Goal: Contribute content: Contribute content

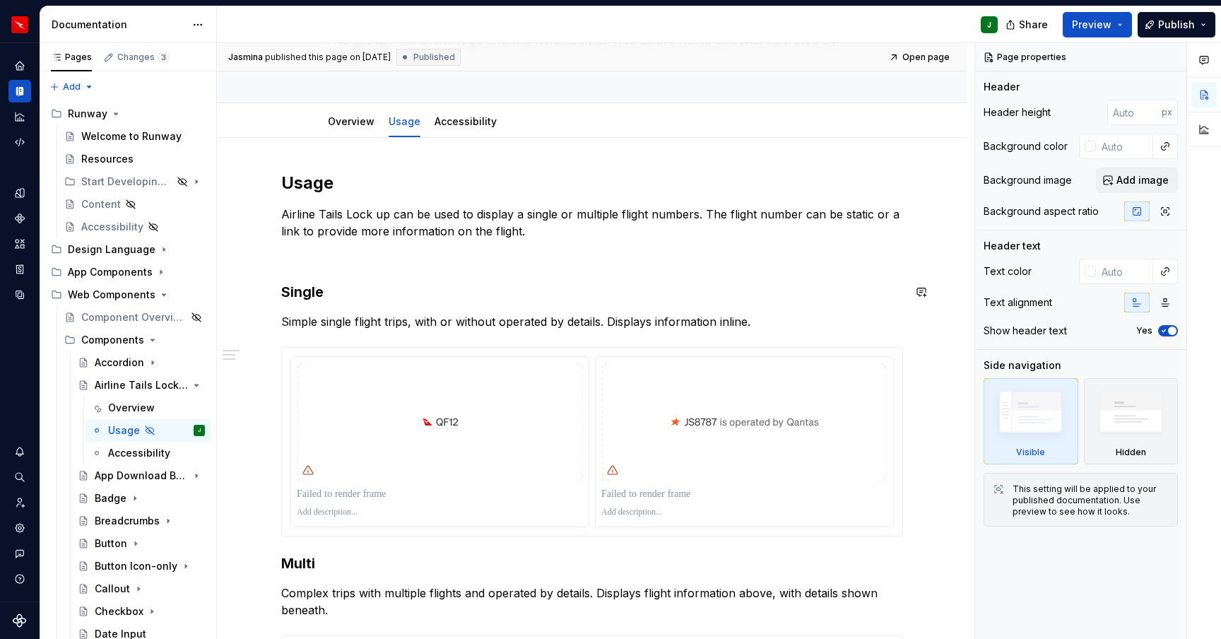
scroll to position [78, 0]
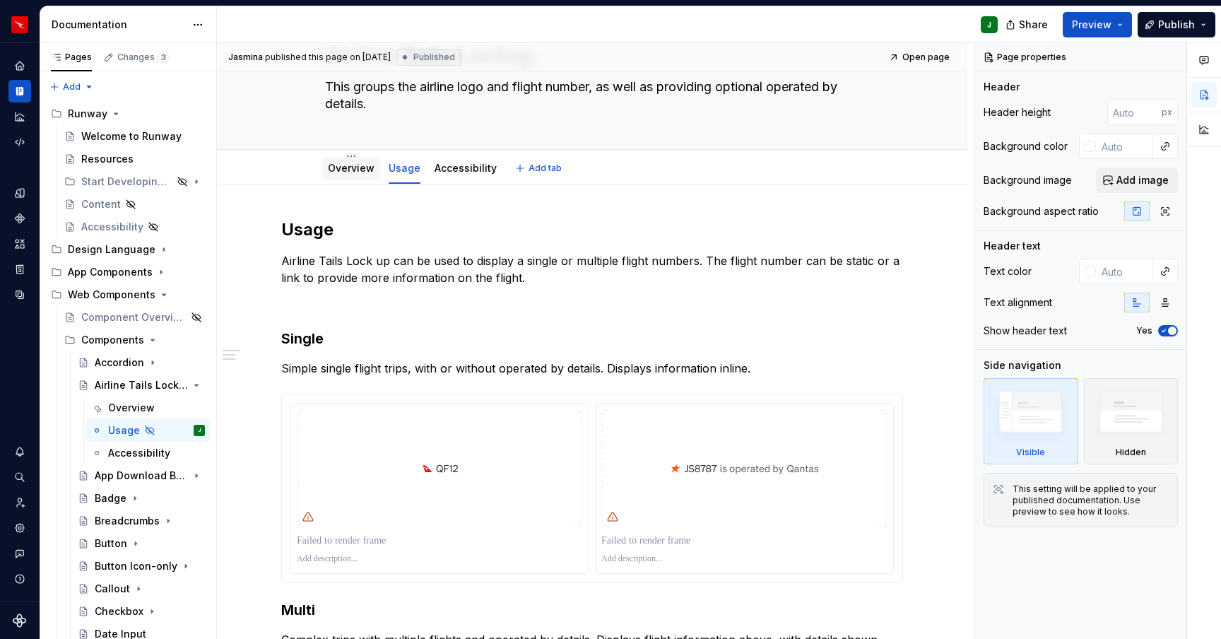
click at [359, 172] on link "Overview" at bounding box center [351, 168] width 47 height 12
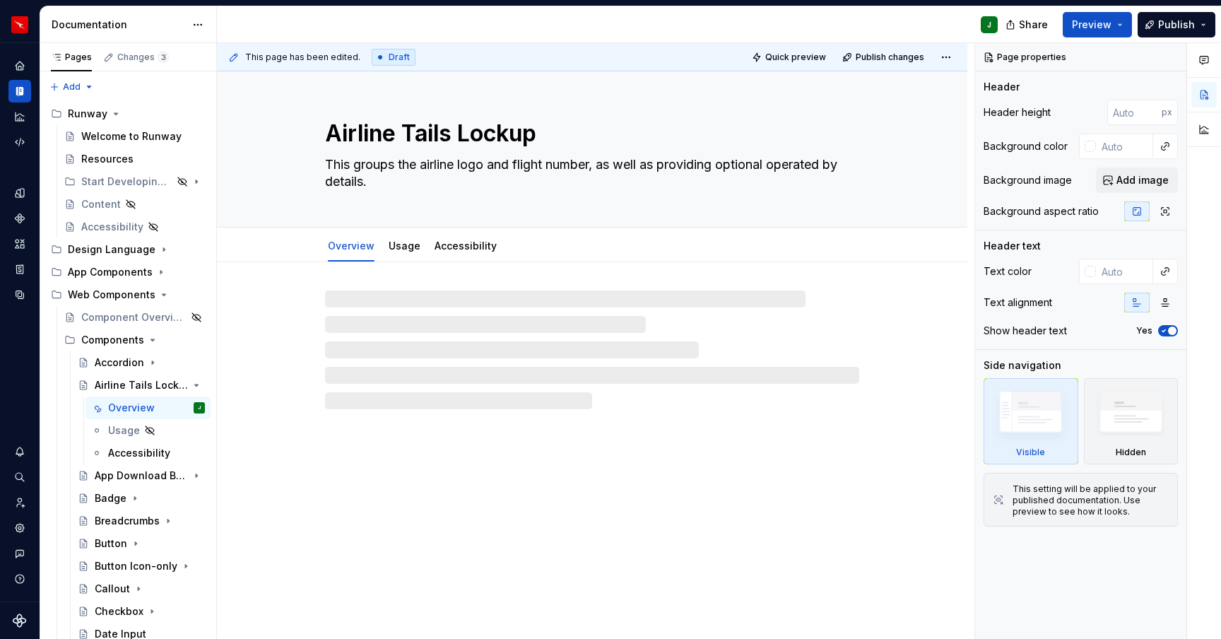
type textarea "*"
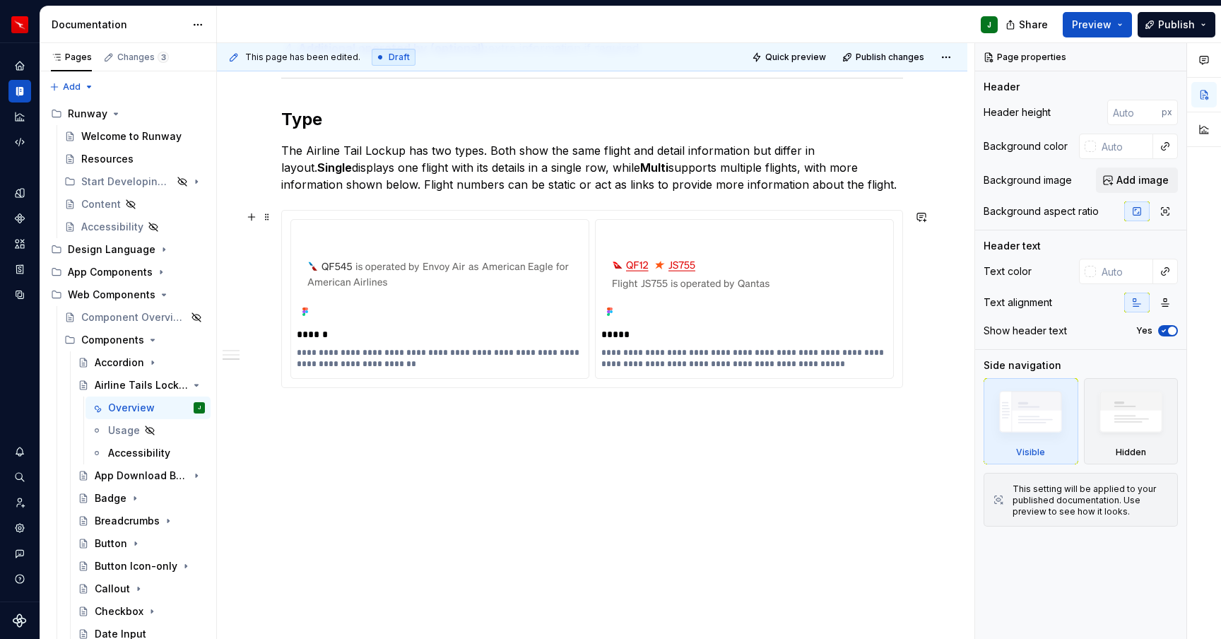
scroll to position [732, 0]
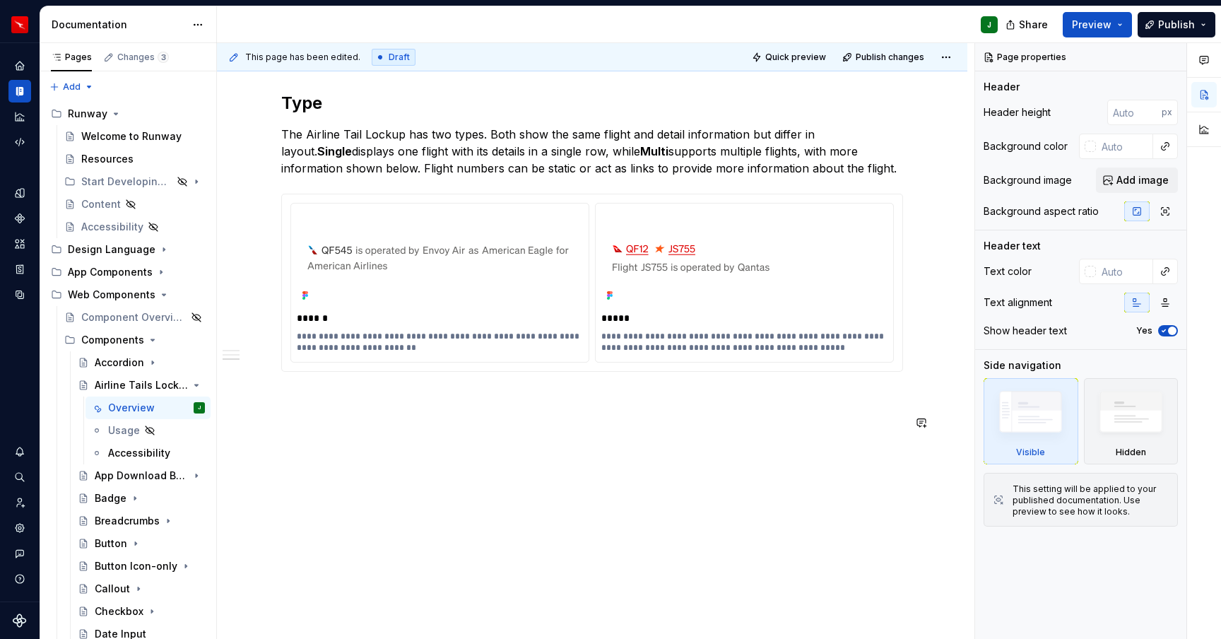
drag, startPoint x: 587, startPoint y: 469, endPoint x: 801, endPoint y: 289, distance: 279.4
click at [587, 469] on div "**********" at bounding box center [592, 85] width 751 height 1110
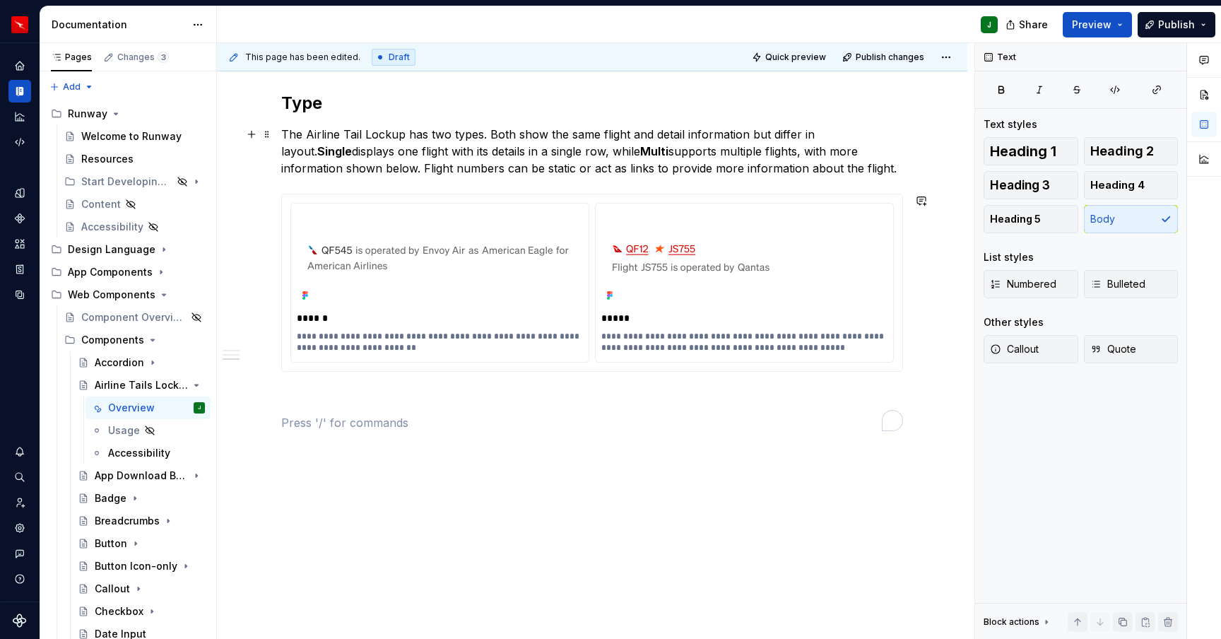
scroll to position [637, 0]
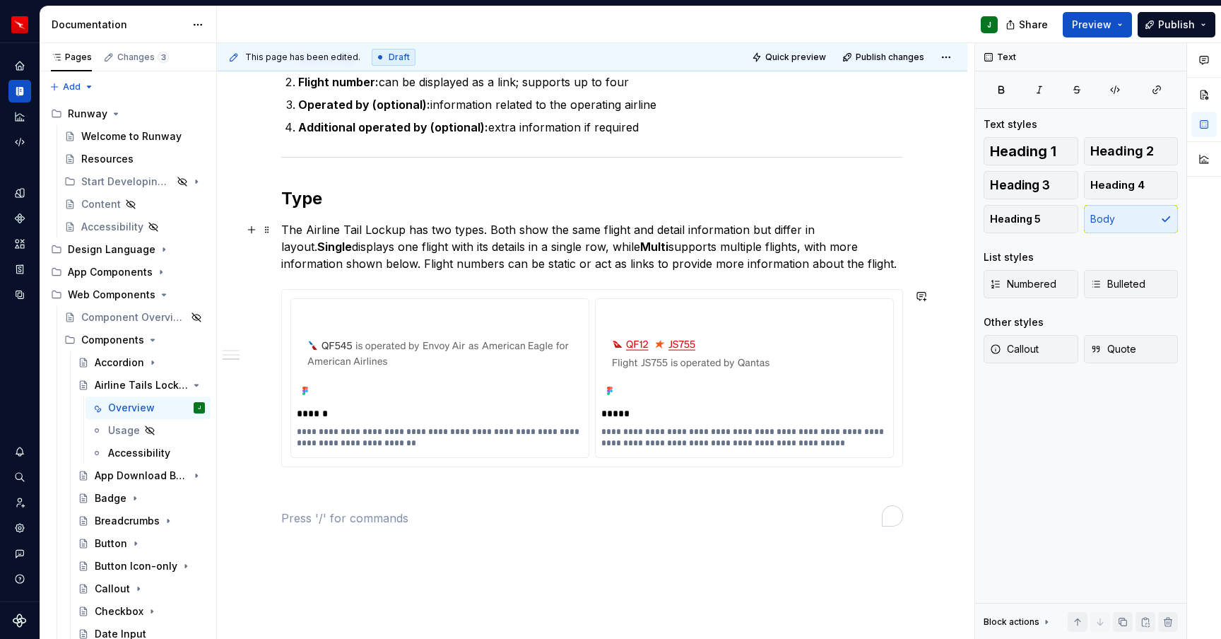
click at [798, 262] on p "The Airline Tail Lockup has two types. Both show the same flight and detail inf…" at bounding box center [592, 246] width 622 height 51
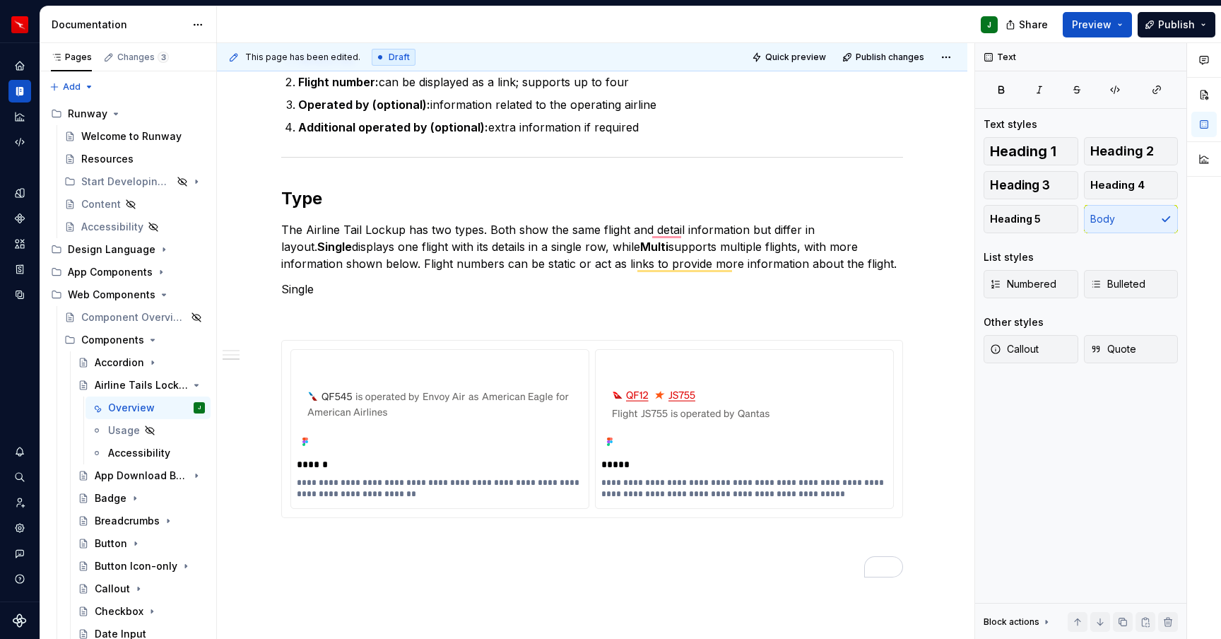
click at [299, 311] on p "To enrich screen reader interactions, please activate Accessibility in Grammarl…" at bounding box center [592, 314] width 622 height 17
click at [304, 291] on p "Single" at bounding box center [592, 289] width 622 height 17
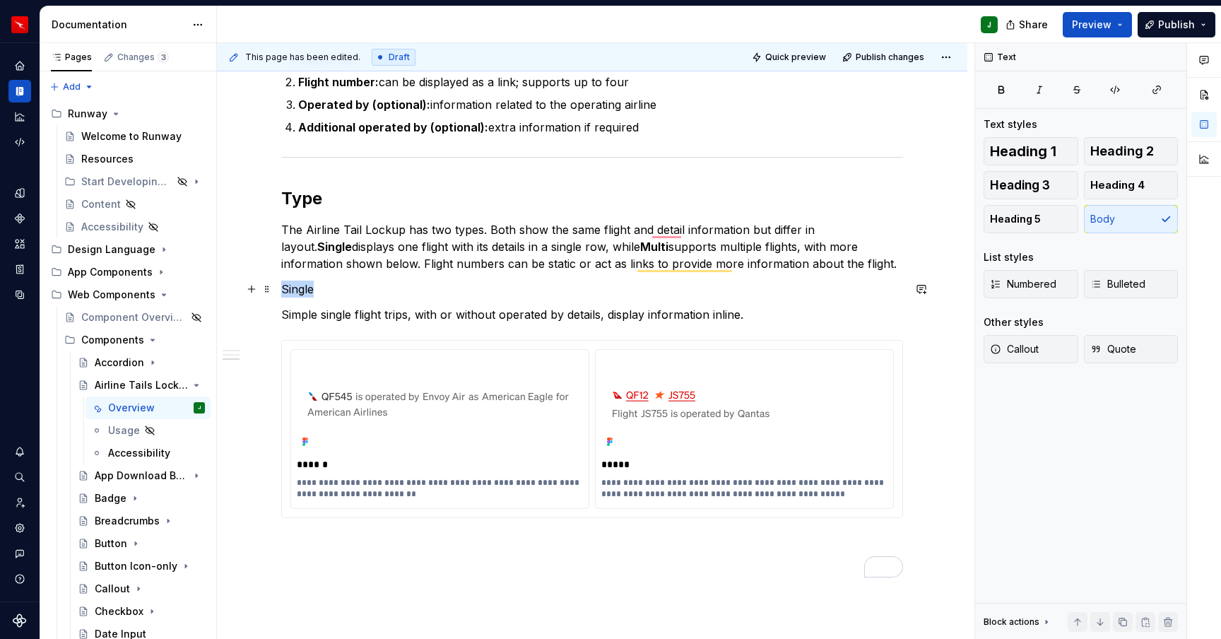
click at [304, 291] on p "Single" at bounding box center [592, 289] width 622 height 17
click at [399, 266] on button "button" at bounding box center [397, 263] width 20 height 20
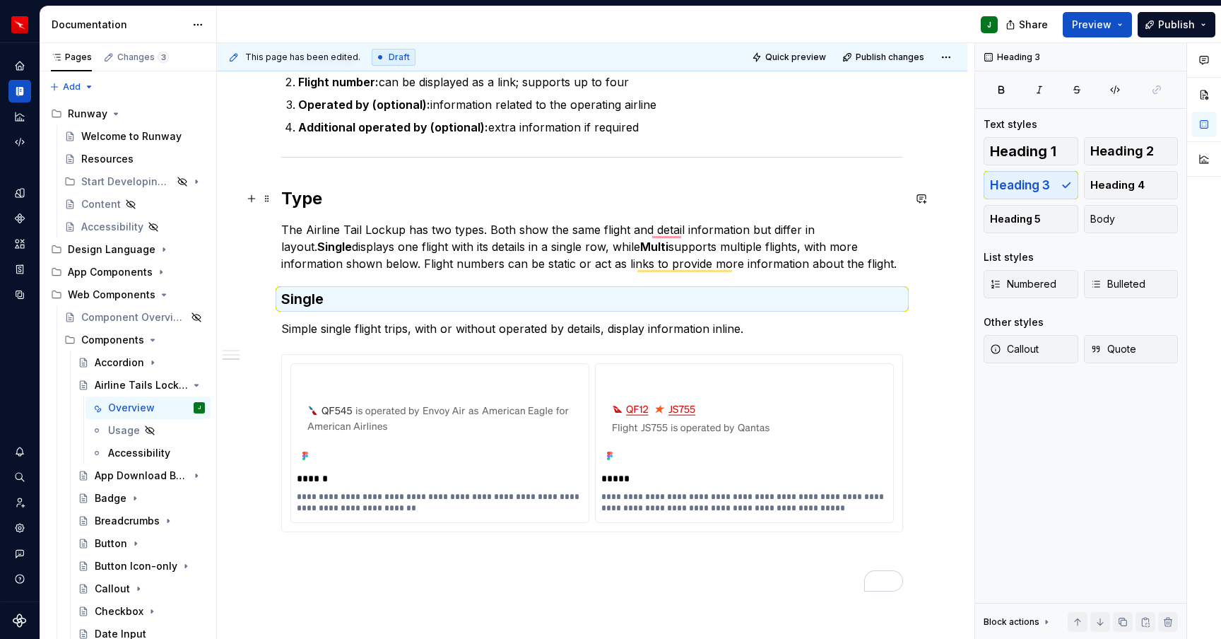
click at [305, 198] on h2 "Type" at bounding box center [592, 198] width 622 height 23
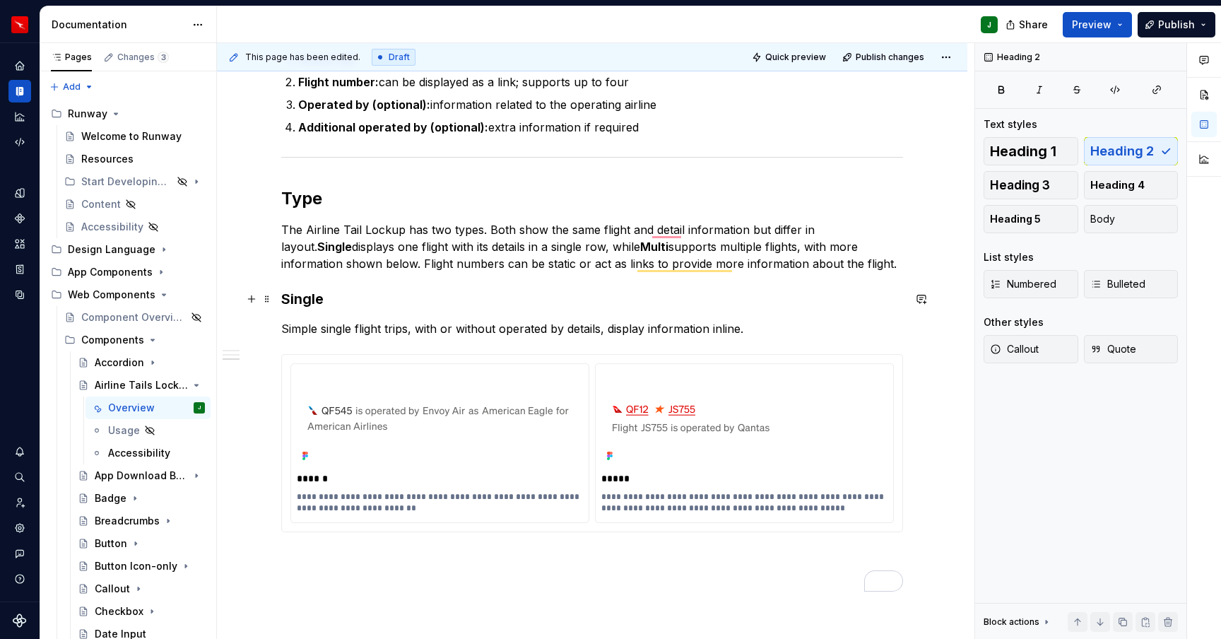
click at [305, 297] on h3 "Single" at bounding box center [592, 299] width 622 height 20
click at [356, 300] on h3 "Single" at bounding box center [592, 299] width 622 height 20
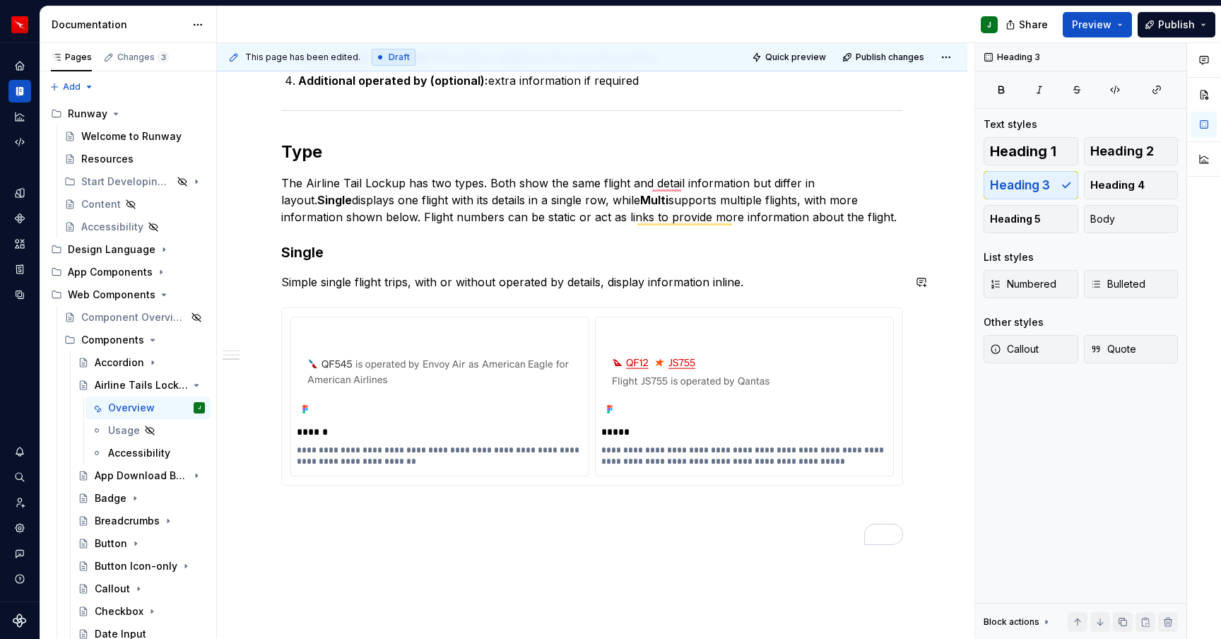
scroll to position [705, 0]
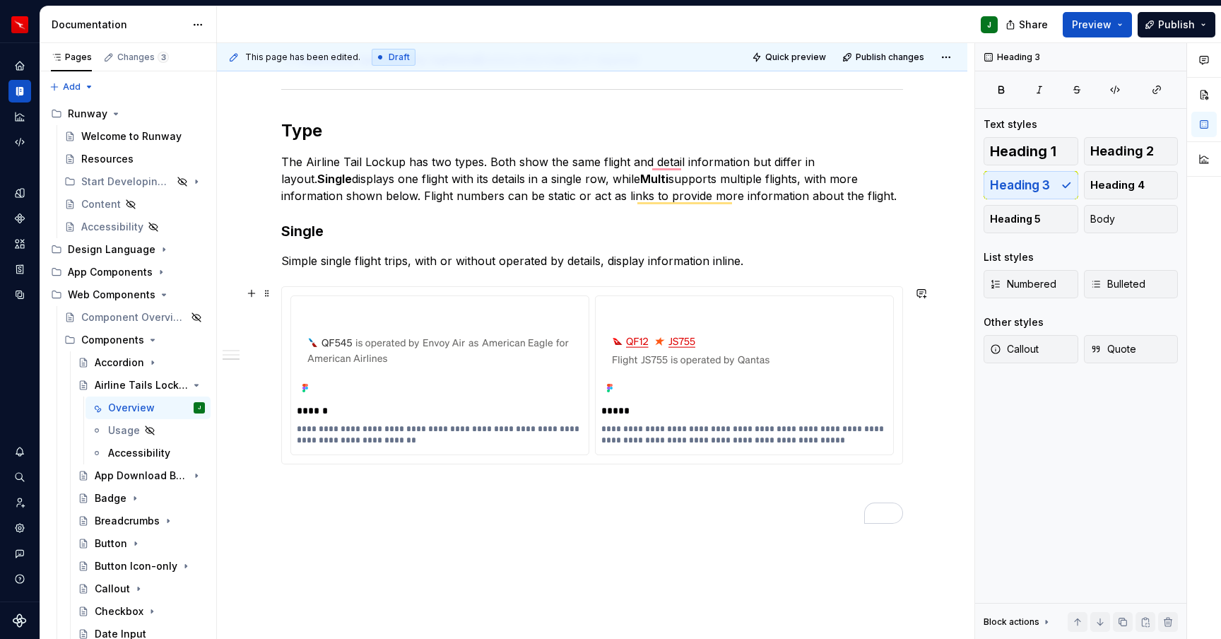
click at [891, 290] on div "**********" at bounding box center [592, 375] width 621 height 177
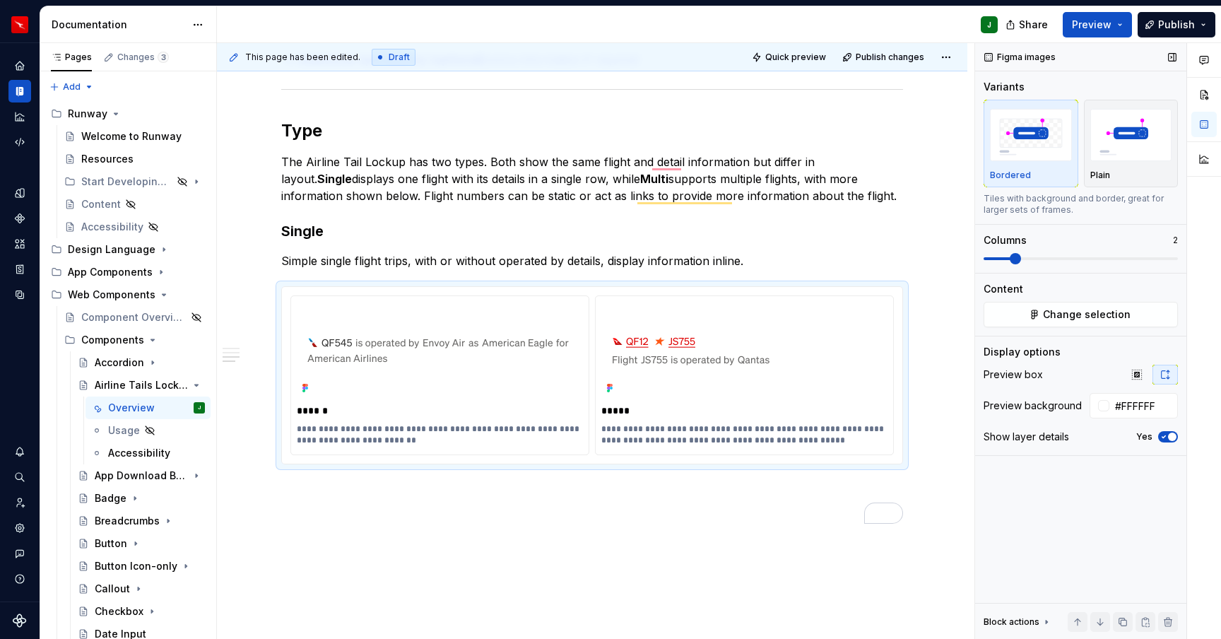
click at [1160, 435] on icon "button" at bounding box center [1163, 437] width 11 height 8
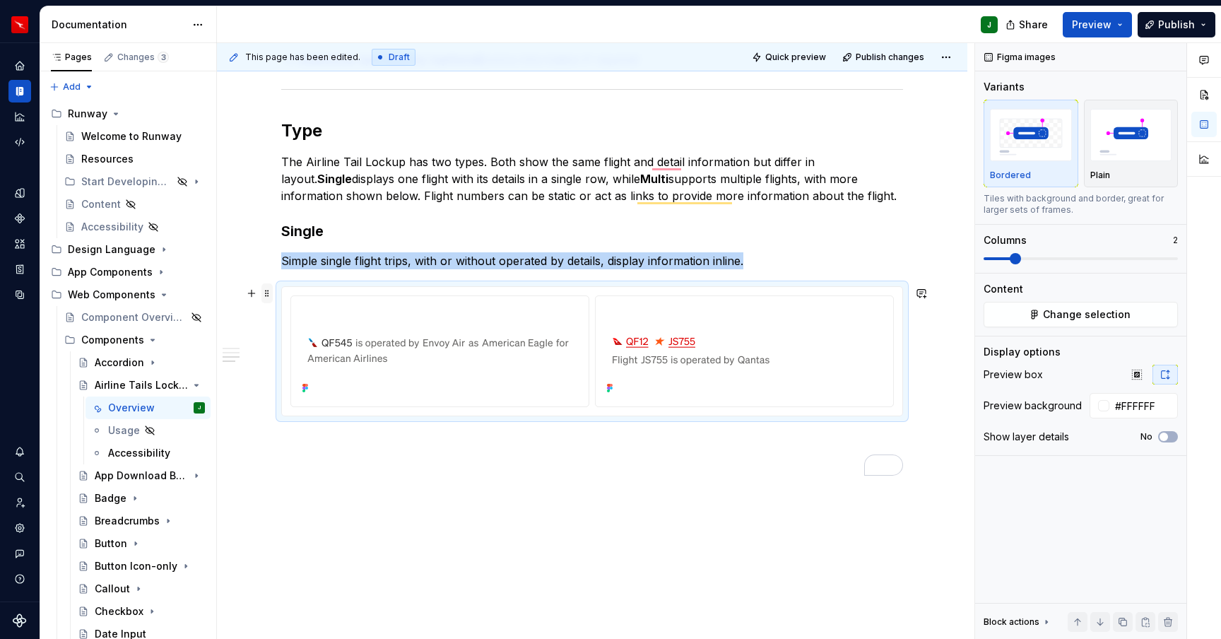
click at [269, 293] on span at bounding box center [267, 293] width 11 height 20
click at [308, 320] on div "Duplicate" at bounding box center [337, 315] width 92 height 14
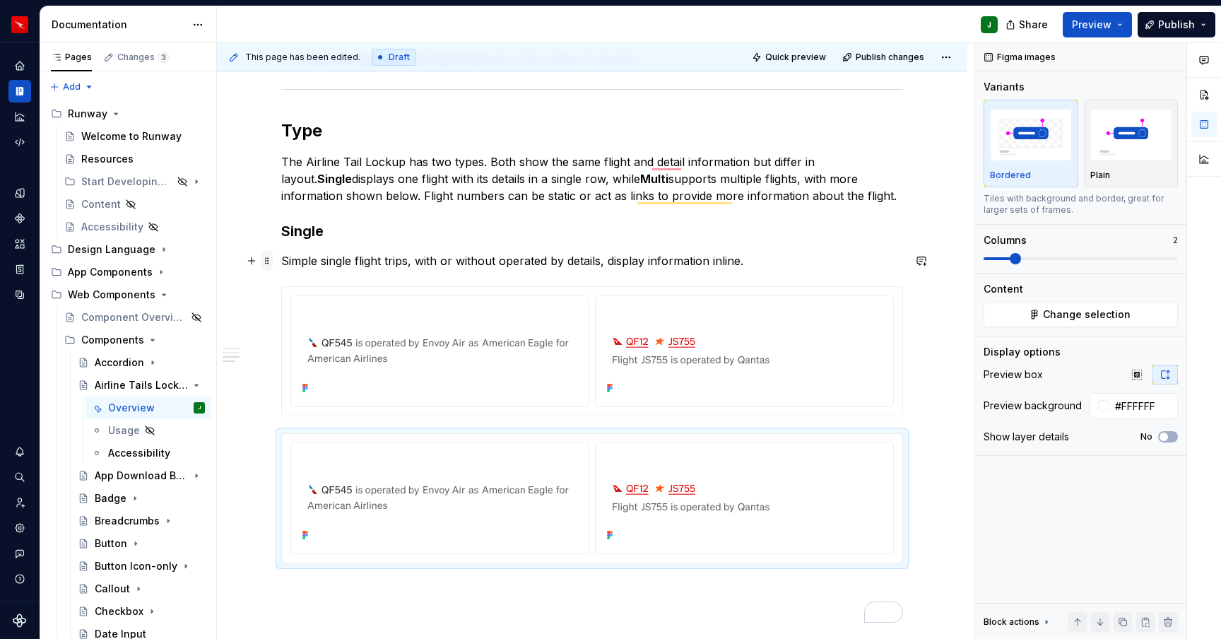
click at [269, 262] on span at bounding box center [267, 261] width 11 height 20
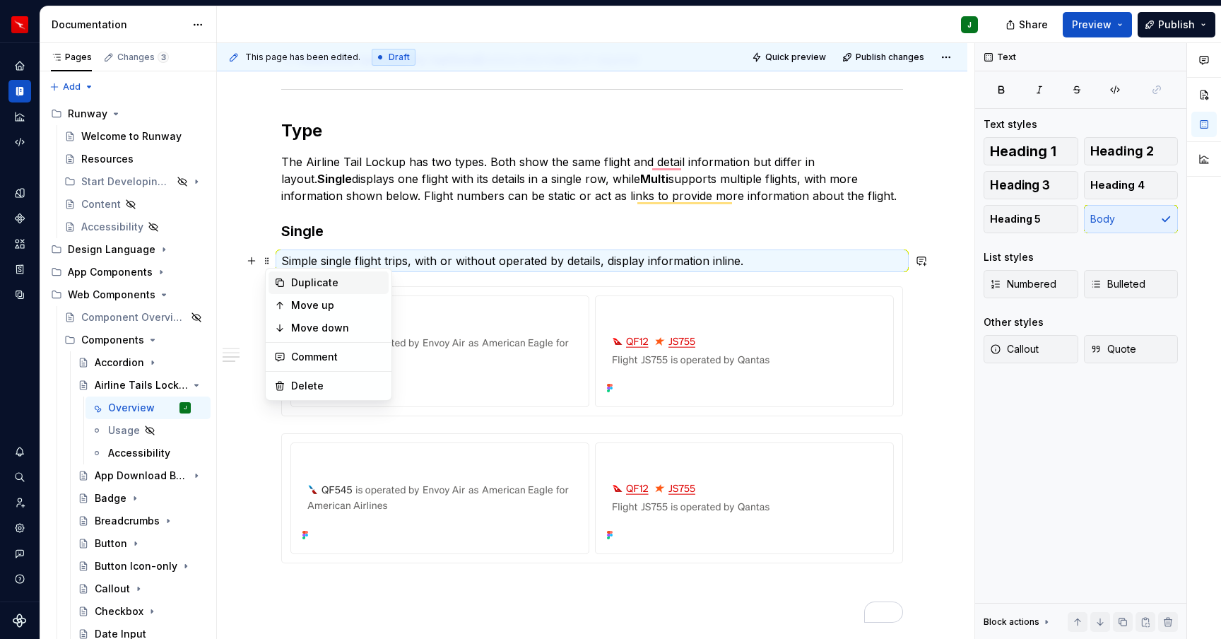
click at [305, 282] on div "Duplicate" at bounding box center [337, 283] width 92 height 14
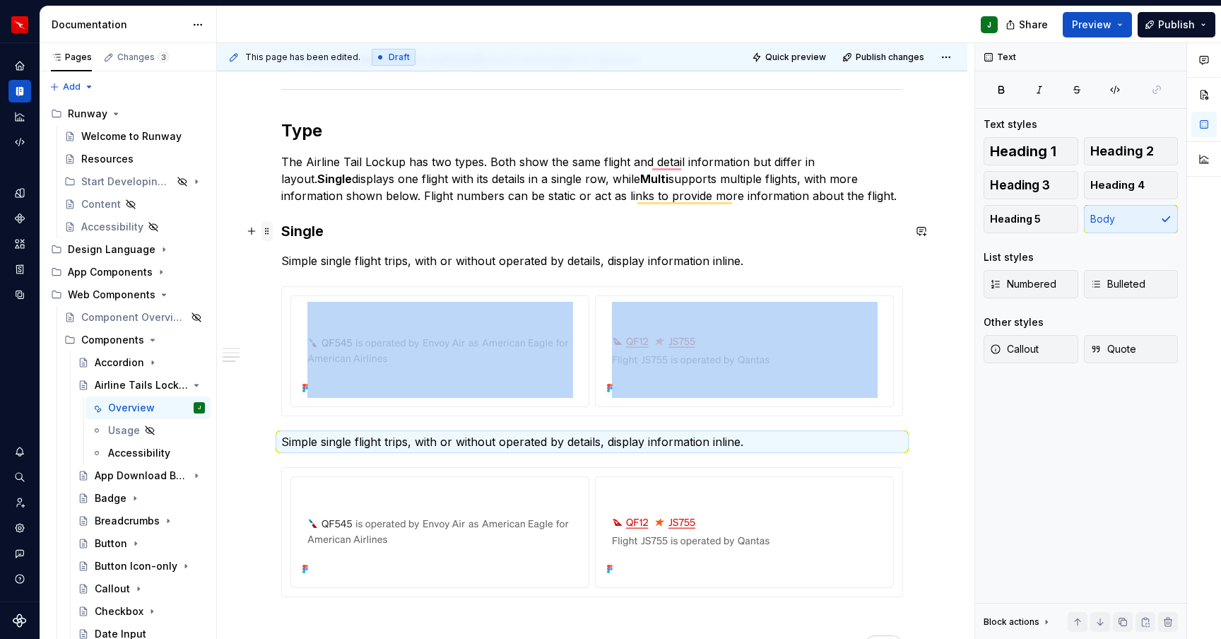
click at [273, 230] on span at bounding box center [267, 231] width 11 height 20
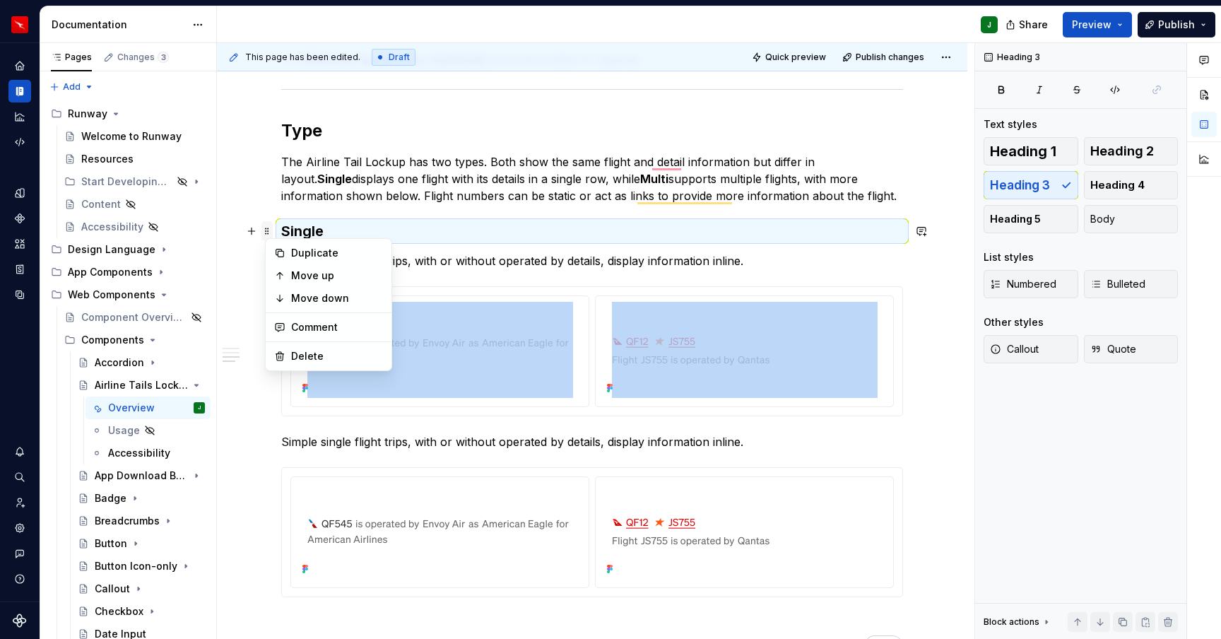
drag, startPoint x: 290, startPoint y: 250, endPoint x: 272, endPoint y: 235, distance: 23.5
click at [290, 250] on div "Duplicate" at bounding box center [329, 253] width 120 height 23
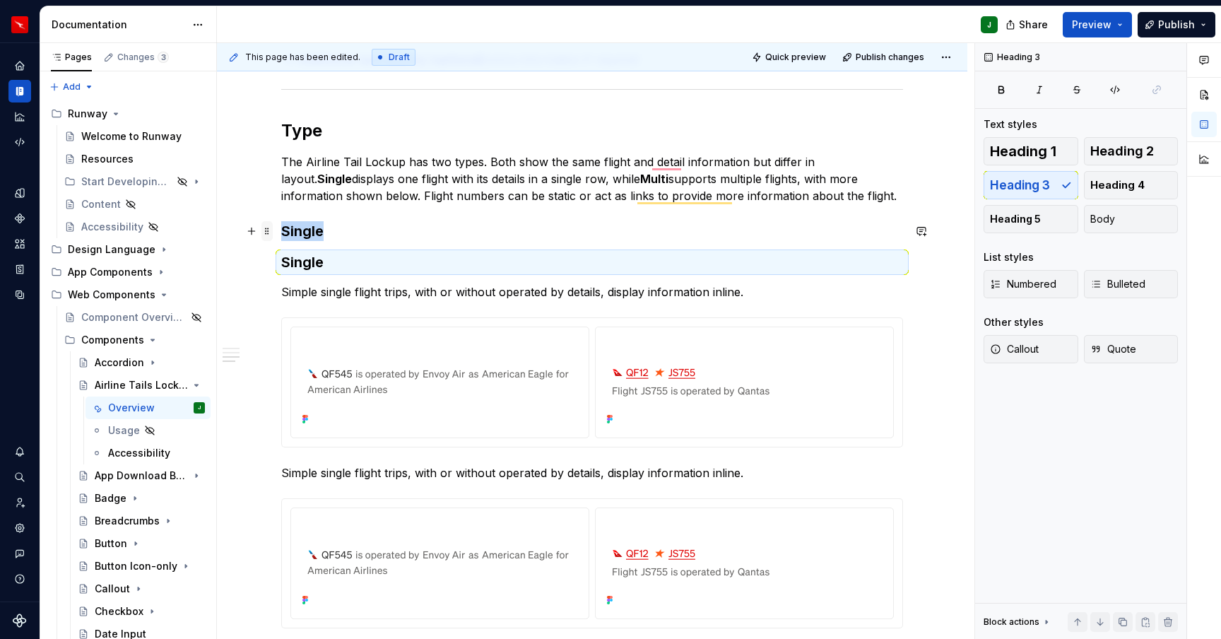
click at [272, 232] on span at bounding box center [267, 231] width 11 height 20
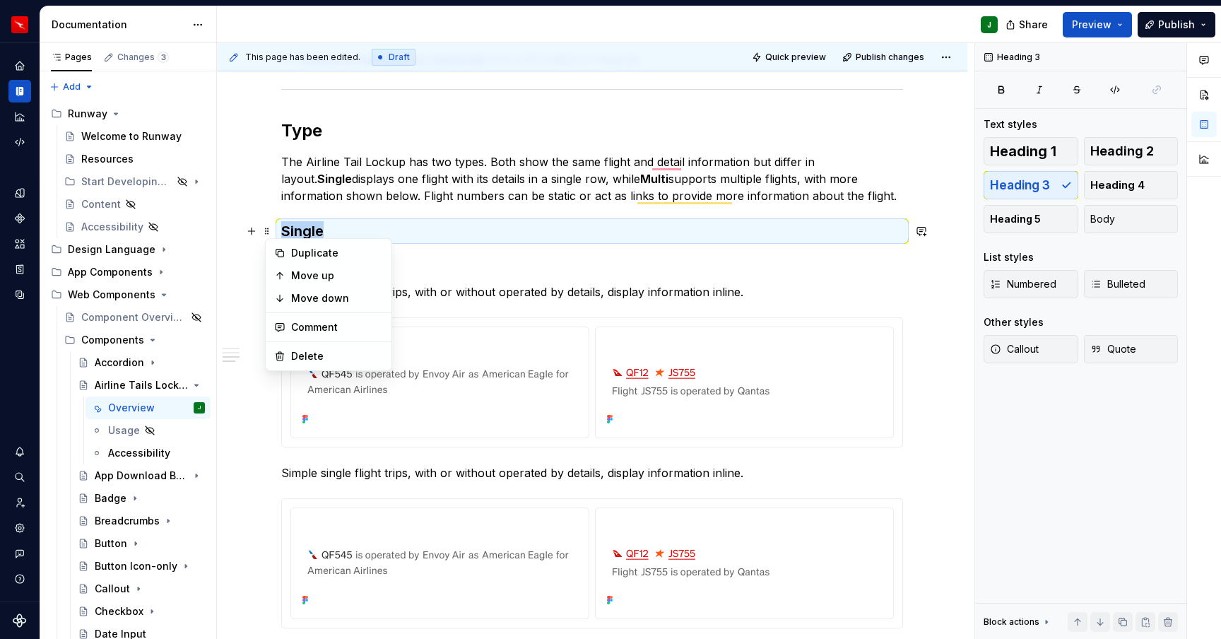
click at [425, 228] on h3 "Single" at bounding box center [592, 231] width 622 height 20
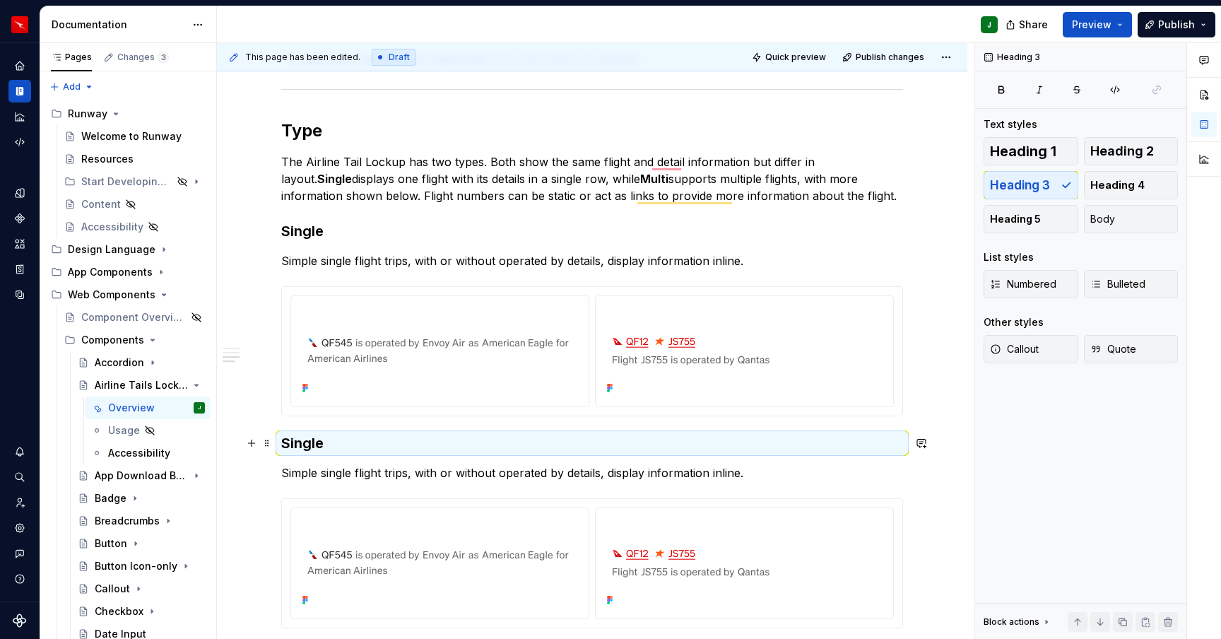
click at [322, 440] on h3 "Single" at bounding box center [592, 443] width 622 height 20
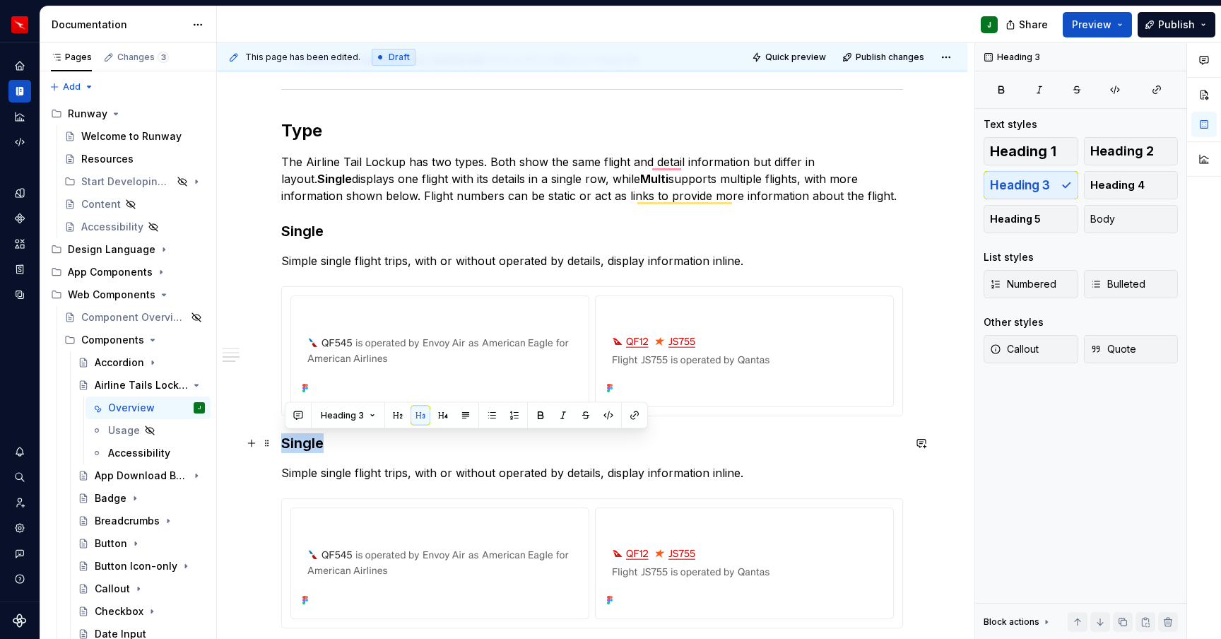
click at [322, 440] on h3 "Single" at bounding box center [592, 443] width 622 height 20
click at [374, 445] on h3 "Multi" at bounding box center [592, 443] width 622 height 20
click at [273, 479] on span at bounding box center [267, 473] width 11 height 20
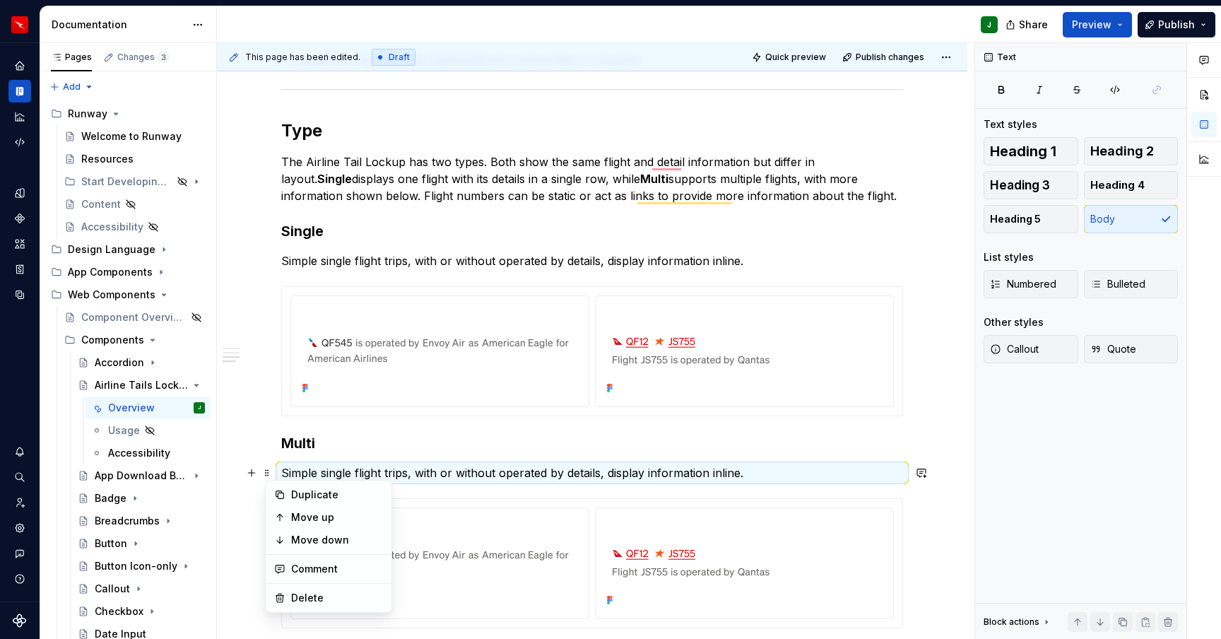
click at [328, 445] on h3 "Multi" at bounding box center [592, 443] width 622 height 20
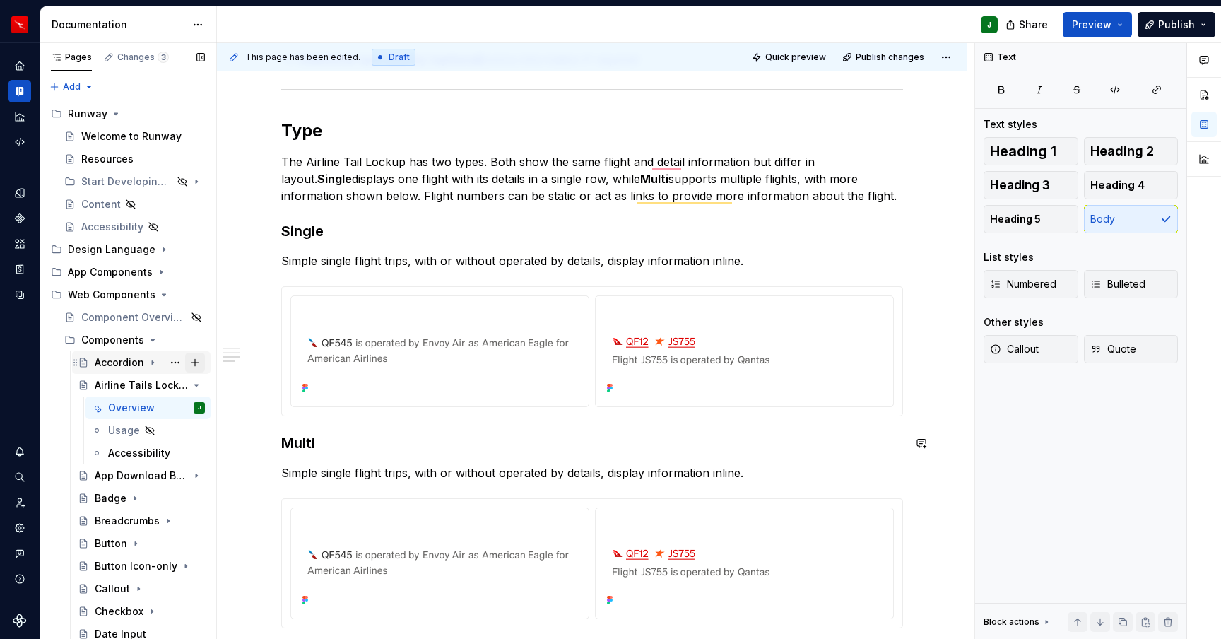
scroll to position [705, 0]
click at [286, 440] on h3 "Multi" at bounding box center [592, 443] width 622 height 20
click at [347, 254] on p "Simple single flight trips, with or without operated by details, display inform…" at bounding box center [592, 260] width 622 height 17
click at [778, 260] on p "Simple single flight trips, with or without operated by details, display inform…" at bounding box center [592, 260] width 622 height 17
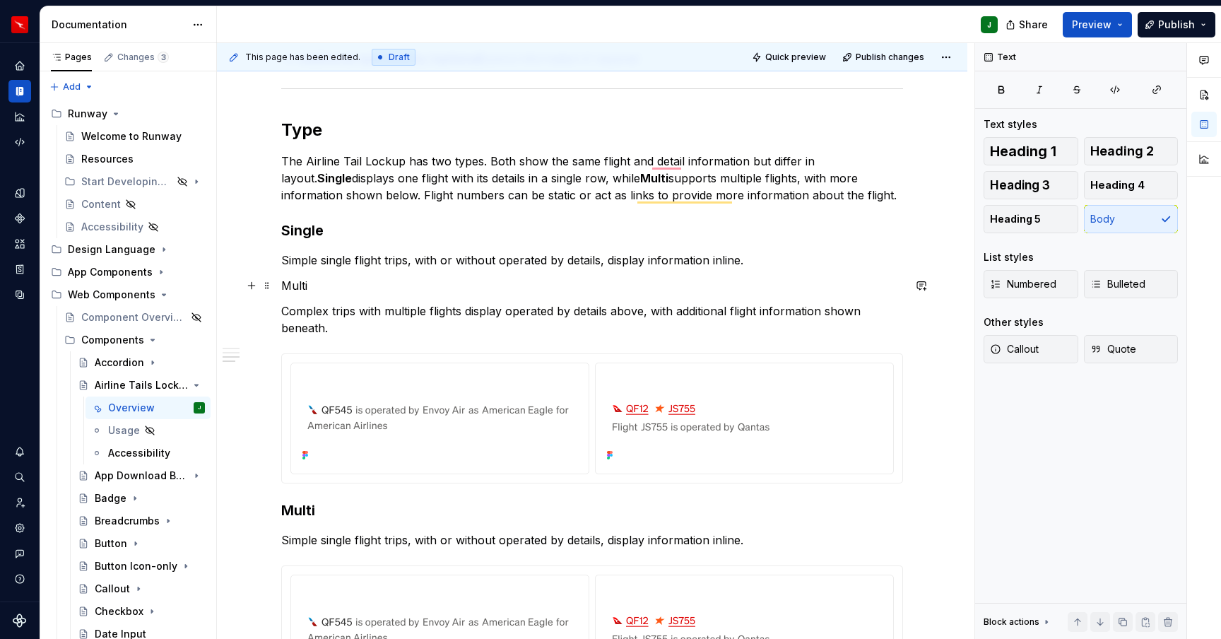
click at [302, 290] on p "Multi" at bounding box center [592, 285] width 622 height 17
click at [391, 259] on button "button" at bounding box center [397, 260] width 20 height 20
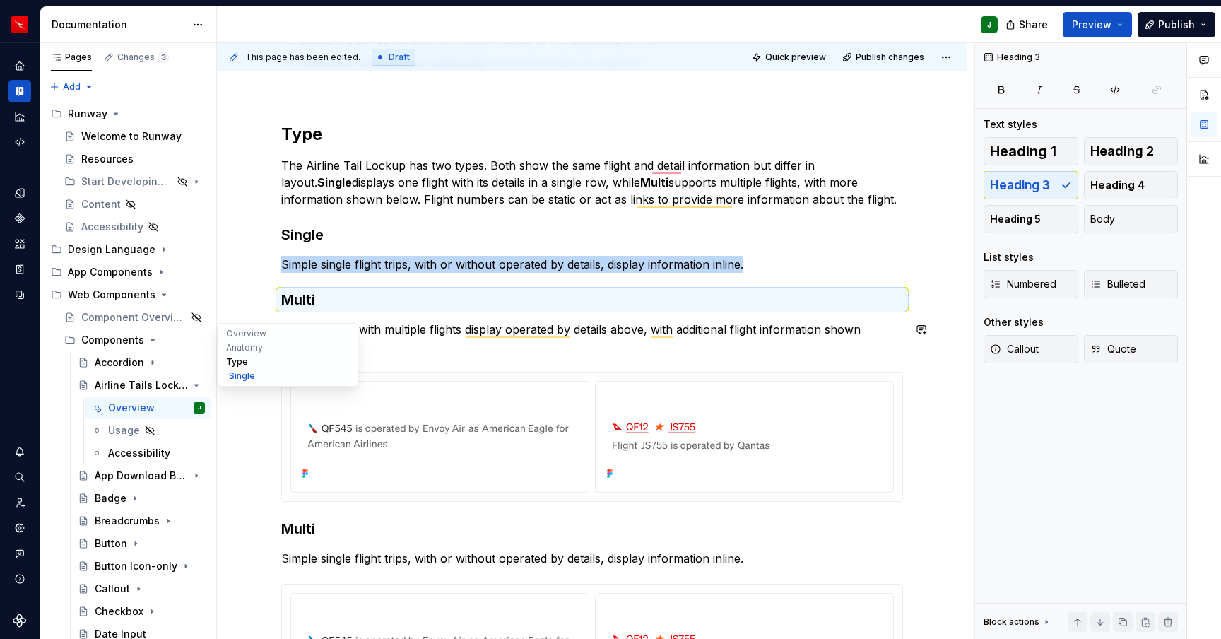
scroll to position [697, 0]
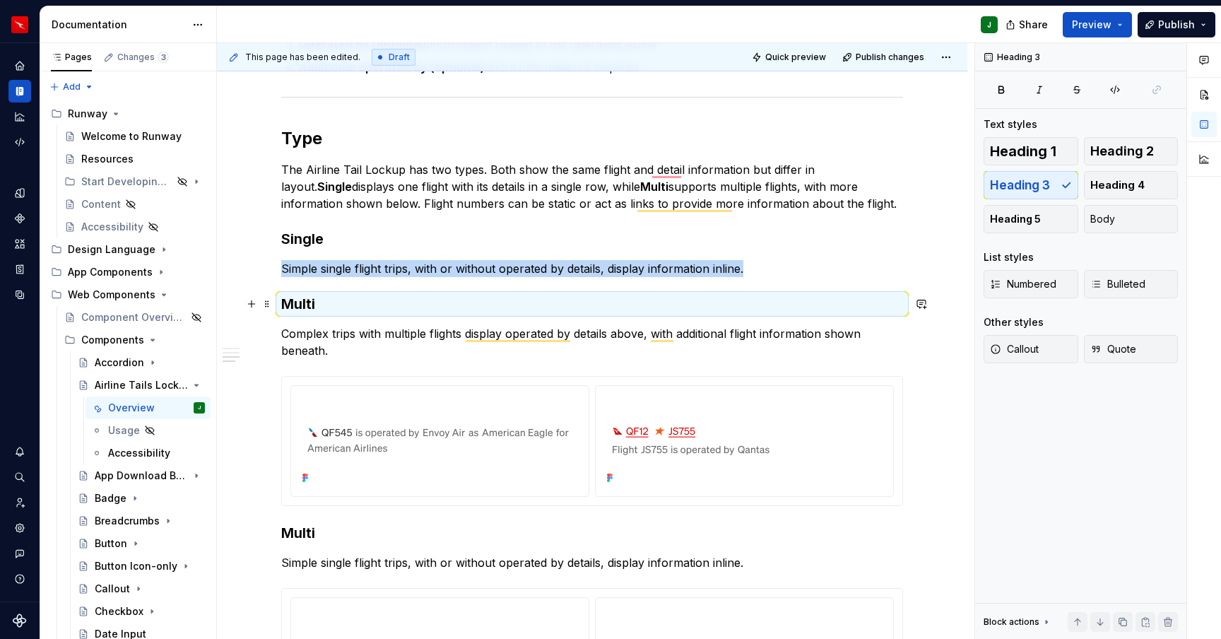
click at [416, 308] on h3 "Multi" at bounding box center [592, 304] width 622 height 20
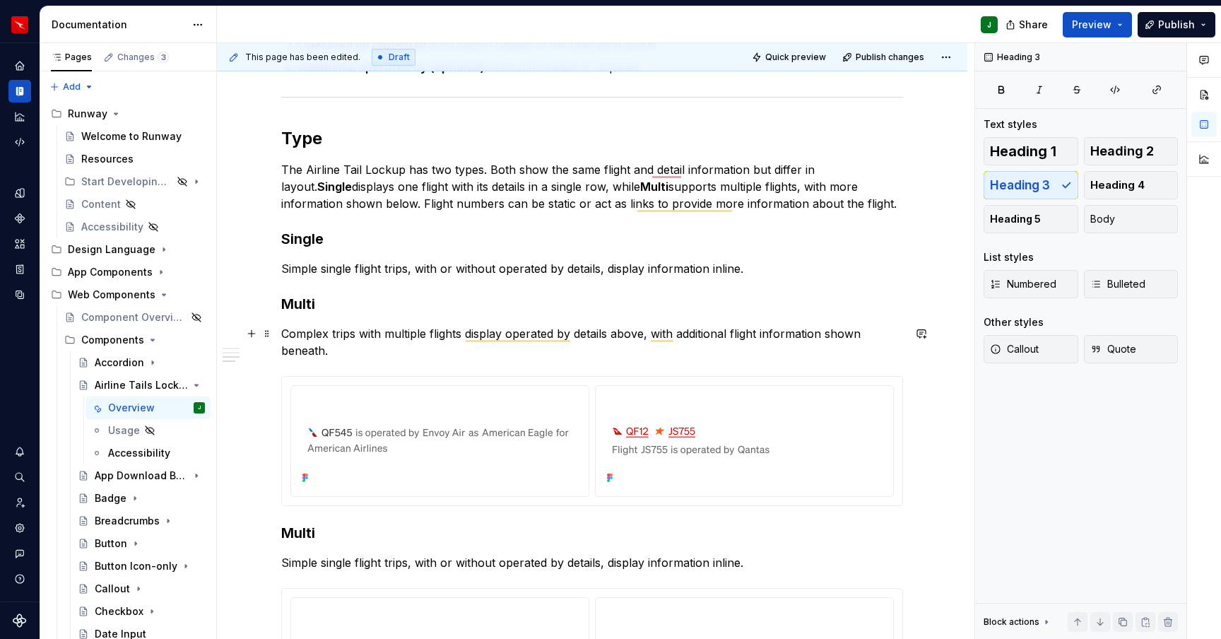
click at [372, 334] on p "Complex trips with multiple flights display operated by details above, with add…" at bounding box center [592, 342] width 622 height 34
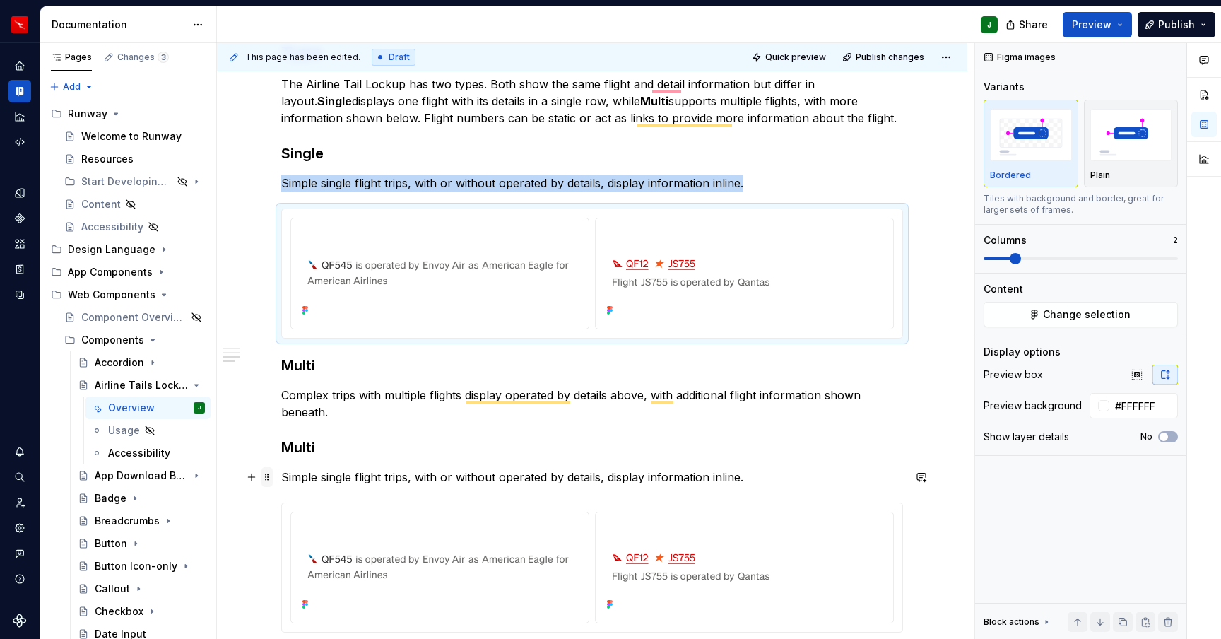
click at [273, 484] on span at bounding box center [267, 477] width 11 height 20
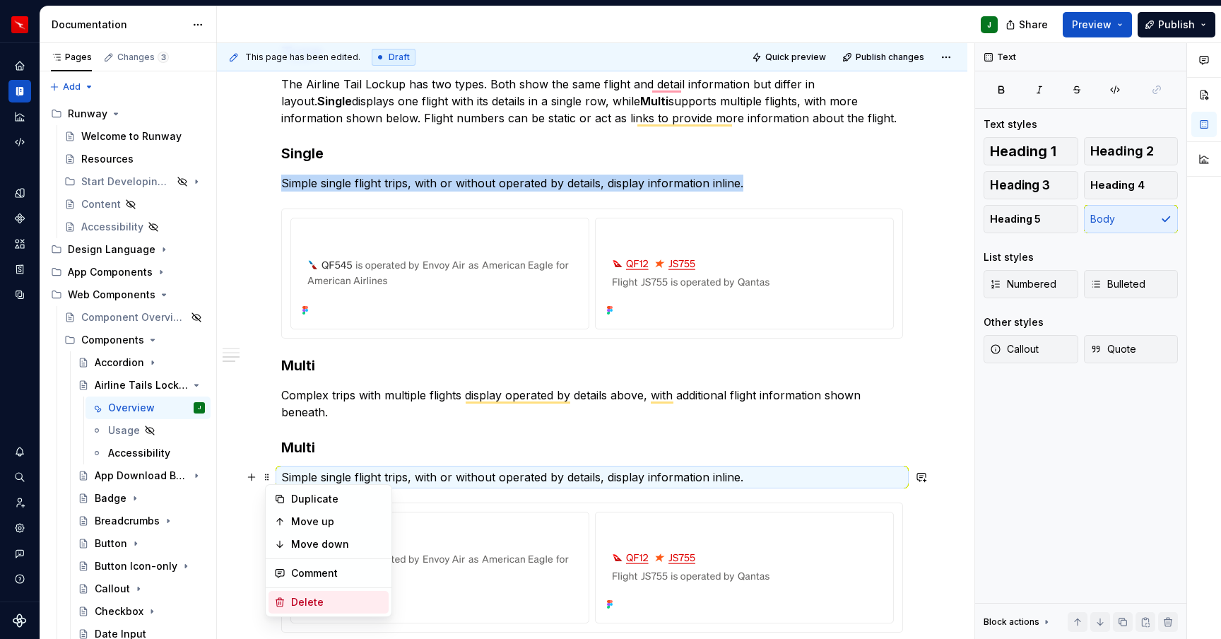
drag, startPoint x: 306, startPoint y: 610, endPoint x: 294, endPoint y: 427, distance: 183.5
click at [306, 610] on div "Delete" at bounding box center [329, 602] width 120 height 23
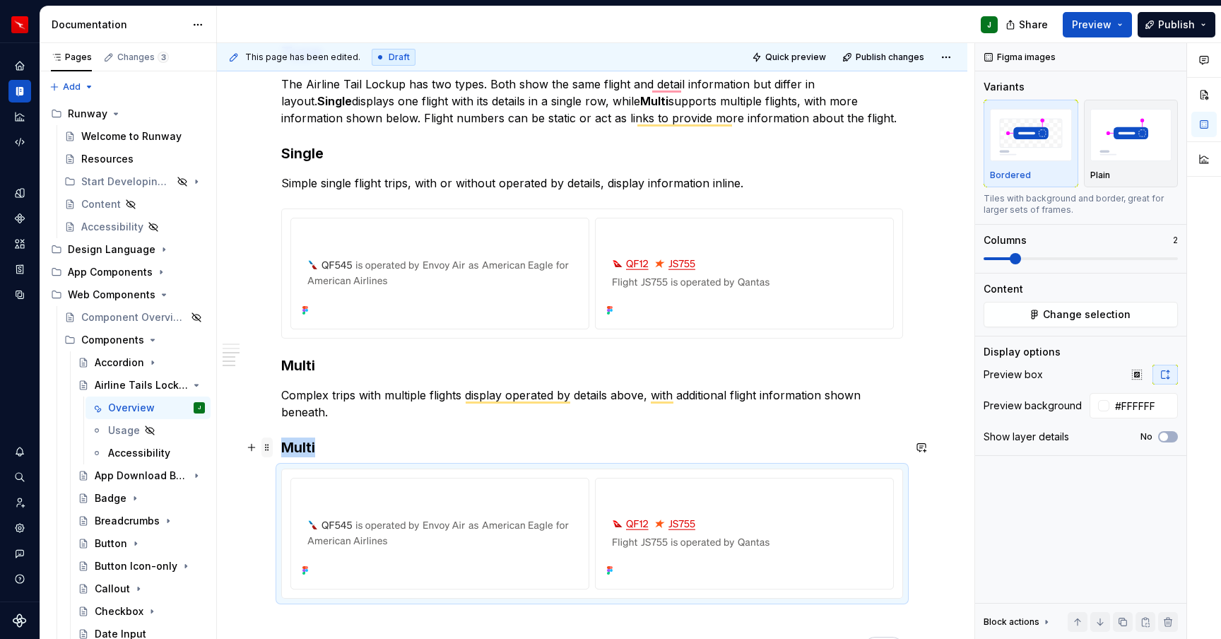
click at [271, 451] on span at bounding box center [267, 448] width 11 height 20
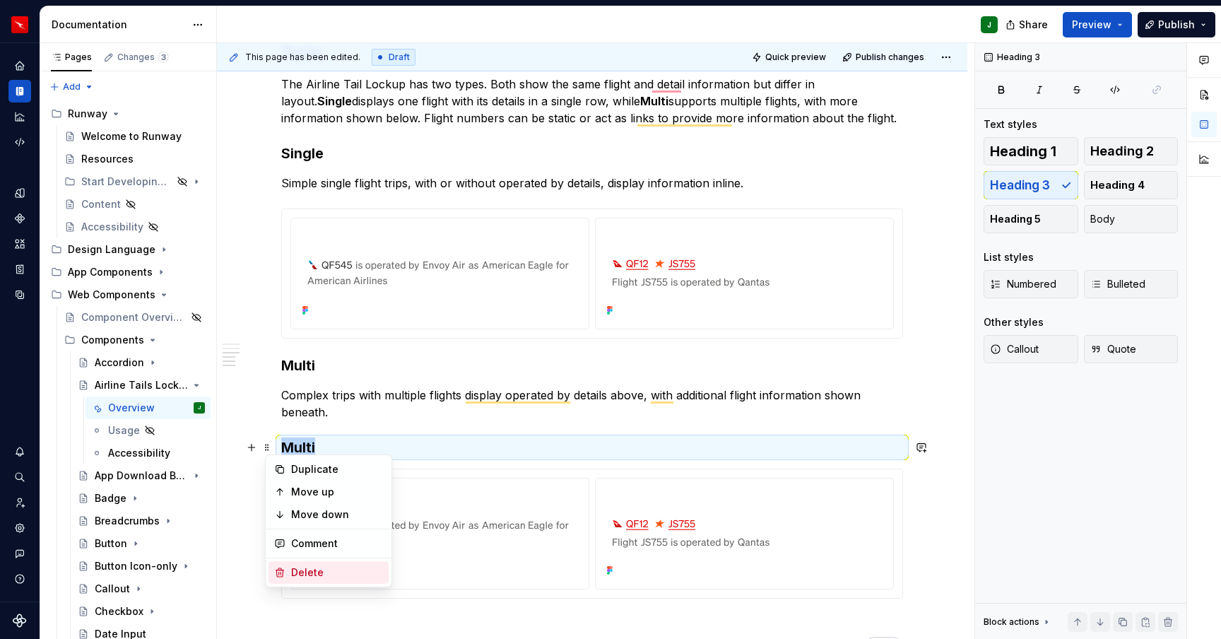
click at [308, 575] on div "Delete" at bounding box center [337, 572] width 92 height 14
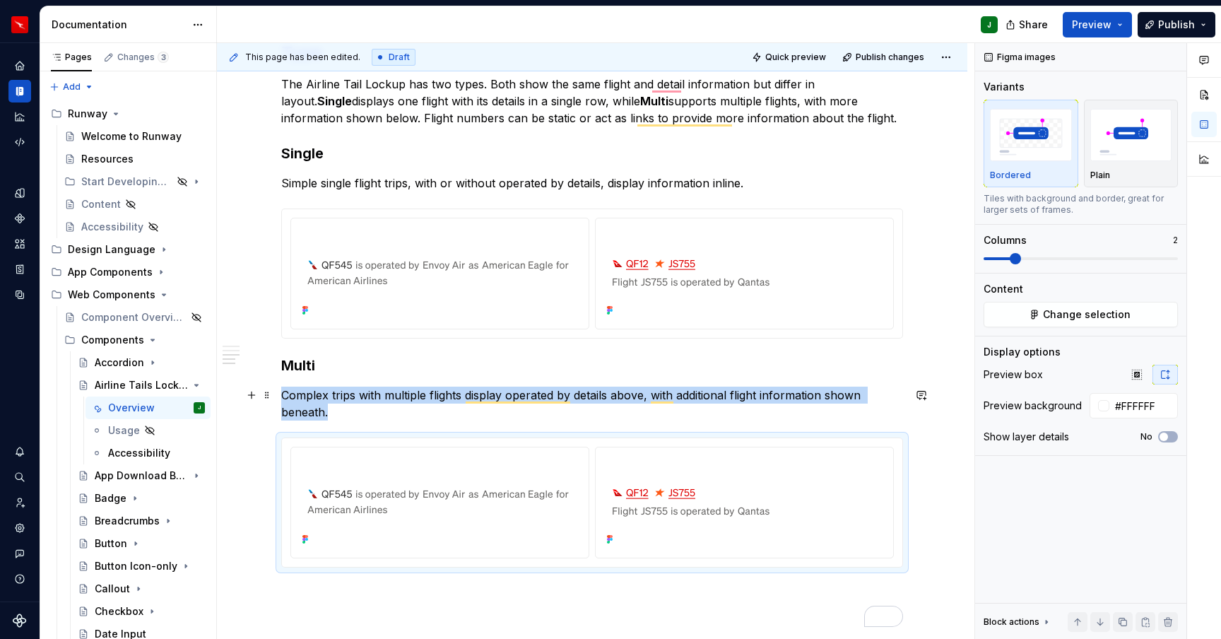
click at [409, 414] on p "Complex trips with multiple flights display operated by details above, with add…" at bounding box center [592, 404] width 622 height 34
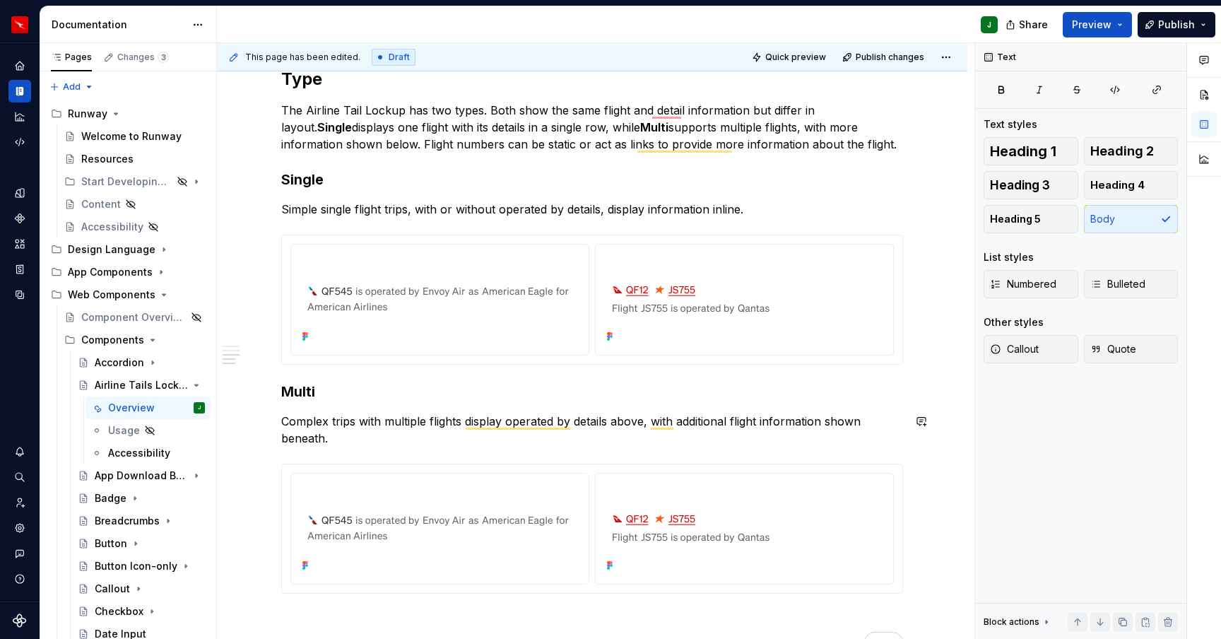
scroll to position [746, 0]
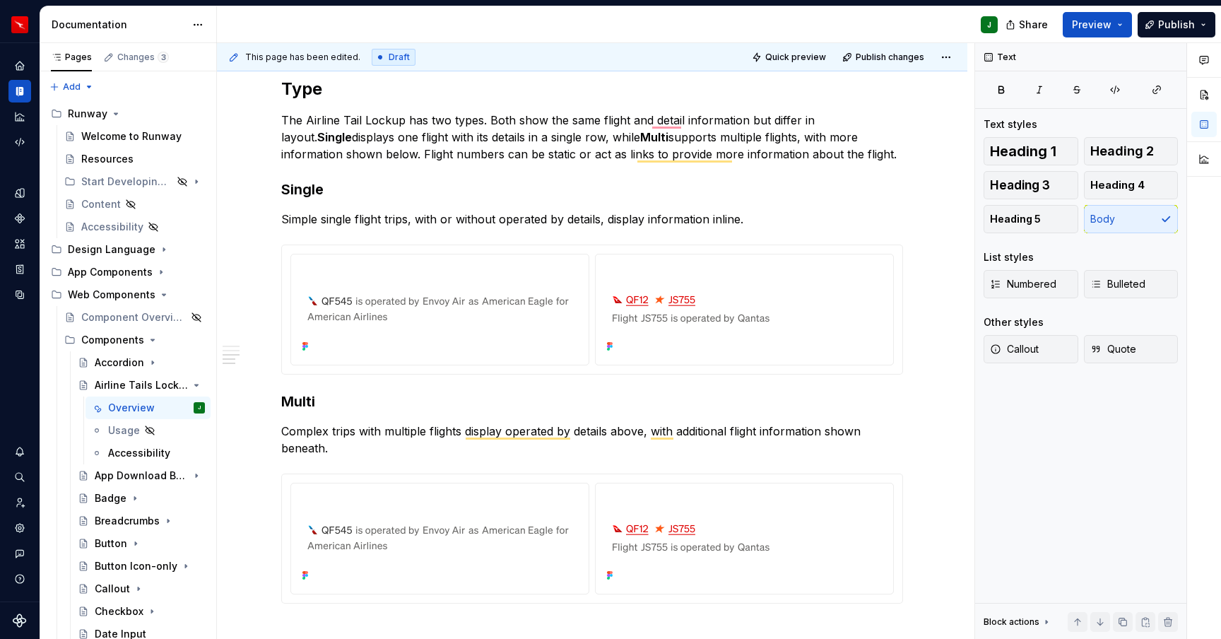
click at [440, 316] on img "To enrich screen reader interactions, please activate Accessibility in Grammarl…" at bounding box center [440, 308] width 266 height 96
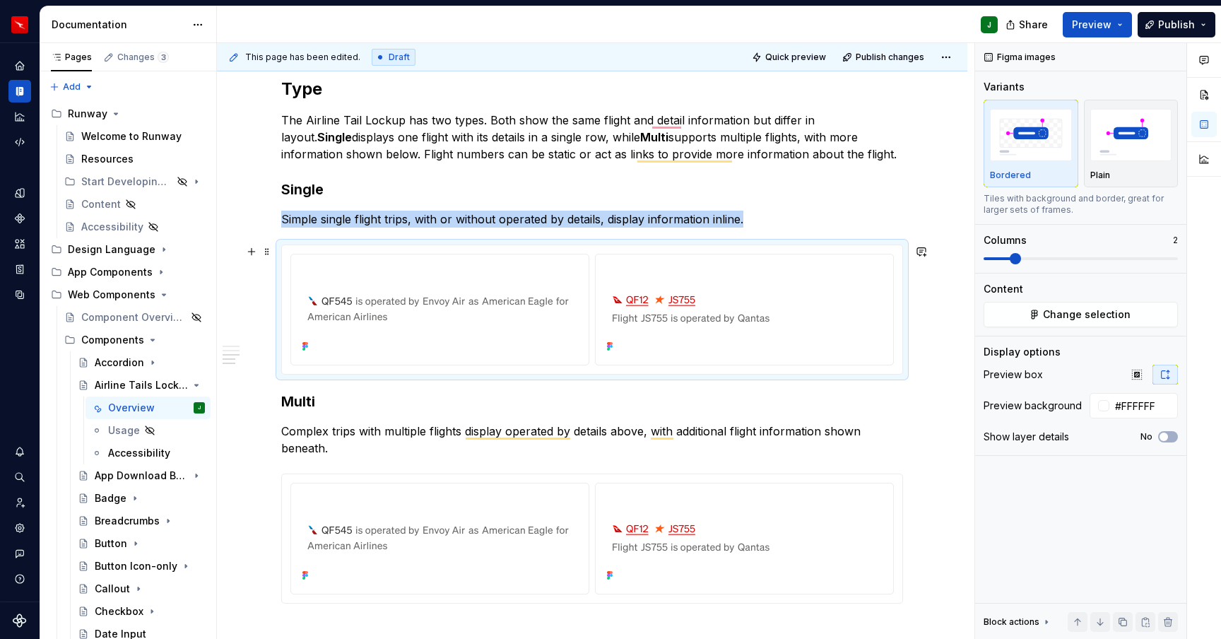
click at [898, 368] on div "To enrich screen reader interactions, please activate Accessibility in Grammarl…" at bounding box center [592, 309] width 621 height 129
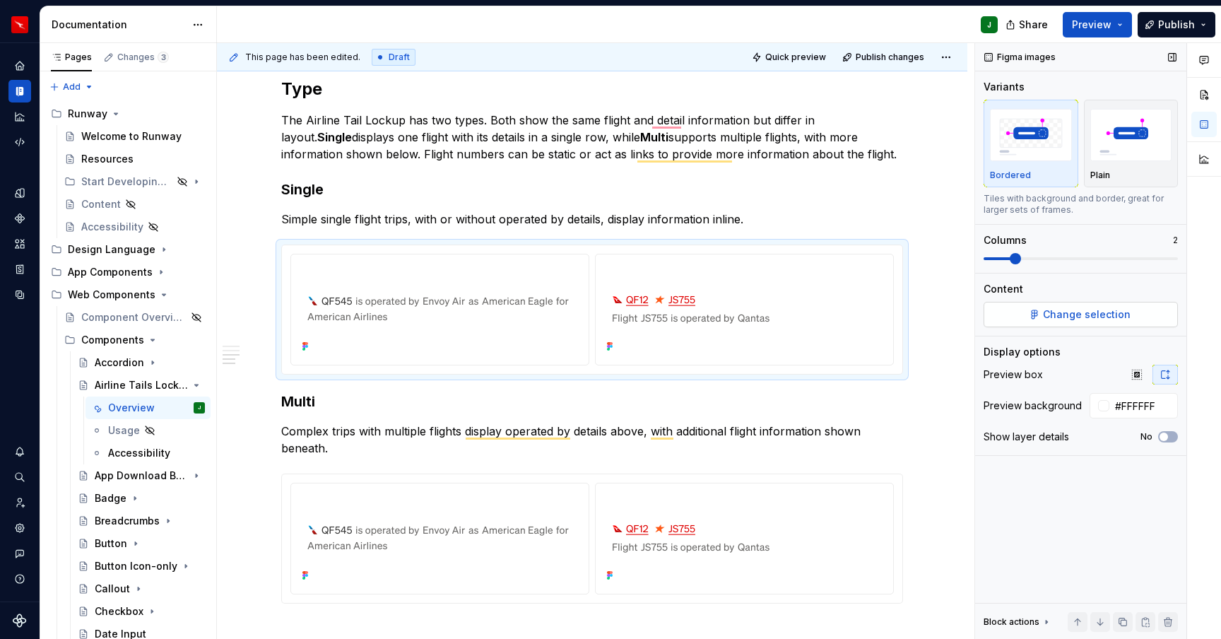
click at [1042, 323] on button "Change selection" at bounding box center [1081, 314] width 194 height 25
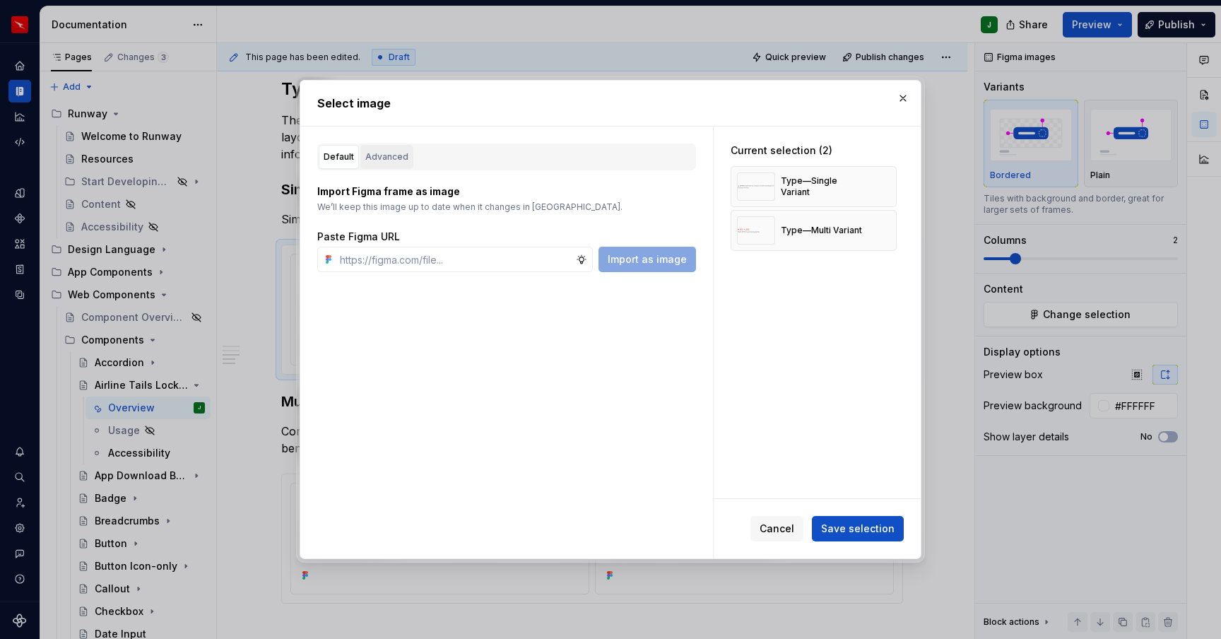
click at [376, 153] on div "Advanced" at bounding box center [386, 157] width 43 height 14
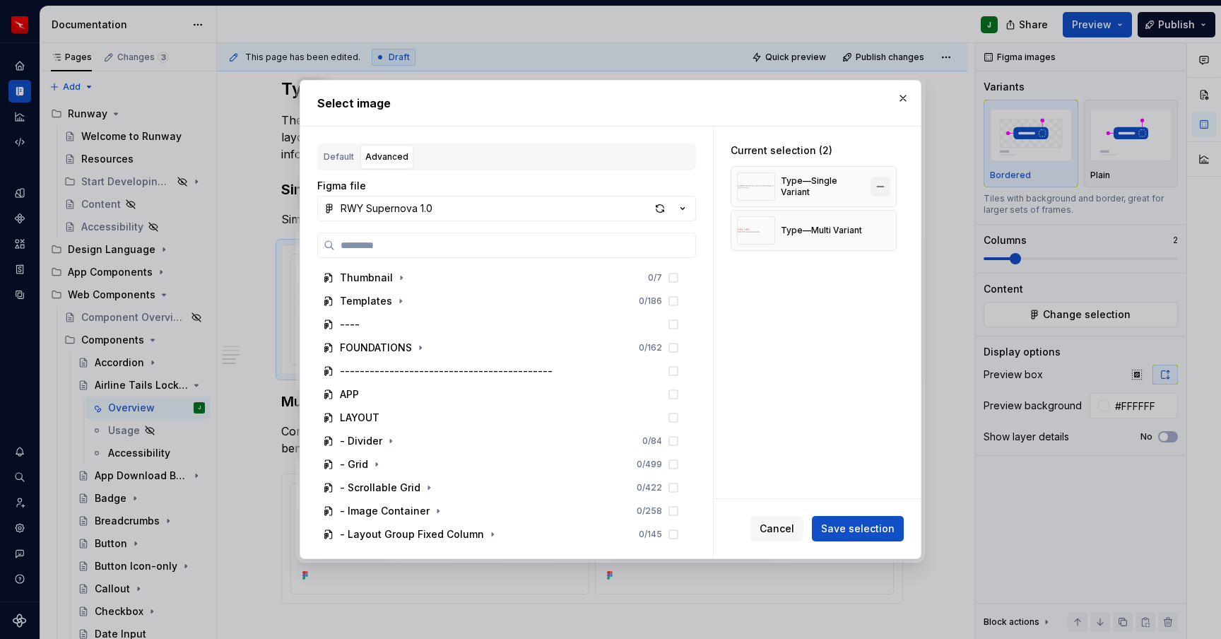
click at [882, 189] on button "button" at bounding box center [881, 187] width 20 height 20
click at [886, 192] on button "button" at bounding box center [881, 187] width 20 height 20
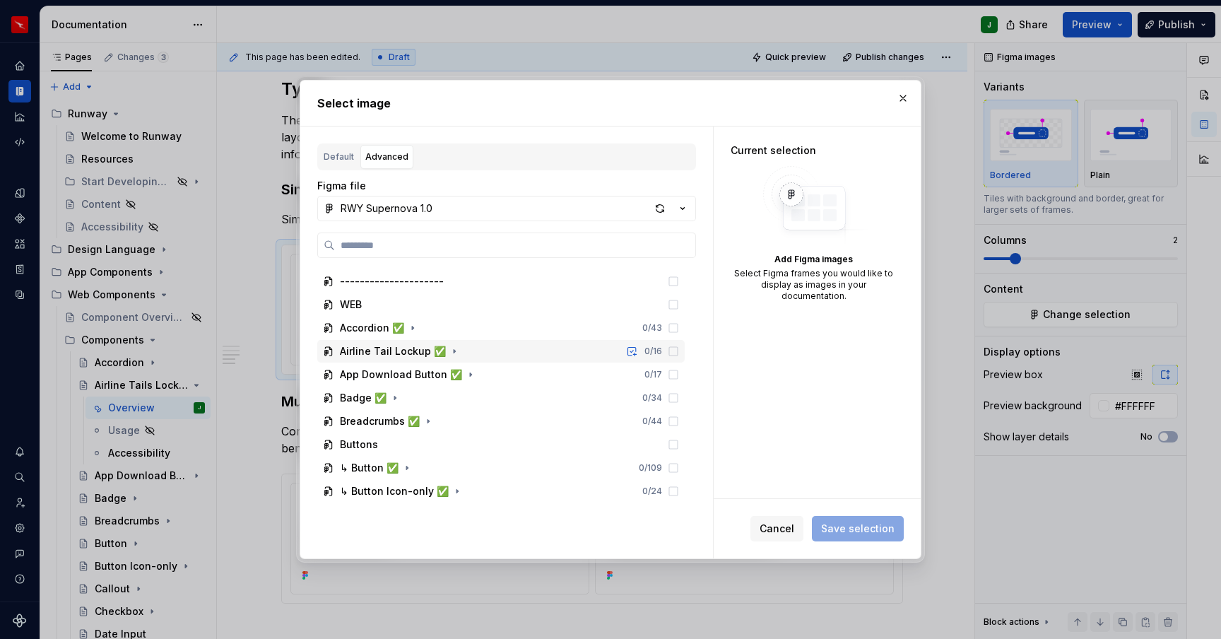
scroll to position [1075, 0]
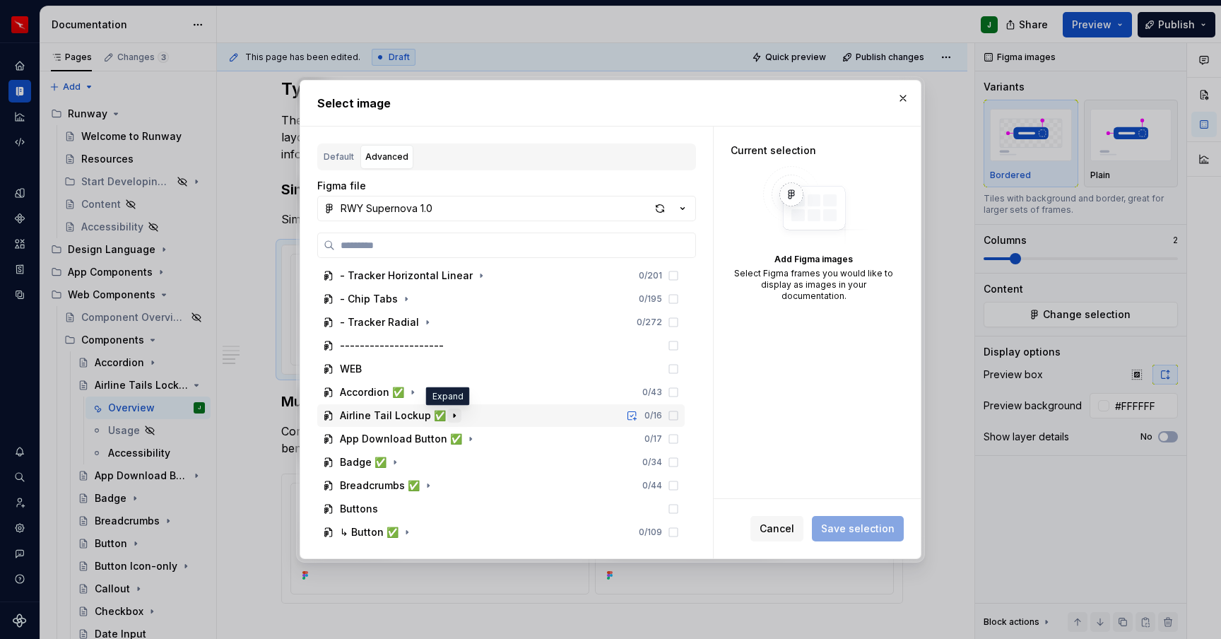
click at [449, 416] on icon "button" at bounding box center [454, 415] width 11 height 11
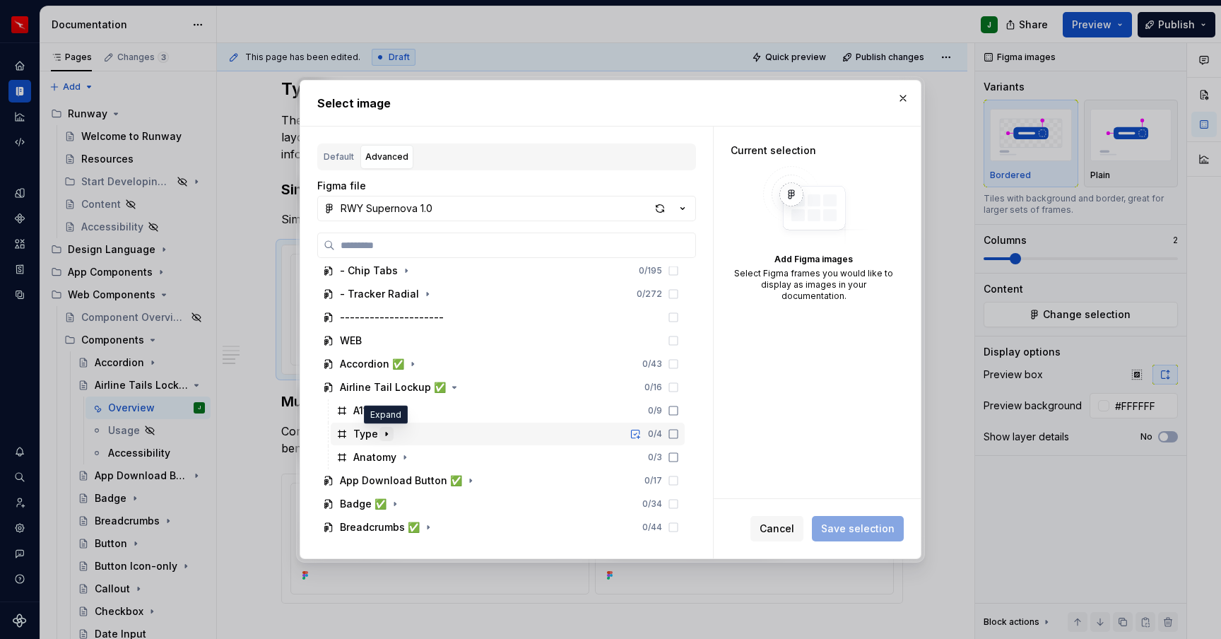
click at [389, 434] on icon "button" at bounding box center [386, 433] width 11 height 11
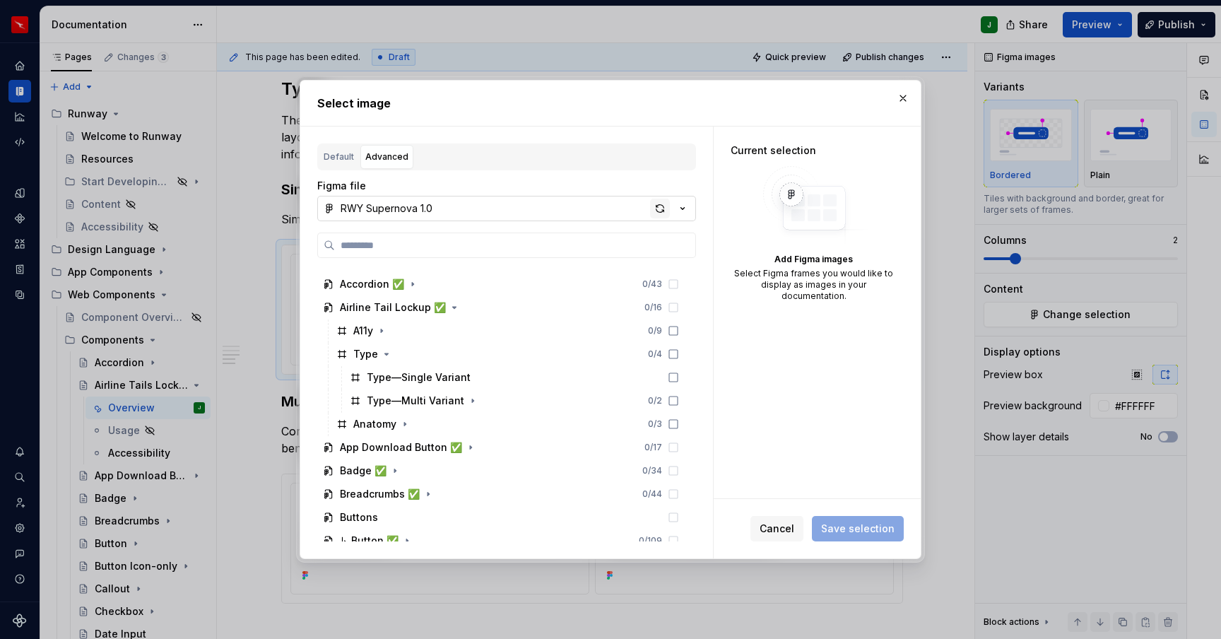
click at [657, 209] on div "button" at bounding box center [660, 209] width 20 height 20
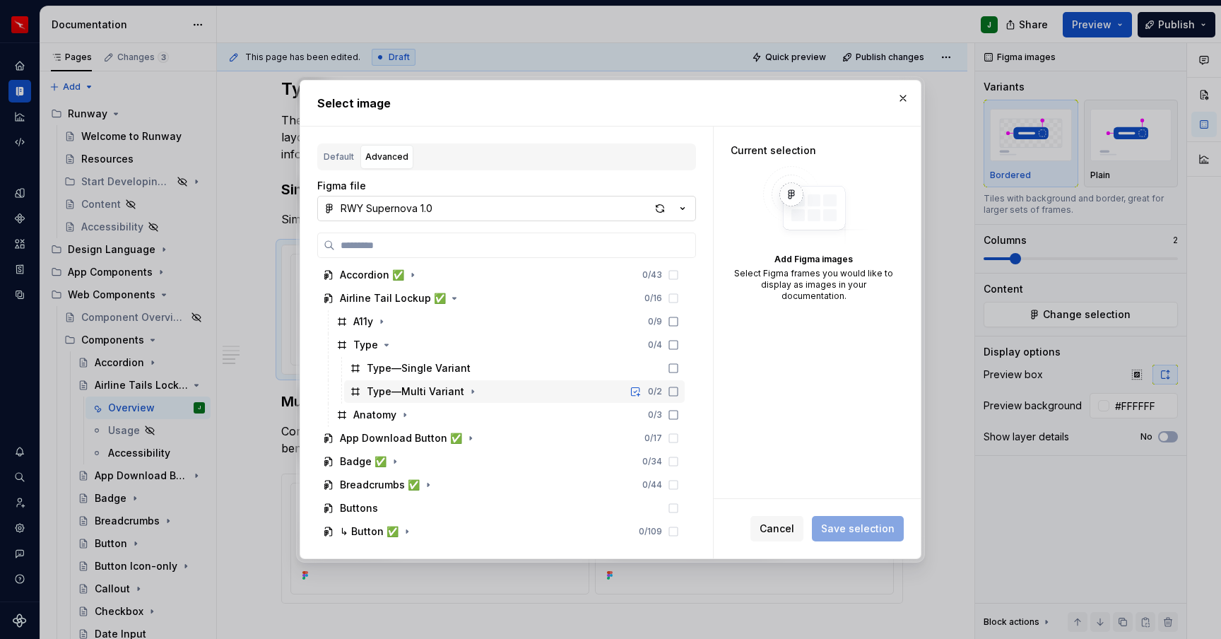
scroll to position [1193, 0]
click at [472, 390] on icon "button" at bounding box center [472, 391] width 1 height 4
click at [471, 390] on icon "button" at bounding box center [473, 390] width 4 height 1
click at [385, 344] on icon "button" at bounding box center [387, 344] width 4 height 1
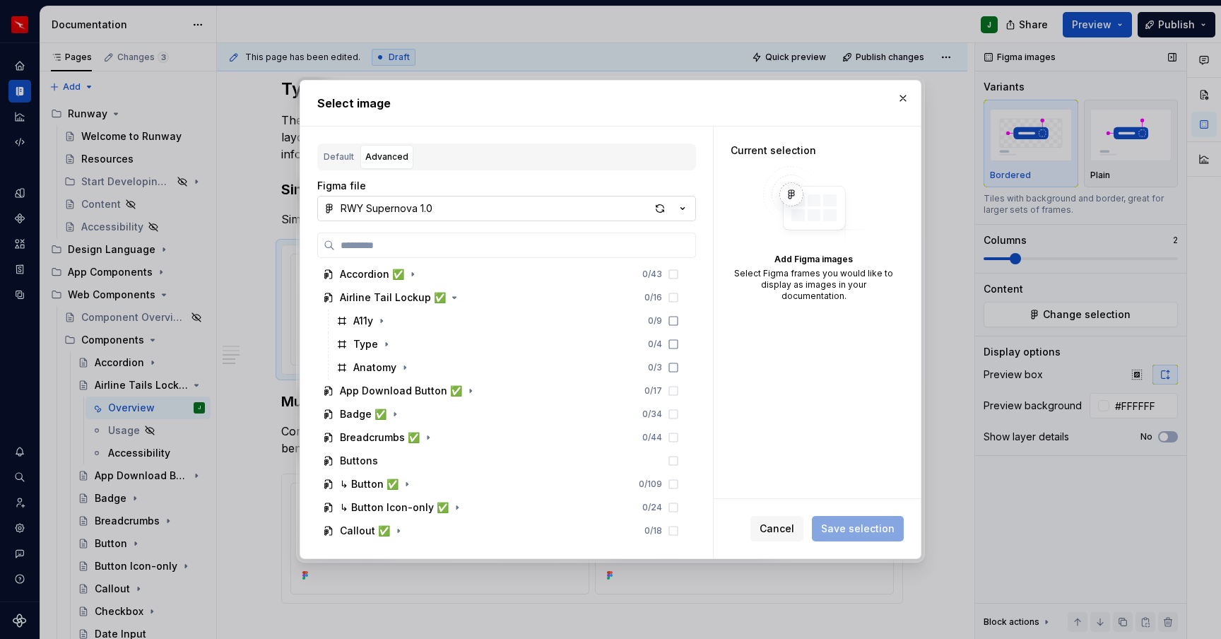
drag, startPoint x: 785, startPoint y: 529, endPoint x: 1021, endPoint y: 278, distance: 344.5
click at [783, 529] on span "Cancel" at bounding box center [777, 529] width 35 height 14
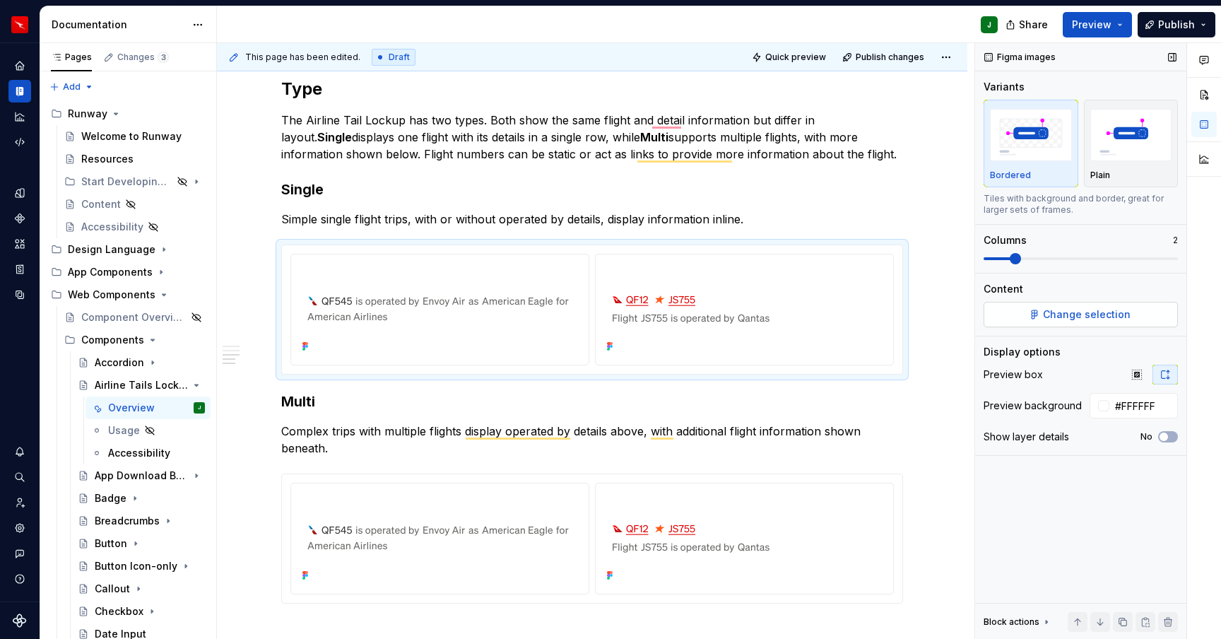
click at [1036, 312] on button "Change selection" at bounding box center [1081, 314] width 194 height 25
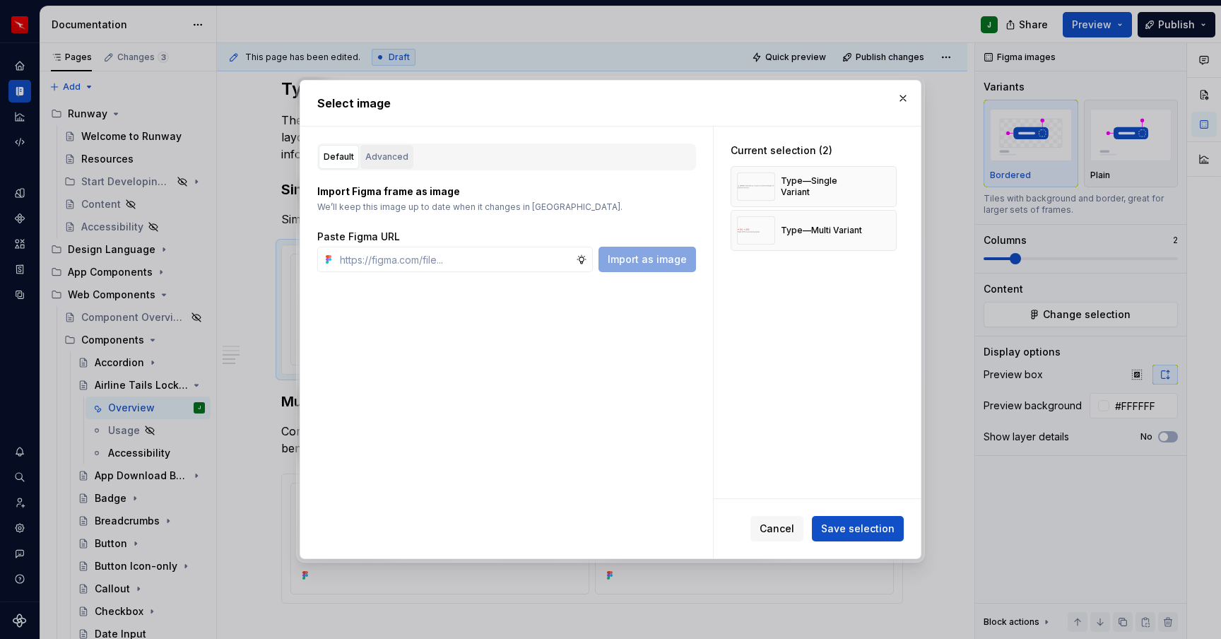
click at [391, 156] on div "Advanced" at bounding box center [386, 157] width 43 height 14
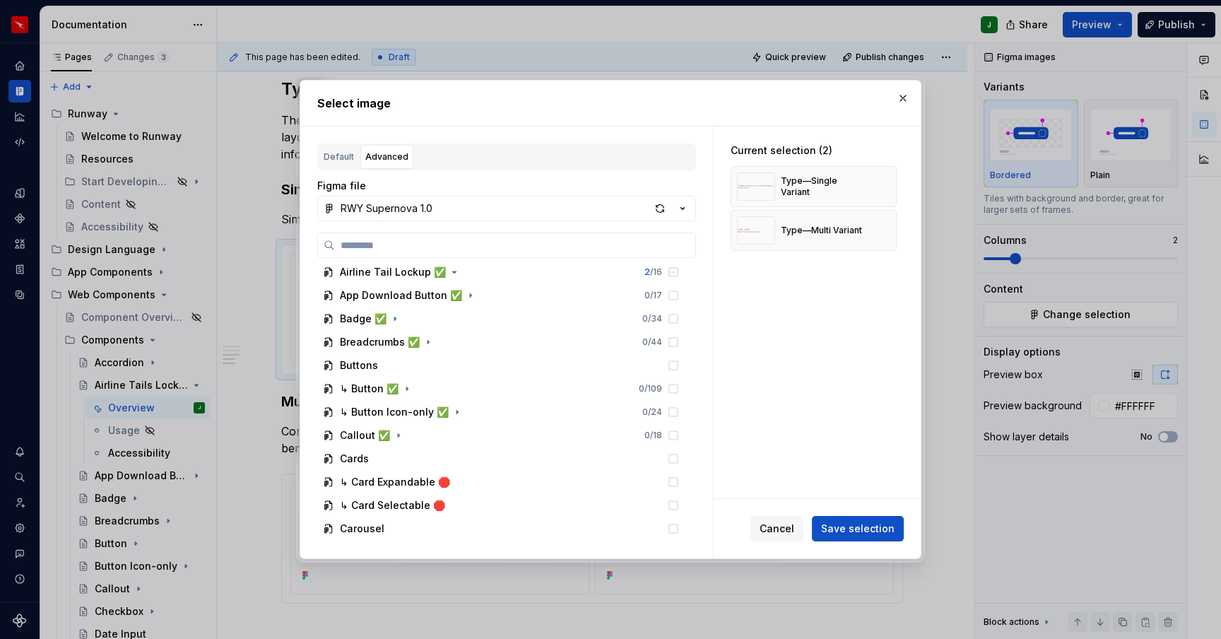
scroll to position [1123, 0]
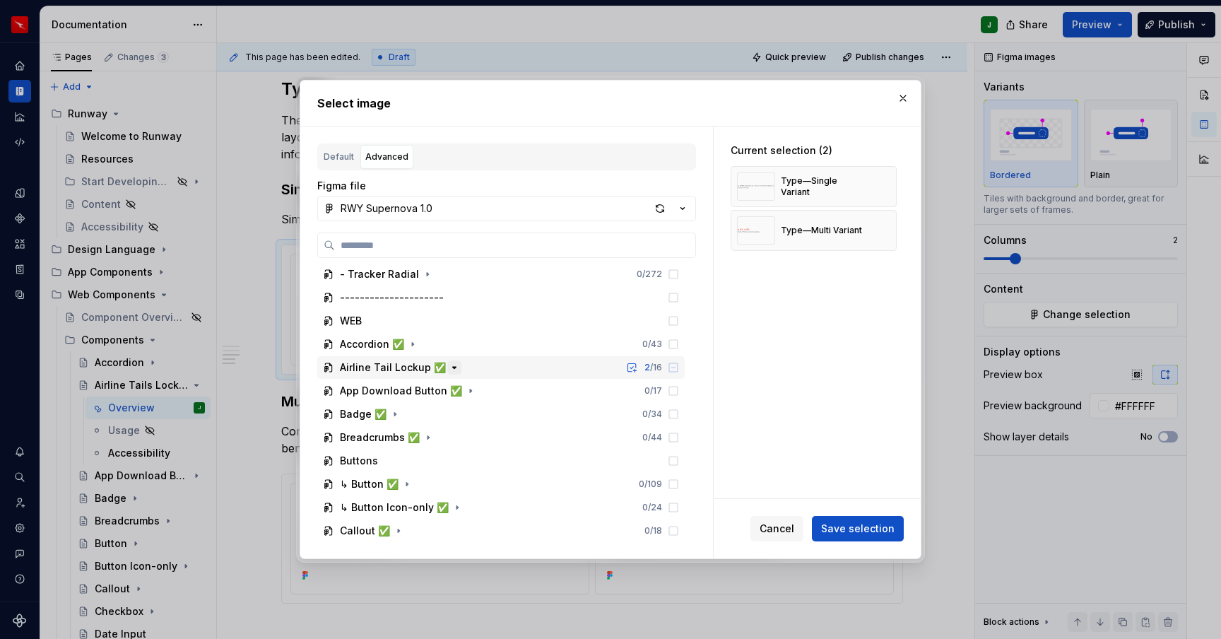
click at [449, 365] on icon "button" at bounding box center [454, 367] width 11 height 11
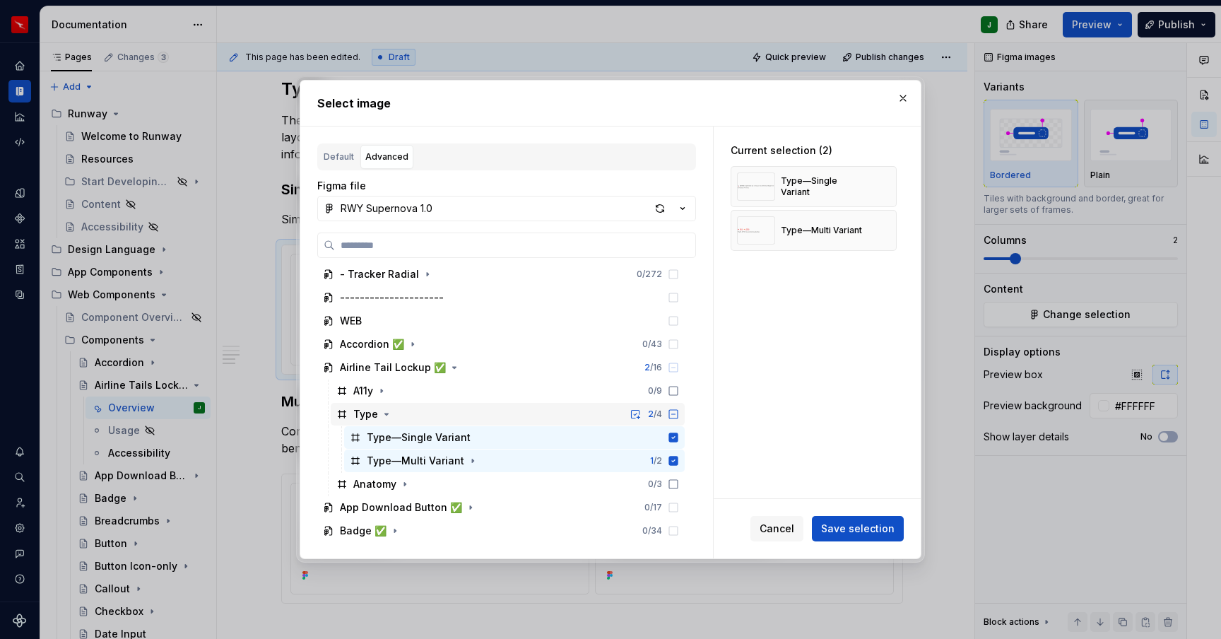
scroll to position [1132, 0]
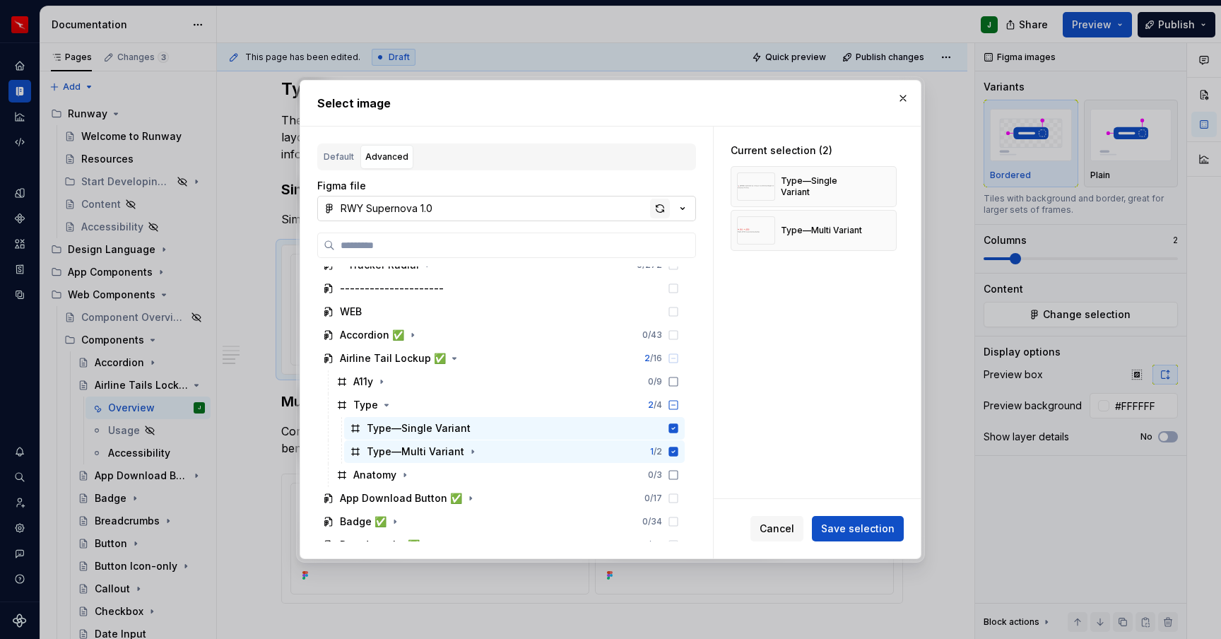
click at [657, 209] on div "button" at bounding box center [660, 209] width 20 height 20
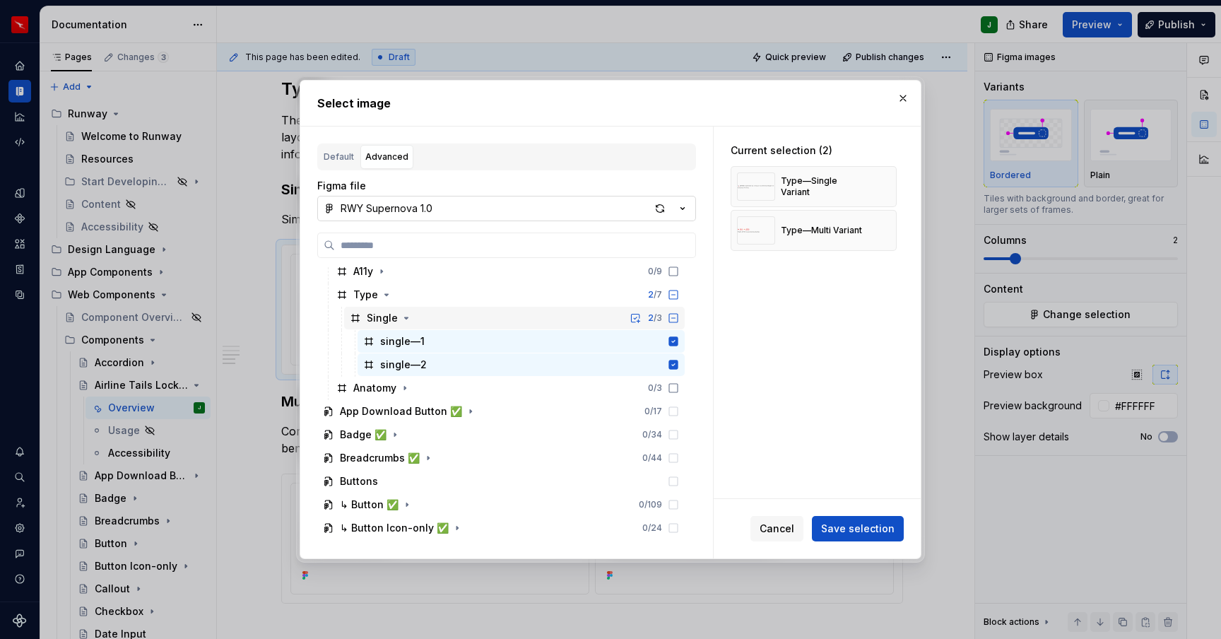
scroll to position [1206, 0]
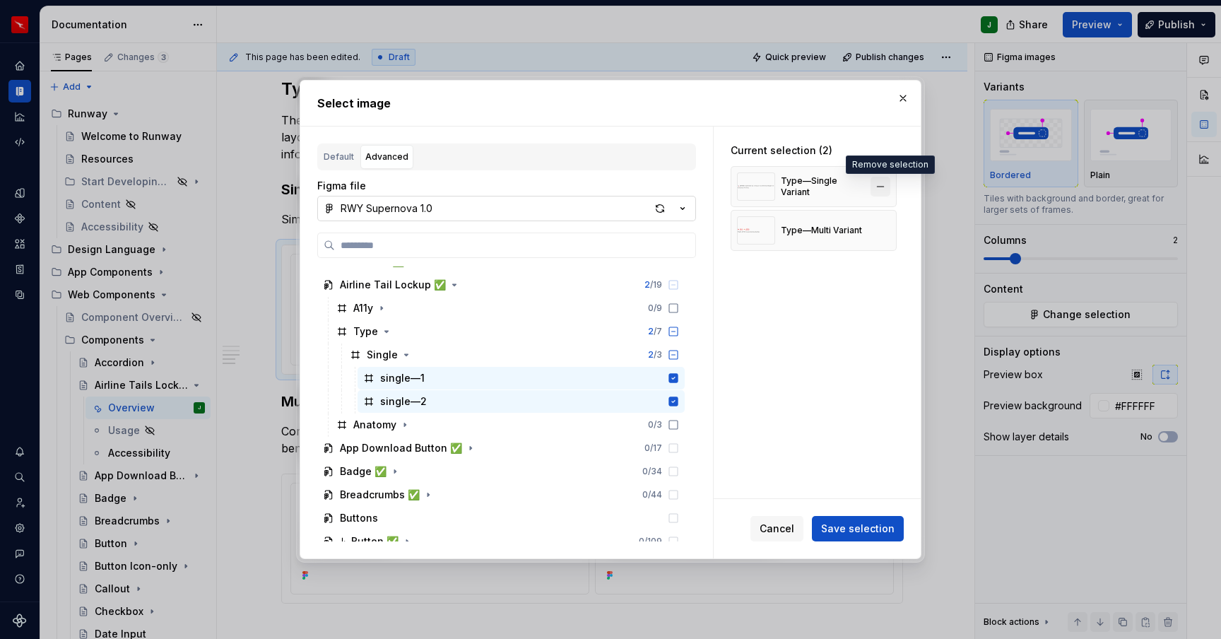
click at [886, 187] on button "button" at bounding box center [881, 187] width 20 height 20
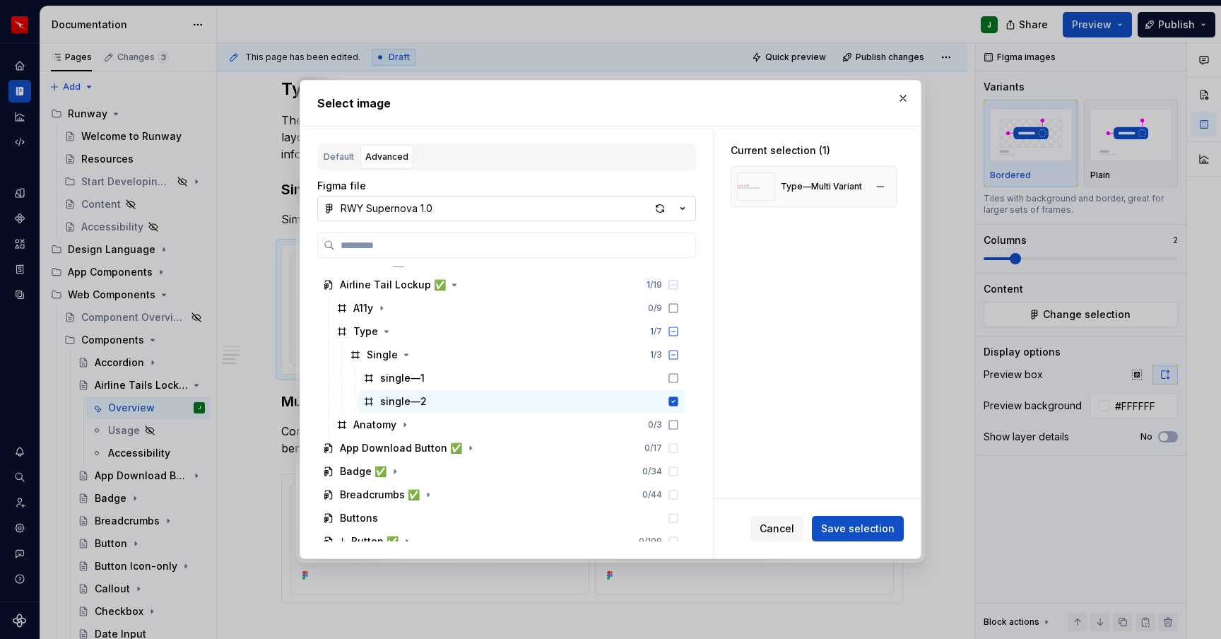
click at [886, 188] on button "button" at bounding box center [881, 187] width 20 height 20
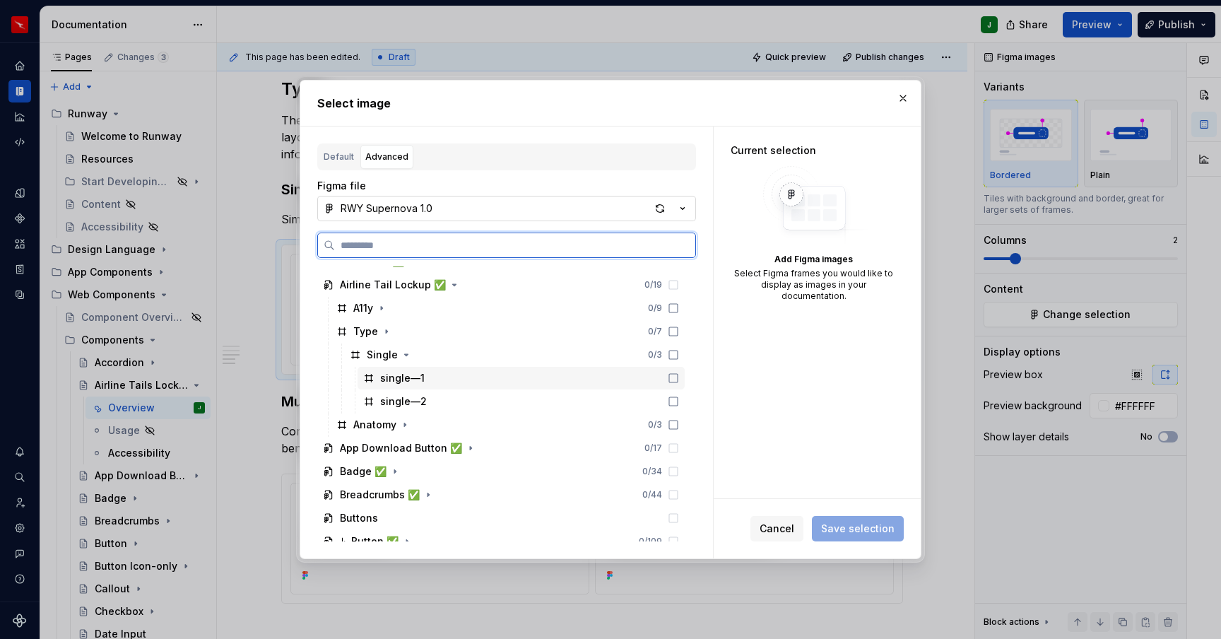
drag, startPoint x: 693, startPoint y: 377, endPoint x: 691, endPoint y: 397, distance: 19.3
click at [685, 377] on div "single—1" at bounding box center [521, 378] width 327 height 23
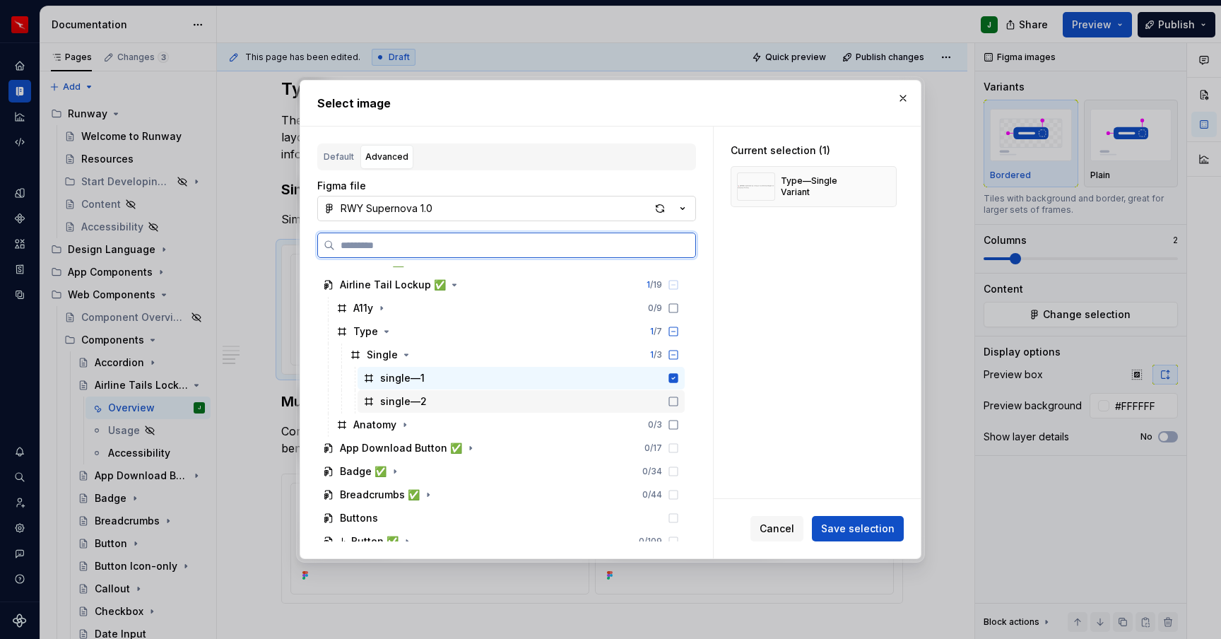
click at [679, 401] on icon at bounding box center [673, 401] width 11 height 11
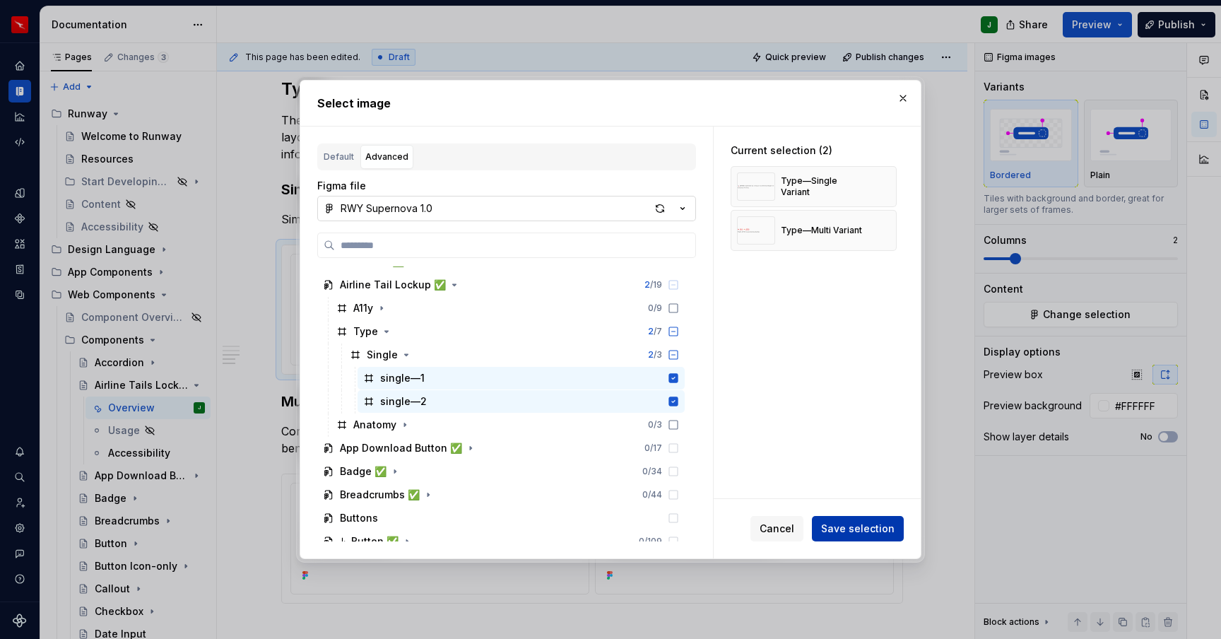
click at [867, 524] on span "Save selection" at bounding box center [858, 529] width 74 height 14
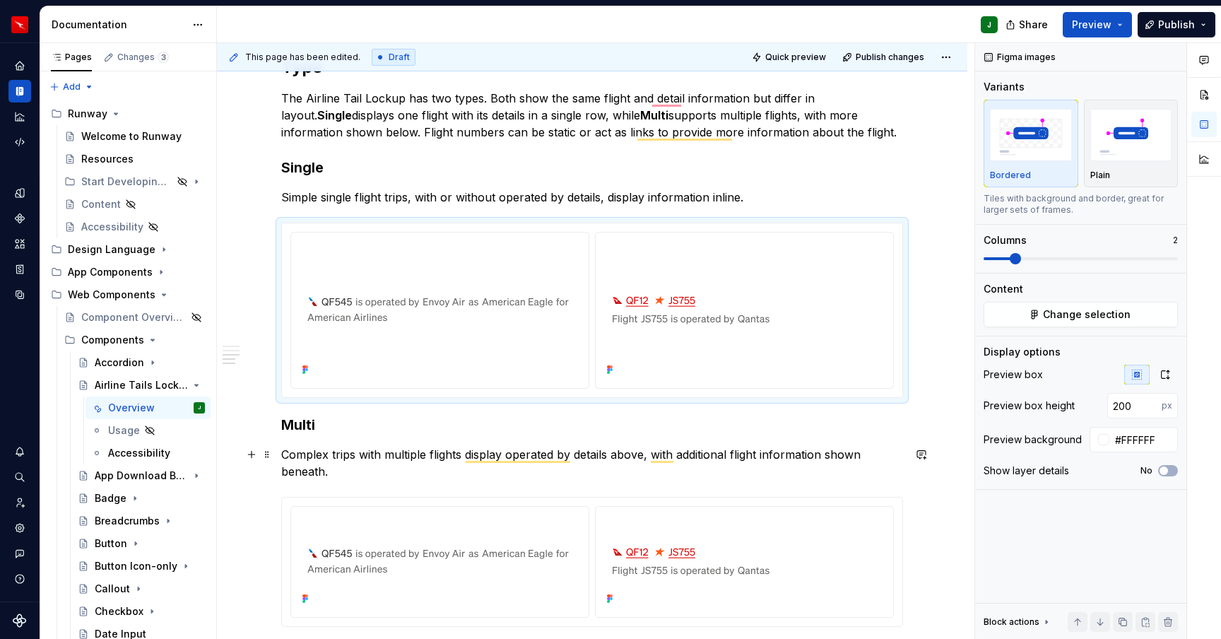
scroll to position [784, 0]
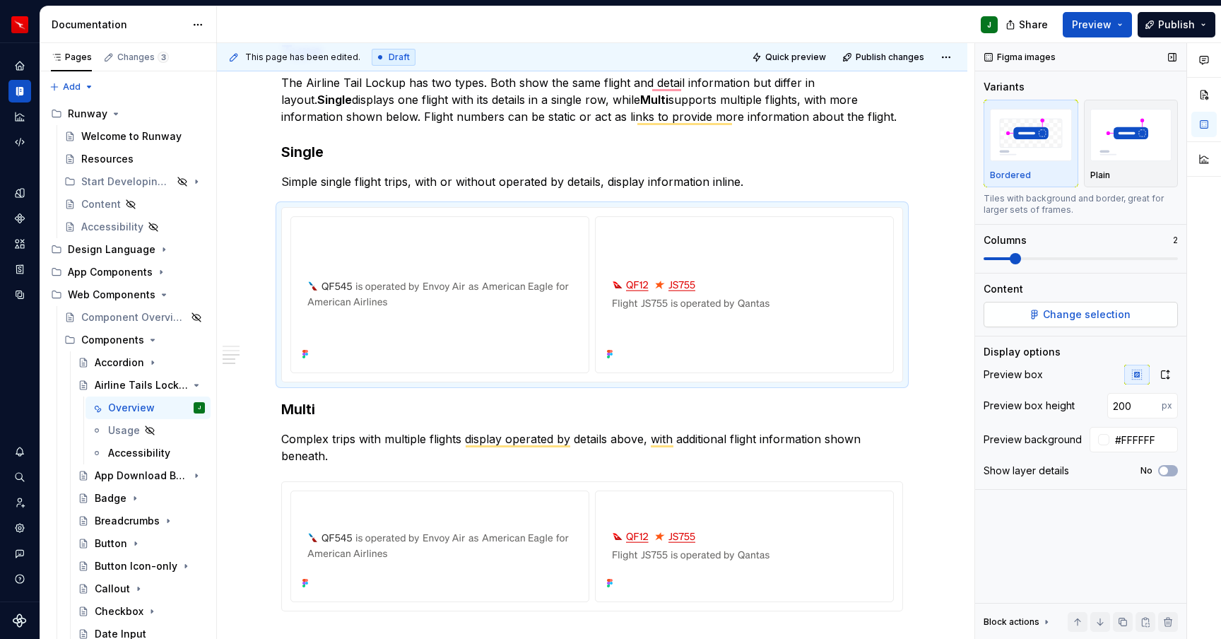
click at [1055, 311] on span "Change selection" at bounding box center [1087, 314] width 88 height 14
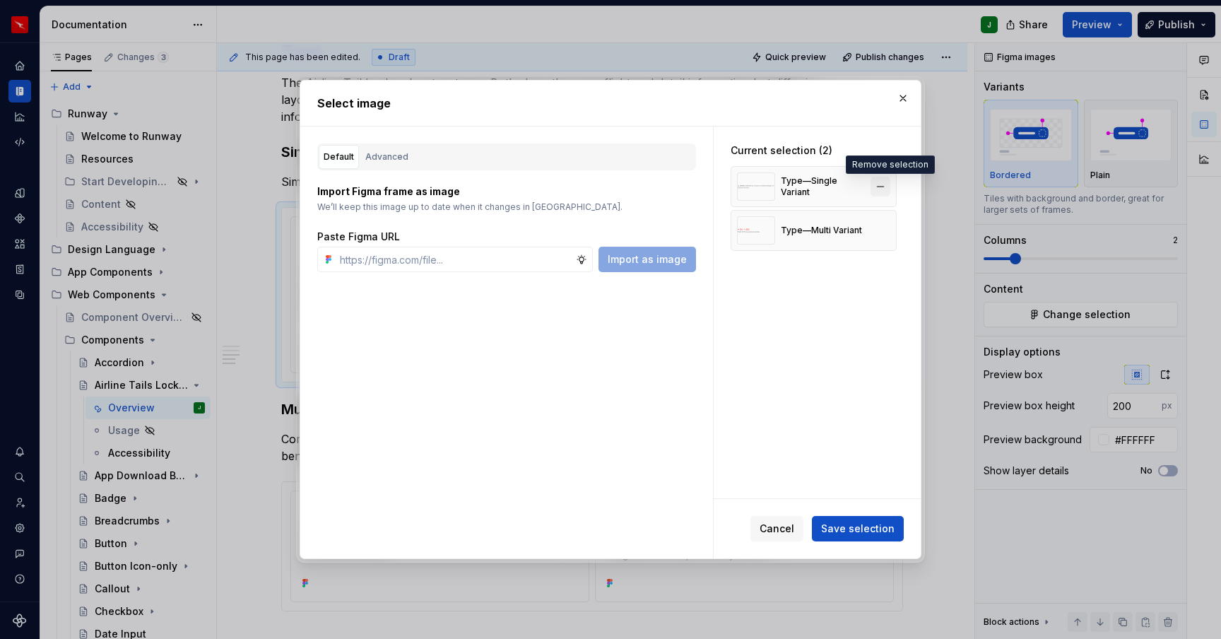
click at [891, 186] on button "button" at bounding box center [881, 187] width 20 height 20
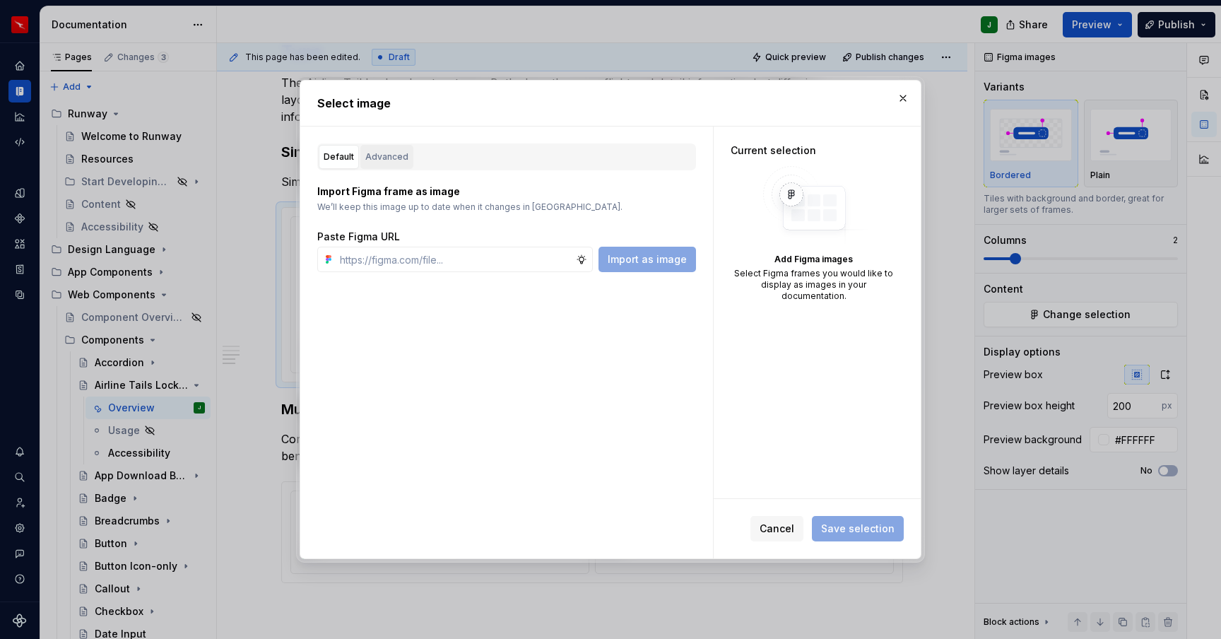
click at [392, 162] on div "Advanced" at bounding box center [386, 157] width 43 height 14
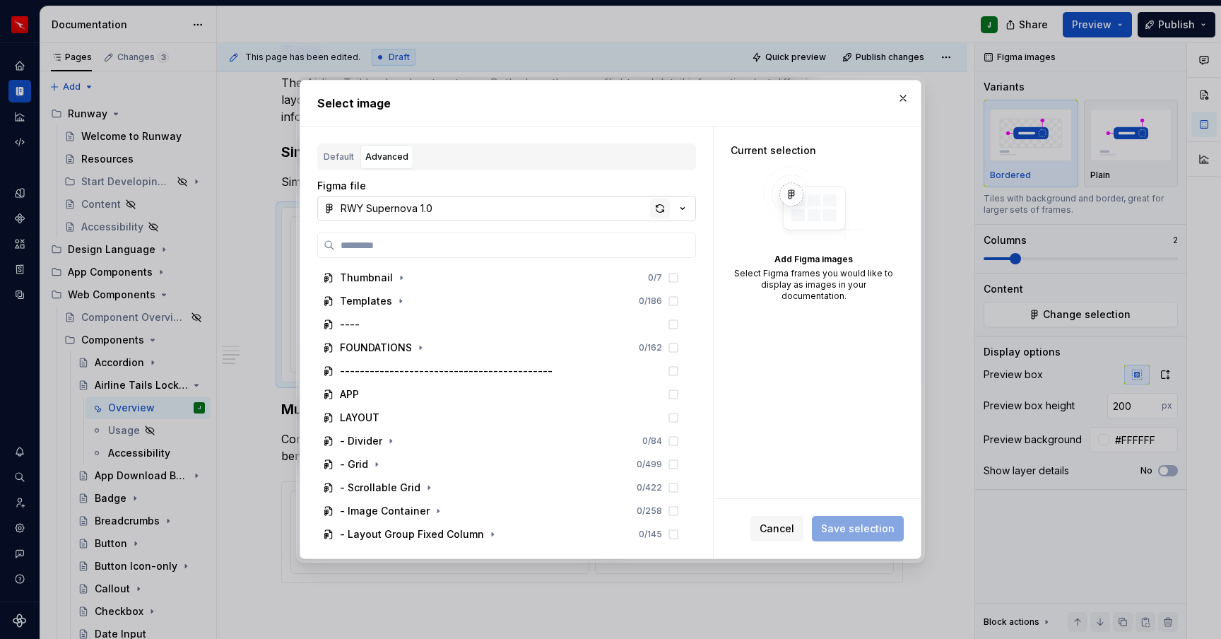
click at [659, 206] on div "button" at bounding box center [660, 209] width 20 height 20
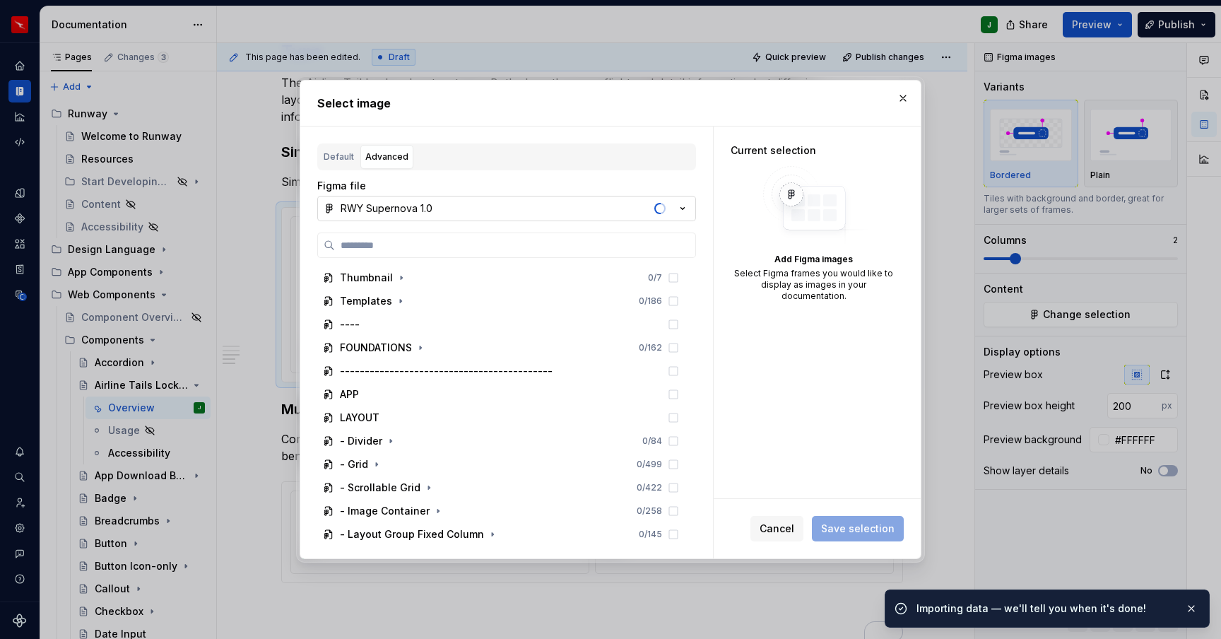
click at [660, 209] on span "button" at bounding box center [662, 208] width 6 height 11
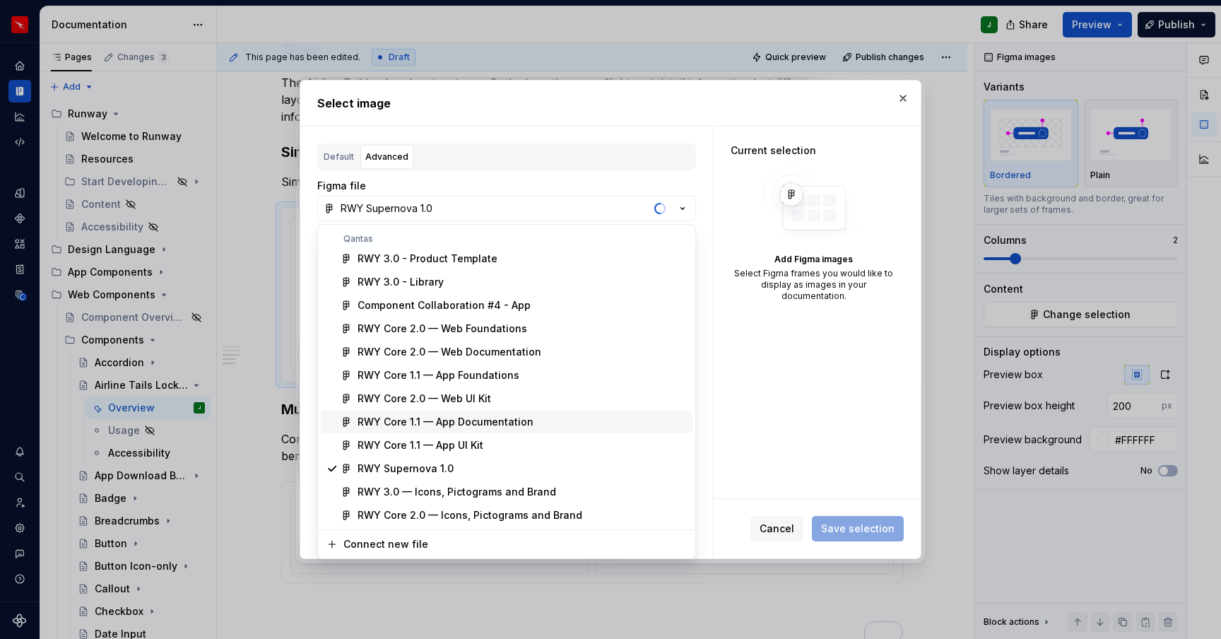
click at [713, 263] on div "Select image Default Advanced Import Figma frame as image We’ll keep this image…" at bounding box center [610, 319] width 1221 height 639
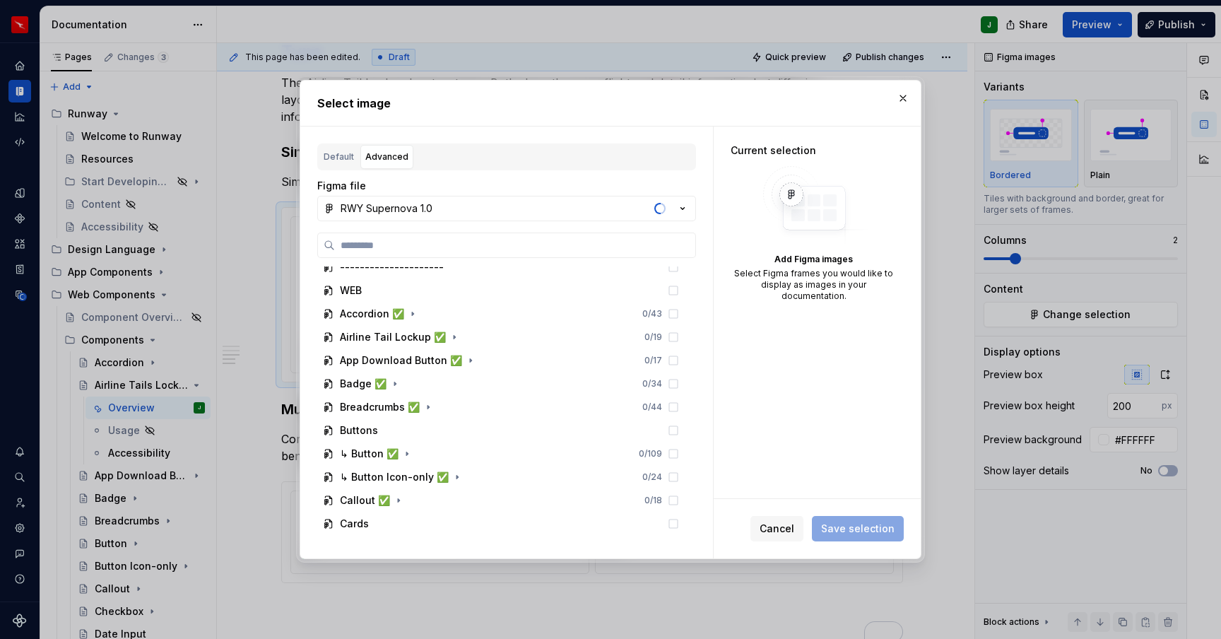
scroll to position [1148, 0]
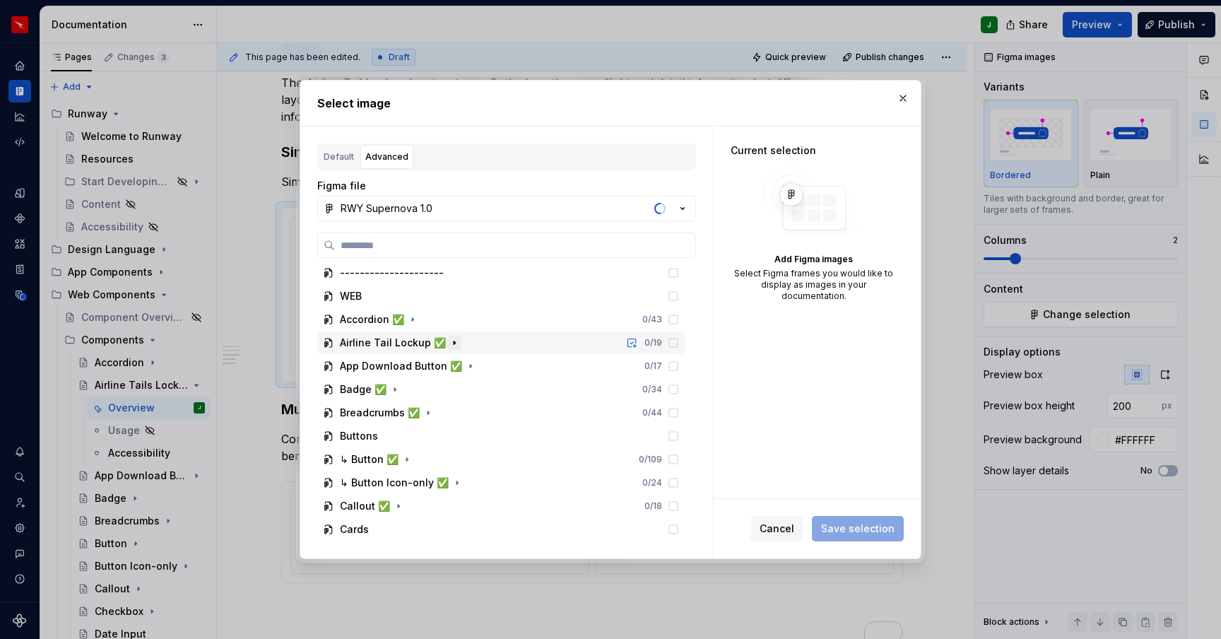
click at [454, 343] on icon "button" at bounding box center [454, 343] width 1 height 4
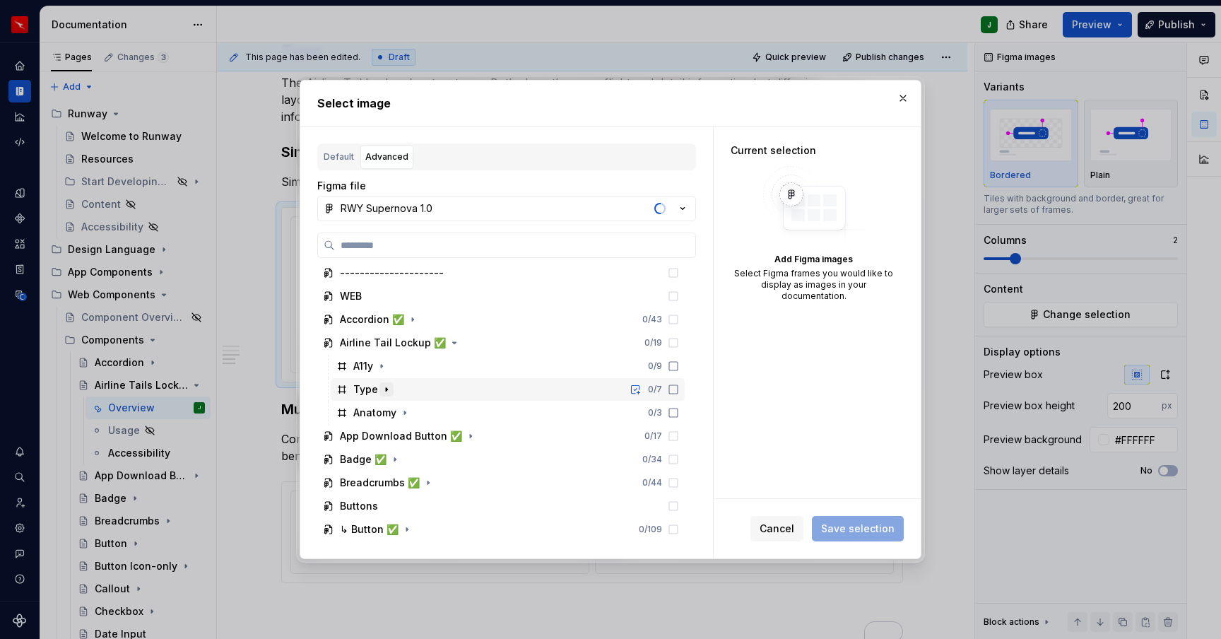
click at [387, 390] on icon "button" at bounding box center [386, 389] width 11 height 11
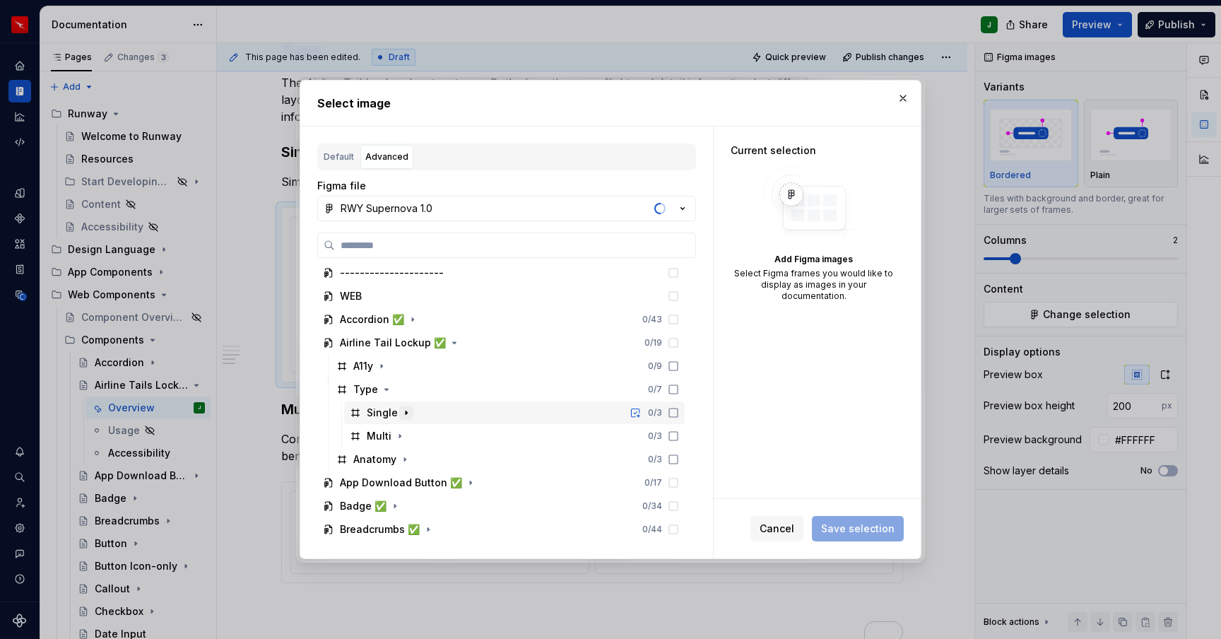
click at [403, 408] on icon "button" at bounding box center [406, 412] width 11 height 11
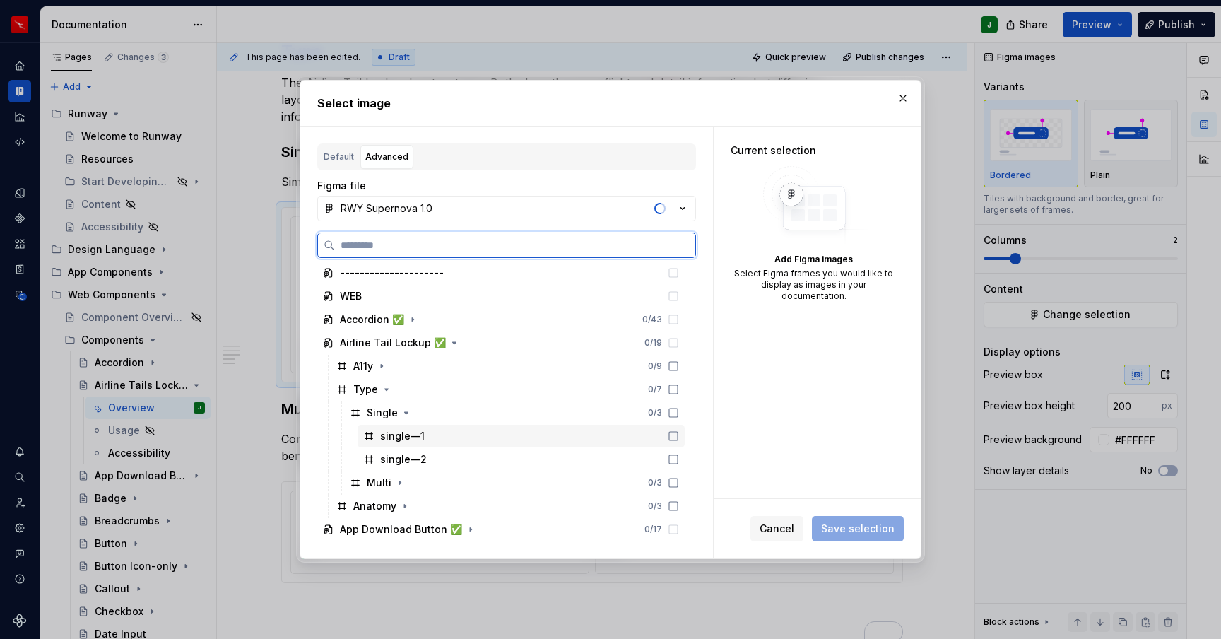
drag, startPoint x: 681, startPoint y: 433, endPoint x: 691, endPoint y: 454, distance: 24.0
click at [679, 433] on div at bounding box center [670, 435] width 17 height 11
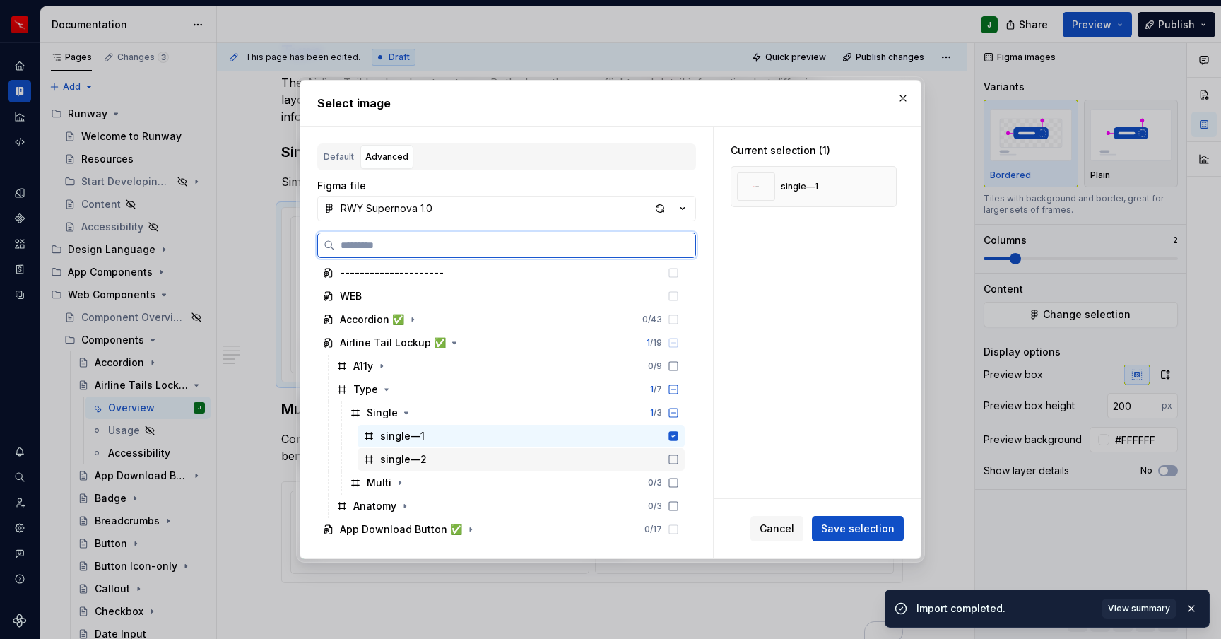
click at [679, 457] on icon at bounding box center [673, 459] width 11 height 11
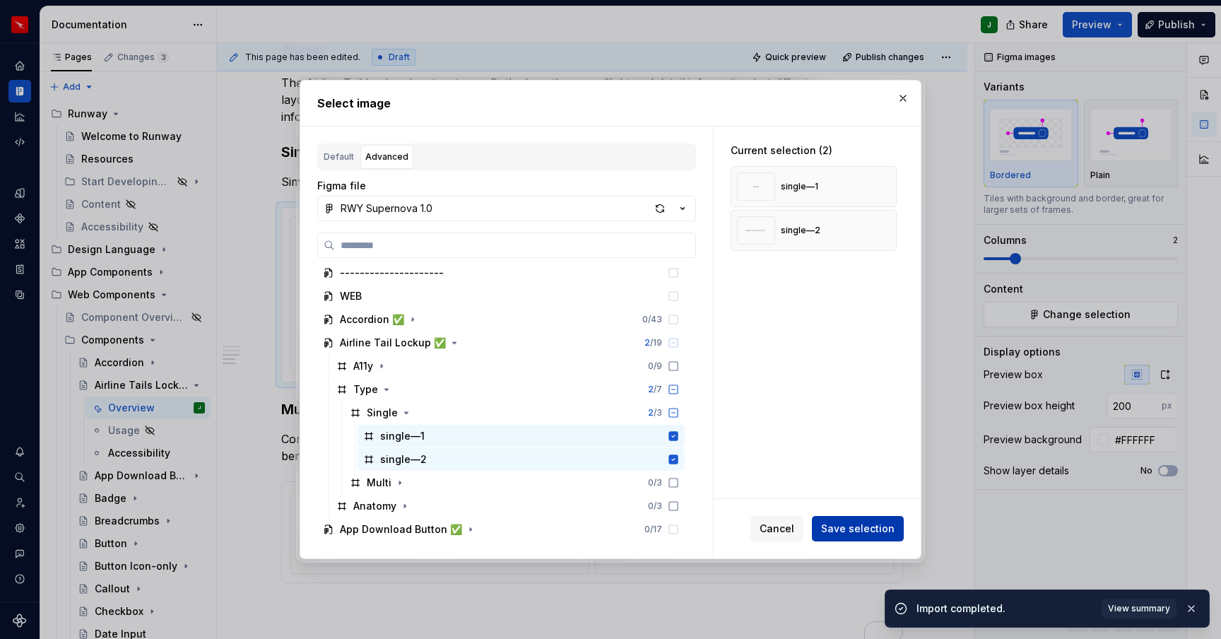
click at [865, 528] on span "Save selection" at bounding box center [858, 529] width 74 height 14
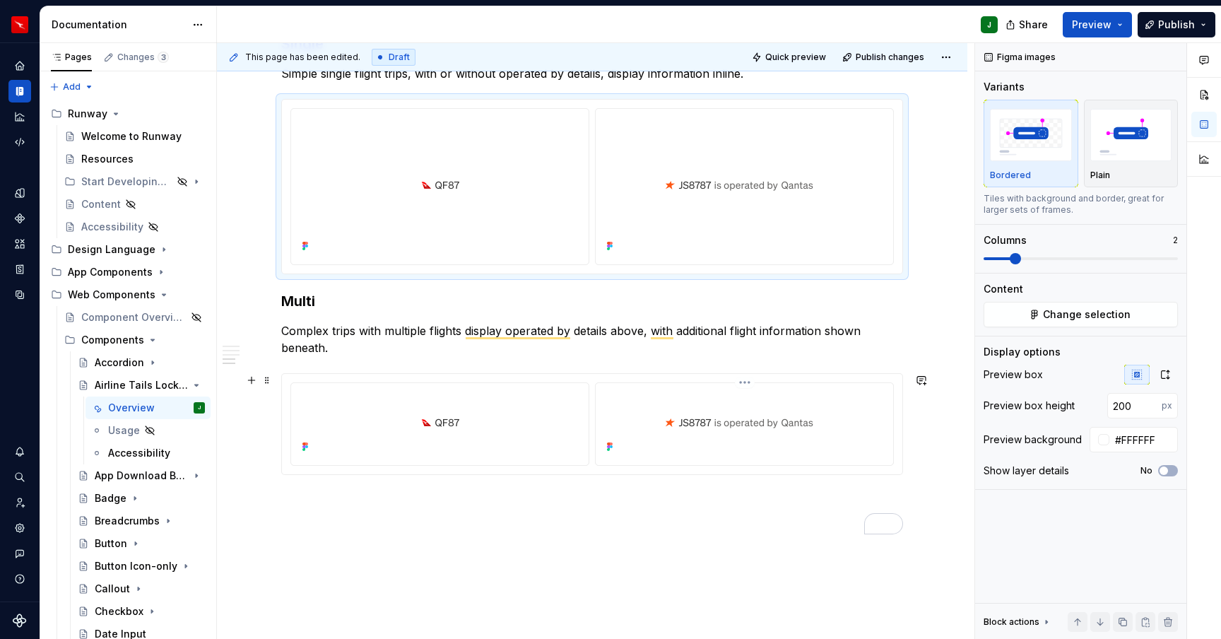
scroll to position [890, 0]
click at [903, 452] on div "To enrich screen reader interactions, please activate Accessibility in Grammarl…" at bounding box center [592, 426] width 621 height 100
click at [1079, 317] on span "Change selection" at bounding box center [1087, 314] width 88 height 14
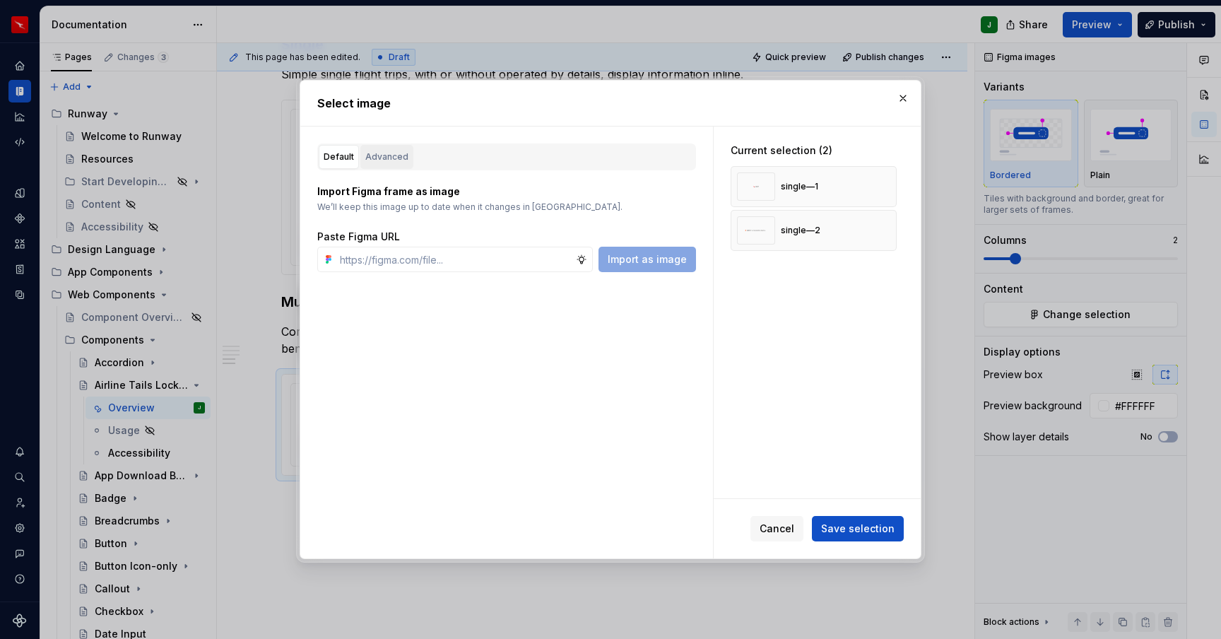
click at [384, 150] on div "Advanced" at bounding box center [386, 157] width 43 height 14
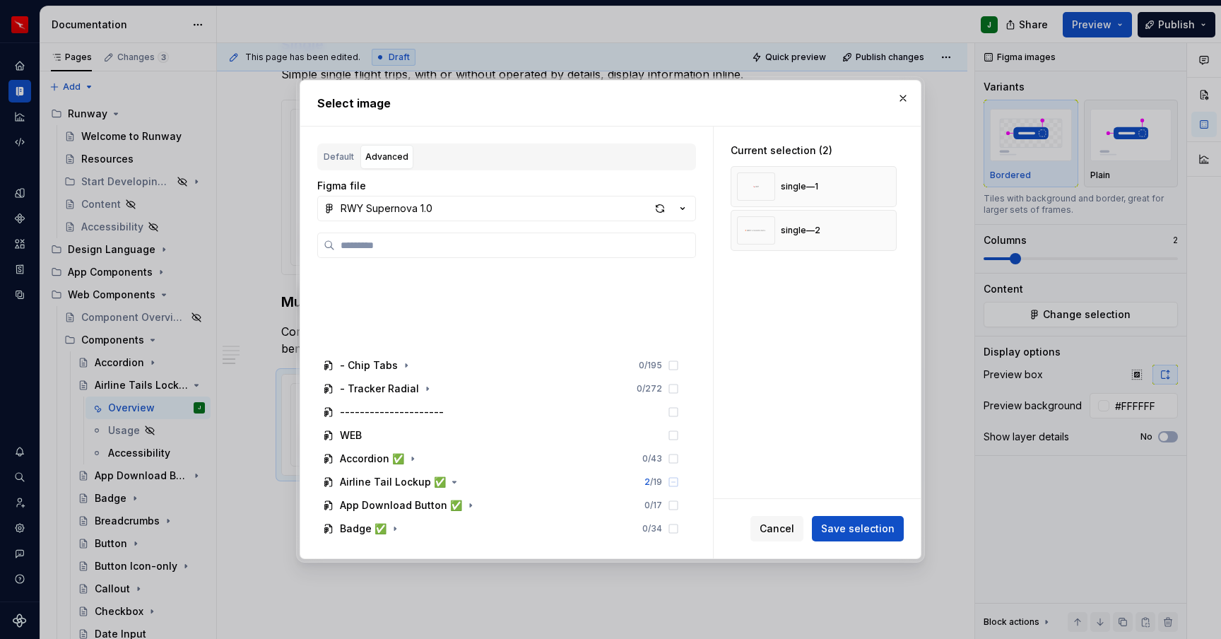
scroll to position [1185, 0]
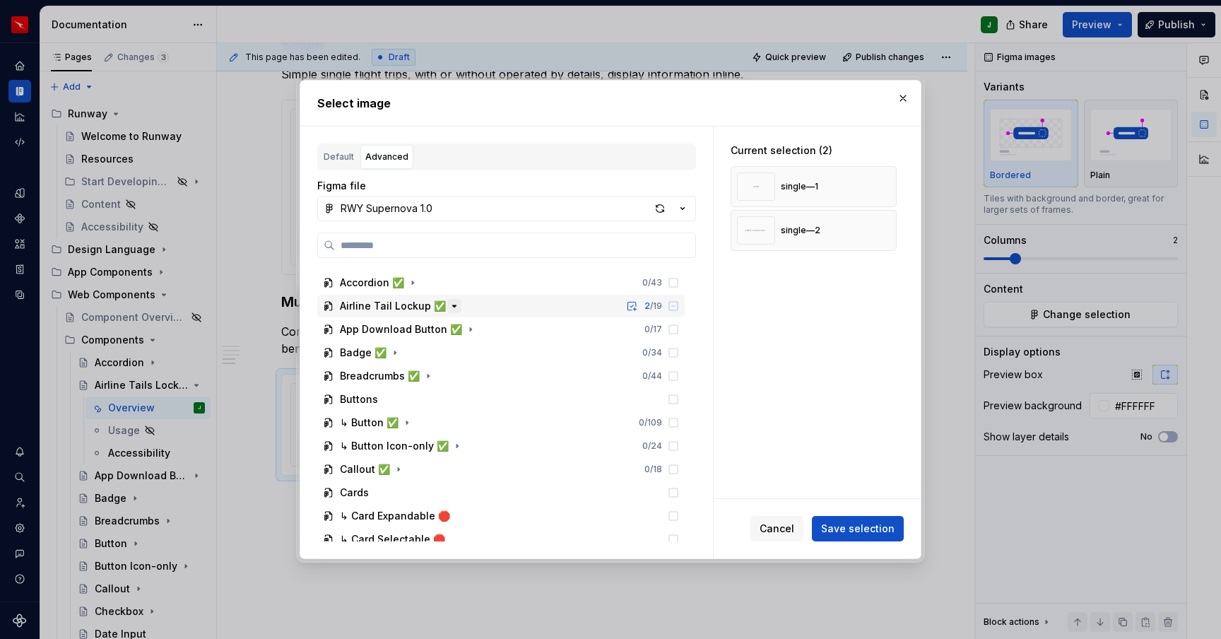
click at [449, 308] on icon "button" at bounding box center [454, 305] width 11 height 11
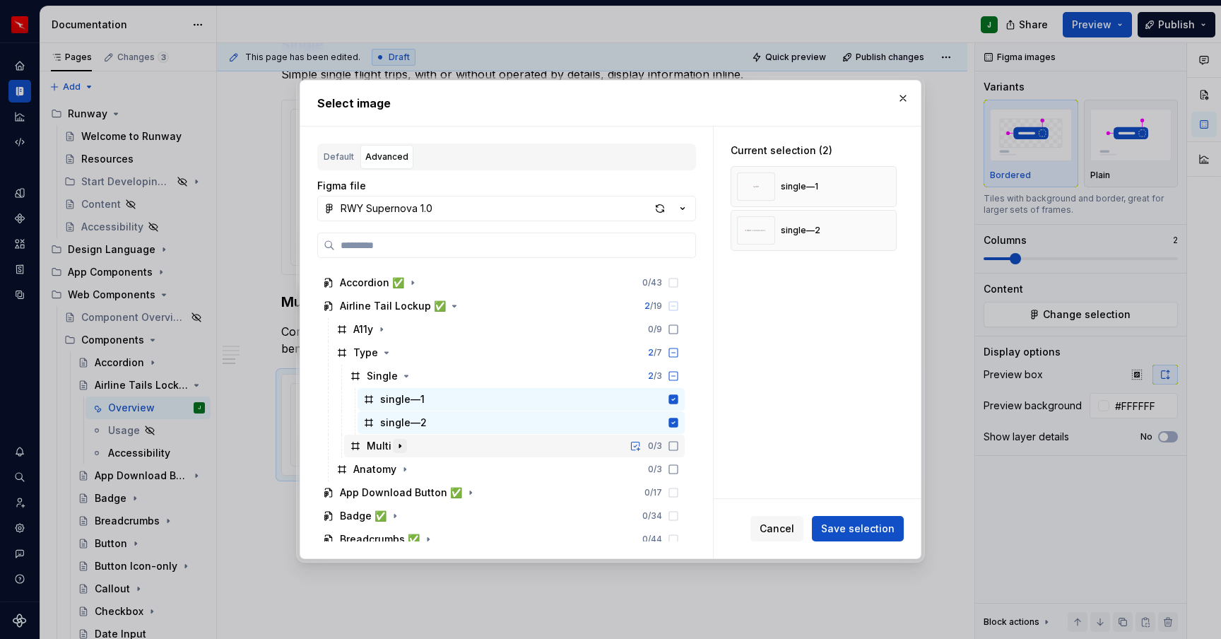
click at [399, 447] on icon "button" at bounding box center [399, 447] width 1 height 4
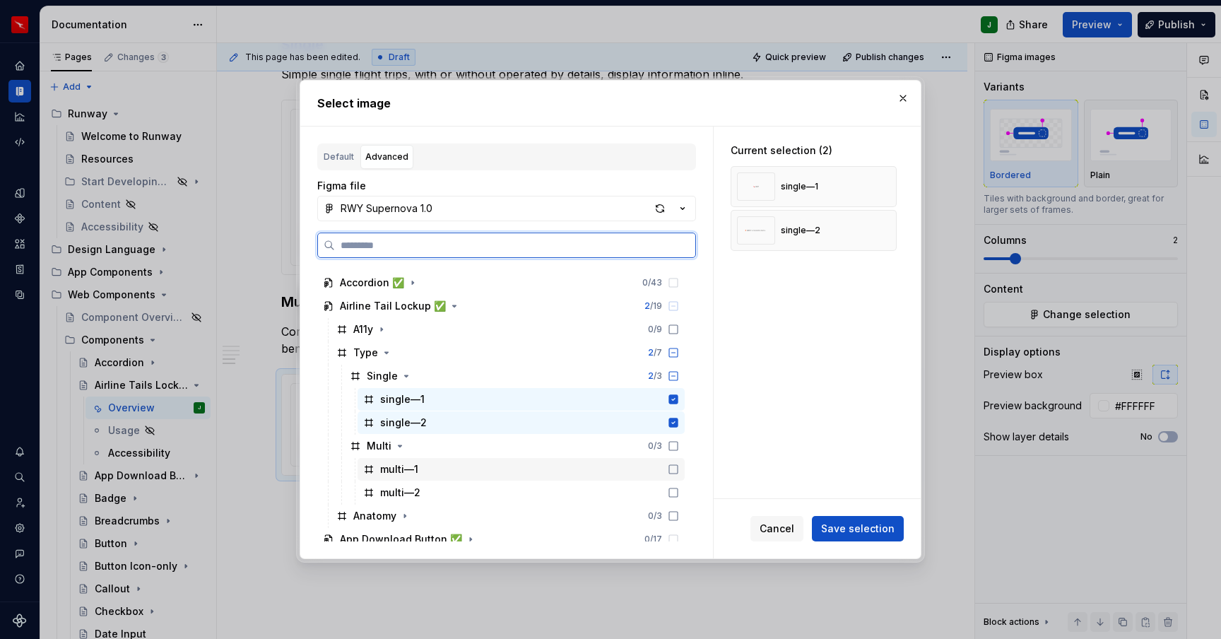
click at [679, 470] on icon at bounding box center [673, 469] width 11 height 11
click at [679, 491] on icon at bounding box center [673, 492] width 11 height 11
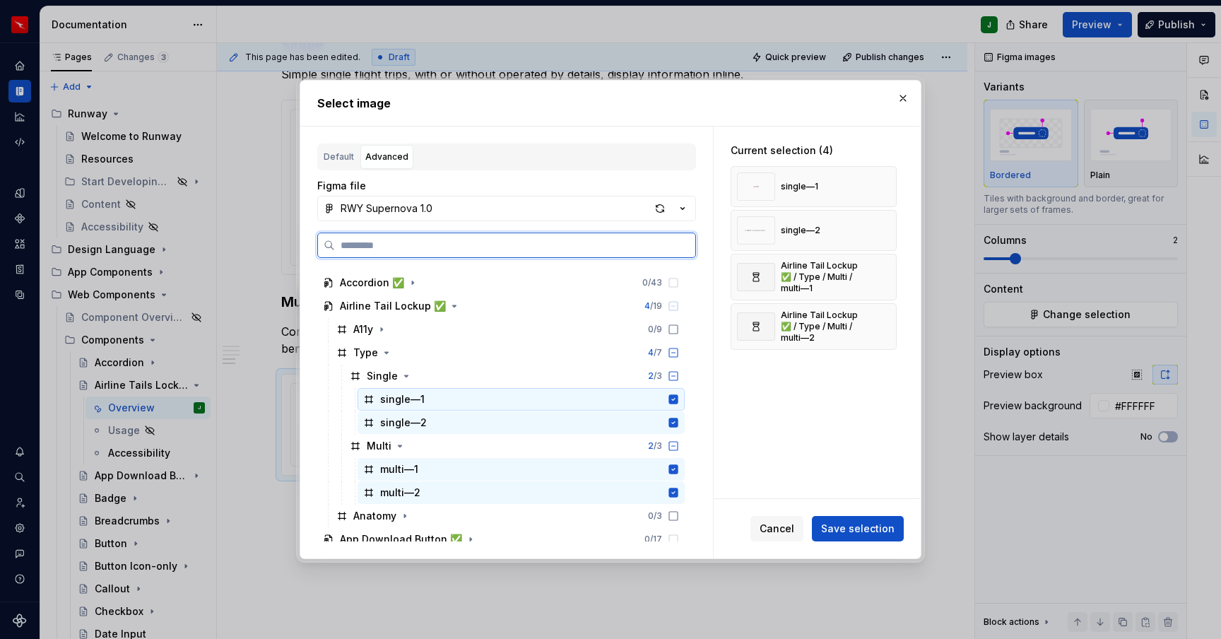
click at [679, 399] on icon at bounding box center [673, 399] width 11 height 11
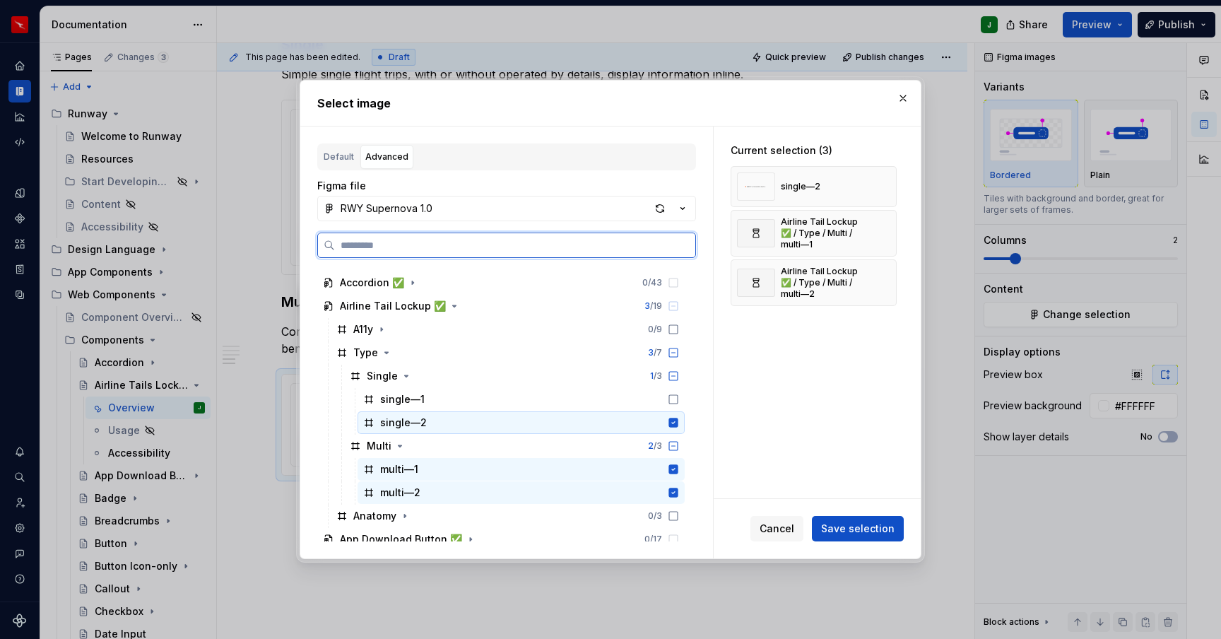
click at [679, 418] on icon at bounding box center [673, 422] width 9 height 9
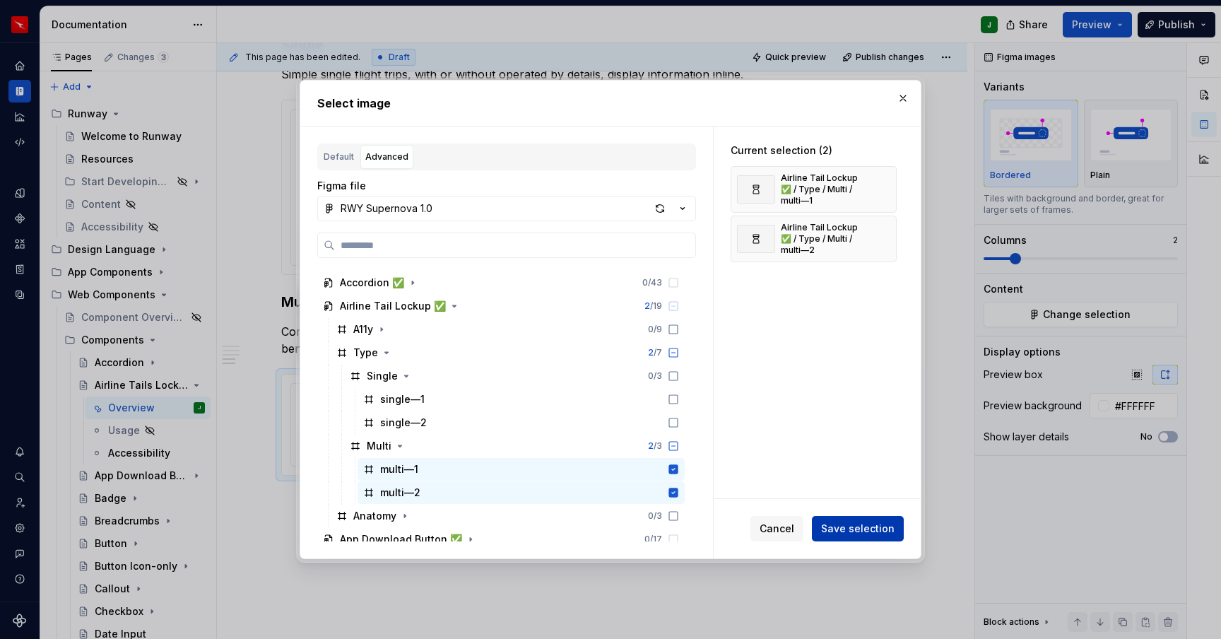
click at [872, 526] on span "Save selection" at bounding box center [858, 529] width 74 height 14
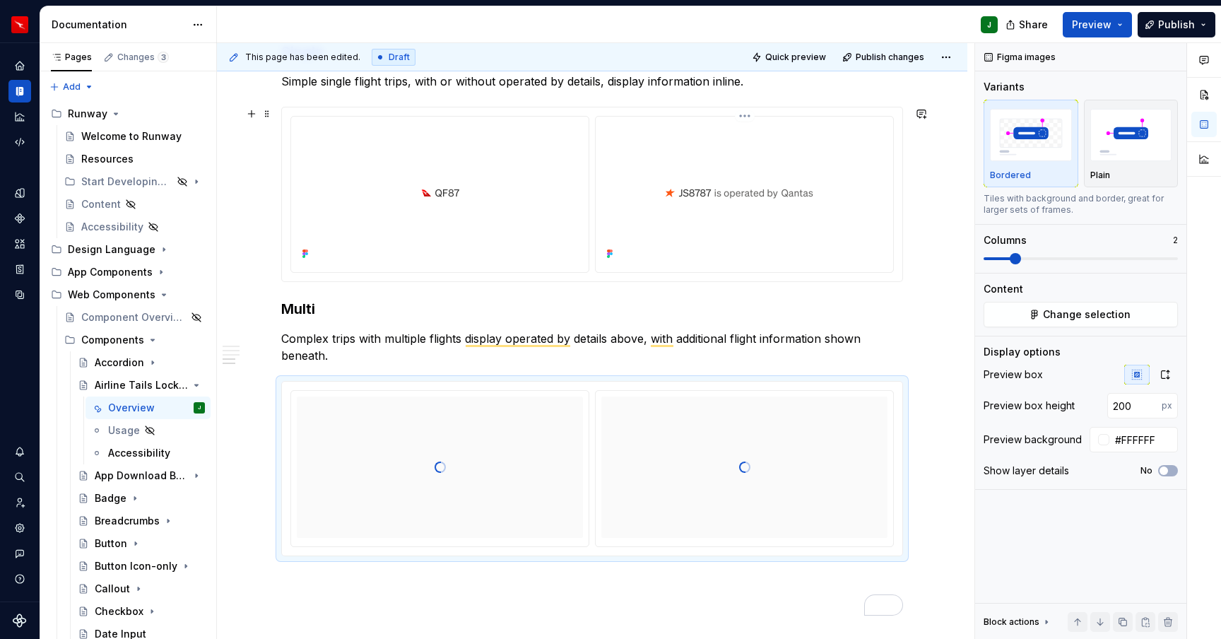
scroll to position [879, 0]
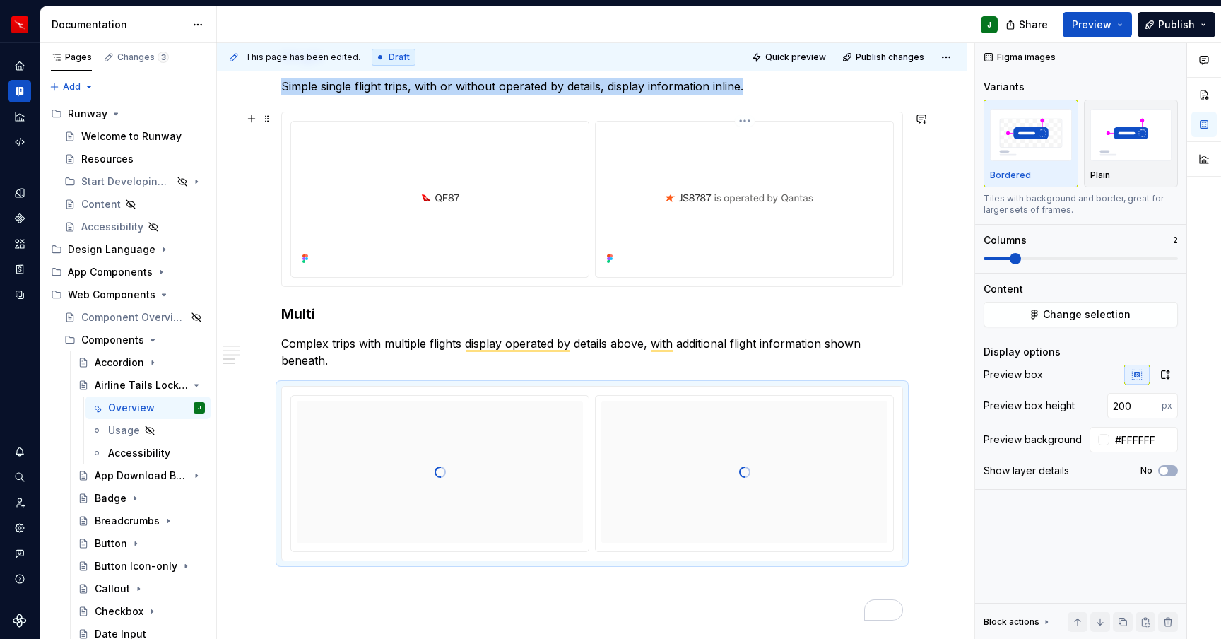
click at [893, 258] on div "To enrich screen reader interactions, please activate Accessibility in Grammarl…" at bounding box center [745, 200] width 298 height 156
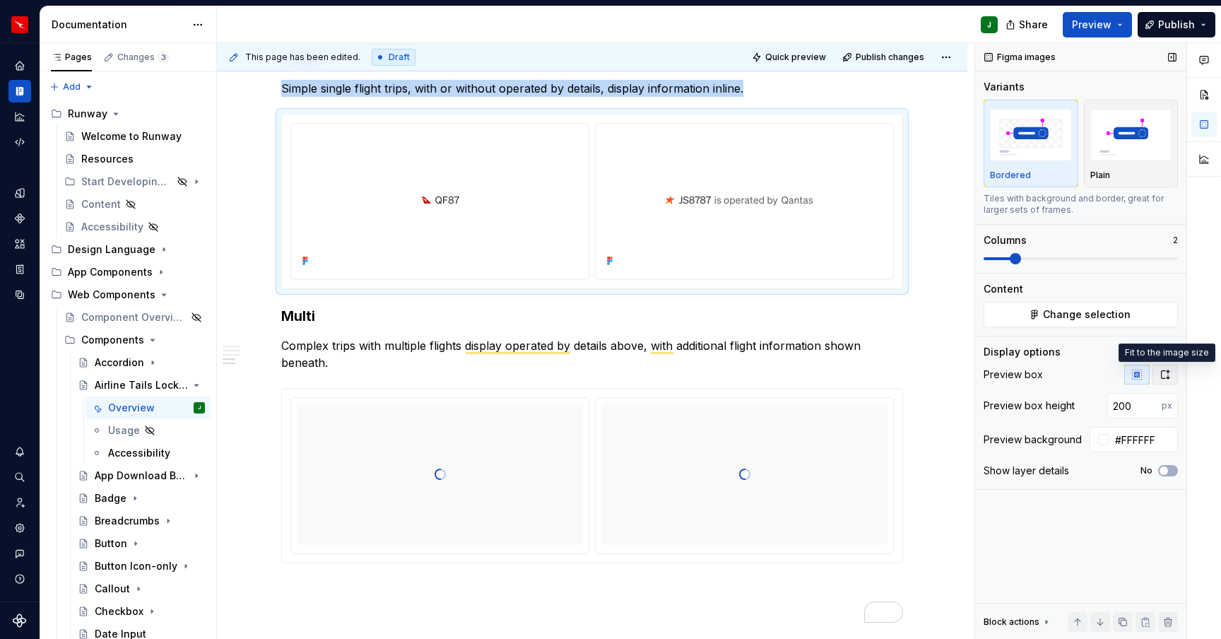
click at [1167, 372] on icon "button" at bounding box center [1165, 374] width 11 height 11
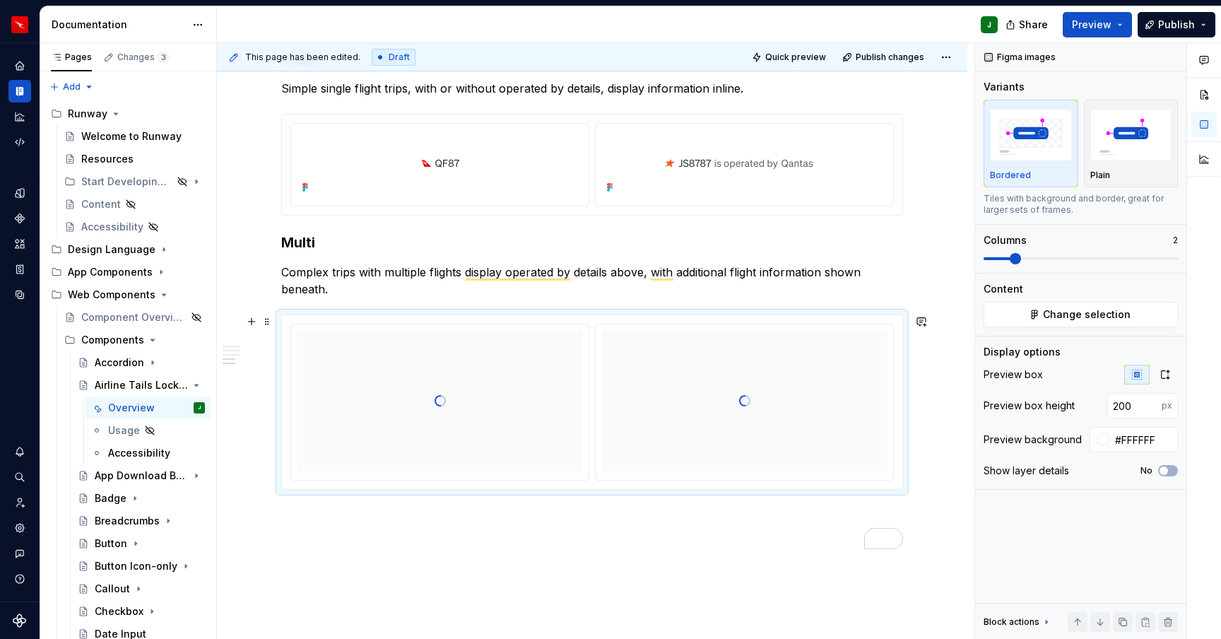
click at [903, 426] on div "To enrich screen reader interactions, please activate Accessibility in Grammarl…" at bounding box center [592, 402] width 621 height 174
click at [1165, 372] on icon "button" at bounding box center [1165, 374] width 11 height 11
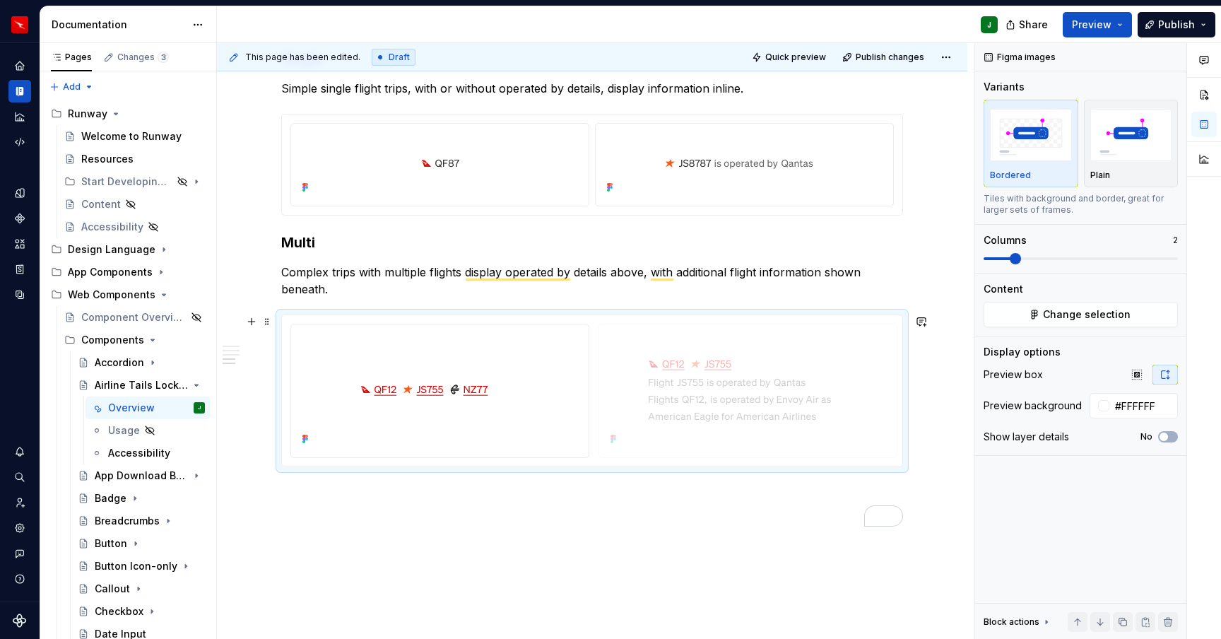
drag, startPoint x: 468, startPoint y: 387, endPoint x: 732, endPoint y: 387, distance: 264.4
click at [938, 406] on div "**********" at bounding box center [592, 60] width 751 height 1350
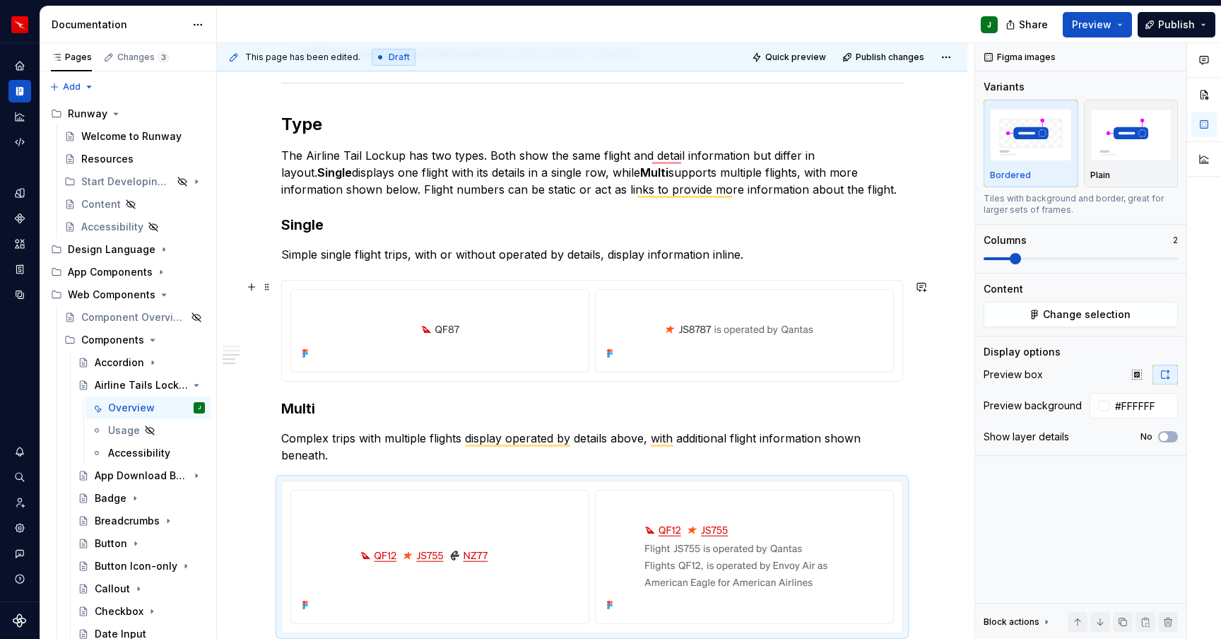
scroll to position [0, 0]
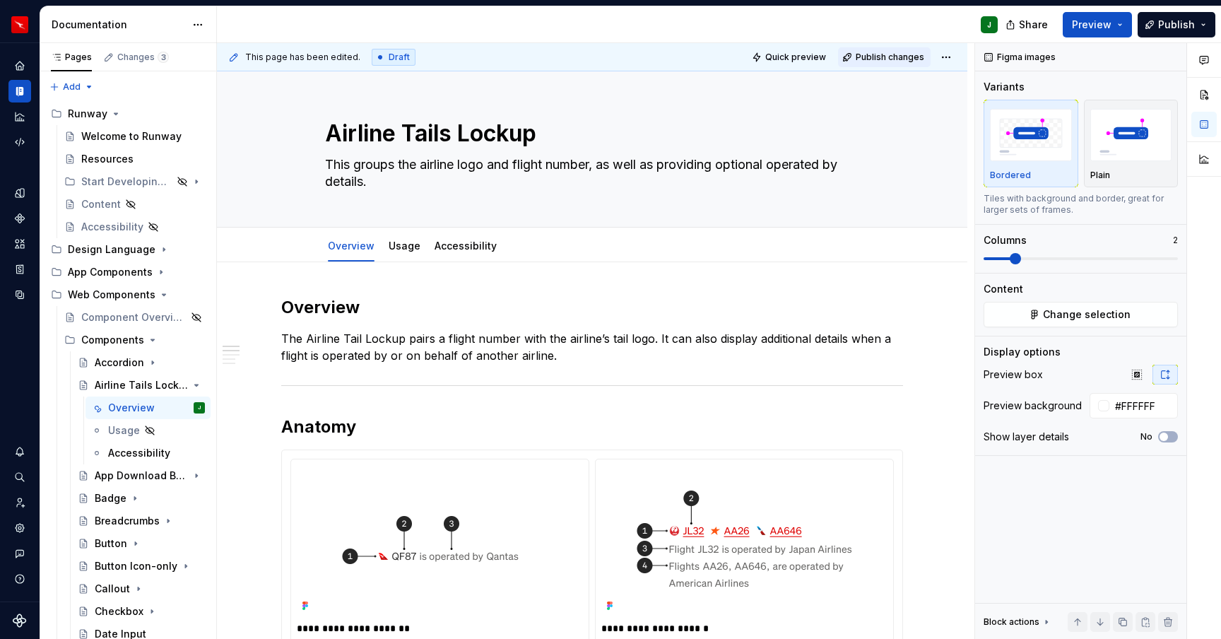
click at [891, 57] on span "Publish changes" at bounding box center [890, 57] width 69 height 11
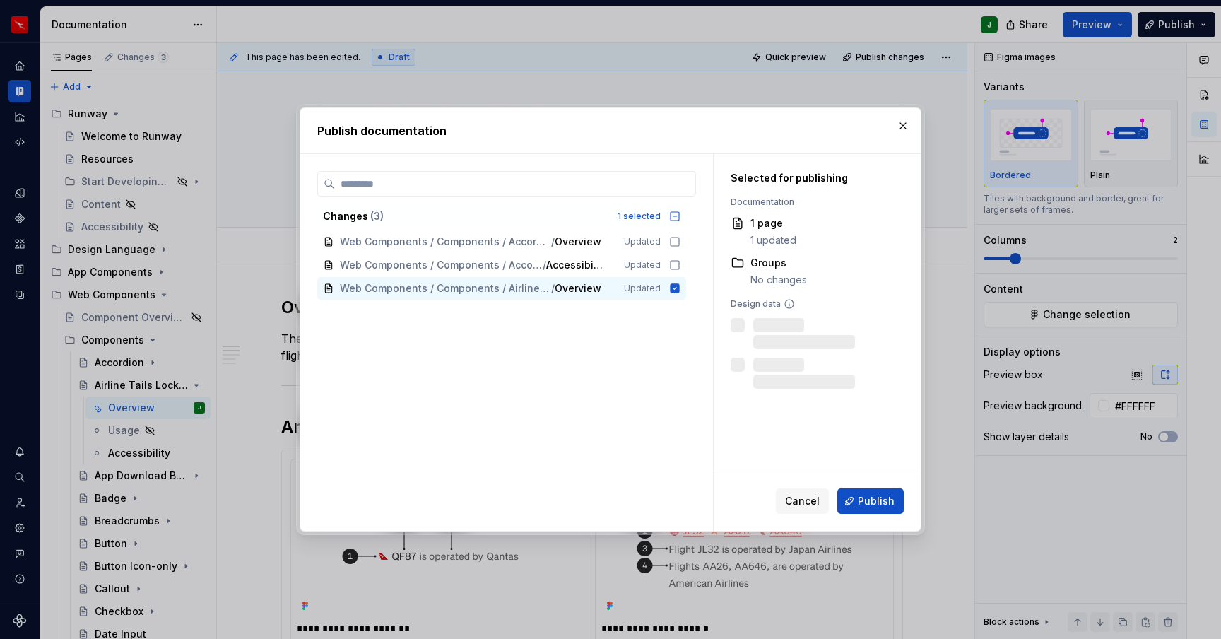
drag, startPoint x: 799, startPoint y: 499, endPoint x: 471, endPoint y: 360, distance: 356.7
click at [799, 499] on span "Cancel" at bounding box center [802, 501] width 35 height 14
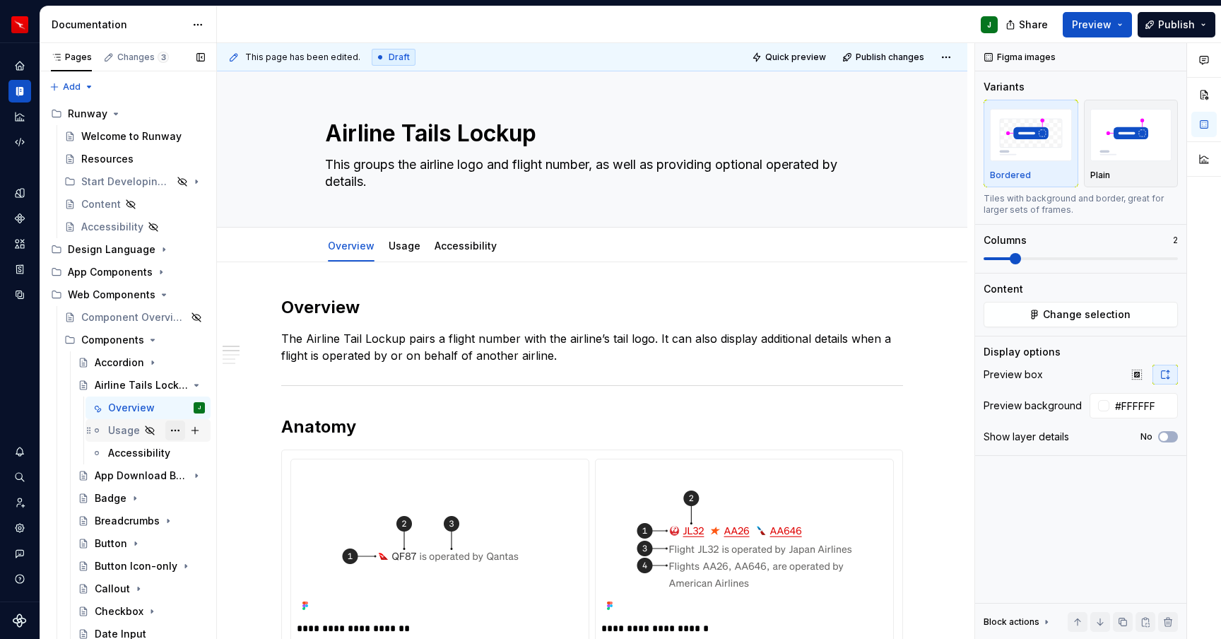
click at [175, 433] on button "Page tree" at bounding box center [175, 431] width 20 height 20
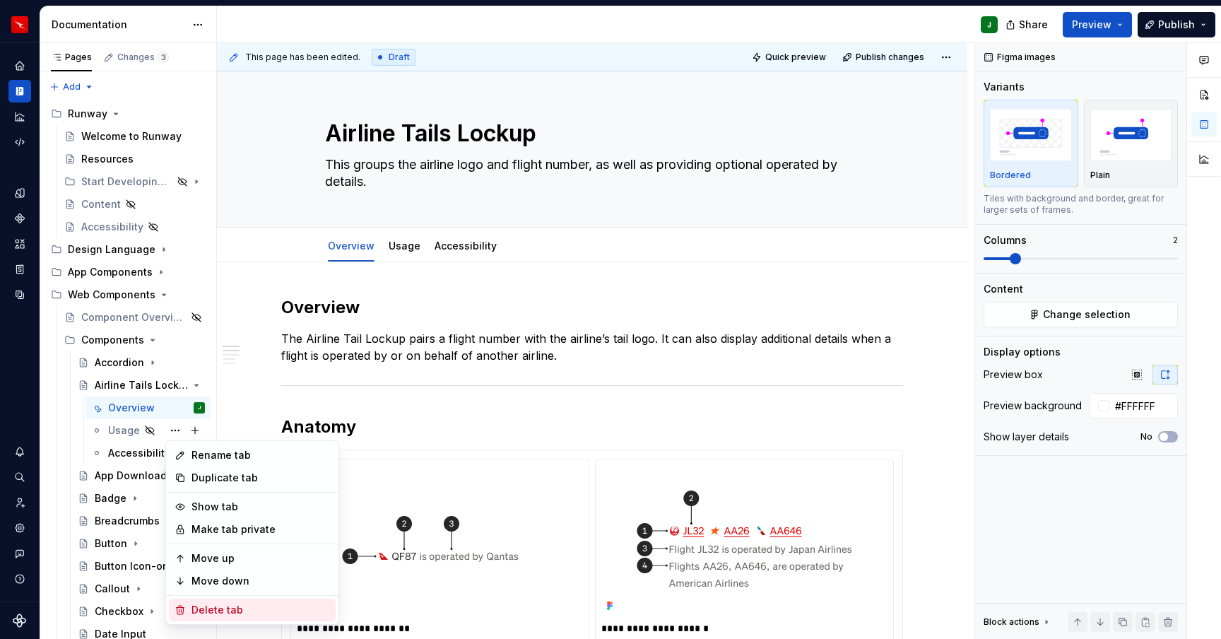
click at [210, 613] on div "Delete tab" at bounding box center [261, 610] width 139 height 14
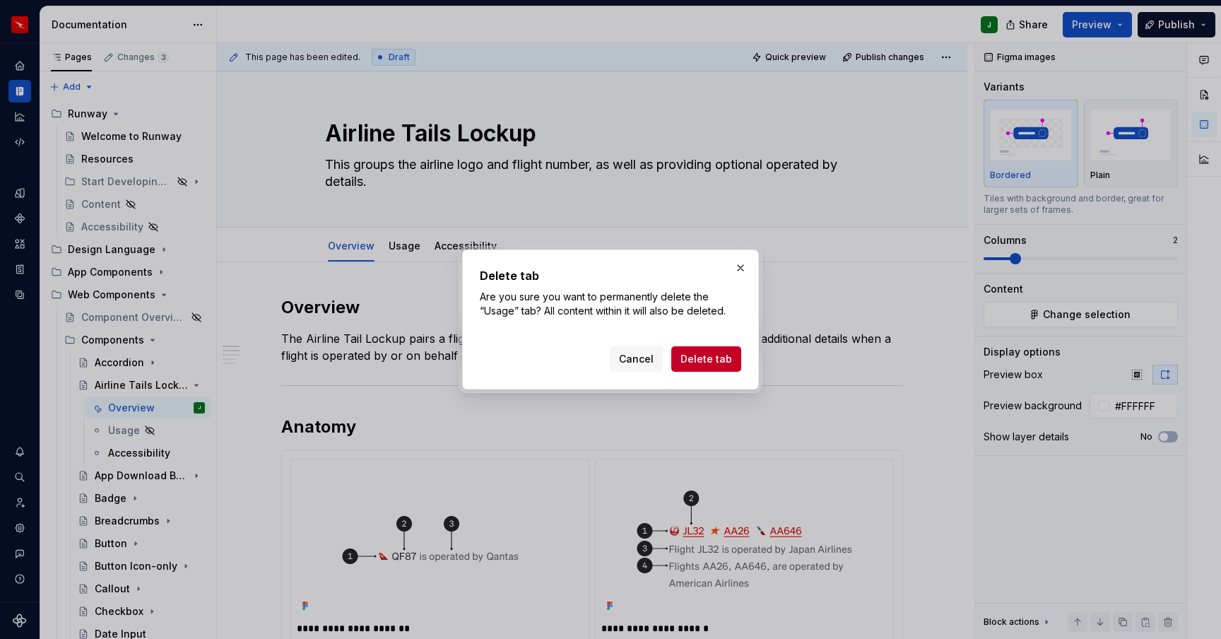
drag, startPoint x: 703, startPoint y: 361, endPoint x: 288, endPoint y: 393, distance: 415.4
click at [703, 361] on span "Delete tab" at bounding box center [707, 359] width 52 height 14
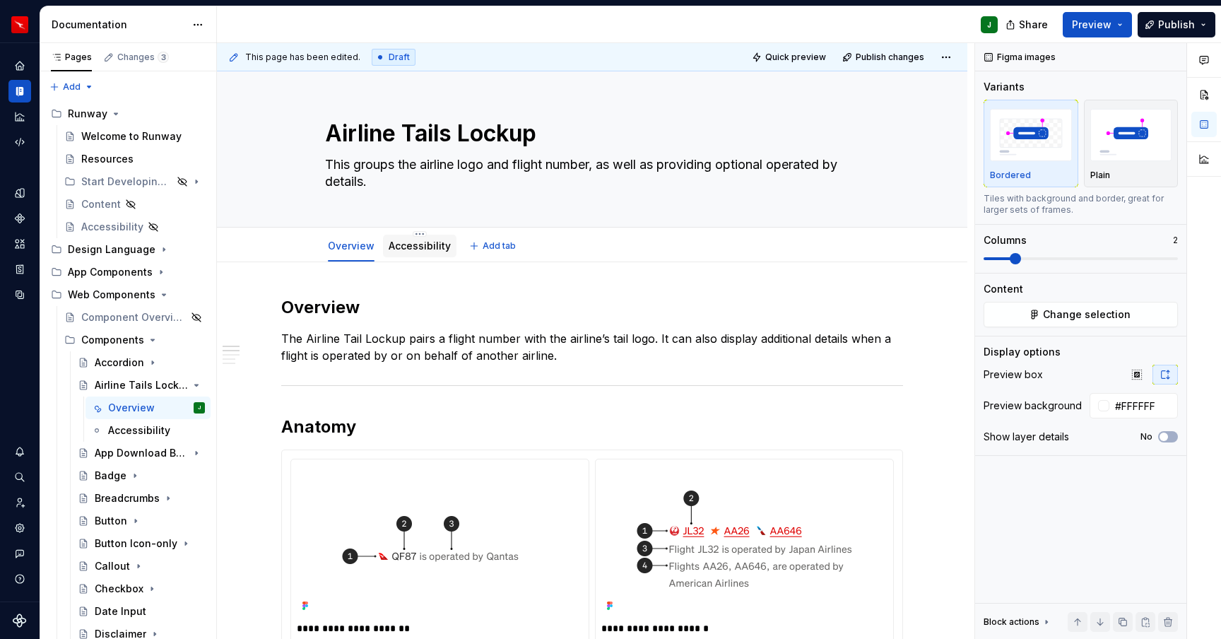
click at [434, 246] on link "Accessibility" at bounding box center [420, 246] width 62 height 12
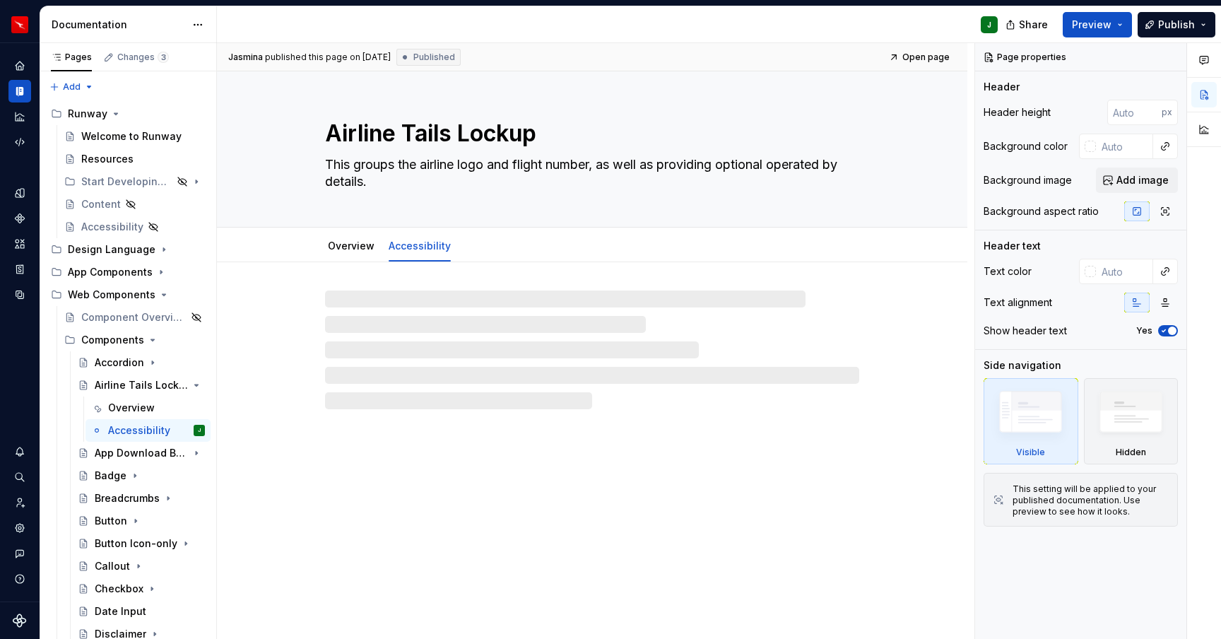
type textarea "*"
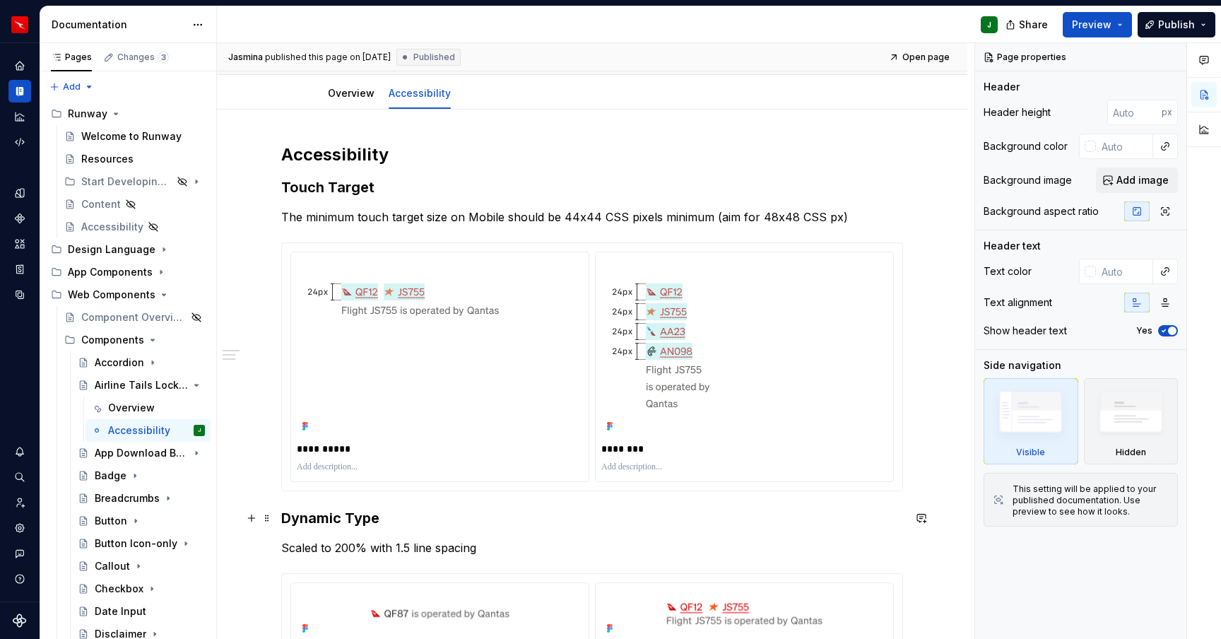
click at [285, 518] on h3 "Dynamic Type" at bounding box center [592, 518] width 622 height 20
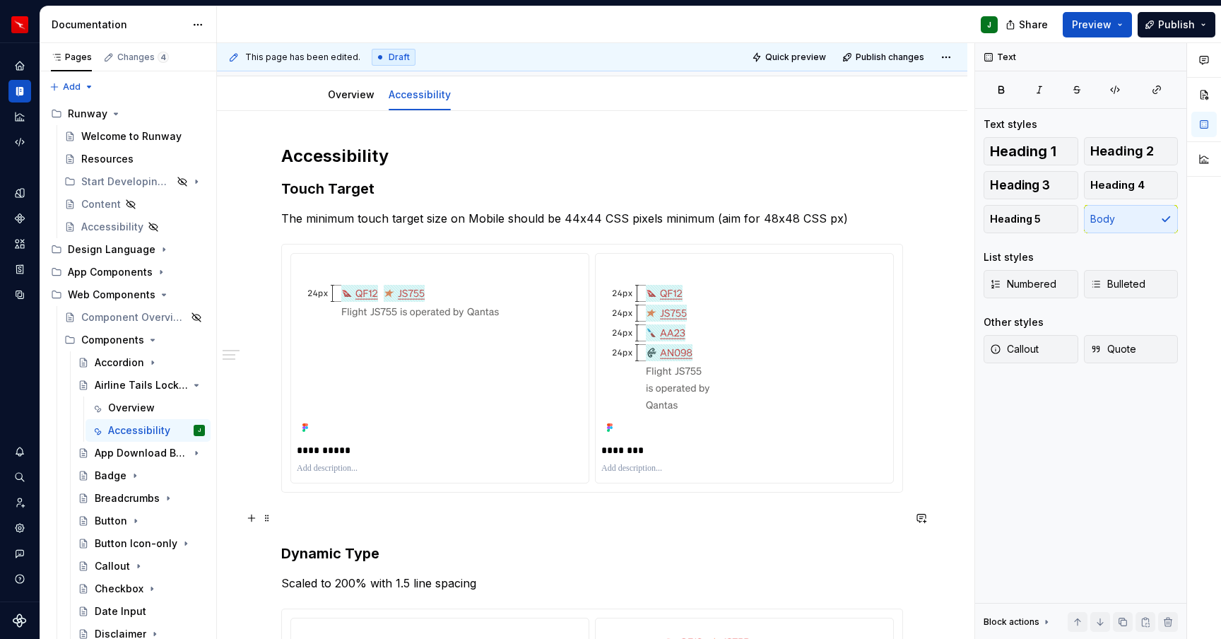
click at [306, 515] on p "To enrich screen reader interactions, please activate Accessibility in Grammarl…" at bounding box center [592, 518] width 622 height 17
click at [407, 582] on div "Divider A section divider" at bounding box center [415, 574] width 174 height 28
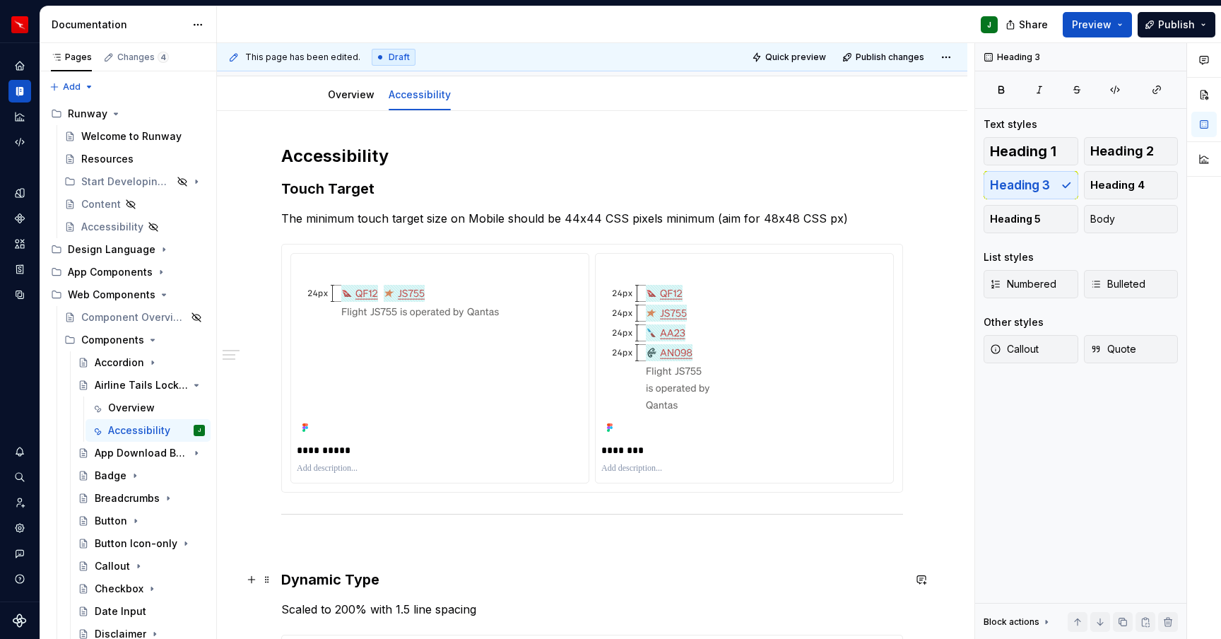
click at [286, 577] on h3 "Dynamic Type" at bounding box center [592, 580] width 622 height 20
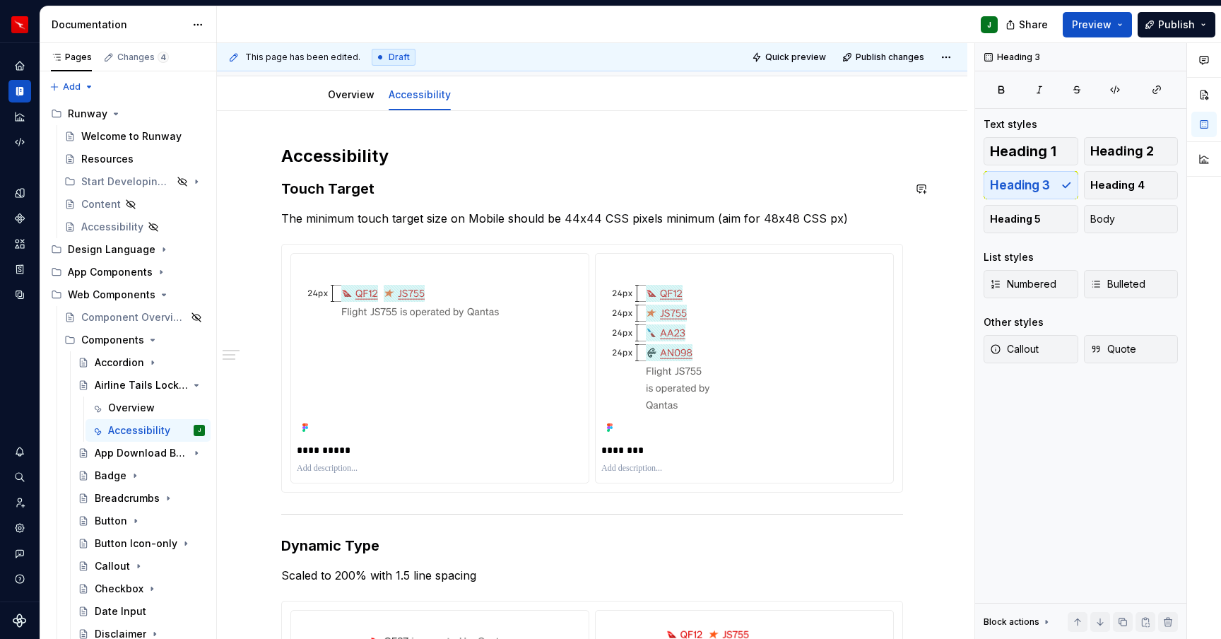
click at [365, 162] on h2 "Accessibility" at bounding box center [592, 156] width 622 height 23
click at [352, 187] on h3 "Touch Target" at bounding box center [592, 189] width 622 height 20
click at [354, 547] on h3 "Dynamic Type" at bounding box center [592, 546] width 622 height 20
click at [729, 146] on h2 "Accessibility" at bounding box center [592, 156] width 622 height 23
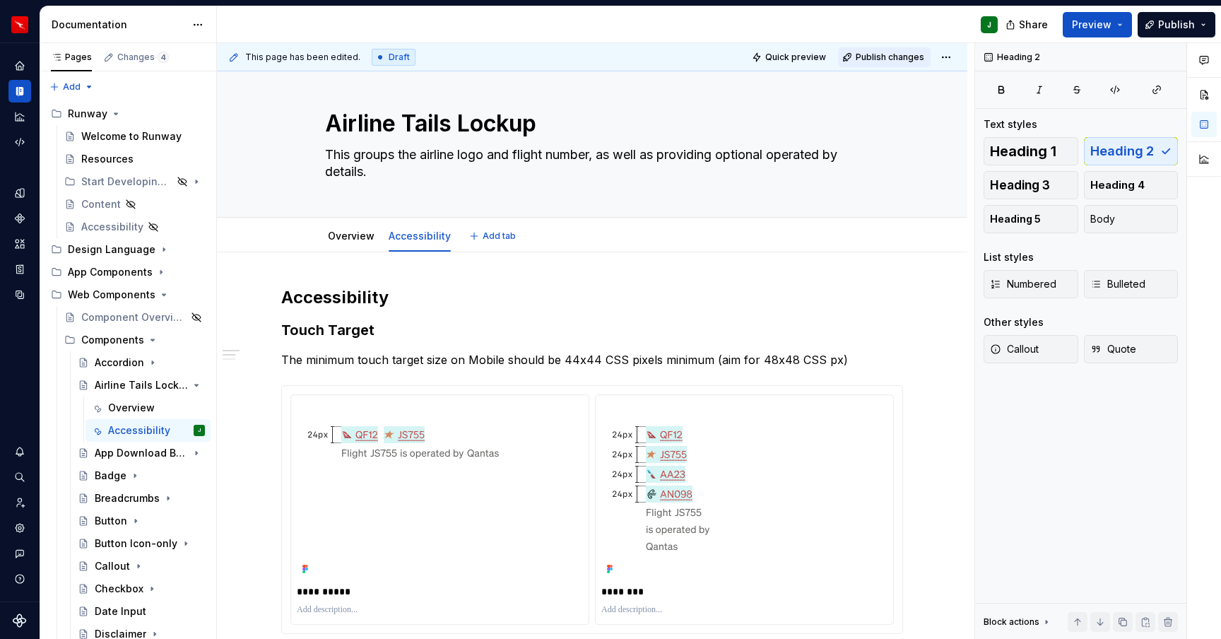
scroll to position [8, 0]
click at [900, 56] on span "Publish changes" at bounding box center [890, 57] width 69 height 11
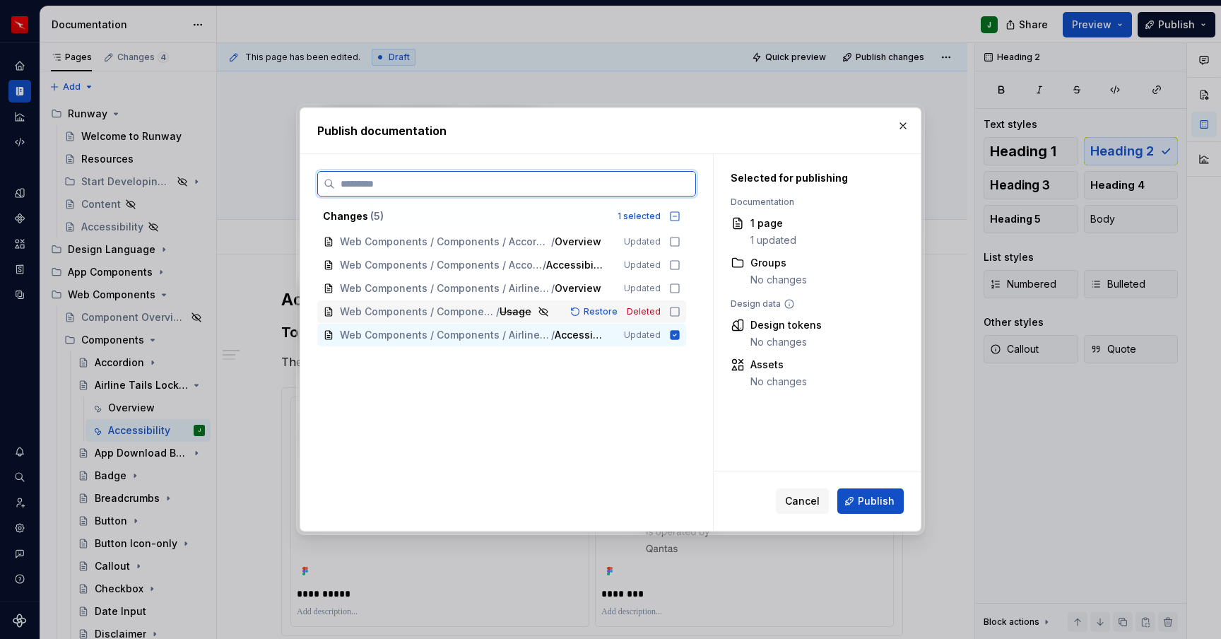
click at [680, 310] on icon at bounding box center [674, 311] width 11 height 11
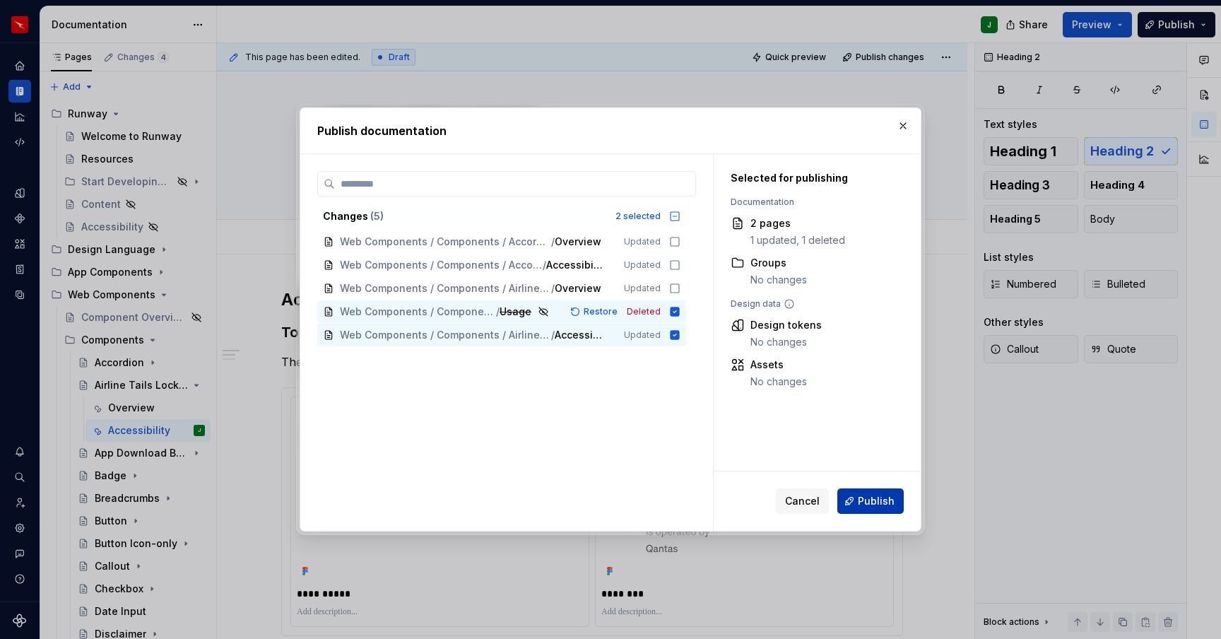
click at [890, 502] on span "Publish" at bounding box center [876, 501] width 37 height 14
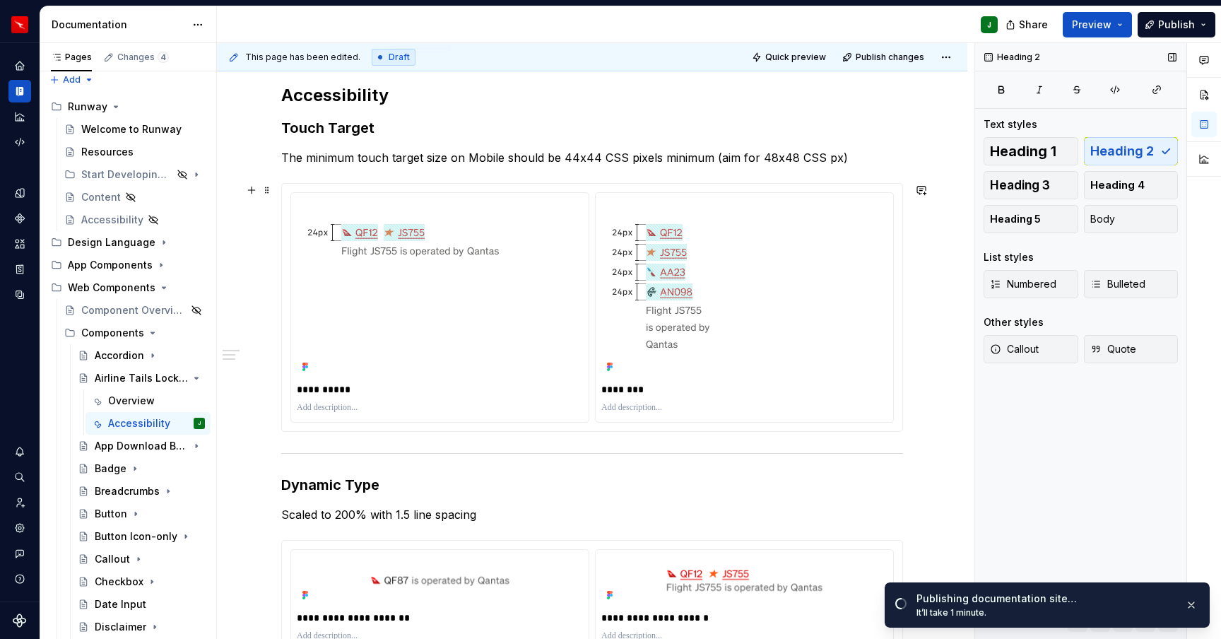
scroll to position [211, 0]
click at [445, 193] on html "Runway J Design system data Documentation J Share Preview Publish Pages Changes…" at bounding box center [610, 319] width 1221 height 639
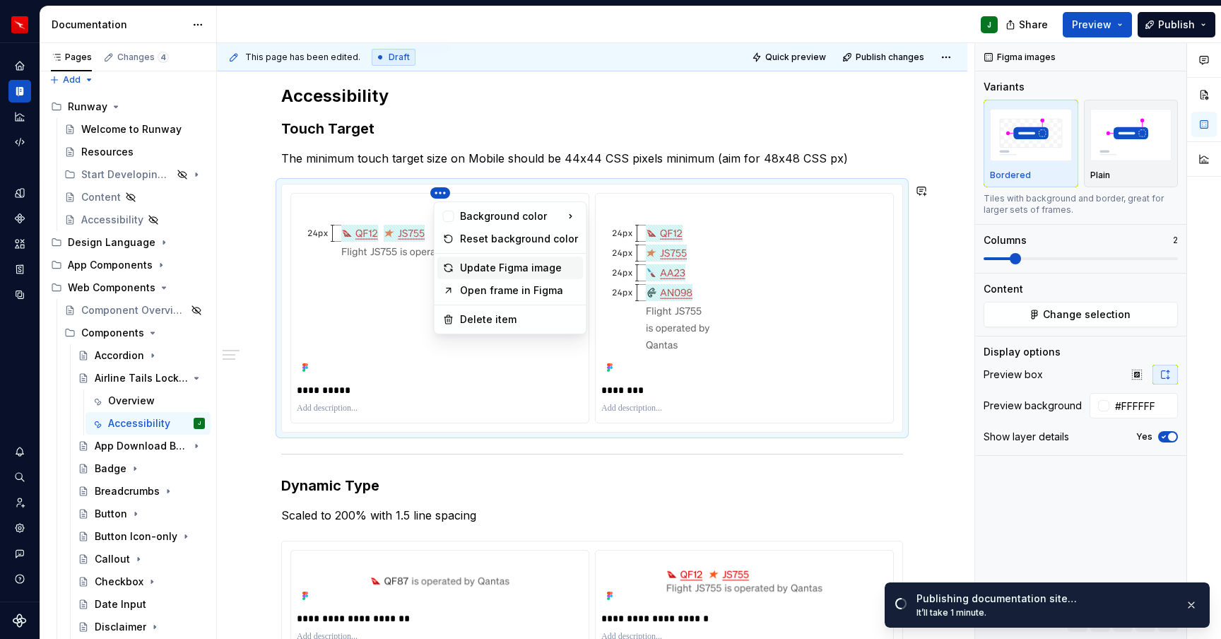
drag, startPoint x: 500, startPoint y: 266, endPoint x: 764, endPoint y: 204, distance: 270.9
click at [500, 266] on div "Update Figma image" at bounding box center [519, 268] width 118 height 14
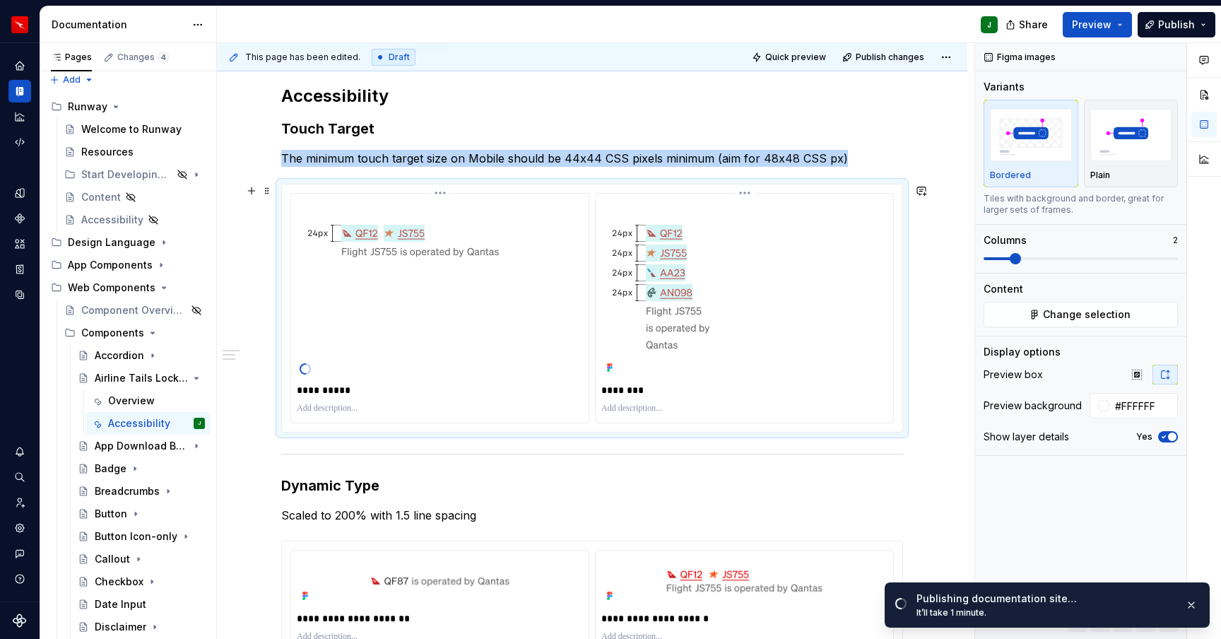
click at [752, 191] on html "Runway J Design system data Documentation J Share Preview Publish Pages Changes…" at bounding box center [610, 319] width 1221 height 639
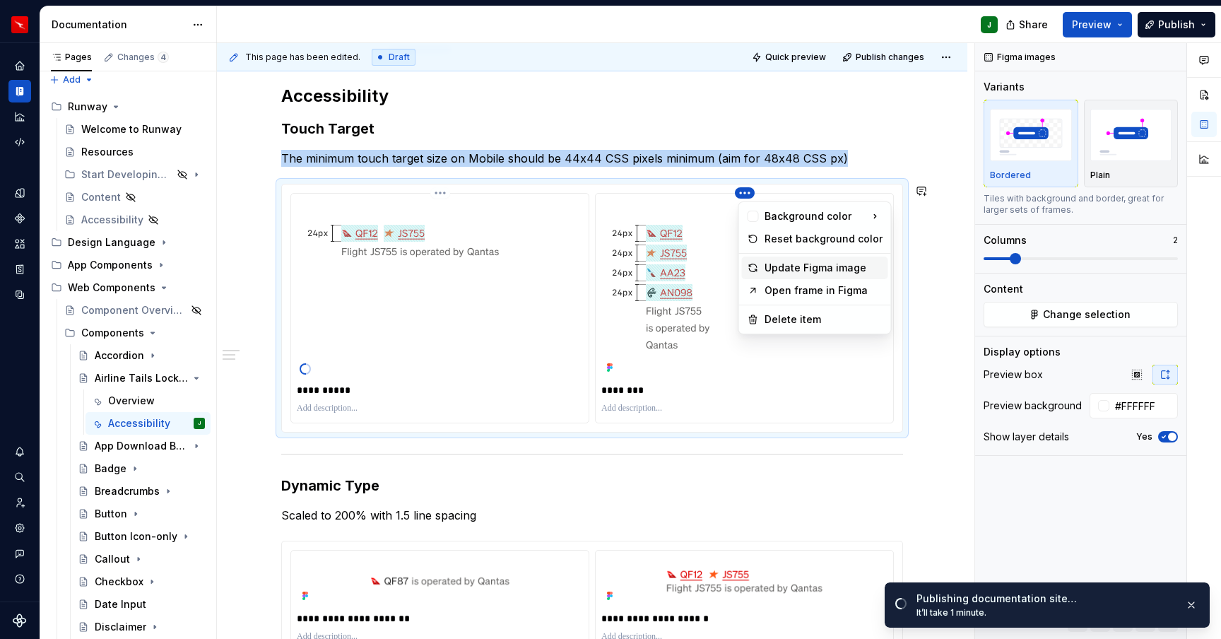
click at [789, 266] on div "Update Figma image" at bounding box center [824, 268] width 118 height 14
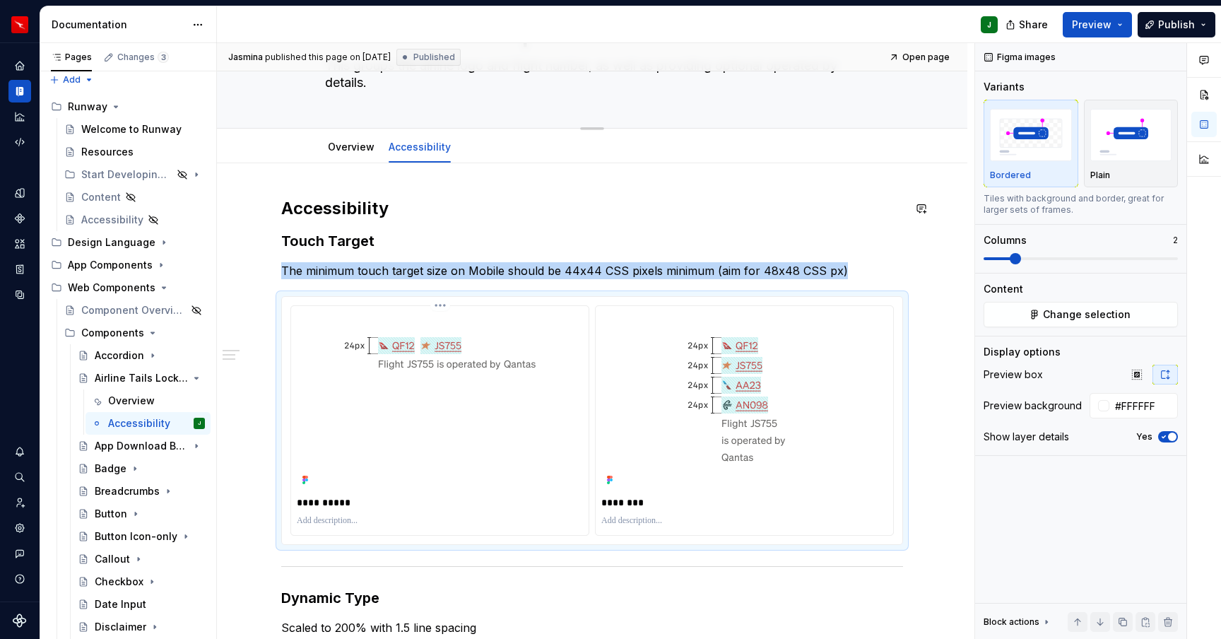
scroll to position [90, 0]
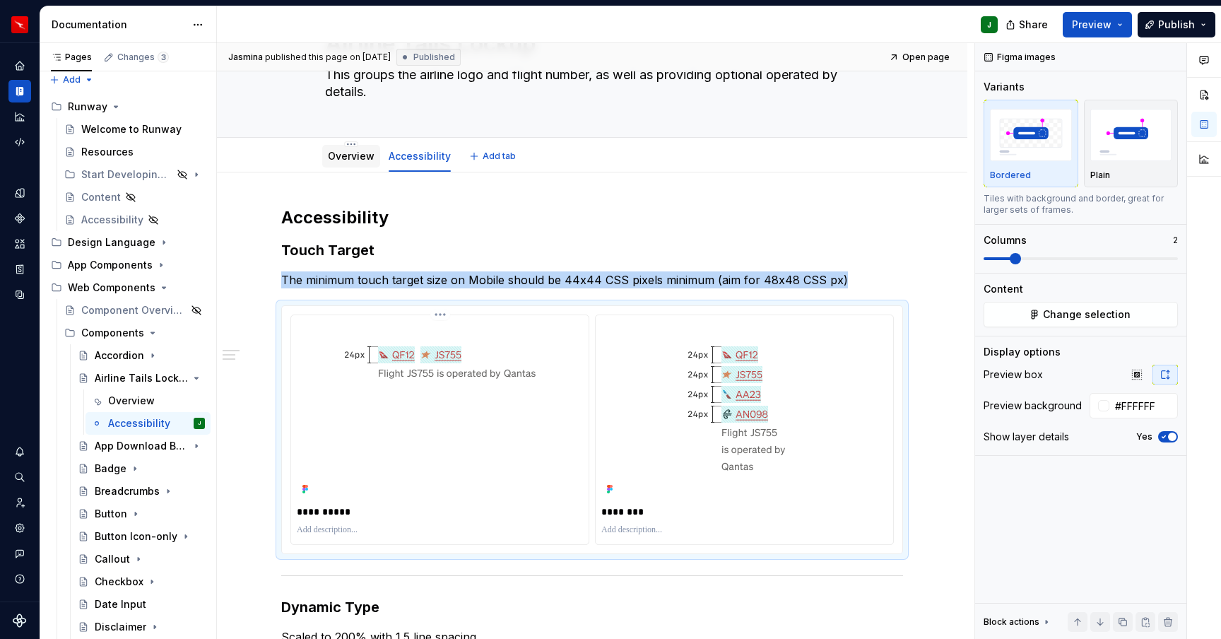
click at [352, 156] on link "Overview" at bounding box center [351, 156] width 47 height 12
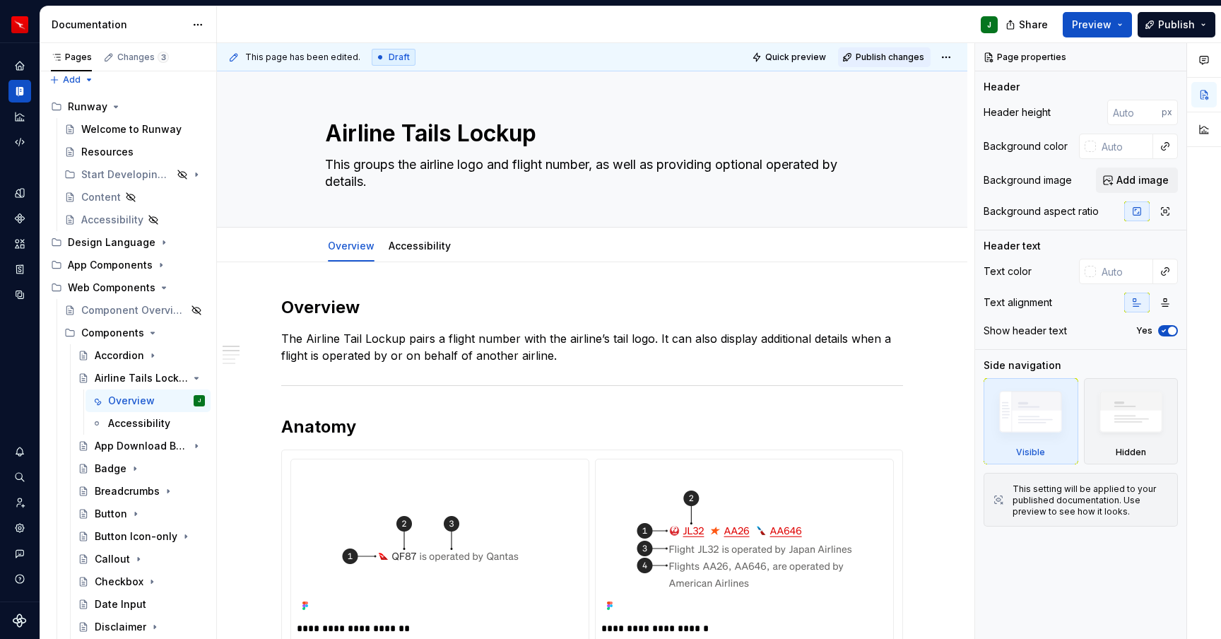
click at [896, 52] on span "Publish changes" at bounding box center [890, 57] width 69 height 11
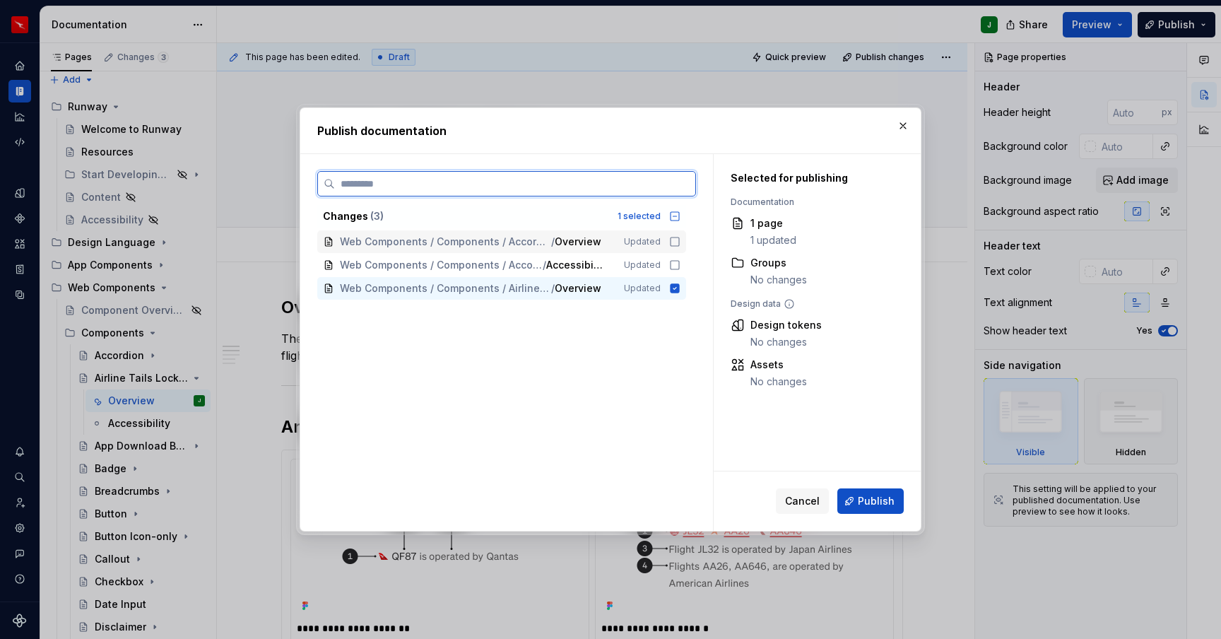
drag, startPoint x: 679, startPoint y: 242, endPoint x: 683, endPoint y: 262, distance: 20.1
click at [679, 242] on icon at bounding box center [674, 241] width 11 height 11
click at [681, 266] on icon at bounding box center [674, 264] width 11 height 11
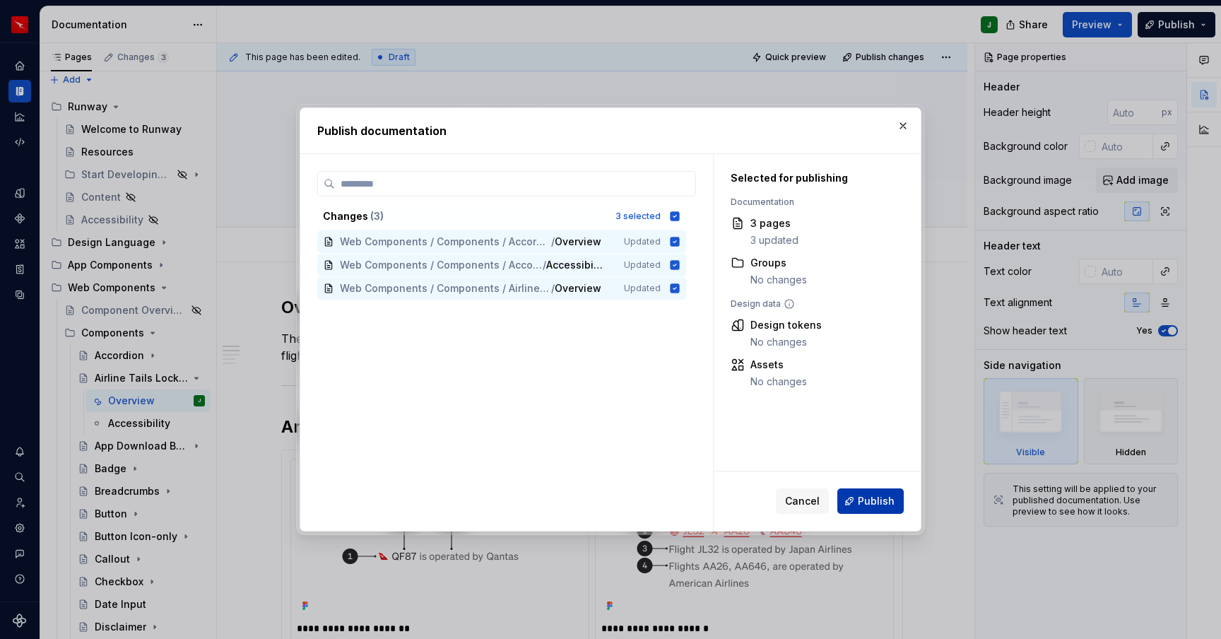
click at [876, 499] on span "Publish" at bounding box center [876, 501] width 37 height 14
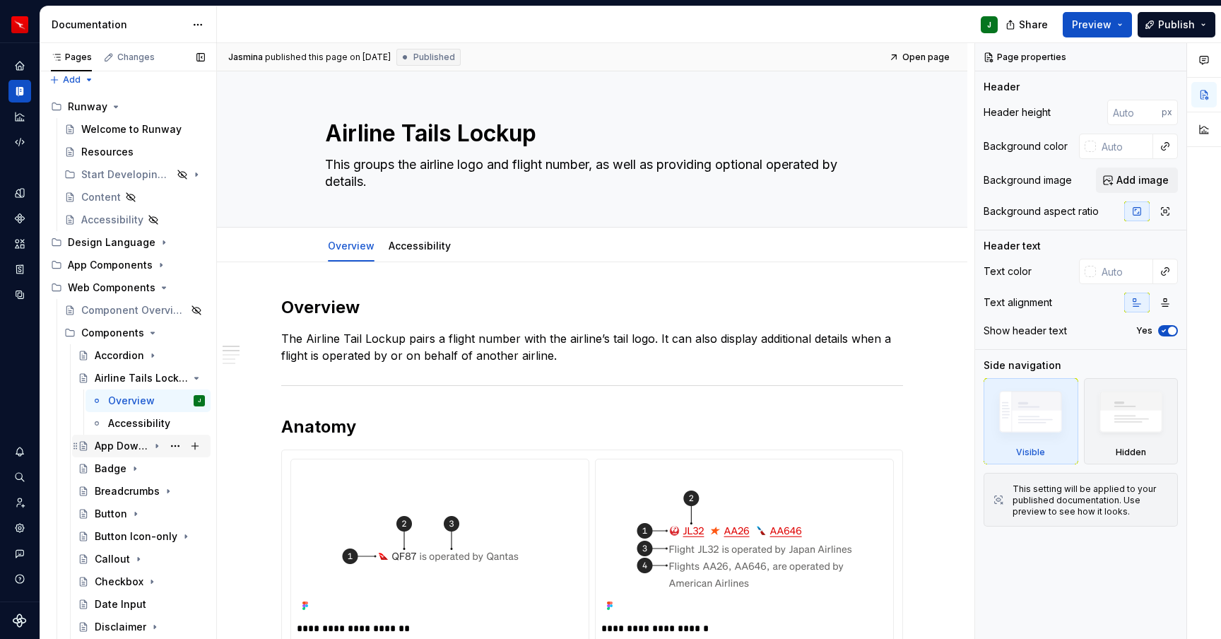
click at [129, 448] on div "App Download Button" at bounding box center [122, 446] width 54 height 14
click at [194, 376] on button "Page tree" at bounding box center [195, 378] width 20 height 20
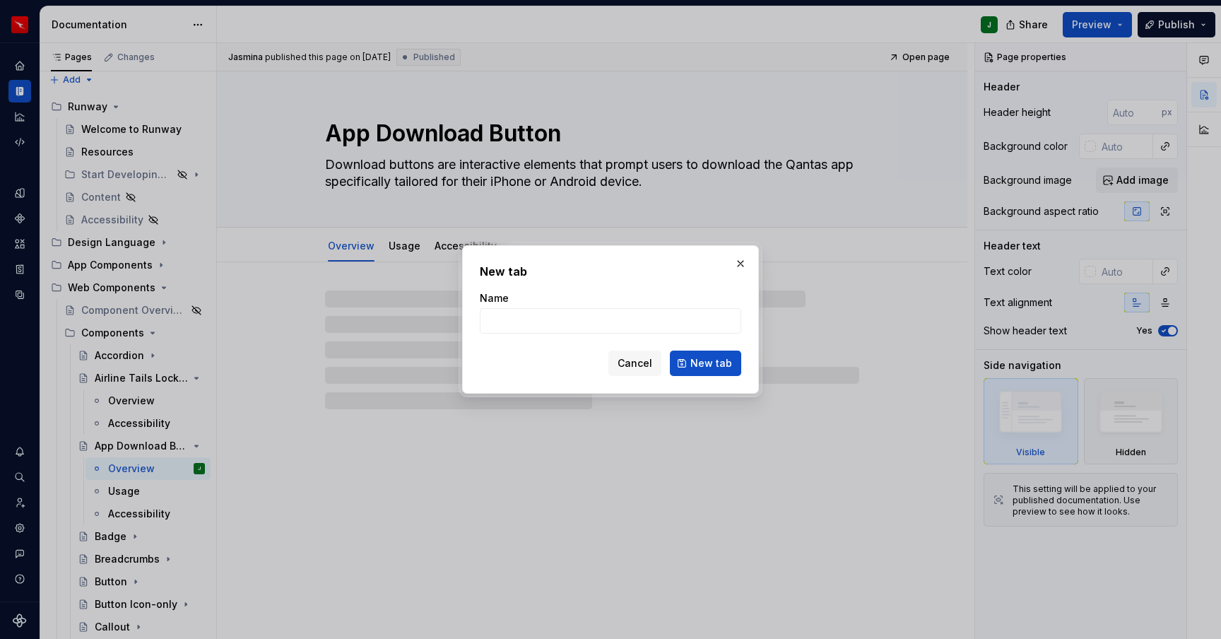
drag, startPoint x: 628, startPoint y: 372, endPoint x: 631, endPoint y: 364, distance: 8.3
click at [628, 372] on button "Cancel" at bounding box center [635, 363] width 53 height 25
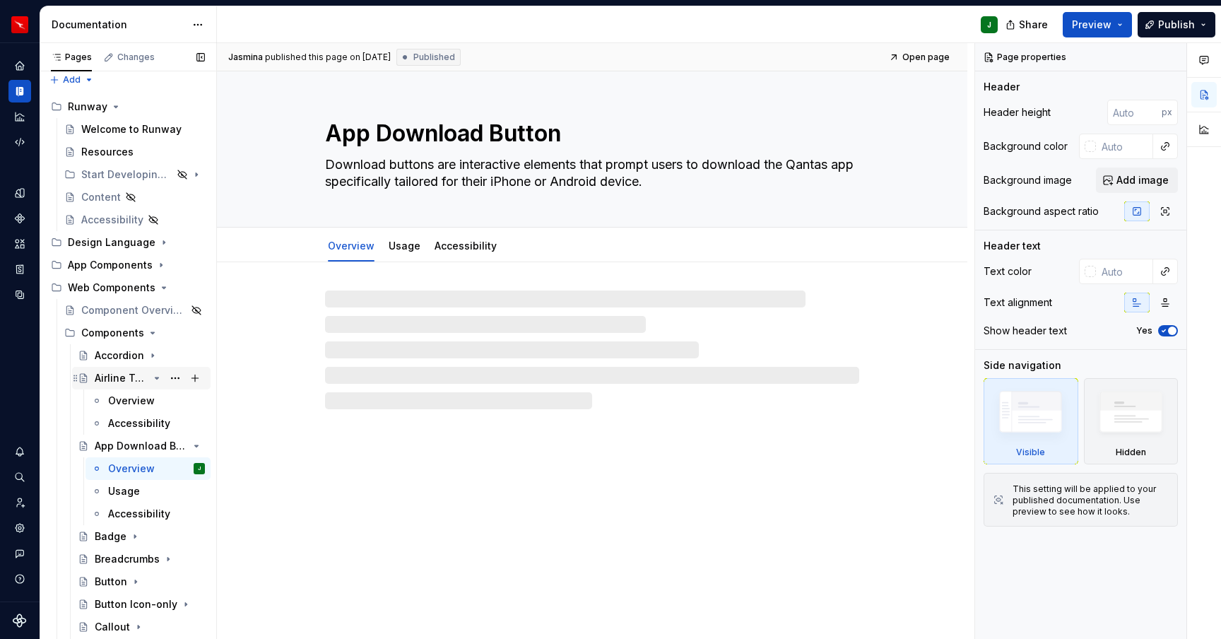
click at [160, 378] on icon "Page tree" at bounding box center [156, 377] width 11 height 11
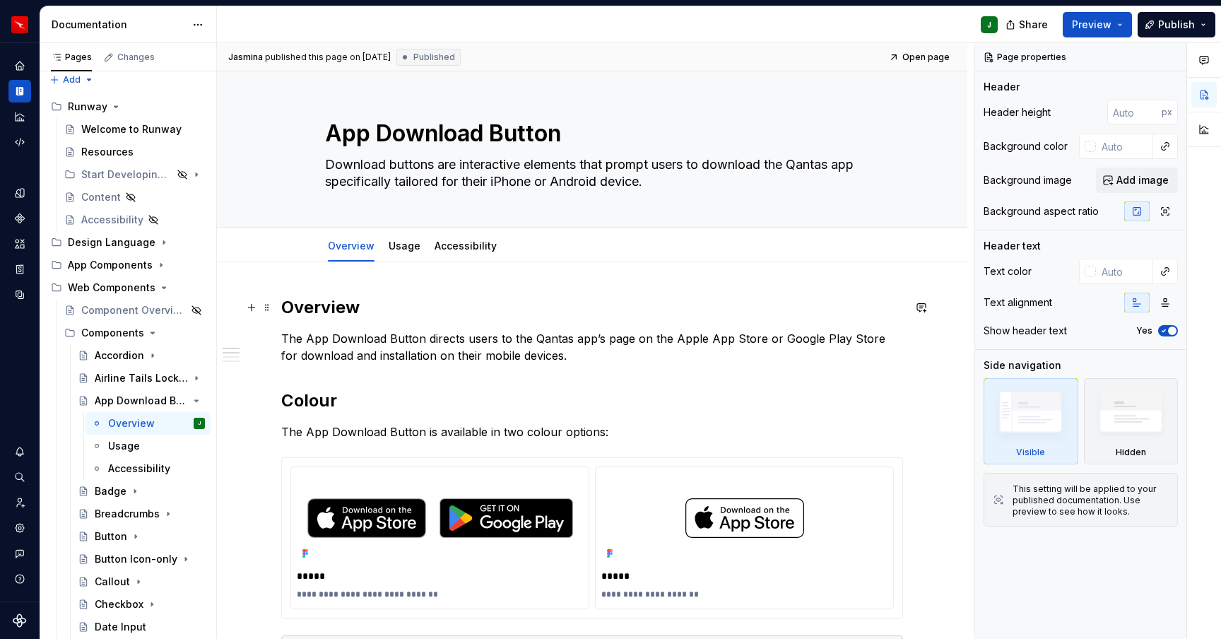
click at [324, 305] on h2 "Overview" at bounding box center [592, 307] width 622 height 23
click at [324, 306] on h2 "Overview" at bounding box center [592, 307] width 622 height 23
type textarea "*"
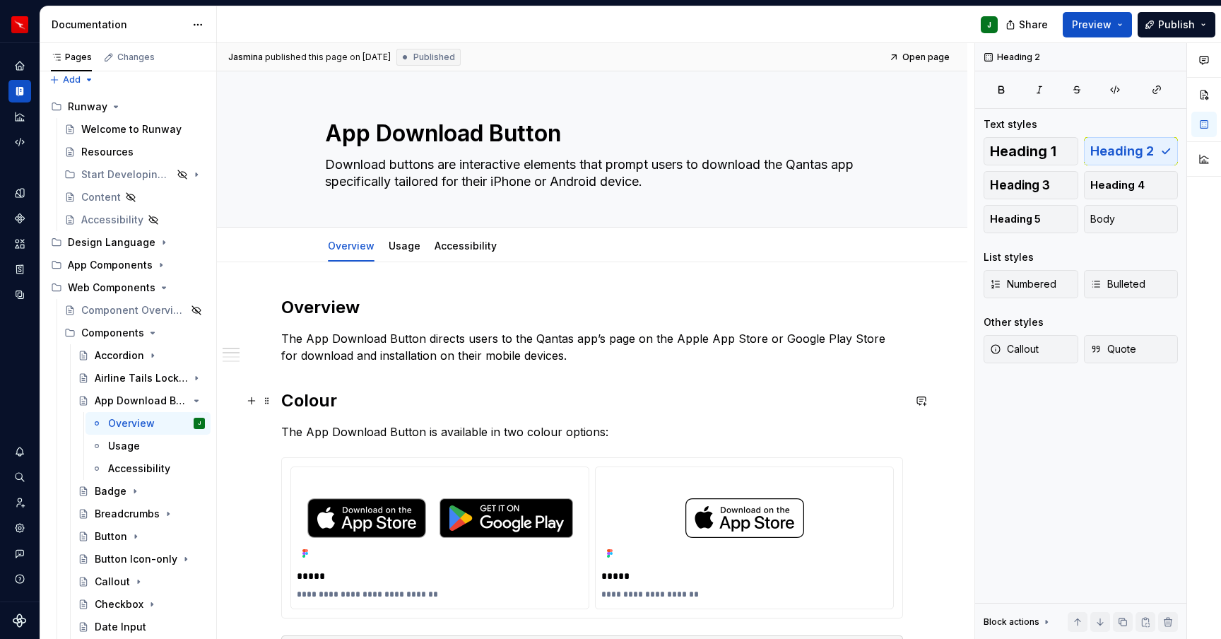
click at [306, 401] on h2 "Colour" at bounding box center [592, 400] width 622 height 23
click at [375, 406] on h2 "Colour" at bounding box center [592, 400] width 622 height 23
click at [576, 355] on p "The App Download Button directs users to the Qantas app’s page on the Apple App…" at bounding box center [592, 347] width 622 height 34
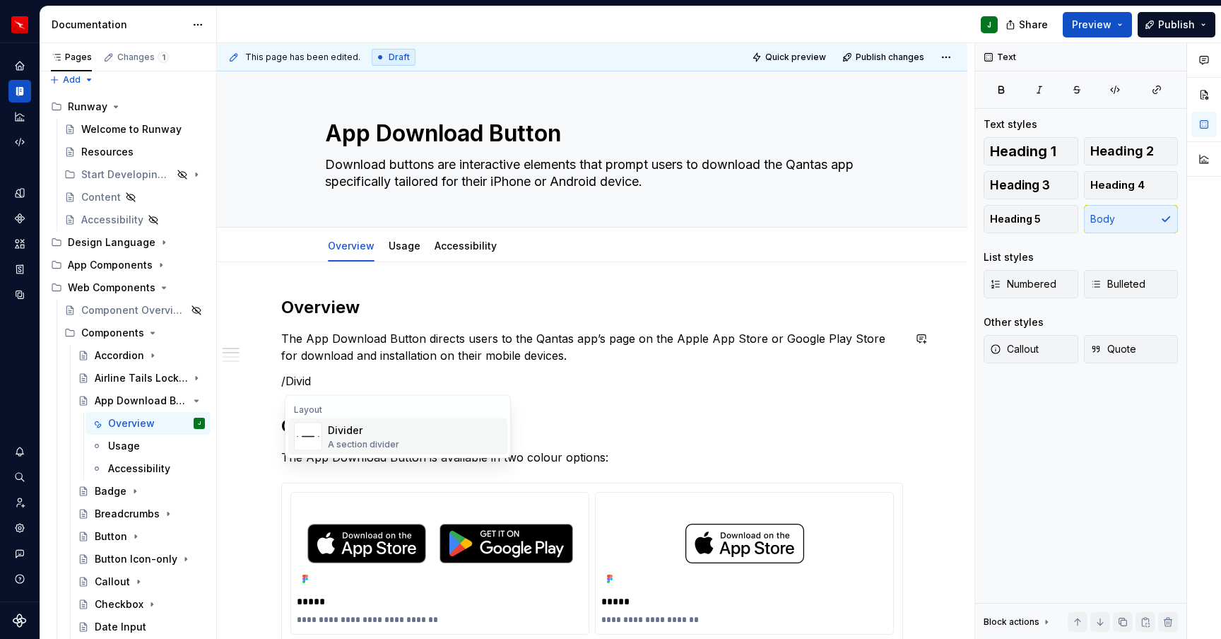
click at [418, 432] on div "Divider A section divider" at bounding box center [415, 437] width 174 height 28
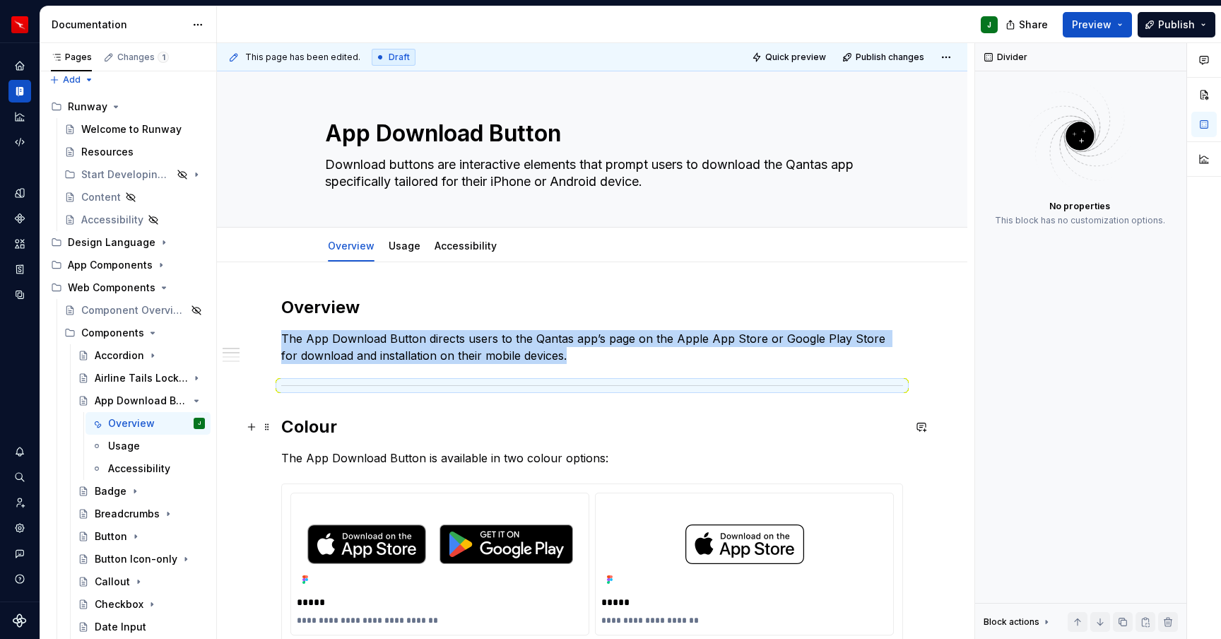
click at [412, 433] on h2 "Colour" at bounding box center [592, 427] width 622 height 23
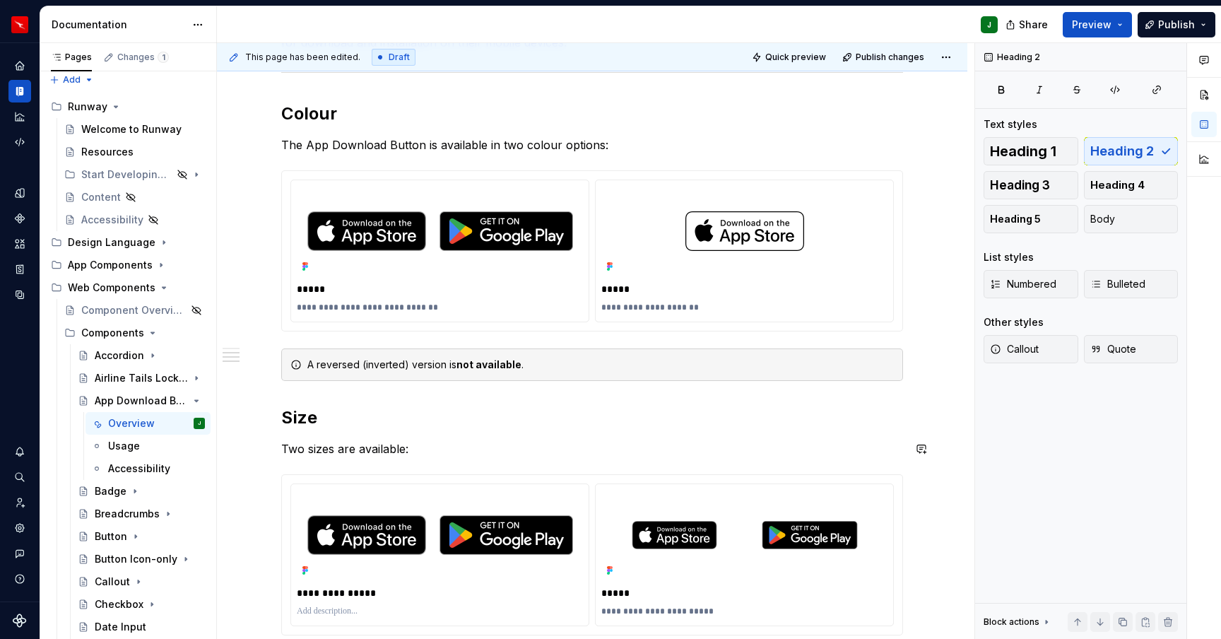
scroll to position [339, 0]
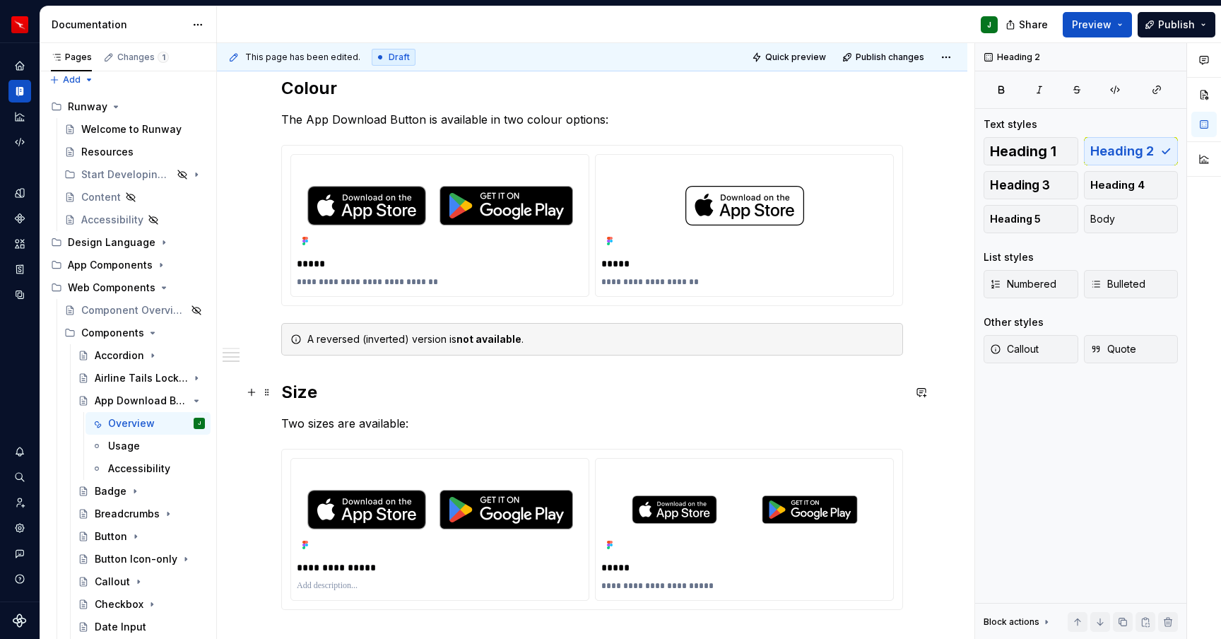
click at [282, 392] on div "**********" at bounding box center [592, 498] width 751 height 1149
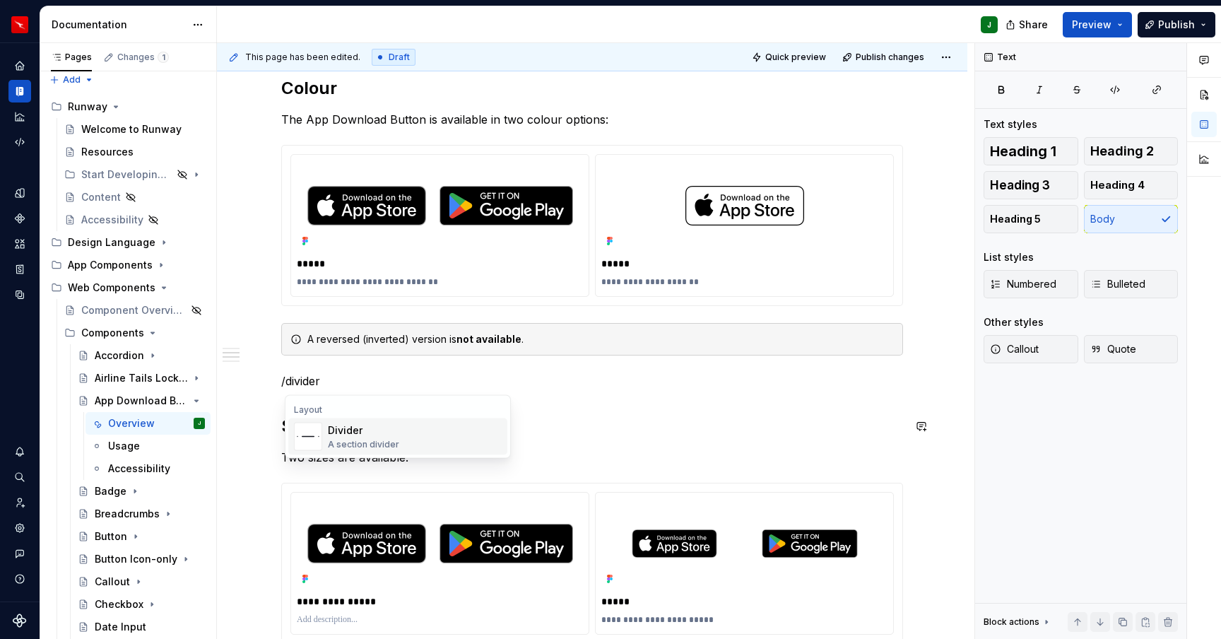
click at [382, 442] on div "A section divider" at bounding box center [363, 444] width 71 height 11
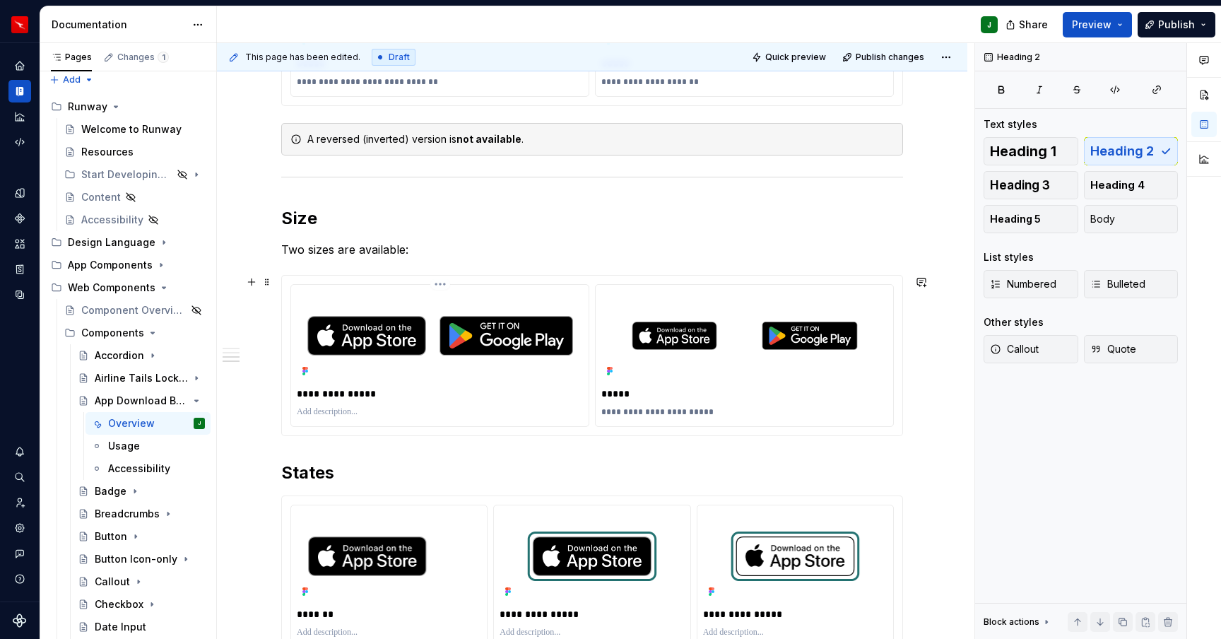
scroll to position [565, 0]
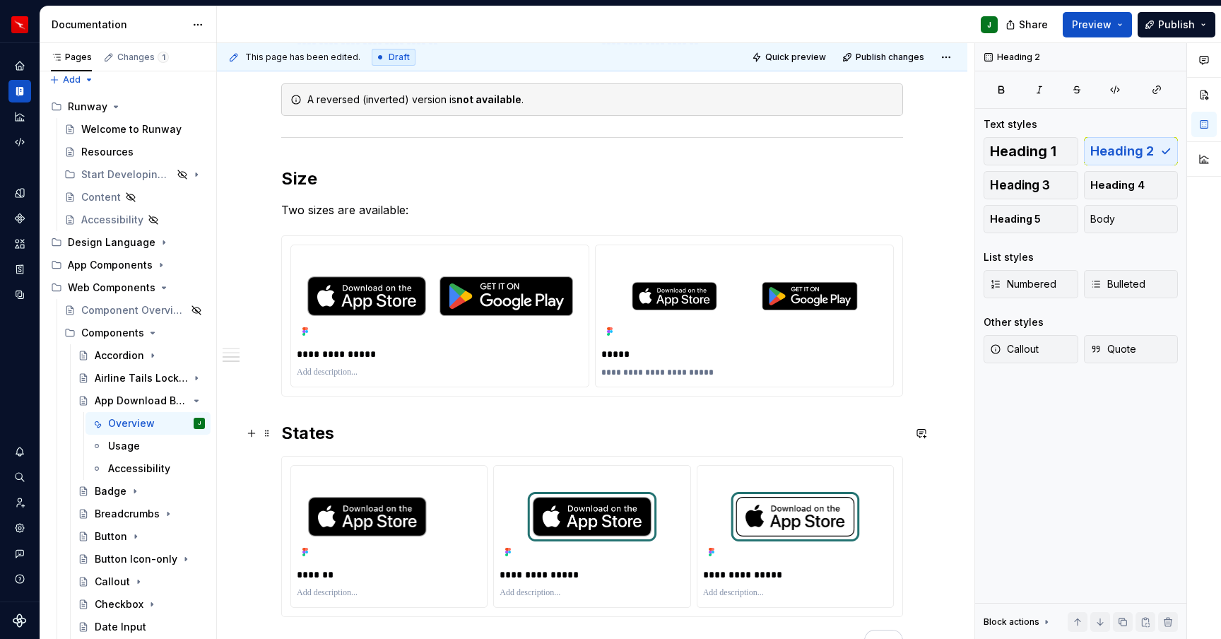
click at [286, 433] on h2 "States" at bounding box center [592, 433] width 622 height 23
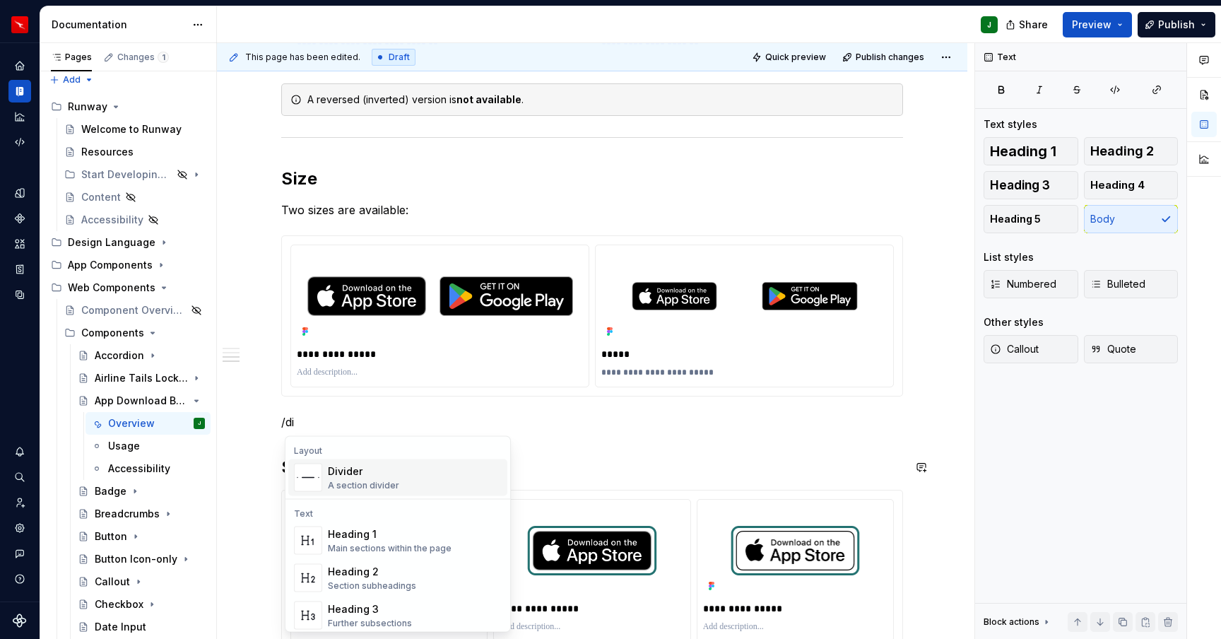
click at [342, 483] on div "A section divider" at bounding box center [363, 485] width 71 height 11
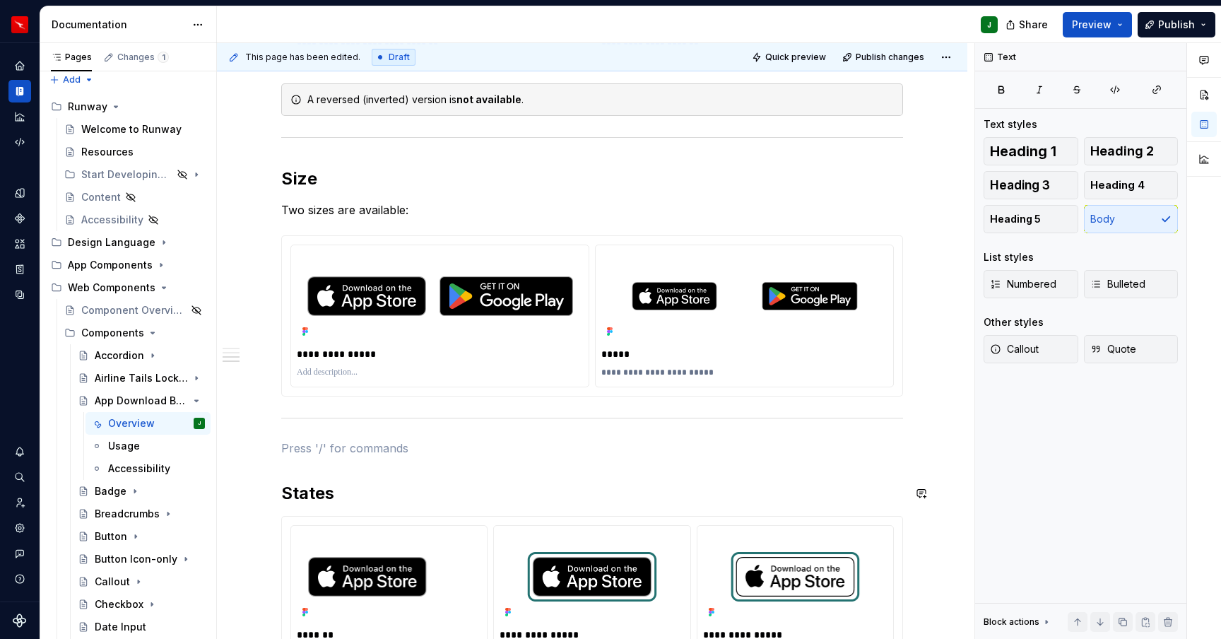
click at [356, 474] on div "**********" at bounding box center [592, 214] width 622 height 993
click at [287, 492] on h2 "States" at bounding box center [592, 493] width 622 height 23
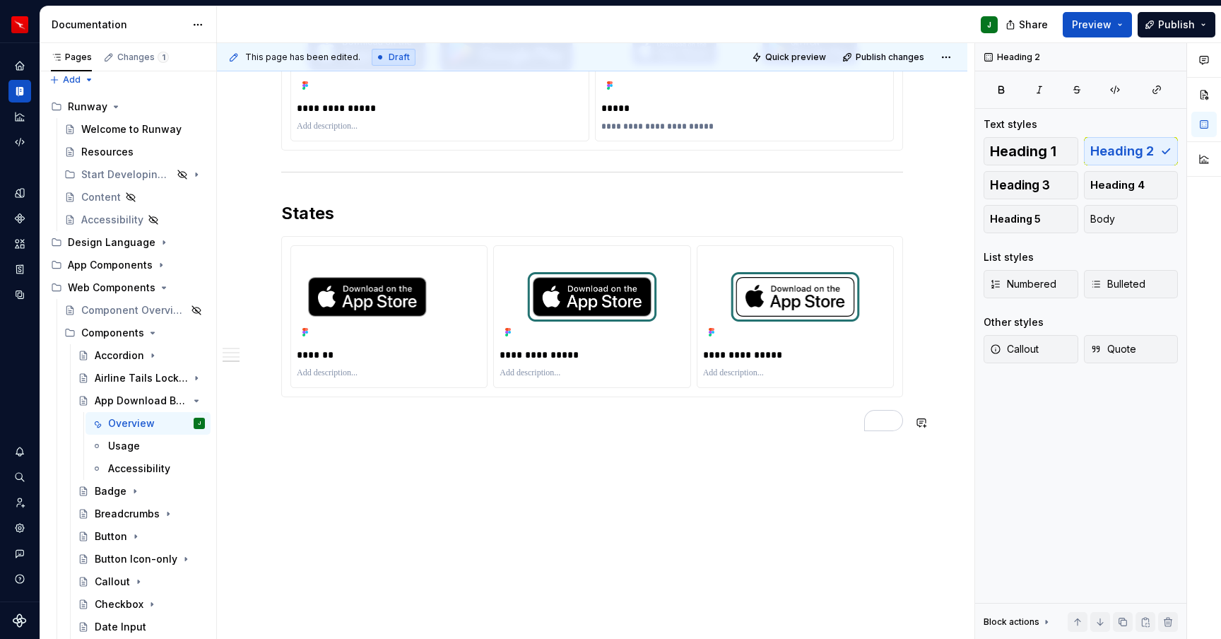
scroll to position [594, 0]
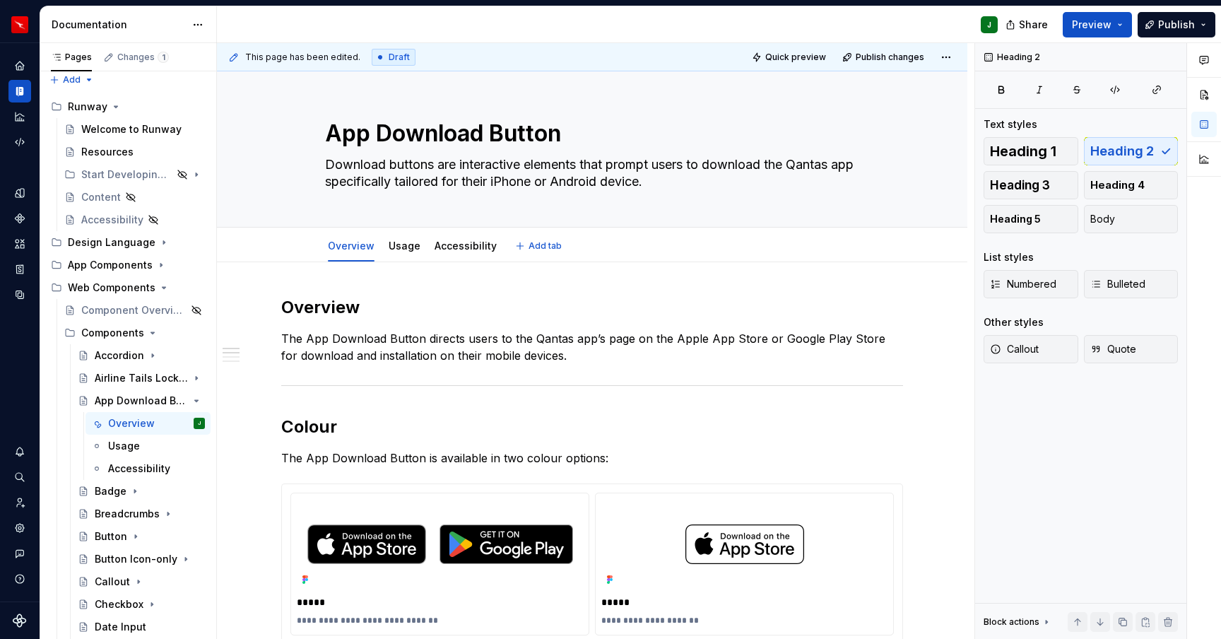
drag, startPoint x: 410, startPoint y: 250, endPoint x: 479, endPoint y: 313, distance: 93.6
click at [410, 250] on link "Usage" at bounding box center [405, 246] width 32 height 12
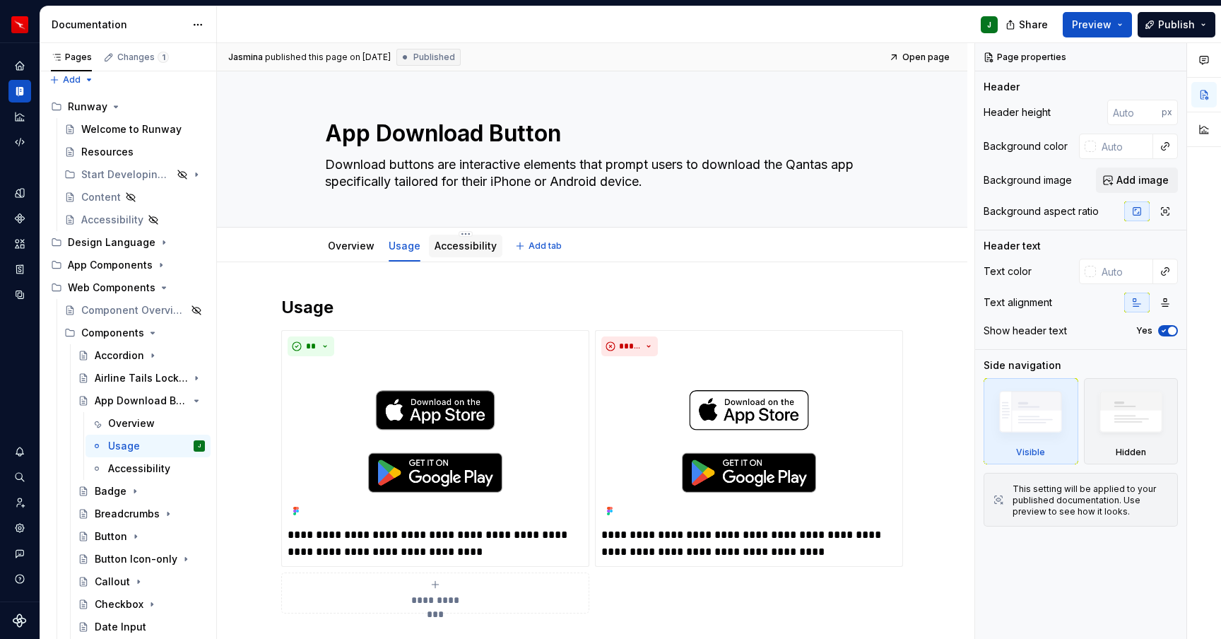
click at [469, 245] on link "Accessibility" at bounding box center [466, 246] width 62 height 12
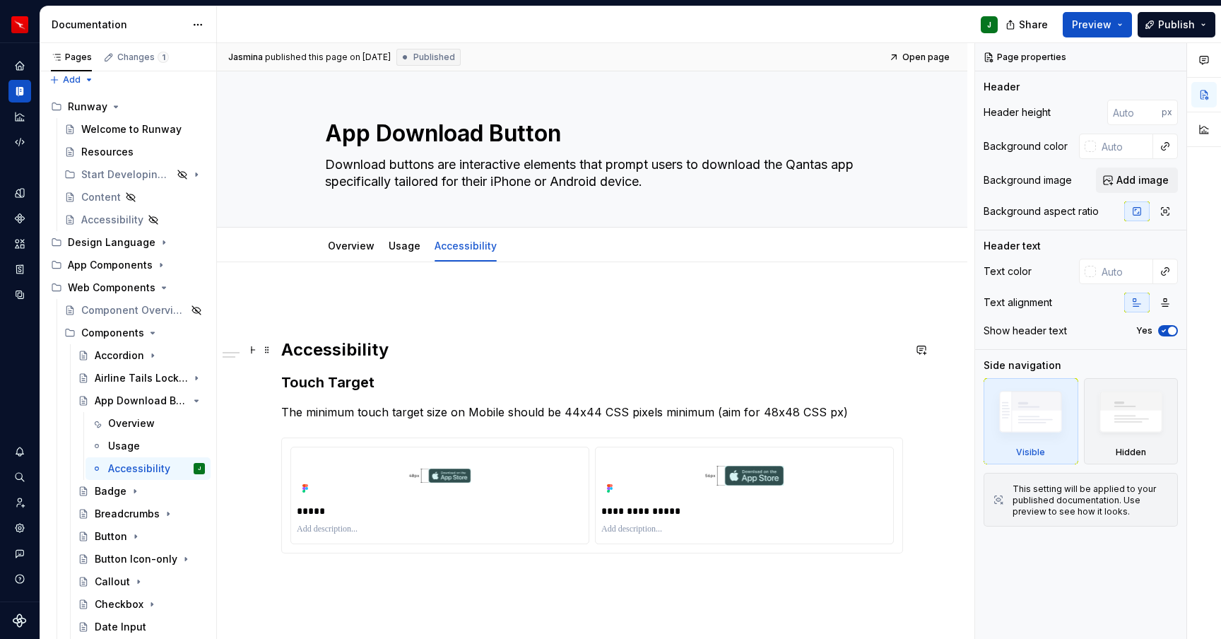
click at [286, 342] on h2 "Accessibility" at bounding box center [592, 350] width 622 height 23
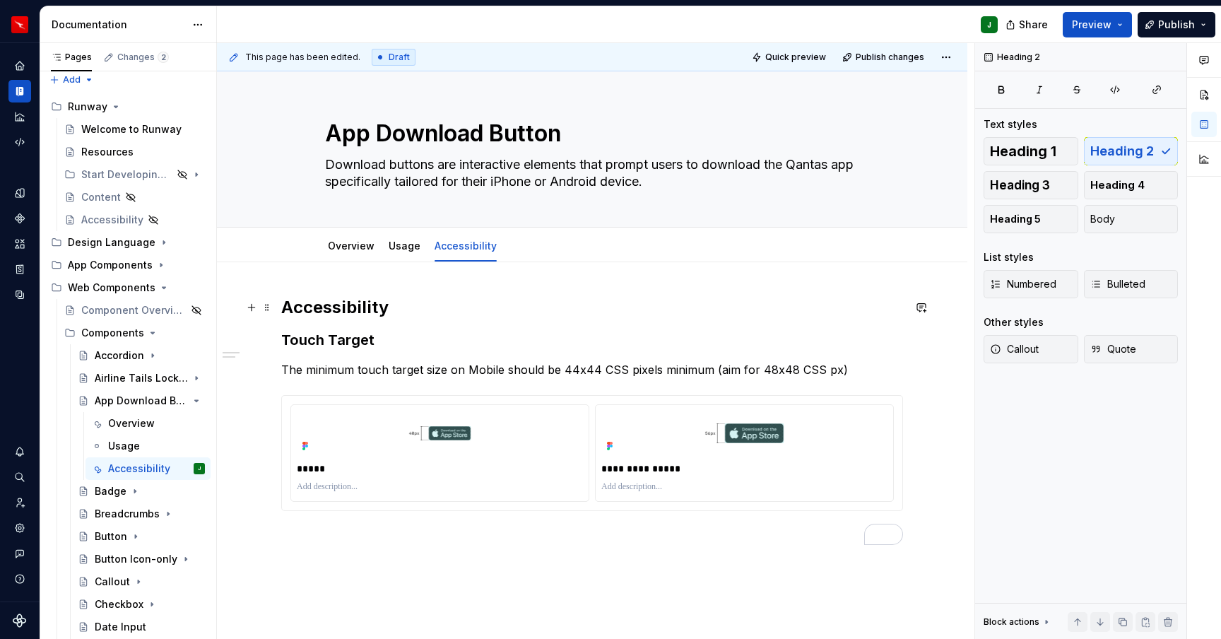
click at [337, 310] on h2 "Accessibility" at bounding box center [592, 307] width 622 height 23
click at [336, 334] on h3 "Touch Target" at bounding box center [592, 340] width 622 height 20
drag, startPoint x: 535, startPoint y: 295, endPoint x: 170, endPoint y: 368, distance: 372.7
click at [535, 295] on div "**********" at bounding box center [592, 507] width 751 height 491
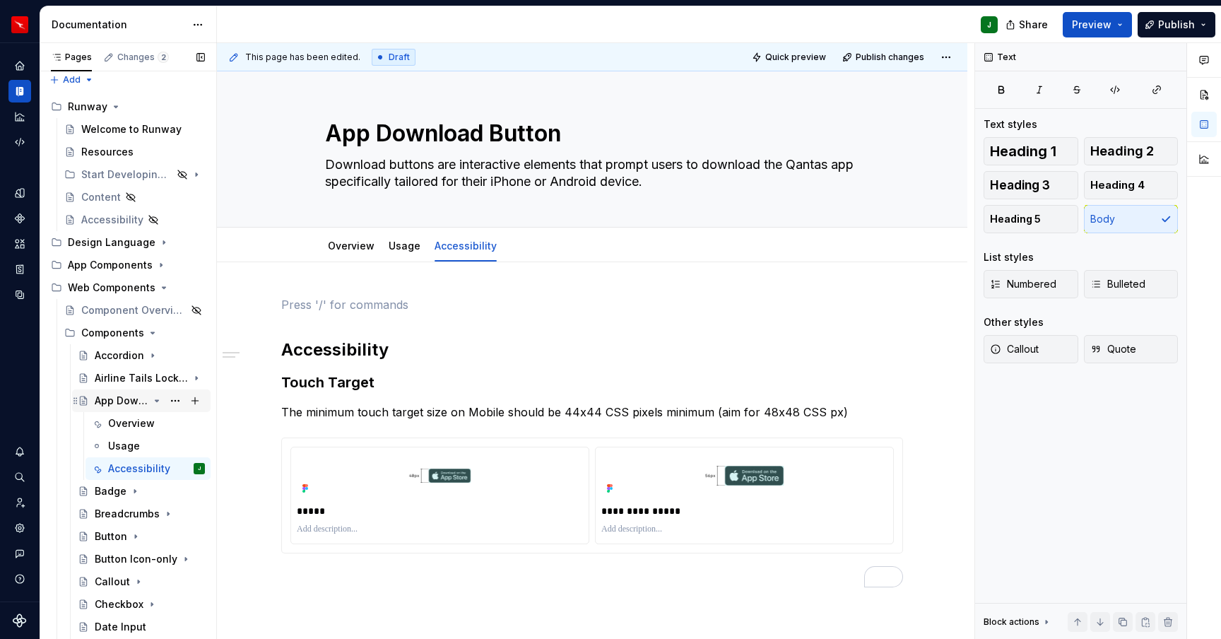
click at [156, 400] on icon "Page tree" at bounding box center [158, 400] width 4 height 1
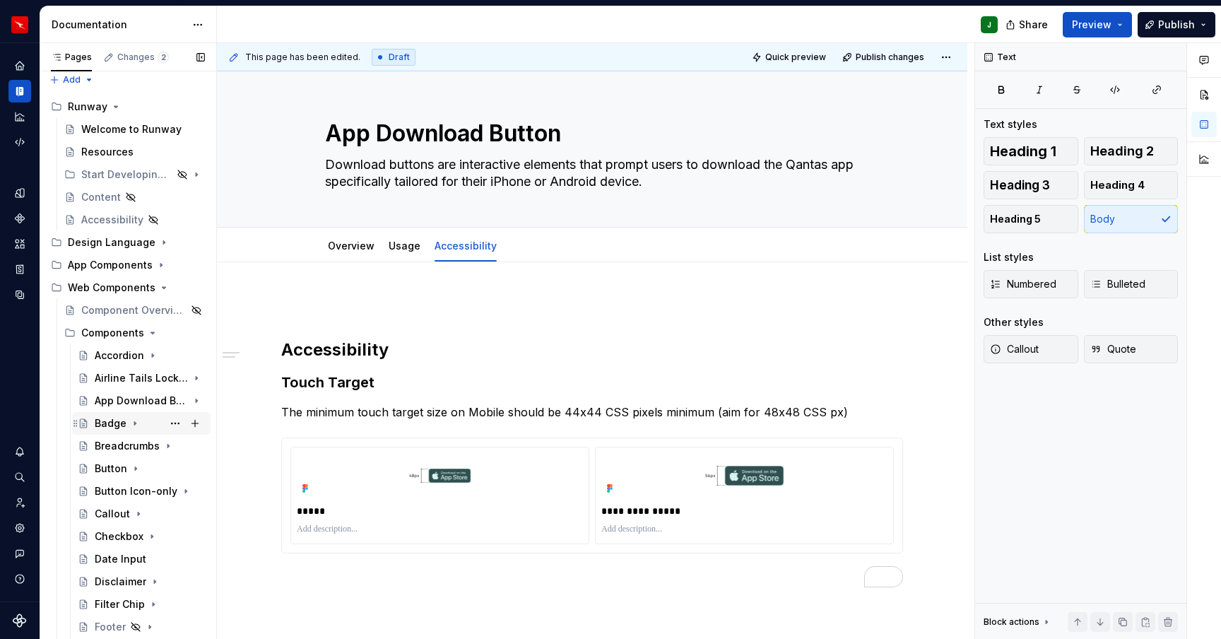
click at [107, 426] on div "Badge" at bounding box center [111, 423] width 32 height 14
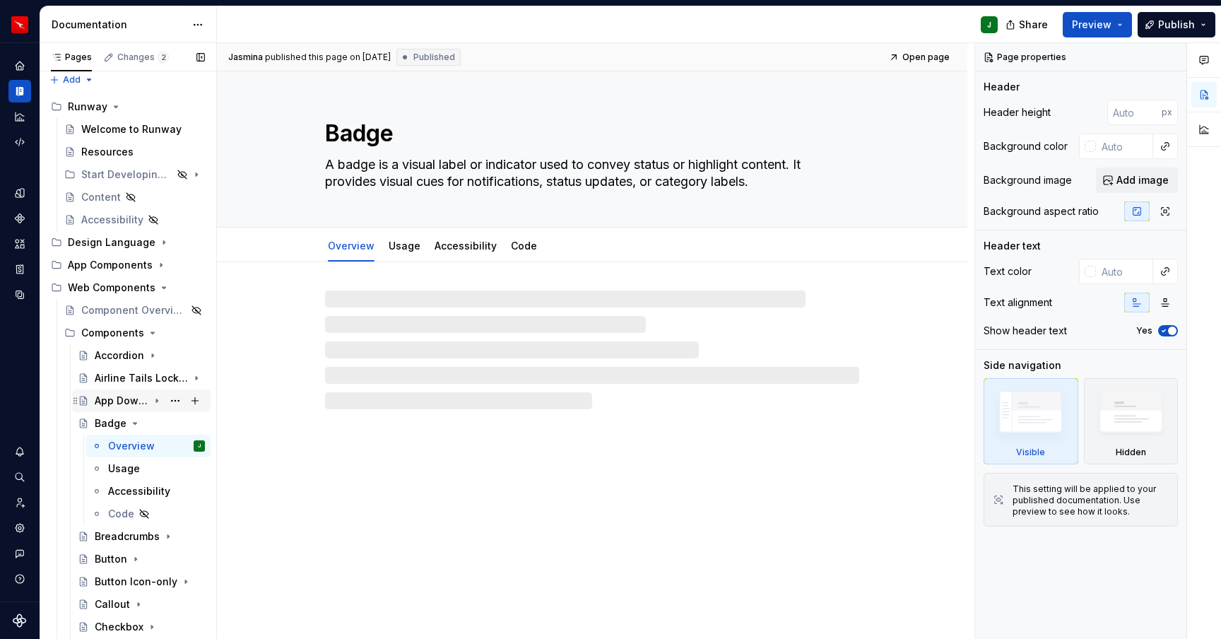
click at [118, 400] on div "App Download Button" at bounding box center [122, 401] width 54 height 14
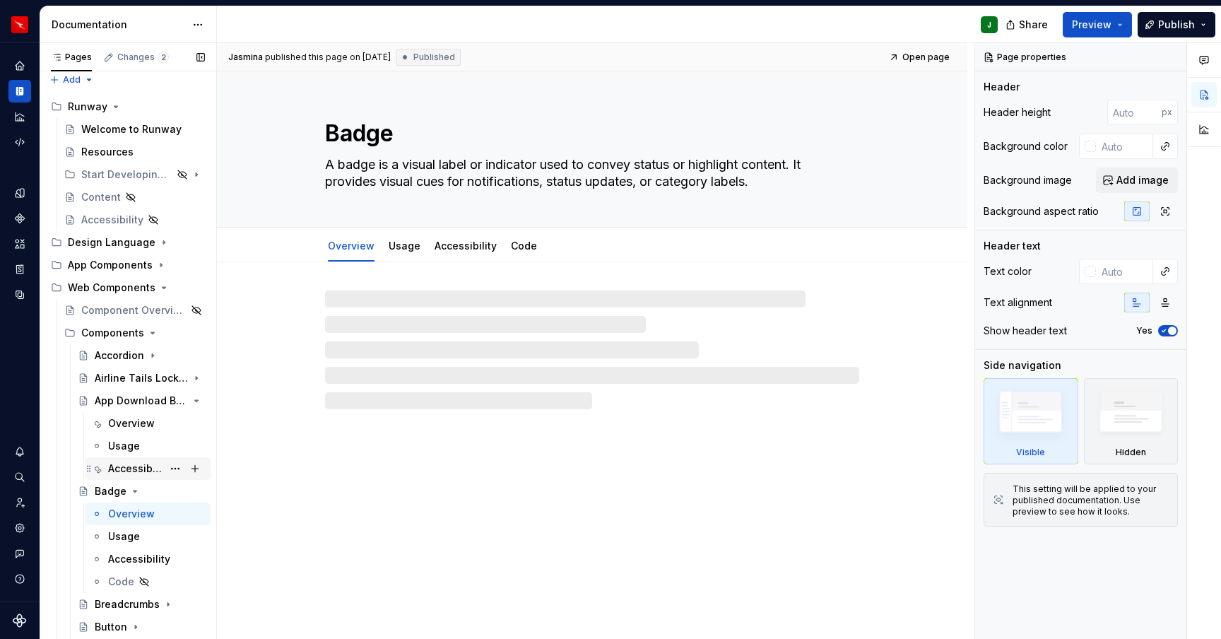
click at [131, 464] on div "Accessibility" at bounding box center [135, 469] width 54 height 14
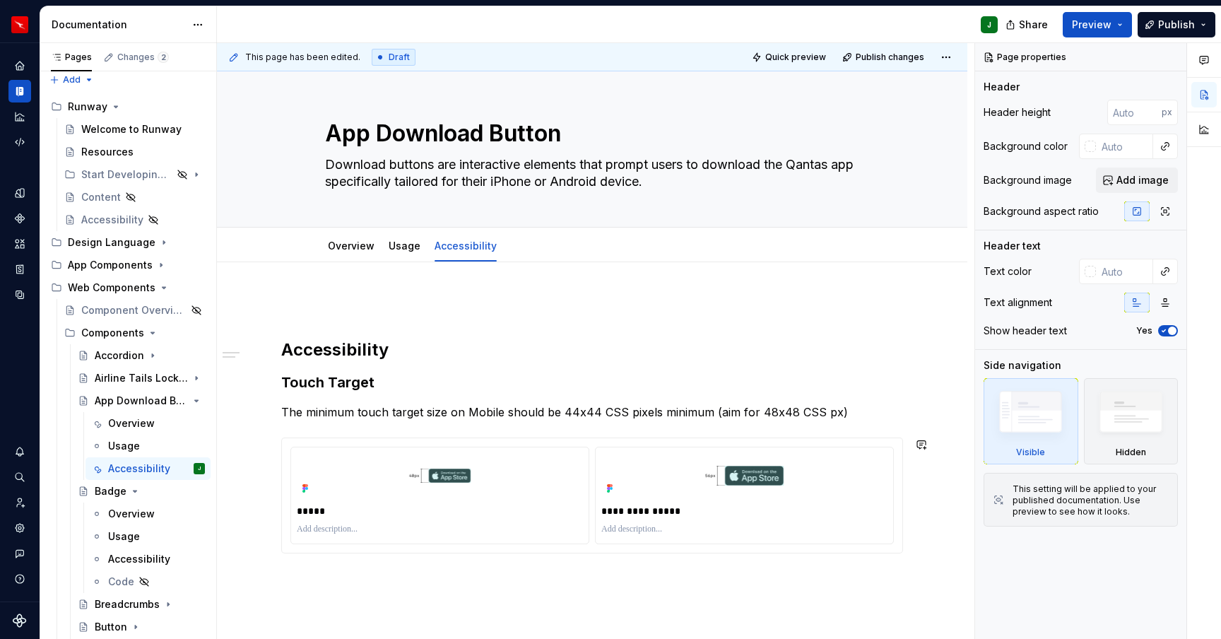
click at [322, 300] on p at bounding box center [592, 304] width 622 height 17
click at [273, 303] on span at bounding box center [267, 305] width 11 height 20
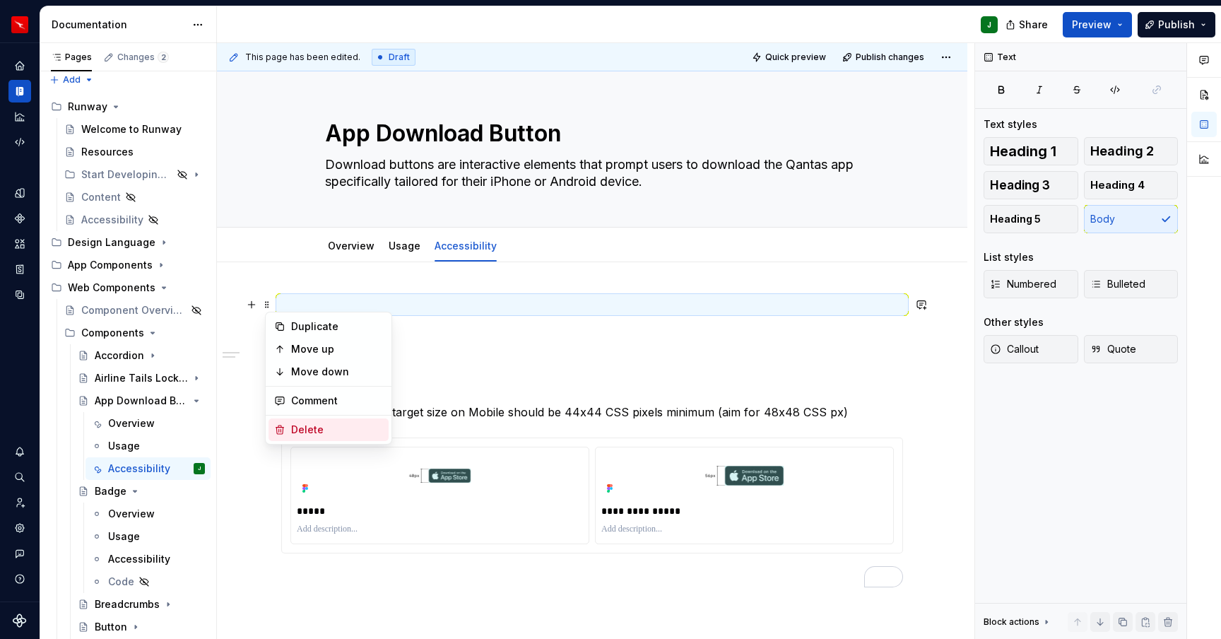
drag, startPoint x: 299, startPoint y: 425, endPoint x: 413, endPoint y: 361, distance: 130.4
click at [298, 425] on div "Delete" at bounding box center [337, 430] width 92 height 14
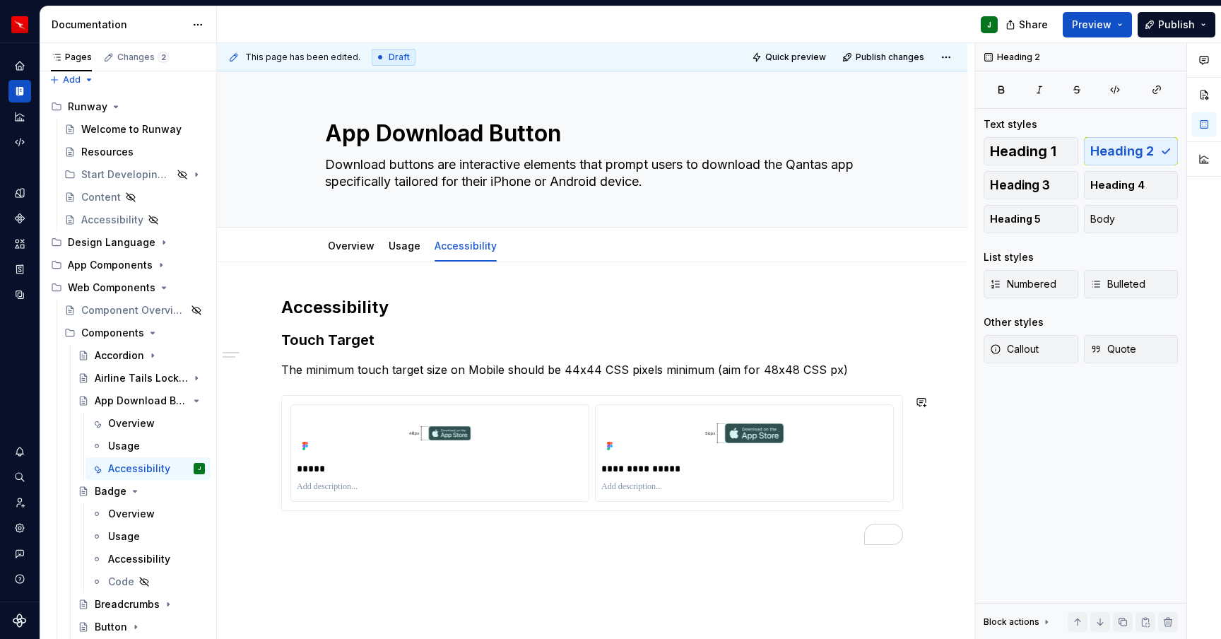
click at [421, 589] on div "**********" at bounding box center [592, 507] width 751 height 491
click at [123, 511] on div "Overview" at bounding box center [131, 514] width 47 height 14
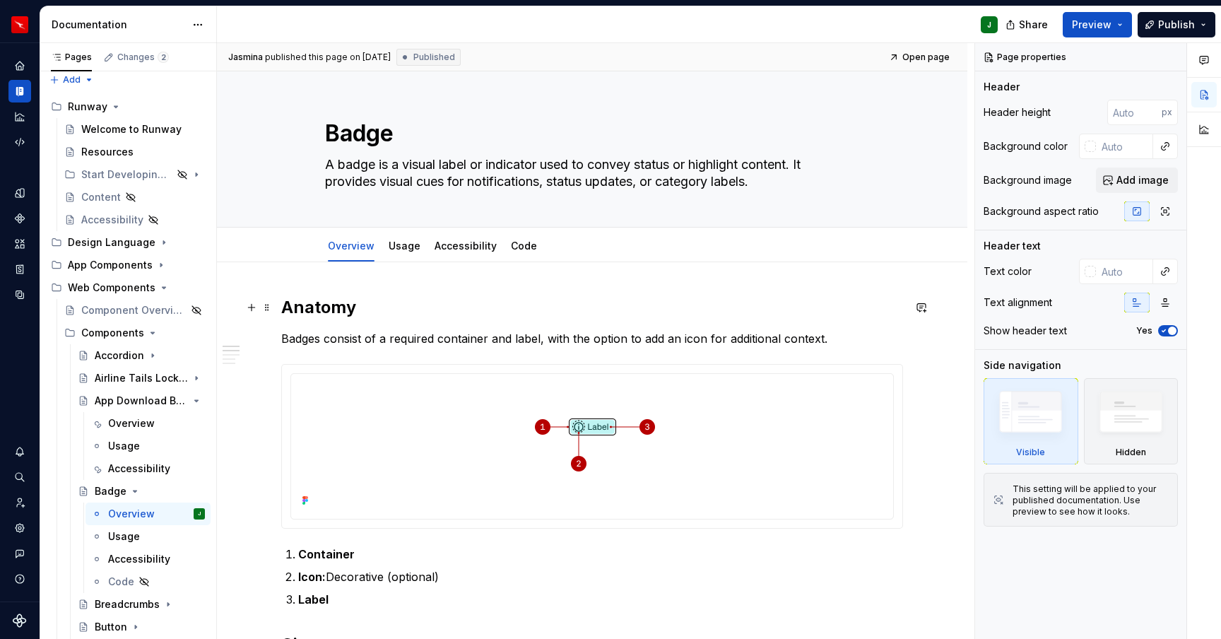
click at [312, 311] on h2 "Anatomy" at bounding box center [592, 307] width 622 height 23
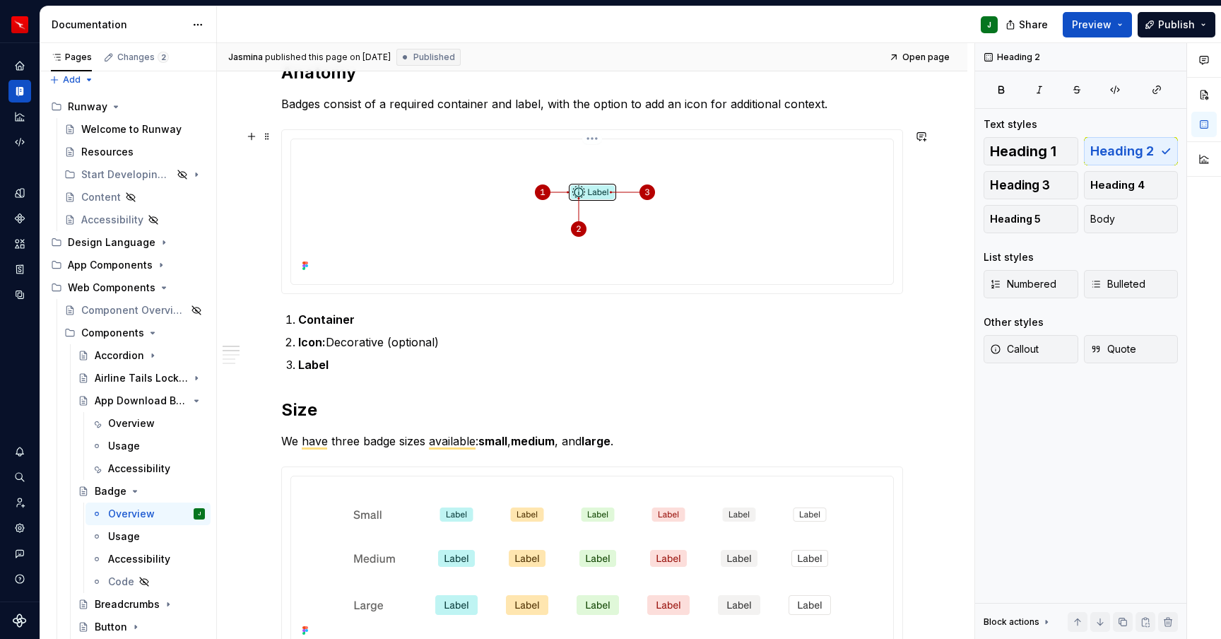
scroll to position [238, 0]
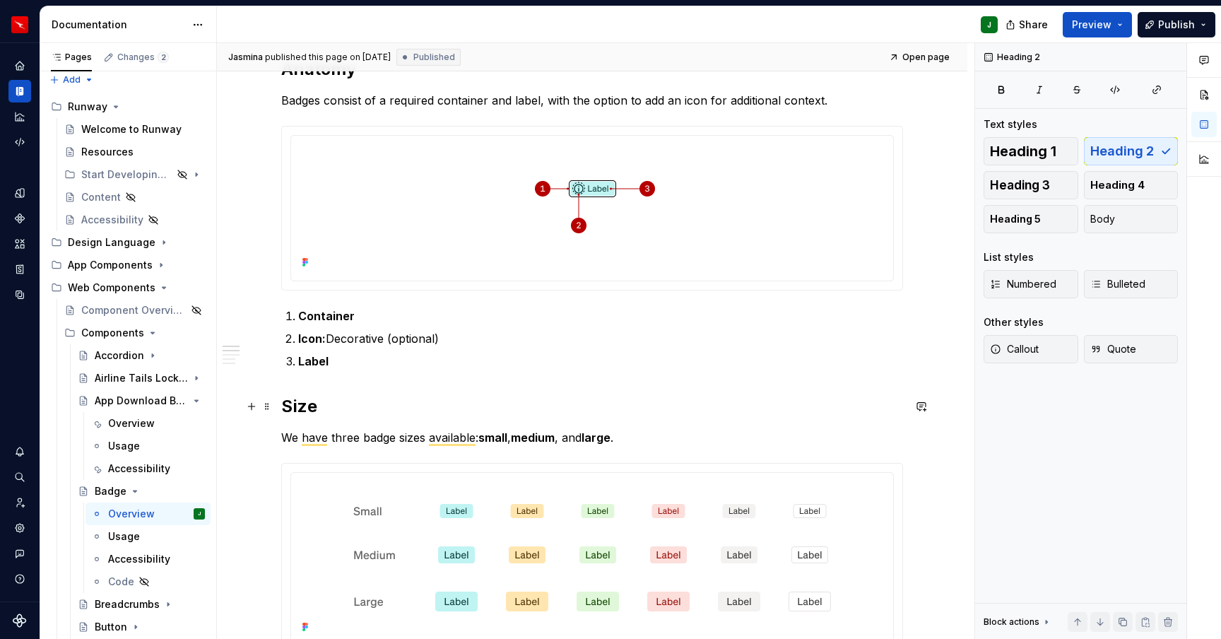
click at [305, 398] on h2 "Size" at bounding box center [592, 406] width 622 height 23
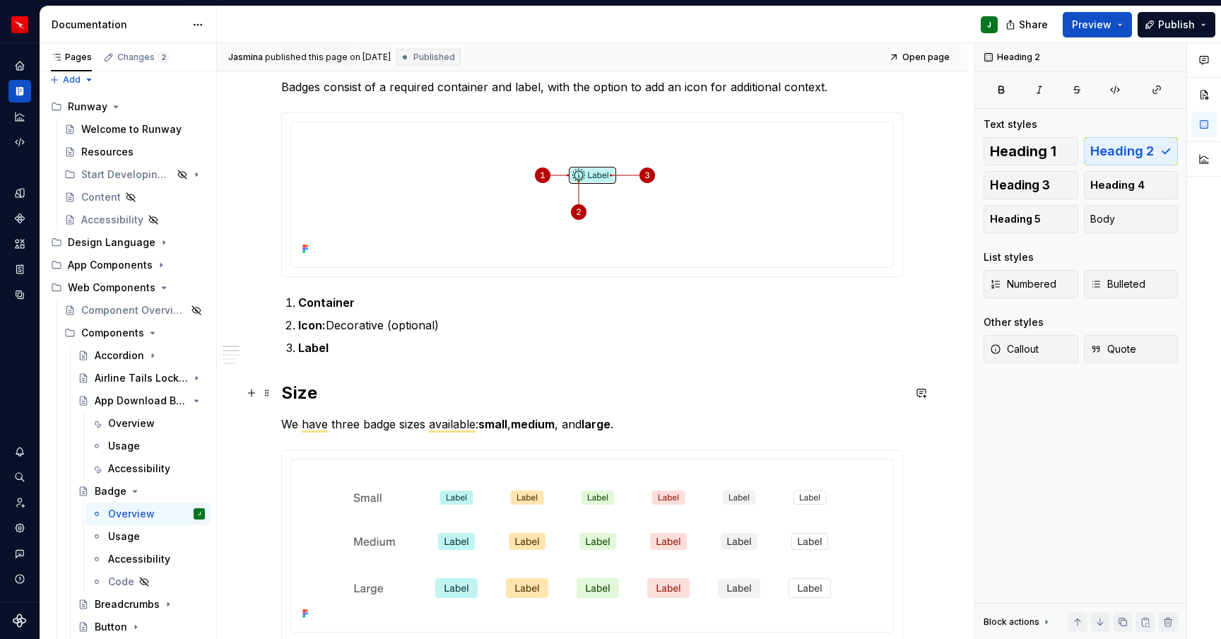
click at [288, 392] on h2 "Size" at bounding box center [592, 393] width 622 height 23
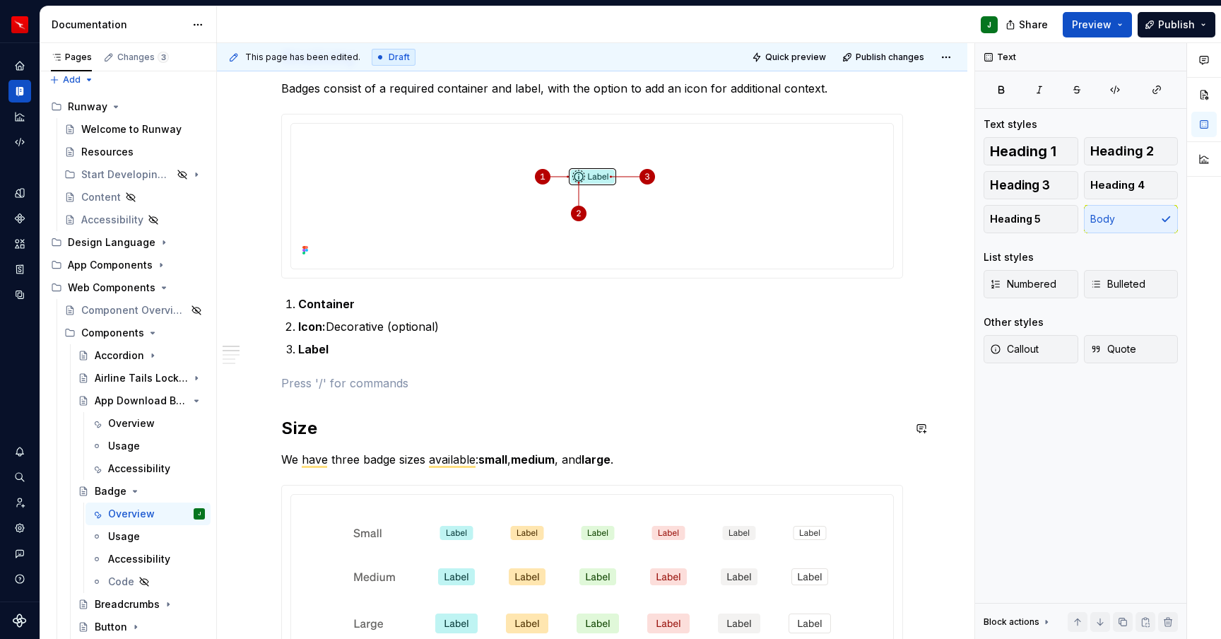
type textarea "*"
click at [378, 442] on div "A section divider" at bounding box center [363, 446] width 71 height 11
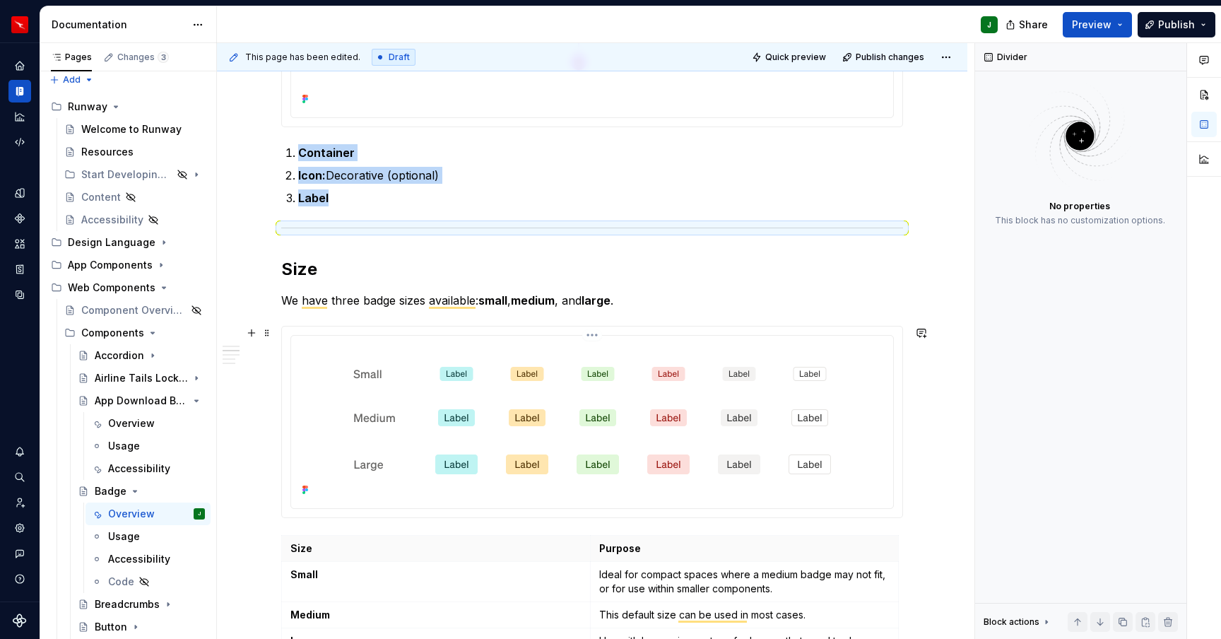
scroll to position [512, 0]
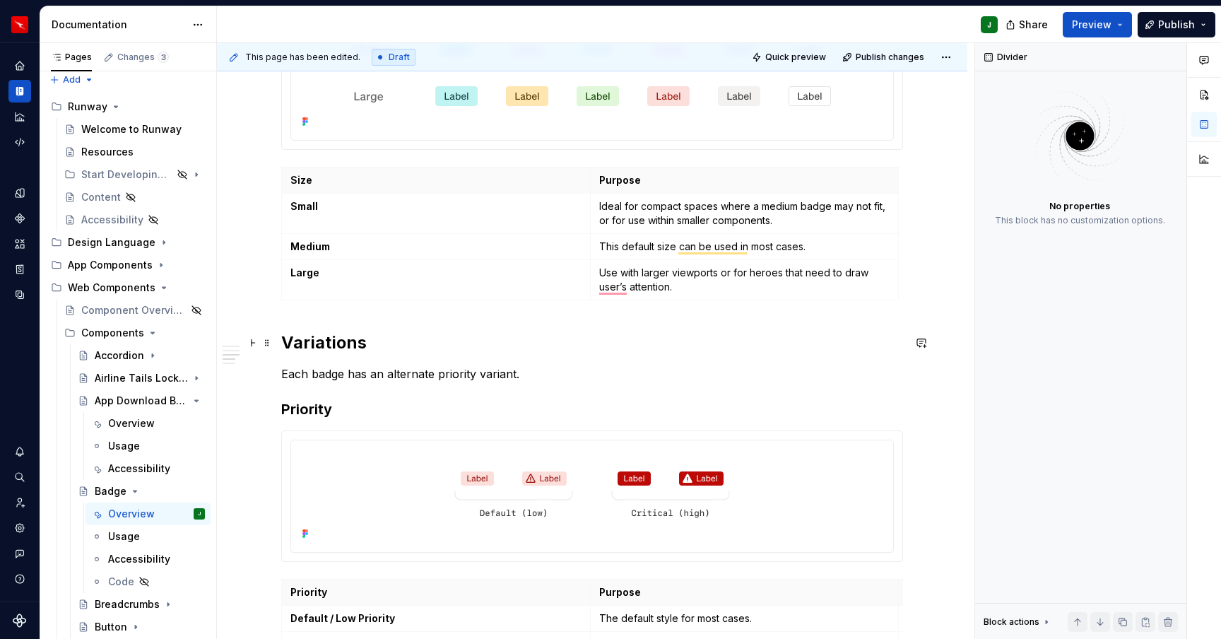
click at [286, 341] on h2 "Variations" at bounding box center [592, 343] width 622 height 23
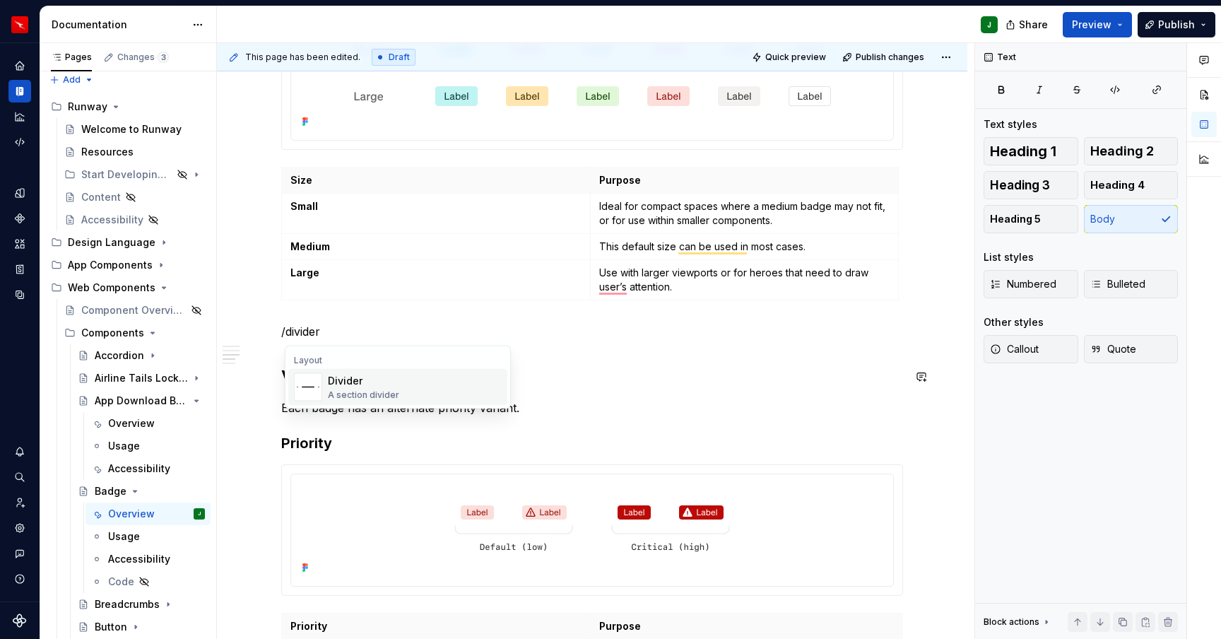
click at [385, 402] on span "Divider A section divider" at bounding box center [397, 387] width 219 height 37
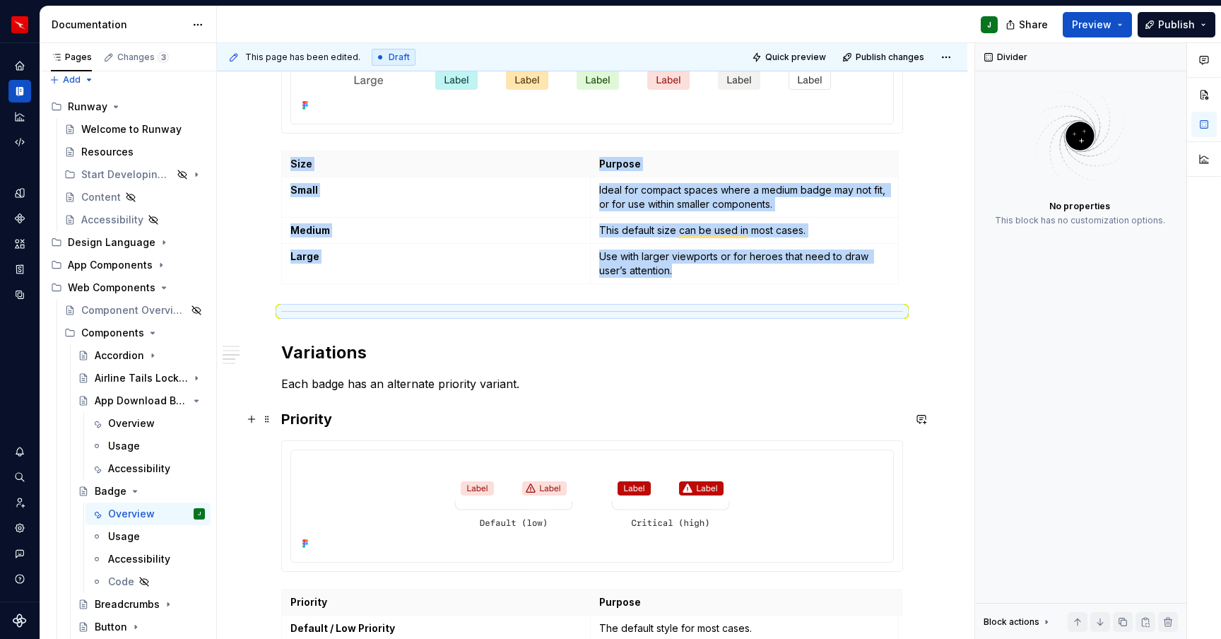
click at [300, 419] on h3 "Priority" at bounding box center [592, 419] width 622 height 20
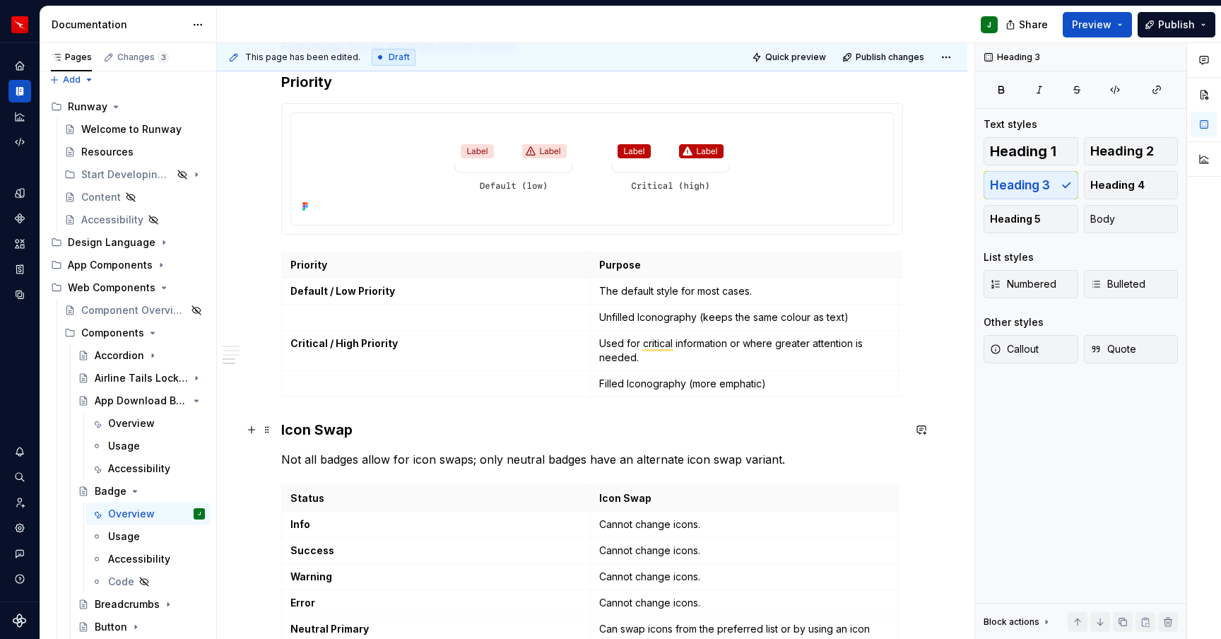
click at [302, 428] on h3 "Icon Swap" at bounding box center [592, 430] width 622 height 20
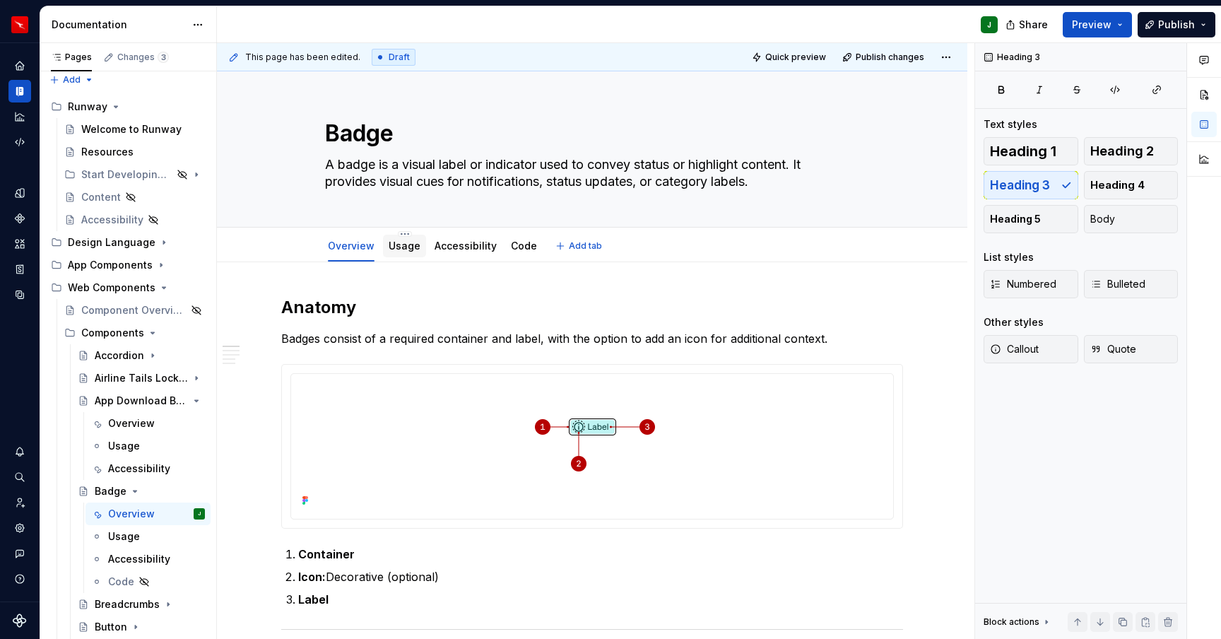
click at [401, 249] on link "Usage" at bounding box center [405, 246] width 32 height 12
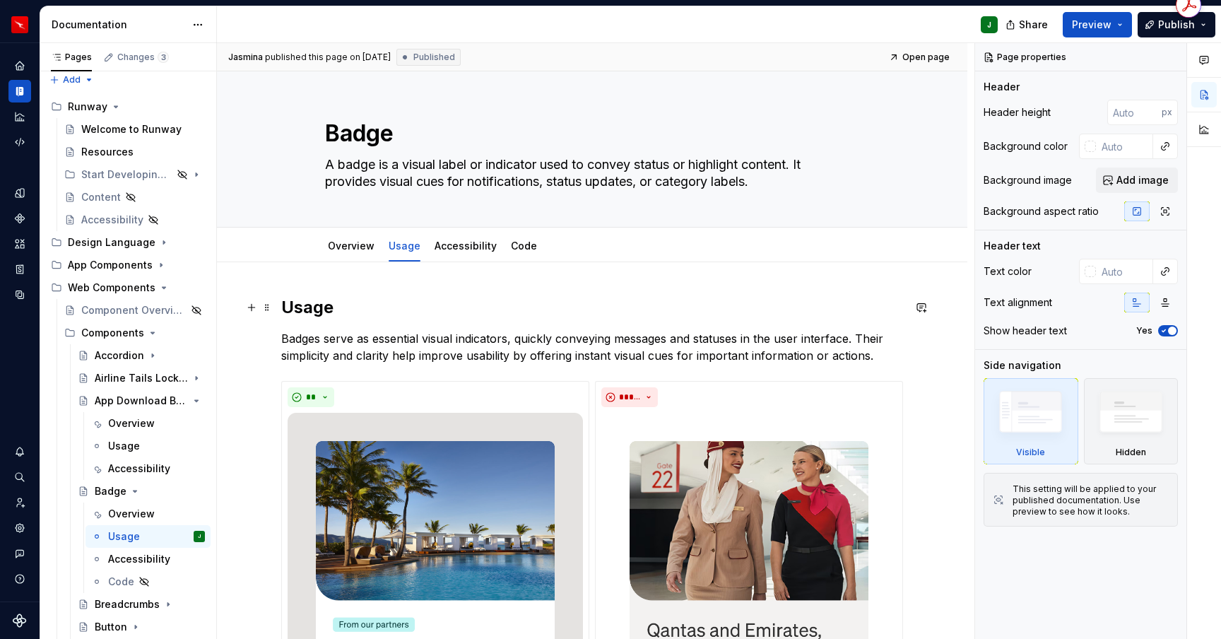
click at [329, 309] on h2 "Usage" at bounding box center [592, 307] width 622 height 23
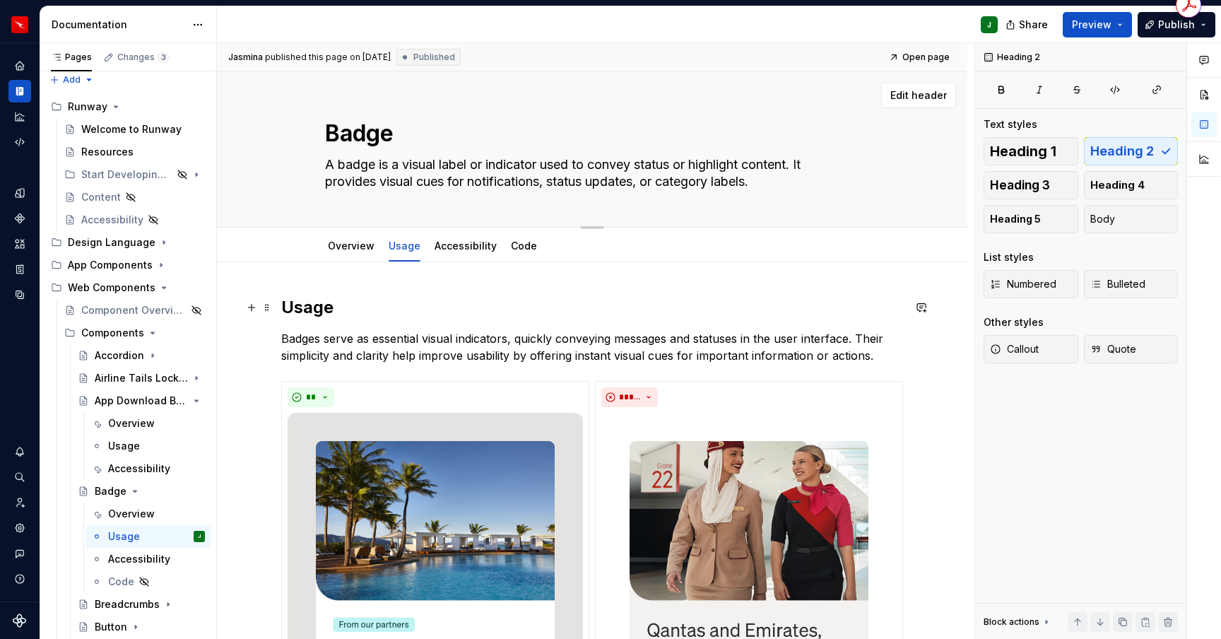
type textarea "*"
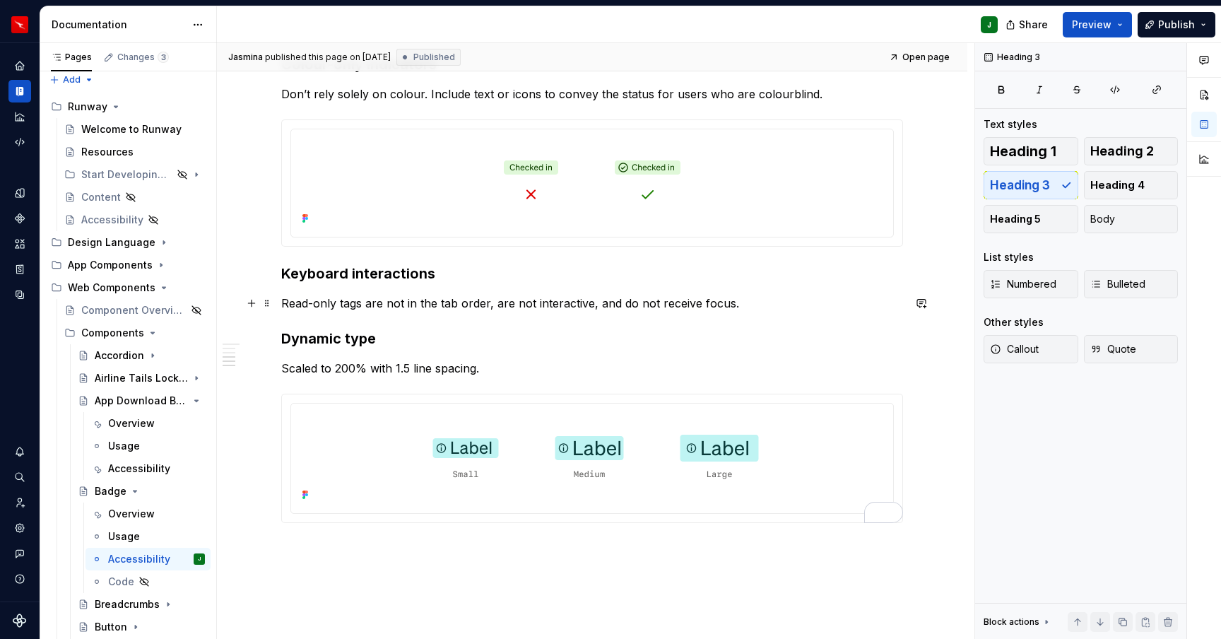
scroll to position [26, 0]
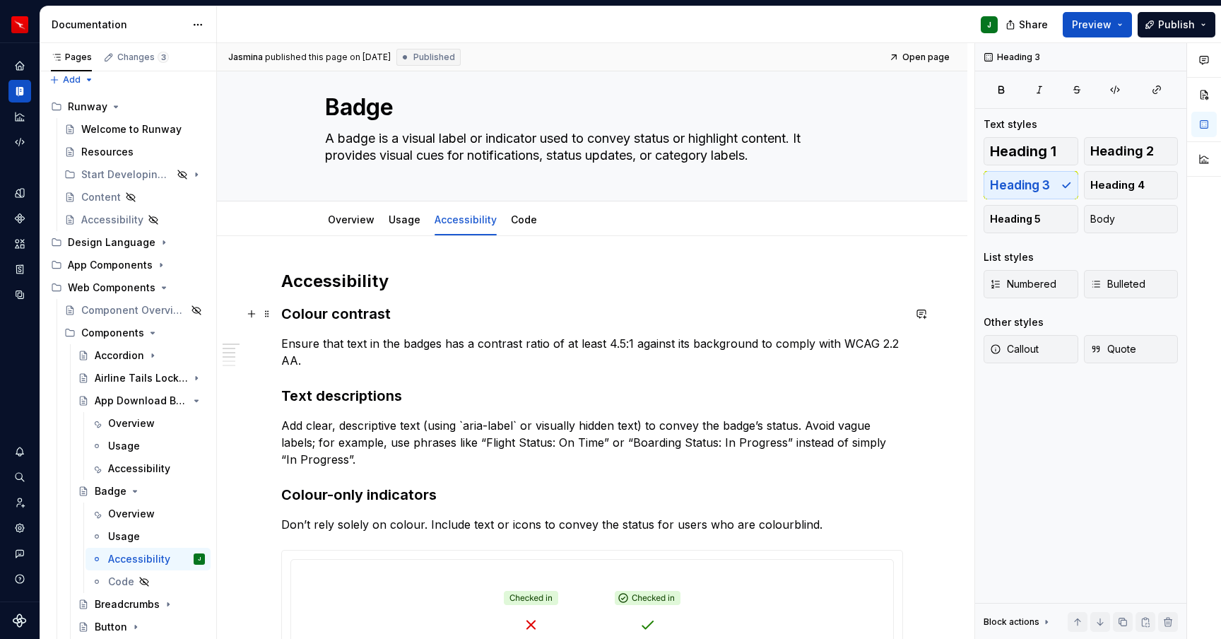
click at [312, 309] on h3 "Colour contrast" at bounding box center [592, 314] width 622 height 20
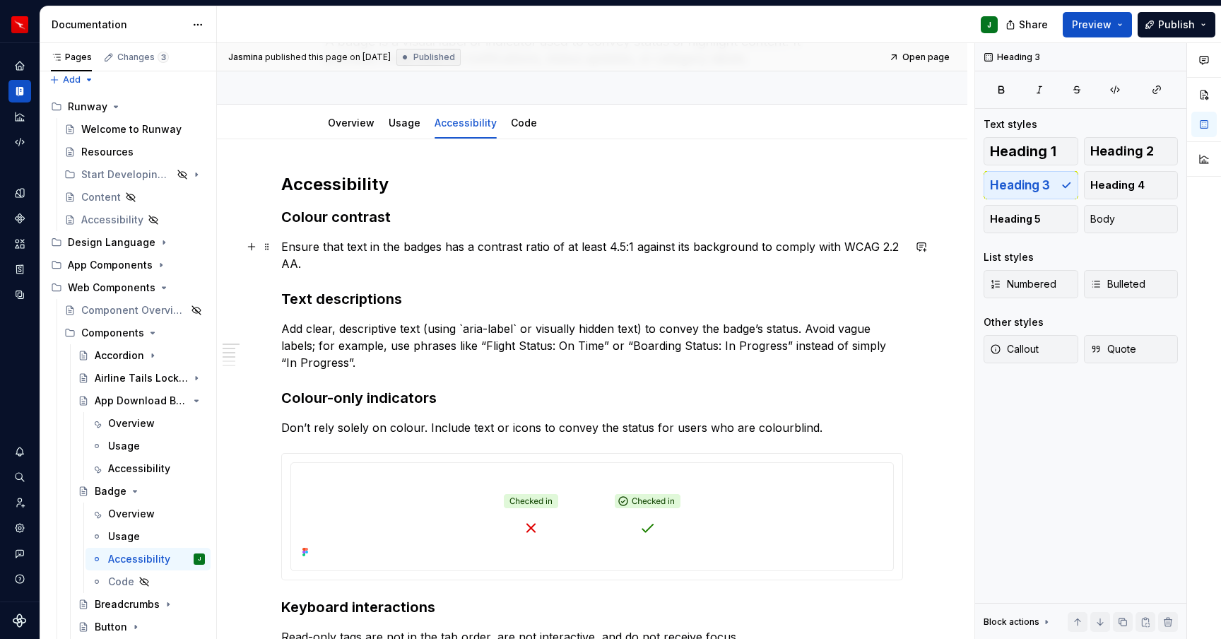
scroll to position [0, 0]
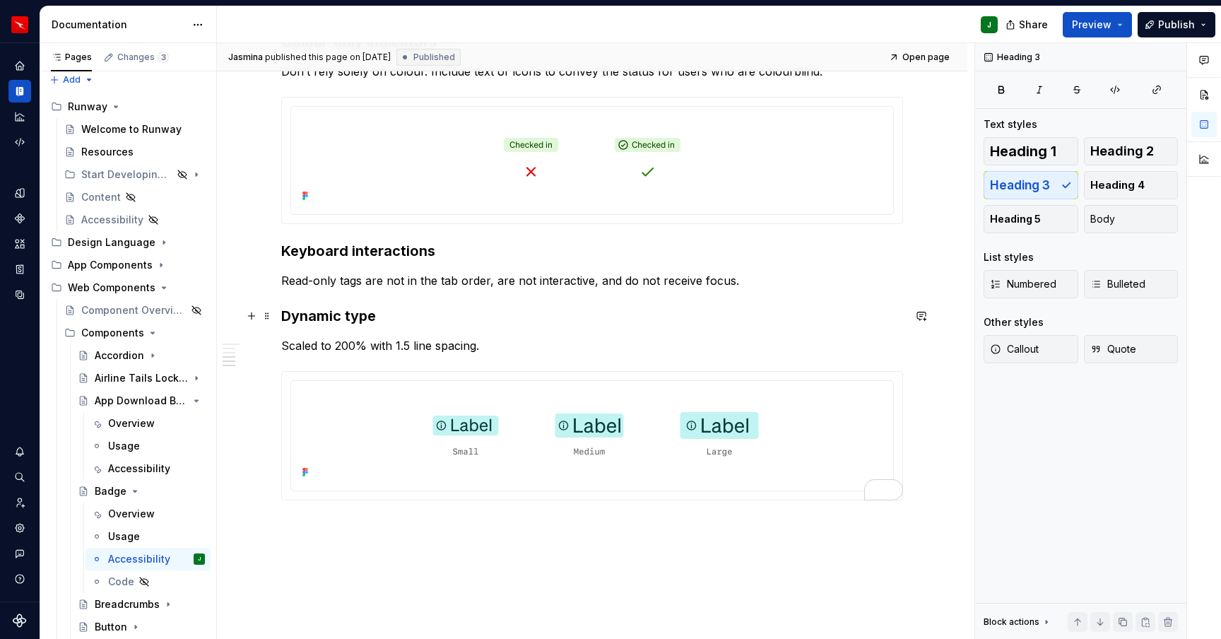
click at [284, 316] on h3 "Dynamic type" at bounding box center [592, 316] width 622 height 20
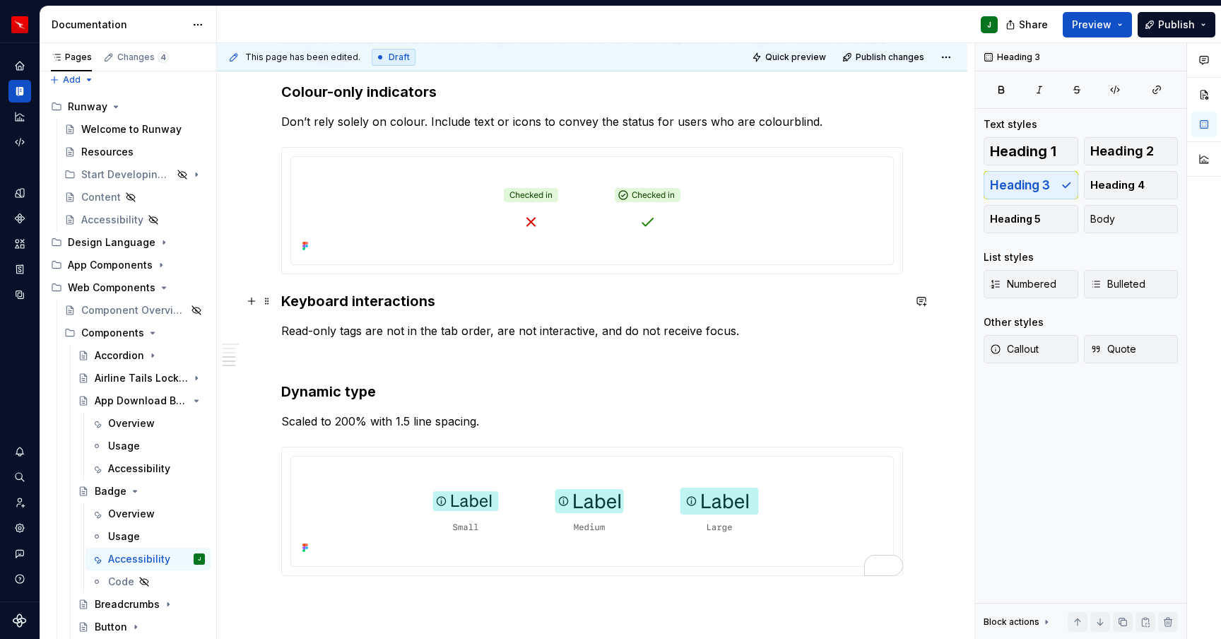
click at [287, 298] on h3 "Keyboard interactions" at bounding box center [592, 301] width 622 height 20
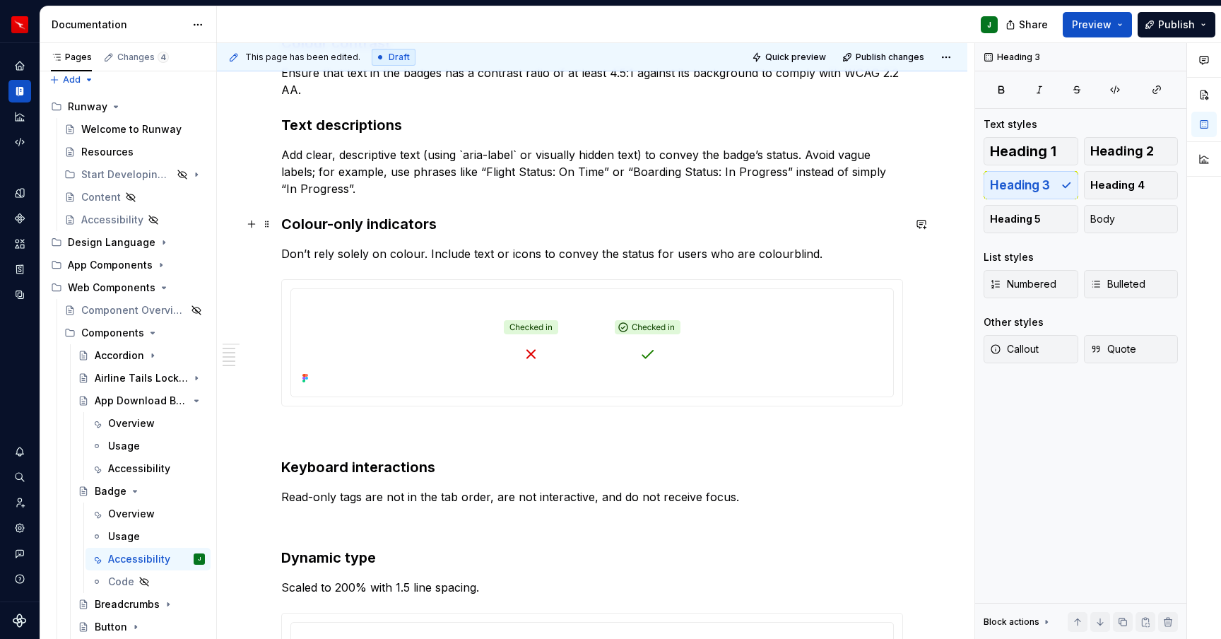
drag, startPoint x: 284, startPoint y: 222, endPoint x: 344, endPoint y: 288, distance: 88.6
click at [284, 222] on div "Accessibility Colour contrast Ensure that text in the badges has a contrast rat…" at bounding box center [592, 457] width 751 height 985
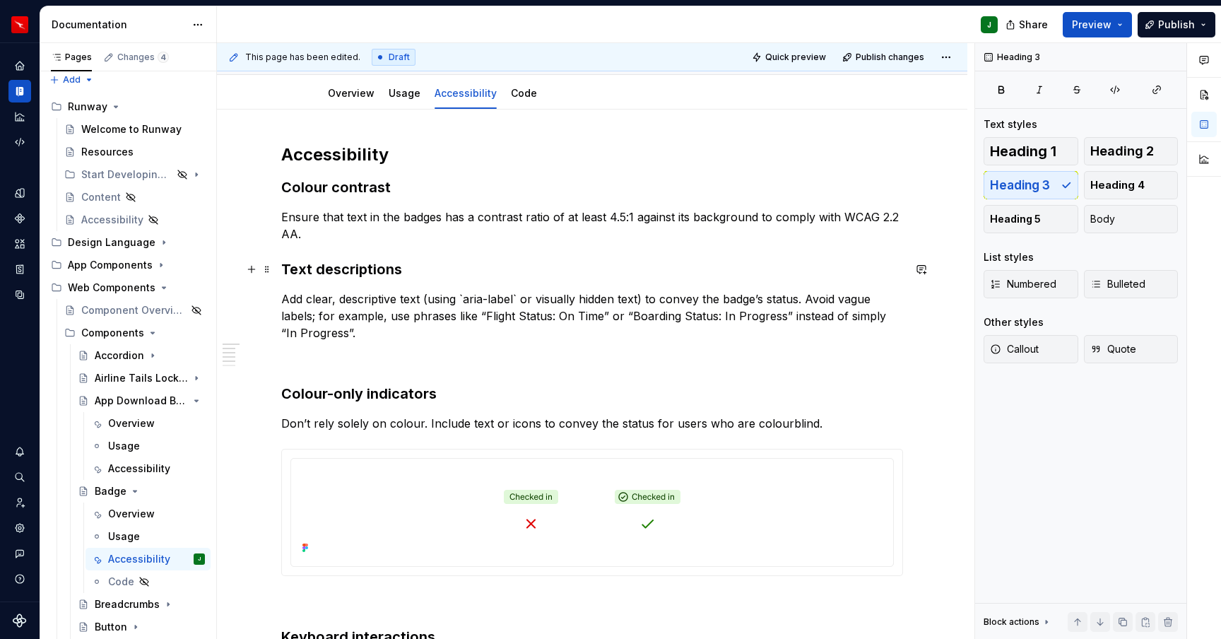
click at [288, 266] on h3 "Text descriptions" at bounding box center [592, 269] width 622 height 20
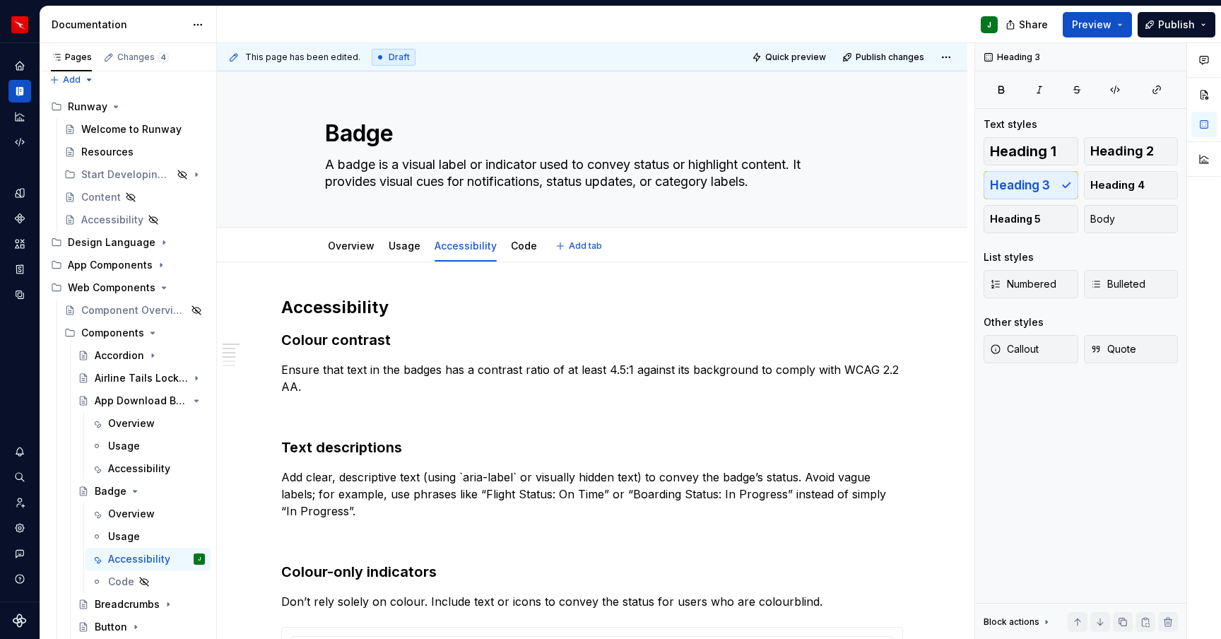
type textarea "*"
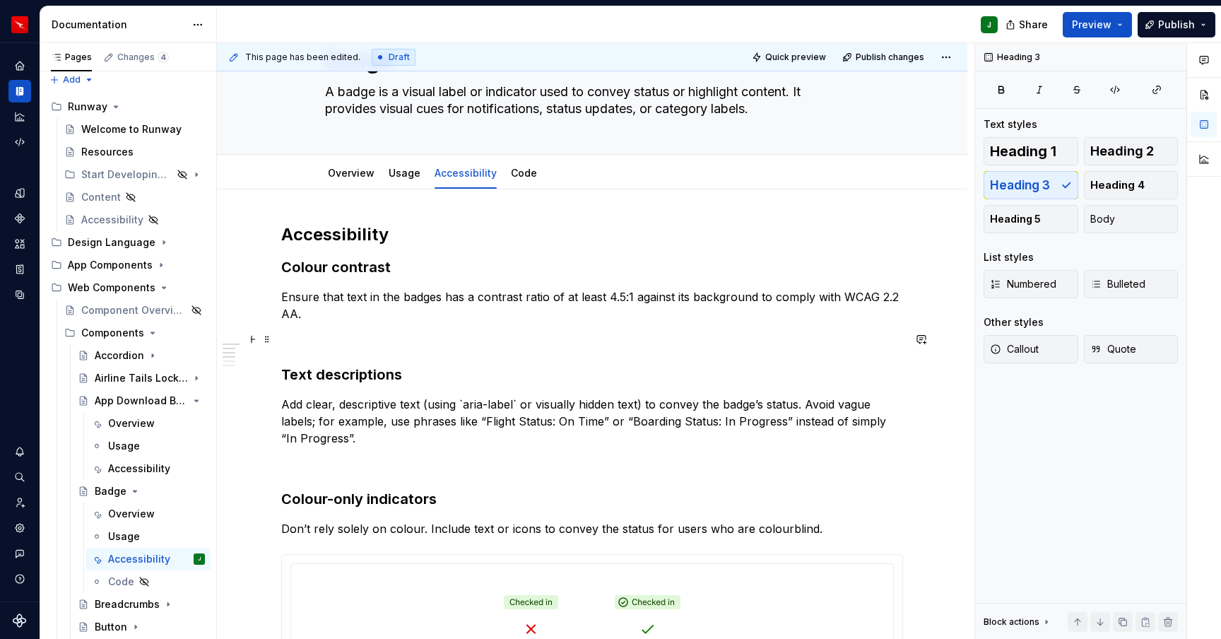
click at [306, 343] on p "To enrich screen reader interactions, please activate Accessibility in Grammarl…" at bounding box center [592, 339] width 622 height 17
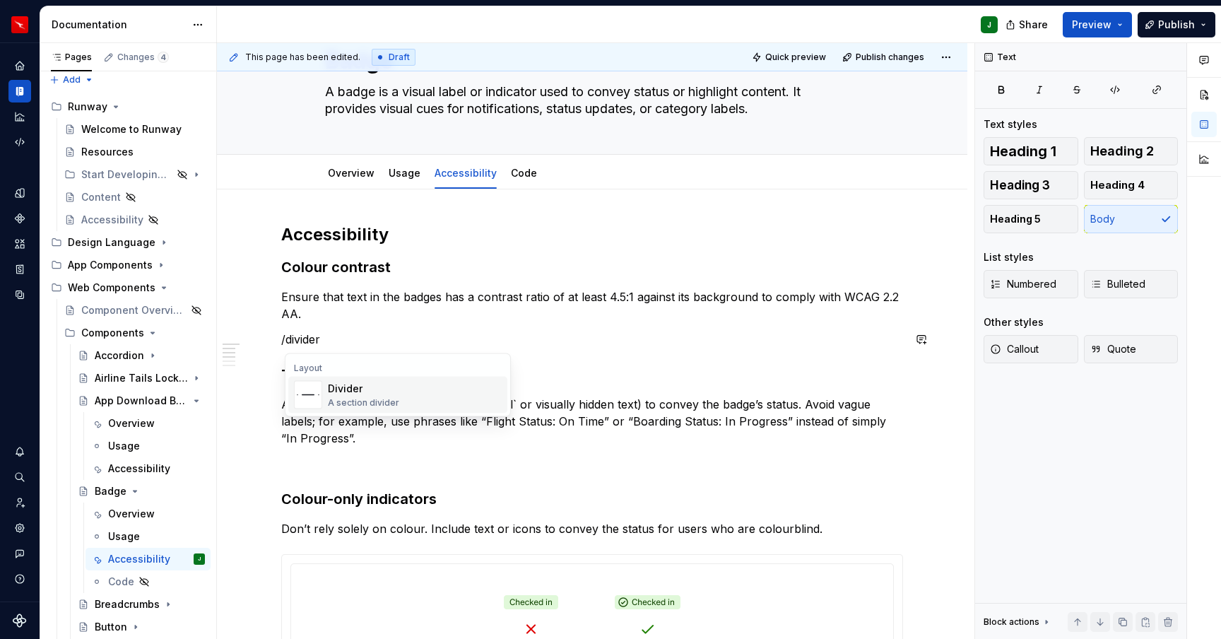
click at [370, 387] on div "Divider" at bounding box center [363, 389] width 71 height 14
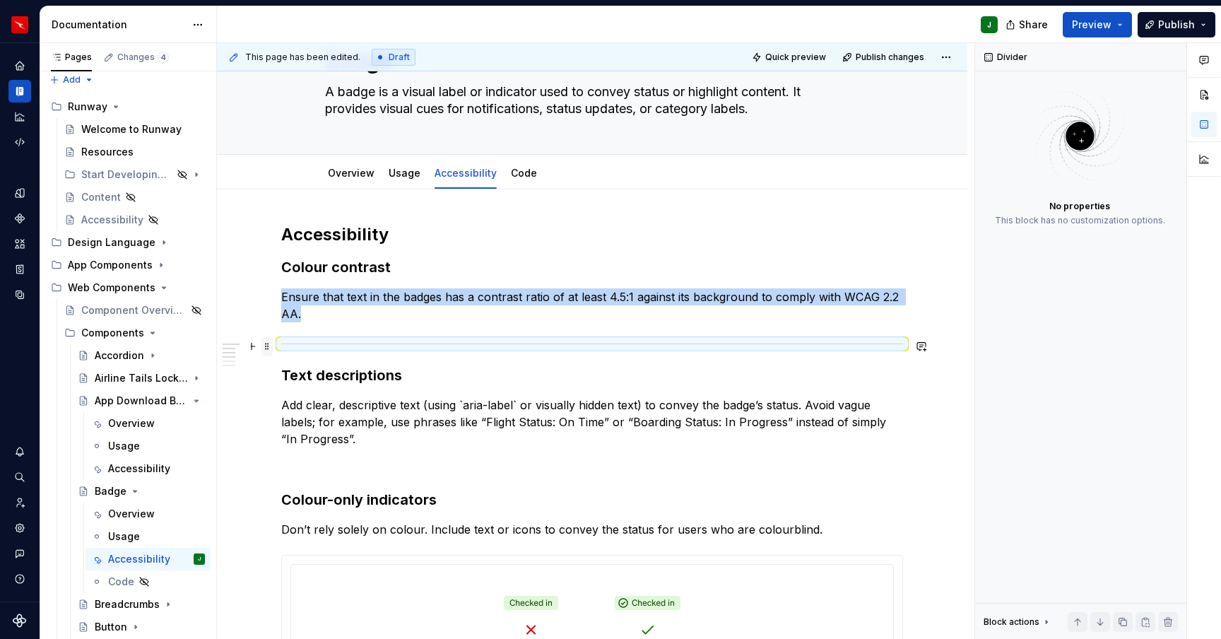
click at [270, 347] on span at bounding box center [267, 346] width 11 height 20
click at [297, 370] on div "Duplicate" at bounding box center [337, 368] width 92 height 14
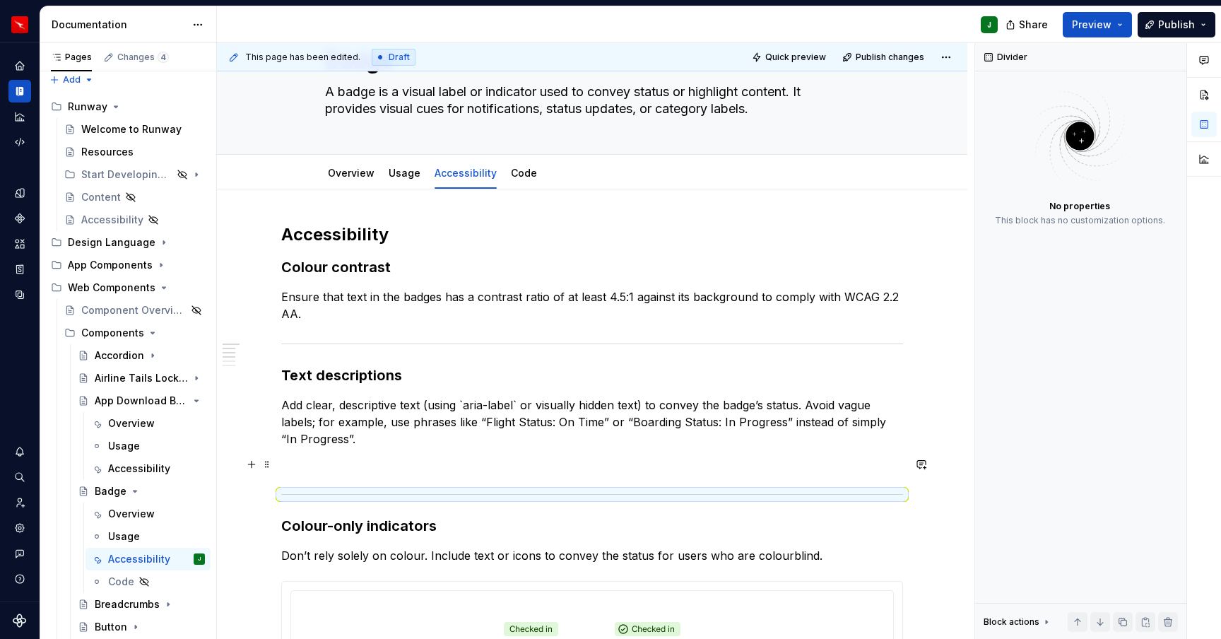
click at [302, 464] on p "To enrich screen reader interactions, please activate Accessibility in Grammarl…" at bounding box center [592, 464] width 622 height 17
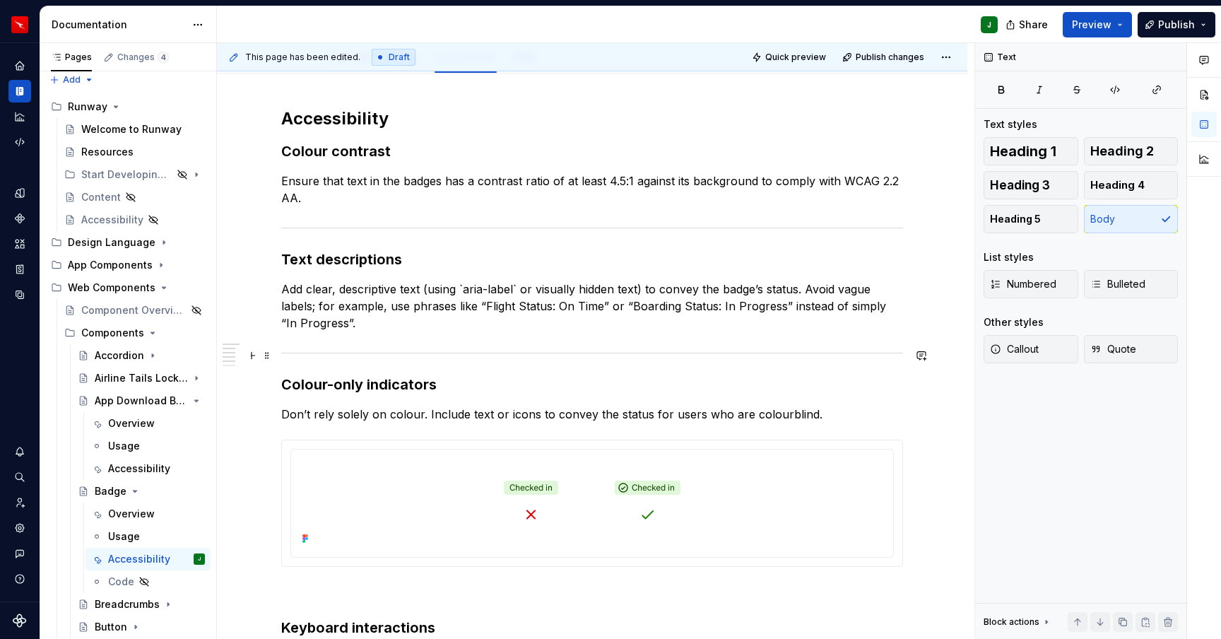
click at [271, 358] on div "Accessibility Colour contrast Ensure that text in the badges has a contrast rat…" at bounding box center [592, 593] width 751 height 1038
click at [271, 356] on span at bounding box center [267, 356] width 11 height 20
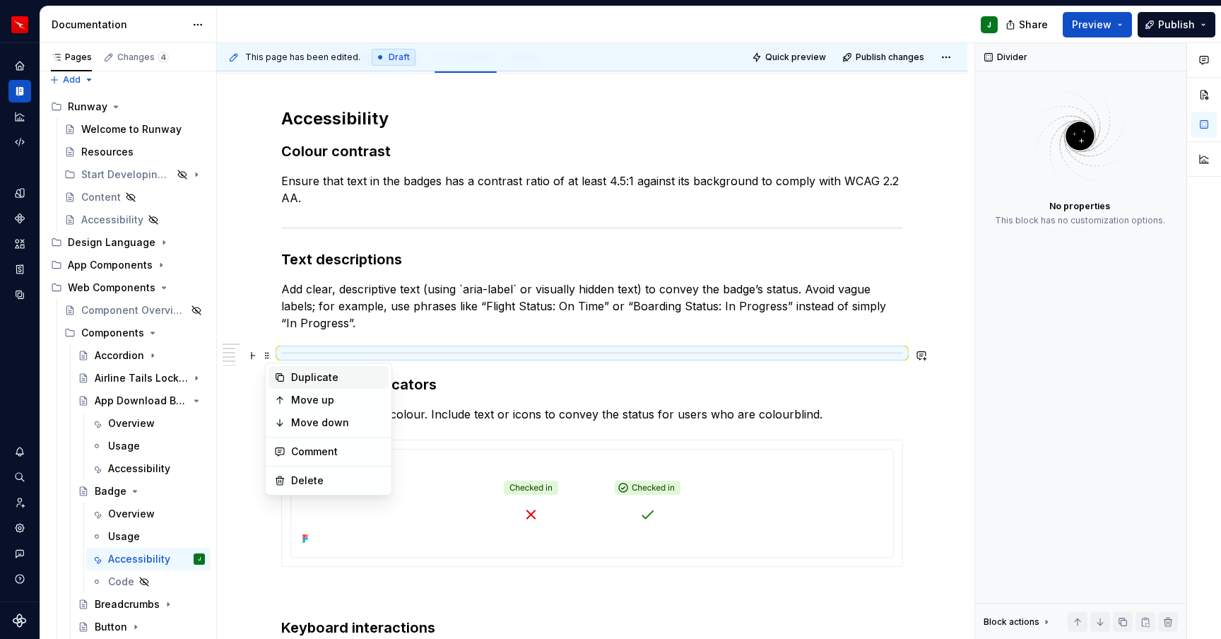
click at [295, 380] on div "Duplicate" at bounding box center [337, 377] width 92 height 14
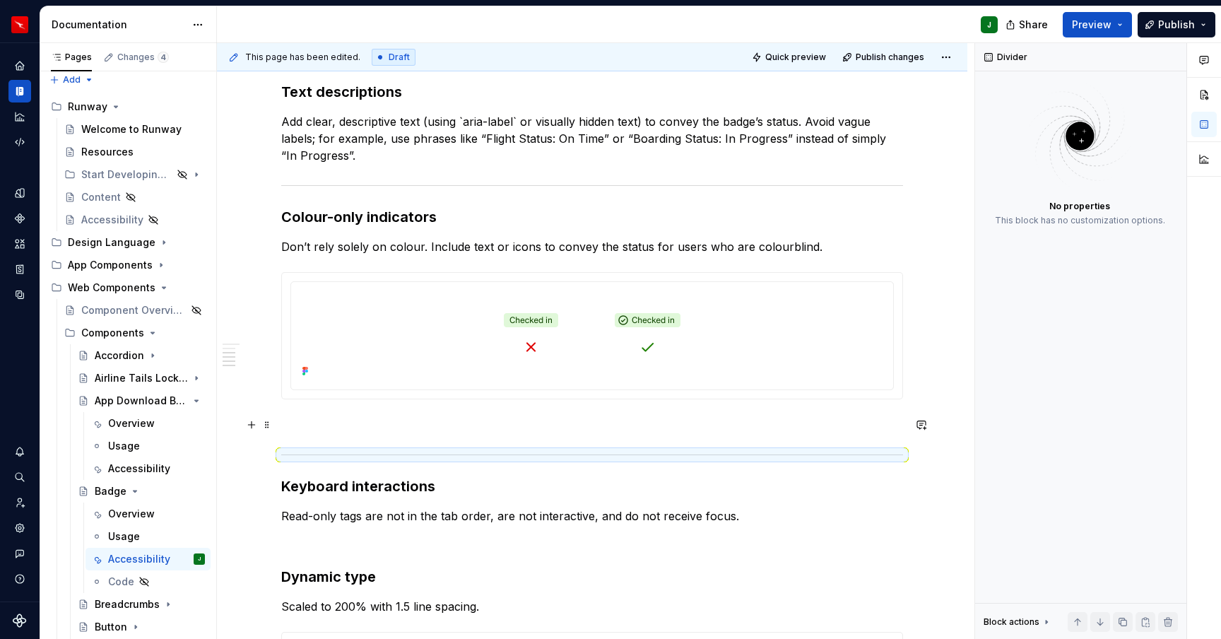
click at [315, 433] on p "To enrich screen reader interactions, please activate Accessibility in Grammarl…" at bounding box center [592, 424] width 622 height 17
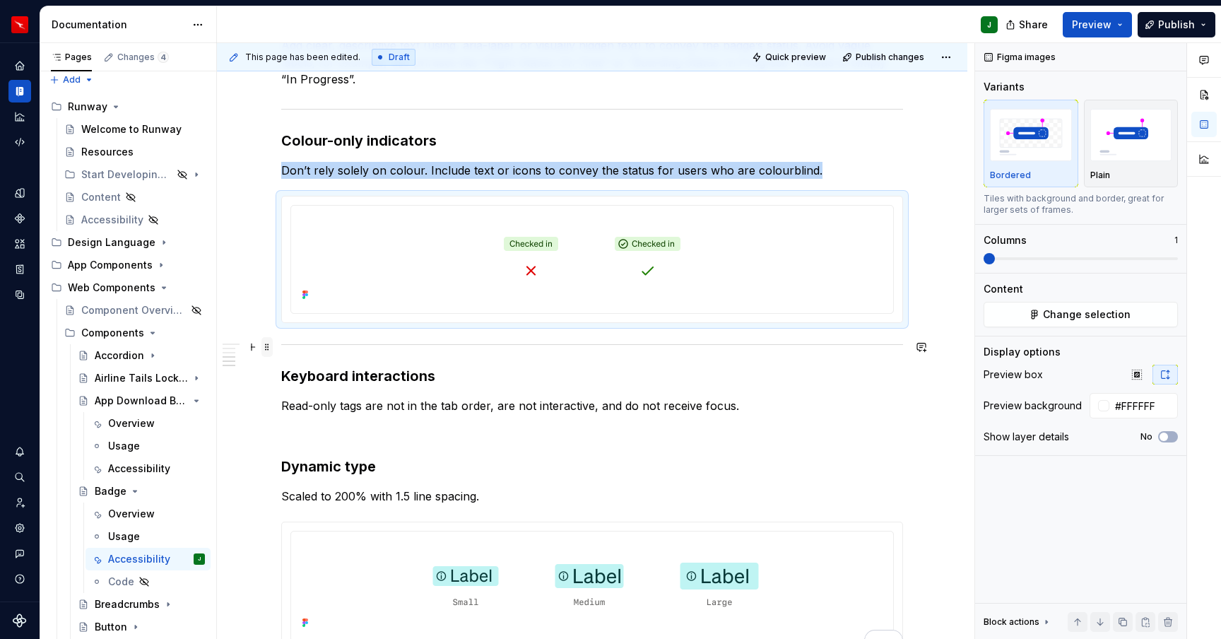
click at [271, 346] on span at bounding box center [267, 347] width 11 height 20
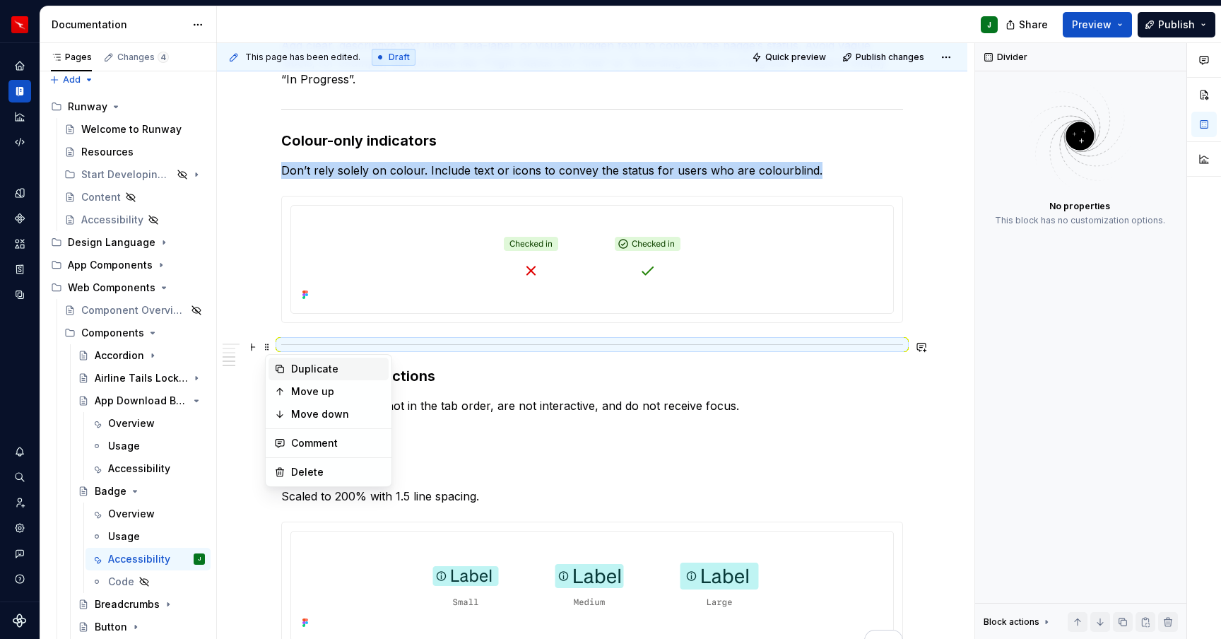
drag, startPoint x: 288, startPoint y: 367, endPoint x: 281, endPoint y: 357, distance: 12.6
click at [288, 367] on div "Duplicate" at bounding box center [329, 369] width 120 height 23
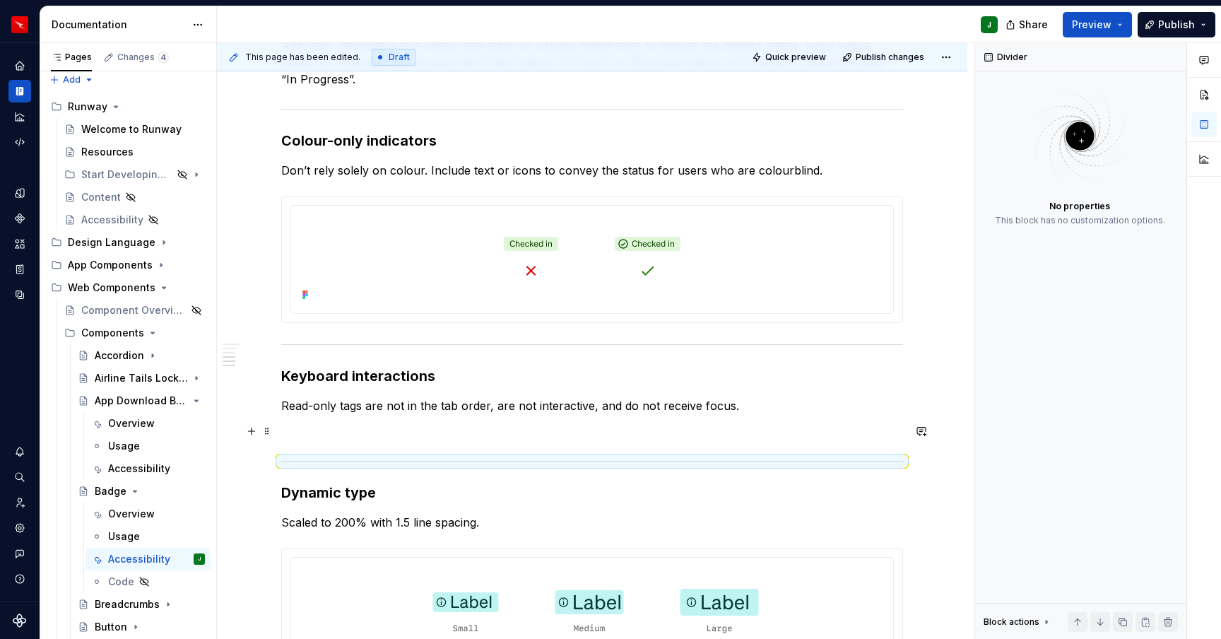
click at [305, 433] on p "To enrich screen reader interactions, please activate Accessibility in Grammarl…" at bounding box center [592, 431] width 622 height 17
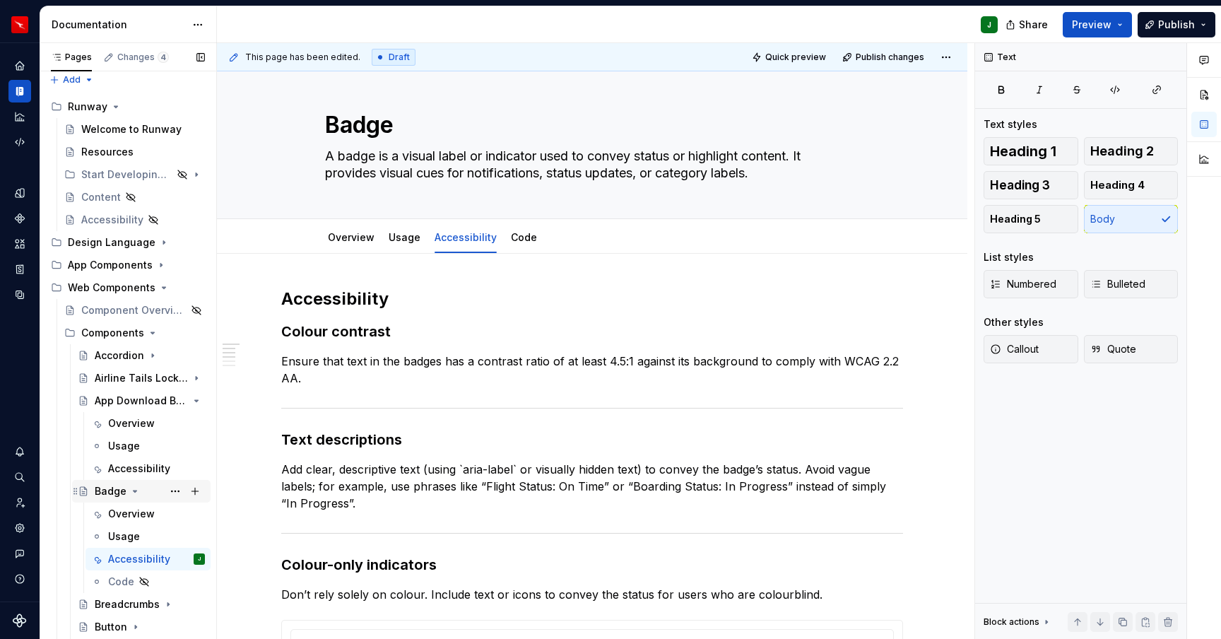
click at [133, 489] on icon "Page tree" at bounding box center [134, 491] width 11 height 11
click at [129, 514] on div "Breadcrumbs" at bounding box center [122, 514] width 54 height 14
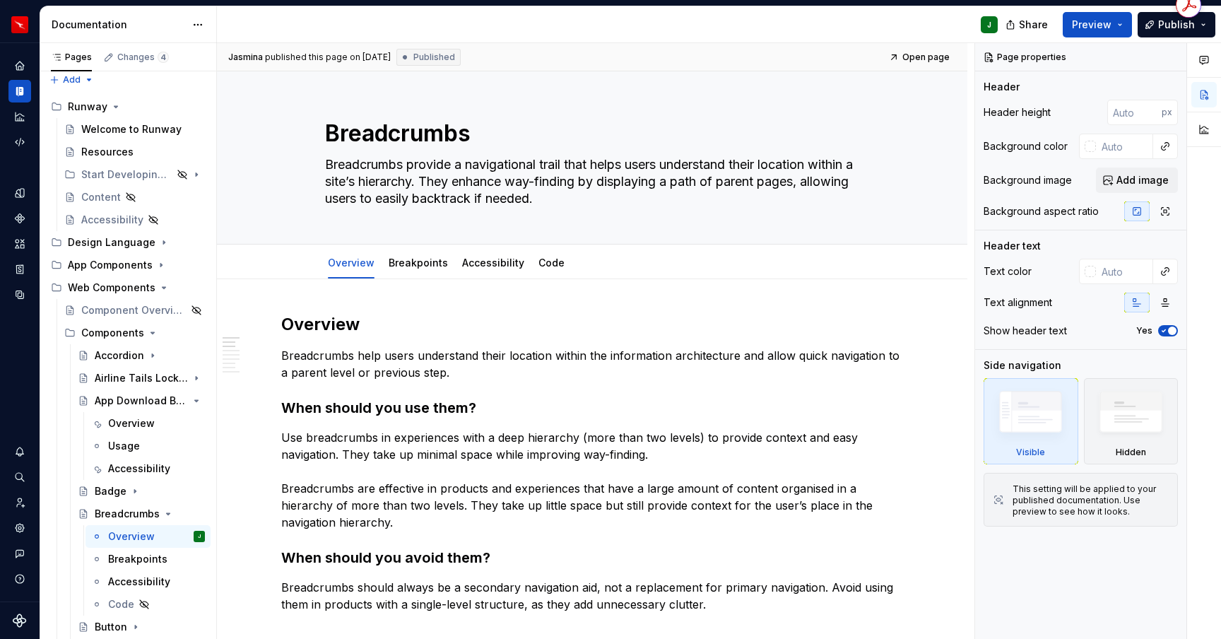
scroll to position [14, 0]
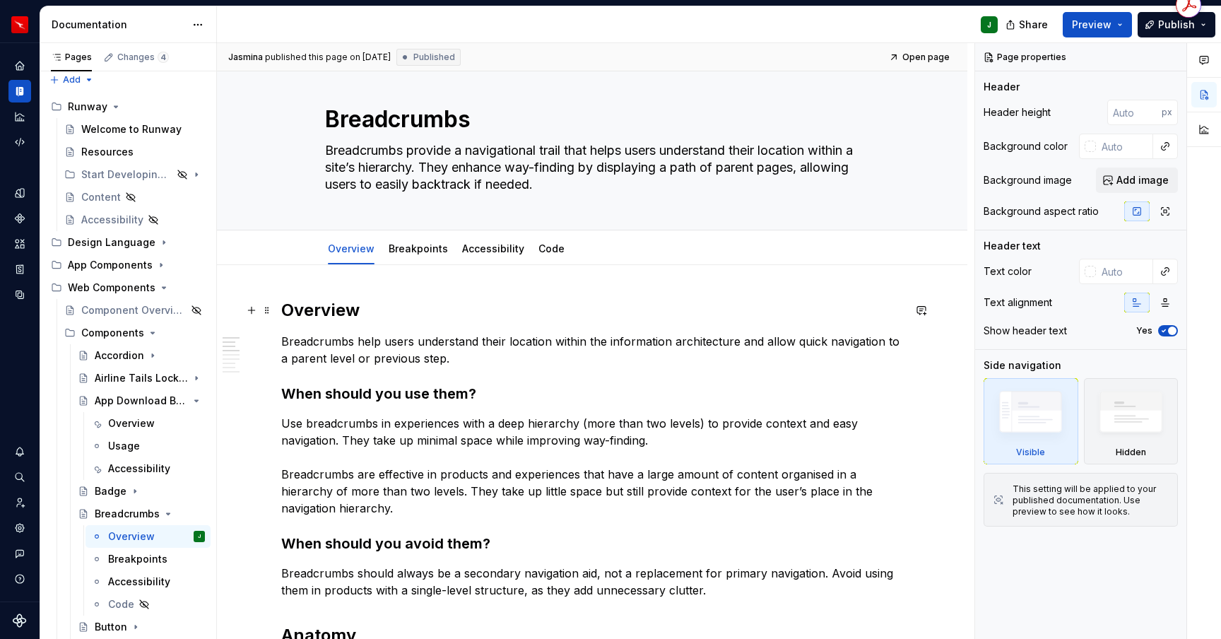
click at [299, 307] on h2 "Overview" at bounding box center [592, 310] width 622 height 23
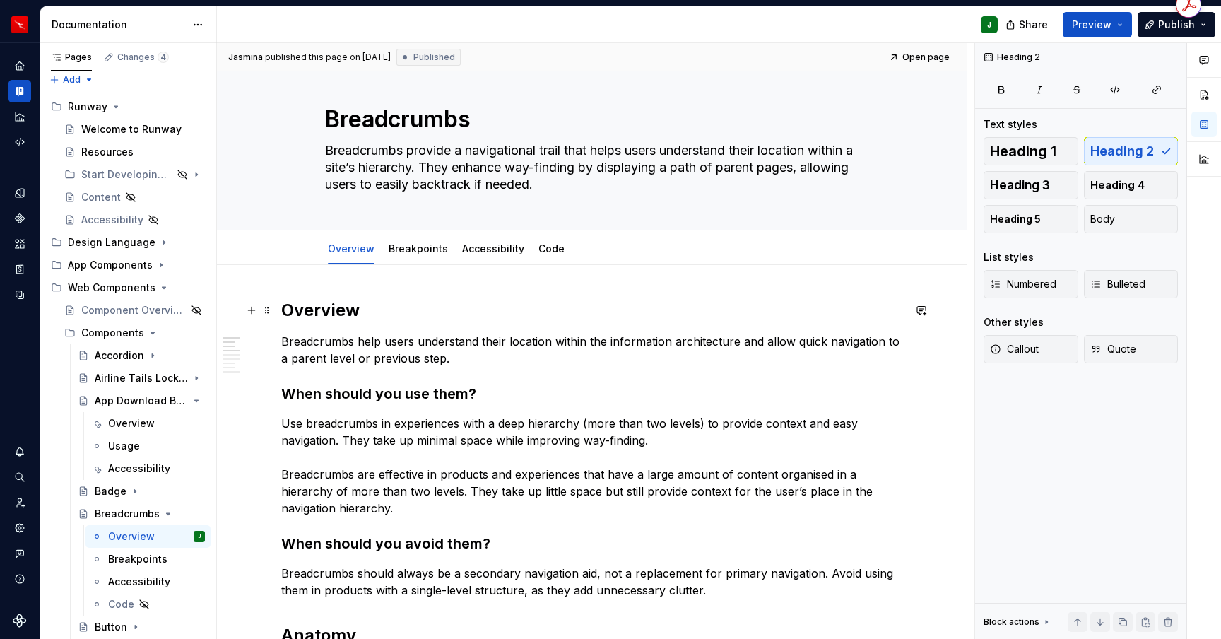
type textarea "*"
click at [322, 390] on h3 "When should you use them?" at bounding box center [592, 394] width 622 height 20
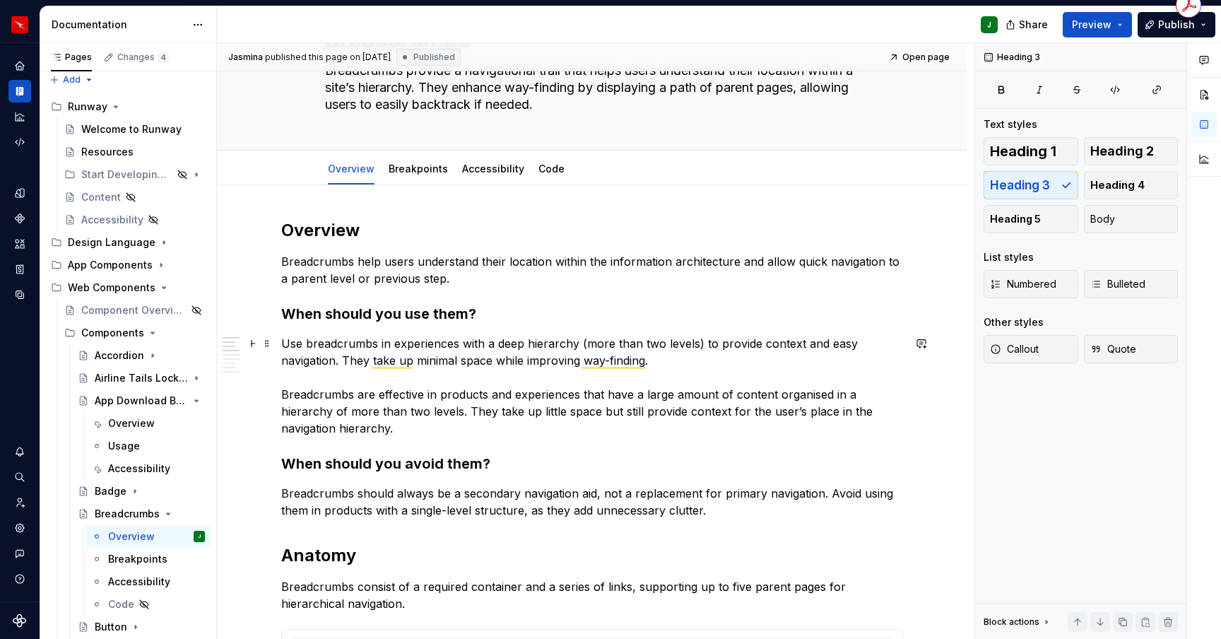
scroll to position [84, 0]
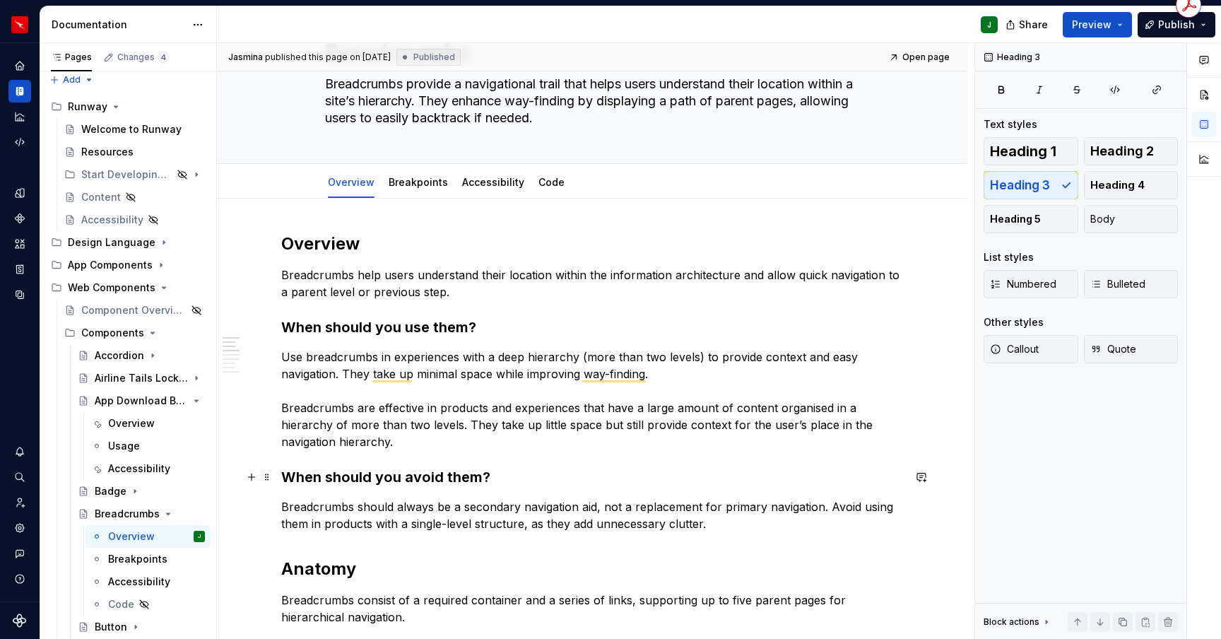
click at [341, 474] on h3 "When should you avoid them?" at bounding box center [592, 477] width 622 height 20
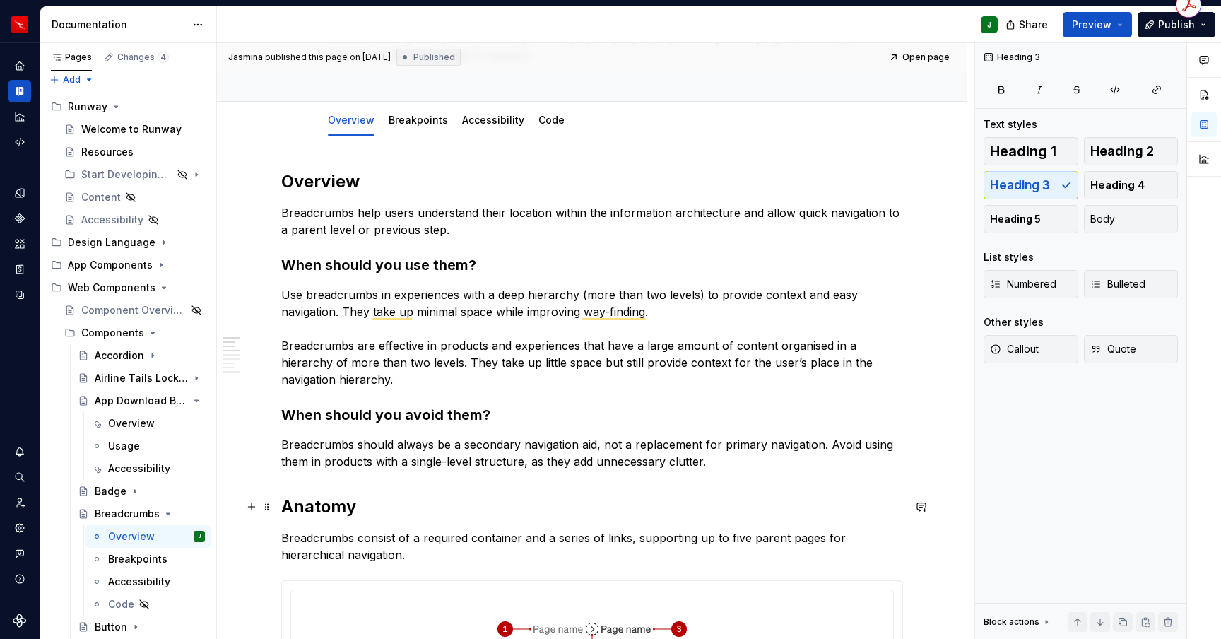
click at [312, 510] on h2 "Anatomy" at bounding box center [592, 506] width 622 height 23
click at [730, 464] on p "Breadcrumbs should always be a secondary navigation aid, not a replacement for …" at bounding box center [592, 453] width 622 height 34
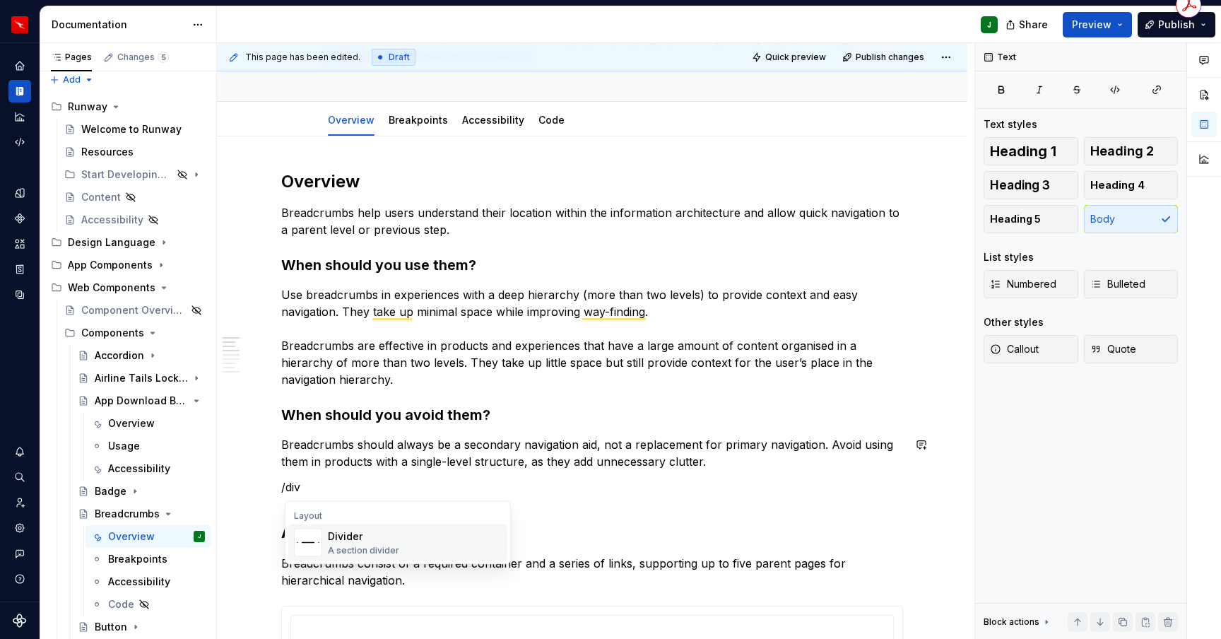
click at [399, 538] on div "Divider A section divider" at bounding box center [415, 543] width 174 height 28
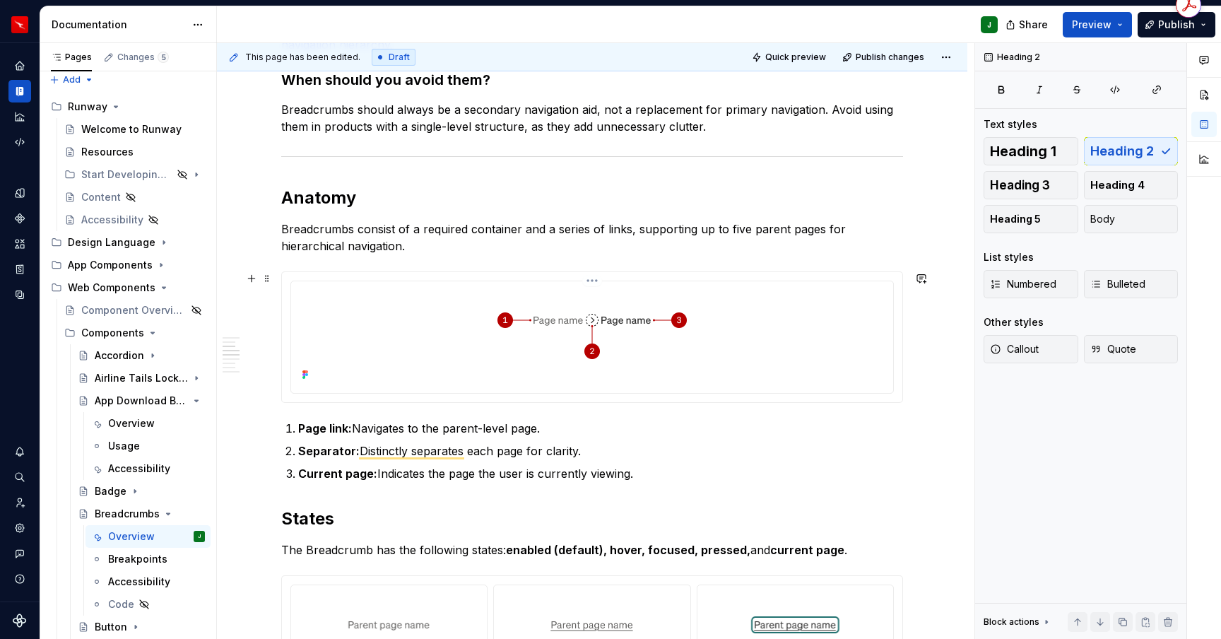
click at [833, 388] on div "To enrich screen reader interactions, please activate Accessibility in Grammarl…" at bounding box center [592, 337] width 602 height 112
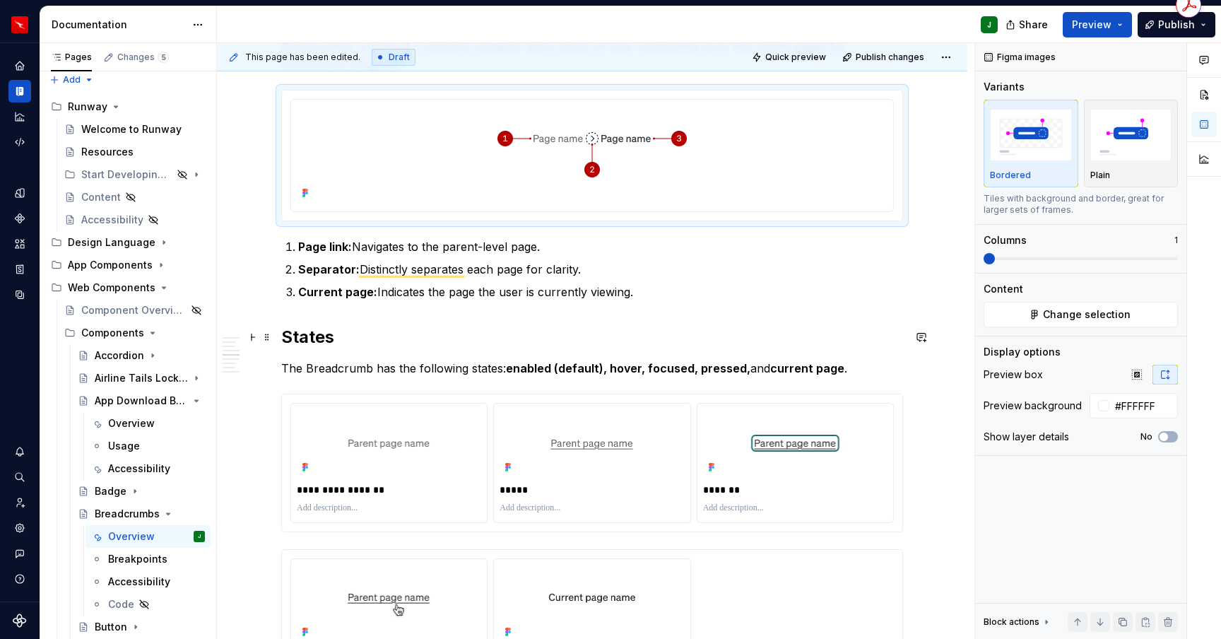
click at [286, 336] on h2 "States" at bounding box center [592, 337] width 622 height 23
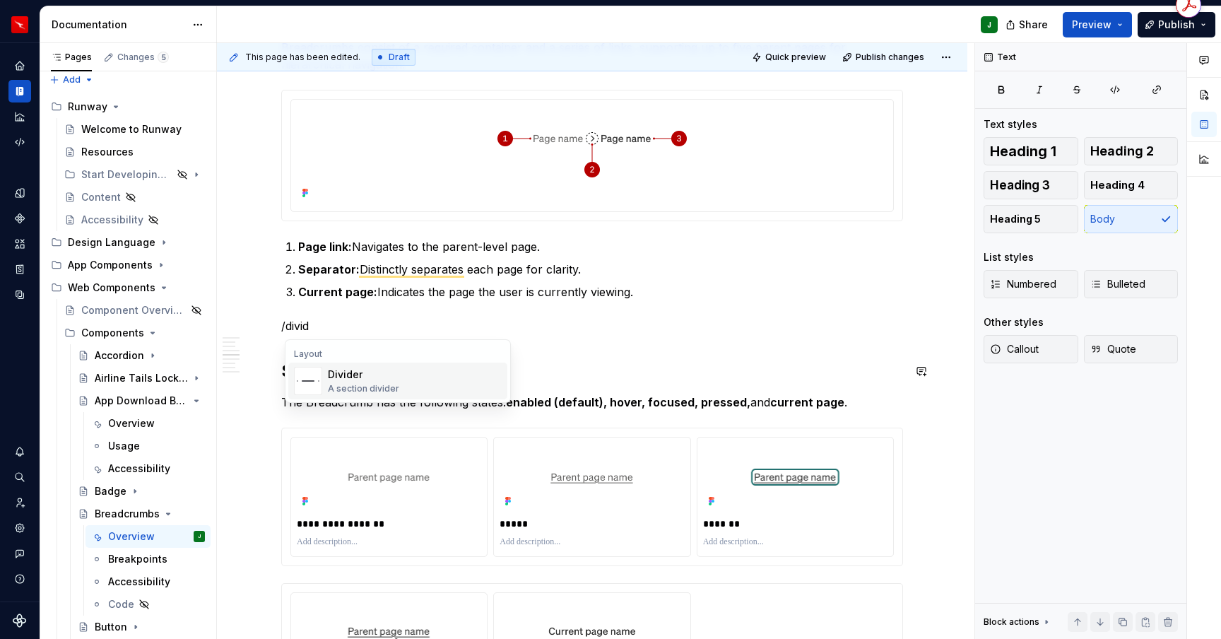
click at [378, 372] on div "Divider" at bounding box center [363, 375] width 71 height 14
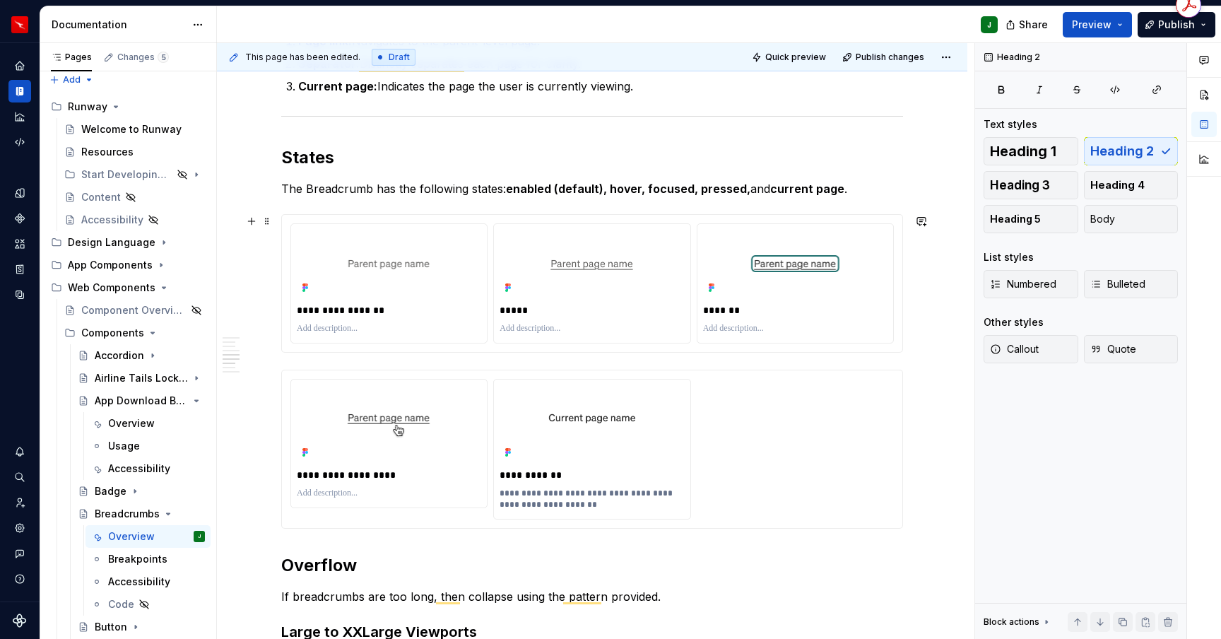
click at [893, 348] on div "**********" at bounding box center [592, 283] width 621 height 137
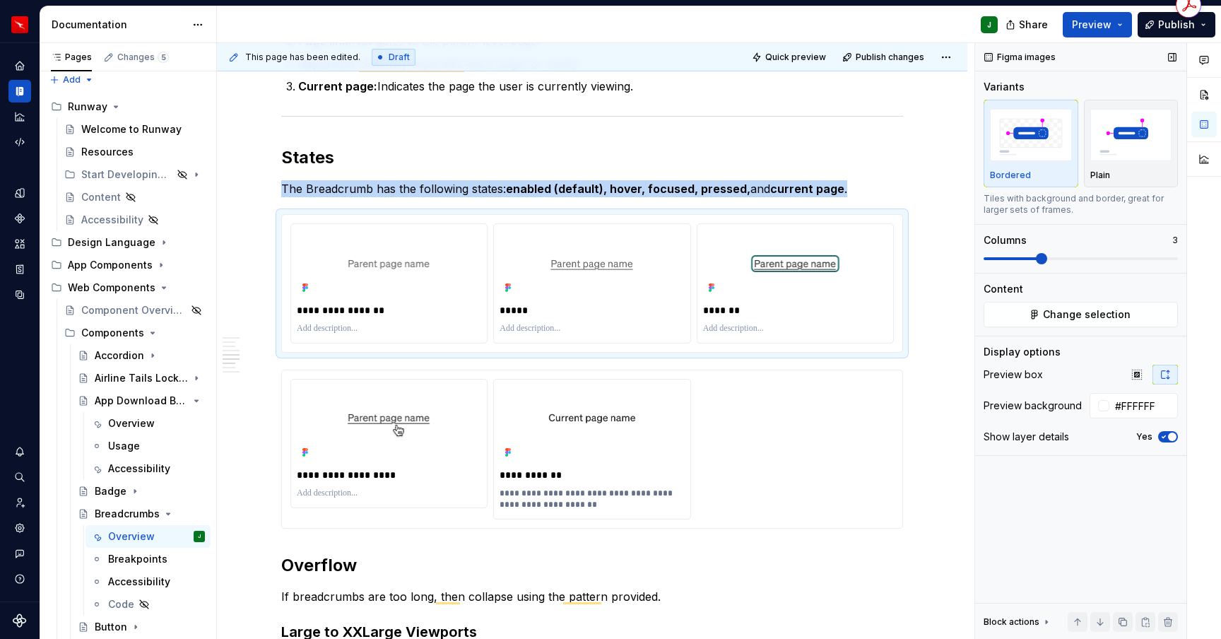
click at [1047, 258] on span at bounding box center [1041, 258] width 11 height 11
click at [1084, 315] on span "Change selection" at bounding box center [1087, 314] width 88 height 14
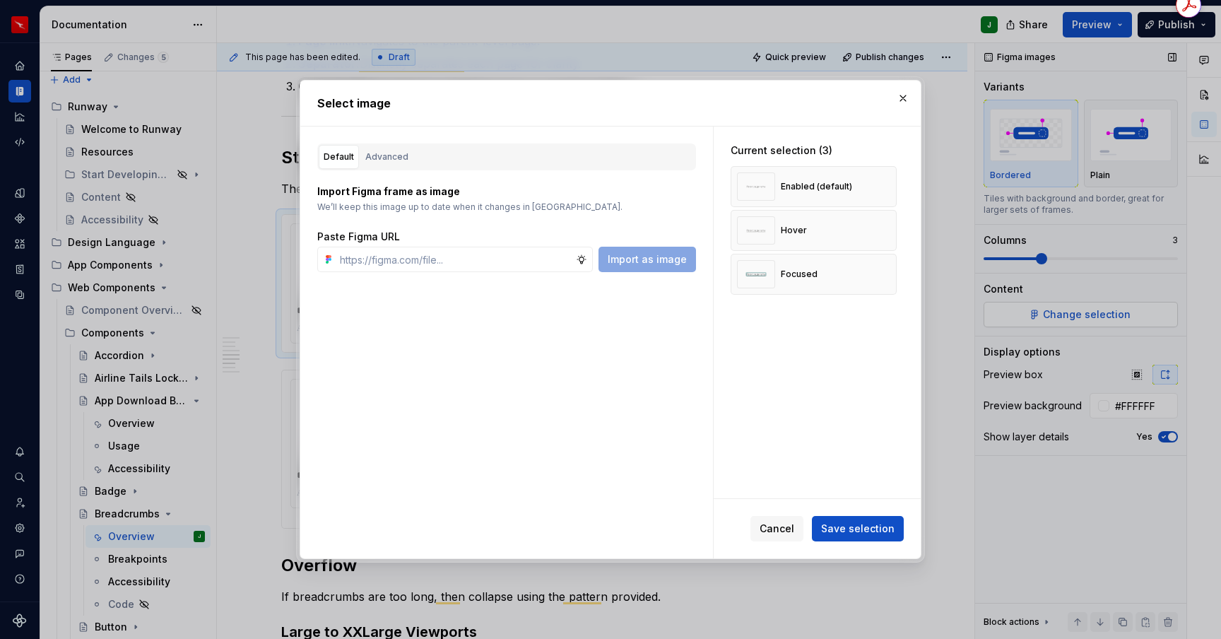
type textarea "*"
click at [383, 157] on div "Advanced" at bounding box center [386, 157] width 43 height 14
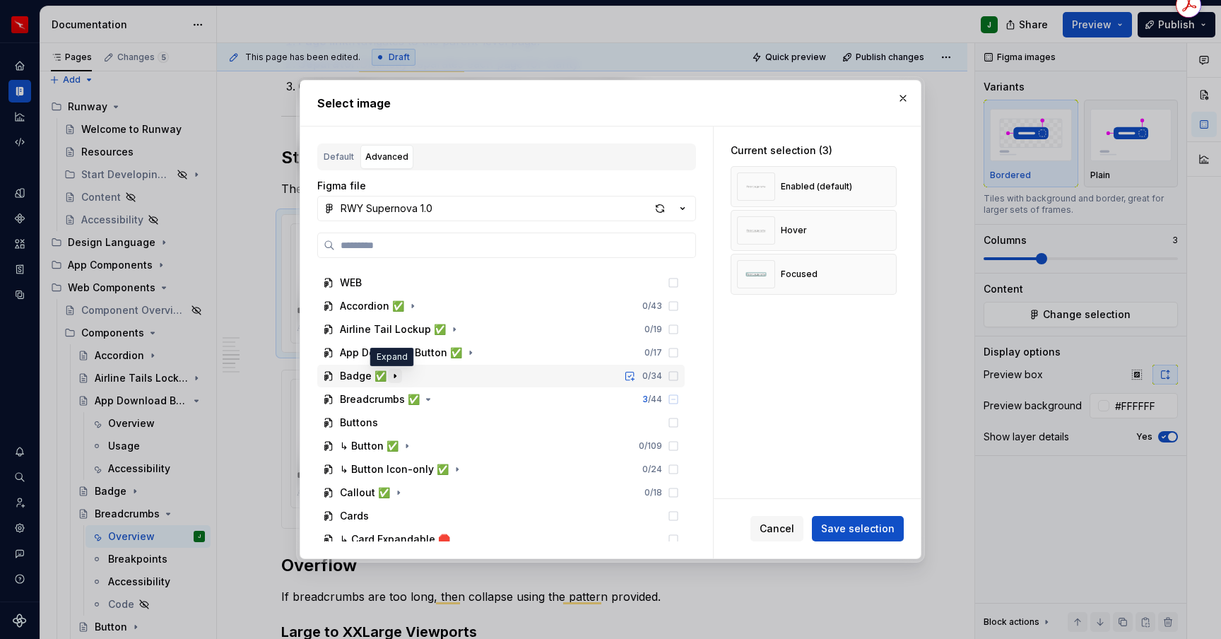
click at [394, 375] on icon "button" at bounding box center [394, 375] width 11 height 11
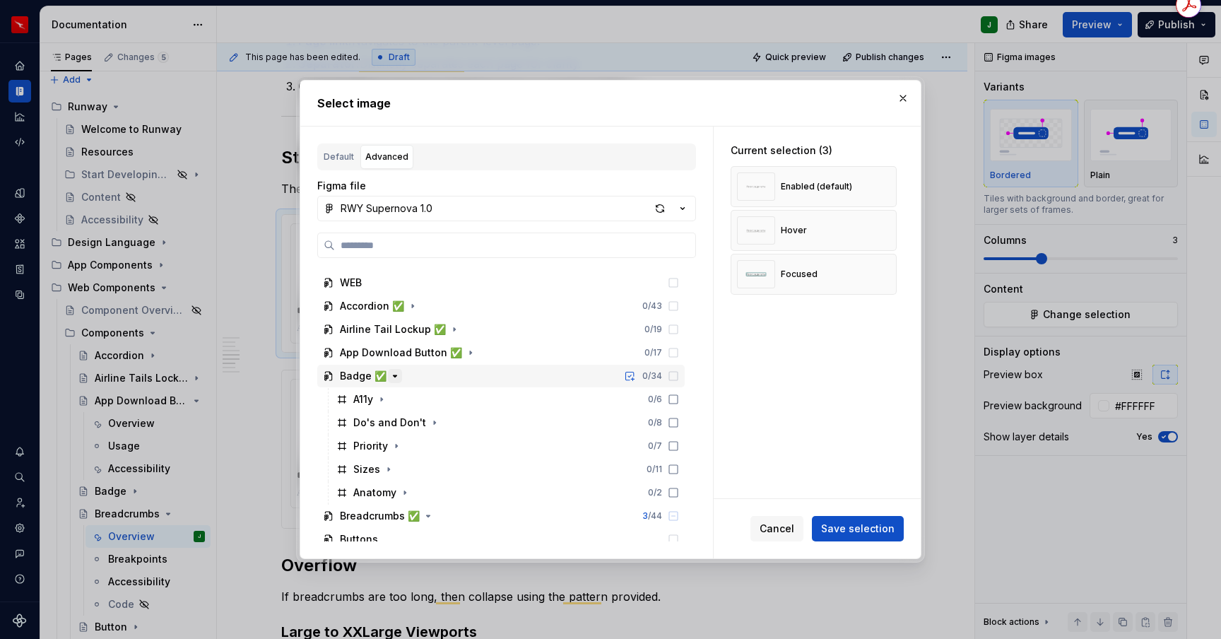
click at [394, 375] on icon "button" at bounding box center [394, 375] width 11 height 11
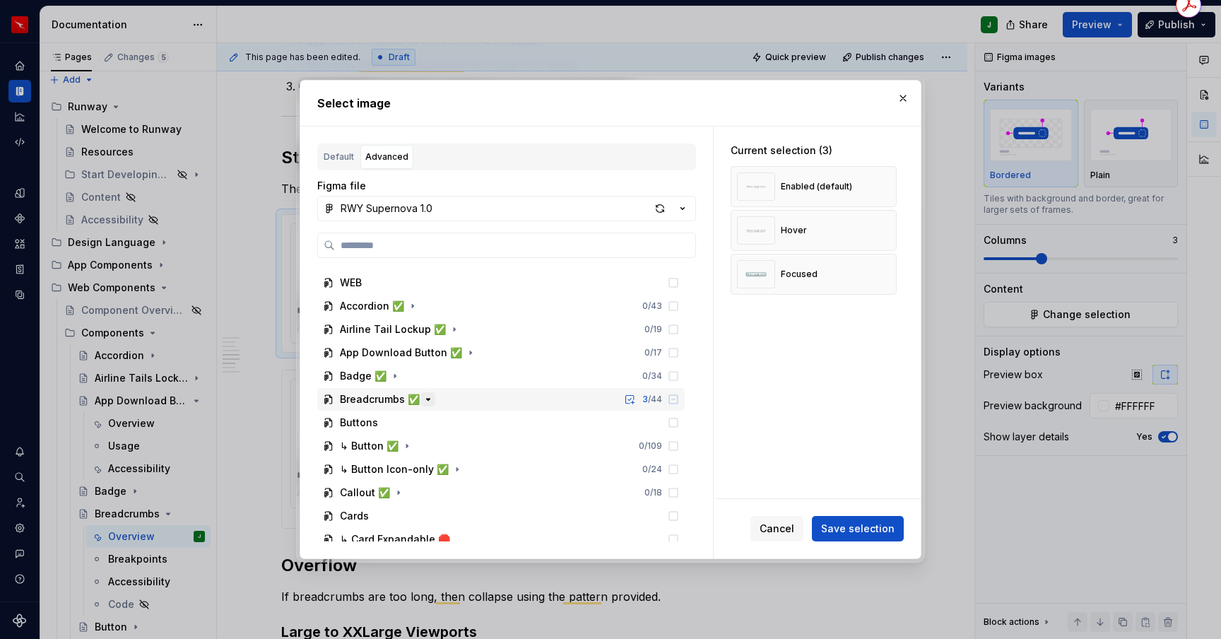
click at [424, 397] on icon "button" at bounding box center [428, 399] width 11 height 11
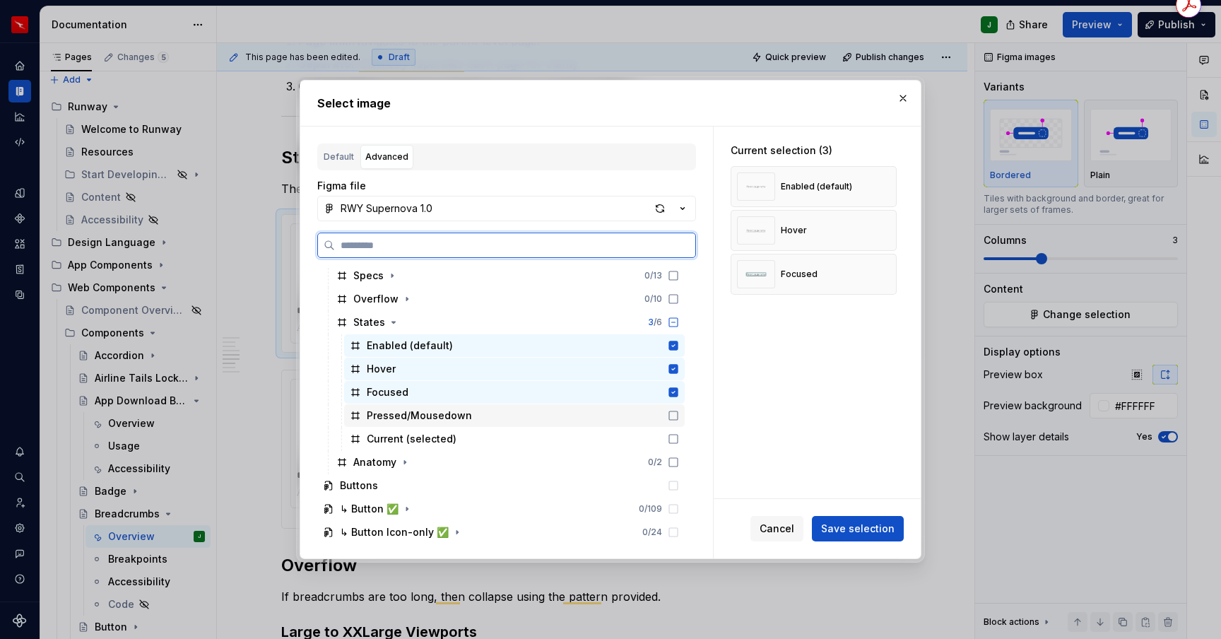
click at [679, 421] on icon at bounding box center [673, 415] width 11 height 11
click at [679, 437] on icon at bounding box center [673, 438] width 11 height 11
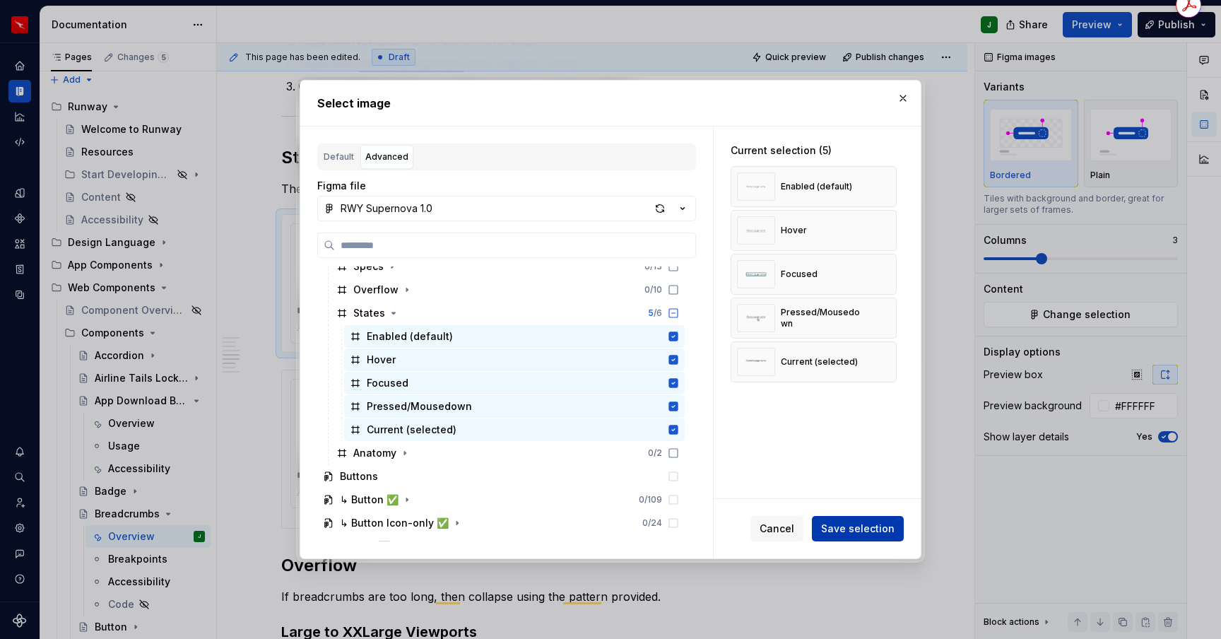
click at [855, 532] on span "Save selection" at bounding box center [858, 529] width 74 height 14
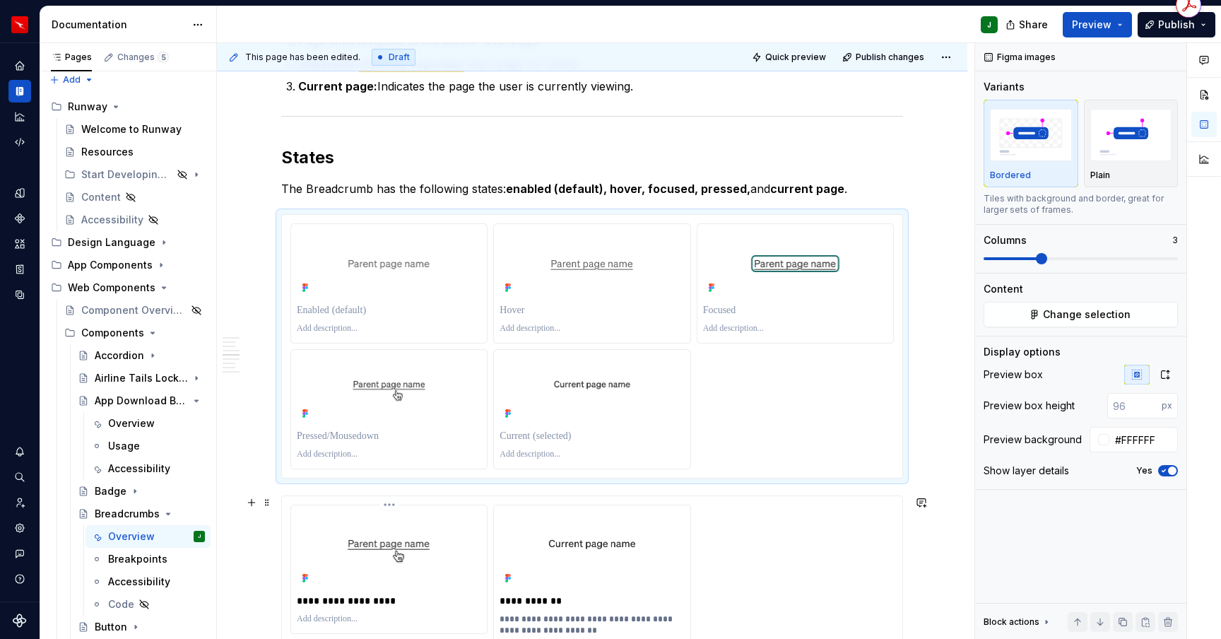
click at [368, 599] on p "**********" at bounding box center [389, 601] width 184 height 14
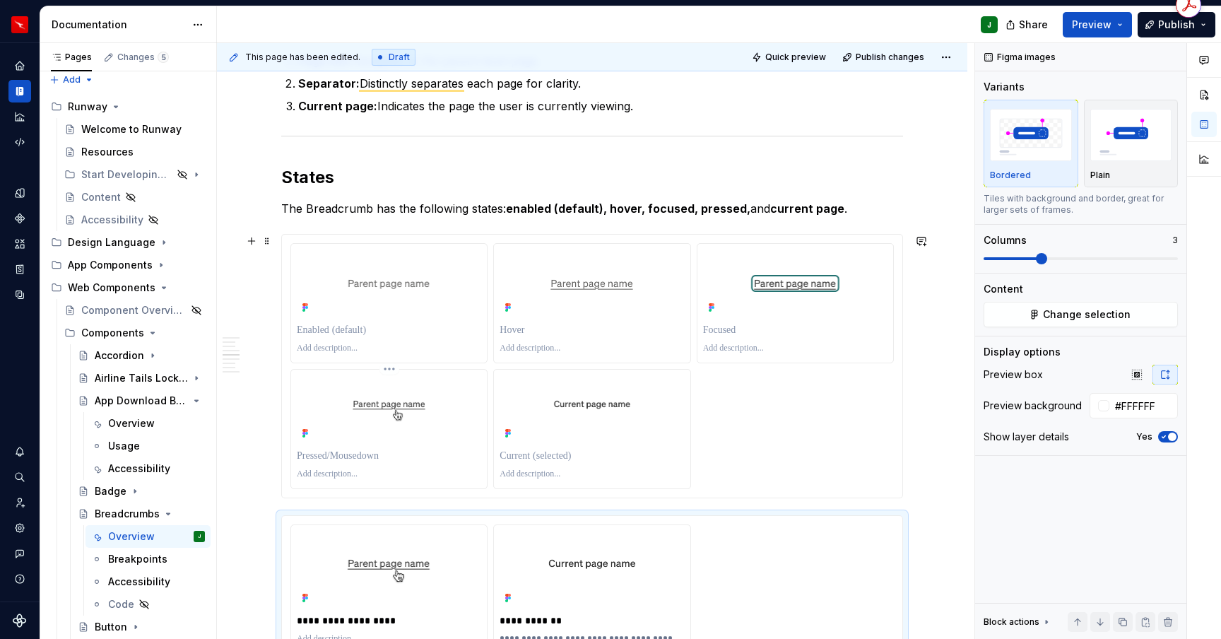
scroll to position [845, 0]
click at [350, 457] on p "To enrich screen reader interactions, please activate Accessibility in Grammarl…" at bounding box center [389, 457] width 184 height 14
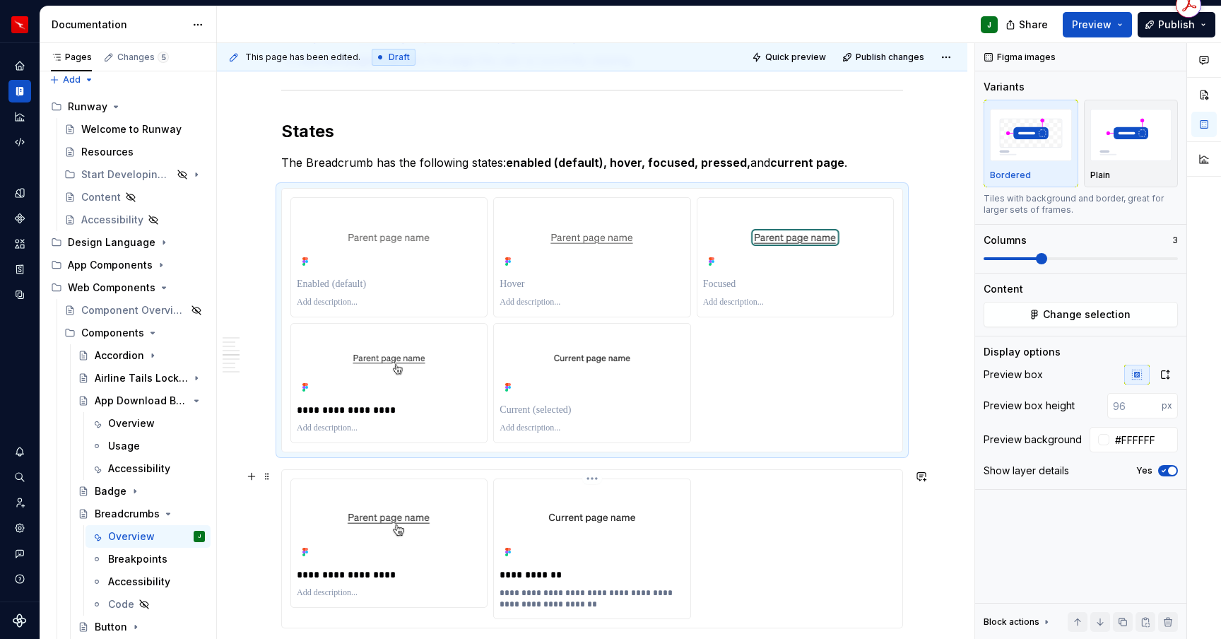
scroll to position [912, 0]
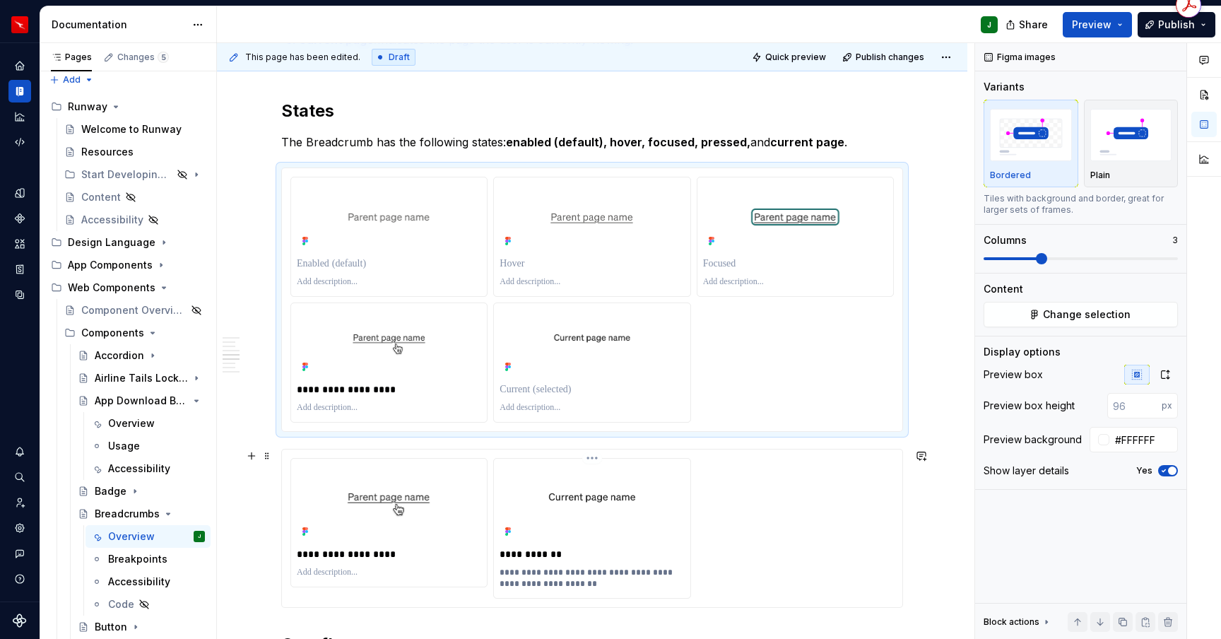
click at [532, 551] on p "**********" at bounding box center [592, 554] width 184 height 14
click at [521, 387] on p "To enrich screen reader interactions, please activate Accessibility in Grammarl…" at bounding box center [592, 389] width 184 height 14
click at [532, 574] on p "**********" at bounding box center [592, 578] width 184 height 23
click at [525, 406] on p "To enrich screen reader interactions, please activate Accessibility in Grammarl…" at bounding box center [592, 407] width 184 height 11
click at [533, 409] on p "To enrich screen reader interactions, please activate Accessibility in Grammarl…" at bounding box center [592, 407] width 184 height 11
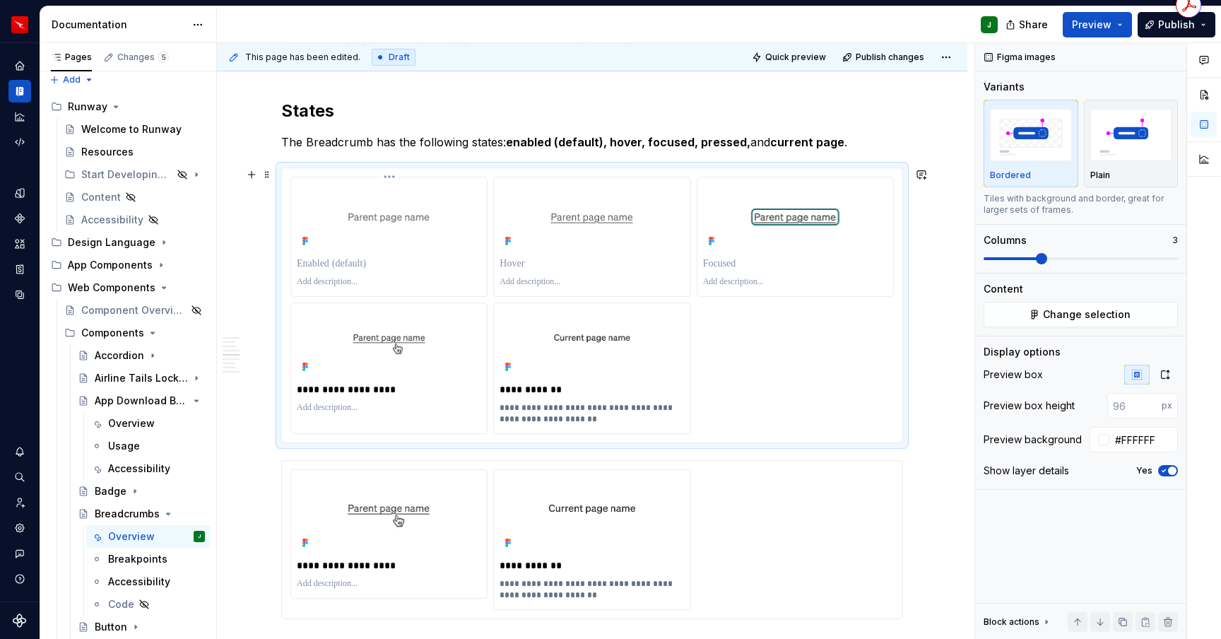
click at [341, 259] on p "To enrich screen reader interactions, please activate Accessibility in Grammarl…" at bounding box center [389, 264] width 184 height 14
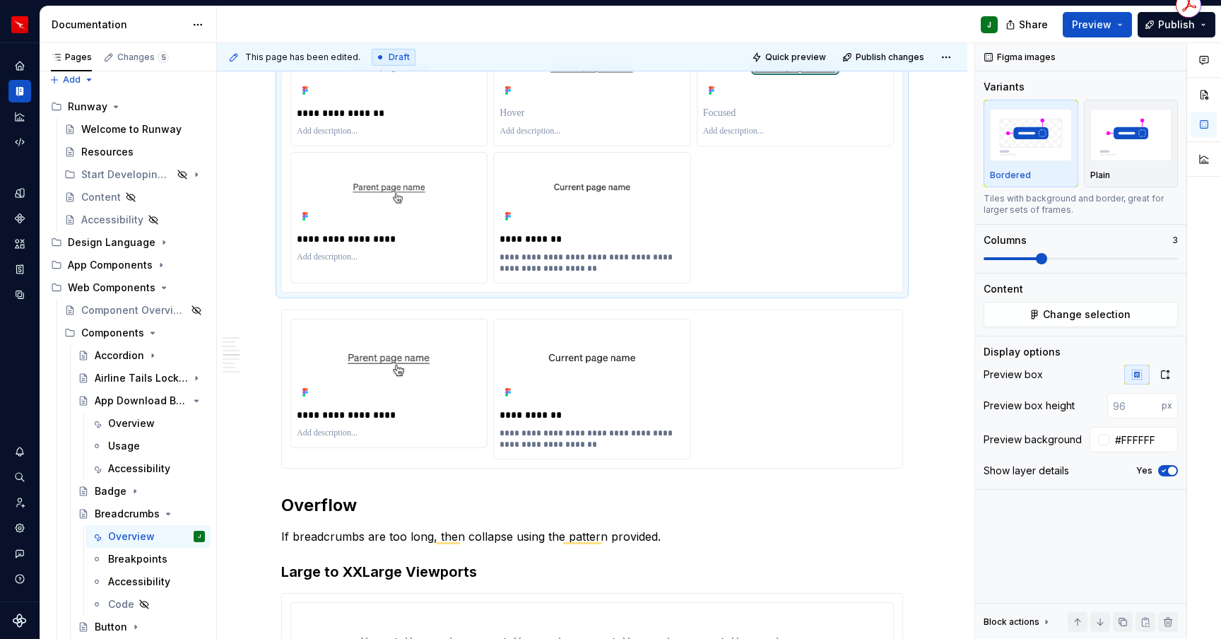
scroll to position [917, 0]
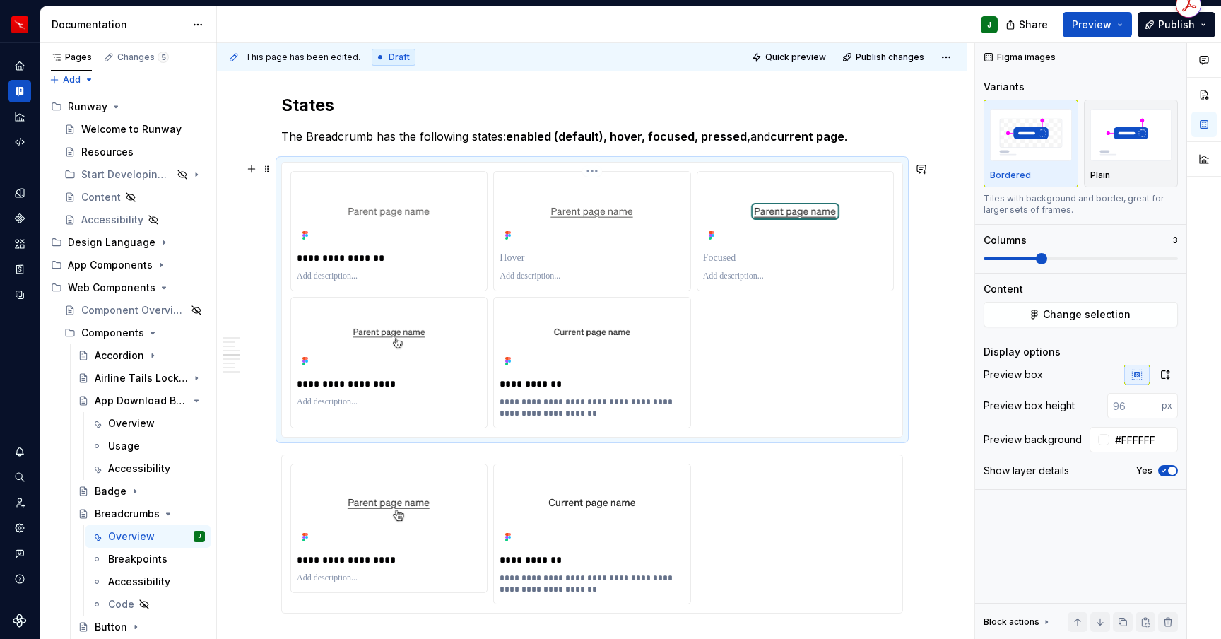
click at [520, 252] on p "To enrich screen reader interactions, please activate Accessibility in Grammarl…" at bounding box center [592, 258] width 184 height 14
click at [737, 258] on p "To enrich screen reader interactions, please activate Accessibility in Grammarl…" at bounding box center [795, 258] width 184 height 14
click at [264, 462] on span at bounding box center [267, 461] width 11 height 20
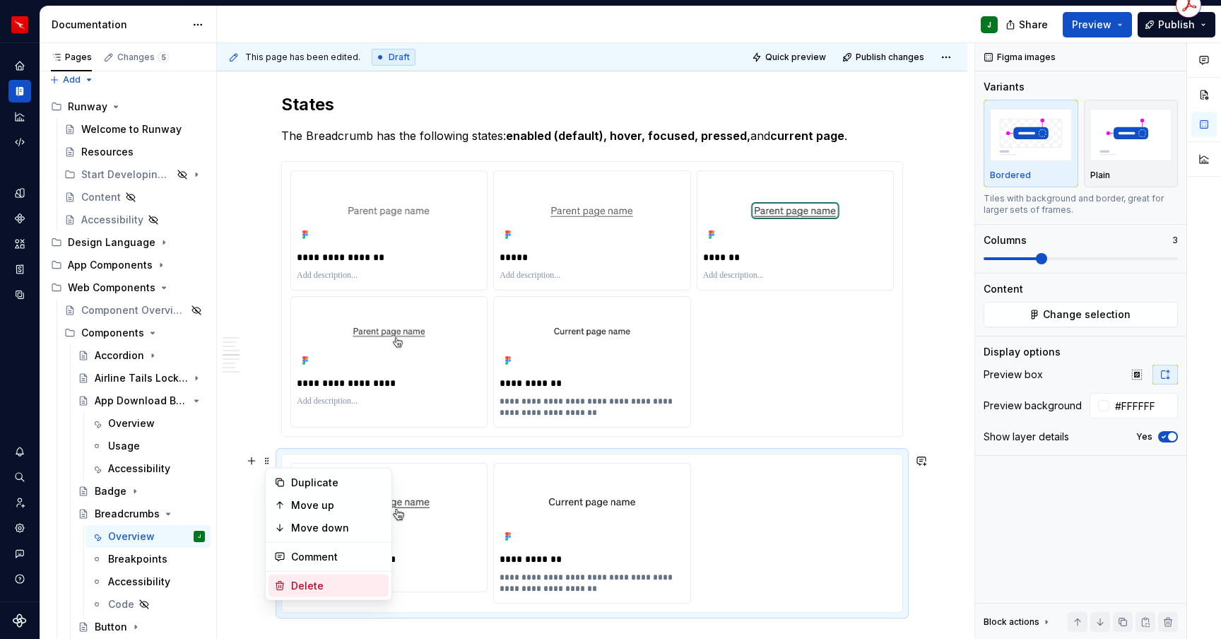
click at [309, 589] on div "Delete" at bounding box center [337, 586] width 92 height 14
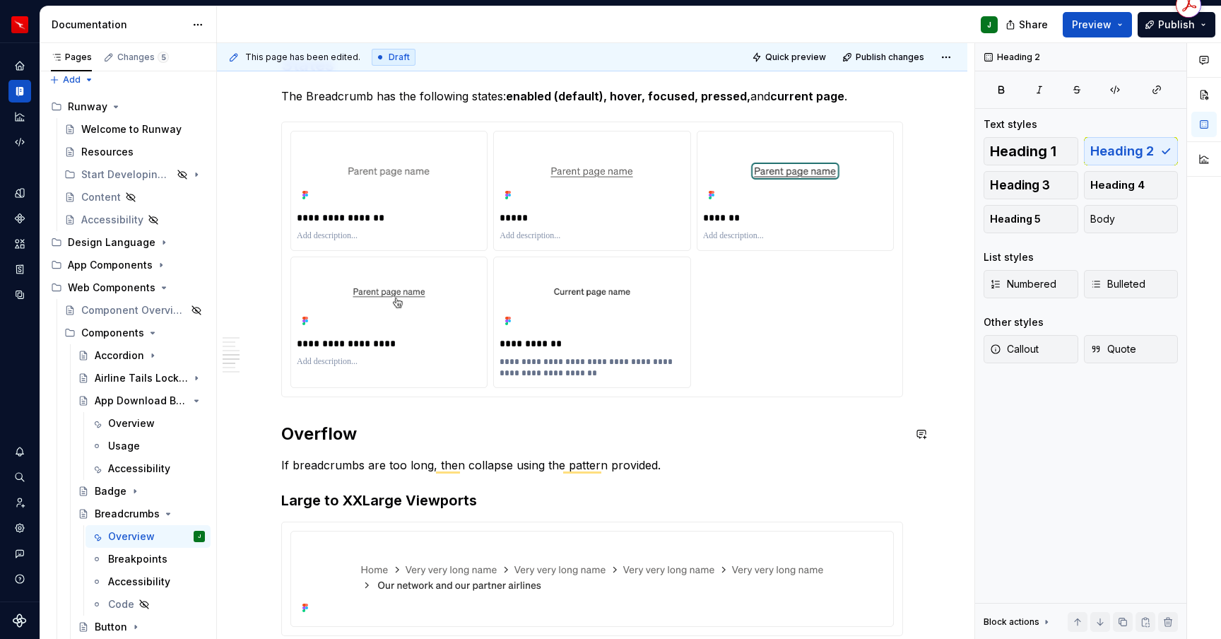
scroll to position [985, 0]
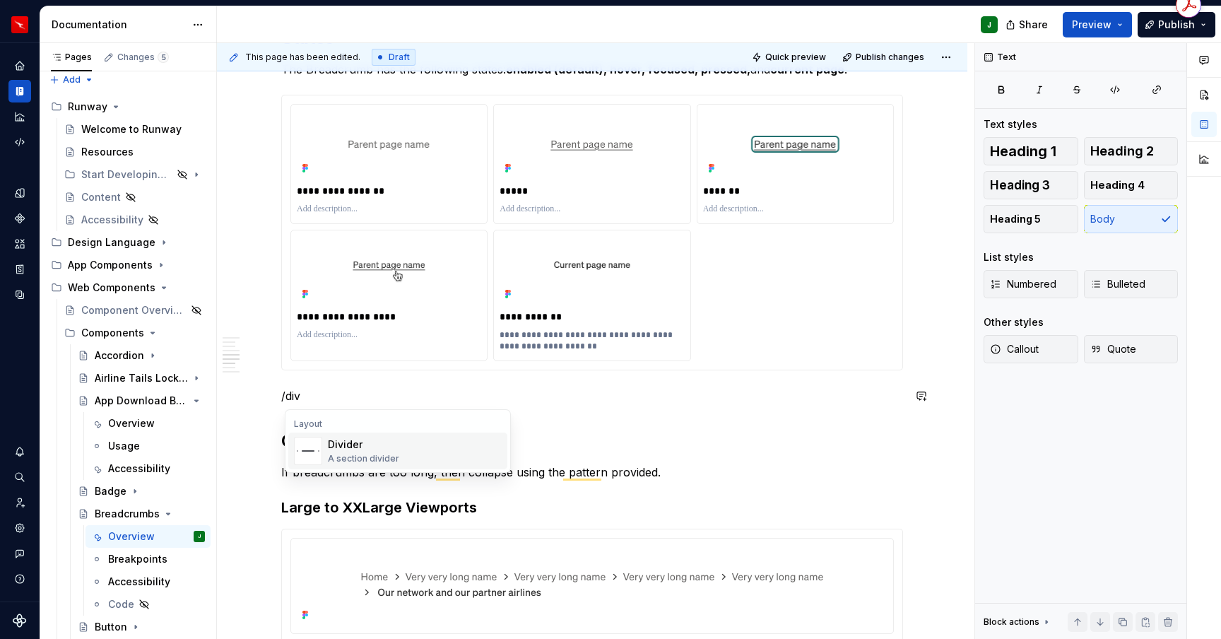
click at [344, 453] on div "A section divider" at bounding box center [363, 458] width 71 height 11
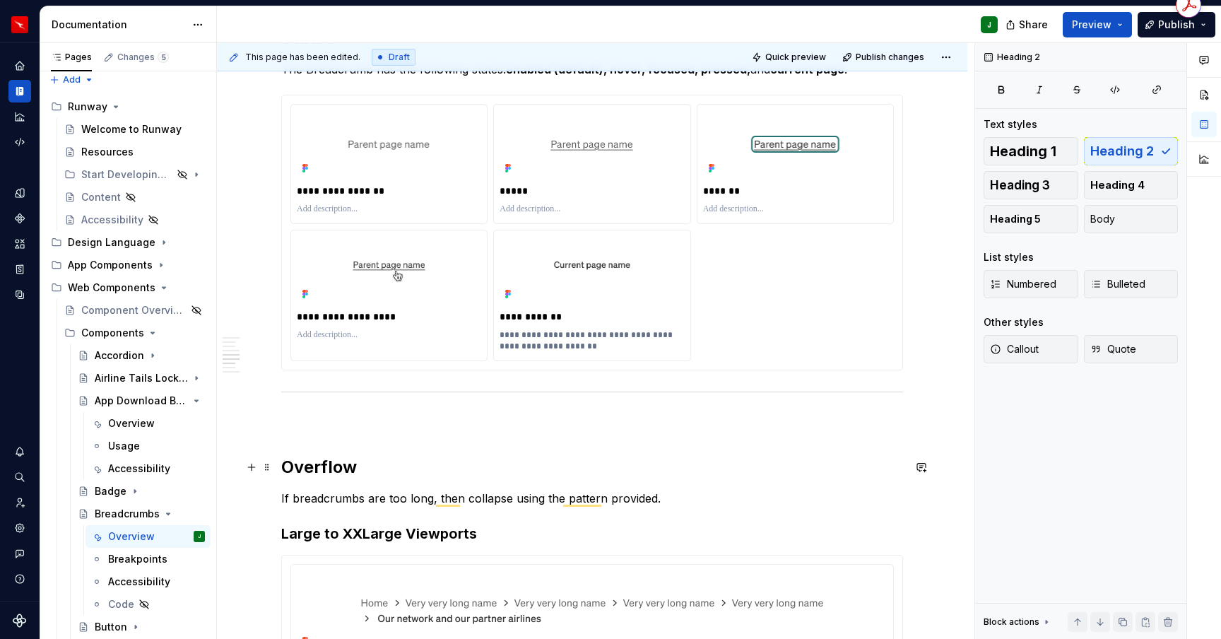
click at [287, 466] on h2 "Overflow" at bounding box center [592, 467] width 622 height 23
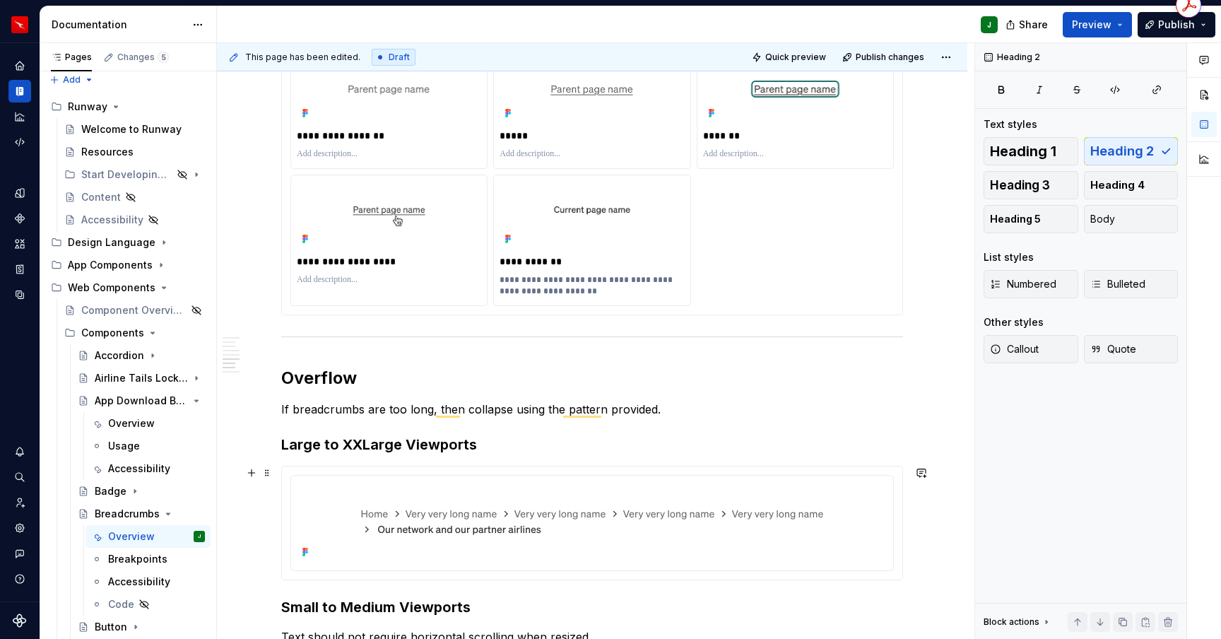
scroll to position [1077, 0]
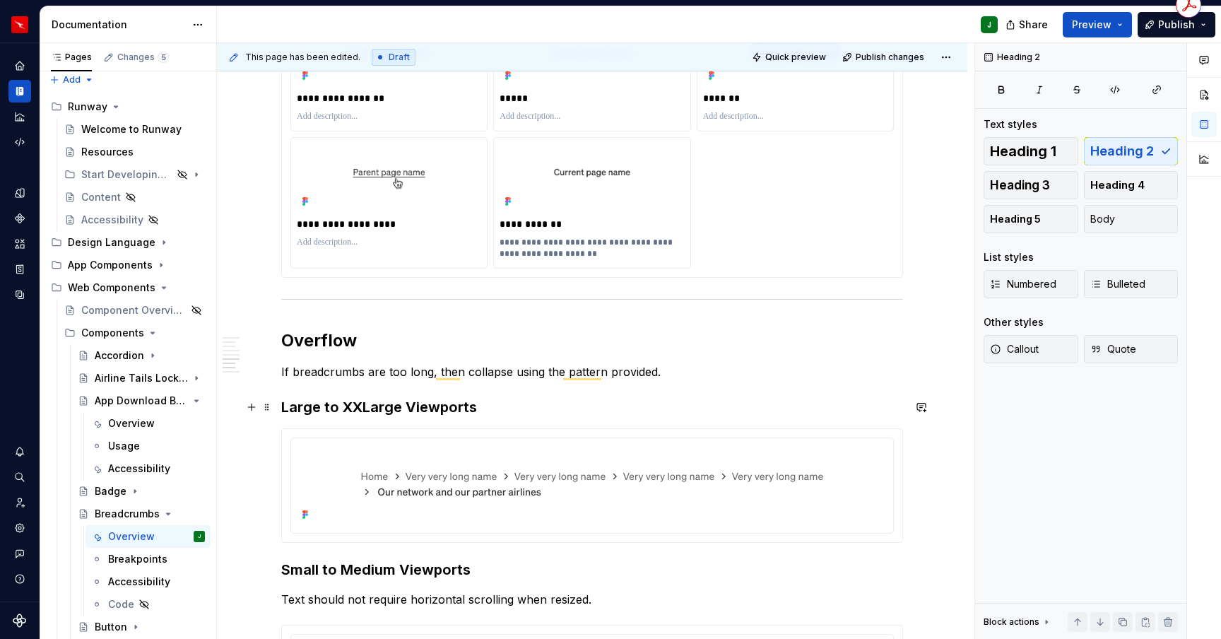
click at [326, 405] on h3 "Large to XXLarge Viewports" at bounding box center [592, 407] width 622 height 20
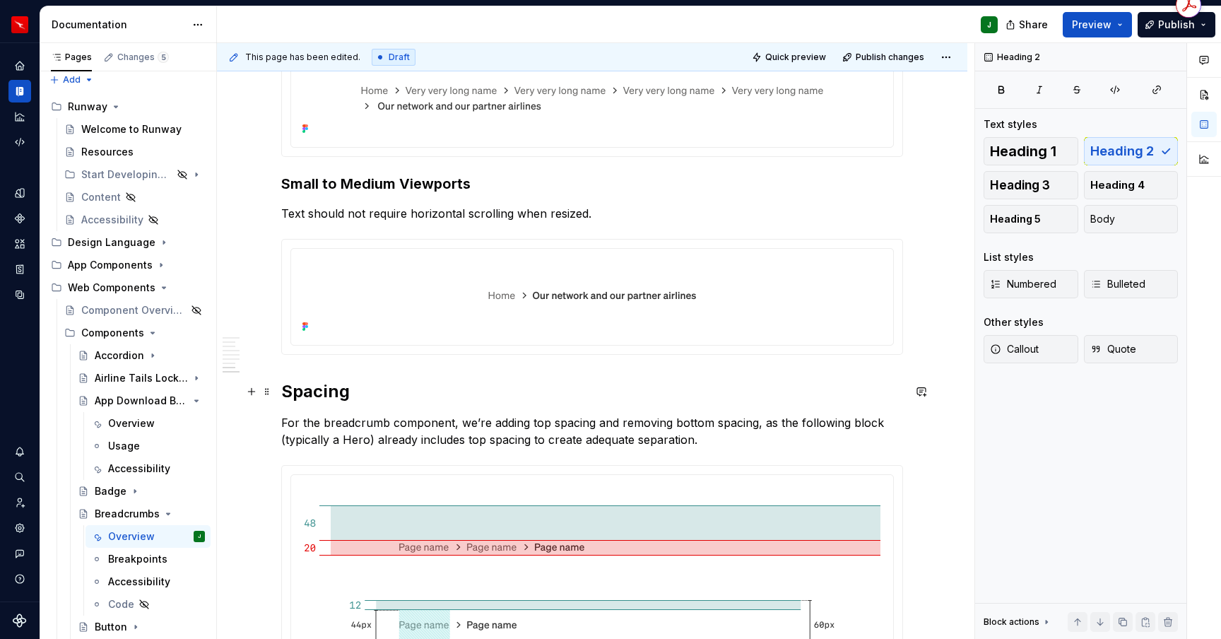
click at [286, 388] on h2 "Spacing" at bounding box center [592, 391] width 622 height 23
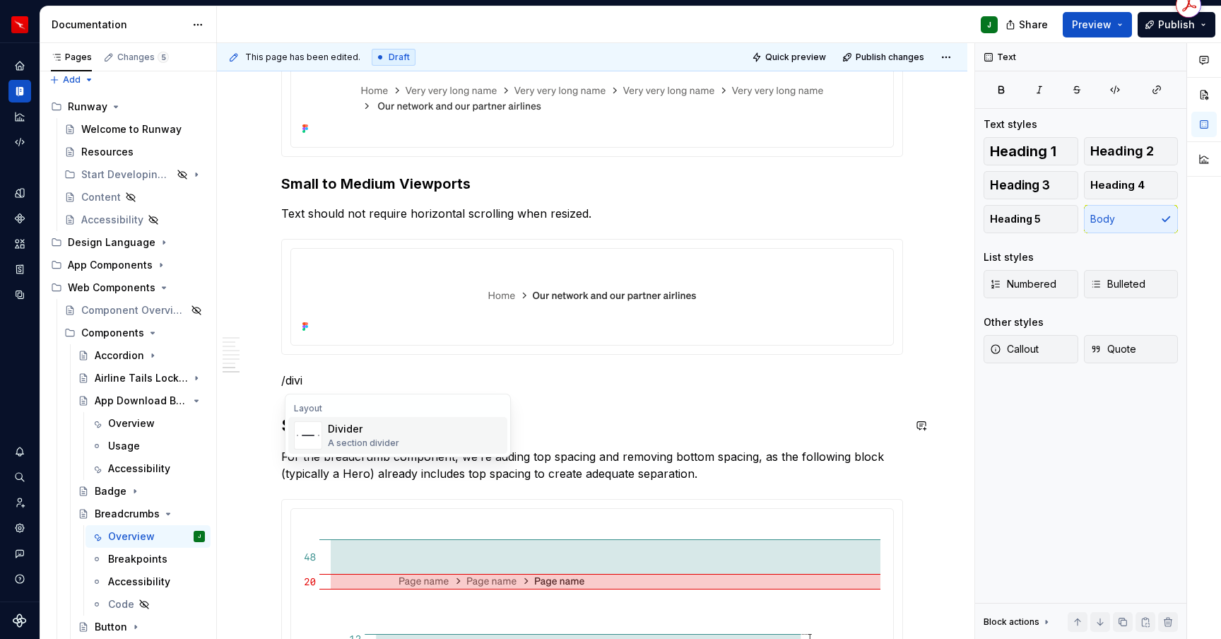
click at [346, 436] on div "Divider A section divider" at bounding box center [363, 435] width 71 height 27
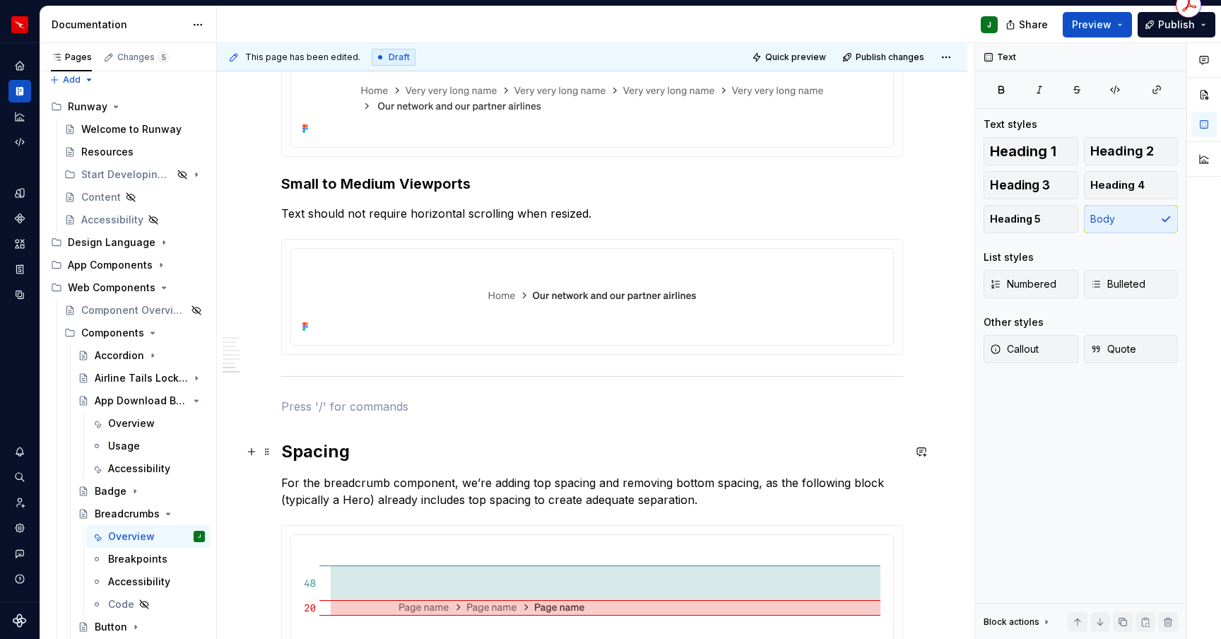
click at [286, 445] on h2 "Spacing" at bounding box center [592, 451] width 622 height 23
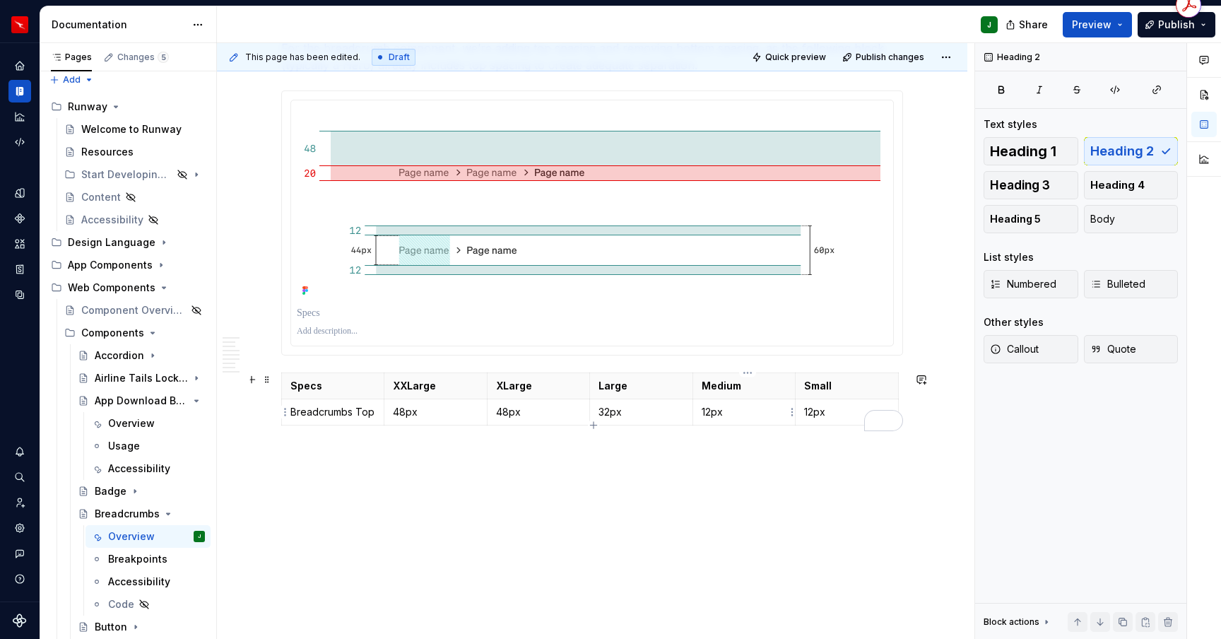
click at [769, 416] on p "12px" at bounding box center [745, 412] width 86 height 14
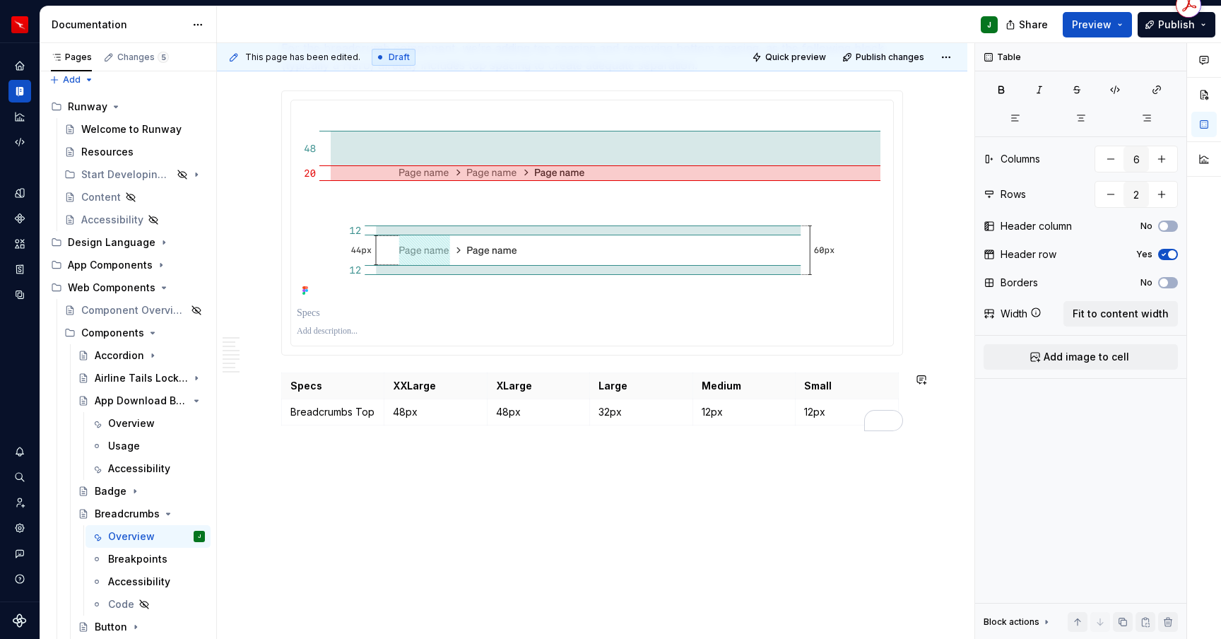
click at [795, 483] on div "This page has been edited. Draft Quick preview Publish changes Breadcrumbs Brea…" at bounding box center [596, 341] width 758 height 597
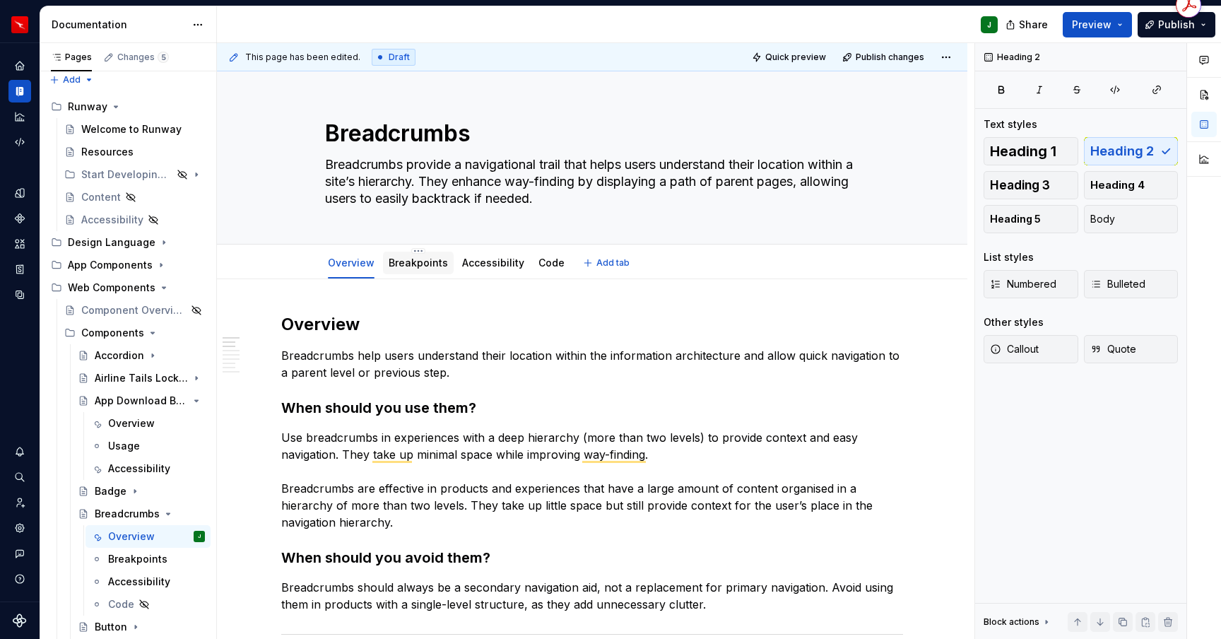
click at [414, 264] on link "Breakpoints" at bounding box center [418, 263] width 59 height 12
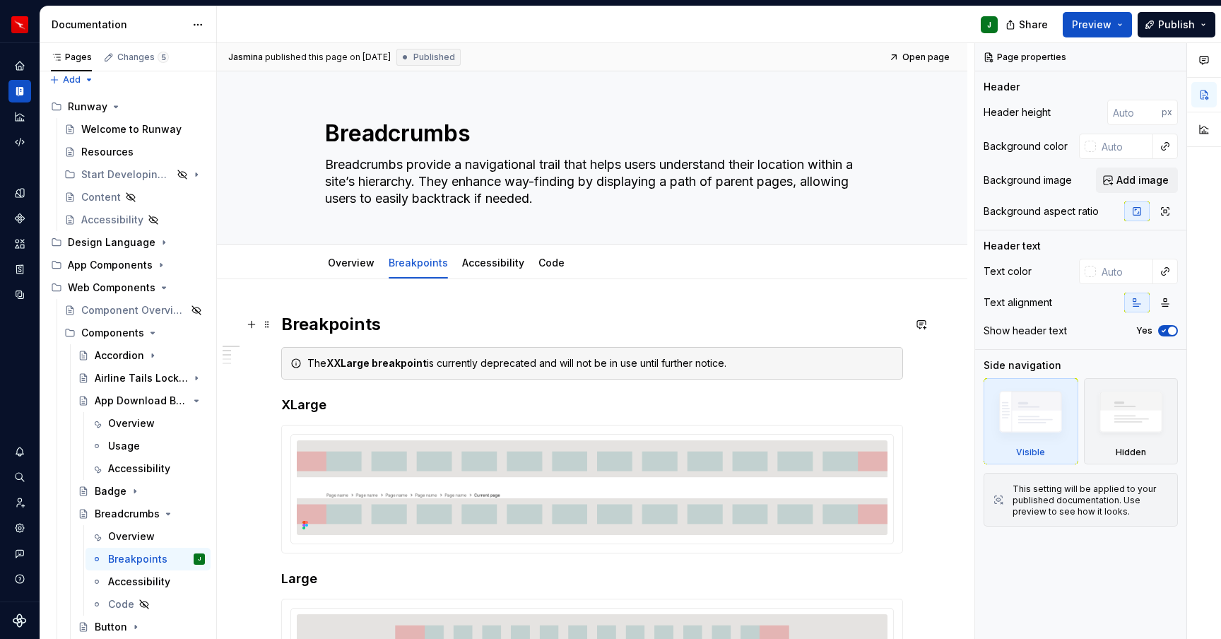
click at [359, 322] on h2 "Breakpoints" at bounding box center [592, 324] width 622 height 23
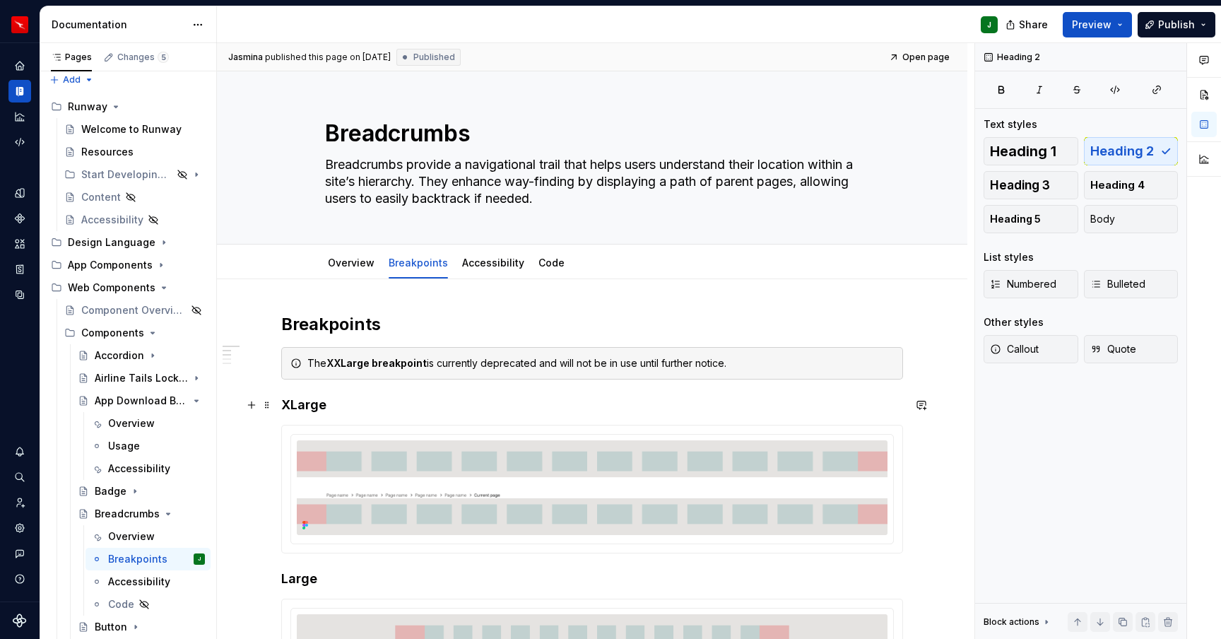
click at [312, 400] on h4 "XLarge" at bounding box center [592, 405] width 622 height 17
click at [498, 263] on link "Accessibility" at bounding box center [493, 263] width 62 height 12
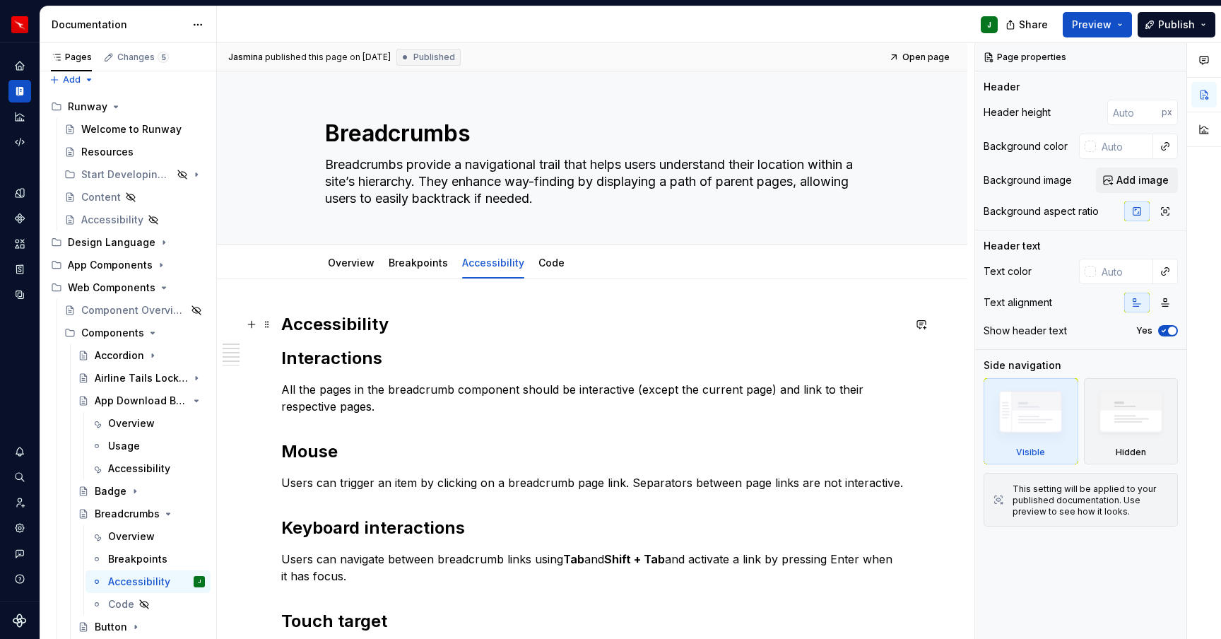
click at [353, 328] on h2 "Accessibility" at bounding box center [592, 324] width 622 height 23
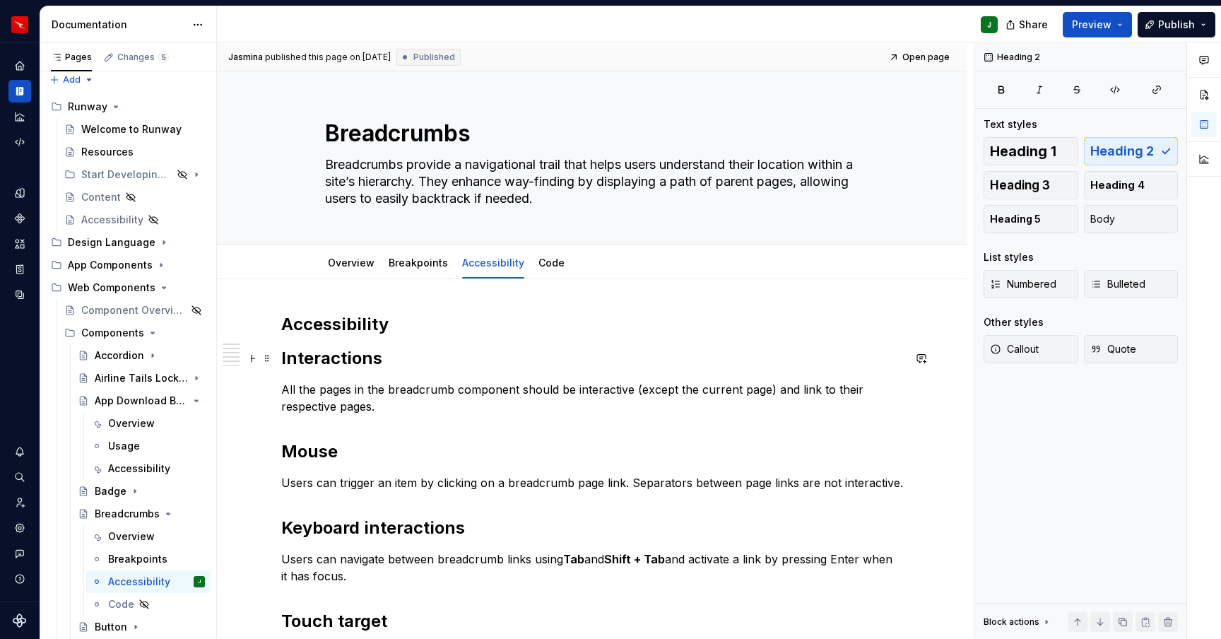
click at [307, 360] on h2 "Interactions" at bounding box center [592, 358] width 622 height 23
click at [356, 358] on h2 "Interactions" at bounding box center [592, 358] width 622 height 23
click at [418, 353] on h2 "Interactions" at bounding box center [592, 358] width 622 height 23
click at [346, 355] on h2 "Interactions" at bounding box center [592, 358] width 622 height 23
click at [1032, 180] on span "Heading 3" at bounding box center [1020, 185] width 60 height 14
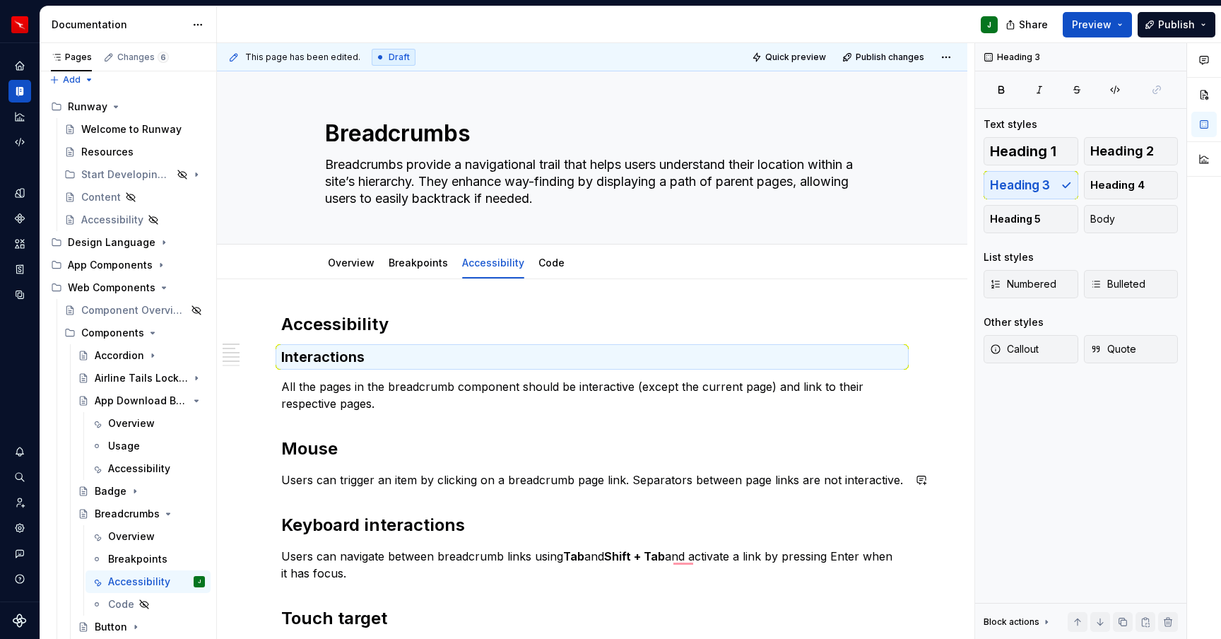
drag, startPoint x: 326, startPoint y: 448, endPoint x: 315, endPoint y: 447, distance: 11.3
click at [325, 448] on h2 "Mouse" at bounding box center [592, 449] width 622 height 23
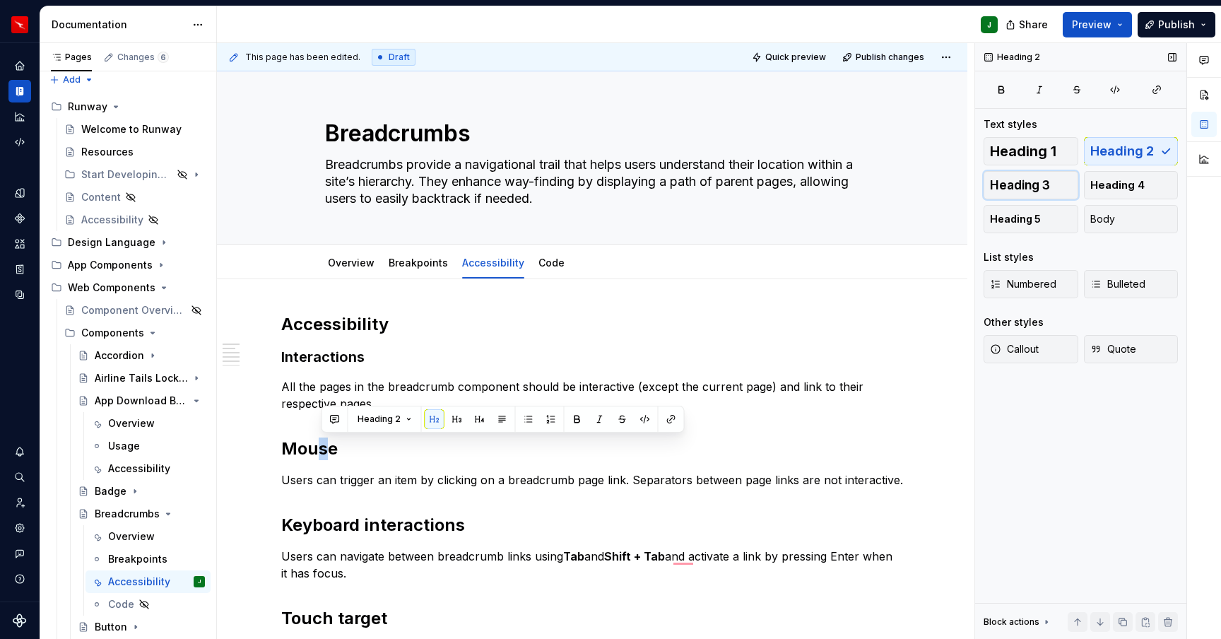
drag, startPoint x: 1025, startPoint y: 192, endPoint x: 1025, endPoint y: 177, distance: 14.8
click at [1024, 192] on button "Heading 3" at bounding box center [1031, 185] width 95 height 28
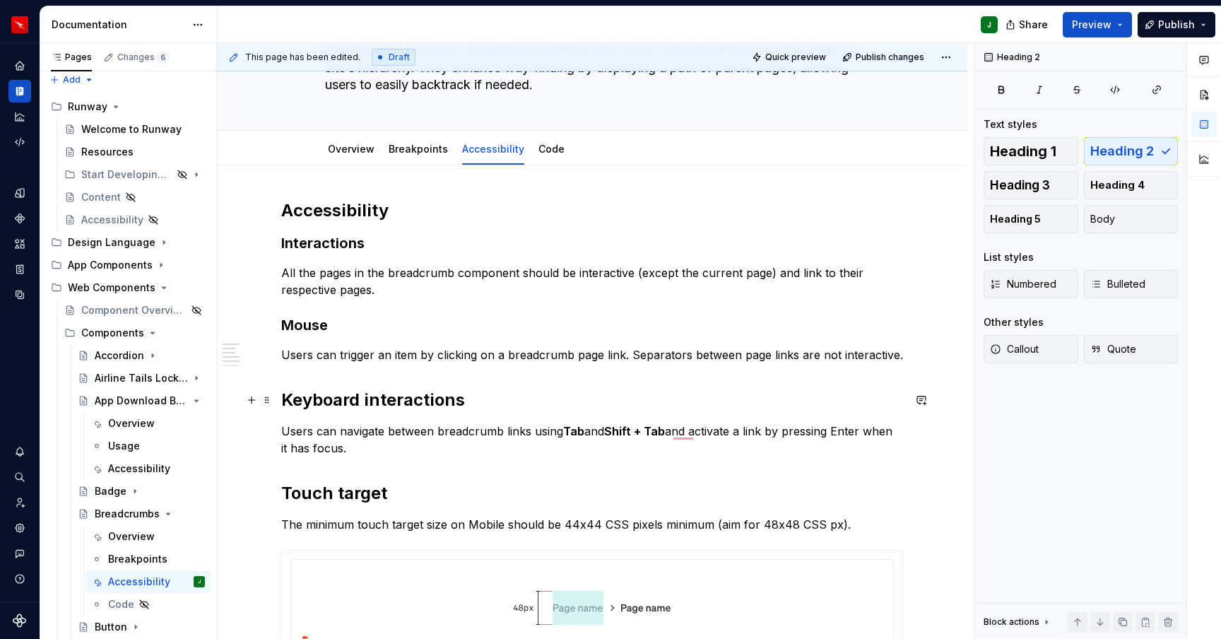
click at [406, 399] on h2 "Keyboard interactions" at bounding box center [592, 400] width 622 height 23
click at [1007, 188] on span "Heading 3" at bounding box center [1020, 185] width 60 height 14
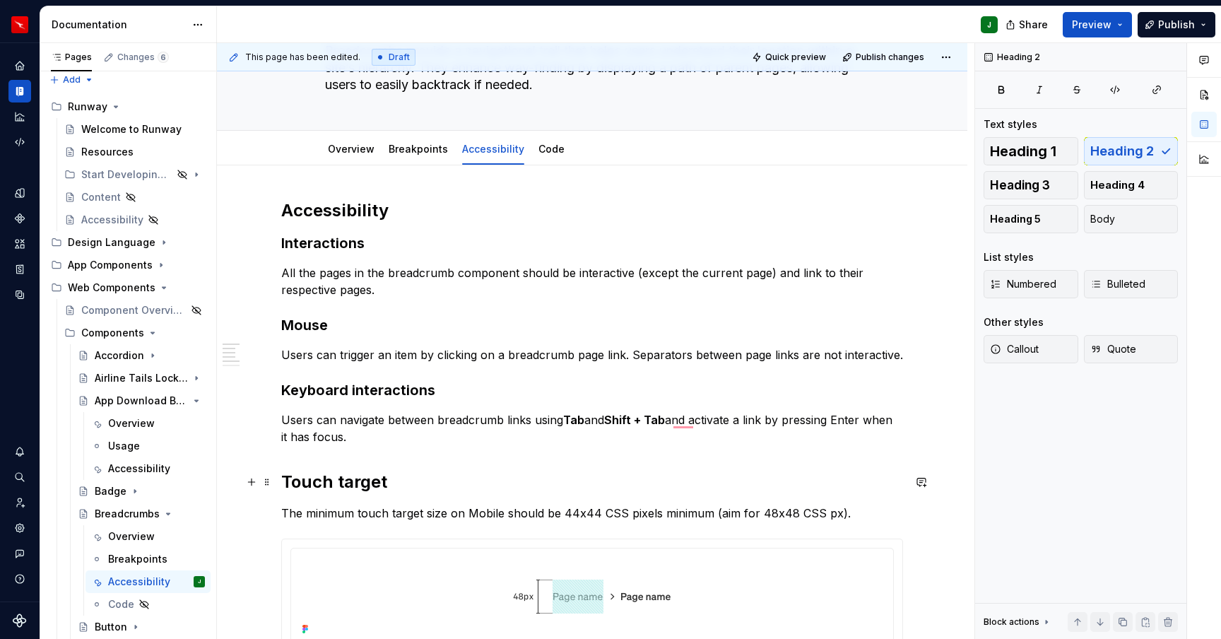
drag, startPoint x: 338, startPoint y: 484, endPoint x: 331, endPoint y: 486, distance: 7.4
click at [338, 484] on h2 "Touch target" at bounding box center [592, 482] width 622 height 23
click at [1034, 183] on span "Heading 3" at bounding box center [1020, 185] width 60 height 14
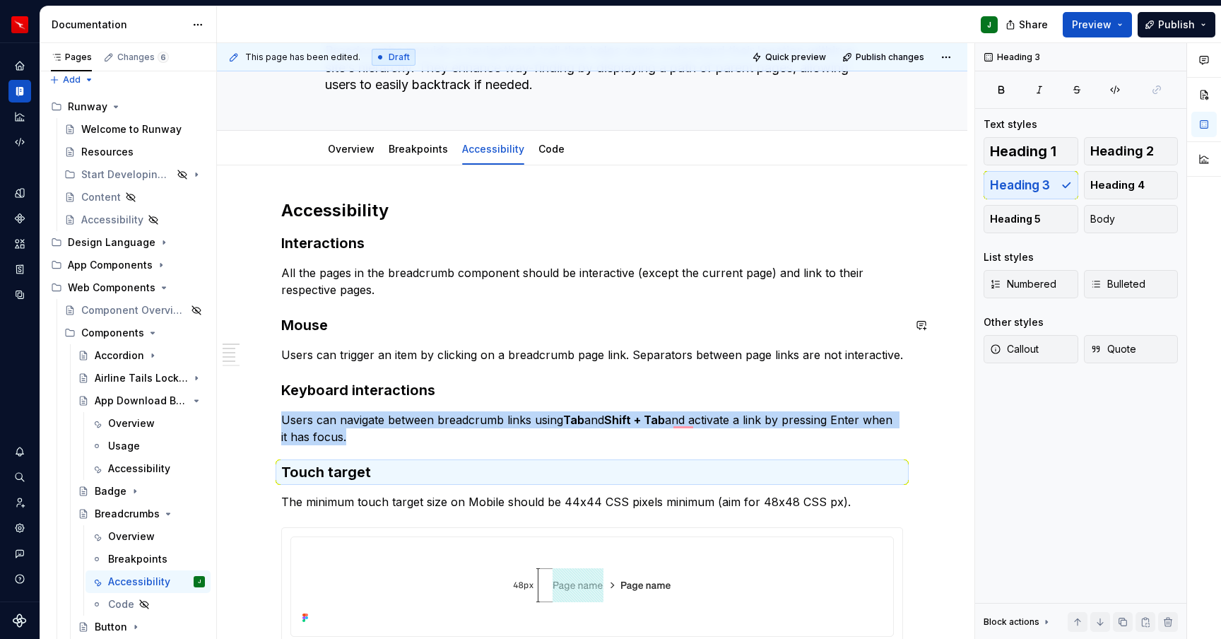
scroll to position [163, 0]
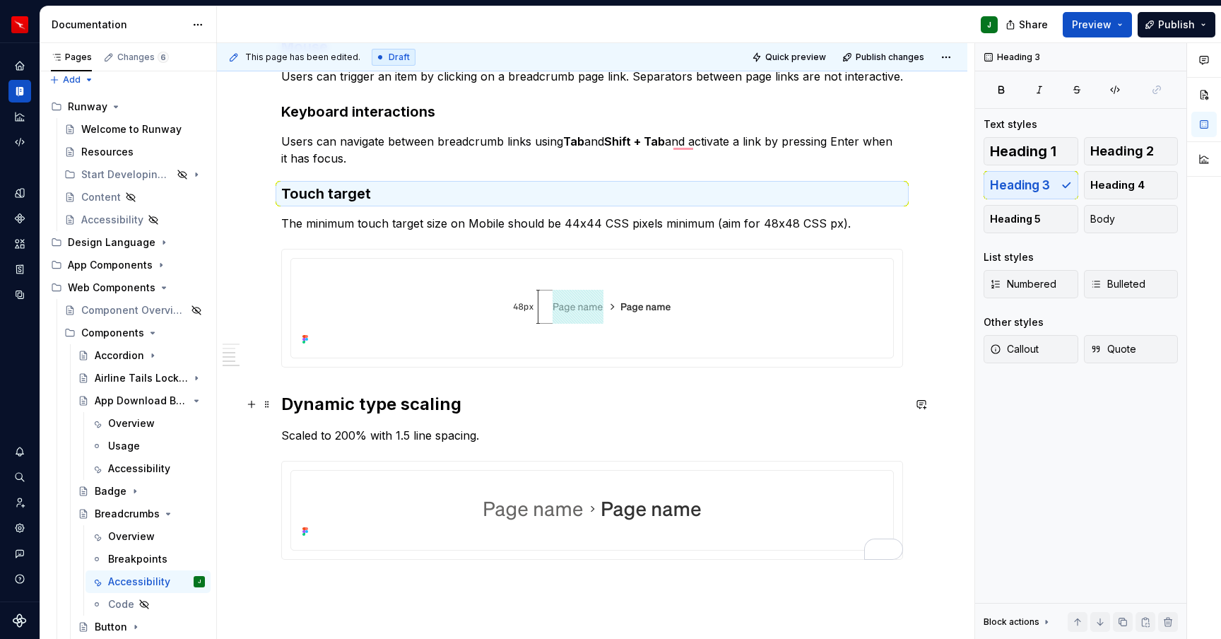
drag, startPoint x: 387, startPoint y: 404, endPoint x: 373, endPoint y: 402, distance: 13.5
click at [386, 404] on h2 "Dynamic type scaling" at bounding box center [592, 404] width 622 height 23
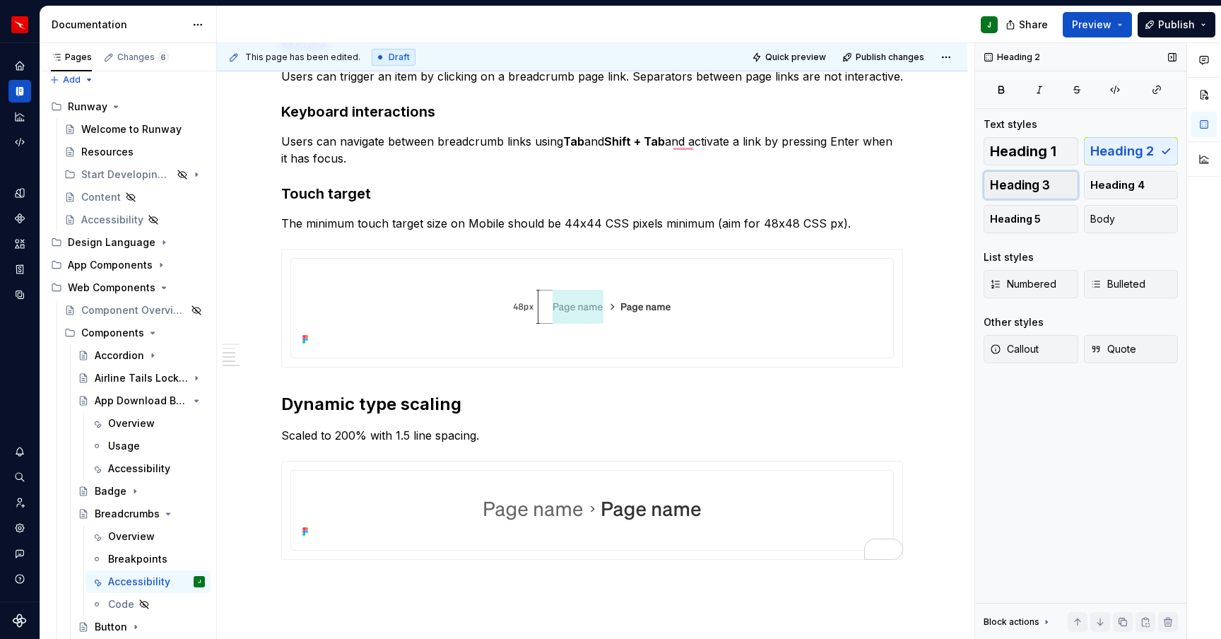
click at [1028, 187] on span "Heading 3" at bounding box center [1020, 185] width 60 height 14
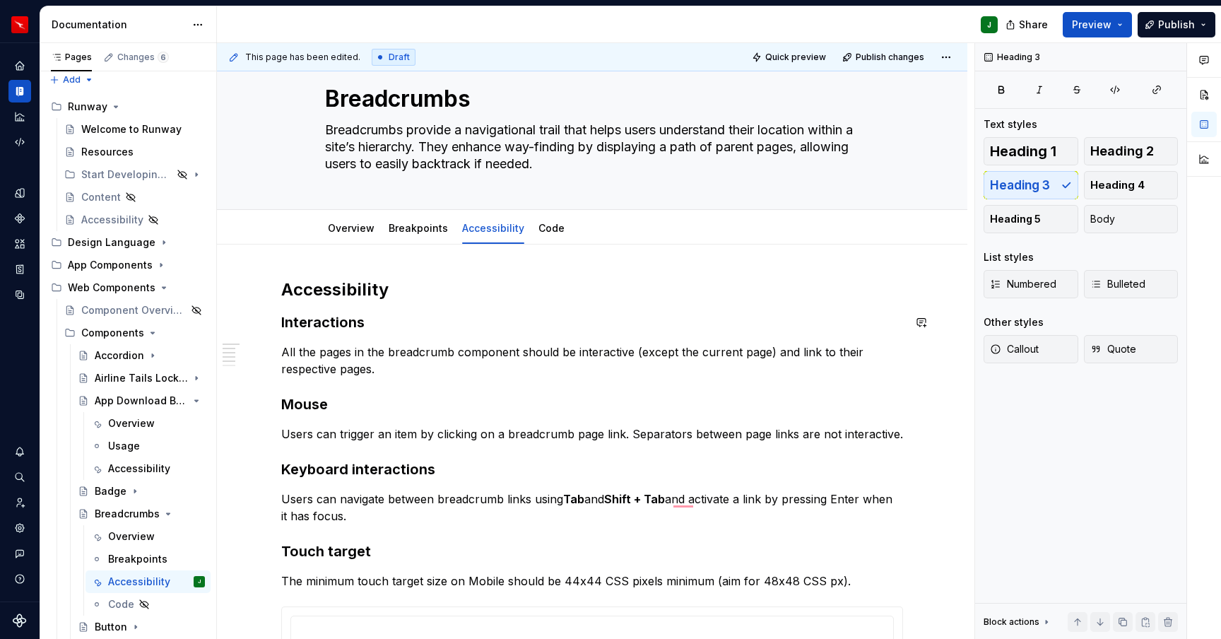
click at [462, 305] on div "Accessibility Interactions All the pages in the breadcrumb component should be …" at bounding box center [592, 592] width 622 height 628
click at [493, 308] on div "Accessibility Interactions All the pages in the breadcrumb component should be …" at bounding box center [592, 592] width 622 height 628
click at [152, 356] on icon "Page tree" at bounding box center [152, 356] width 1 height 4
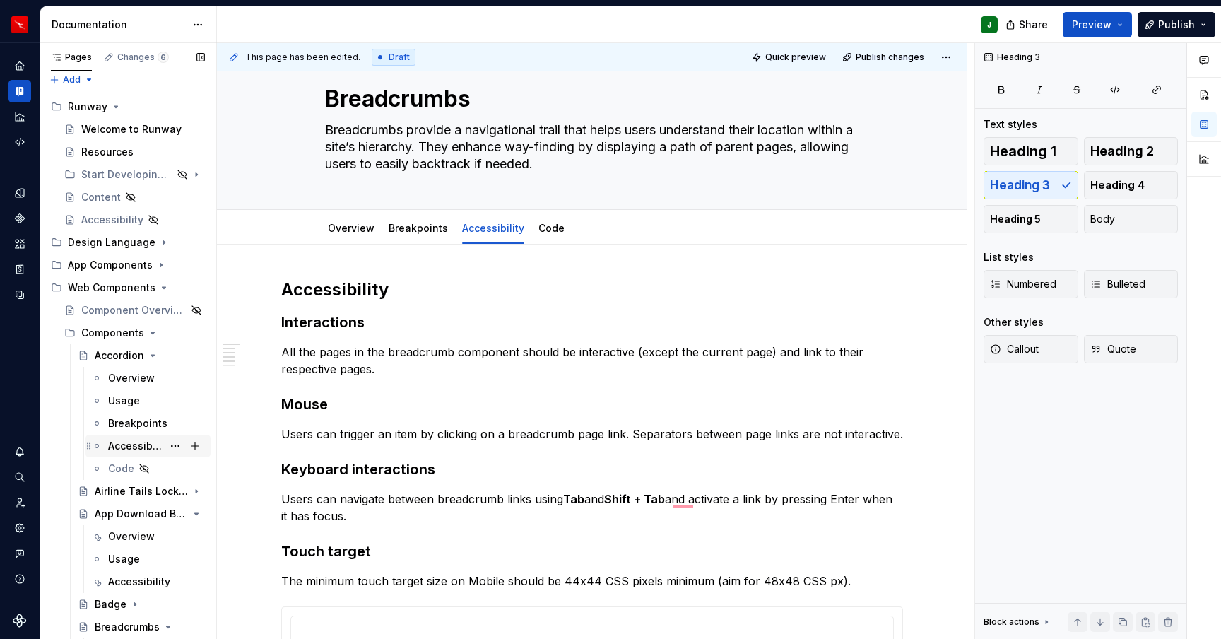
click at [132, 446] on div "Accessibility" at bounding box center [135, 446] width 54 height 14
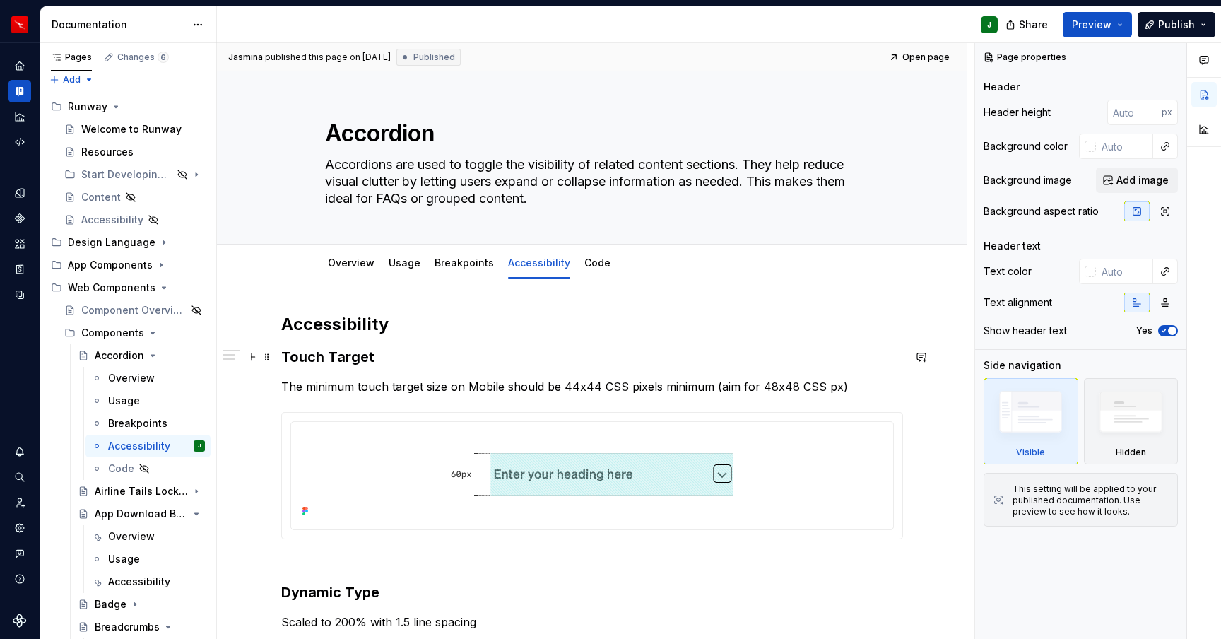
click at [341, 357] on h3 "Touch Target" at bounding box center [592, 357] width 622 height 20
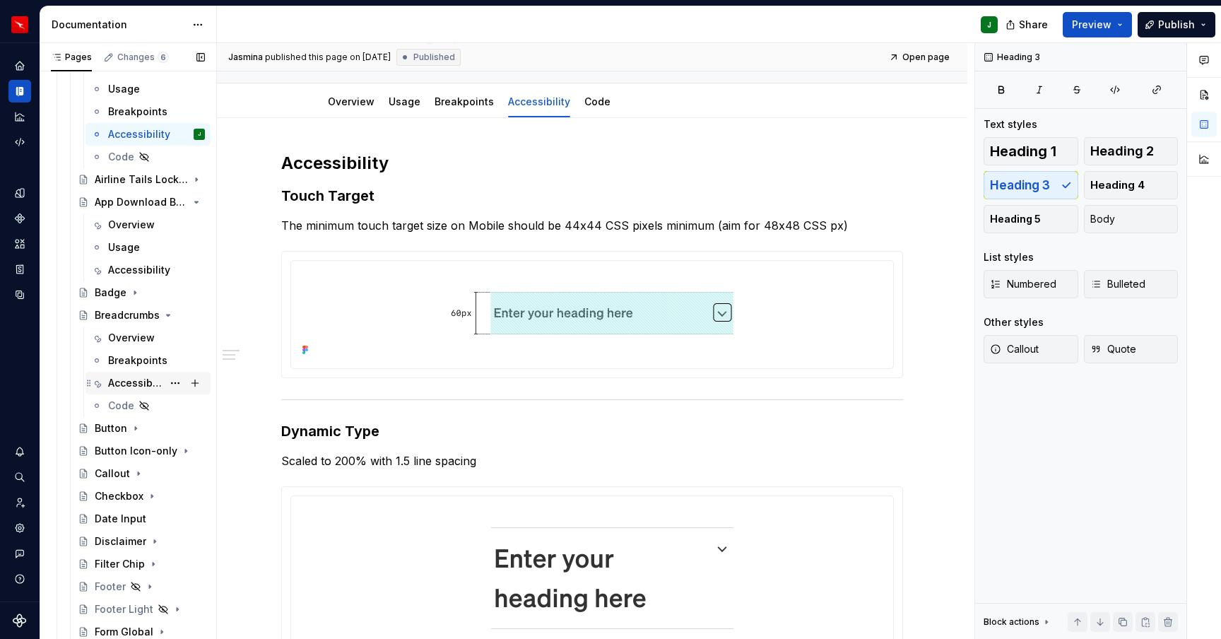
scroll to position [339, 0]
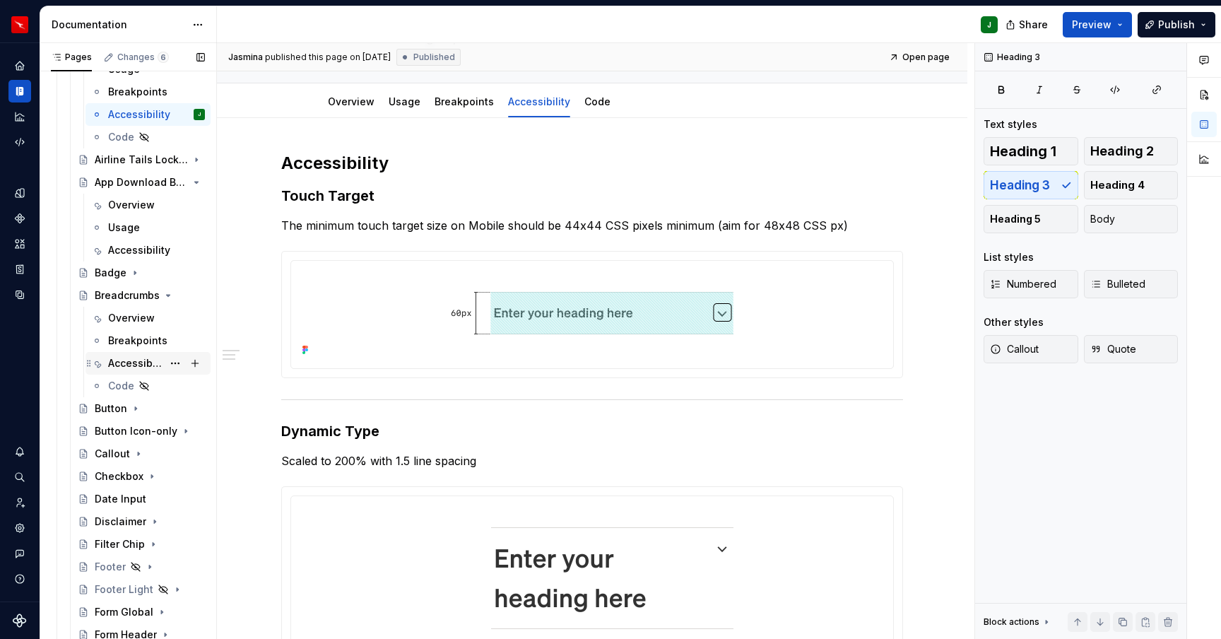
click at [128, 367] on div "Accessibility" at bounding box center [135, 363] width 54 height 14
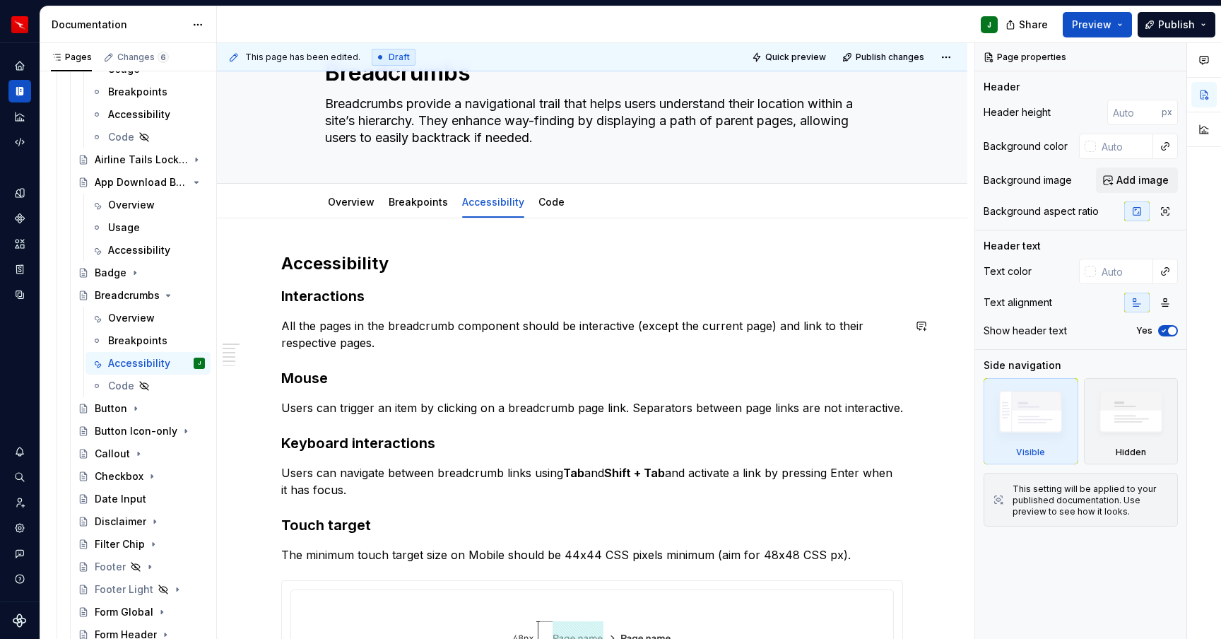
scroll to position [98, 0]
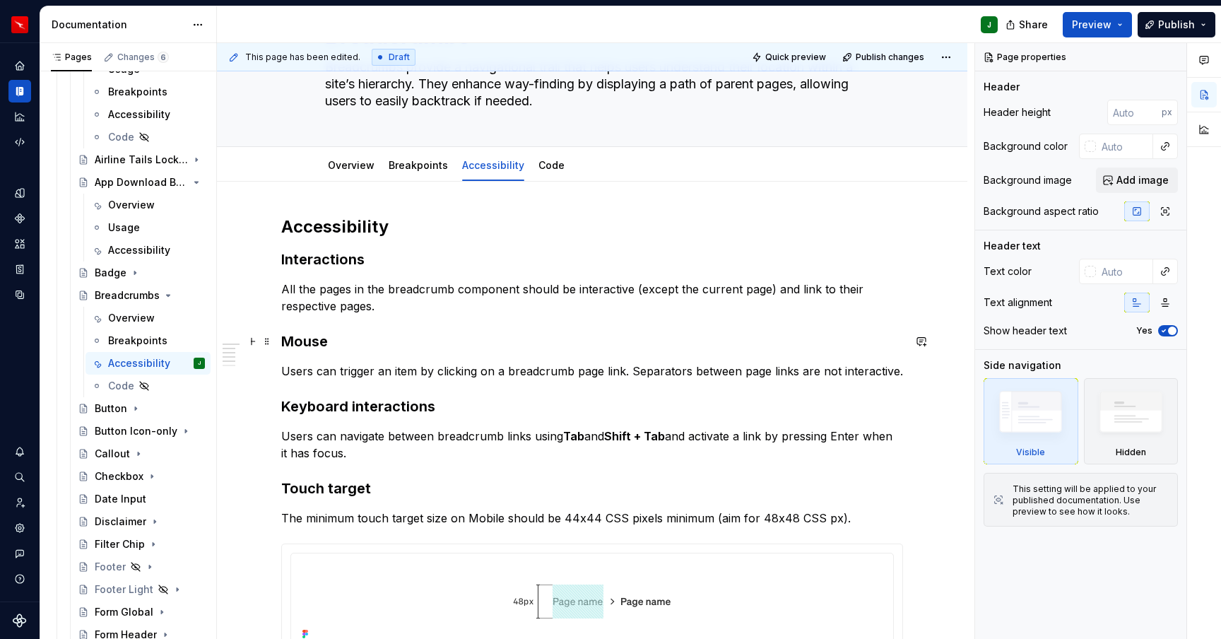
click at [286, 339] on h3 "Mouse" at bounding box center [592, 342] width 622 height 20
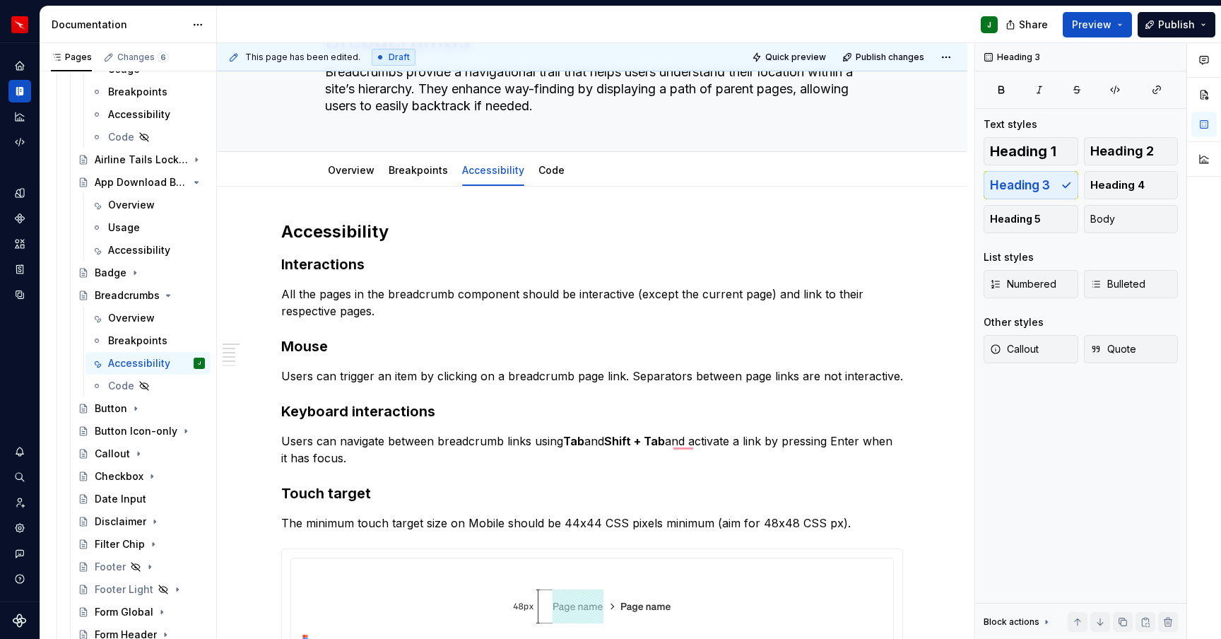
type textarea "*"
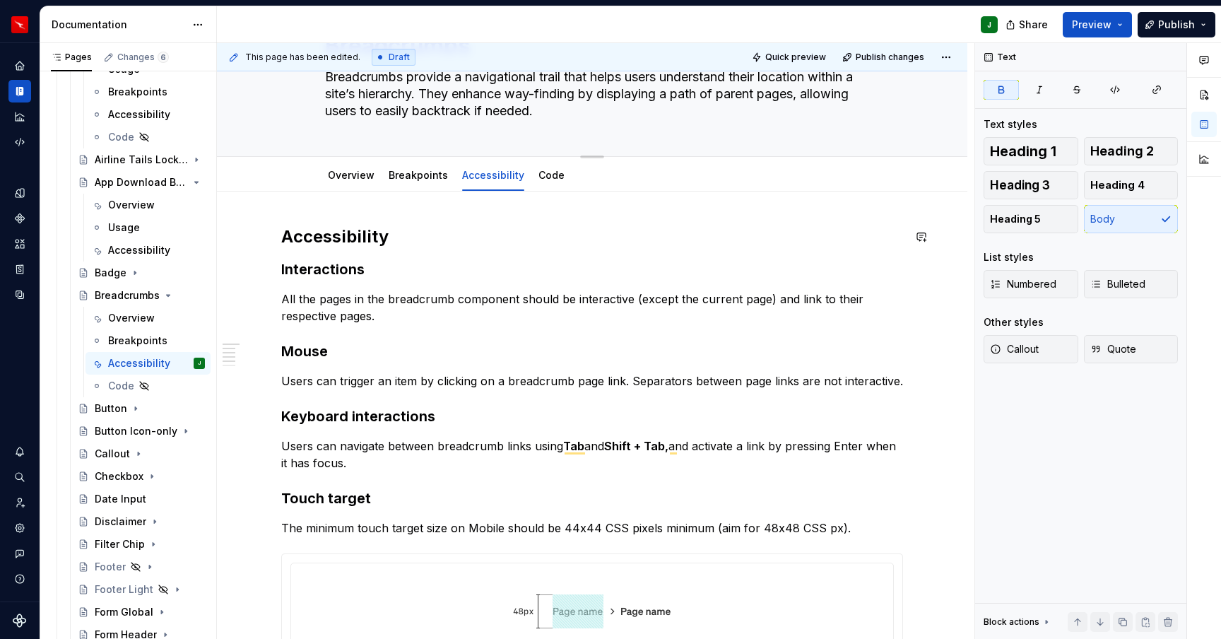
scroll to position [0, 0]
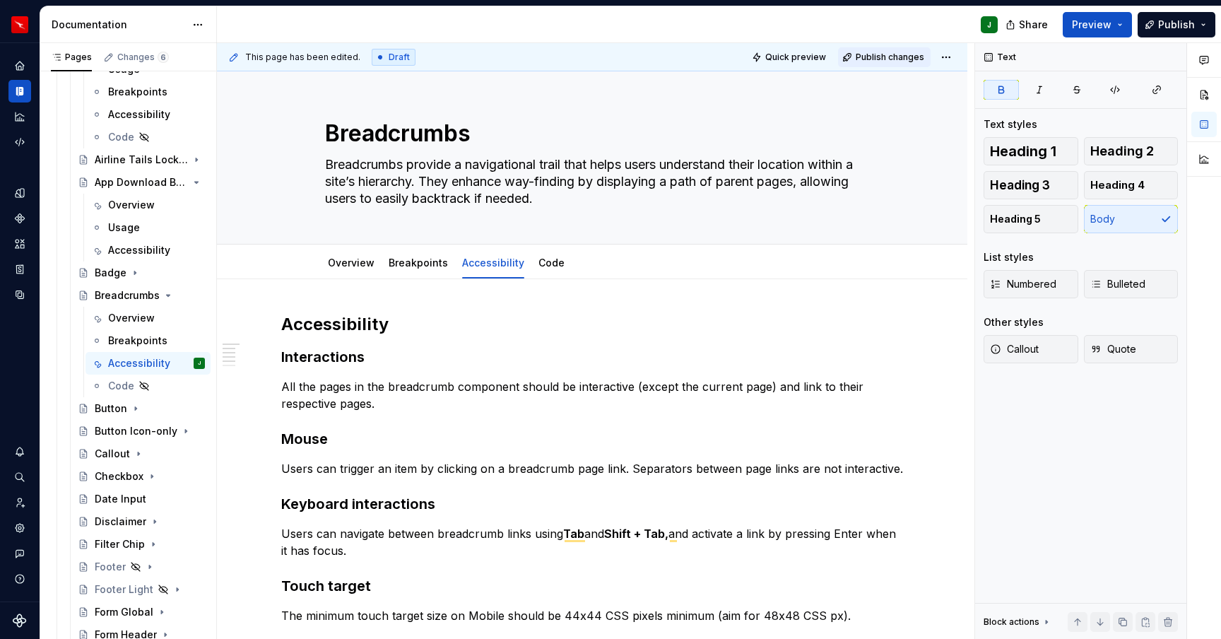
click at [906, 52] on span "Publish changes" at bounding box center [890, 57] width 69 height 11
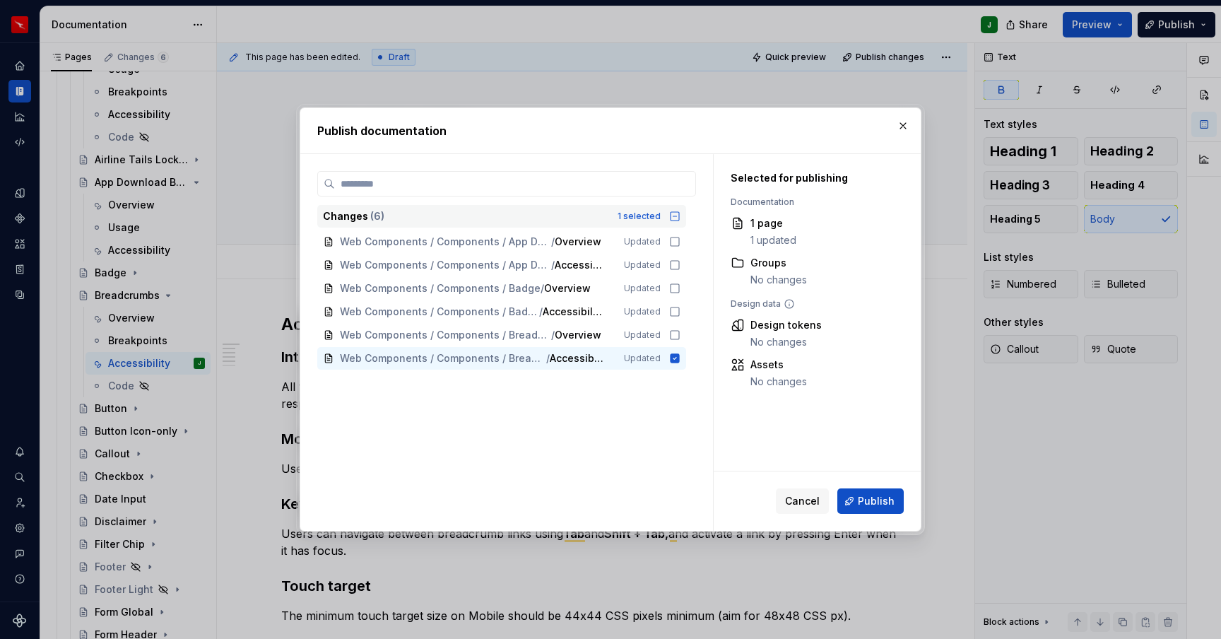
click at [679, 220] on icon at bounding box center [675, 216] width 8 height 8
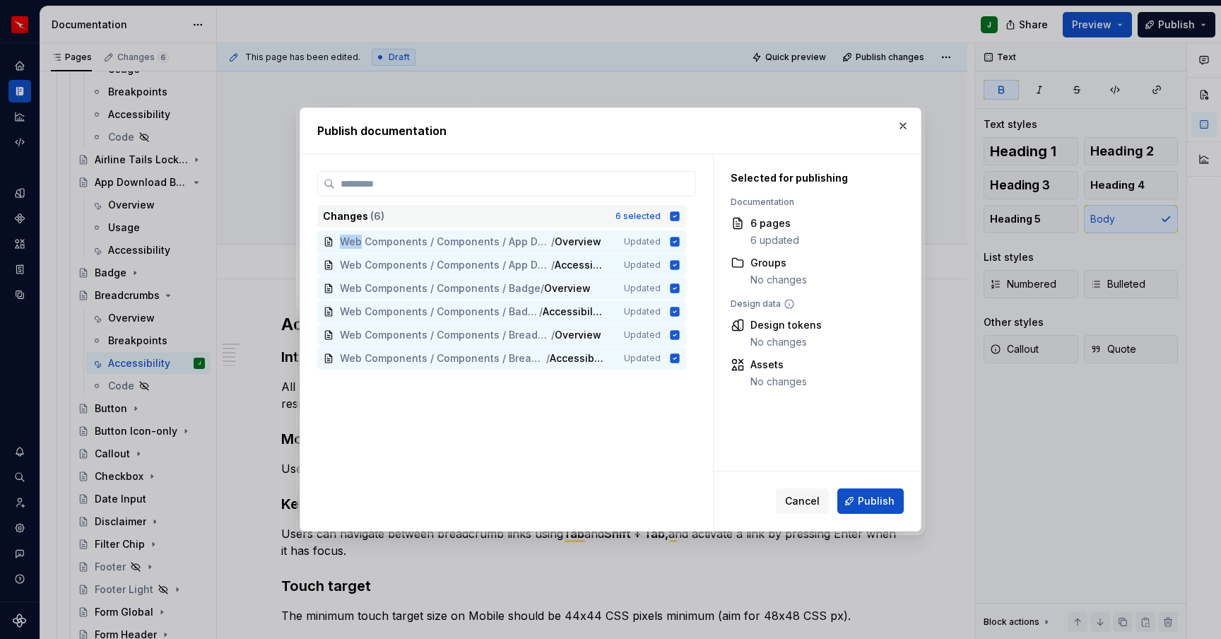
click at [680, 219] on icon at bounding box center [675, 215] width 9 height 9
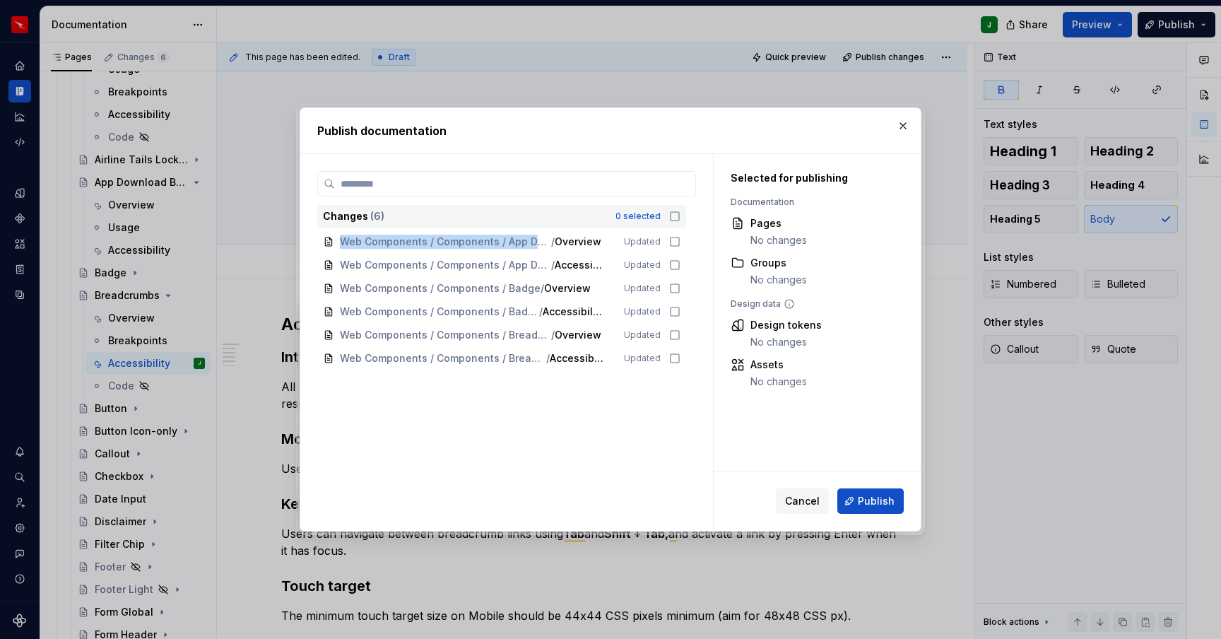
click at [681, 219] on icon at bounding box center [674, 216] width 11 height 11
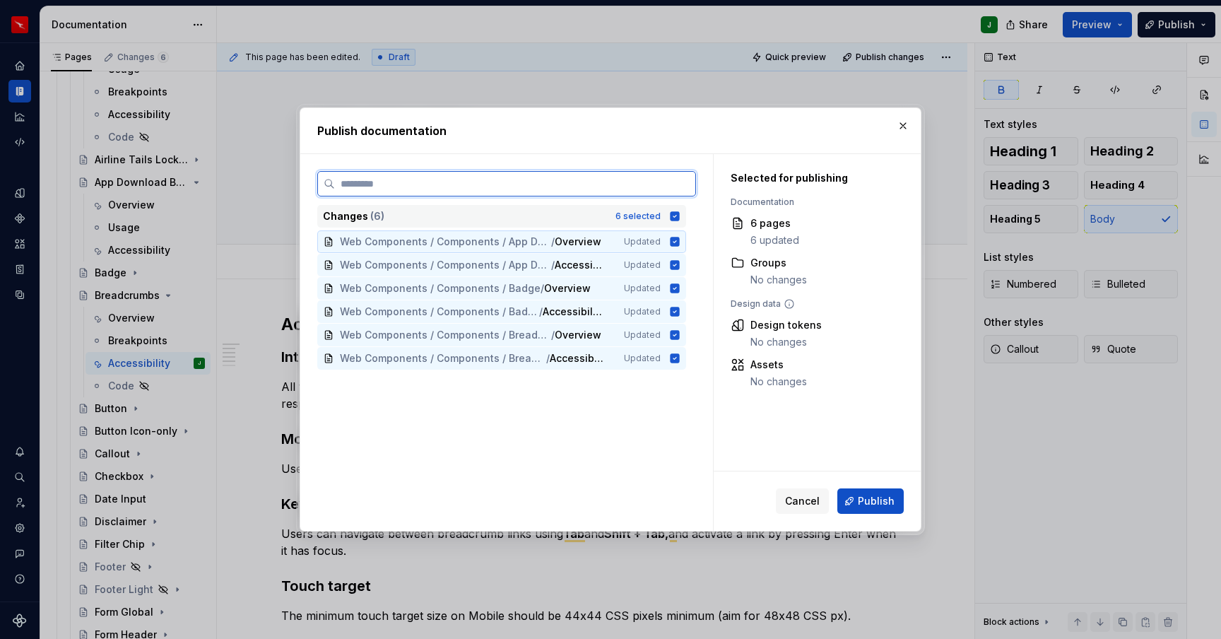
click at [681, 241] on icon at bounding box center [674, 241] width 11 height 11
click at [681, 264] on icon at bounding box center [674, 264] width 11 height 11
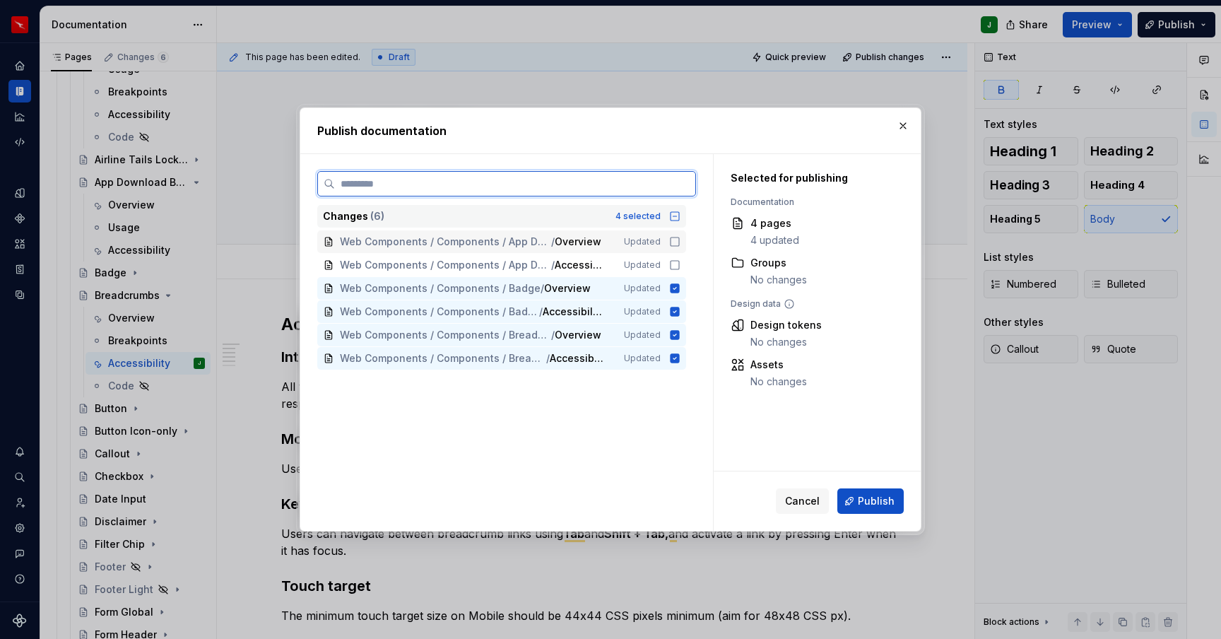
drag, startPoint x: 682, startPoint y: 241, endPoint x: 679, endPoint y: 260, distance: 19.3
click at [681, 242] on icon at bounding box center [674, 241] width 11 height 11
click at [679, 265] on icon at bounding box center [674, 264] width 11 height 11
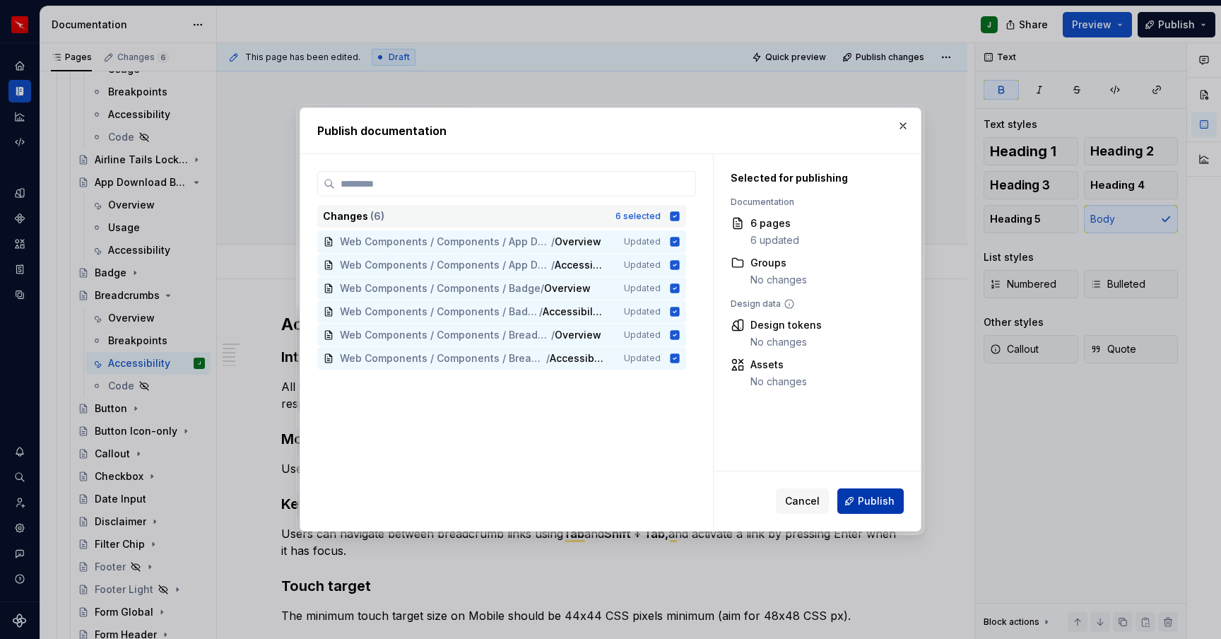
click at [878, 501] on span "Publish" at bounding box center [876, 501] width 37 height 14
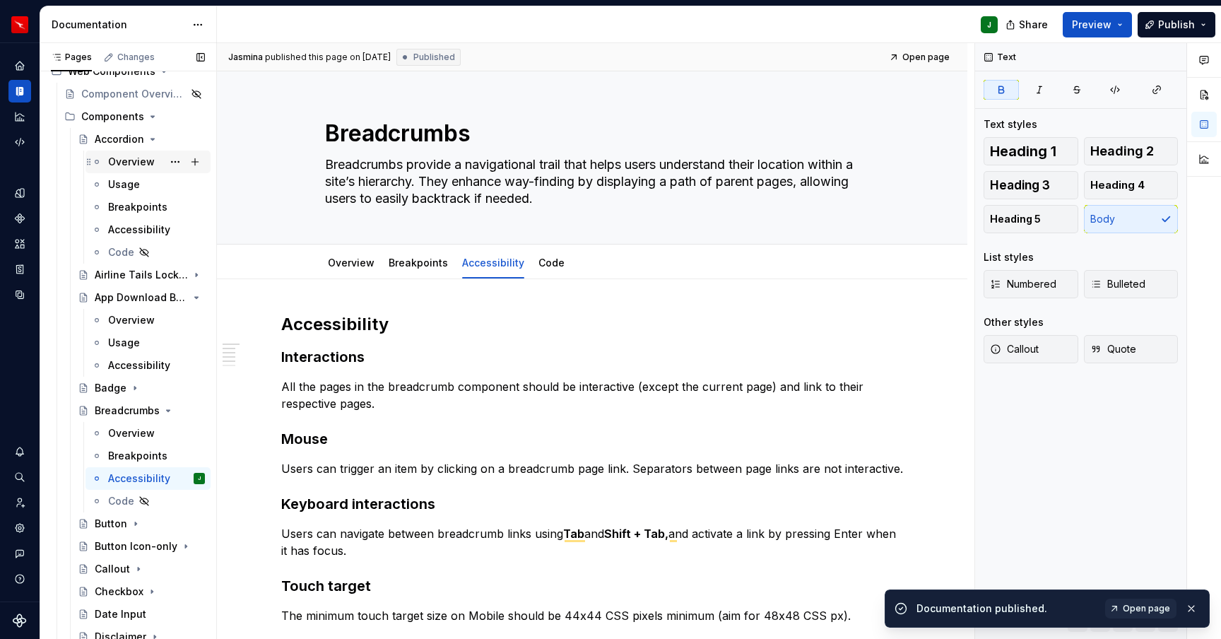
scroll to position [223, 0]
click at [117, 160] on div "Overview" at bounding box center [131, 163] width 47 height 14
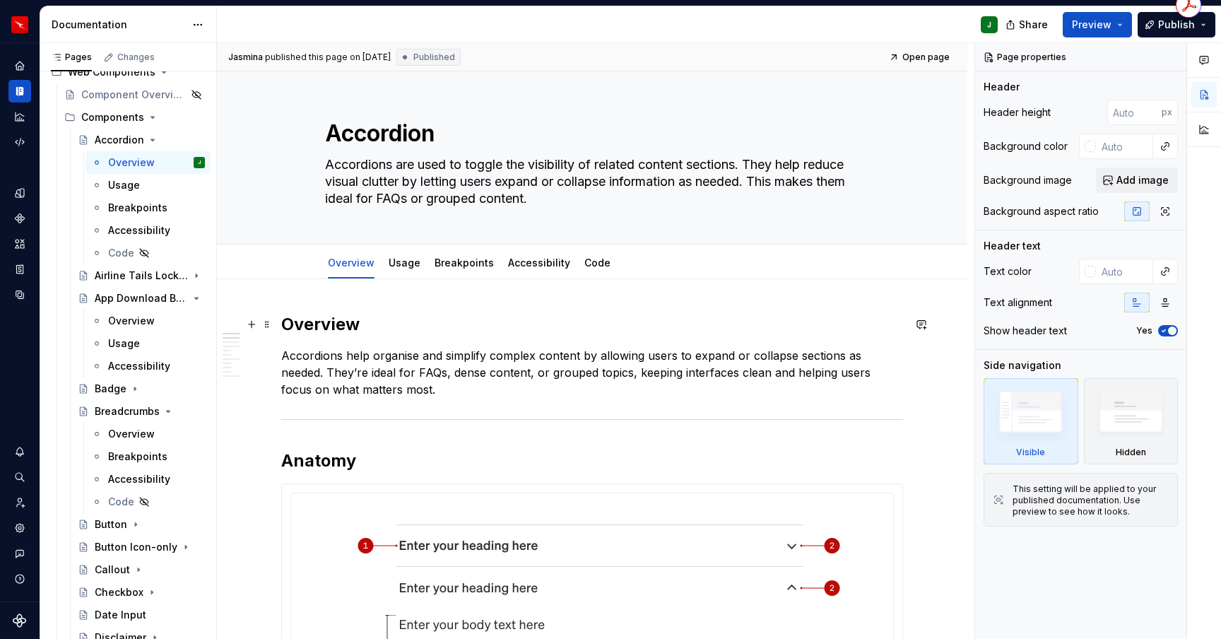
scroll to position [7, 0]
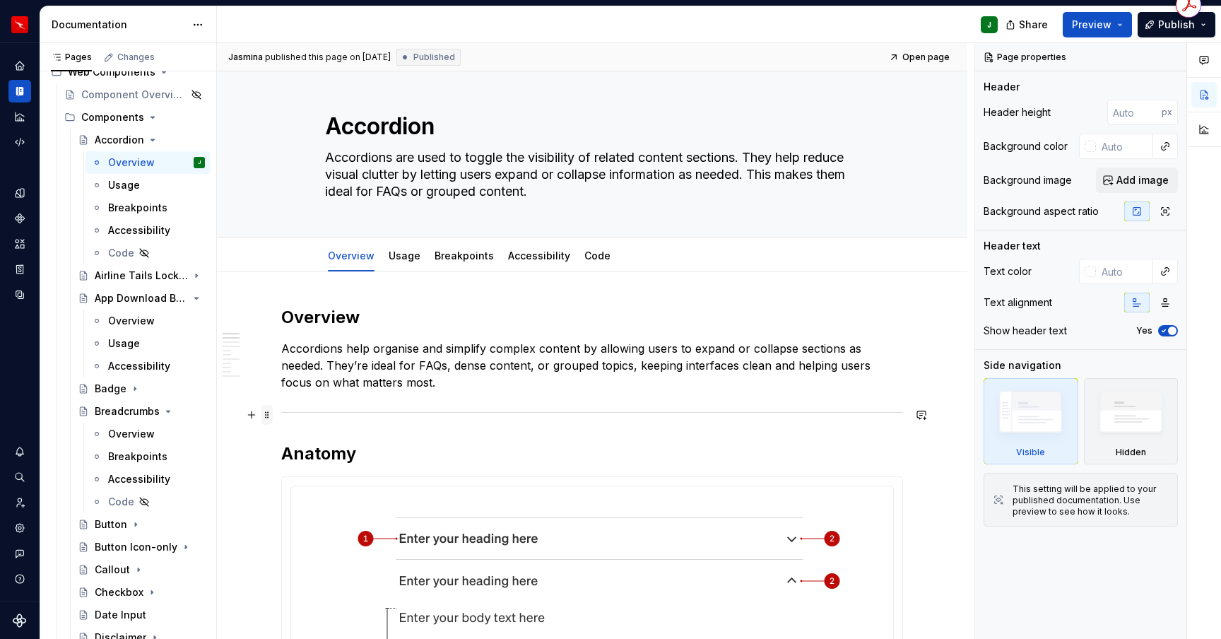
click at [269, 416] on span at bounding box center [267, 415] width 11 height 20
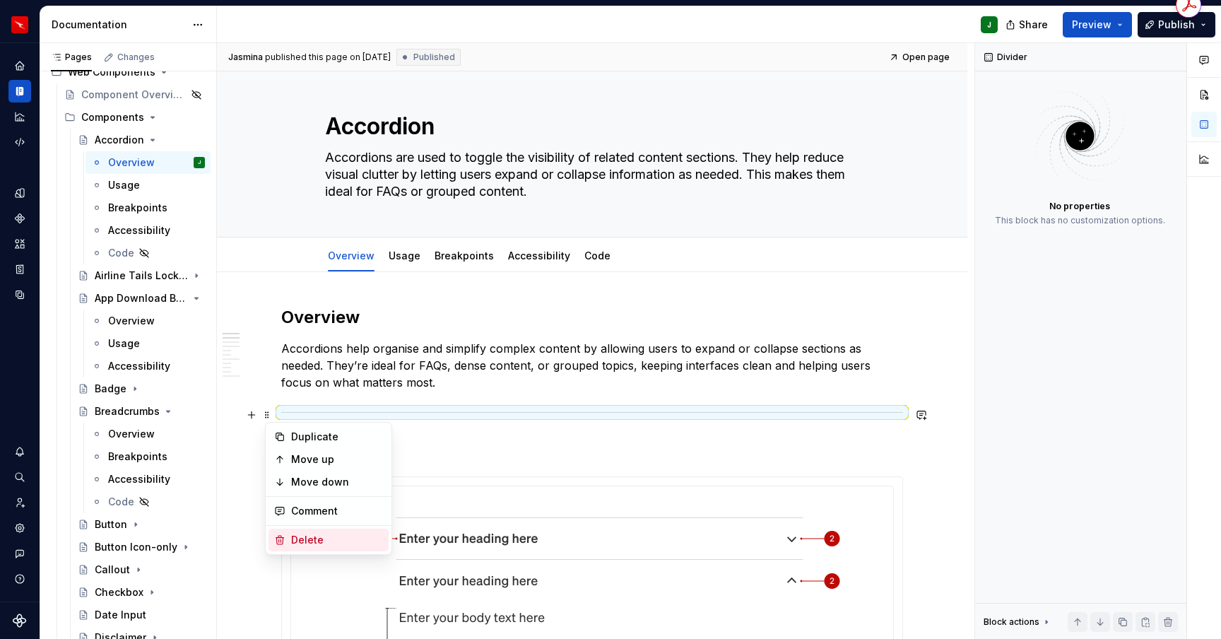
drag, startPoint x: 318, startPoint y: 541, endPoint x: 546, endPoint y: 313, distance: 322.9
click at [318, 541] on div "Delete" at bounding box center [337, 540] width 92 height 14
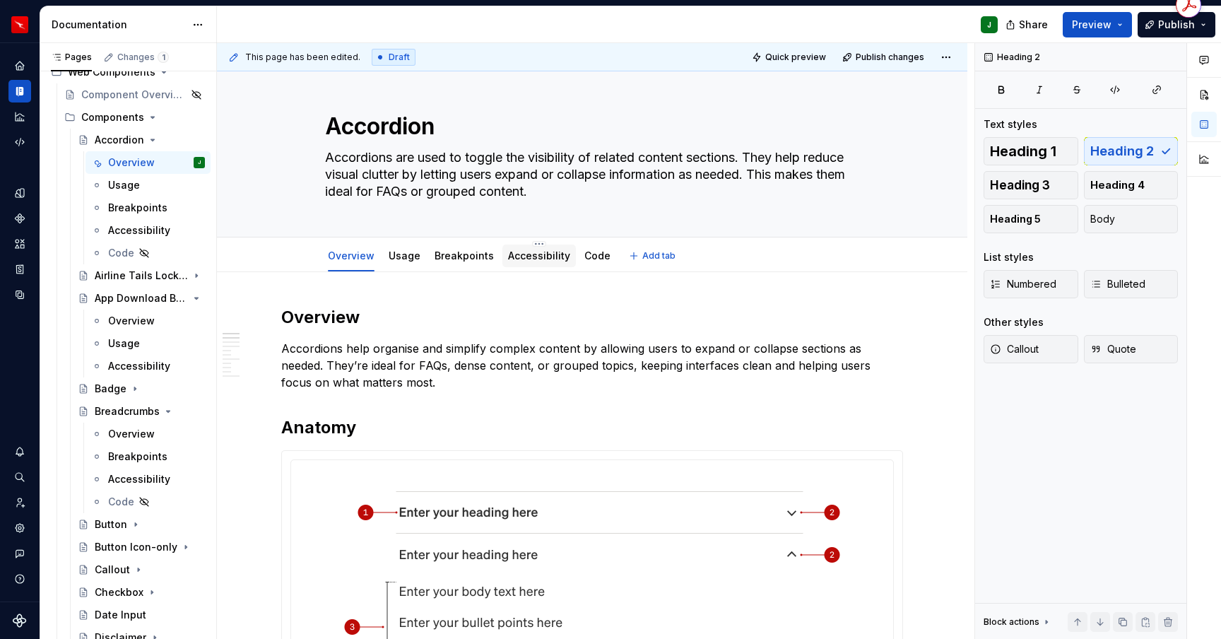
click at [527, 259] on link "Accessibility" at bounding box center [539, 256] width 62 height 12
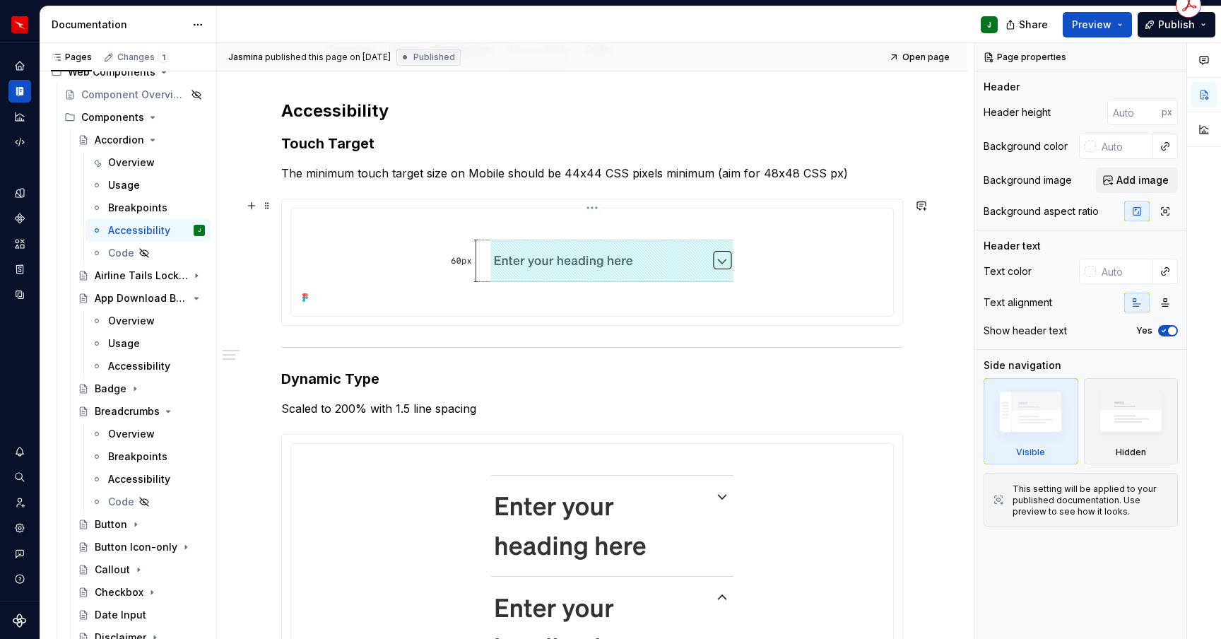
scroll to position [232, 0]
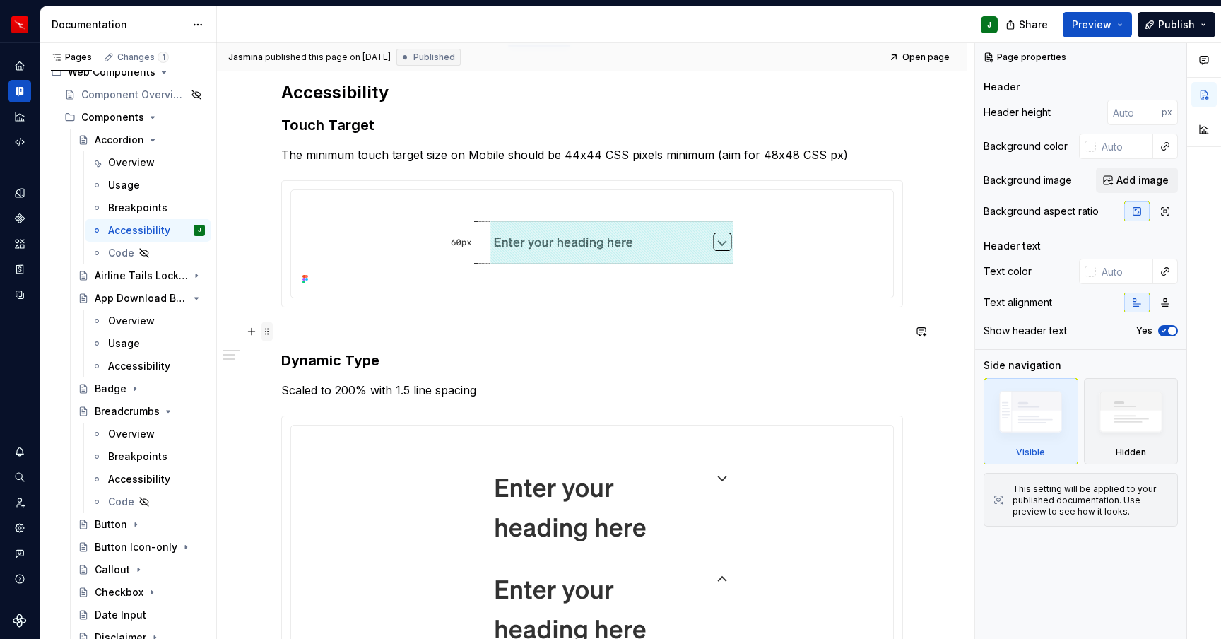
click at [271, 332] on span at bounding box center [267, 332] width 11 height 20
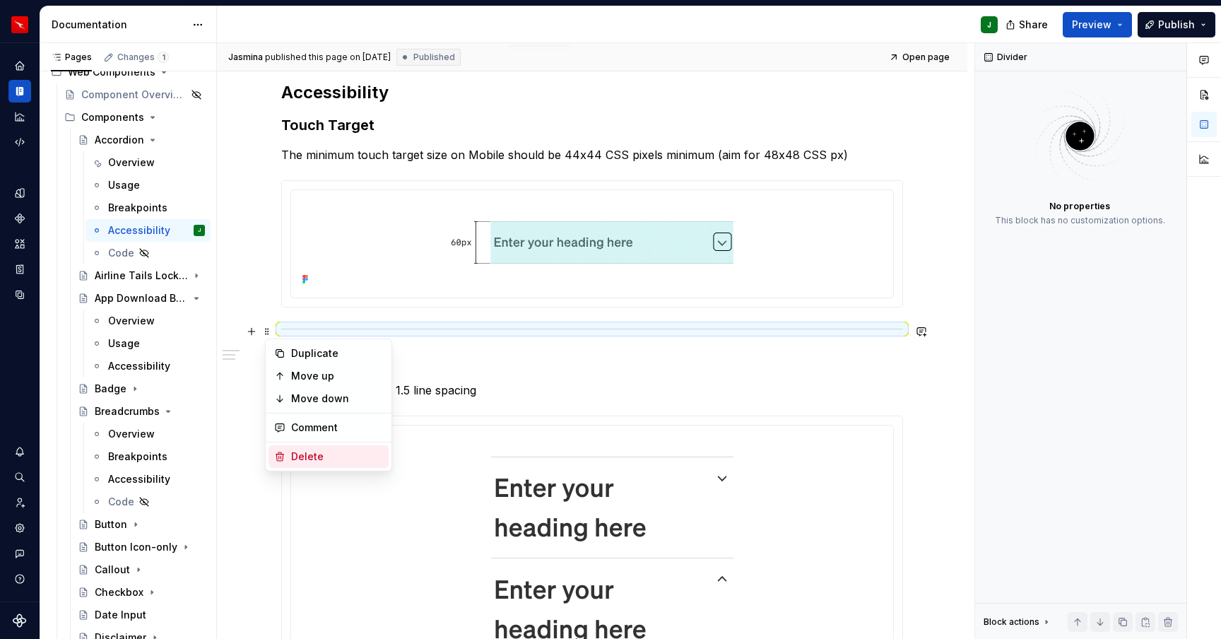
drag, startPoint x: 331, startPoint y: 456, endPoint x: 347, endPoint y: 398, distance: 60.2
click at [331, 456] on div "Delete" at bounding box center [337, 457] width 92 height 14
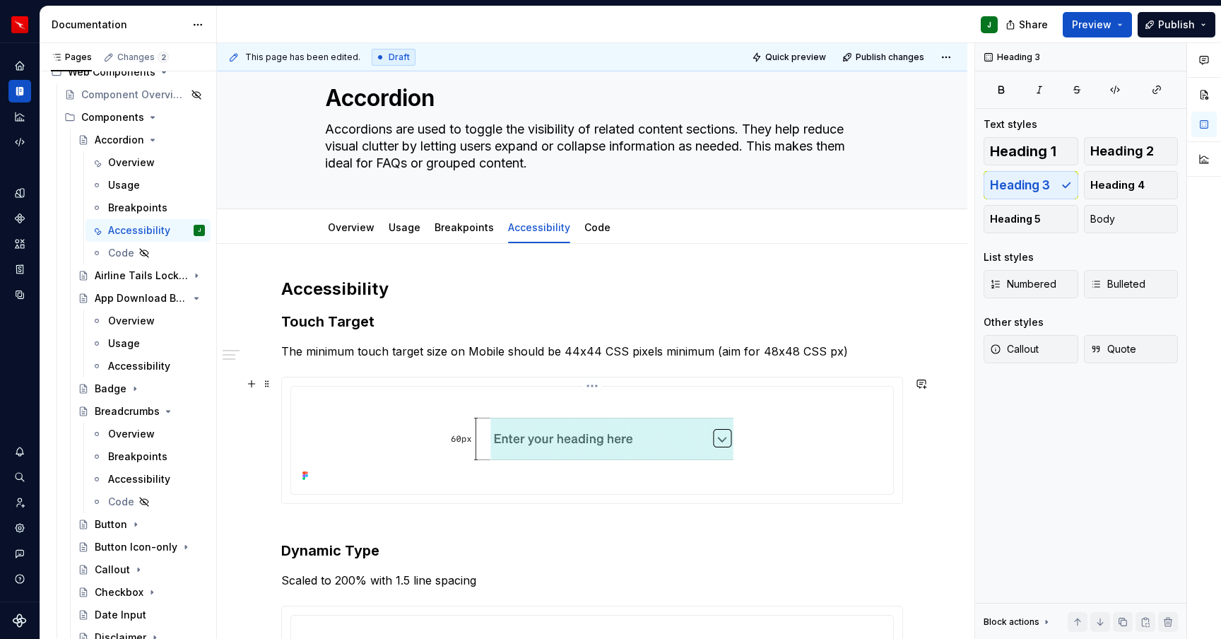
scroll to position [29, 0]
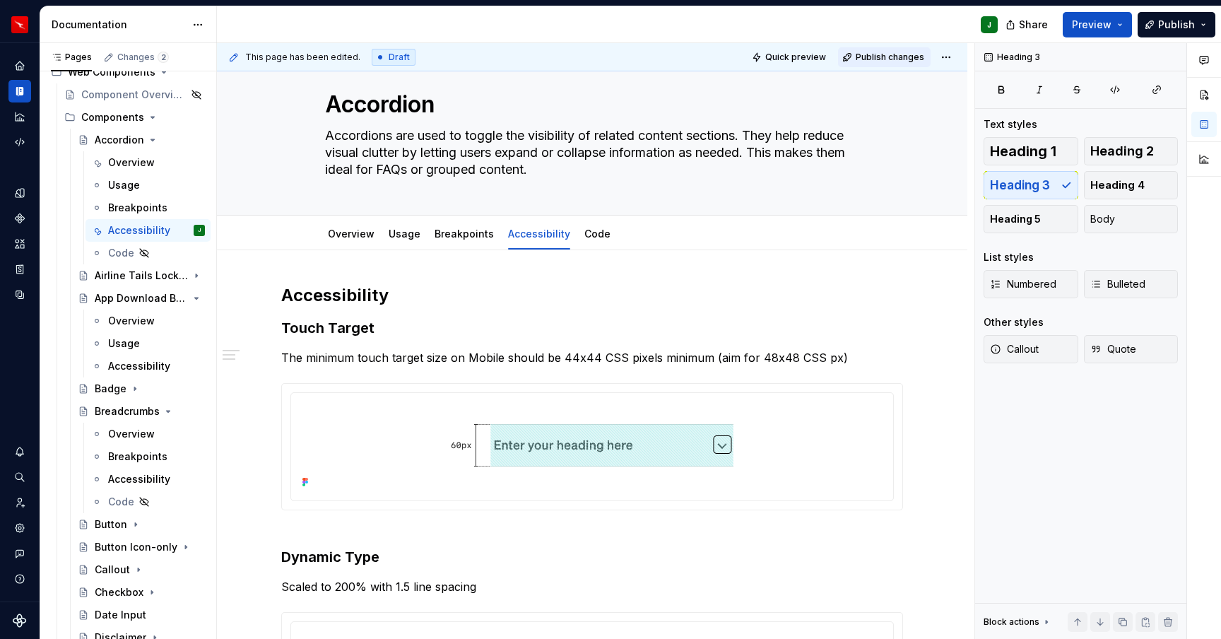
click at [885, 57] on span "Publish changes" at bounding box center [890, 57] width 69 height 11
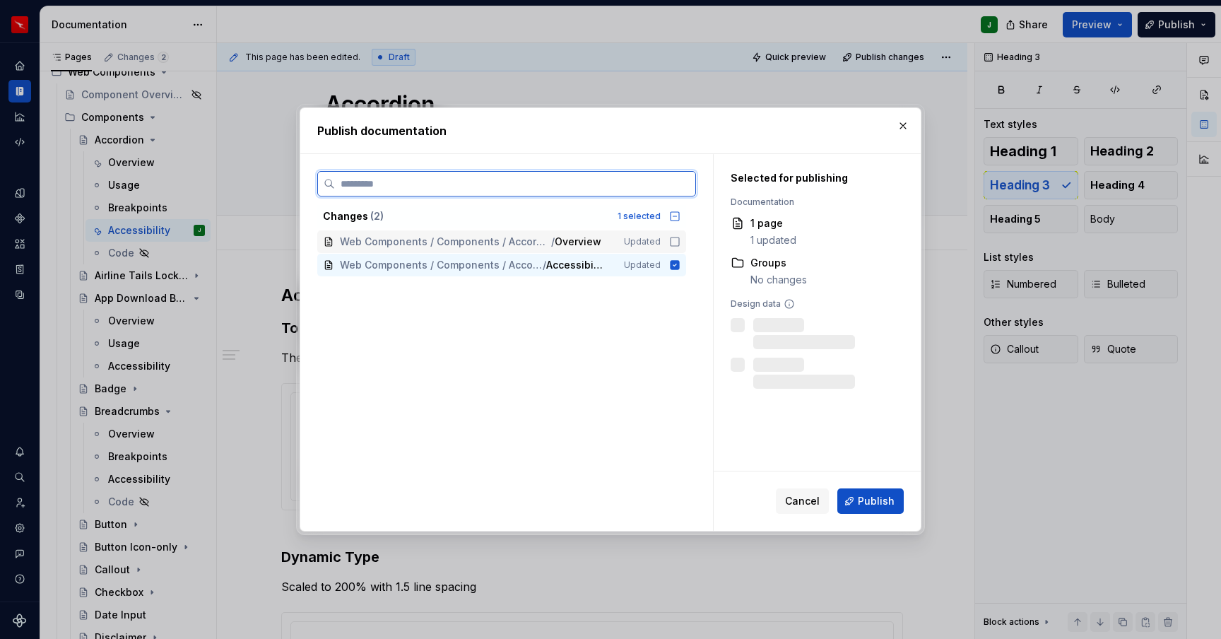
click at [679, 240] on icon at bounding box center [674, 241] width 11 height 11
click at [873, 498] on span "Publish" at bounding box center [876, 501] width 37 height 14
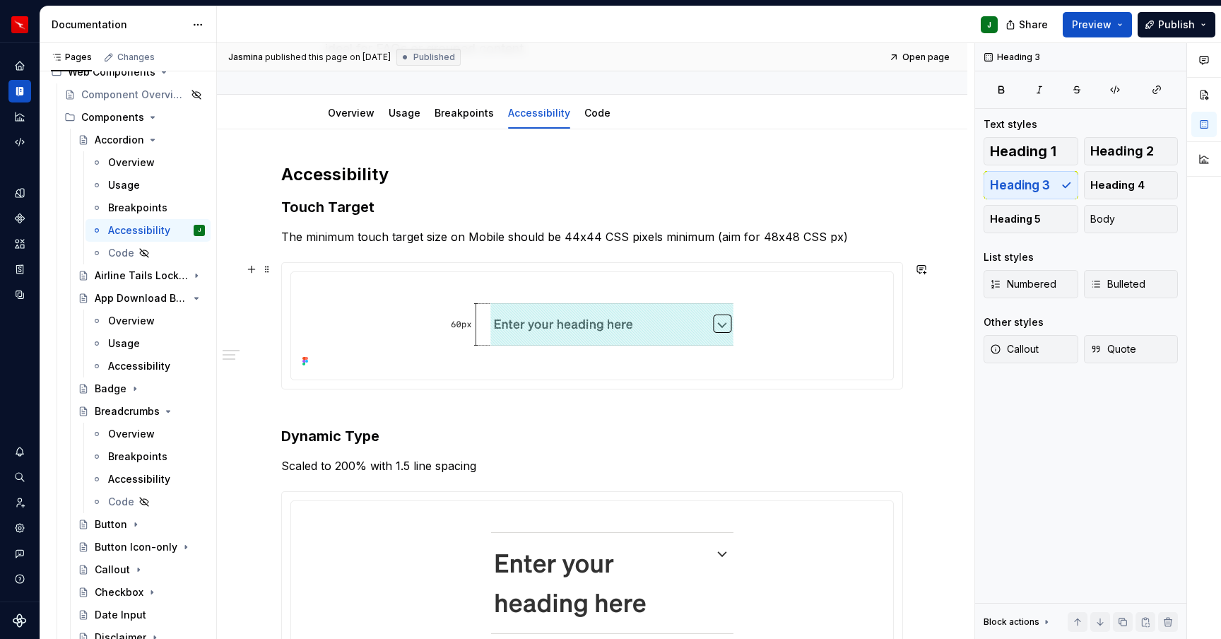
scroll to position [0, 0]
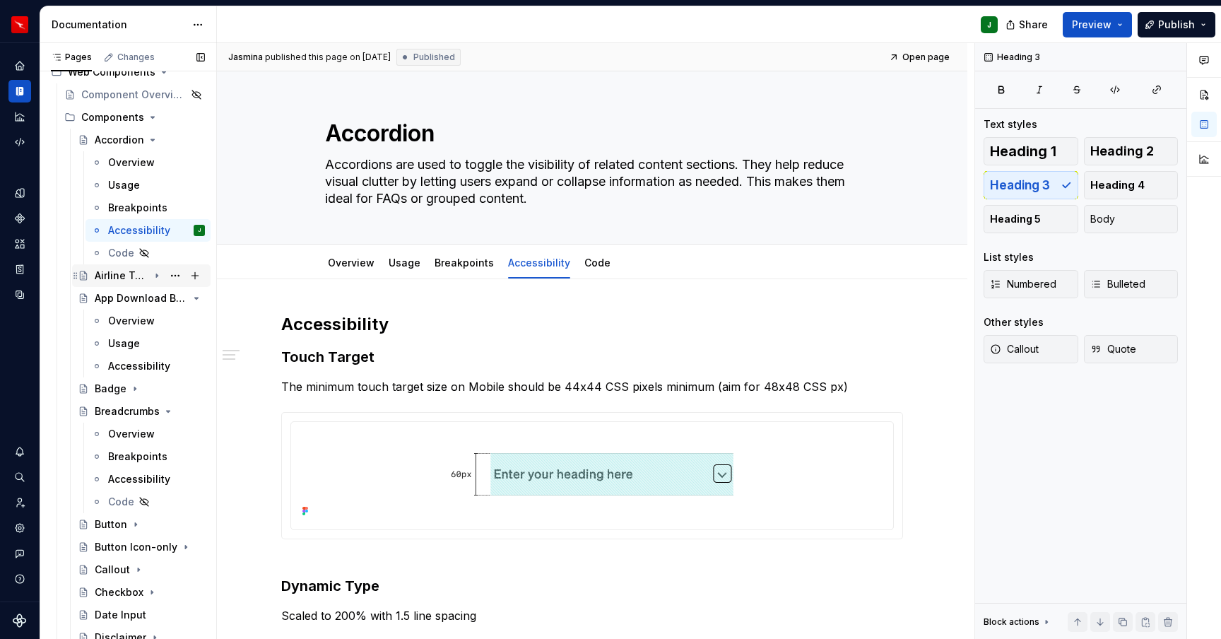
click at [158, 275] on icon "Page tree" at bounding box center [156, 275] width 11 height 11
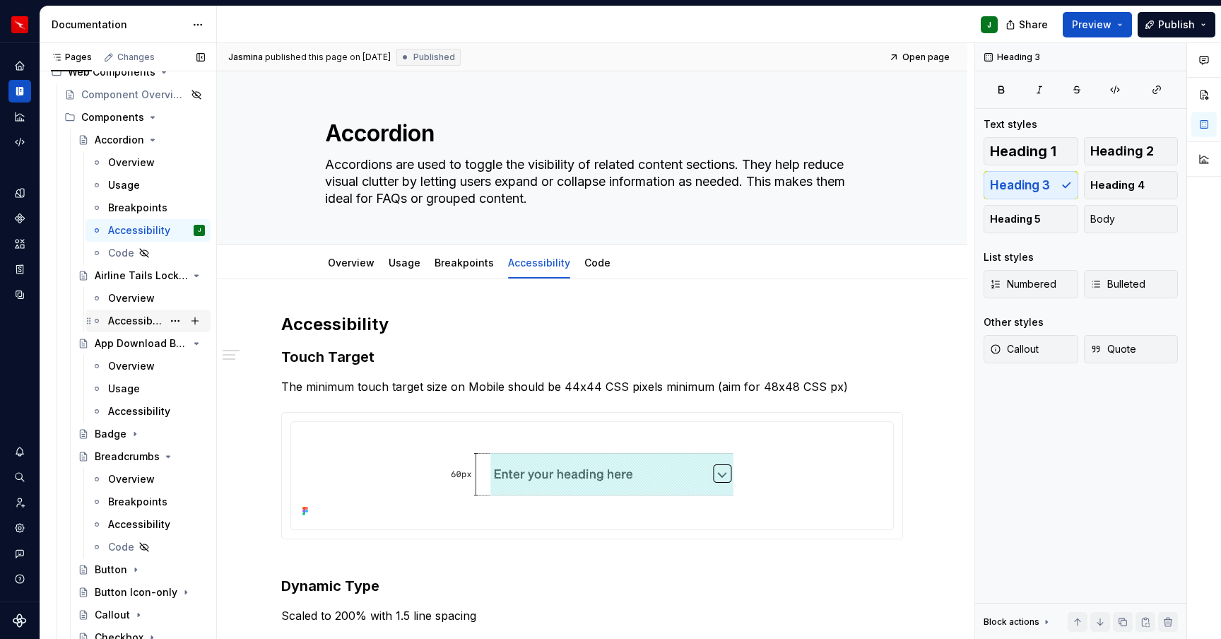
click at [132, 310] on div "Accessibility" at bounding box center [148, 321] width 125 height 23
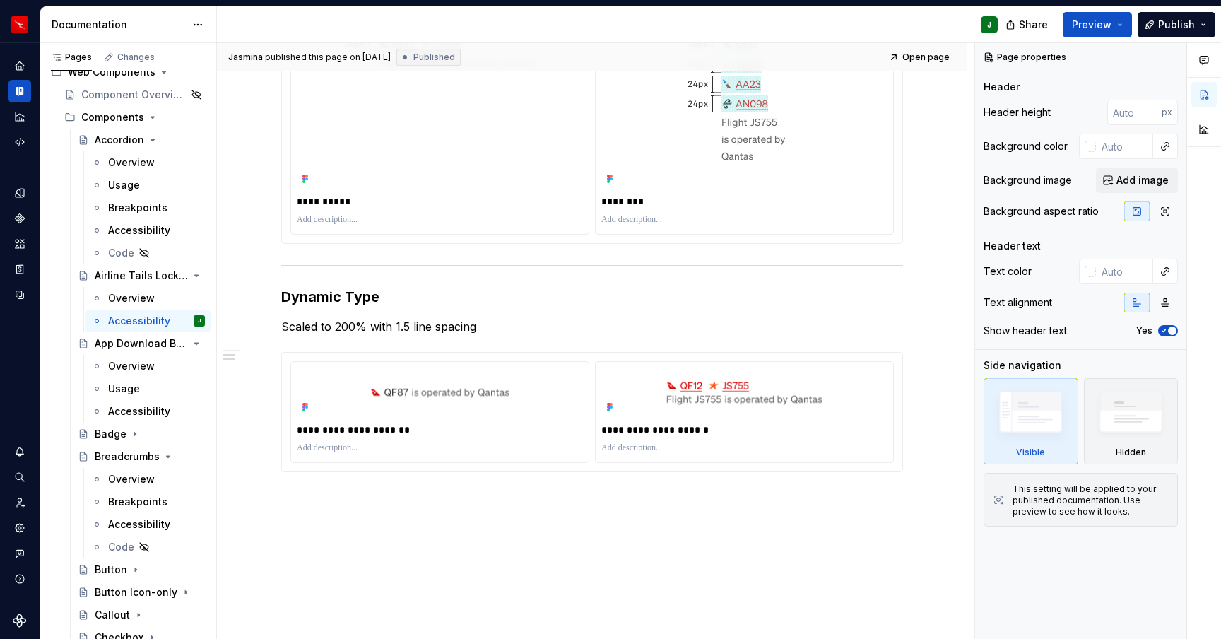
scroll to position [450, 0]
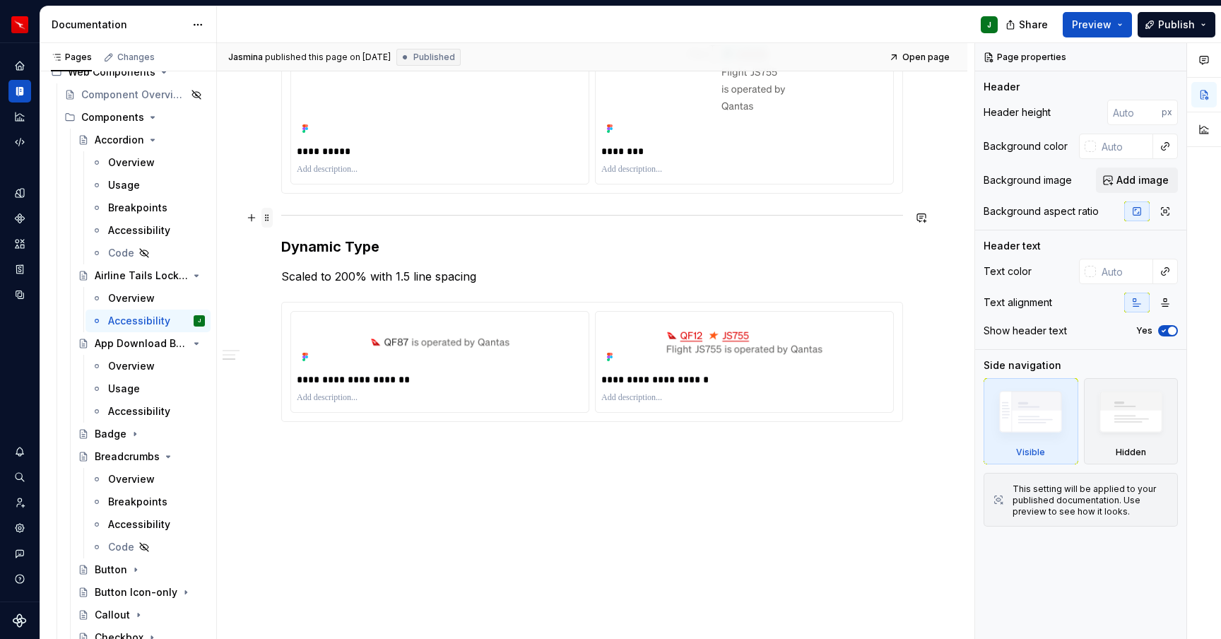
type textarea "*"
click at [269, 218] on span at bounding box center [267, 218] width 11 height 20
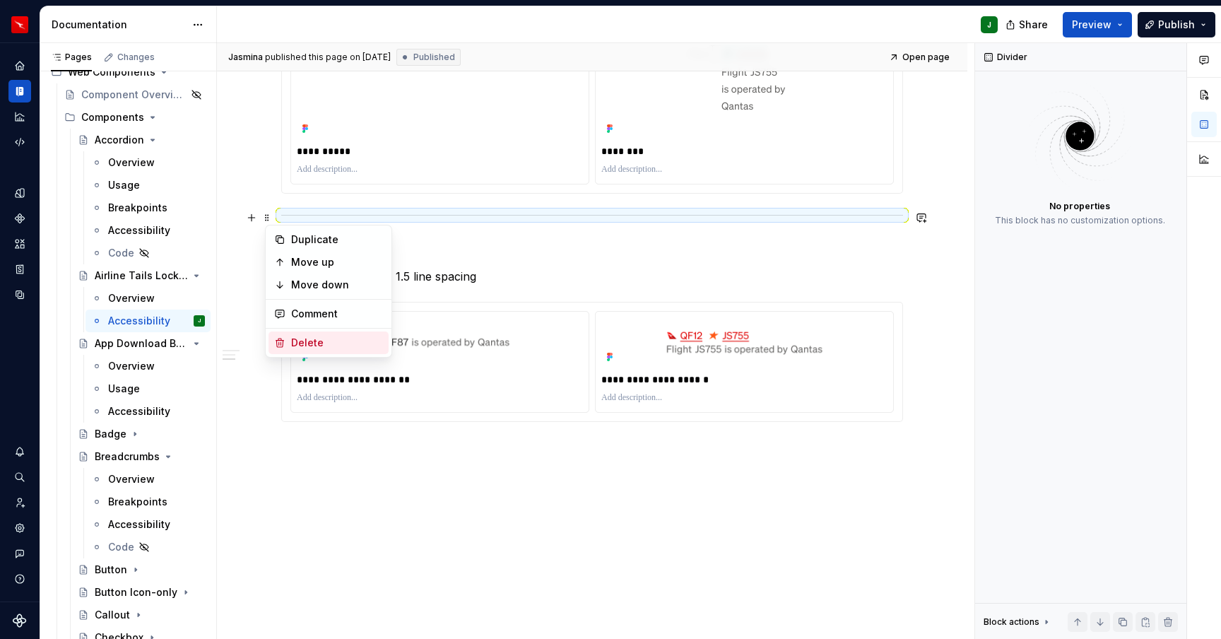
click at [336, 336] on div "Delete" at bounding box center [337, 343] width 92 height 14
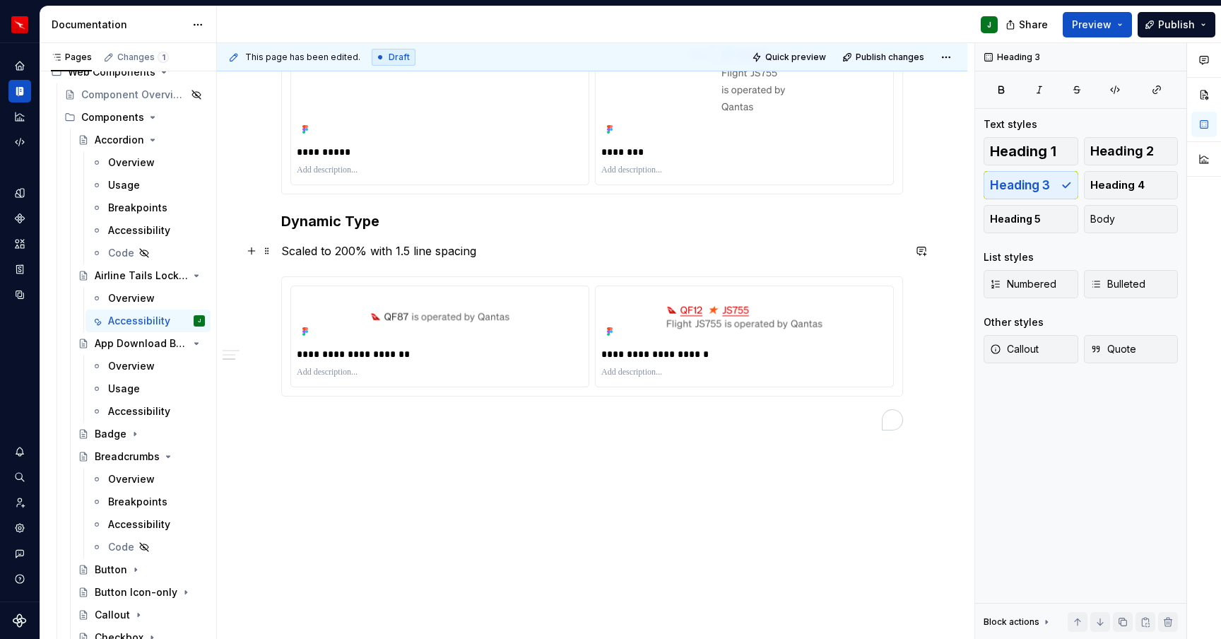
scroll to position [449, 0]
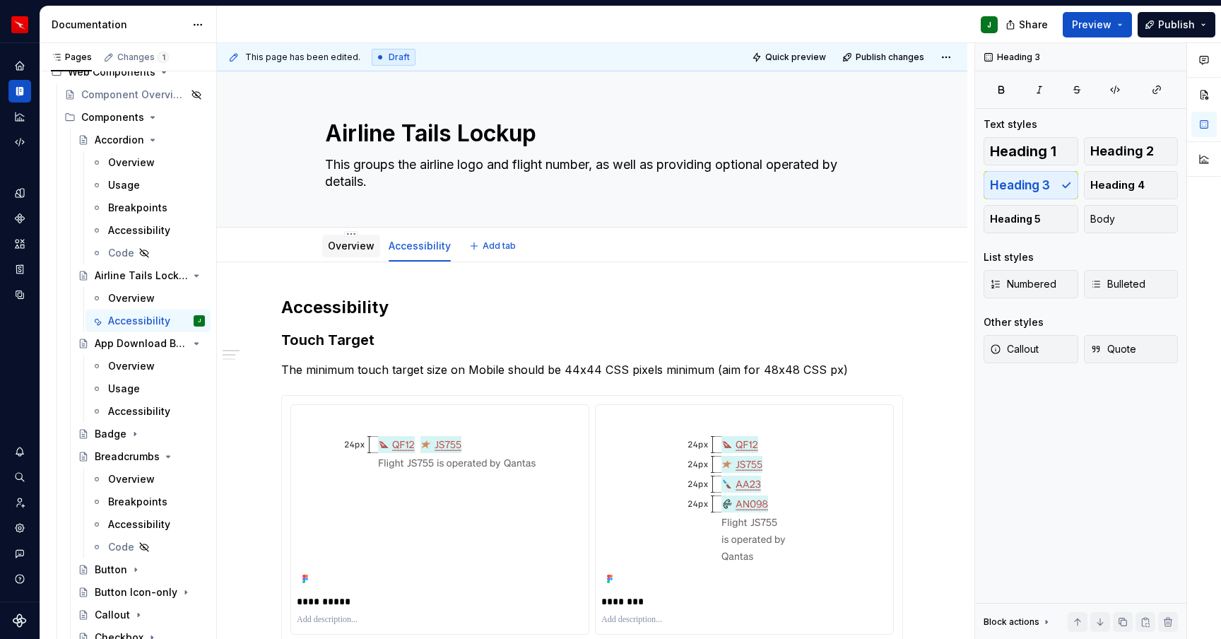
click at [357, 246] on link "Overview" at bounding box center [351, 246] width 47 height 12
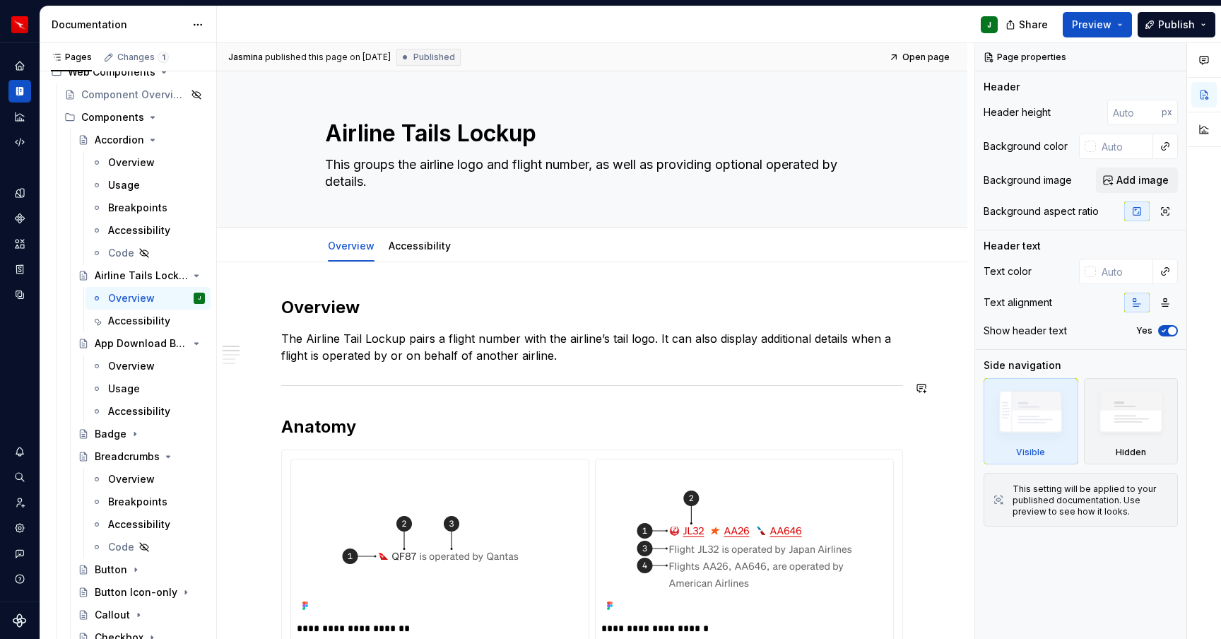
drag, startPoint x: 272, startPoint y: 392, endPoint x: 306, endPoint y: 417, distance: 42.4
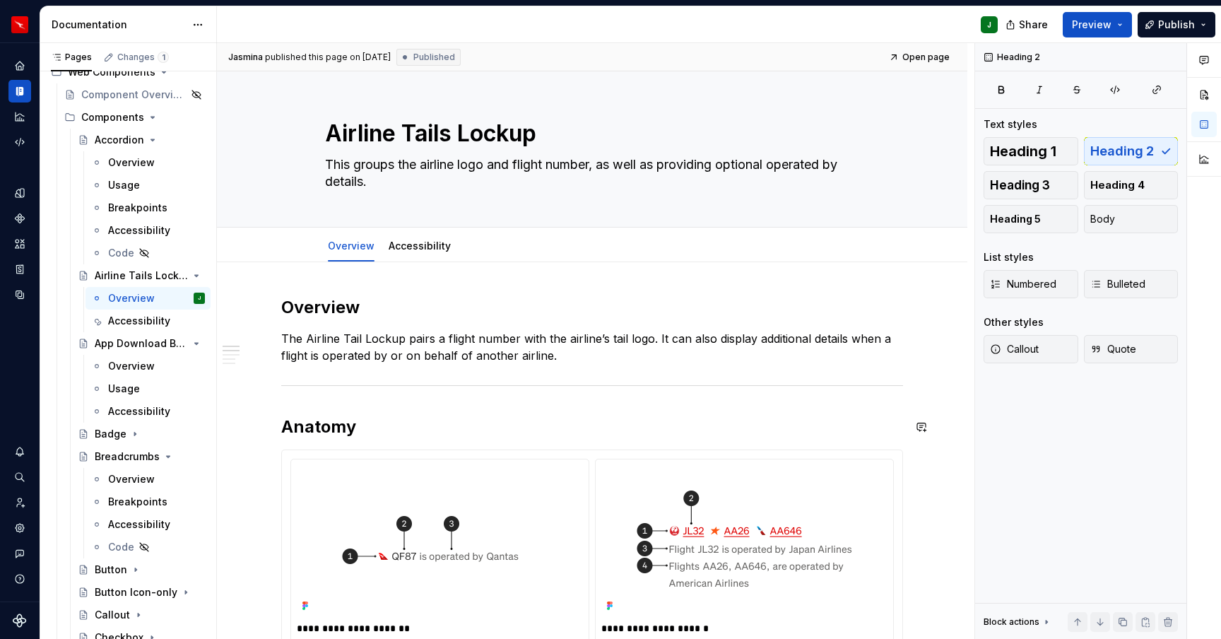
scroll to position [16, 0]
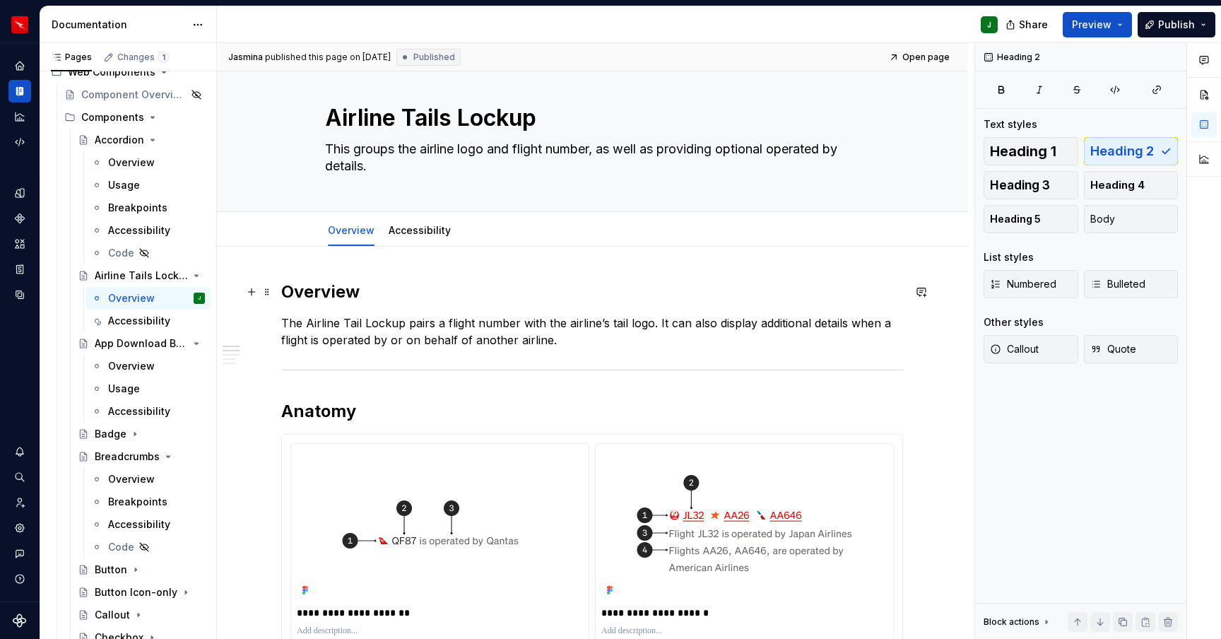
click at [321, 295] on h2 "Overview" at bounding box center [592, 292] width 622 height 23
click at [328, 416] on h2 "Anatomy" at bounding box center [592, 411] width 622 height 23
click at [271, 373] on span at bounding box center [267, 373] width 11 height 20
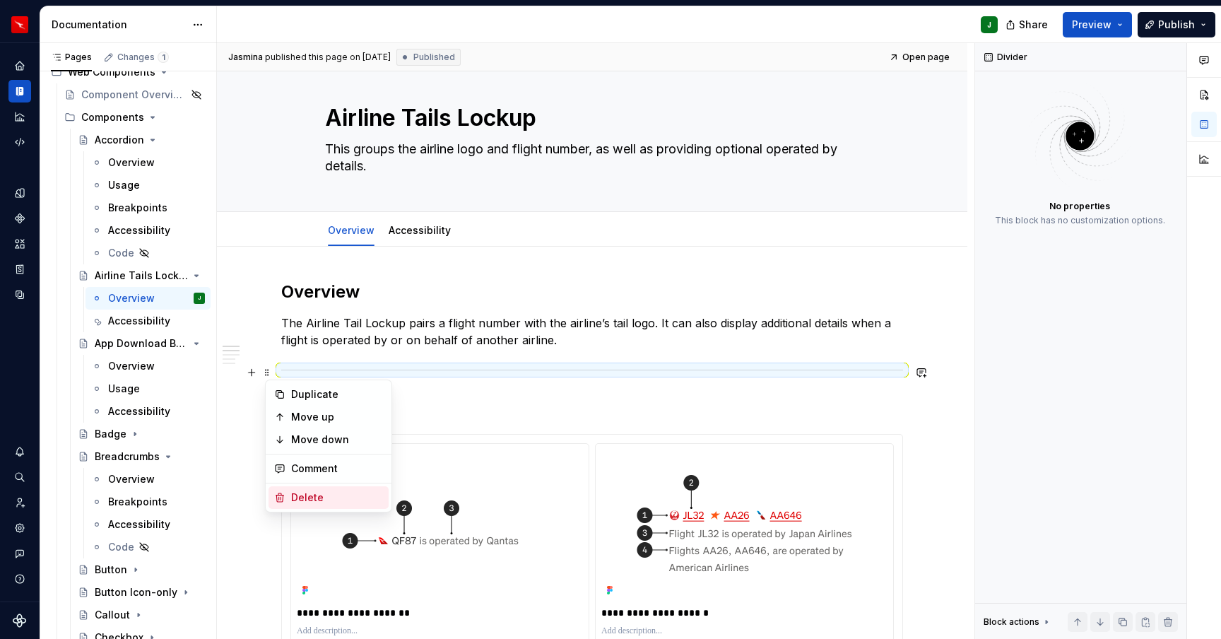
drag, startPoint x: 309, startPoint y: 498, endPoint x: 373, endPoint y: 389, distance: 126.4
click at [309, 498] on div "Delete" at bounding box center [337, 498] width 92 height 14
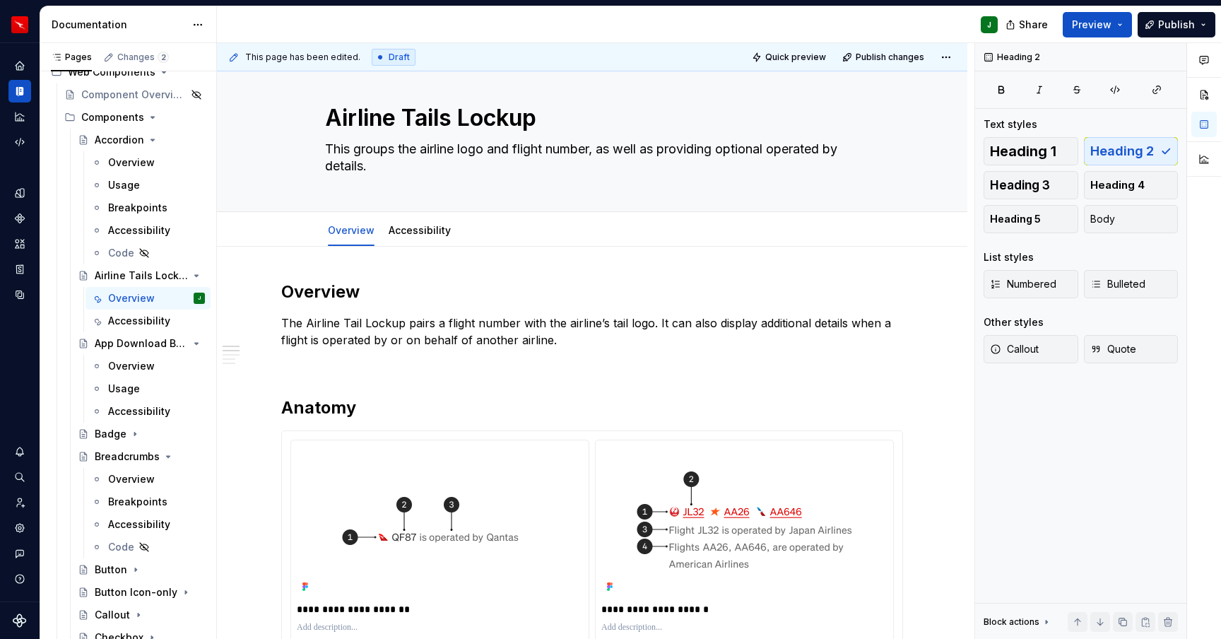
click at [120, 163] on div "Overview" at bounding box center [131, 163] width 47 height 14
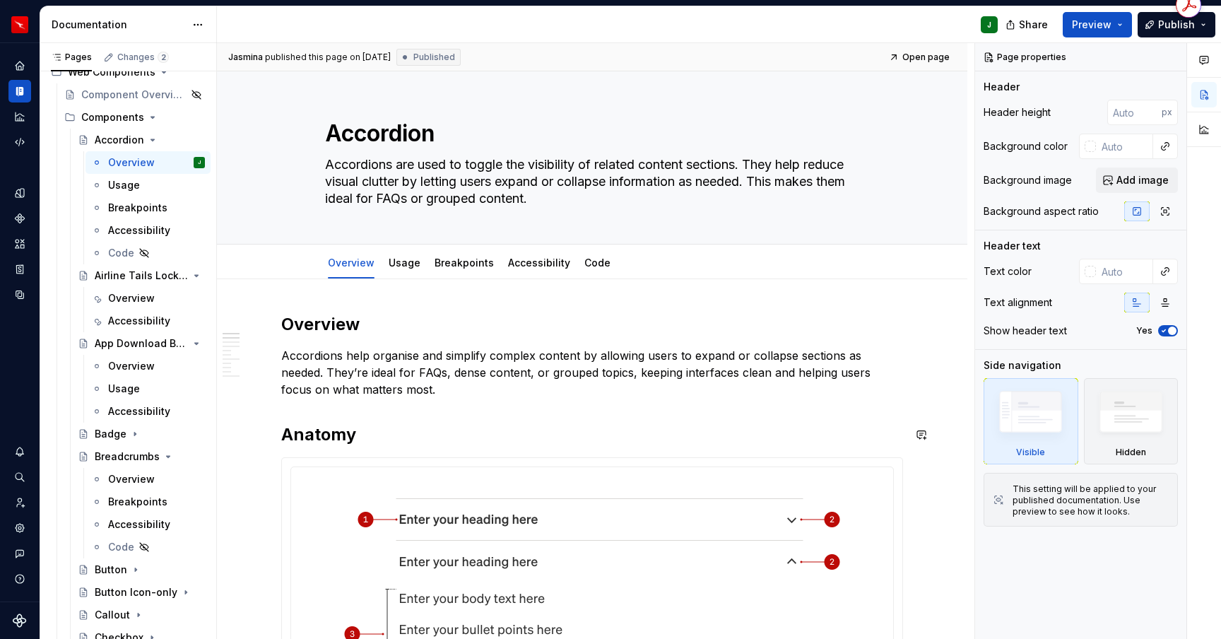
drag, startPoint x: 332, startPoint y: 423, endPoint x: 334, endPoint y: 438, distance: 15.7
click at [332, 423] on h2 "Anatomy" at bounding box center [592, 434] width 622 height 23
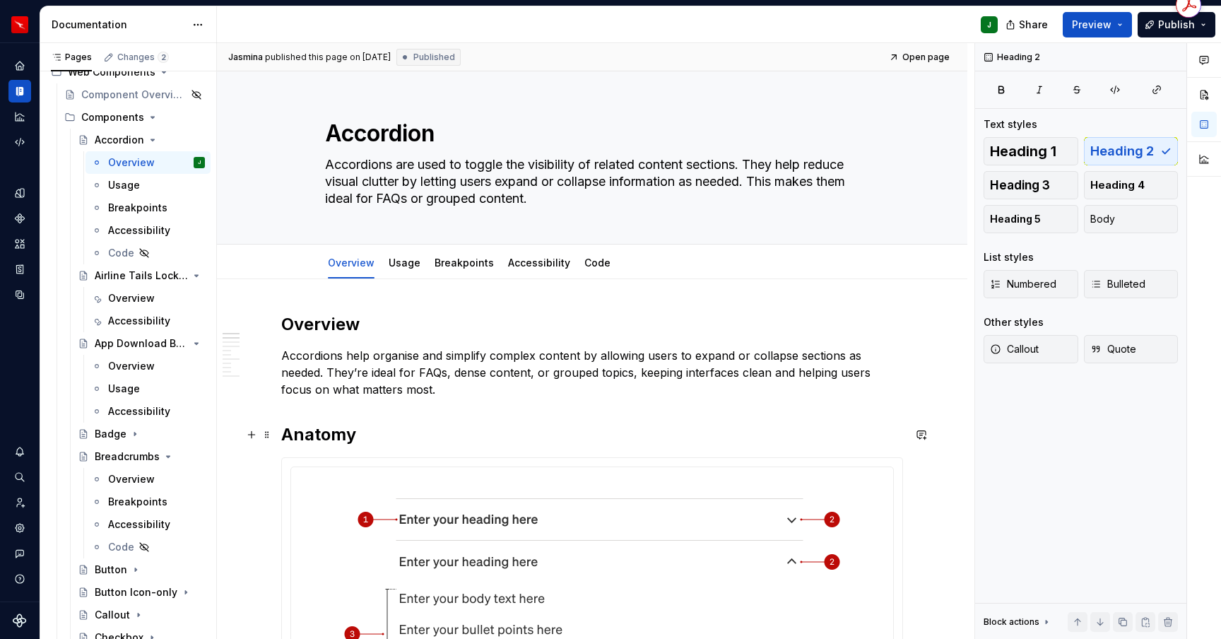
click at [334, 438] on h2 "Anatomy" at bounding box center [592, 434] width 622 height 23
click at [332, 328] on h2 "Overview" at bounding box center [592, 324] width 622 height 23
click at [315, 431] on h2 "Anatomy" at bounding box center [592, 434] width 622 height 23
click at [296, 433] on h2 "Anatomy" at bounding box center [592, 434] width 622 height 23
click at [317, 437] on h2 "Anatomy" at bounding box center [592, 434] width 622 height 23
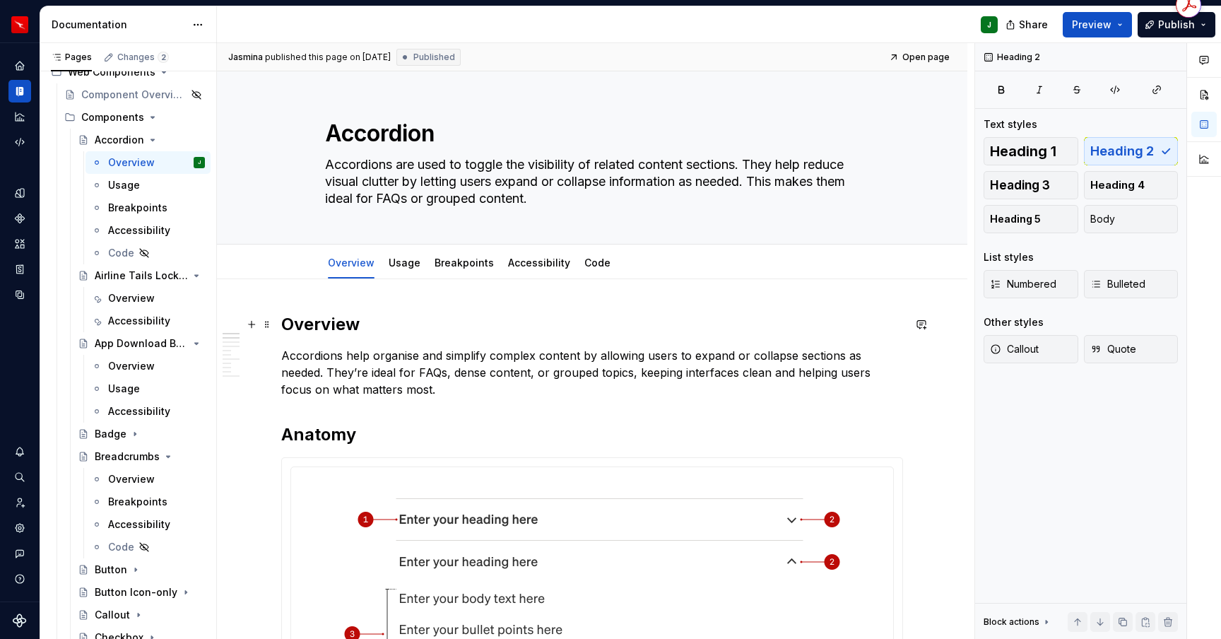
click at [329, 324] on h2 "Overview" at bounding box center [592, 324] width 622 height 23
click at [328, 423] on h2 "Anatomy" at bounding box center [592, 434] width 622 height 23
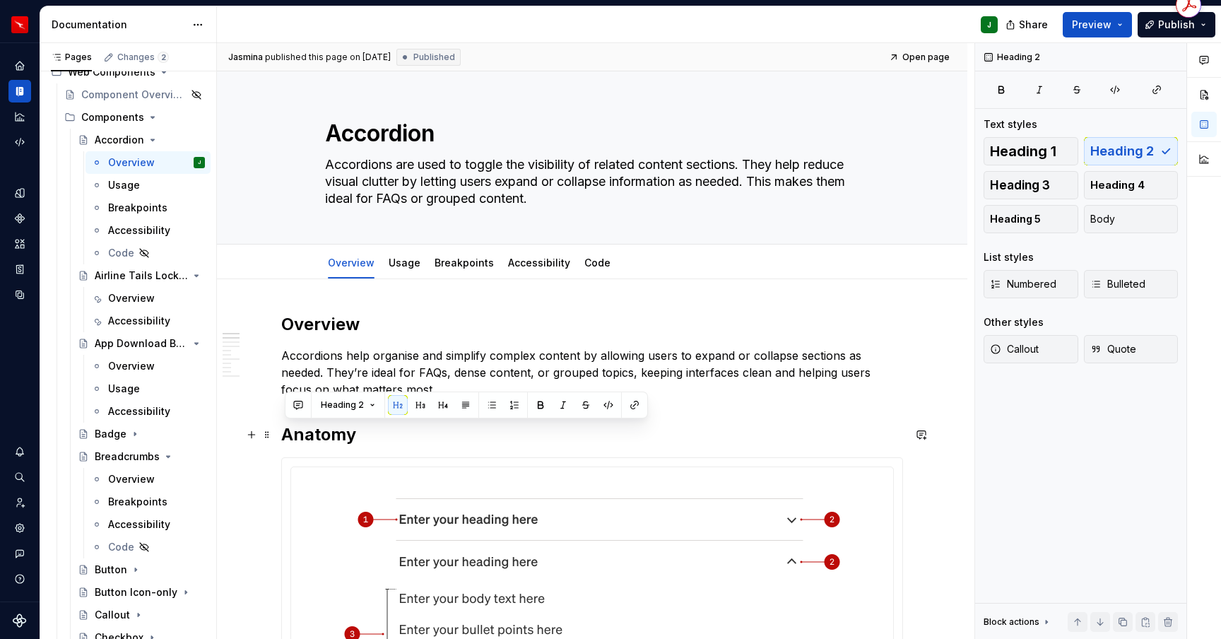
click at [333, 442] on h2 "Anatomy" at bounding box center [592, 434] width 622 height 23
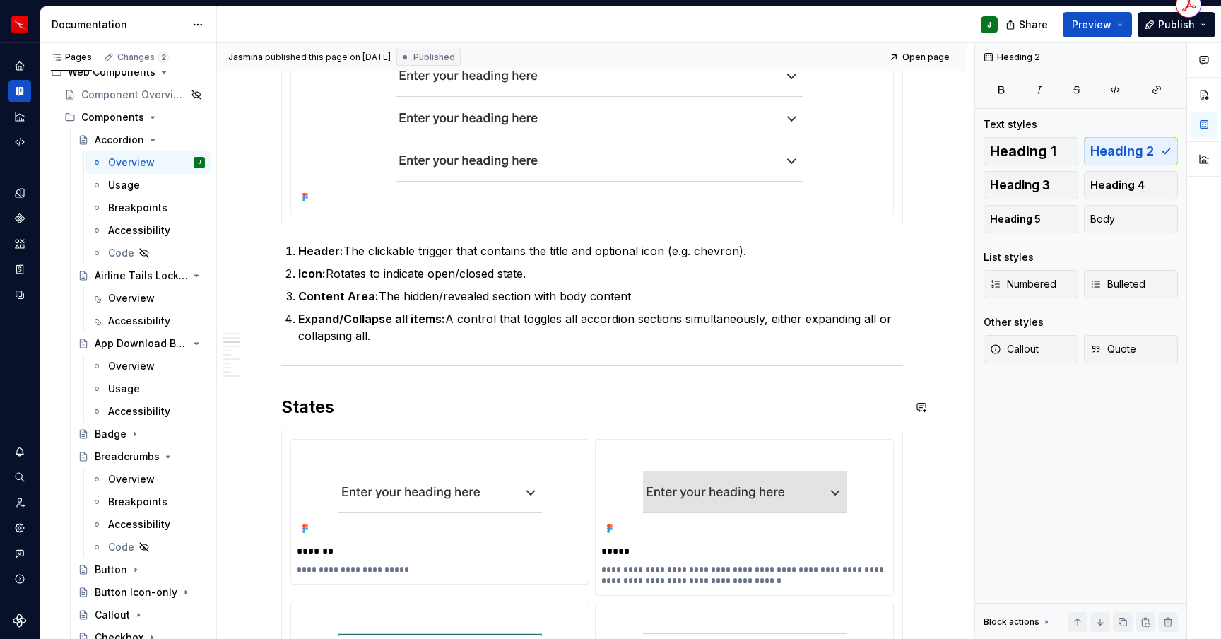
click at [311, 407] on h2 "States" at bounding box center [592, 407] width 622 height 23
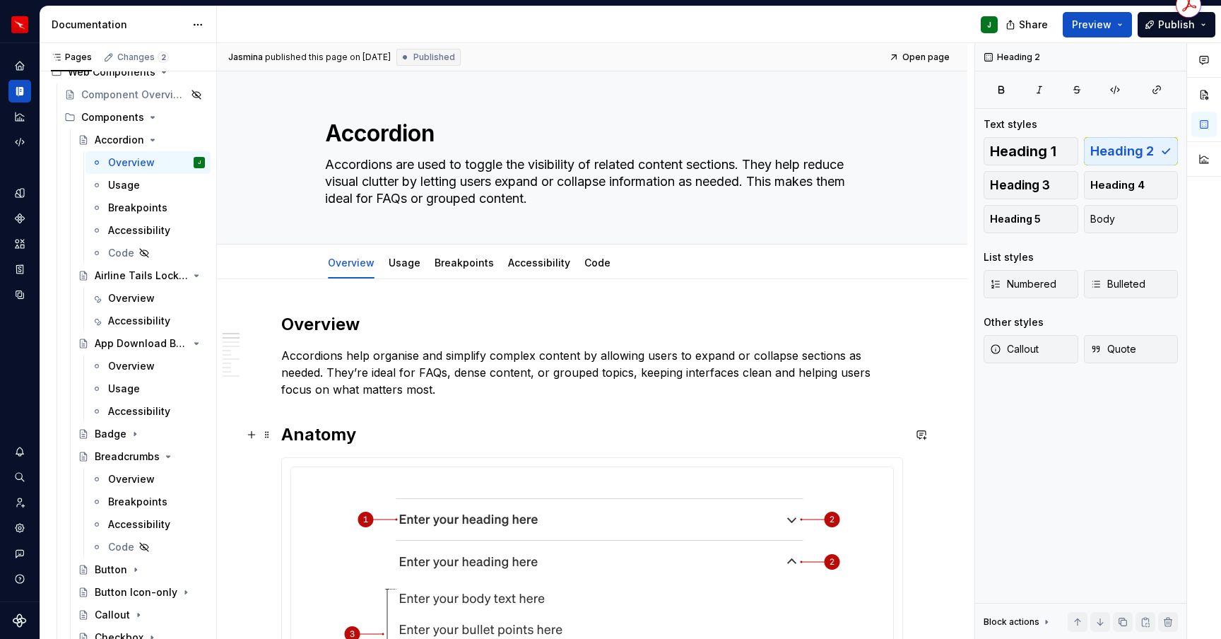
click at [286, 433] on h2 "Anatomy" at bounding box center [592, 434] width 622 height 23
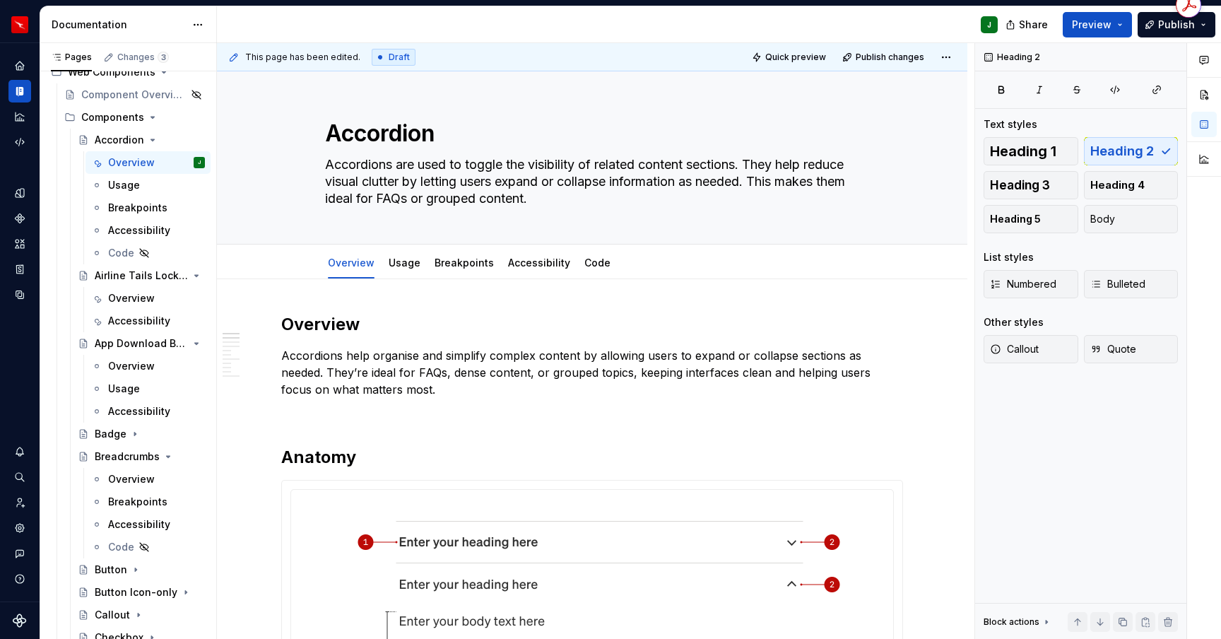
click at [120, 295] on div "Overview" at bounding box center [131, 298] width 47 height 14
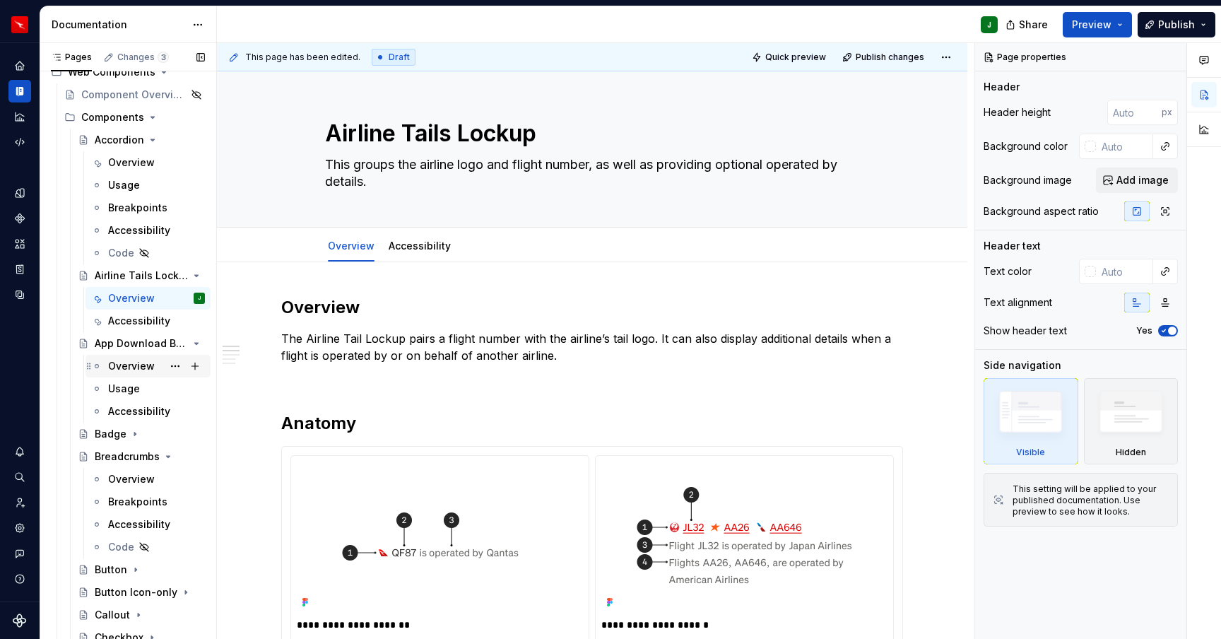
click at [127, 371] on div "Overview" at bounding box center [131, 366] width 47 height 14
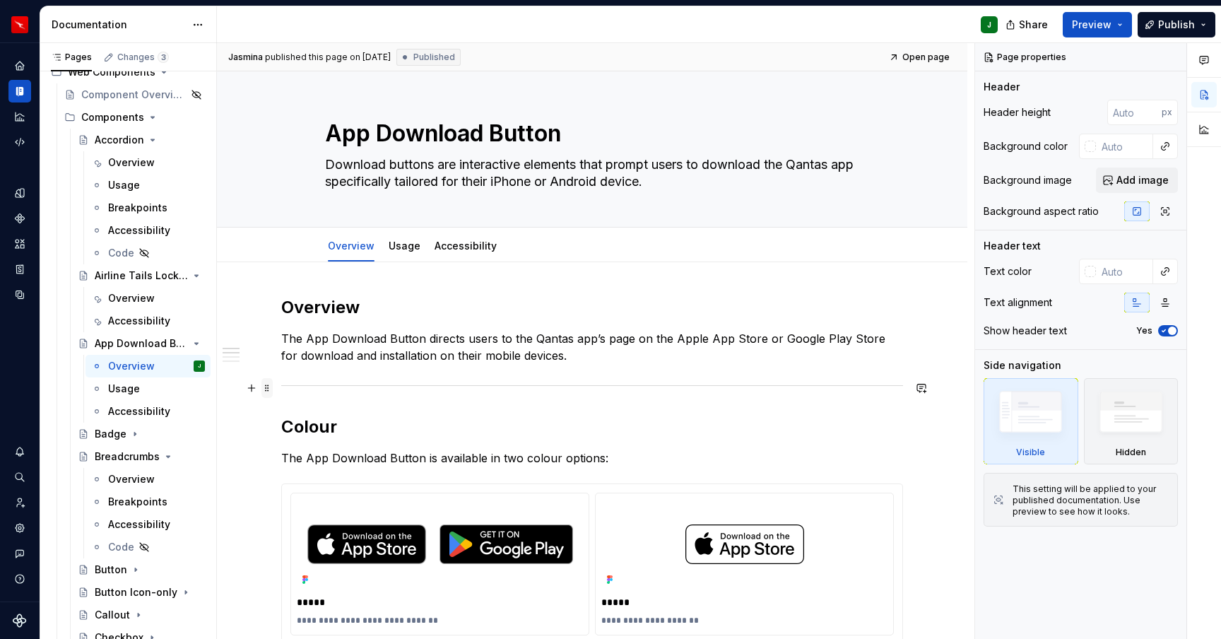
click at [271, 389] on span at bounding box center [267, 388] width 11 height 20
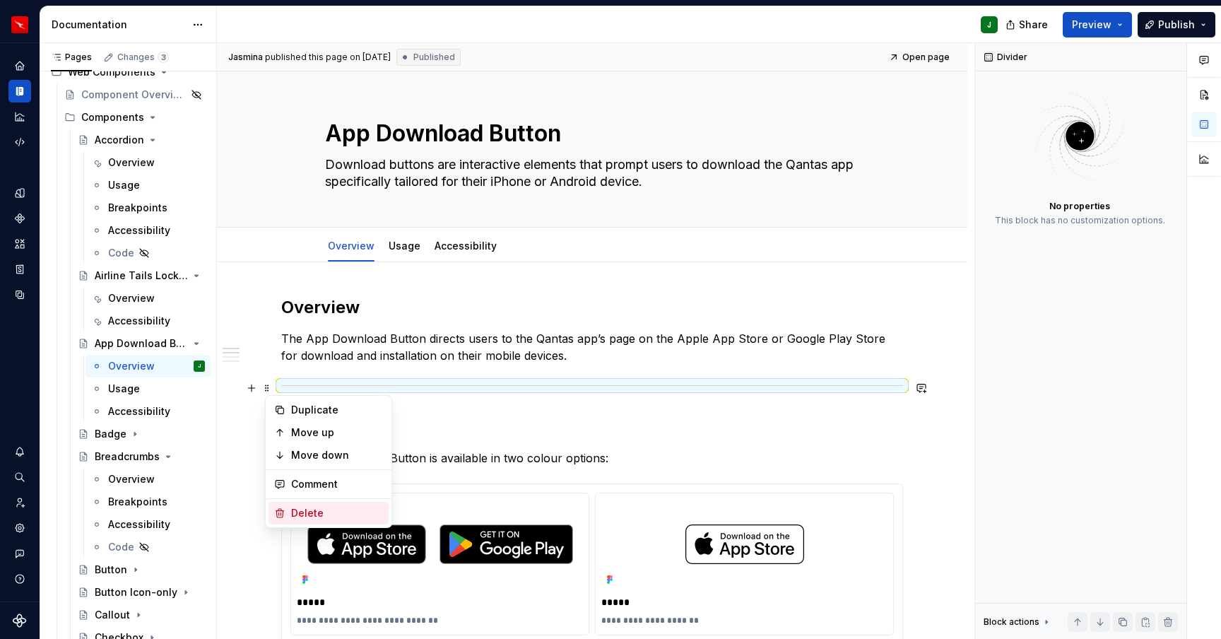
drag, startPoint x: 307, startPoint y: 512, endPoint x: 280, endPoint y: 390, distance: 125.2
click at [307, 512] on div "Delete" at bounding box center [337, 513] width 92 height 14
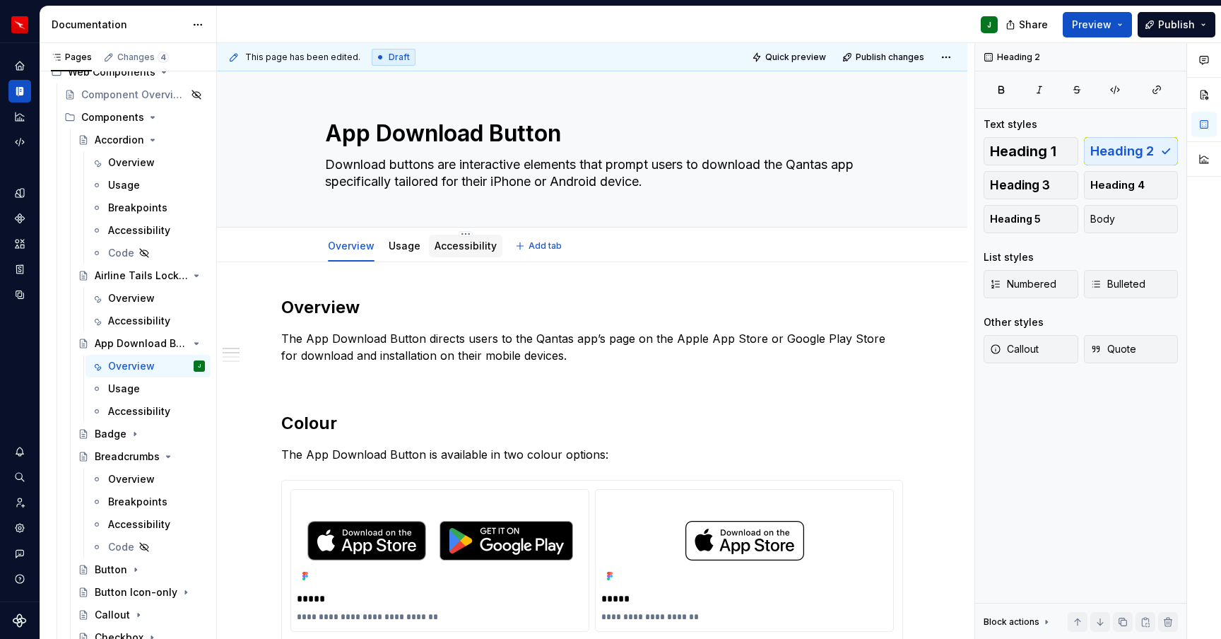
click at [467, 247] on link "Accessibility" at bounding box center [466, 246] width 62 height 12
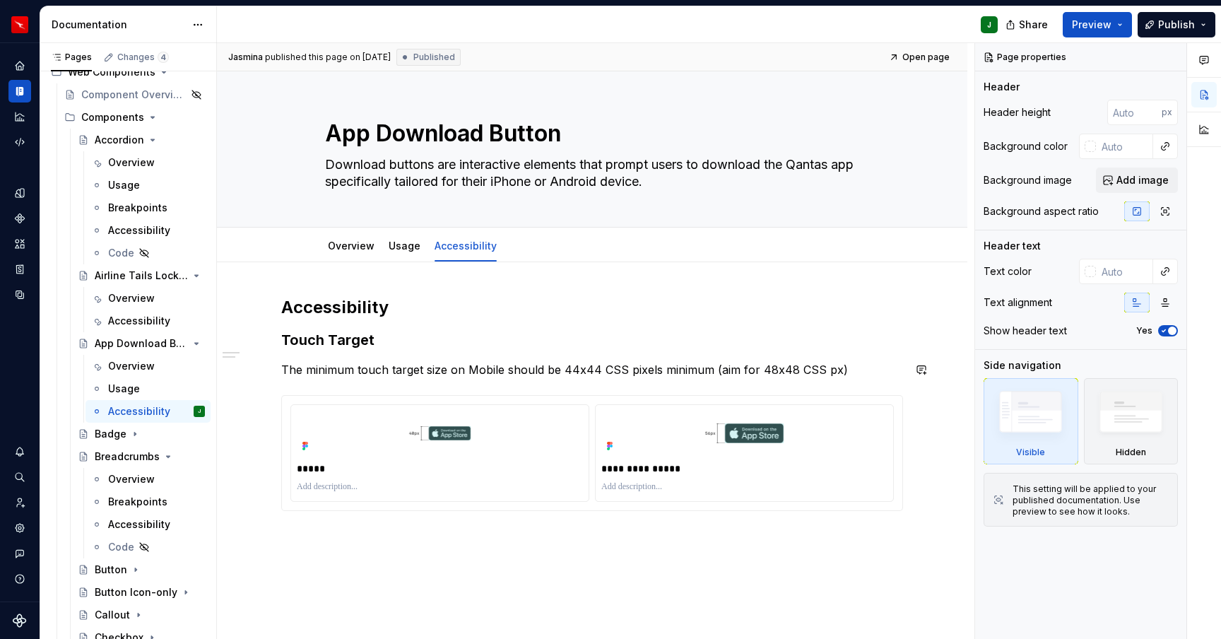
scroll to position [113, 0]
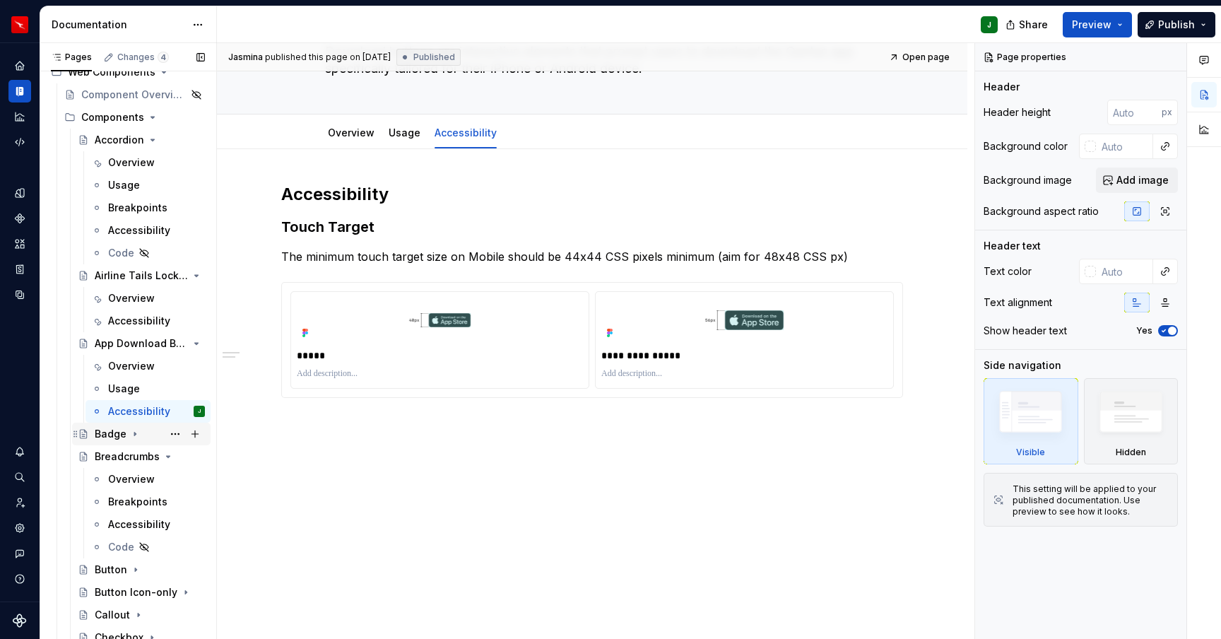
click at [134, 434] on icon "Page tree" at bounding box center [134, 435] width 1 height 4
click at [125, 456] on div "Overview" at bounding box center [131, 457] width 47 height 14
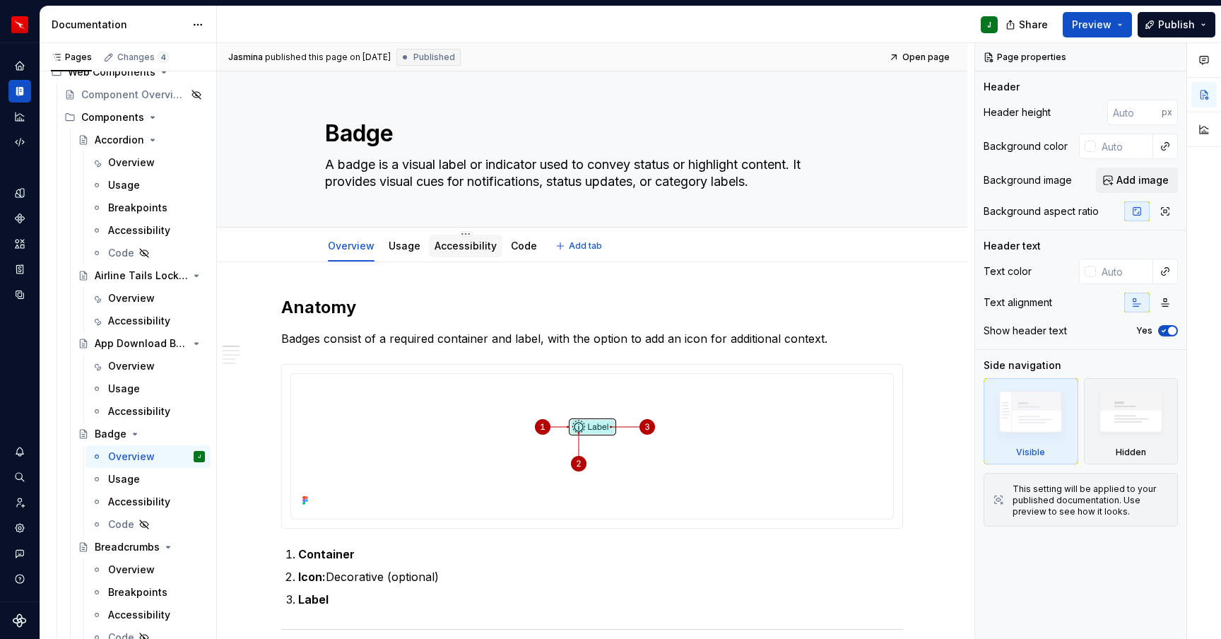
click at [460, 246] on link "Accessibility" at bounding box center [466, 246] width 62 height 12
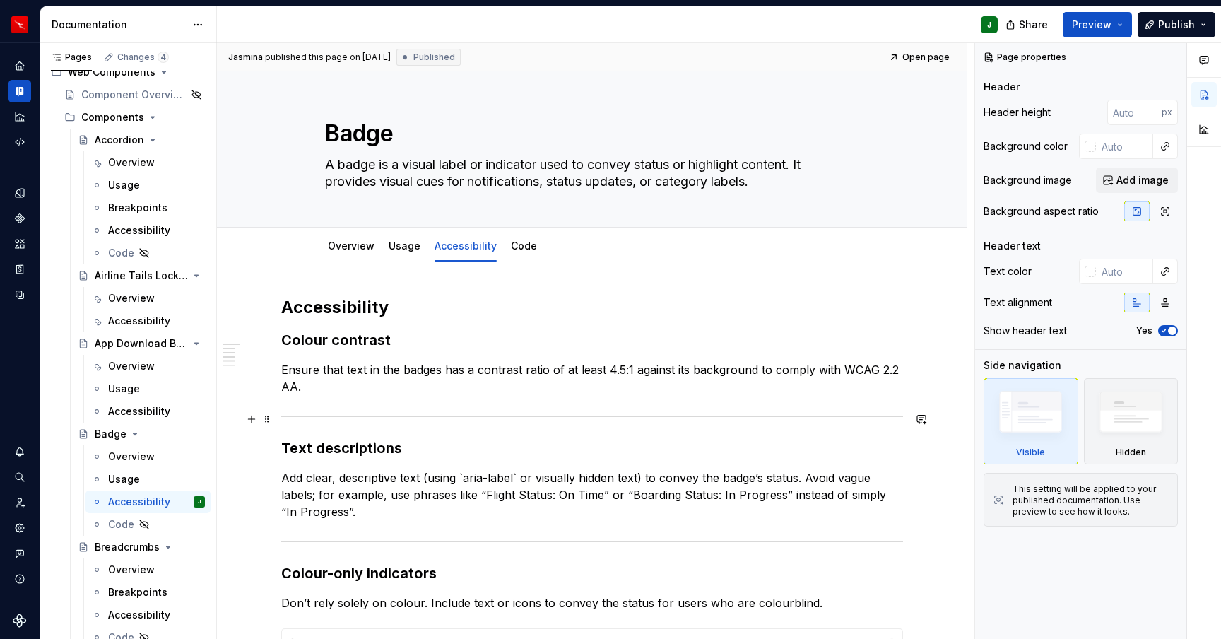
click at [271, 418] on span at bounding box center [267, 419] width 11 height 20
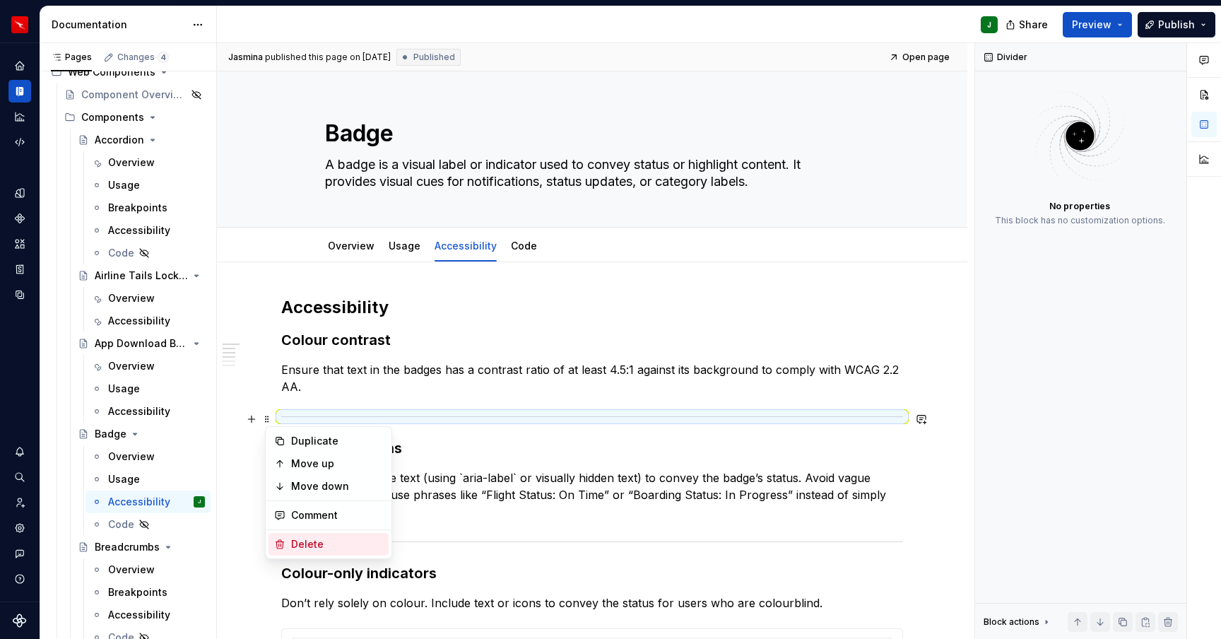
drag, startPoint x: 307, startPoint y: 544, endPoint x: 317, endPoint y: 452, distance: 92.4
click at [307, 544] on div "Delete" at bounding box center [337, 544] width 92 height 14
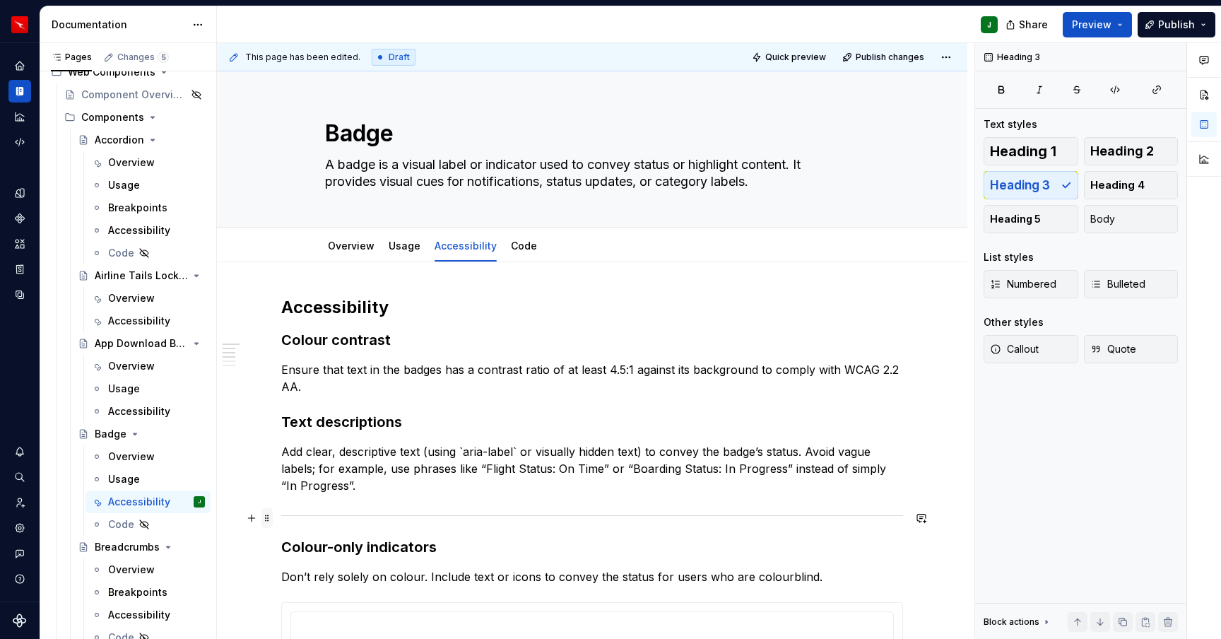
click at [271, 519] on span at bounding box center [267, 518] width 11 height 20
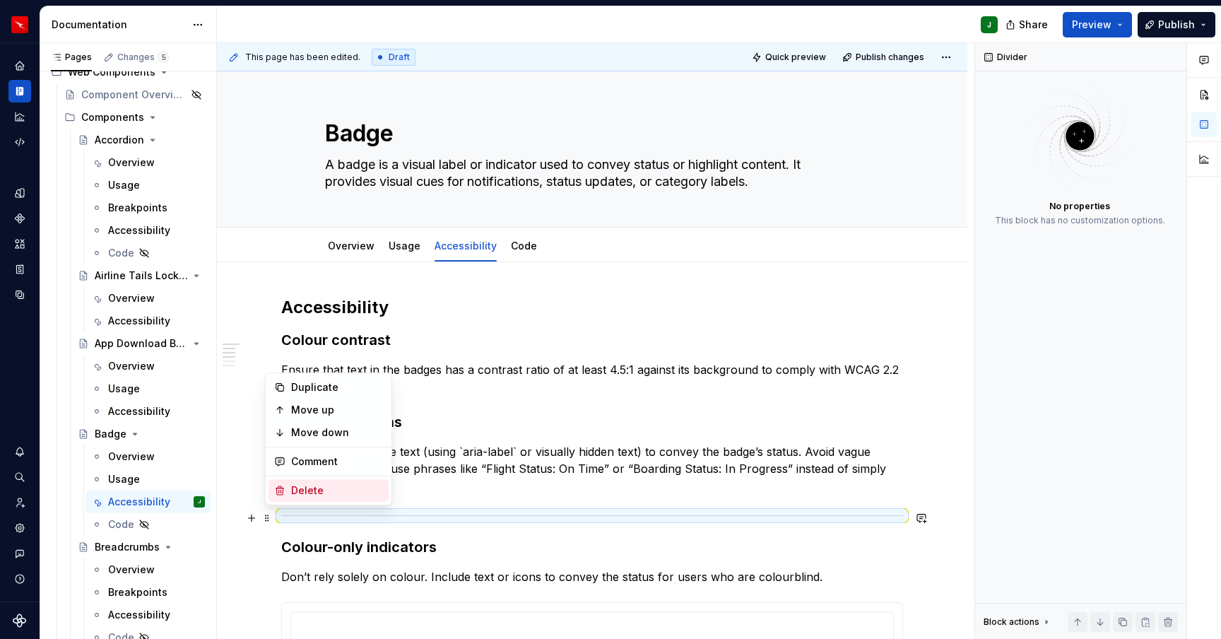
click at [303, 487] on div "Delete" at bounding box center [337, 490] width 92 height 14
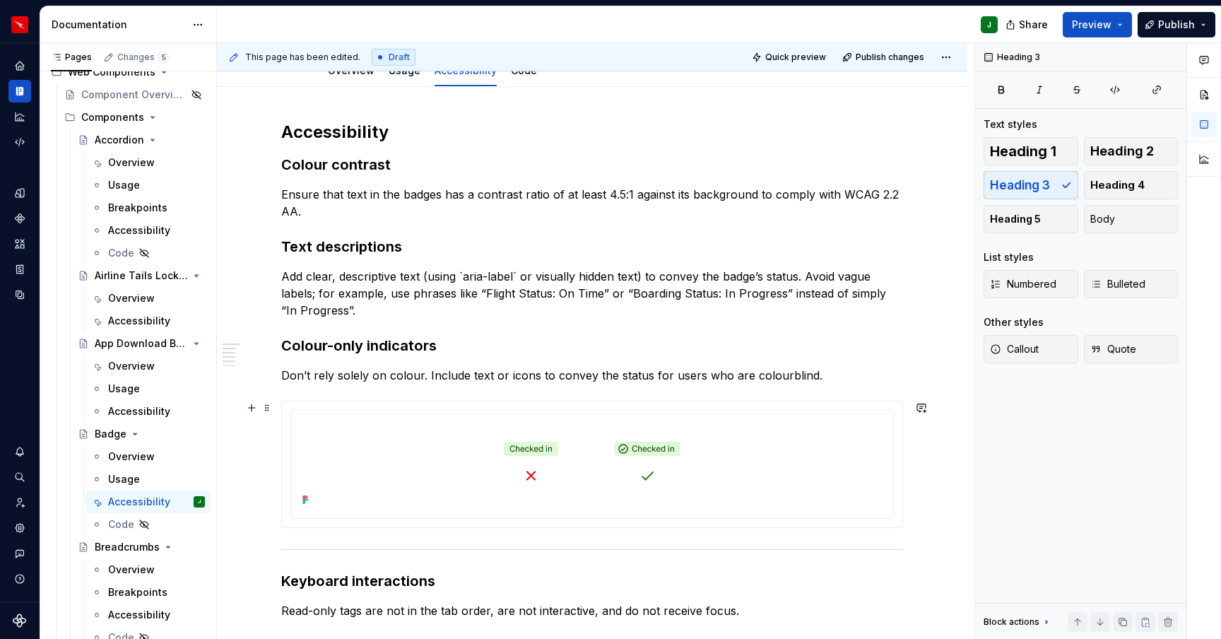
scroll to position [186, 0]
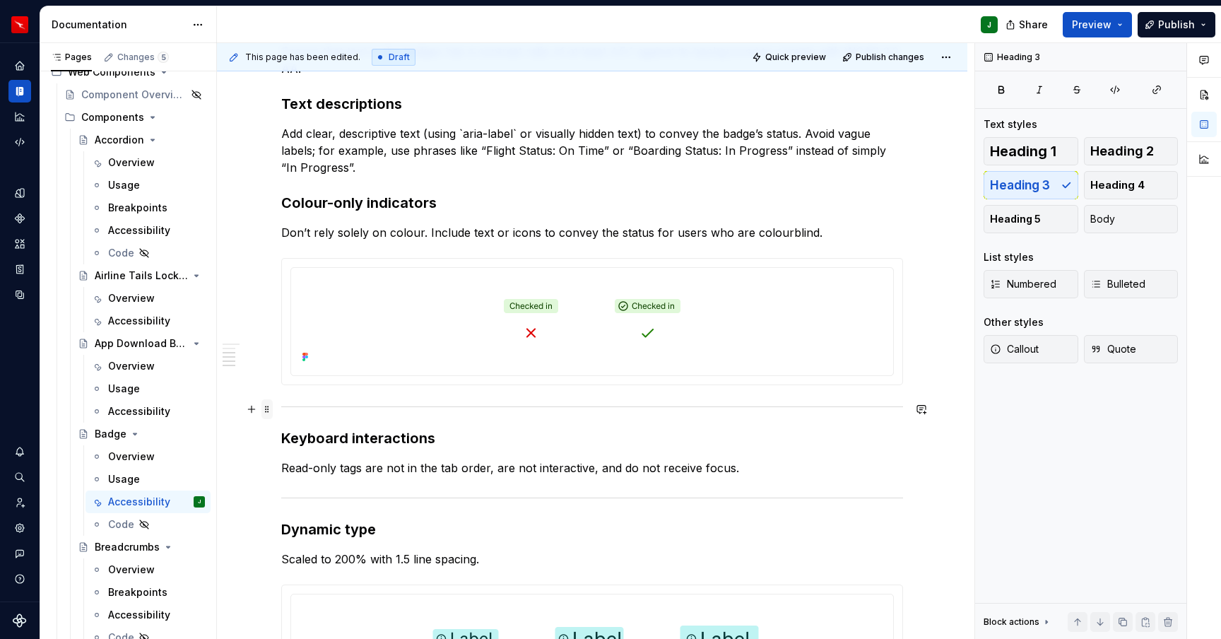
click at [271, 409] on span at bounding box center [267, 409] width 11 height 20
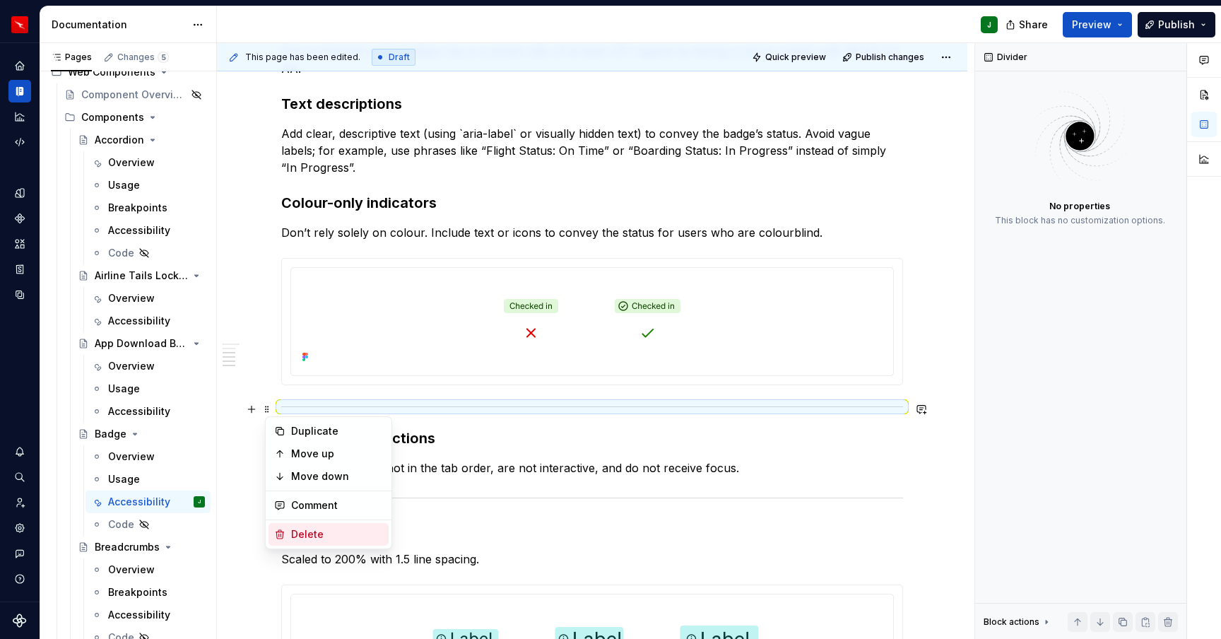
drag, startPoint x: 295, startPoint y: 541, endPoint x: 270, endPoint y: 515, distance: 36.0
click at [295, 541] on div "Delete" at bounding box center [337, 534] width 92 height 14
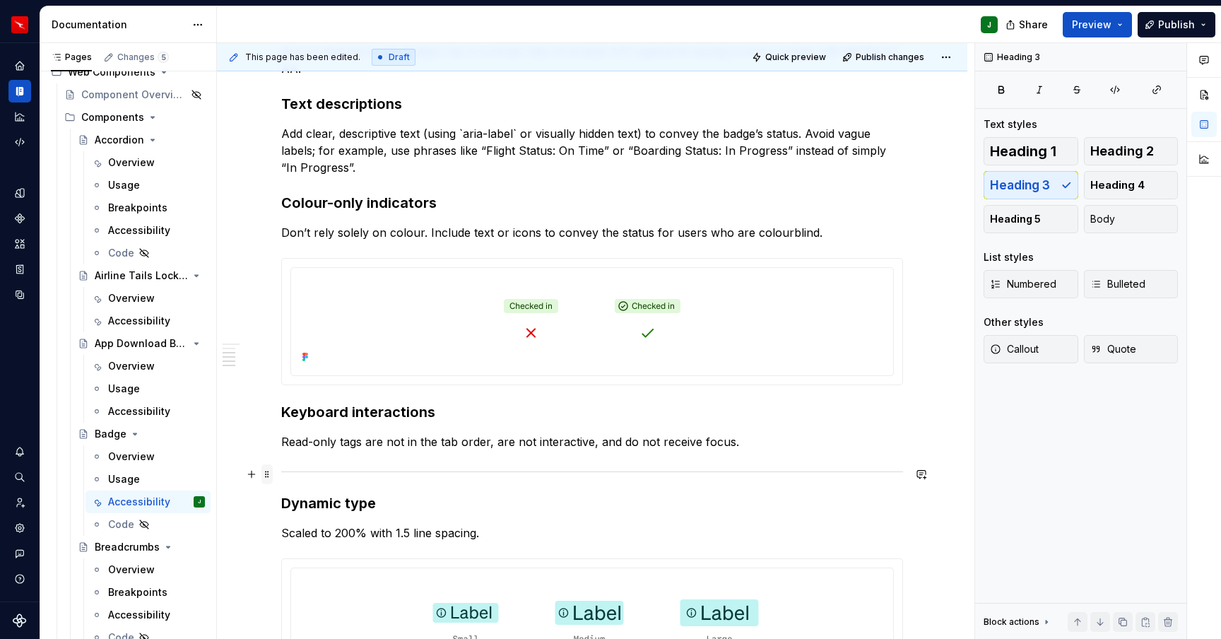
click at [270, 475] on span at bounding box center [267, 474] width 11 height 20
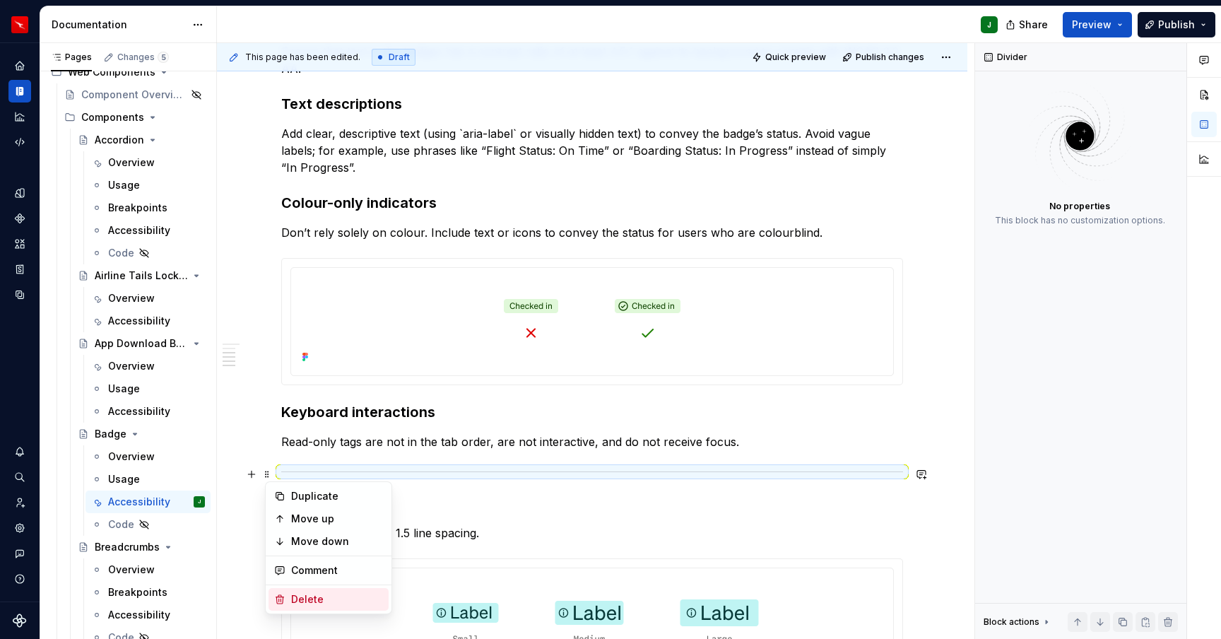
drag, startPoint x: 300, startPoint y: 599, endPoint x: 329, endPoint y: 491, distance: 111.3
click at [300, 599] on div "Delete" at bounding box center [337, 599] width 92 height 14
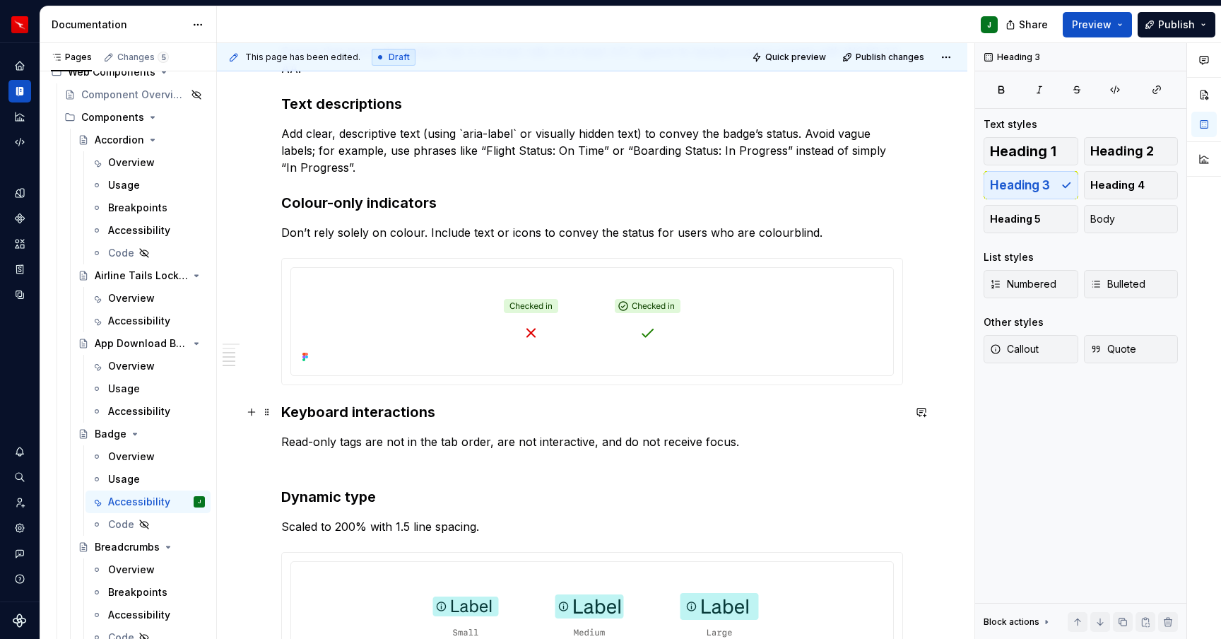
drag, startPoint x: 281, startPoint y: 412, endPoint x: 317, endPoint y: 414, distance: 35.4
click at [281, 412] on div "Accessibility Colour contrast Ensure that text in the badges has a contrast rat…" at bounding box center [592, 417] width 751 height 946
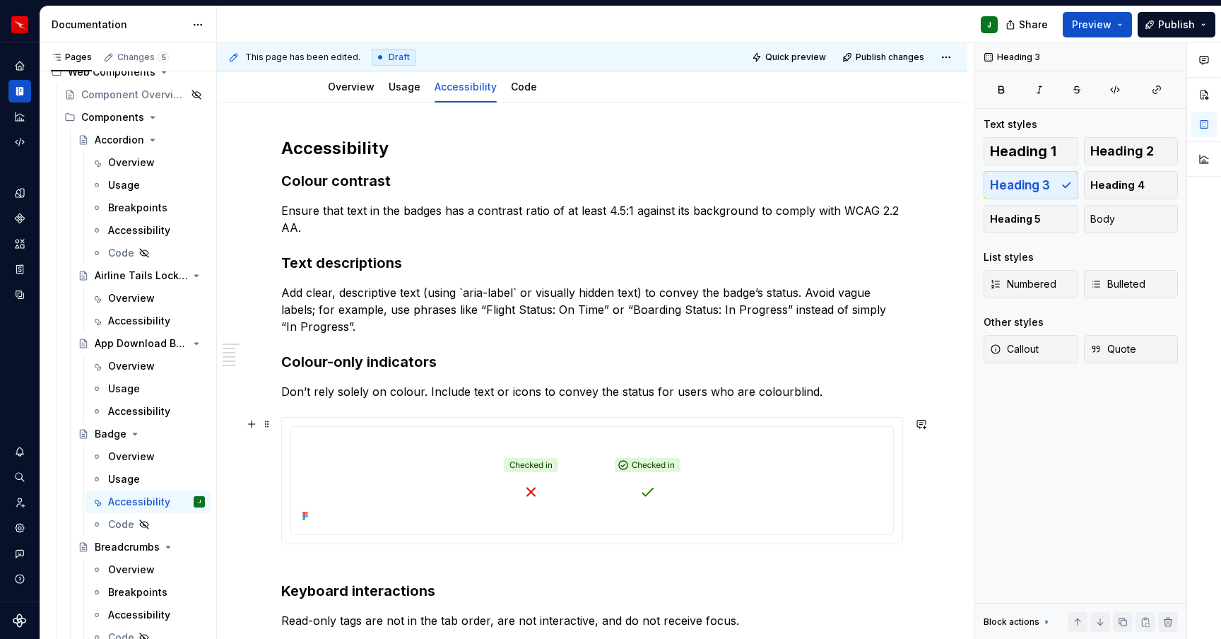
scroll to position [133, 0]
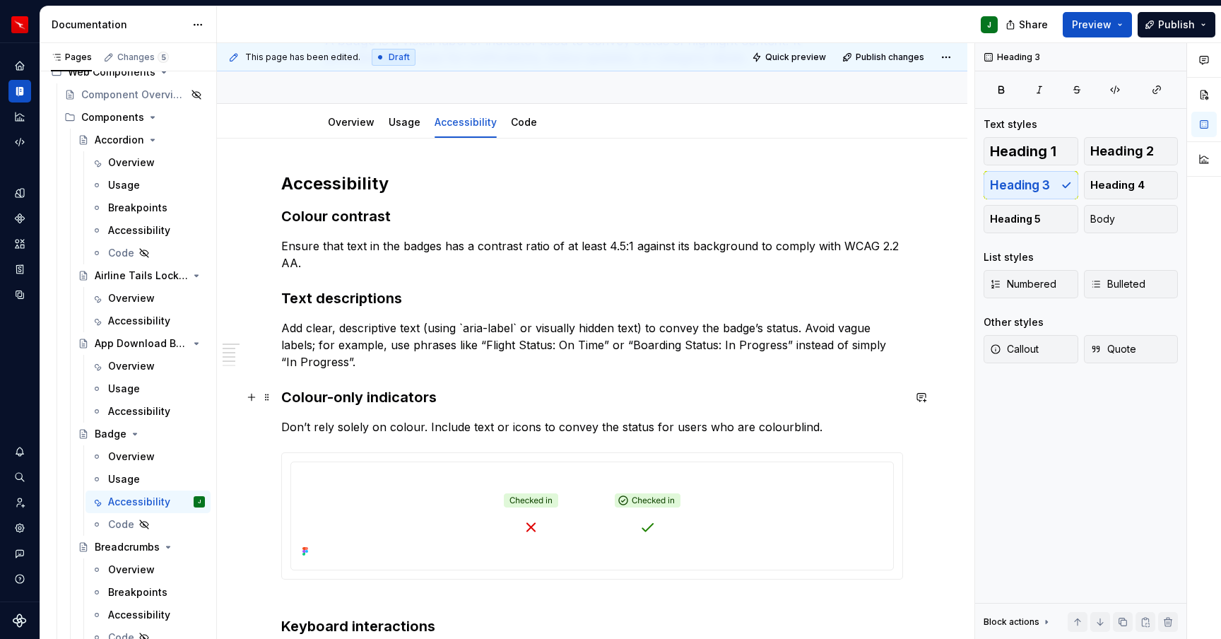
drag, startPoint x: 286, startPoint y: 396, endPoint x: 292, endPoint y: 382, distance: 14.6
click at [286, 396] on h3 "Colour-only indicators" at bounding box center [592, 397] width 622 height 20
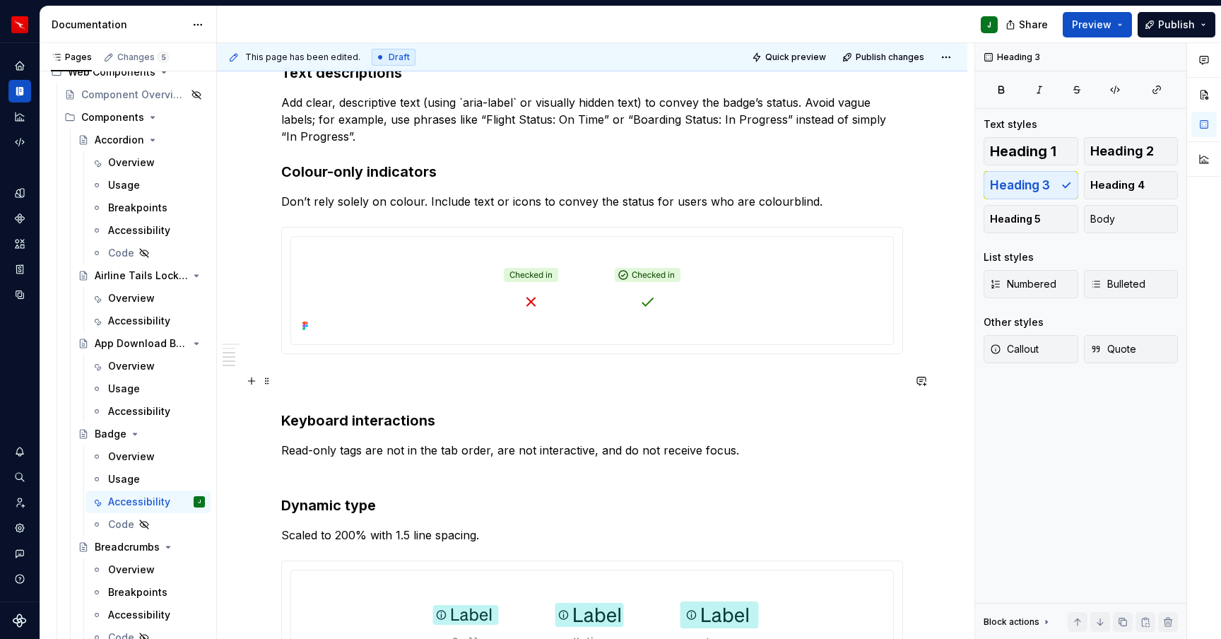
click at [292, 386] on h3 "Keyboard interactions" at bounding box center [592, 400] width 622 height 59
click at [289, 399] on h3 "Keyboard interactions" at bounding box center [592, 400] width 622 height 59
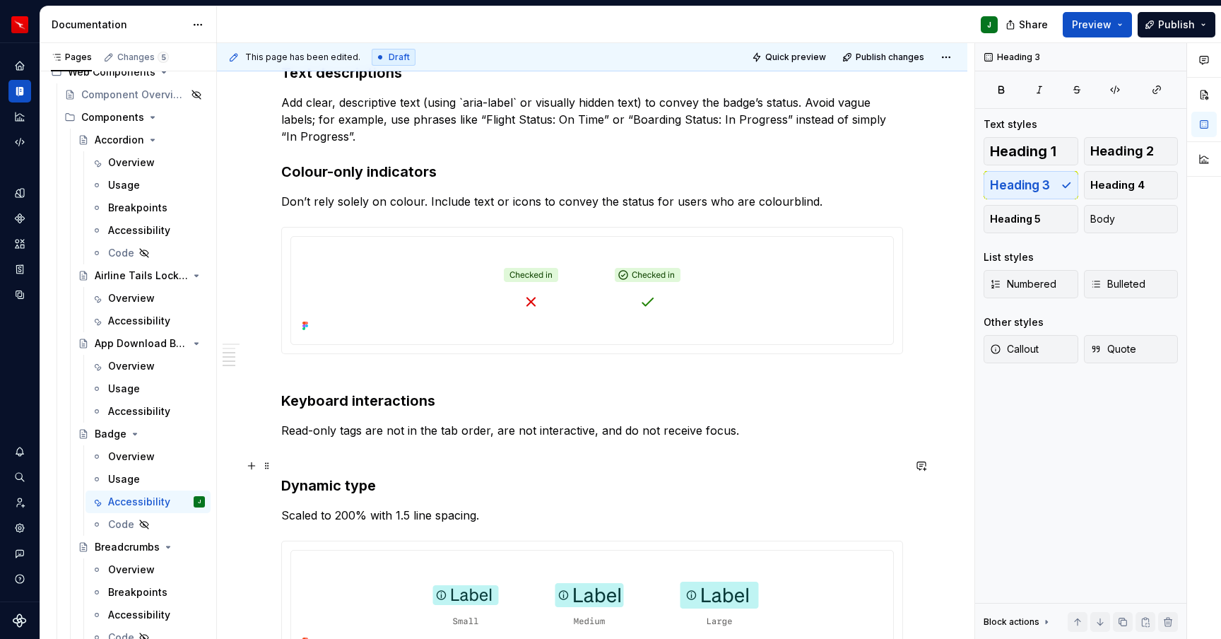
click at [295, 458] on h3 "Dynamic type" at bounding box center [592, 476] width 622 height 40
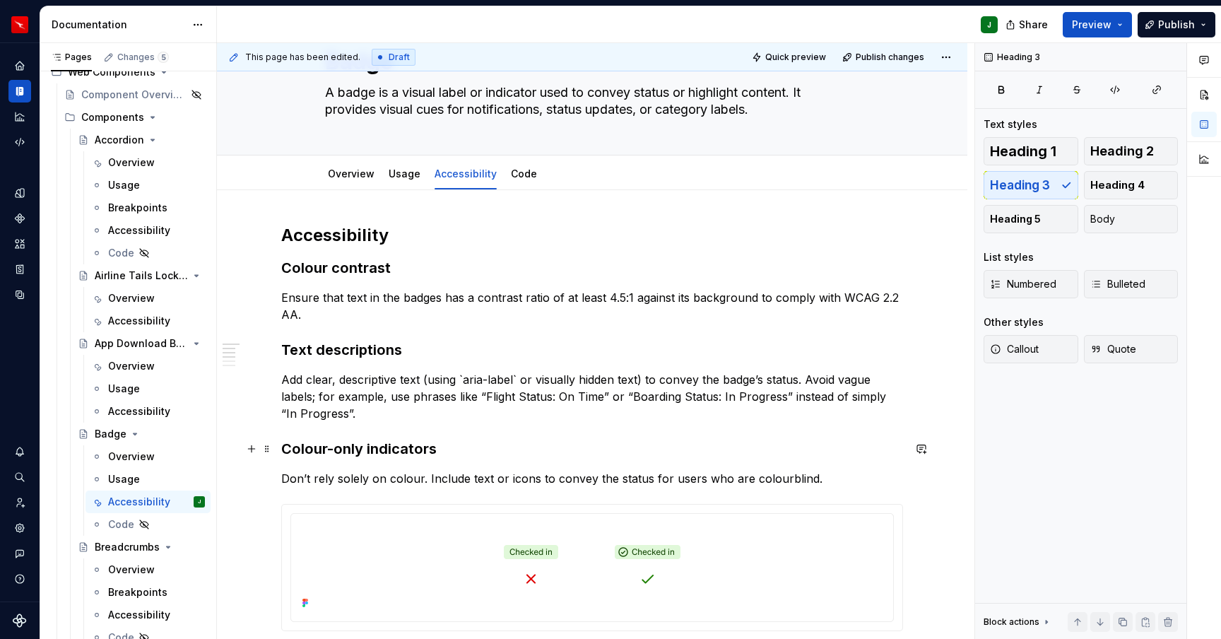
click at [285, 448] on h3 "Colour-only indicators" at bounding box center [592, 449] width 622 height 20
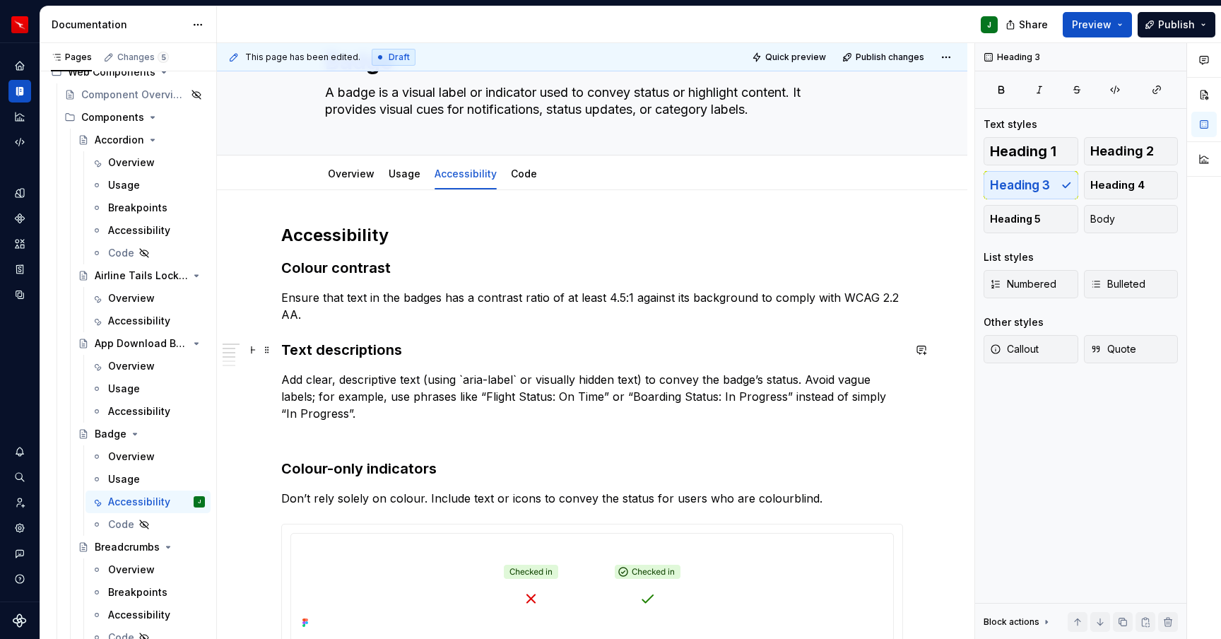
click at [287, 350] on h3 "Text descriptions" at bounding box center [592, 350] width 622 height 20
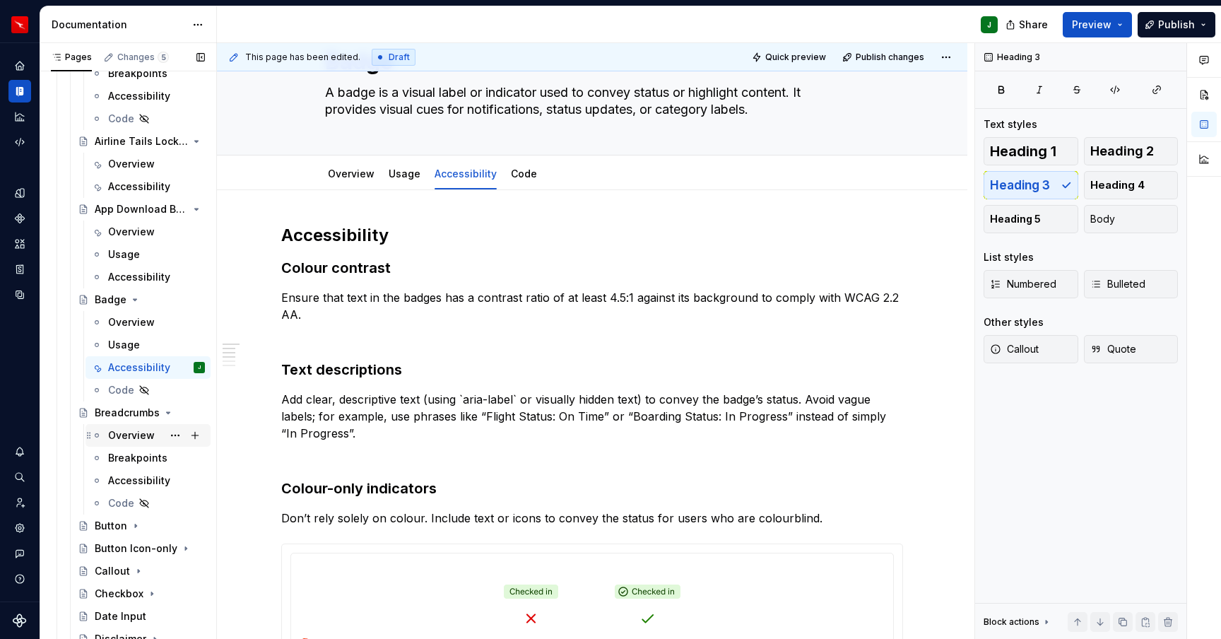
click at [132, 435] on div "Overview" at bounding box center [131, 435] width 47 height 14
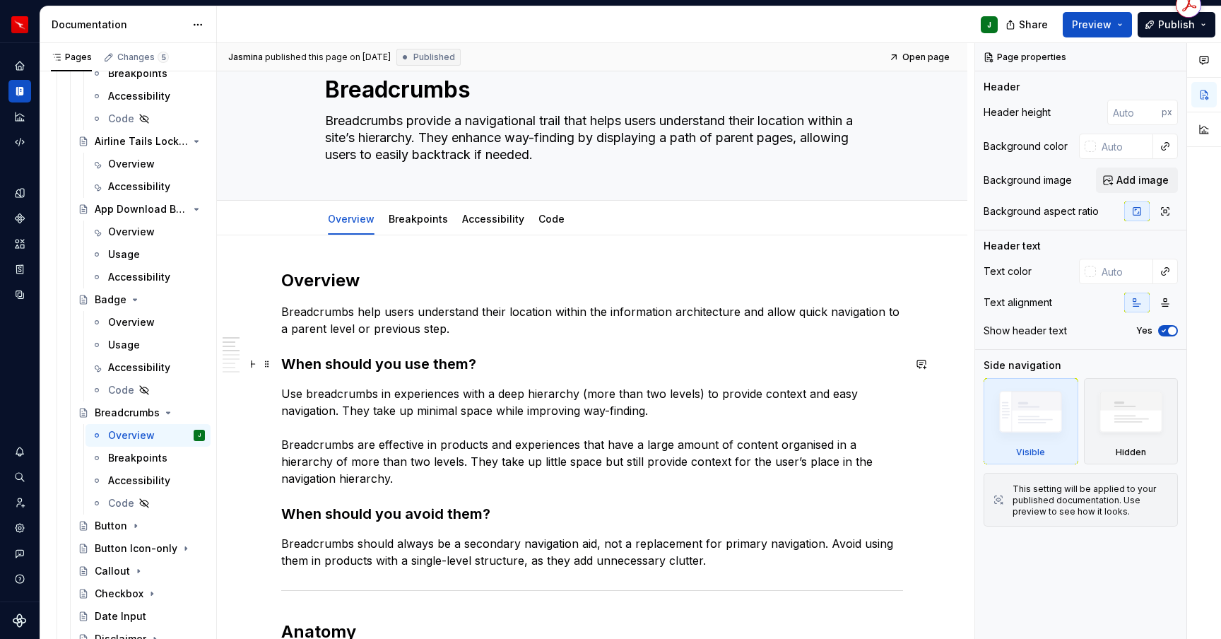
click at [324, 360] on h3 "When should you use them?" at bounding box center [592, 364] width 622 height 20
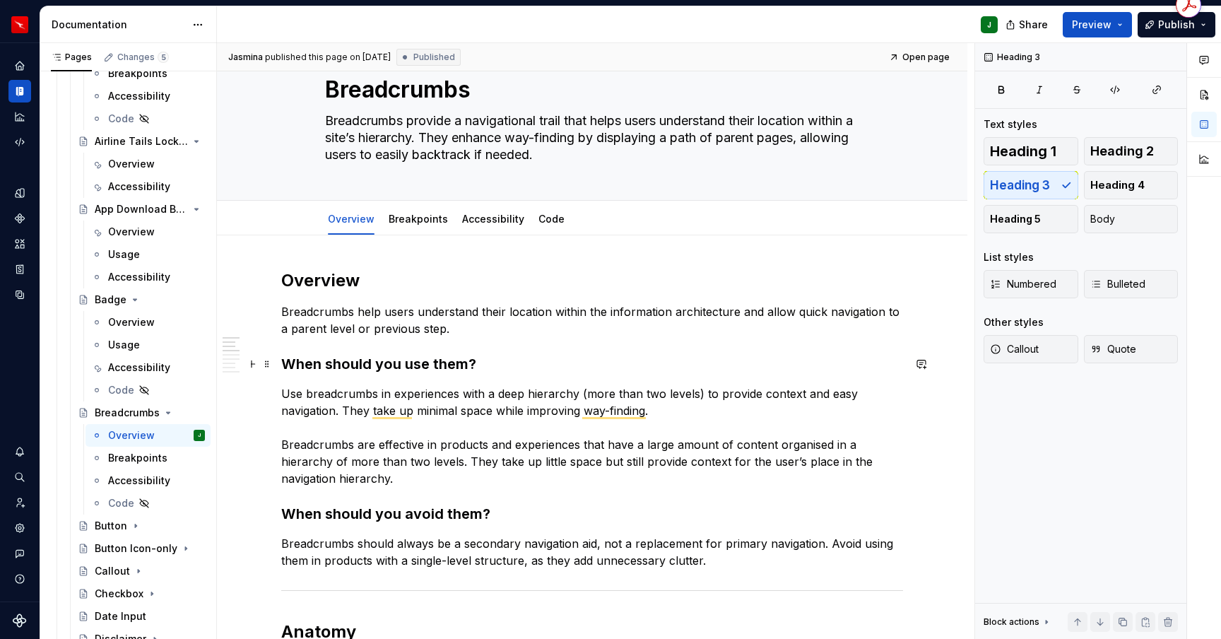
click at [447, 366] on h3 "When should you use them?" at bounding box center [592, 364] width 622 height 20
click at [1137, 176] on button "Heading 4" at bounding box center [1131, 185] width 95 height 28
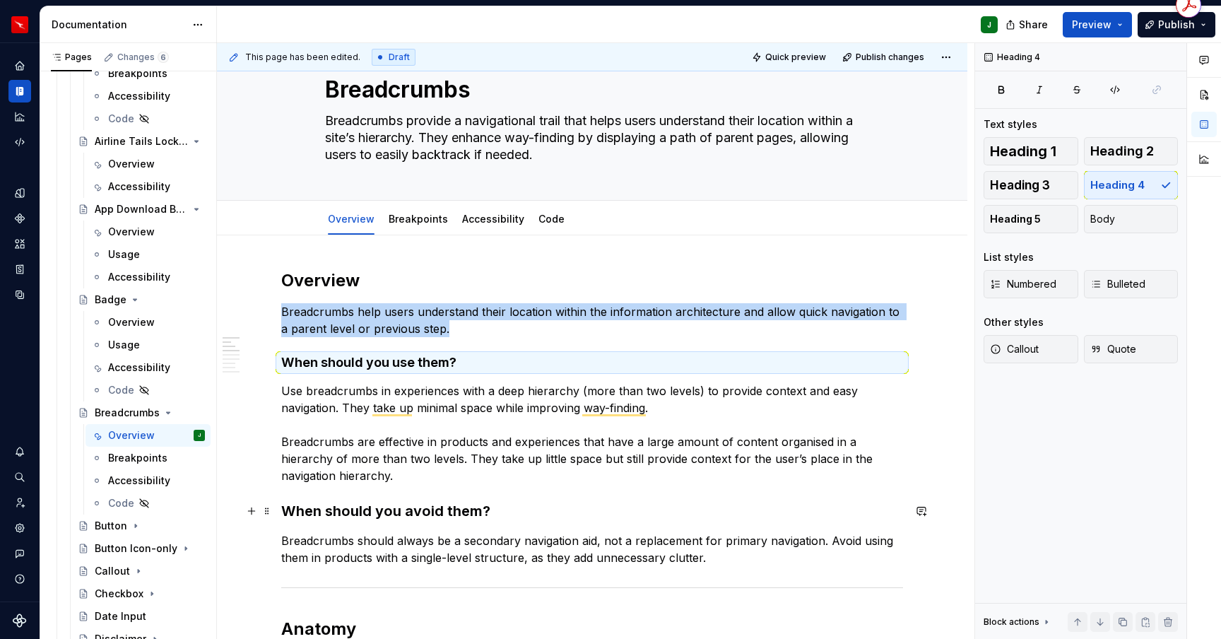
click at [365, 508] on h3 "When should you avoid them?" at bounding box center [592, 511] width 622 height 20
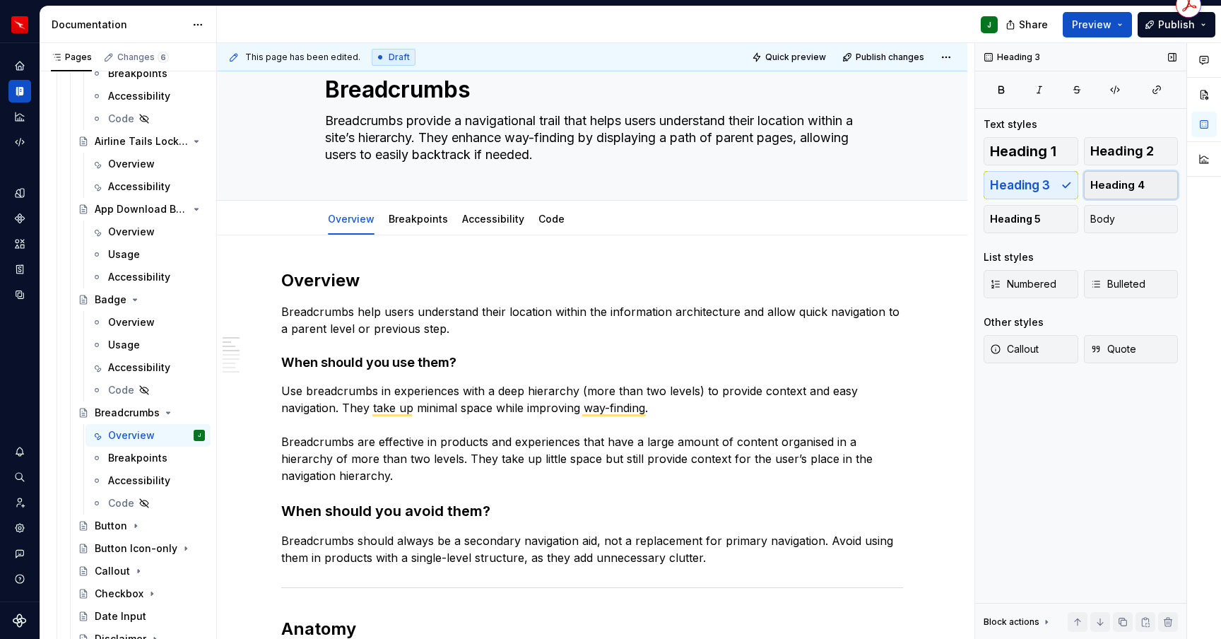
click at [1115, 186] on span "Heading 4" at bounding box center [1118, 185] width 54 height 14
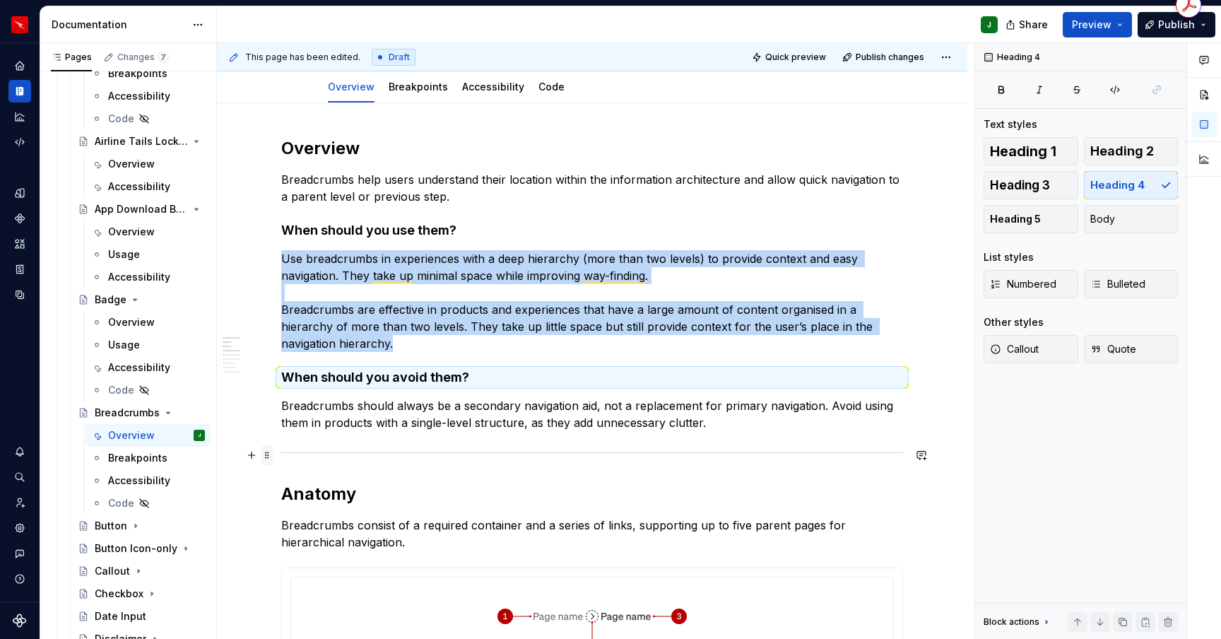
click at [273, 455] on span at bounding box center [267, 455] width 11 height 20
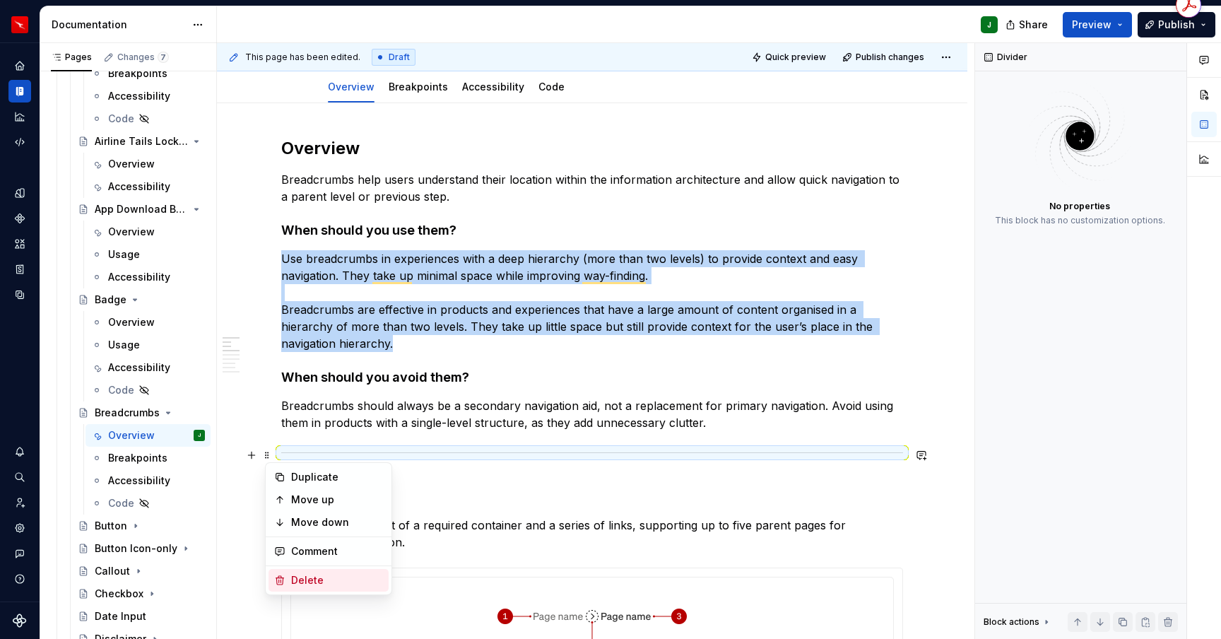
drag, startPoint x: 315, startPoint y: 580, endPoint x: 310, endPoint y: 469, distance: 111.8
click at [315, 580] on div "Delete" at bounding box center [337, 580] width 92 height 14
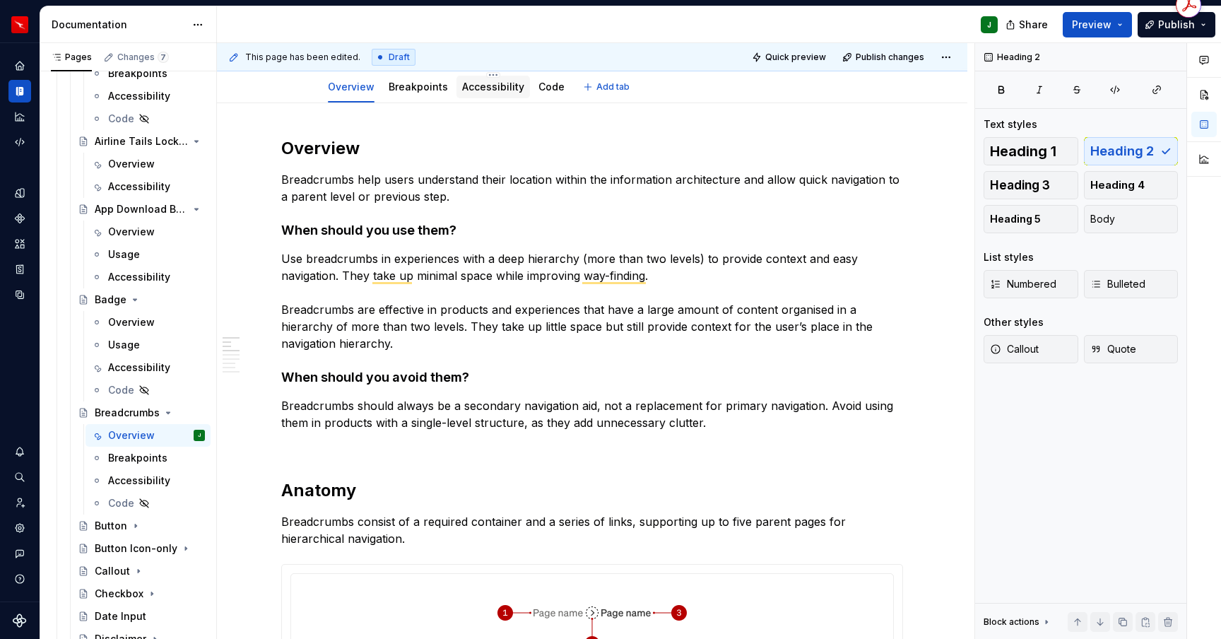
click at [499, 86] on link "Accessibility" at bounding box center [493, 87] width 62 height 12
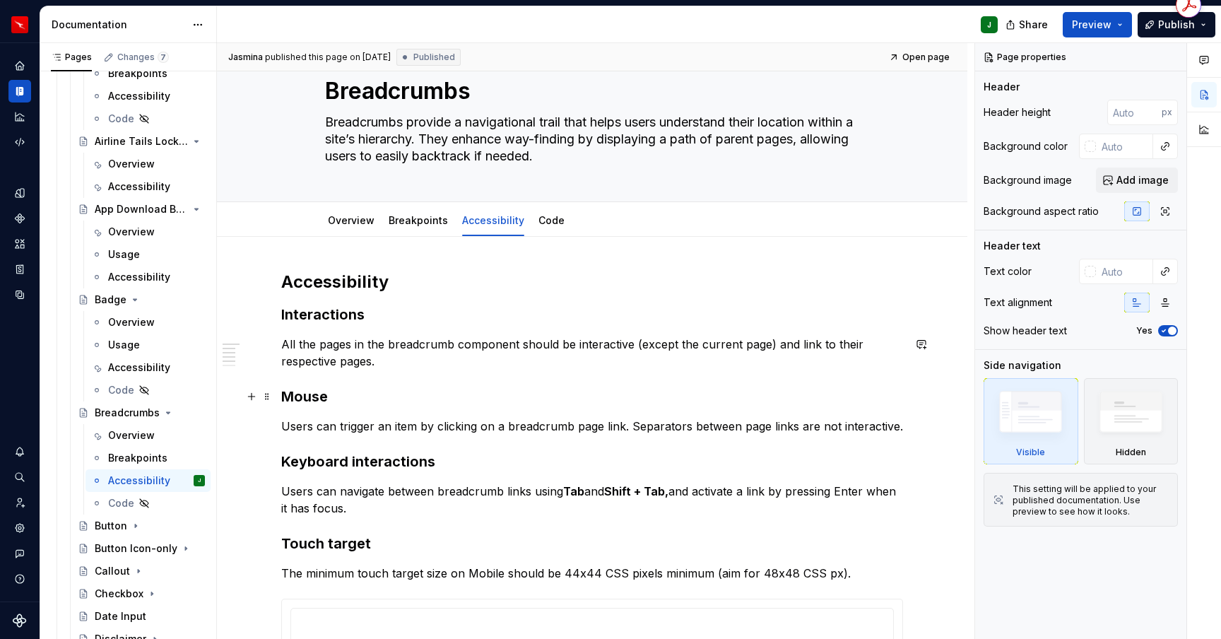
scroll to position [78, 0]
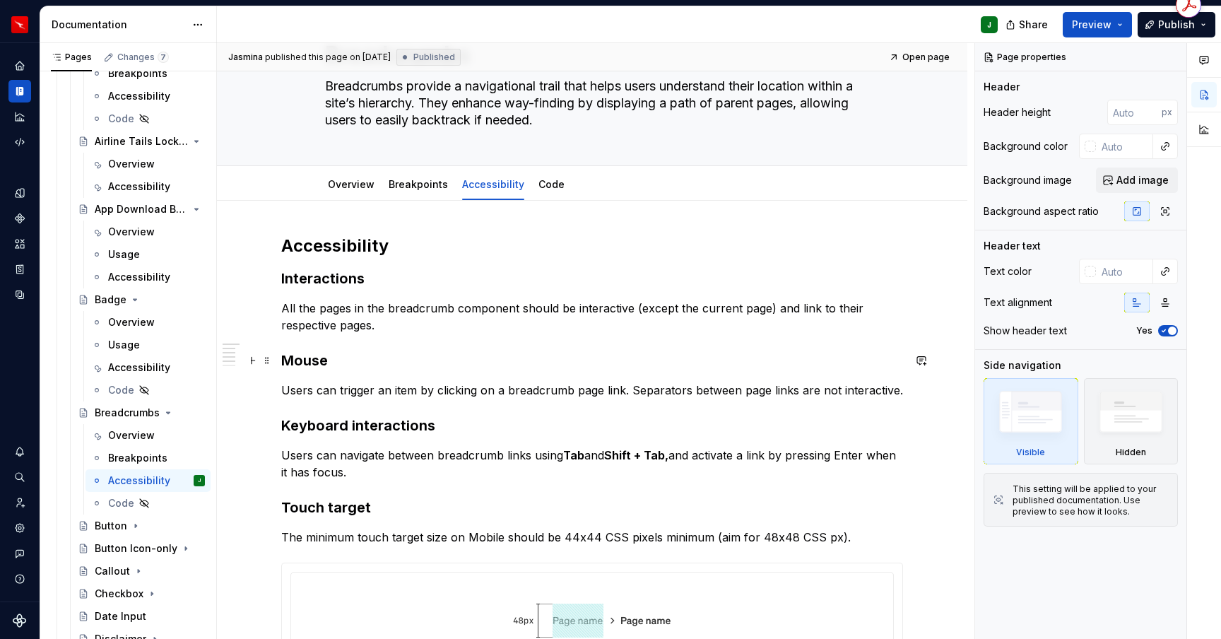
click at [285, 360] on h3 "Mouse" at bounding box center [592, 361] width 622 height 20
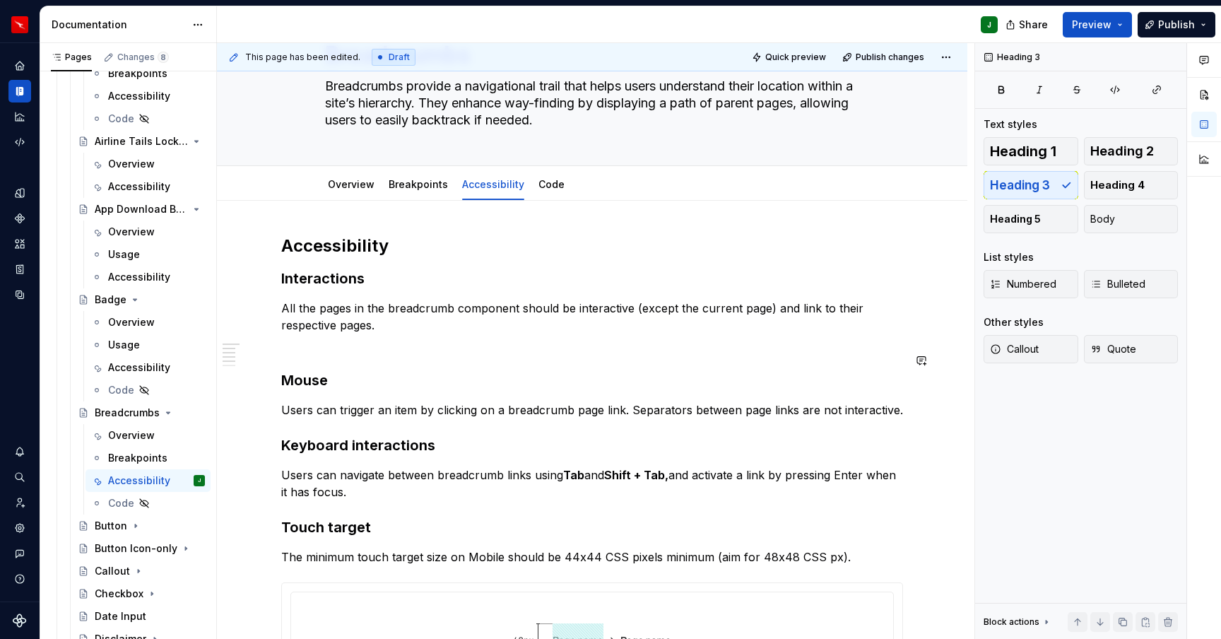
scroll to position [79, 0]
click at [285, 446] on h3 "Keyboard interactions" at bounding box center [592, 445] width 622 height 20
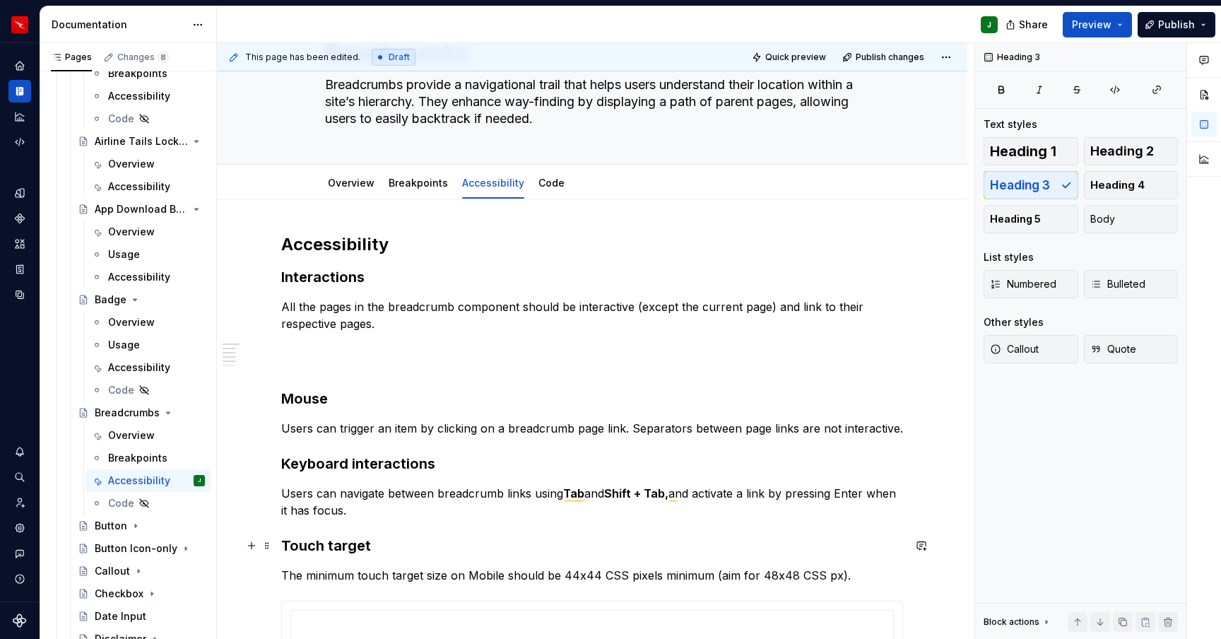
scroll to position [80, 0]
click at [286, 542] on h3 "Touch target" at bounding box center [592, 546] width 622 height 20
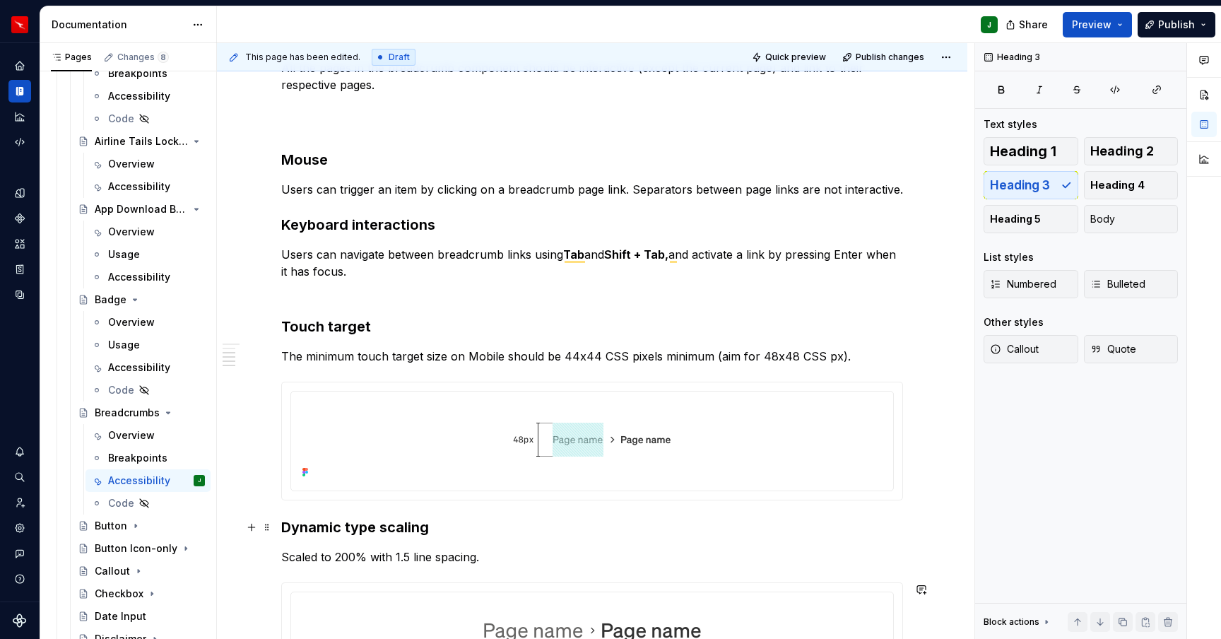
scroll to position [382, 0]
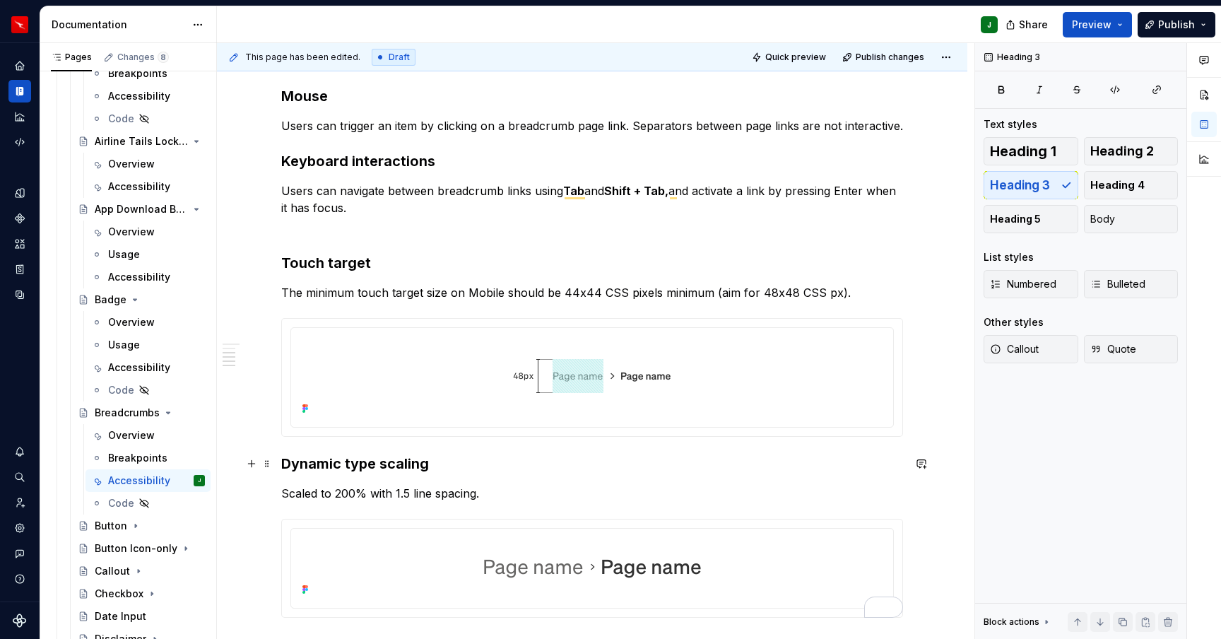
click at [285, 463] on h3 "Dynamic type scaling" at bounding box center [592, 464] width 622 height 20
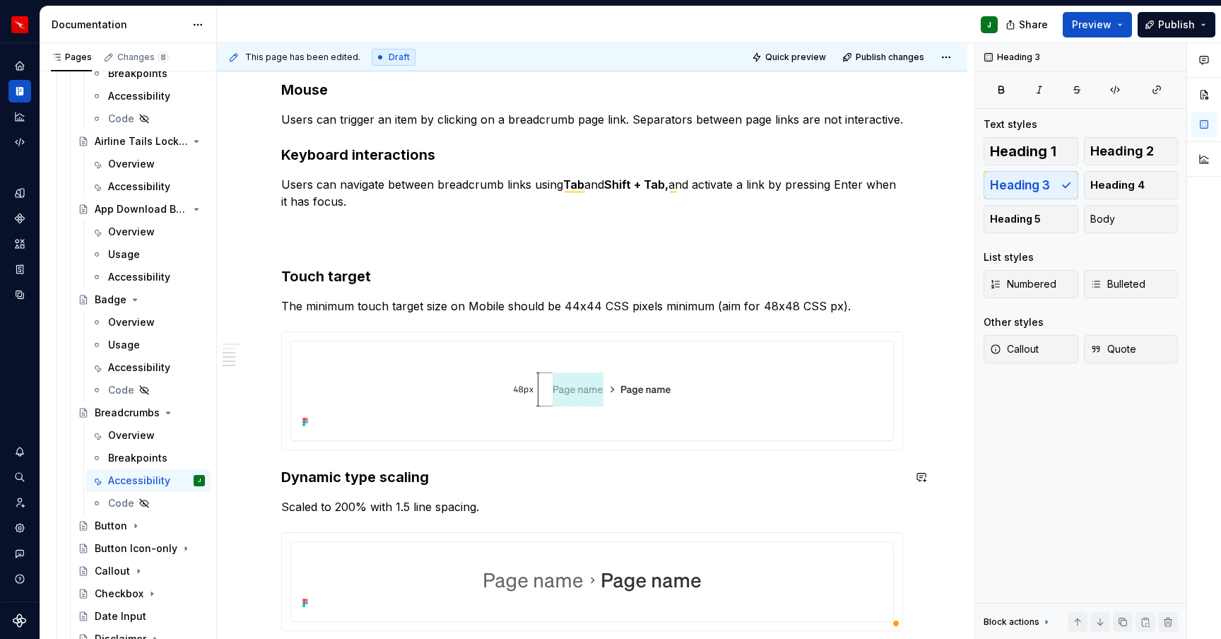
scroll to position [390, 0]
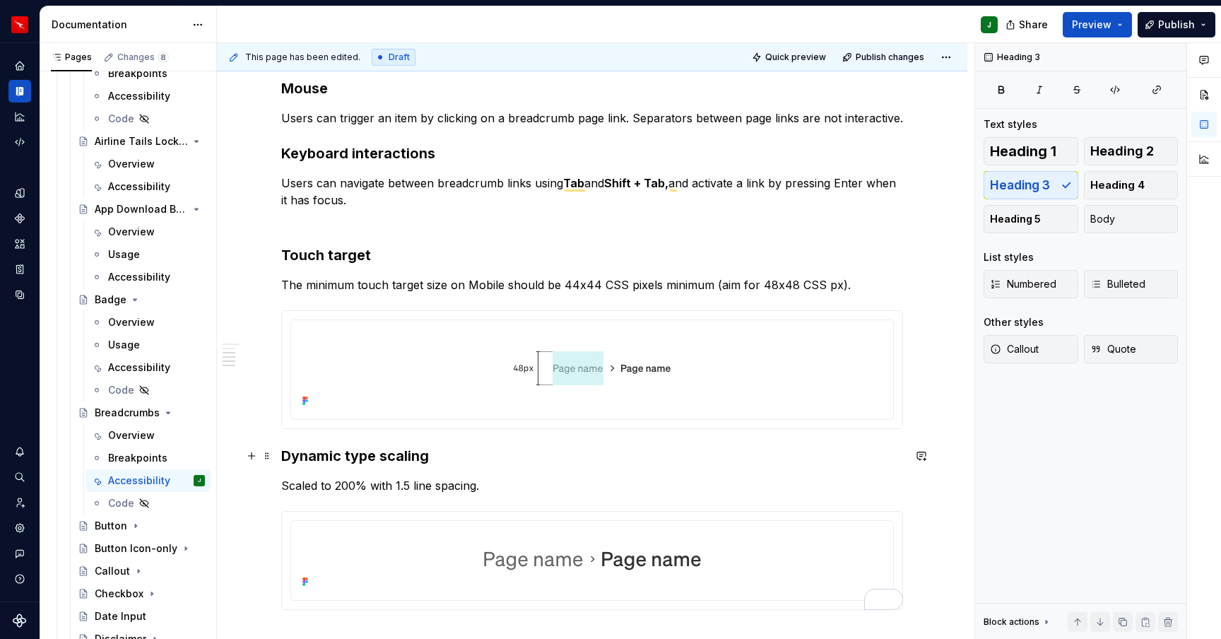
click at [288, 452] on h3 "Dynamic type scaling" at bounding box center [592, 456] width 622 height 20
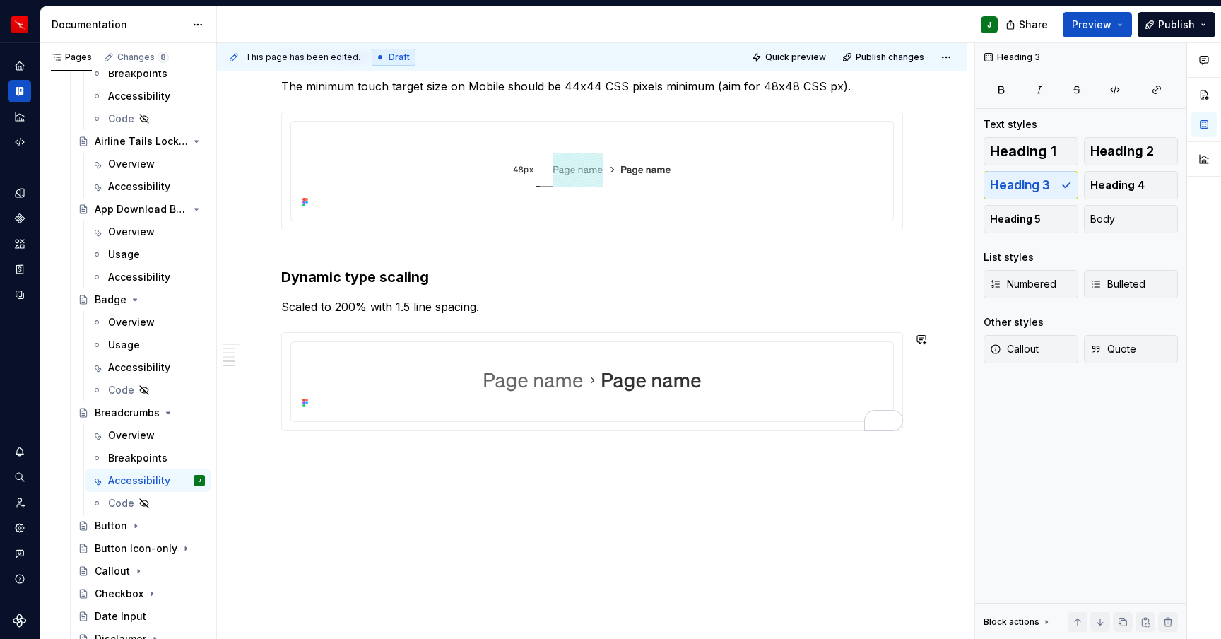
scroll to position [0, 0]
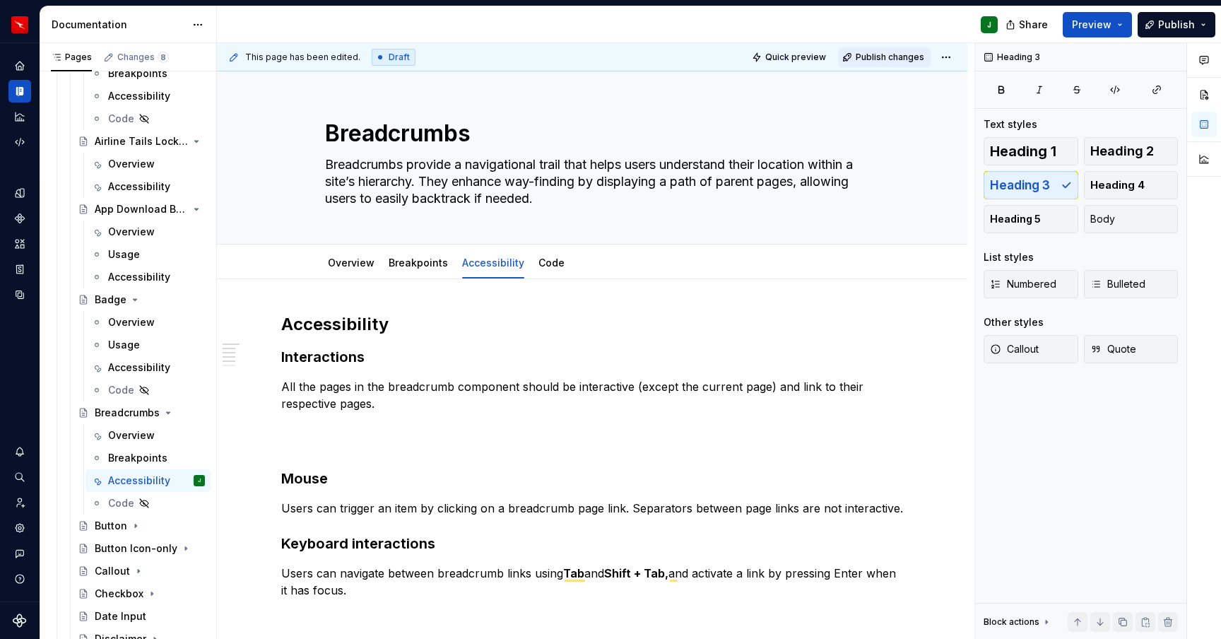
click at [891, 60] on span "Publish changes" at bounding box center [890, 57] width 69 height 11
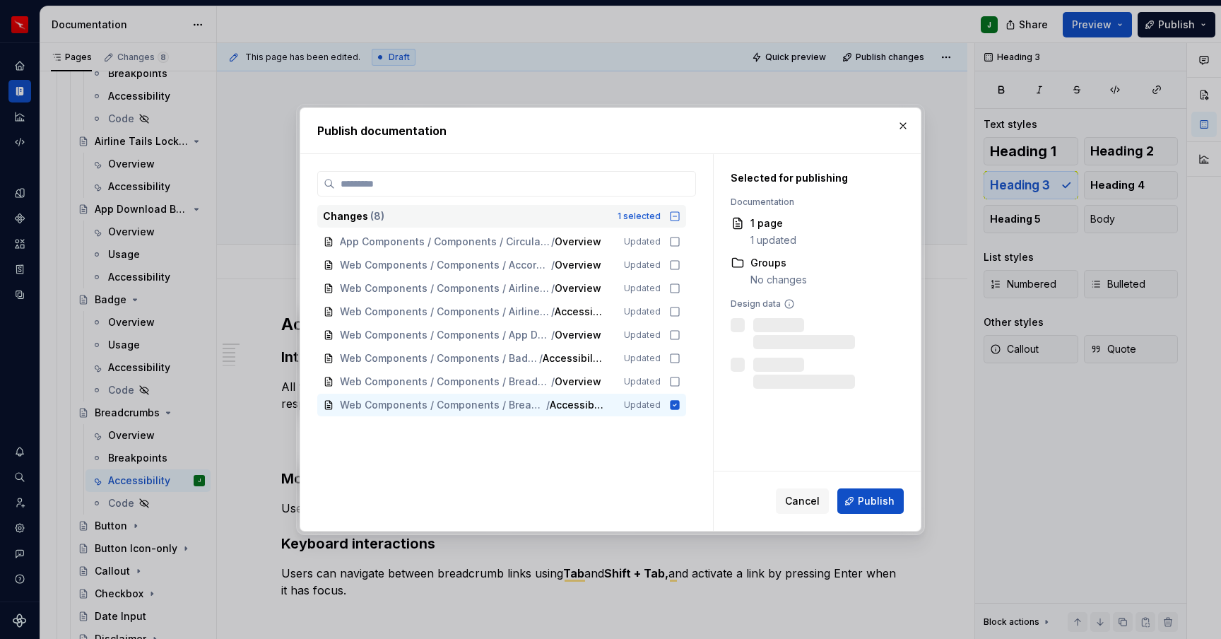
click at [679, 213] on icon at bounding box center [674, 216] width 11 height 11
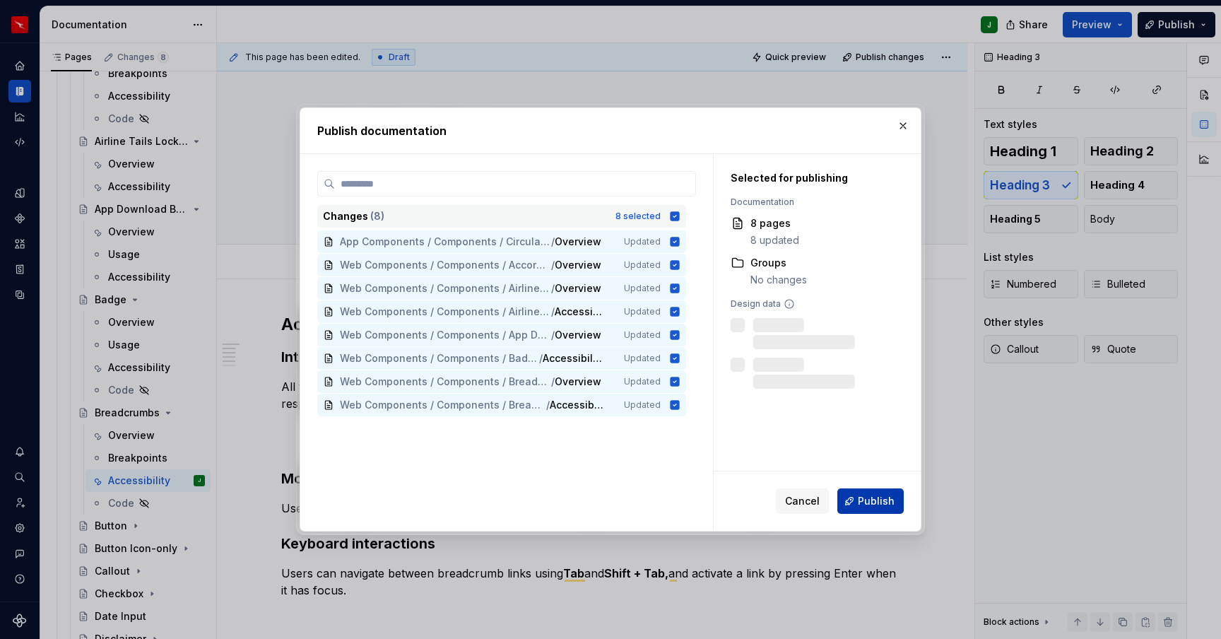
click at [878, 507] on span "Publish" at bounding box center [876, 501] width 37 height 14
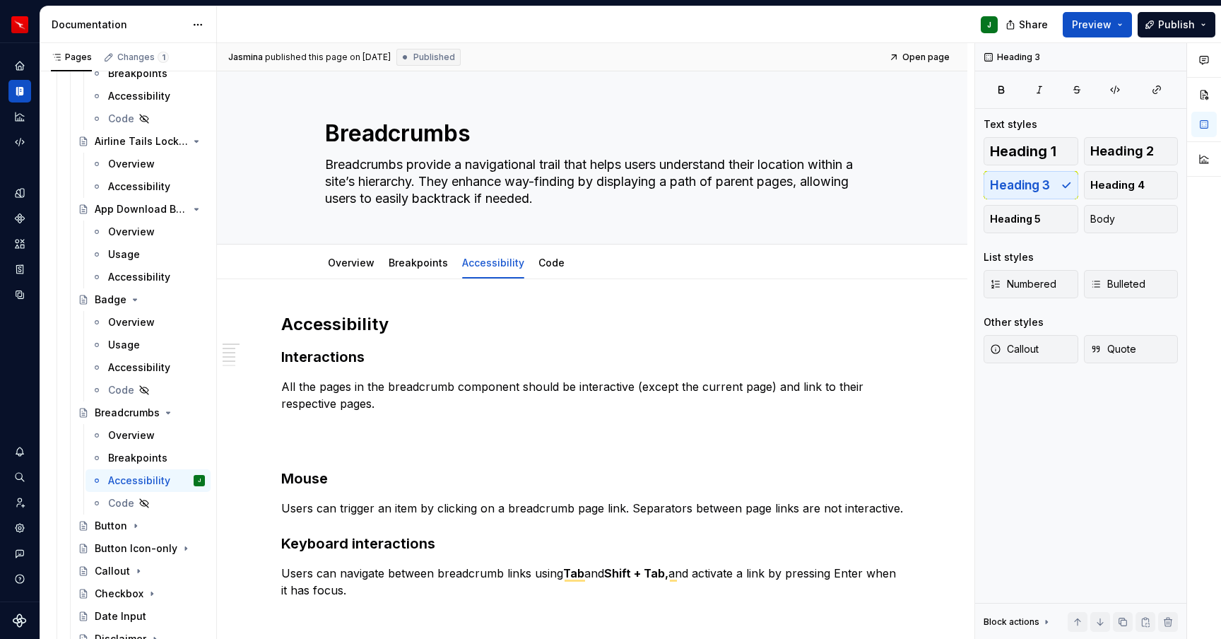
scroll to position [1, 0]
click at [378, 428] on h3 "Mouse" at bounding box center [592, 457] width 622 height 59
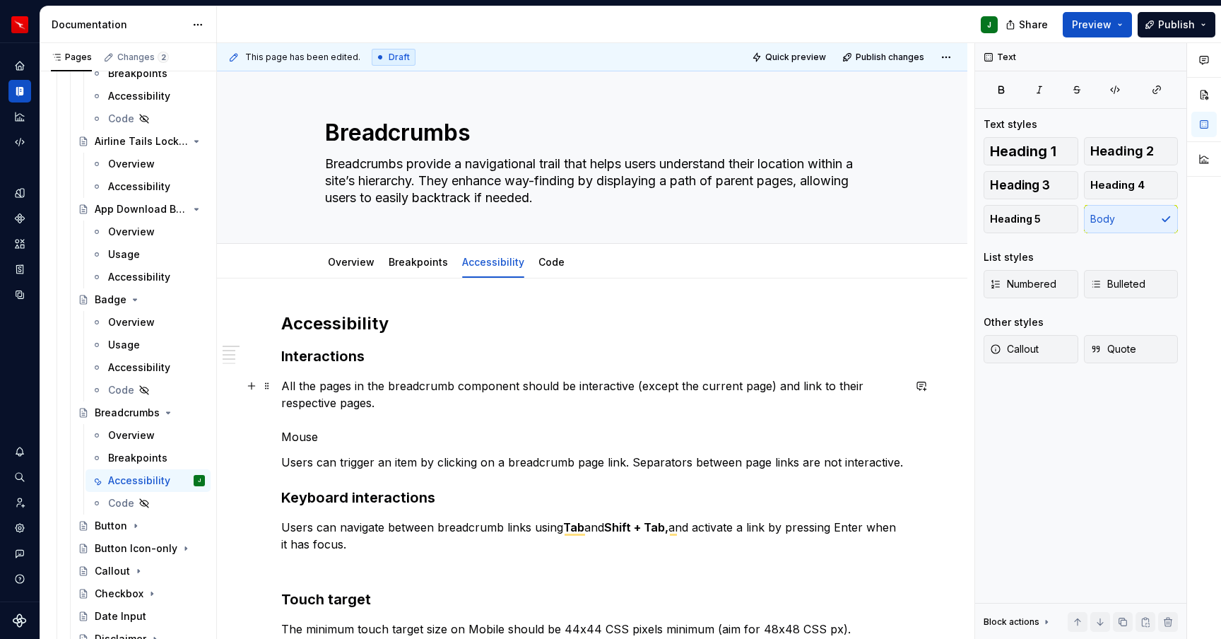
click at [299, 433] on p "All the pages in the breadcrumb component should be interactive (except the cur…" at bounding box center [592, 411] width 622 height 68
click at [394, 412] on button "button" at bounding box center [397, 411] width 20 height 20
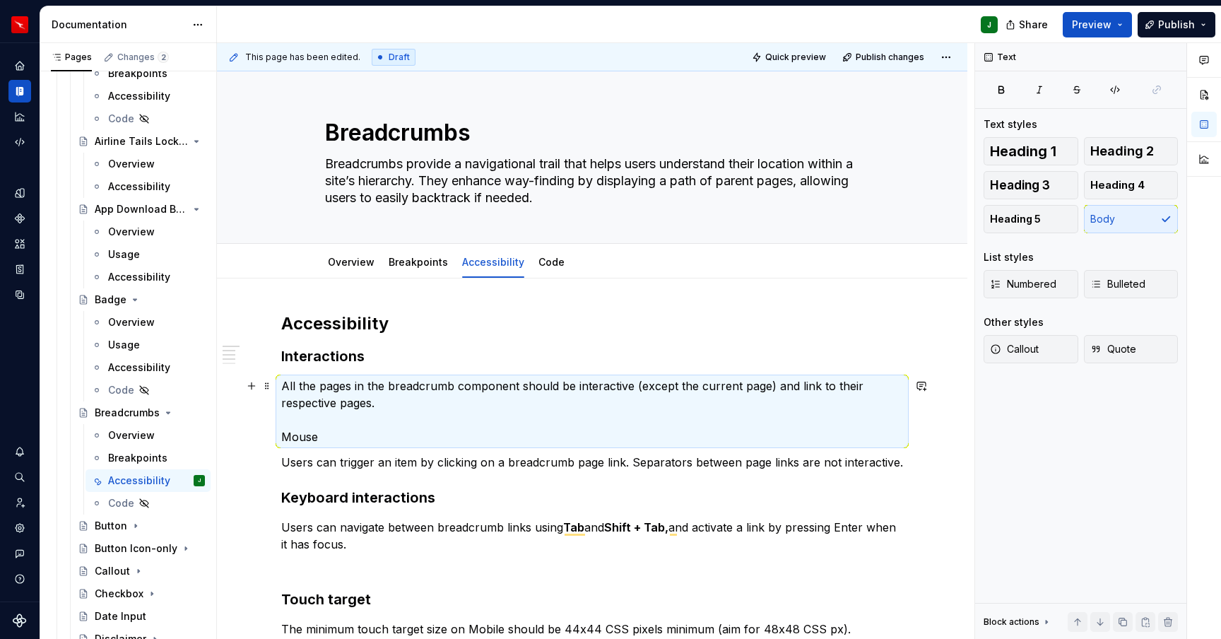
click at [287, 436] on p "All the pages in the breadcrumb component should be interactive (except the cur…" at bounding box center [592, 411] width 622 height 68
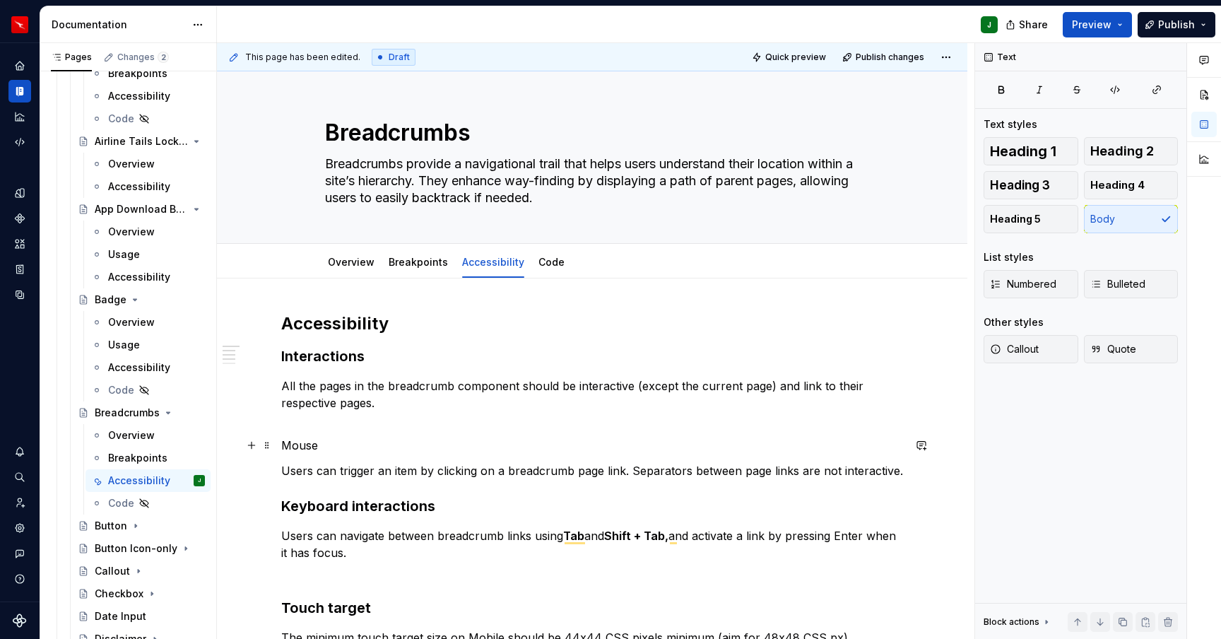
click at [306, 446] on p "Mouse" at bounding box center [592, 445] width 622 height 17
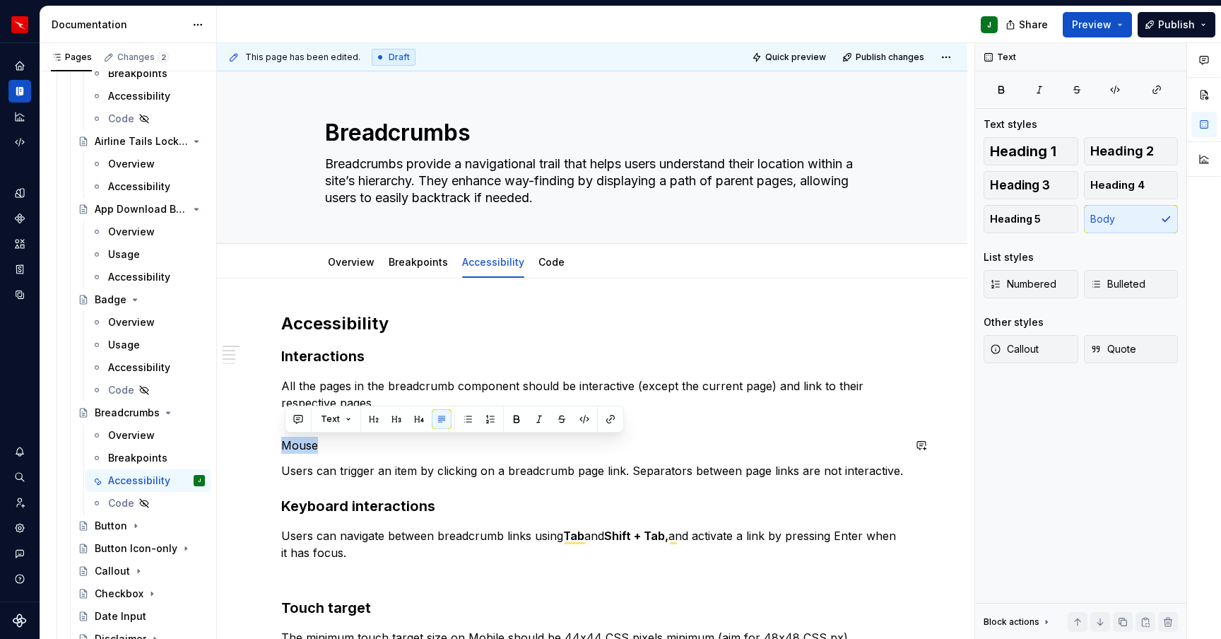
click at [395, 418] on button "button" at bounding box center [397, 419] width 20 height 20
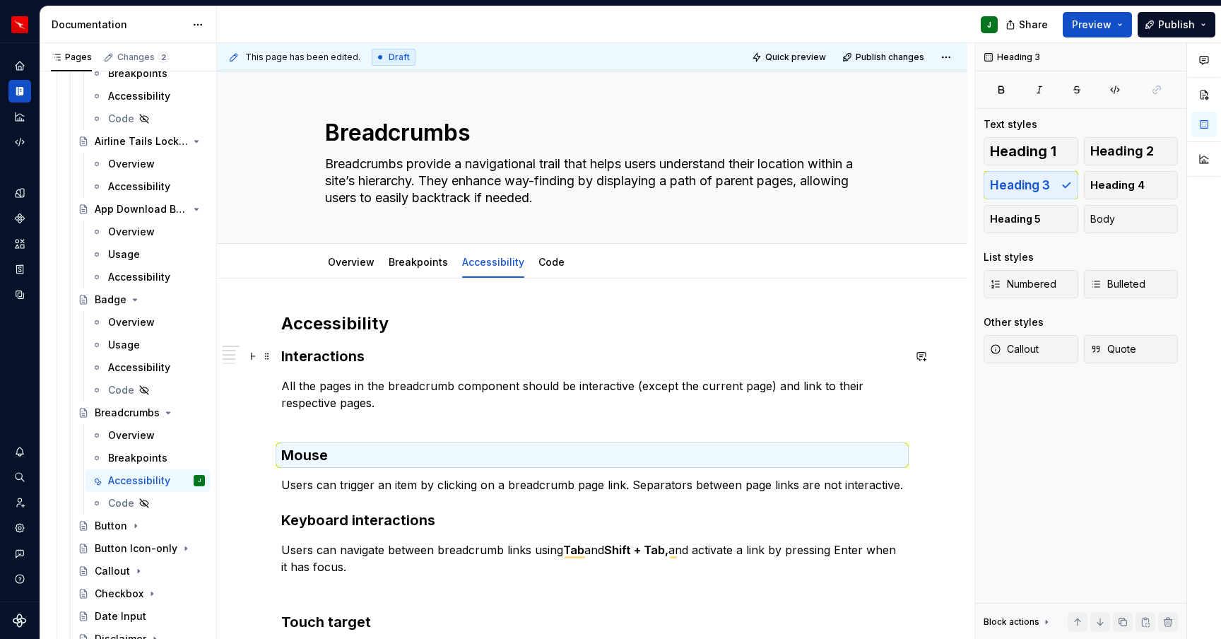
click at [307, 363] on h3 "Interactions" at bounding box center [592, 356] width 622 height 20
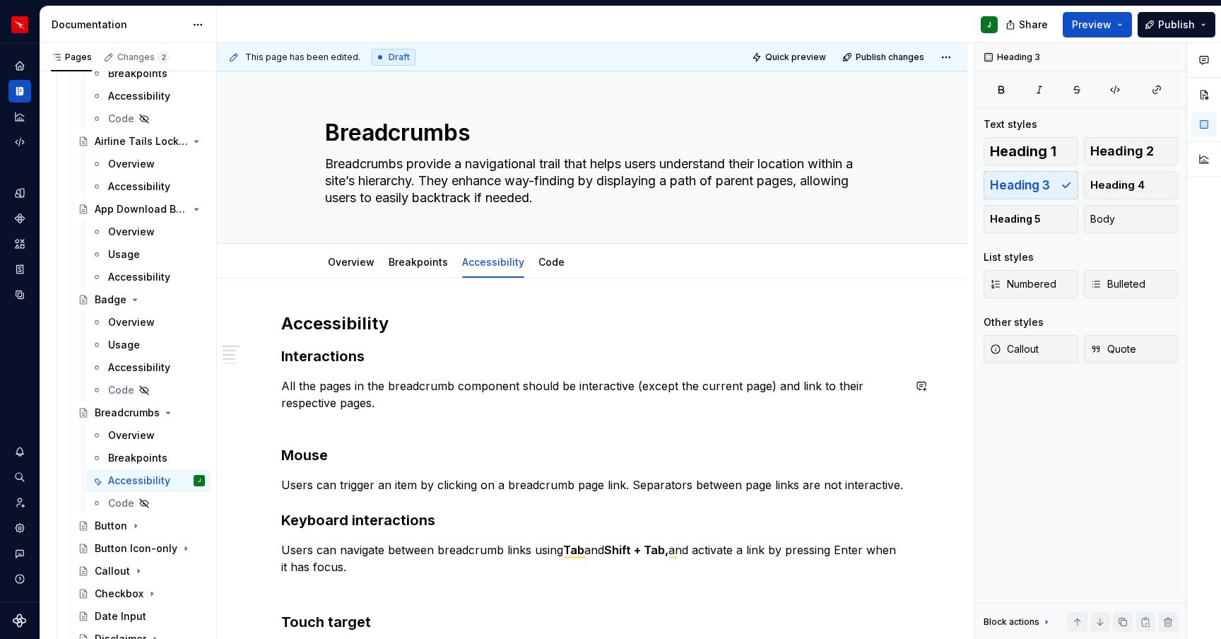
click at [307, 415] on p "All the pages in the breadcrumb component should be interactive (except the cur…" at bounding box center [592, 402] width 622 height 51
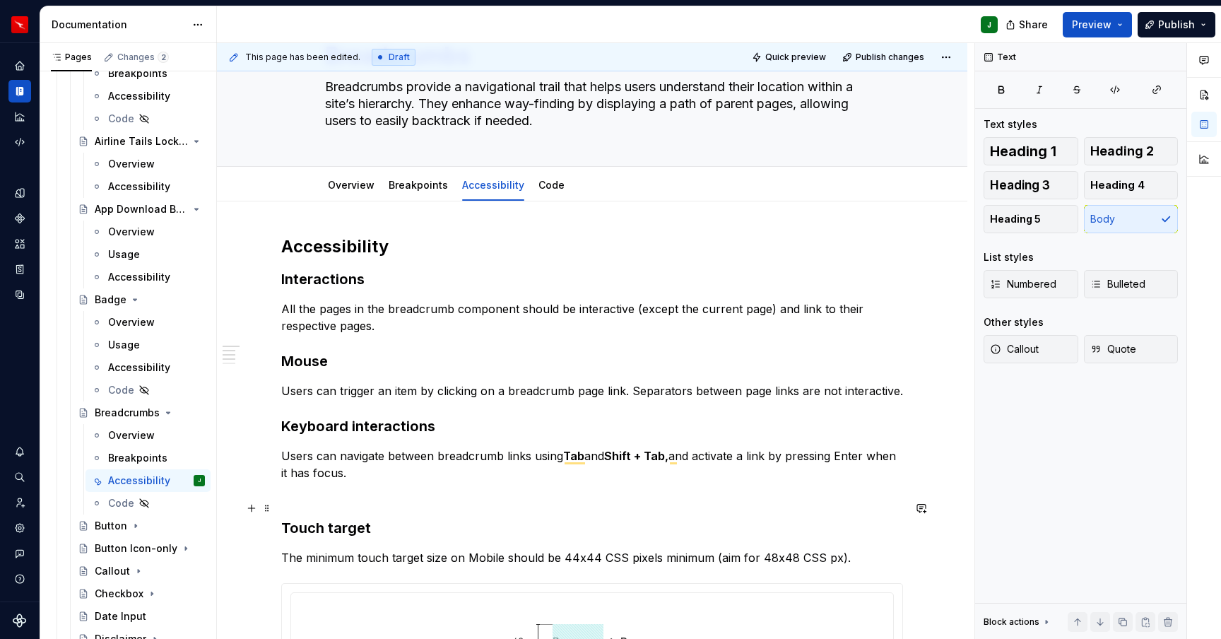
scroll to position [57, 0]
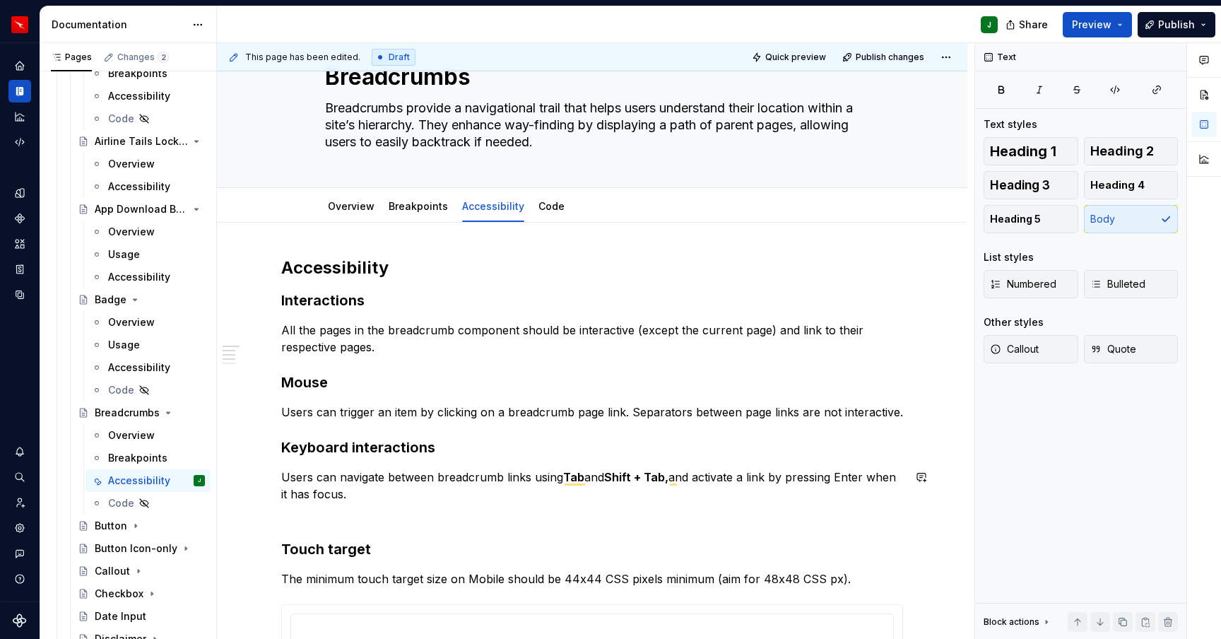
click at [305, 514] on div "Accessibility Interactions All the pages in the breadcrumb component should be …" at bounding box center [592, 590] width 622 height 667
click at [421, 499] on p "Users can navigate between breadcrumb links using Tab and Shift + Tab, and acti…" at bounding box center [592, 486] width 622 height 34
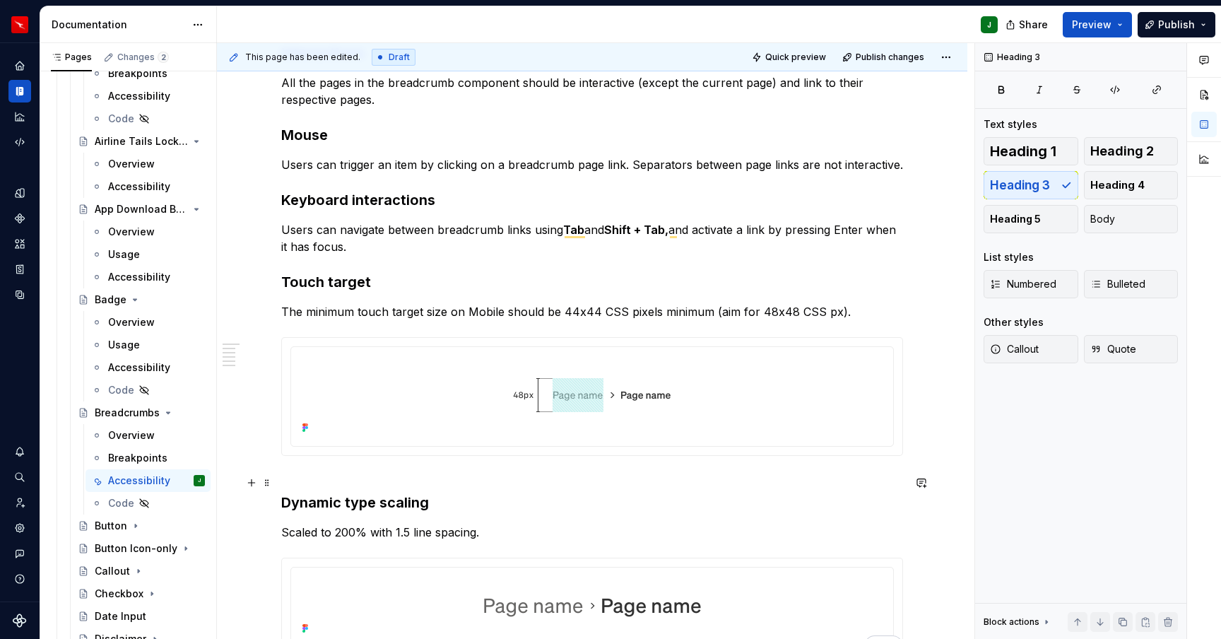
scroll to position [322, 0]
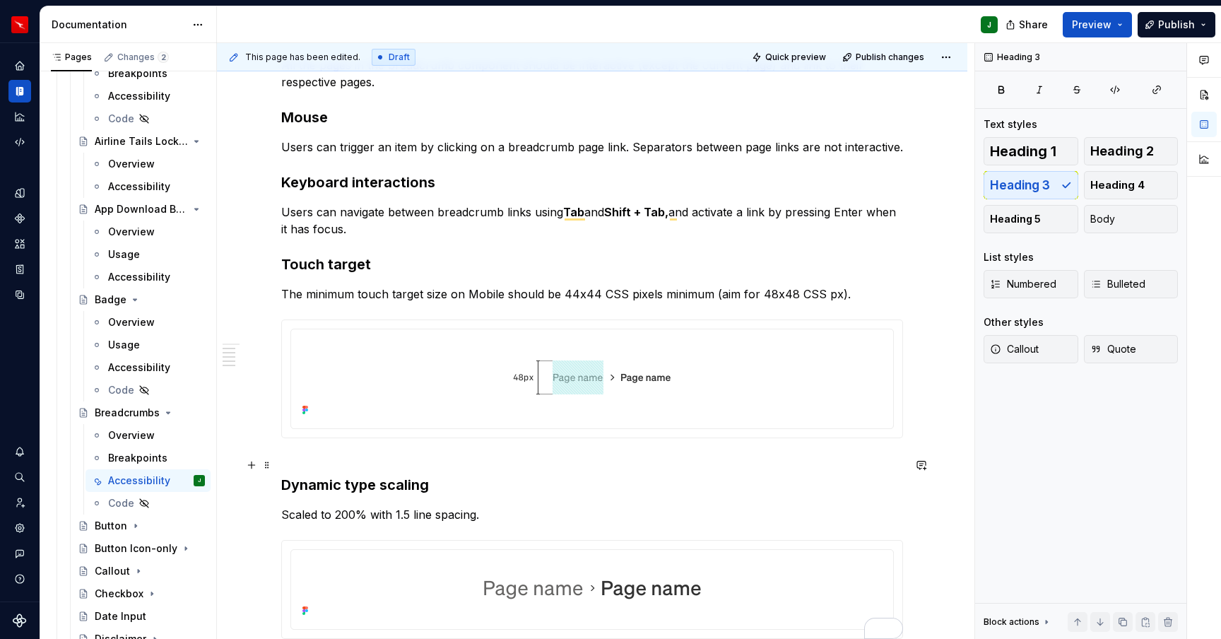
click at [288, 485] on h3 "Dynamic type scaling" at bounding box center [592, 475] width 622 height 40
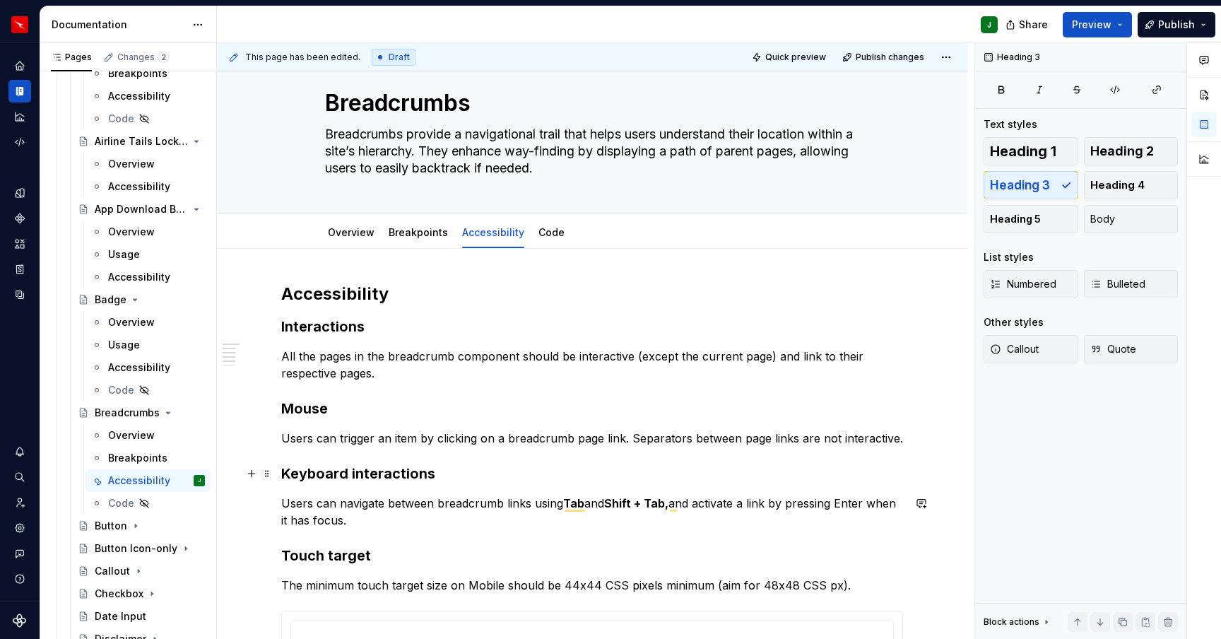
scroll to position [0, 0]
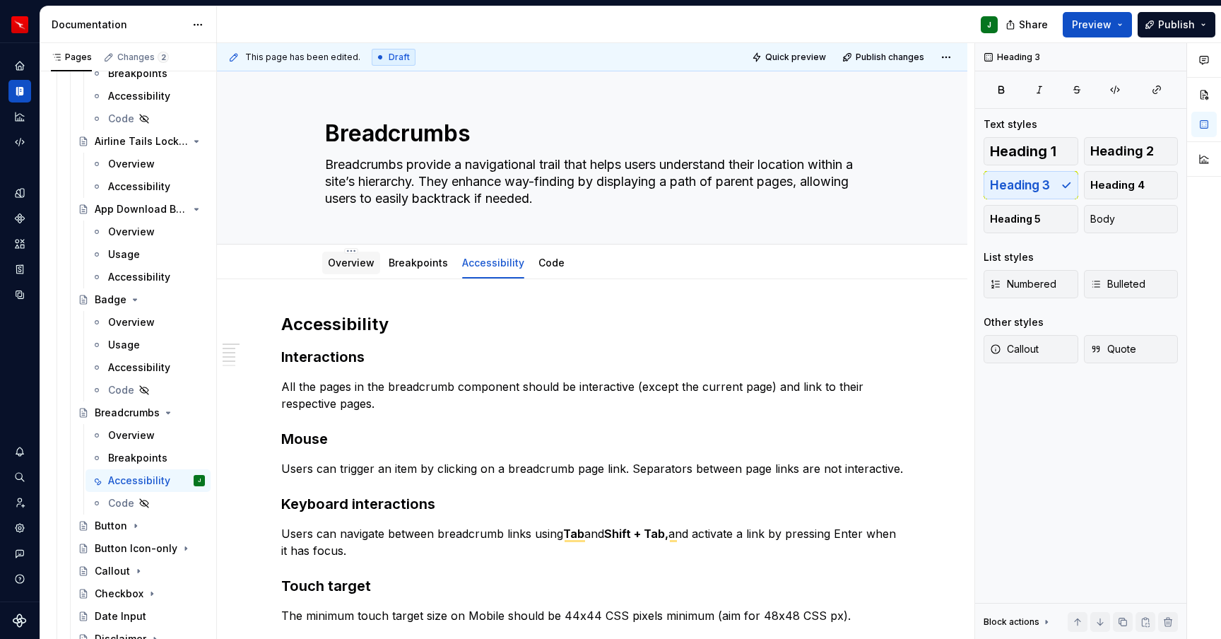
click at [364, 262] on link "Overview" at bounding box center [351, 263] width 47 height 12
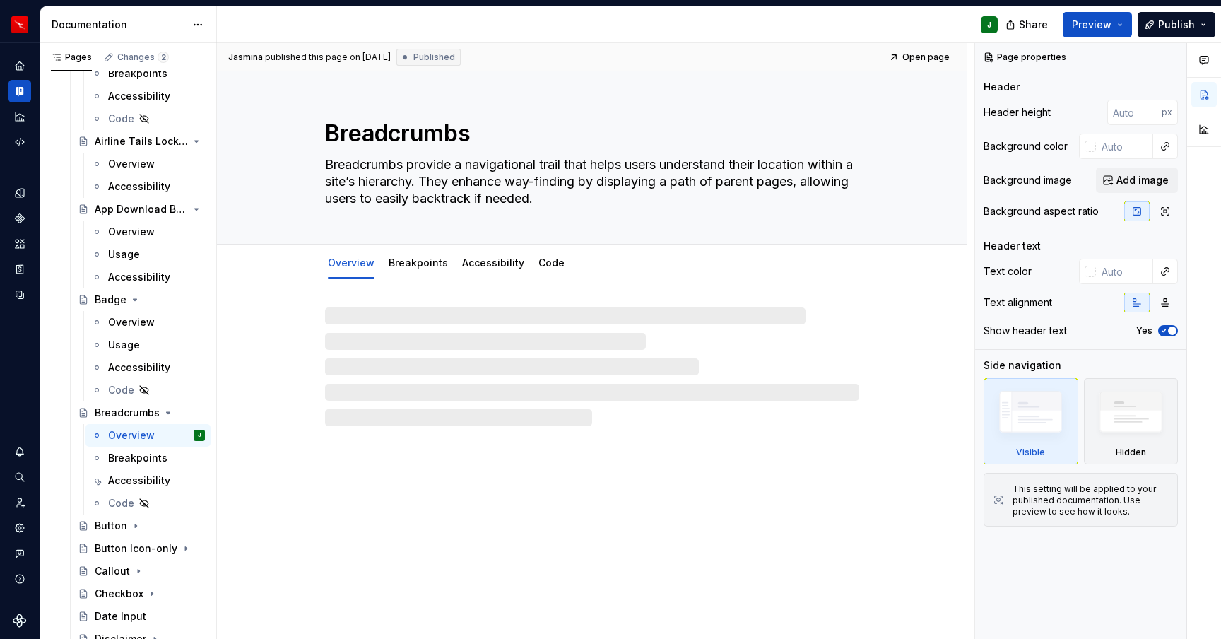
type textarea "*"
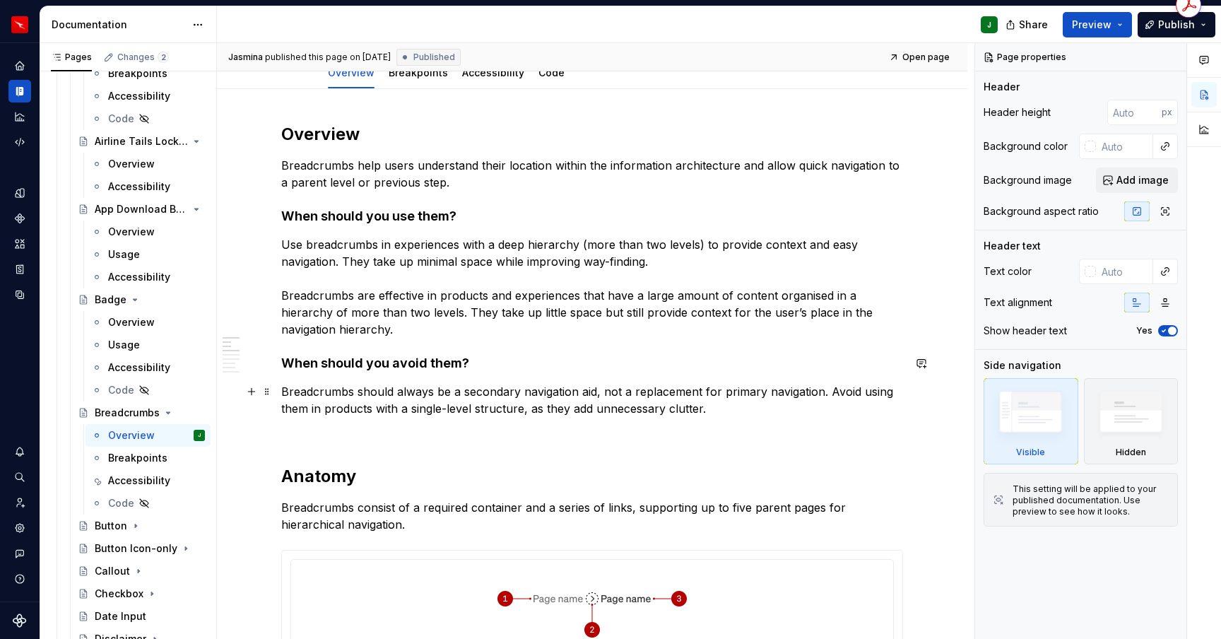
scroll to position [300, 0]
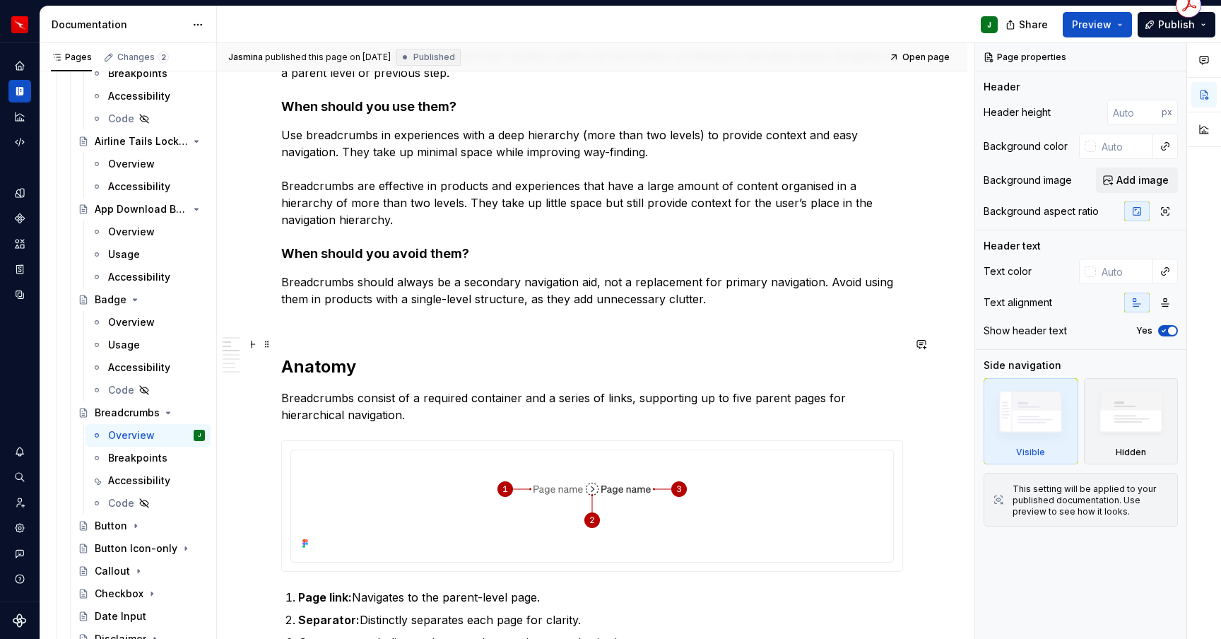
click at [306, 336] on h2 "Anatomy" at bounding box center [592, 355] width 622 height 45
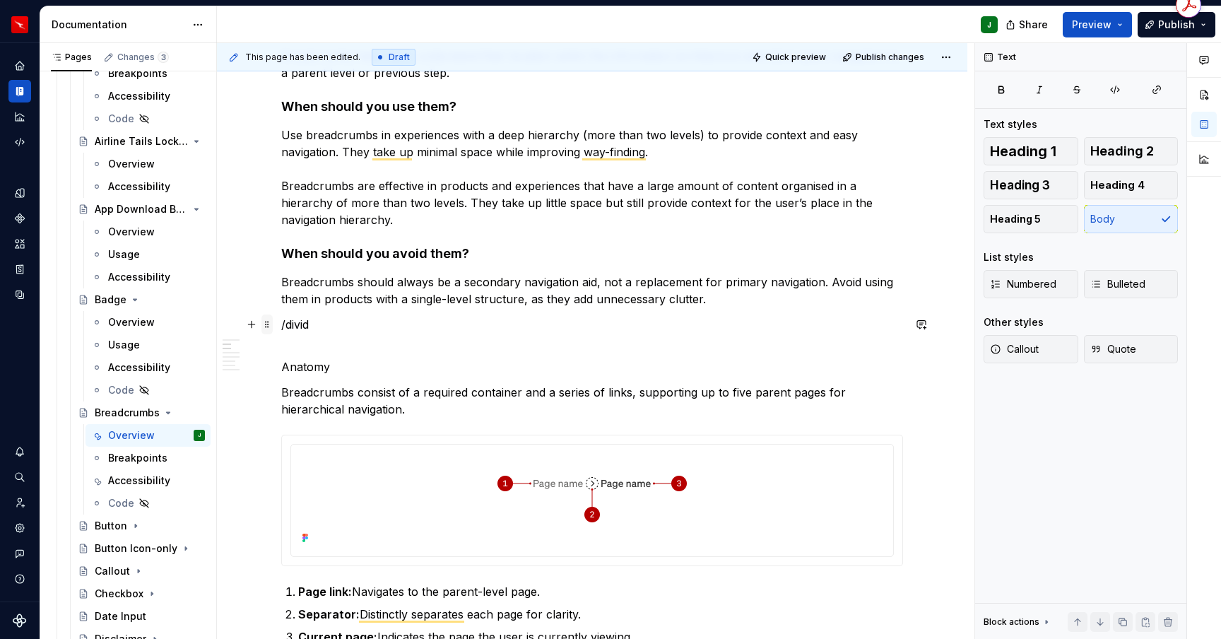
click at [297, 327] on p "/divid" at bounding box center [592, 324] width 622 height 17
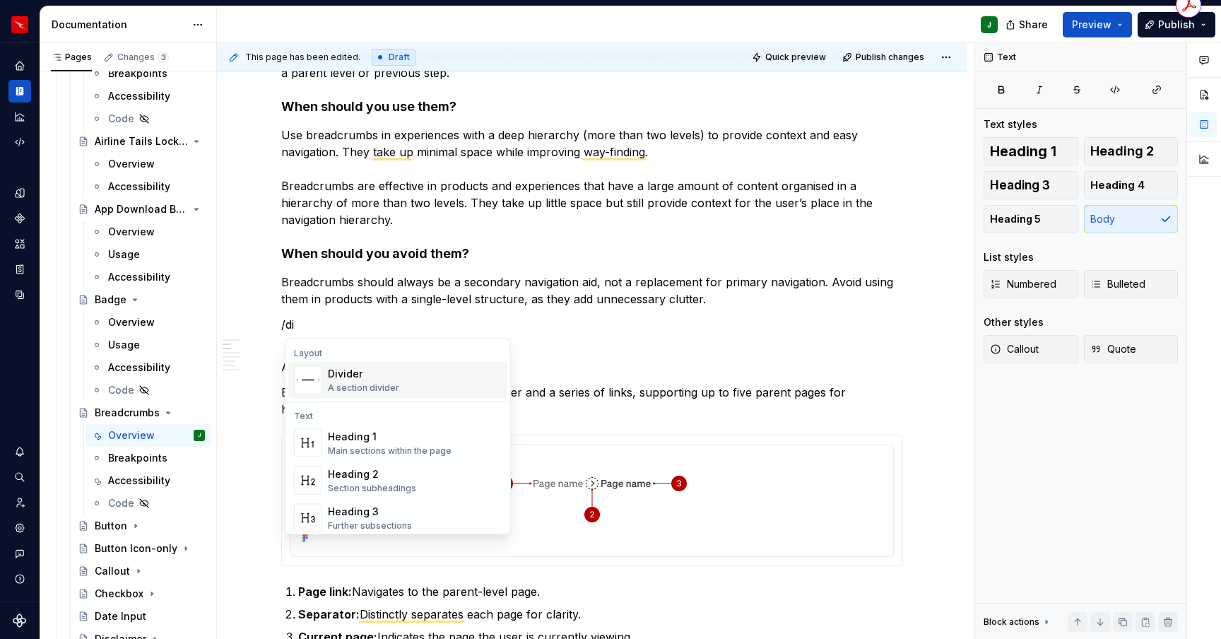
click at [353, 376] on div "Divider" at bounding box center [363, 374] width 71 height 14
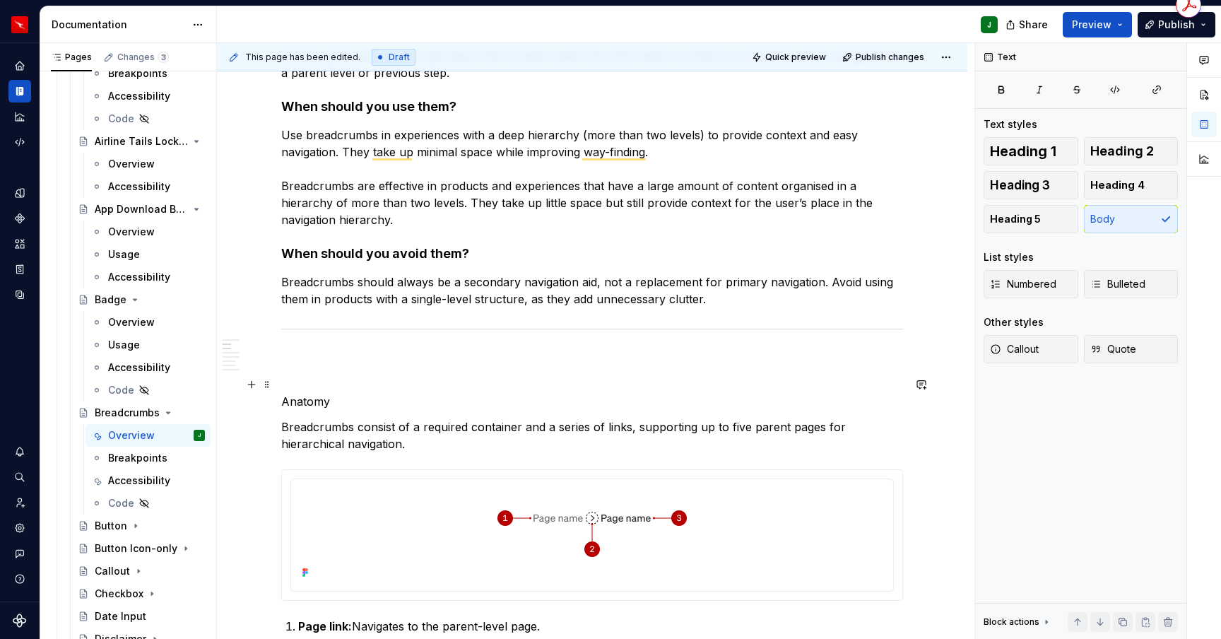
click at [285, 401] on p "Anatomy" at bounding box center [592, 393] width 622 height 34
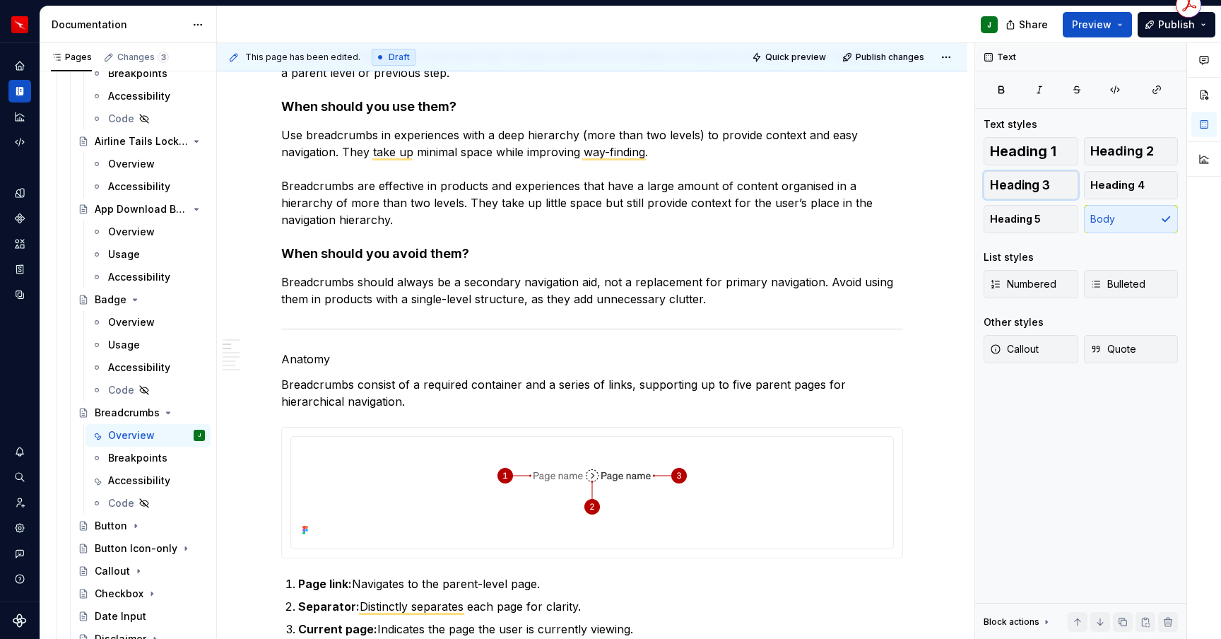
click at [1033, 185] on span "Heading 3" at bounding box center [1020, 185] width 60 height 14
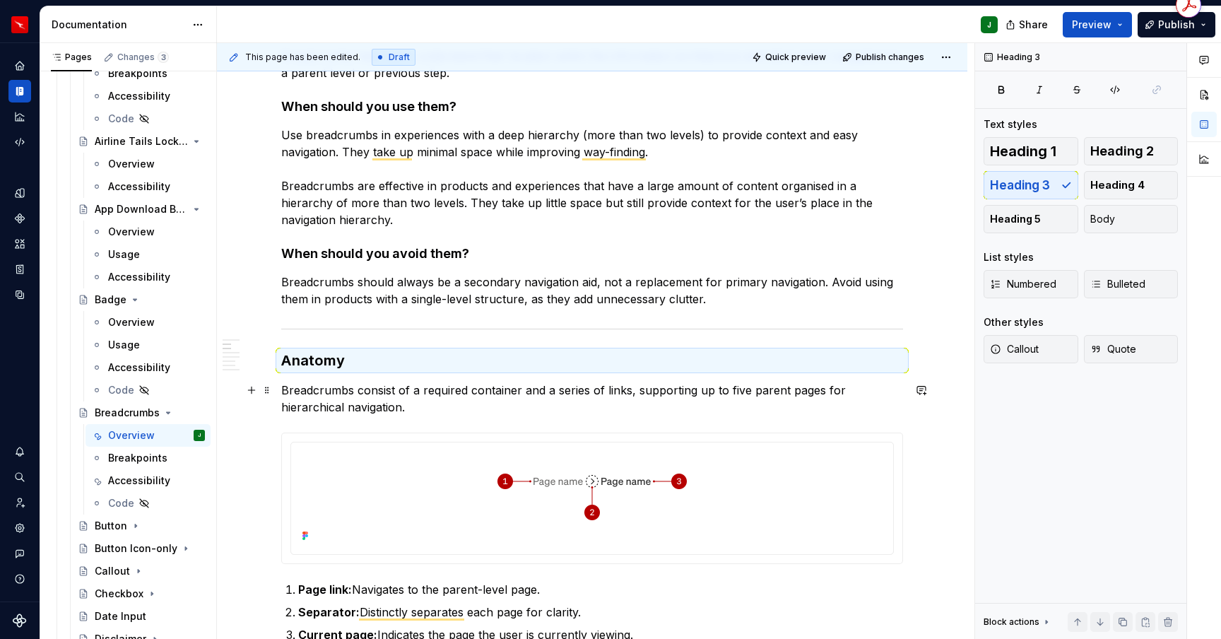
click at [365, 394] on p "Breadcrumbs consist of a required container and a series of links, supporting u…" at bounding box center [592, 399] width 622 height 34
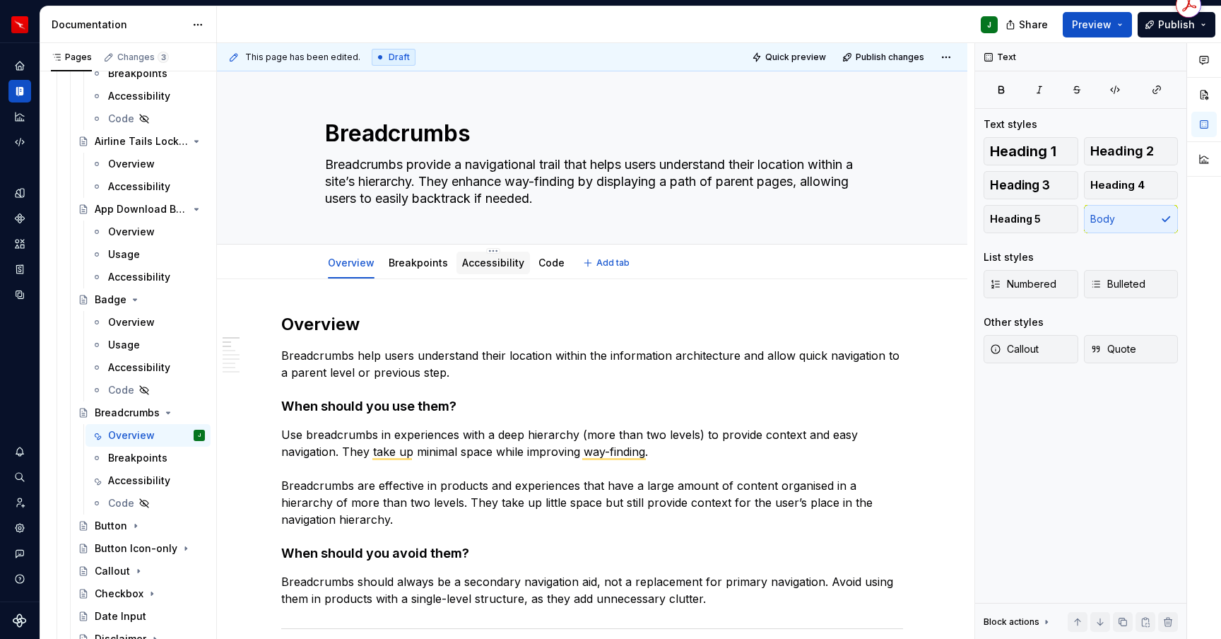
click at [485, 259] on link "Accessibility" at bounding box center [493, 263] width 62 height 12
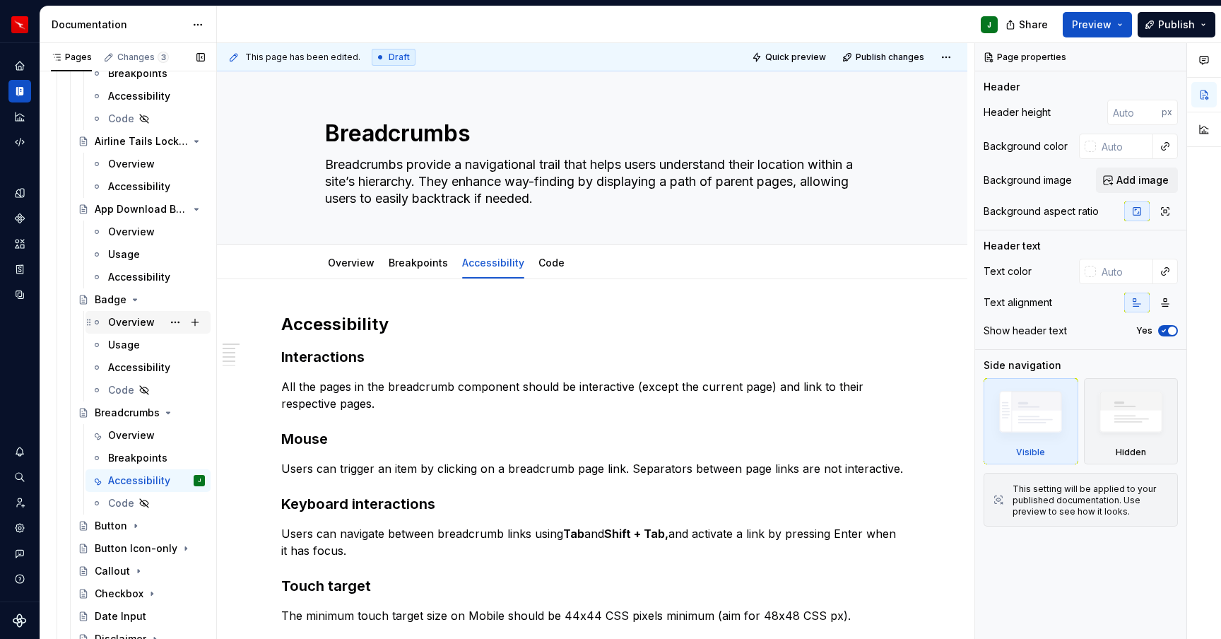
click at [127, 324] on div "Overview" at bounding box center [131, 322] width 47 height 14
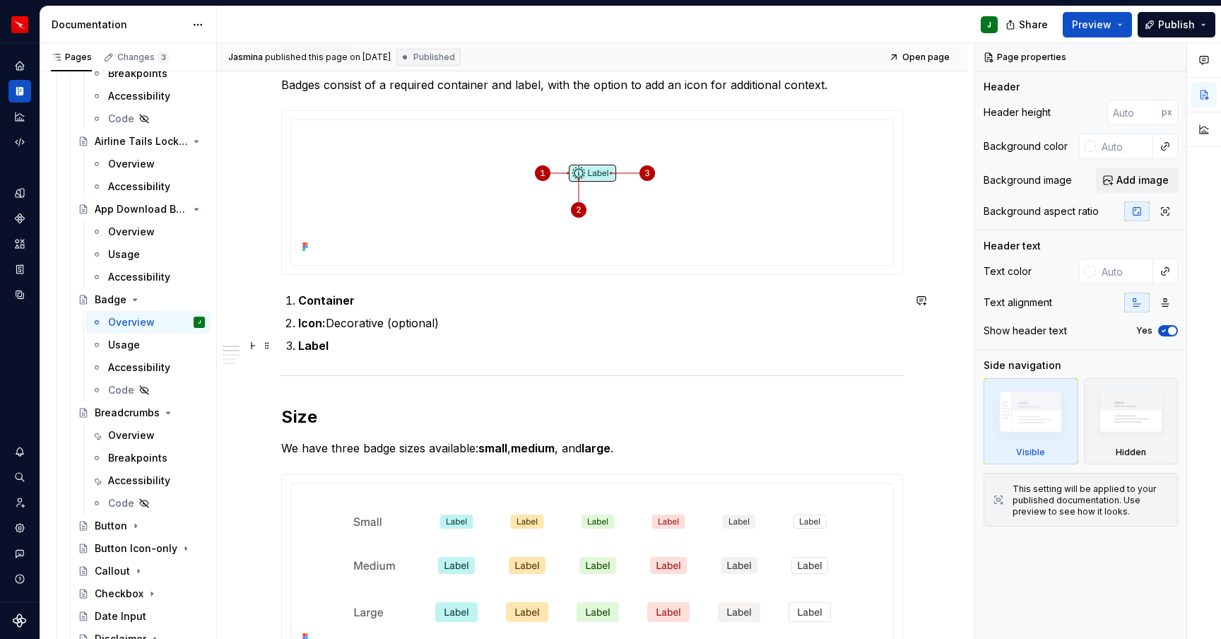
scroll to position [180, 0]
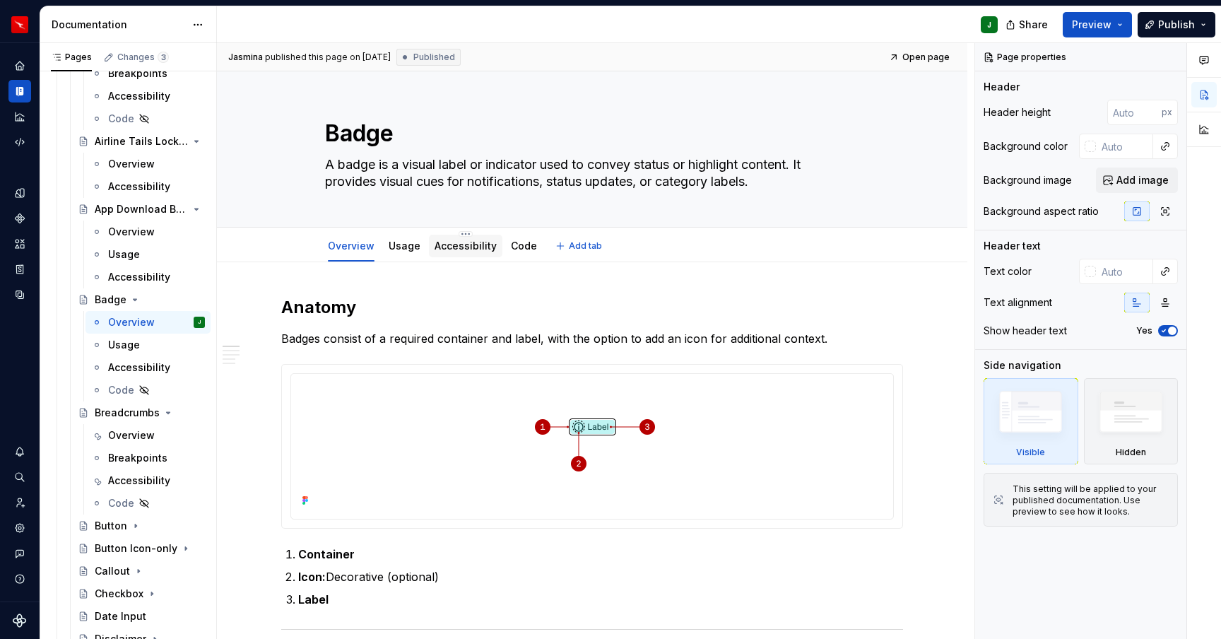
click at [474, 249] on link "Accessibility" at bounding box center [466, 246] width 62 height 12
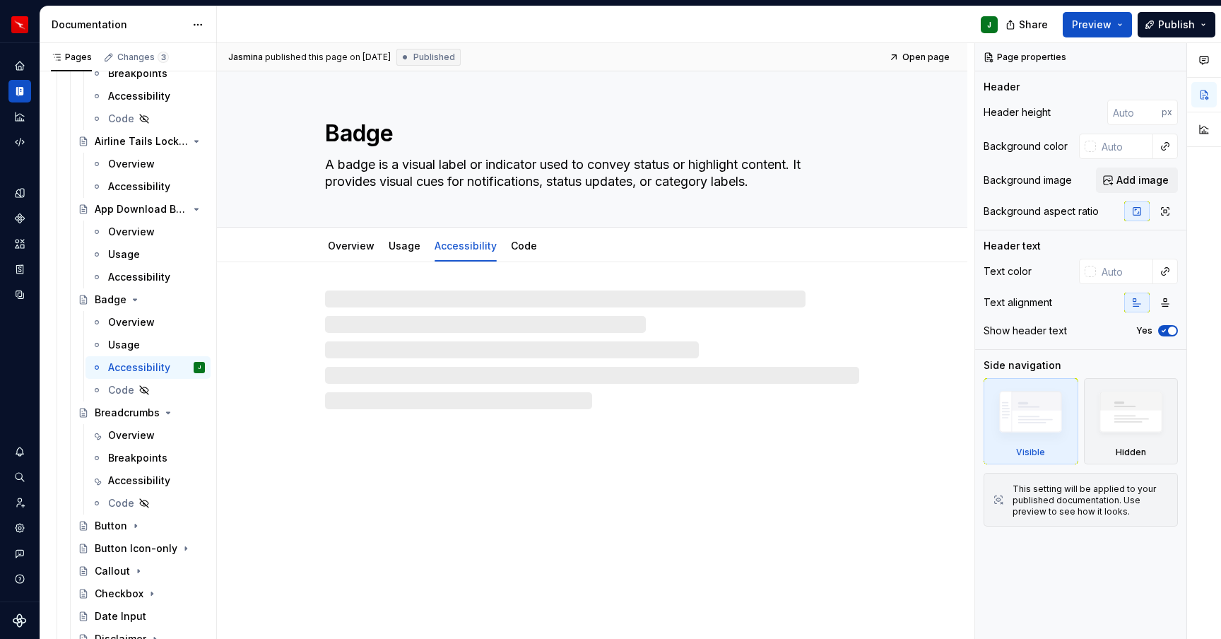
type textarea "*"
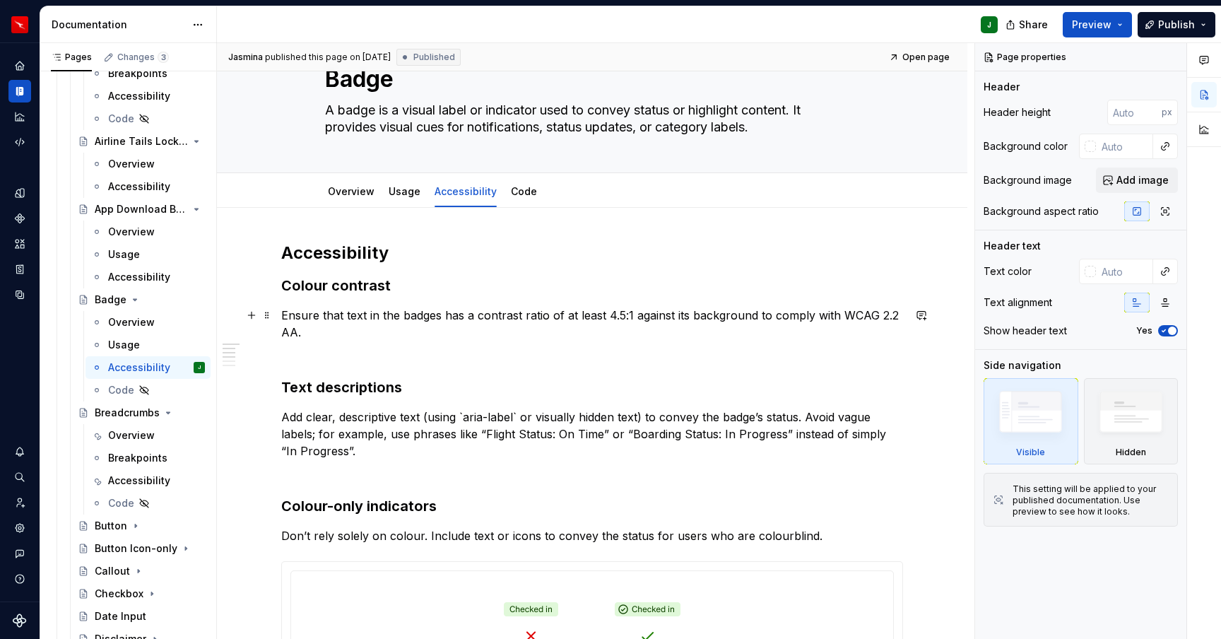
scroll to position [160, 0]
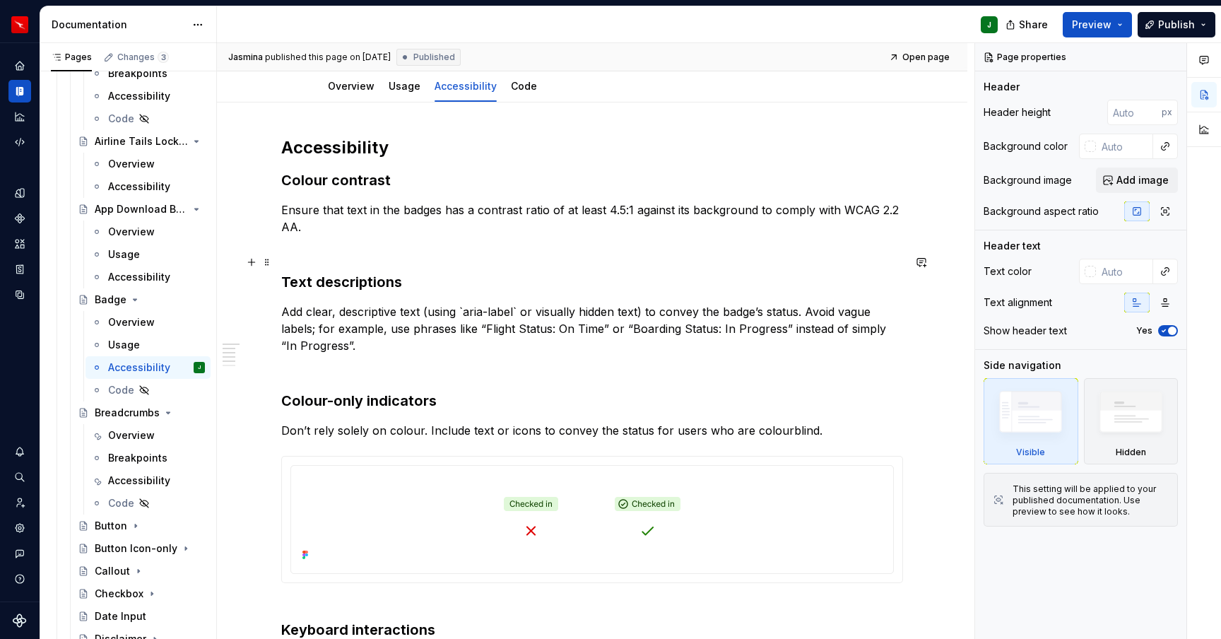
click at [286, 279] on h3 "Text descriptions" at bounding box center [592, 272] width 622 height 40
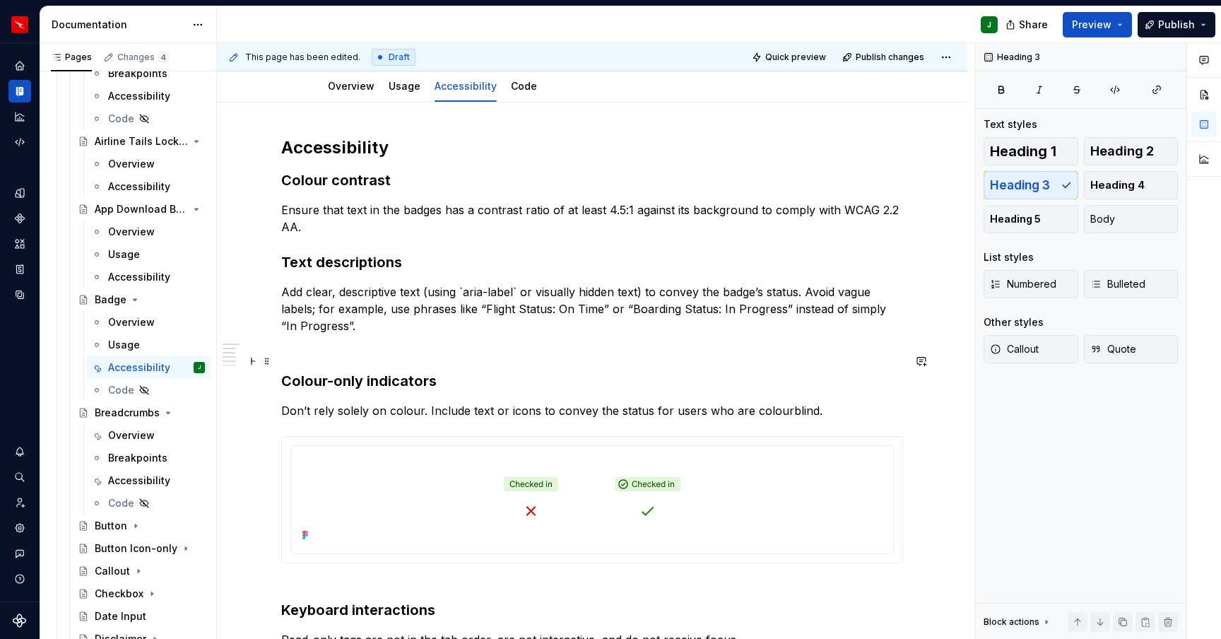
drag, startPoint x: 285, startPoint y: 378, endPoint x: 289, endPoint y: 560, distance: 181.7
click at [285, 378] on h3 "Colour-only indicators" at bounding box center [592, 371] width 622 height 40
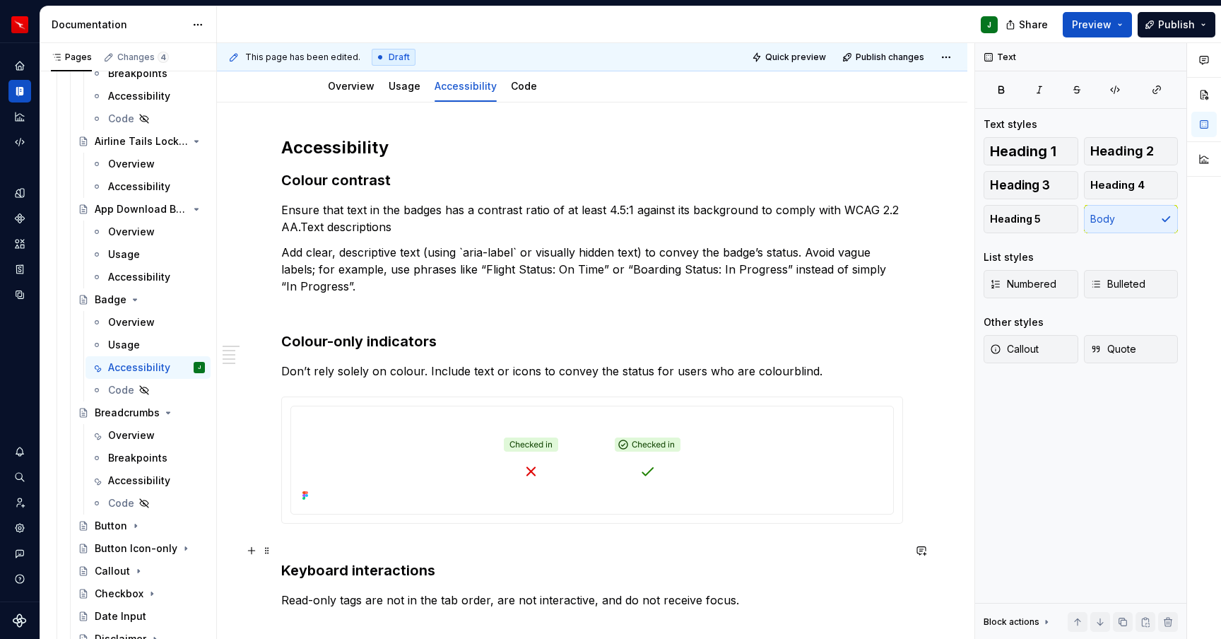
click at [286, 569] on h3 "Keyboard interactions" at bounding box center [592, 561] width 622 height 40
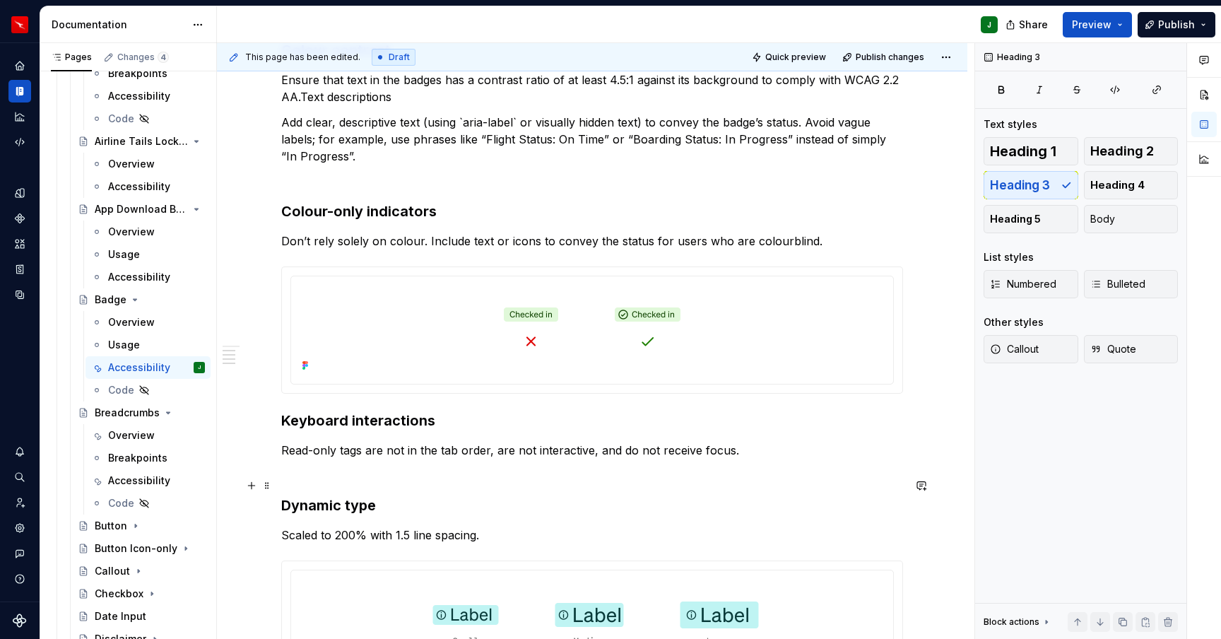
click at [289, 504] on h3 "Dynamic type" at bounding box center [592, 496] width 622 height 40
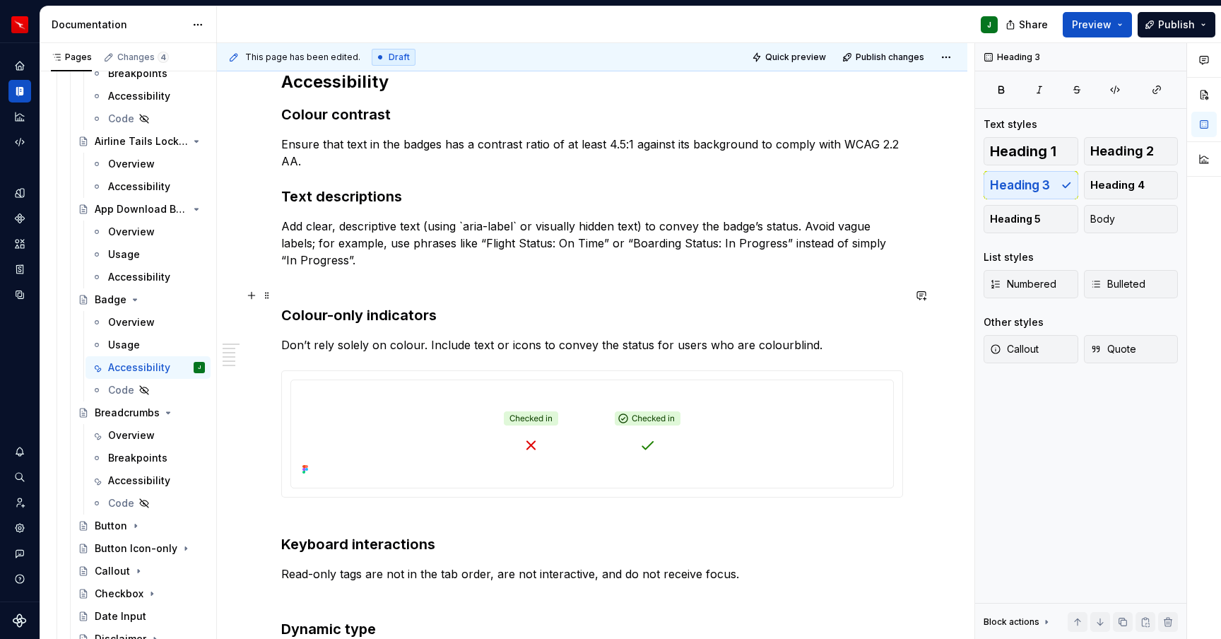
click at [289, 317] on h3 "Colour-only indicators" at bounding box center [592, 306] width 622 height 40
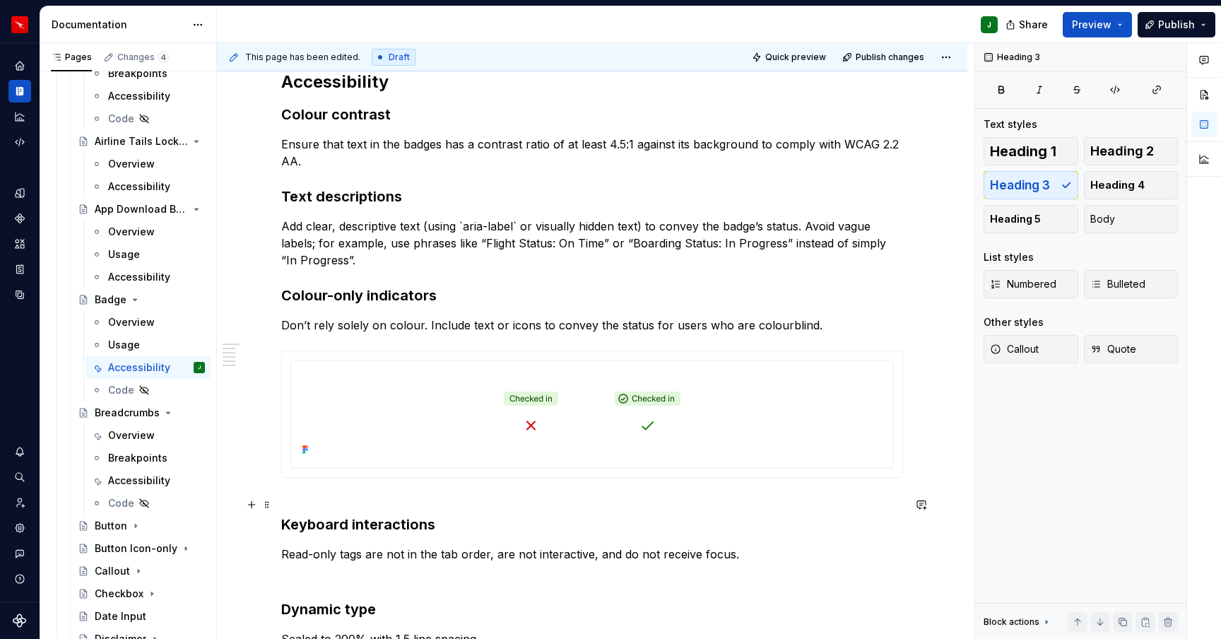
click at [285, 518] on h3 "Keyboard interactions" at bounding box center [592, 515] width 622 height 40
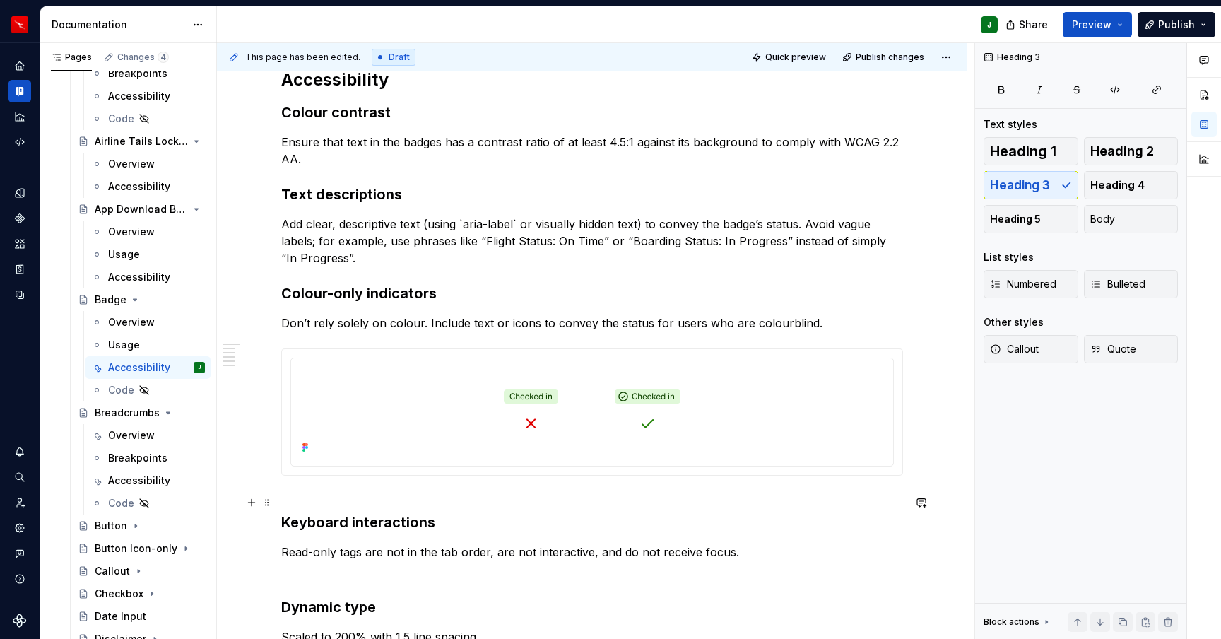
scroll to position [228, 0]
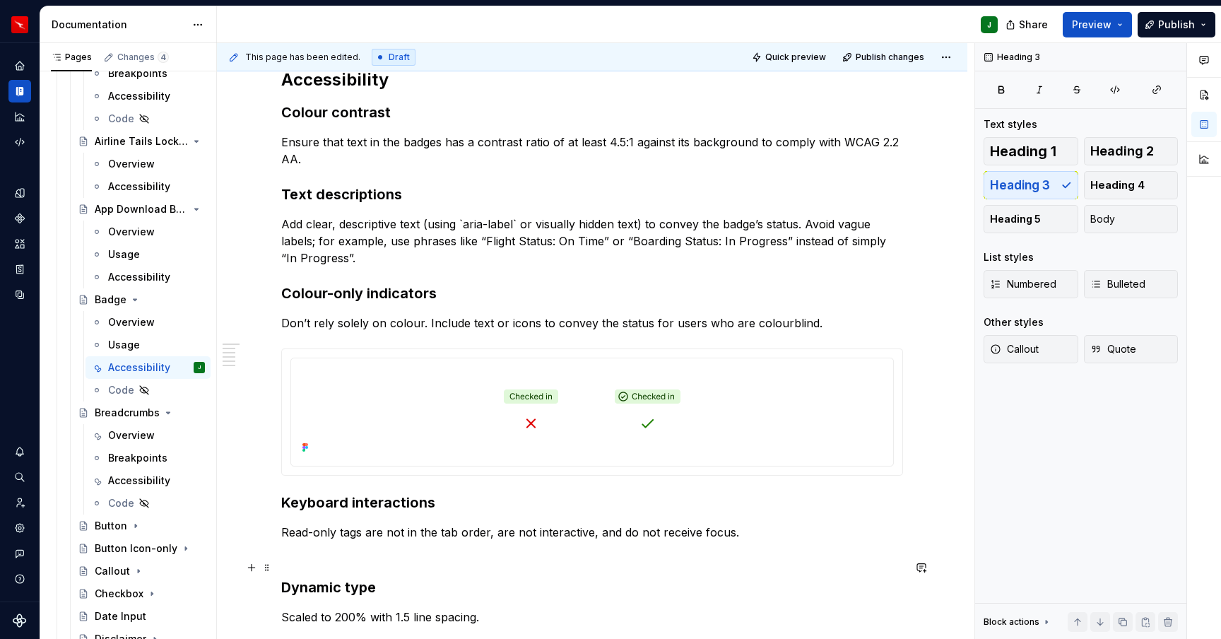
click at [283, 586] on div "Accessibility Colour contrast Ensure that text in the badges has a contrast rat…" at bounding box center [592, 508] width 751 height 946
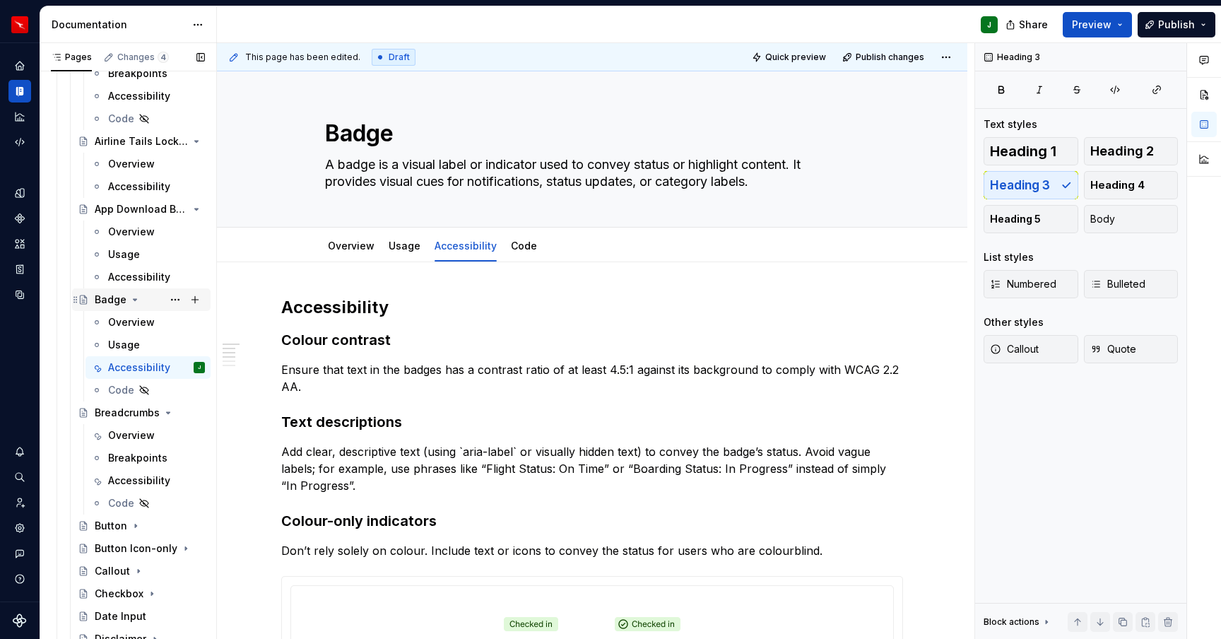
scroll to position [353, 0]
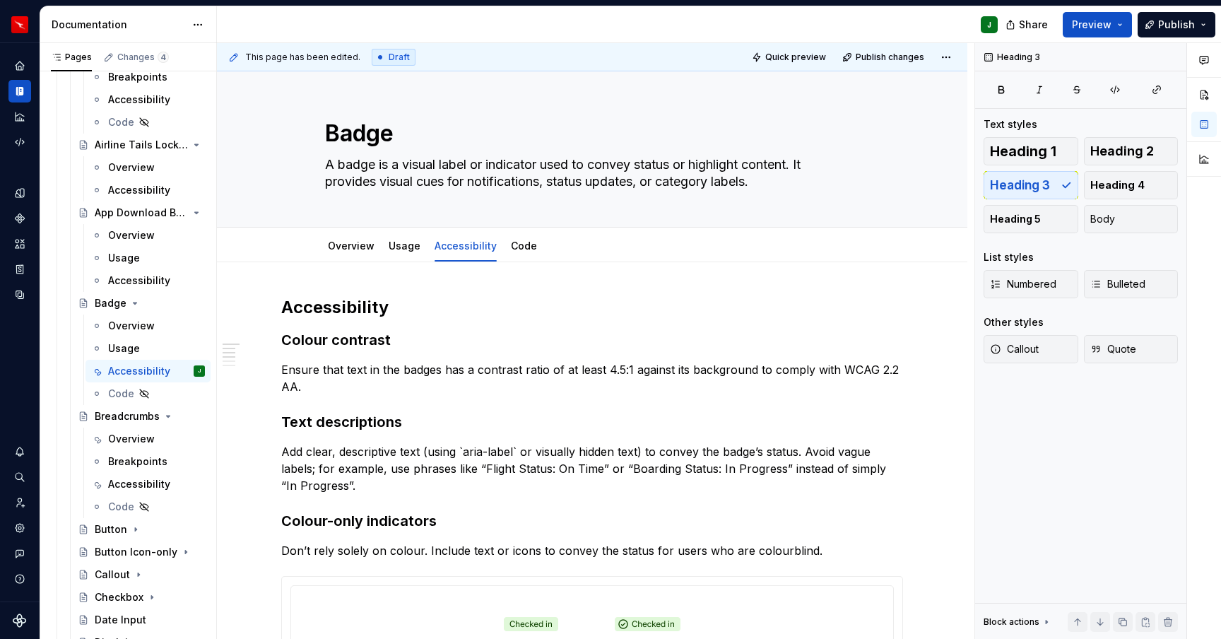
drag, startPoint x: 129, startPoint y: 282, endPoint x: 324, endPoint y: 307, distance: 196.7
click at [129, 282] on div "Accessibility" at bounding box center [139, 281] width 62 height 14
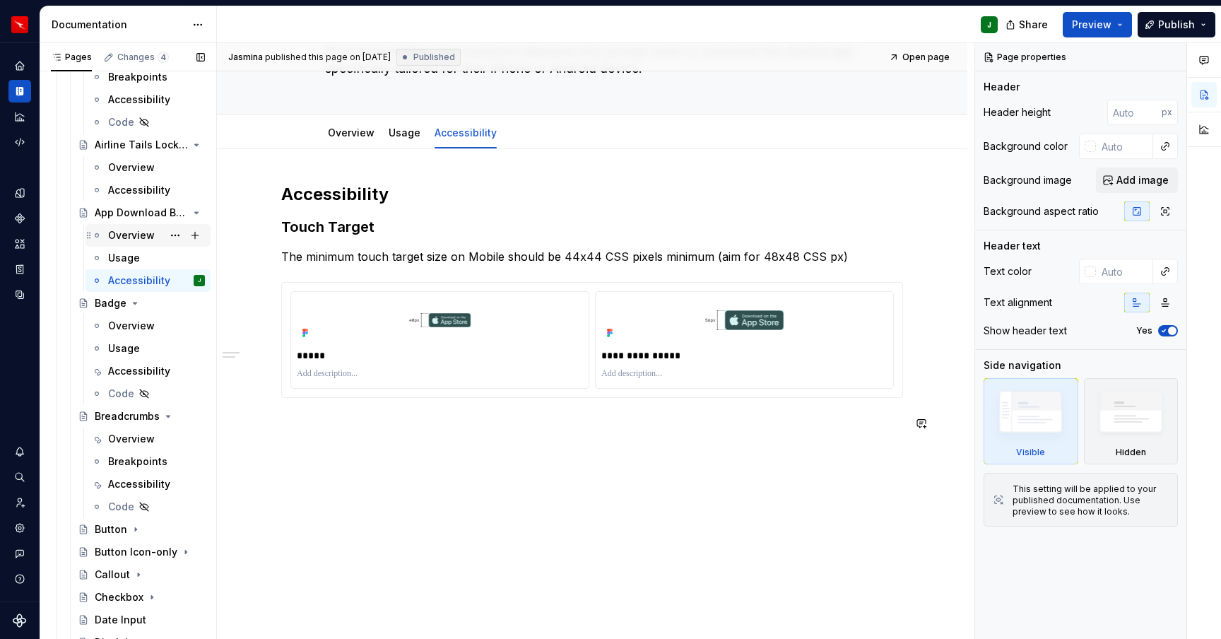
click at [123, 237] on div "Overview" at bounding box center [131, 235] width 47 height 14
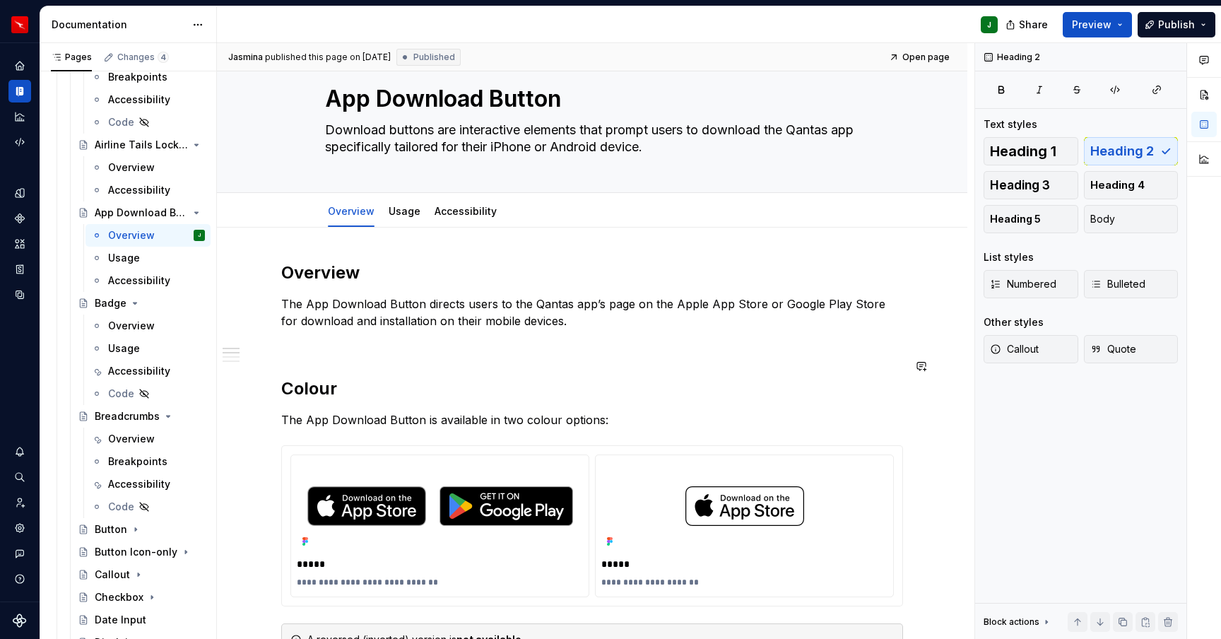
type textarea "*"
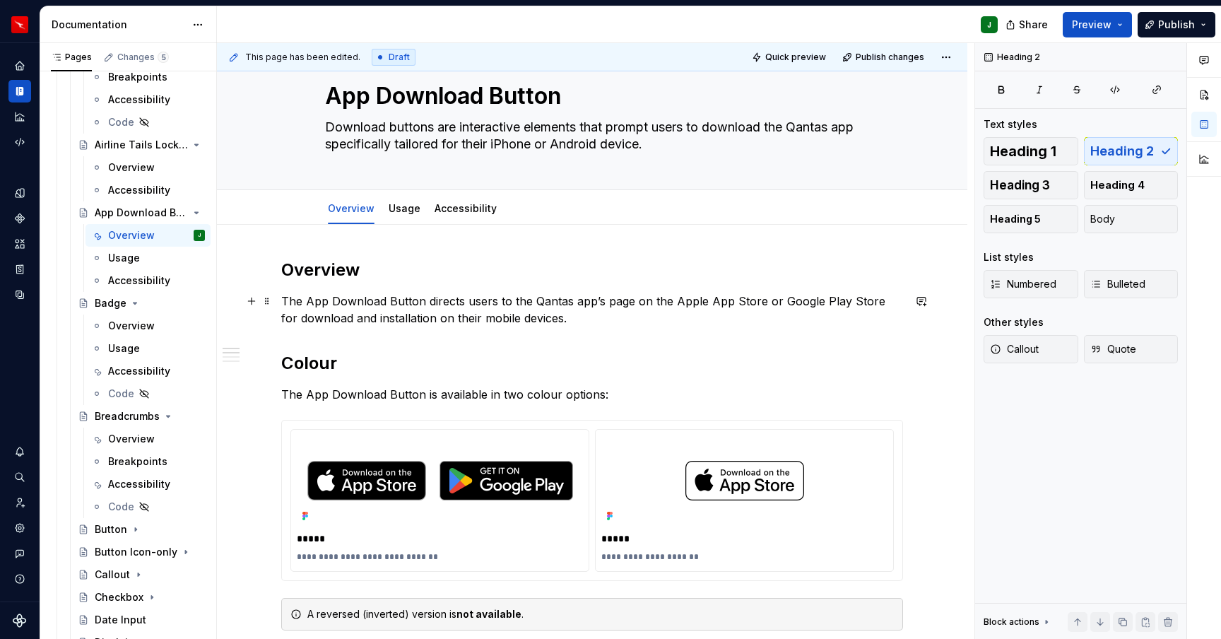
click at [556, 315] on p "The App Download Button directs users to the Qantas app’s page on the Apple App…" at bounding box center [592, 310] width 622 height 34
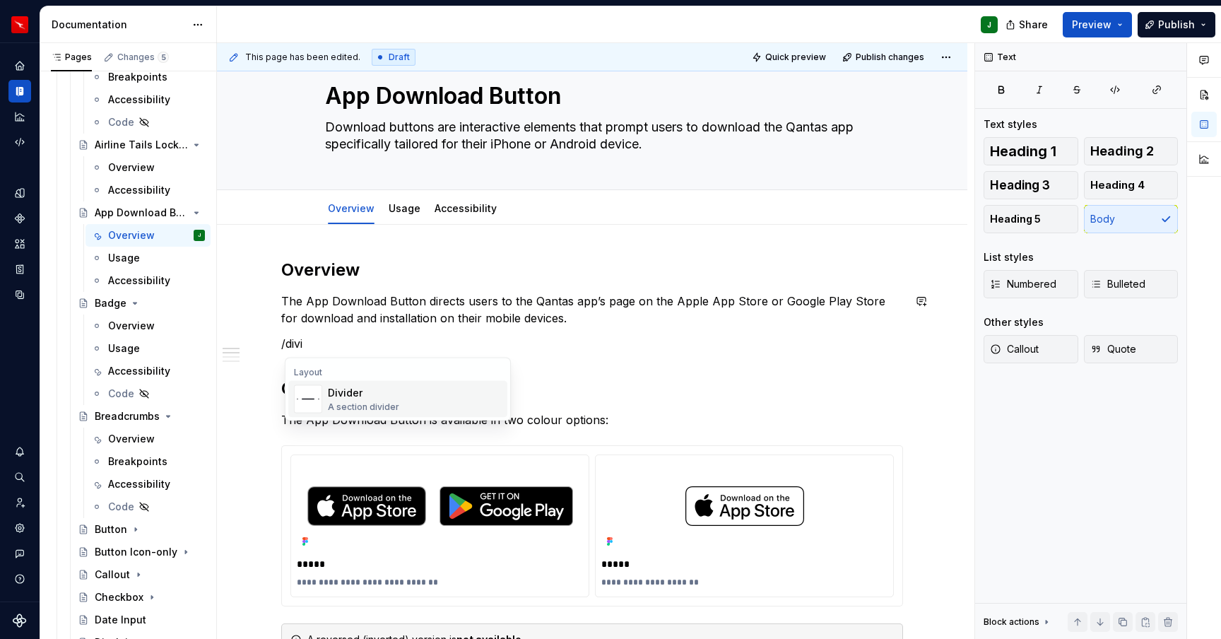
click at [424, 392] on div "Divider A section divider" at bounding box center [415, 399] width 174 height 28
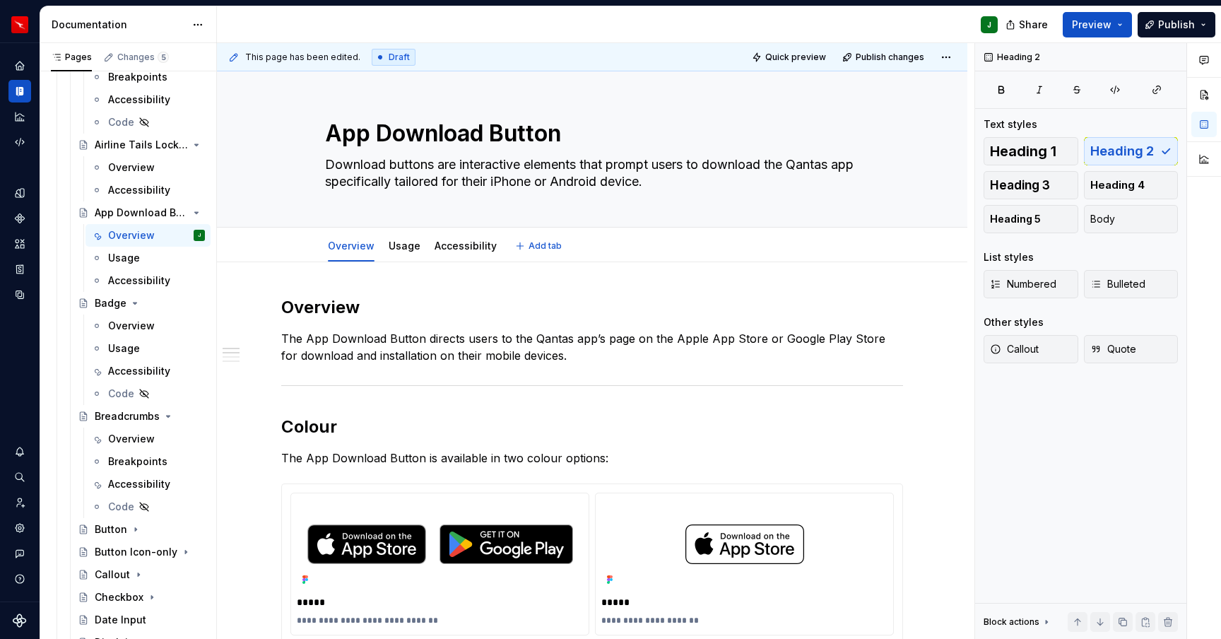
drag, startPoint x: 462, startPoint y: 254, endPoint x: 454, endPoint y: 263, distance: 12.5
click at [462, 254] on div "Accessibility" at bounding box center [466, 245] width 62 height 17
click at [474, 246] on link "Accessibility" at bounding box center [466, 246] width 62 height 12
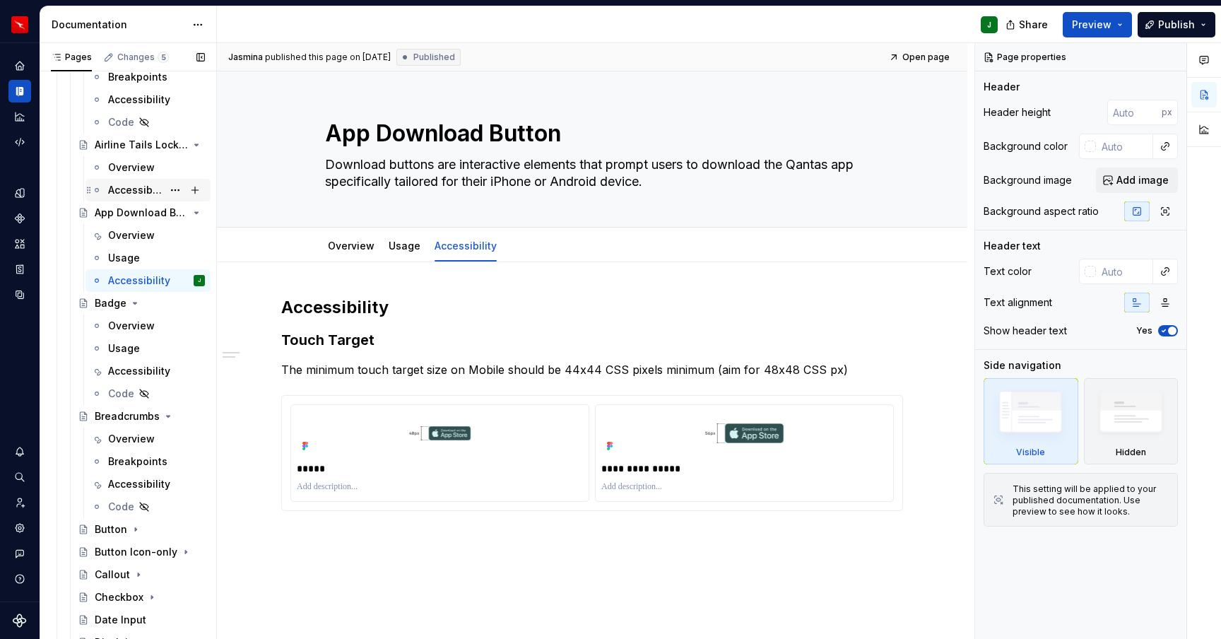
click at [138, 190] on div "Accessibility" at bounding box center [135, 190] width 54 height 14
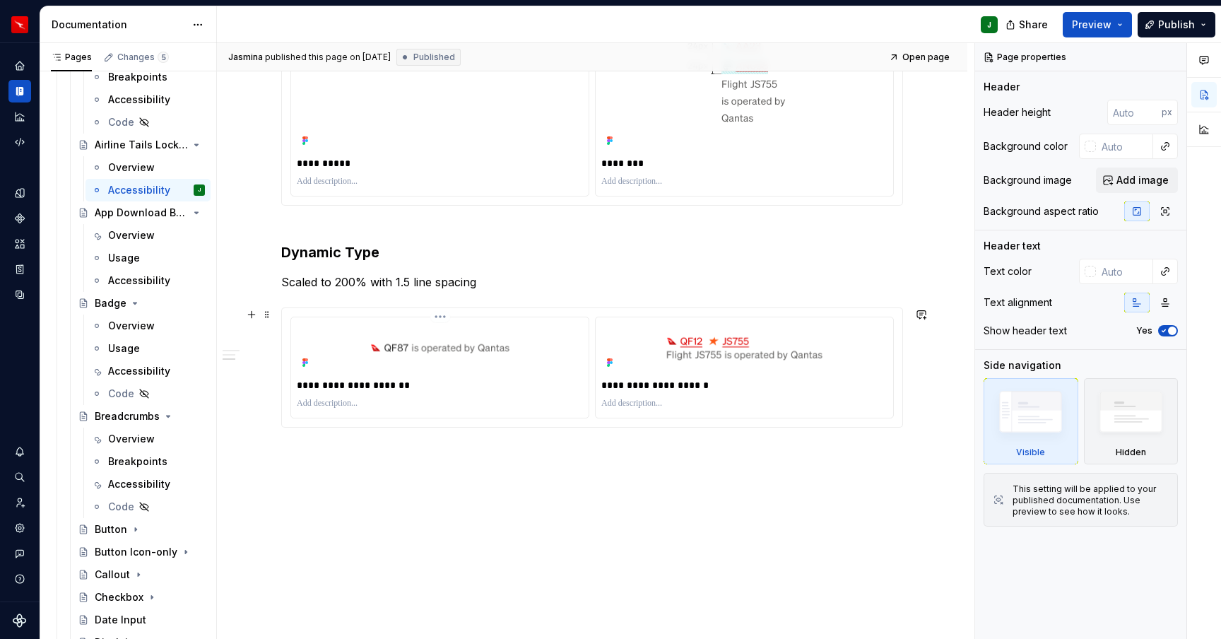
scroll to position [327, 0]
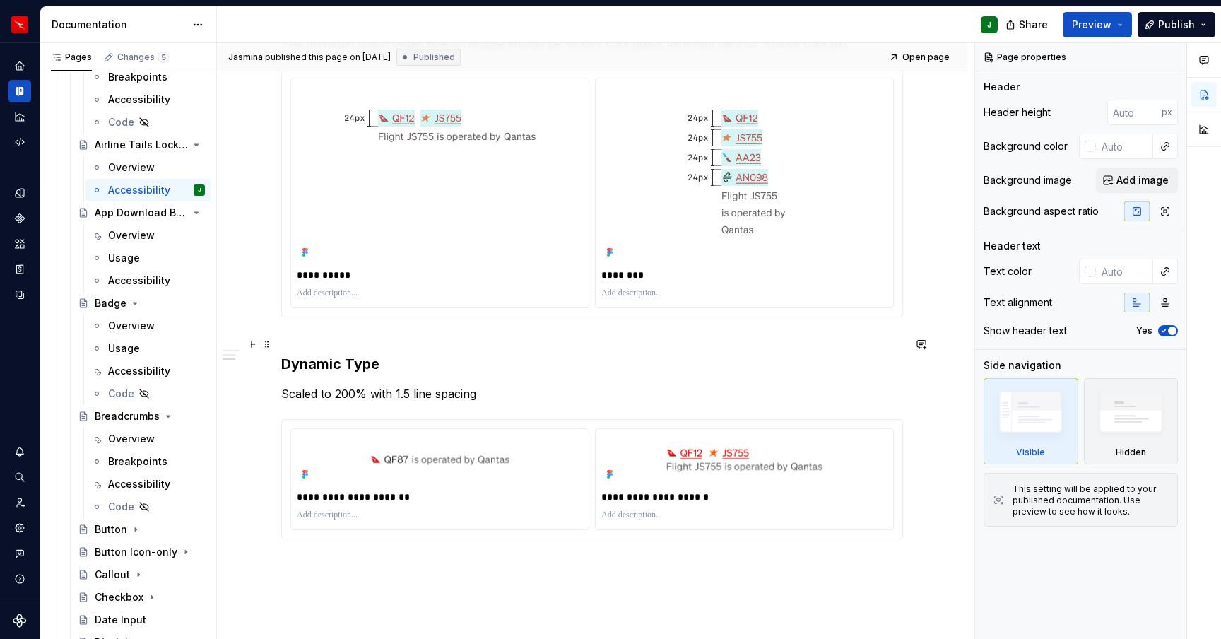
click at [286, 363] on h3 "Dynamic Type" at bounding box center [592, 354] width 622 height 40
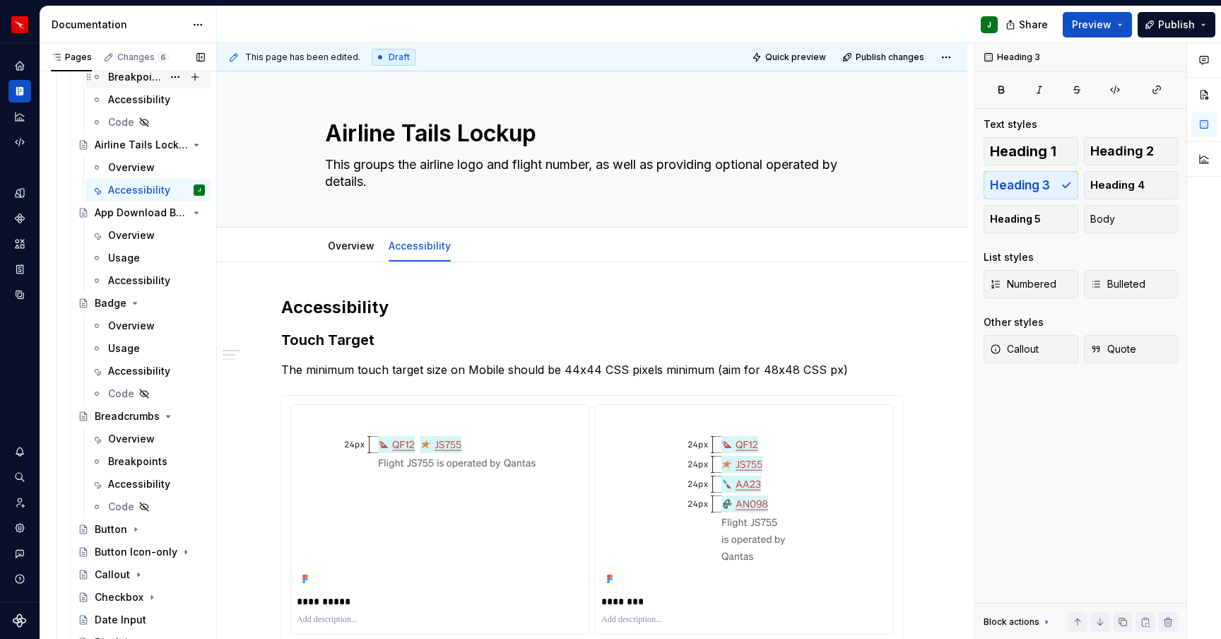
scroll to position [341, 0]
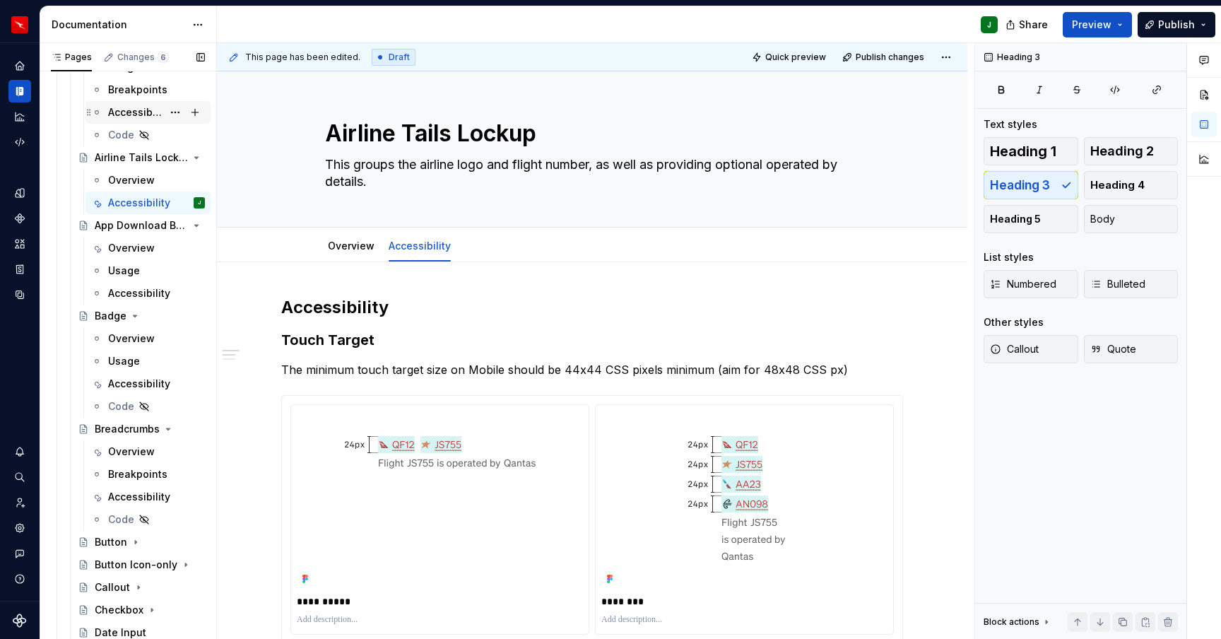
click at [129, 115] on div "Accessibility" at bounding box center [135, 112] width 54 height 14
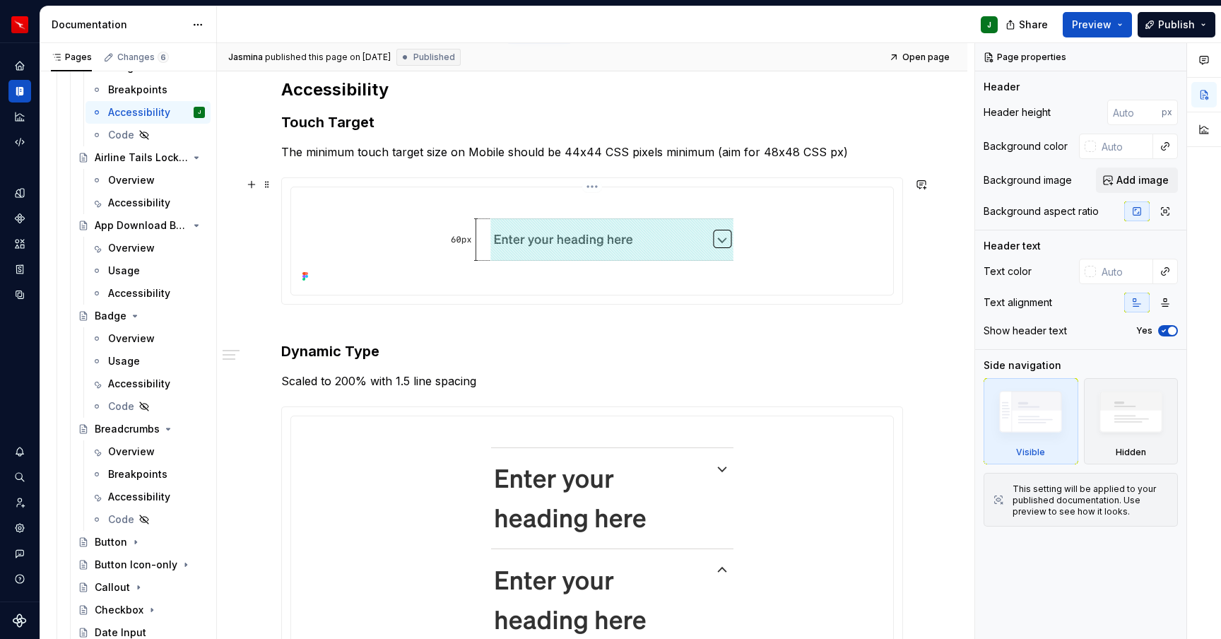
scroll to position [233, 0]
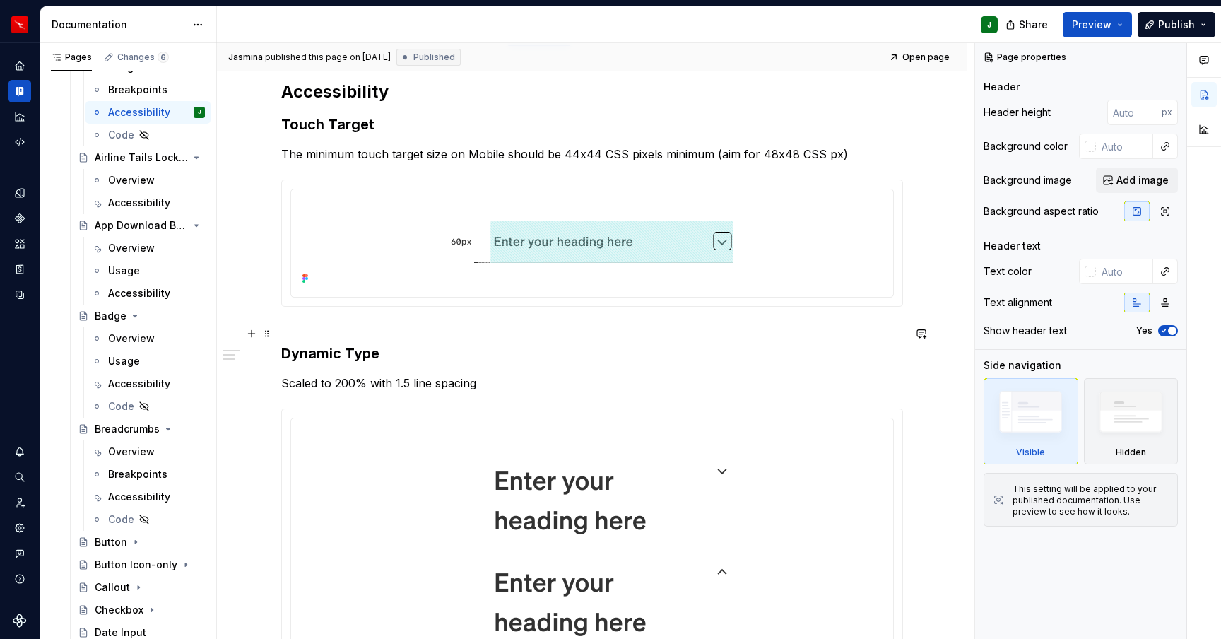
click at [317, 325] on h3 "Dynamic Type" at bounding box center [592, 344] width 622 height 40
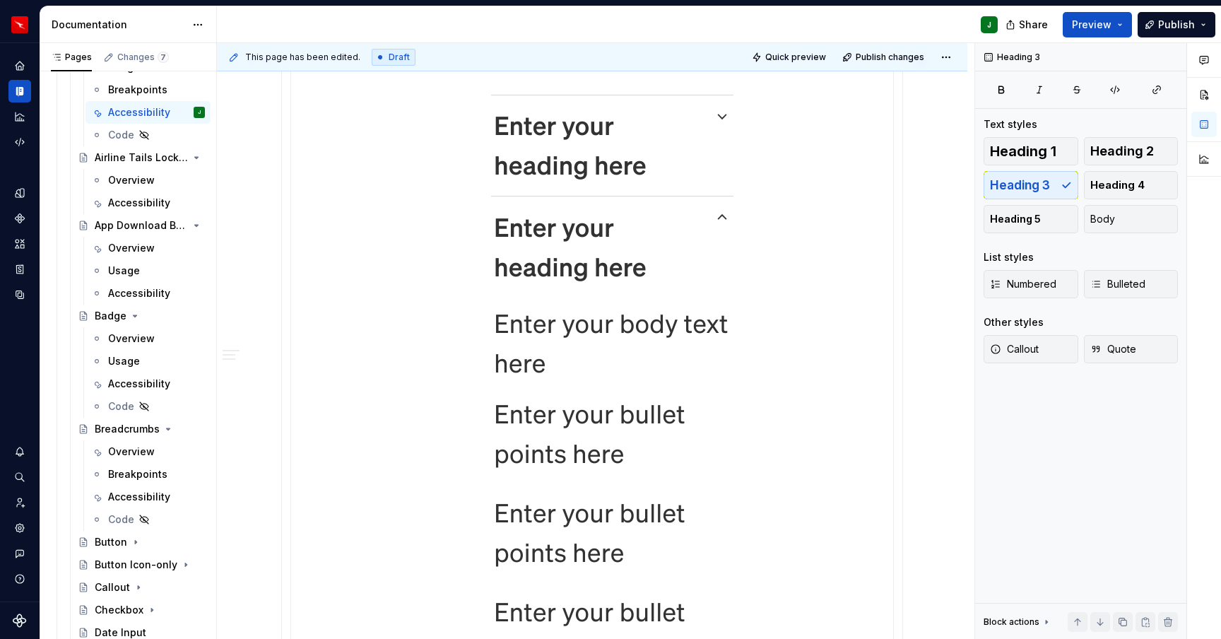
scroll to position [616, 0]
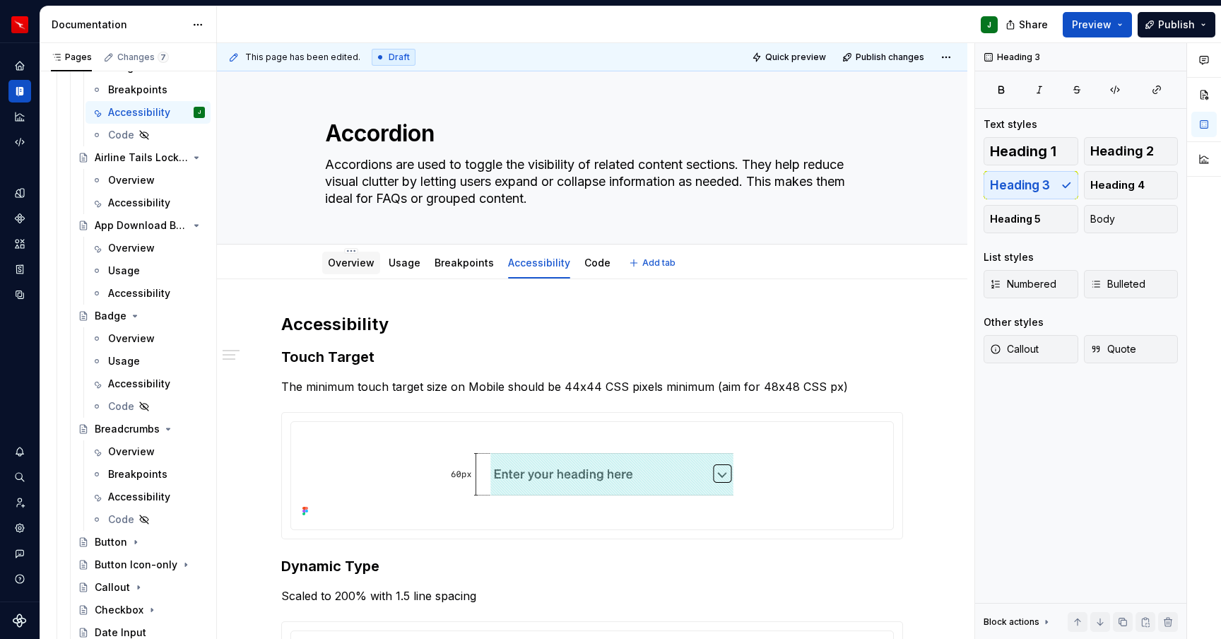
click at [348, 261] on link "Overview" at bounding box center [351, 263] width 47 height 12
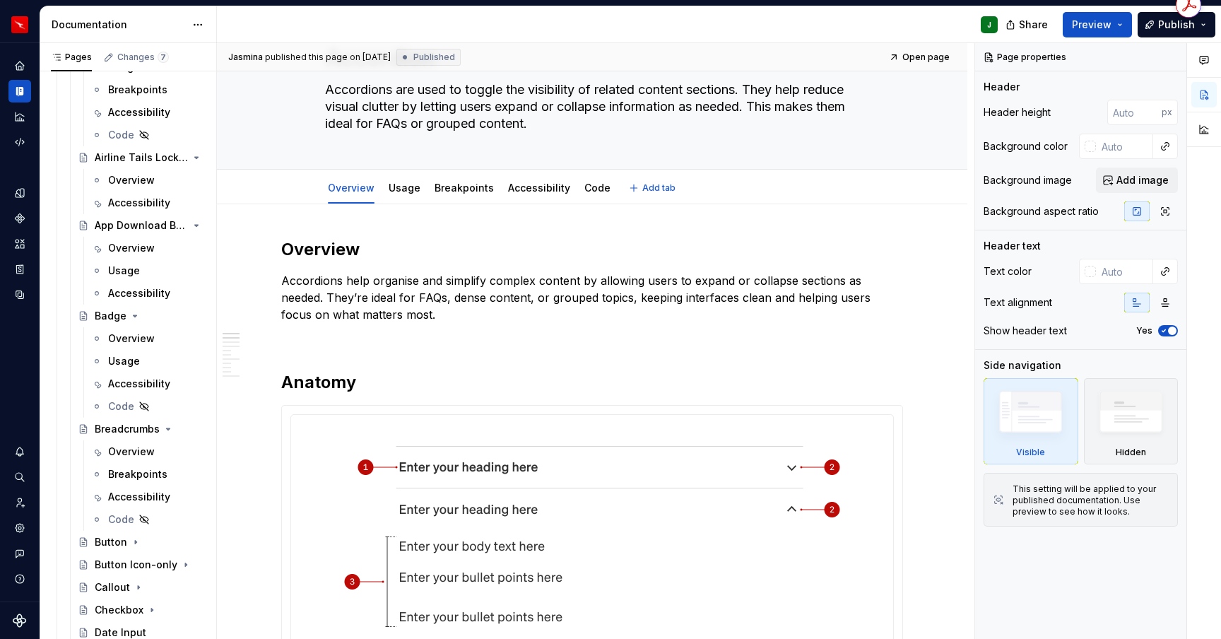
type textarea "*"
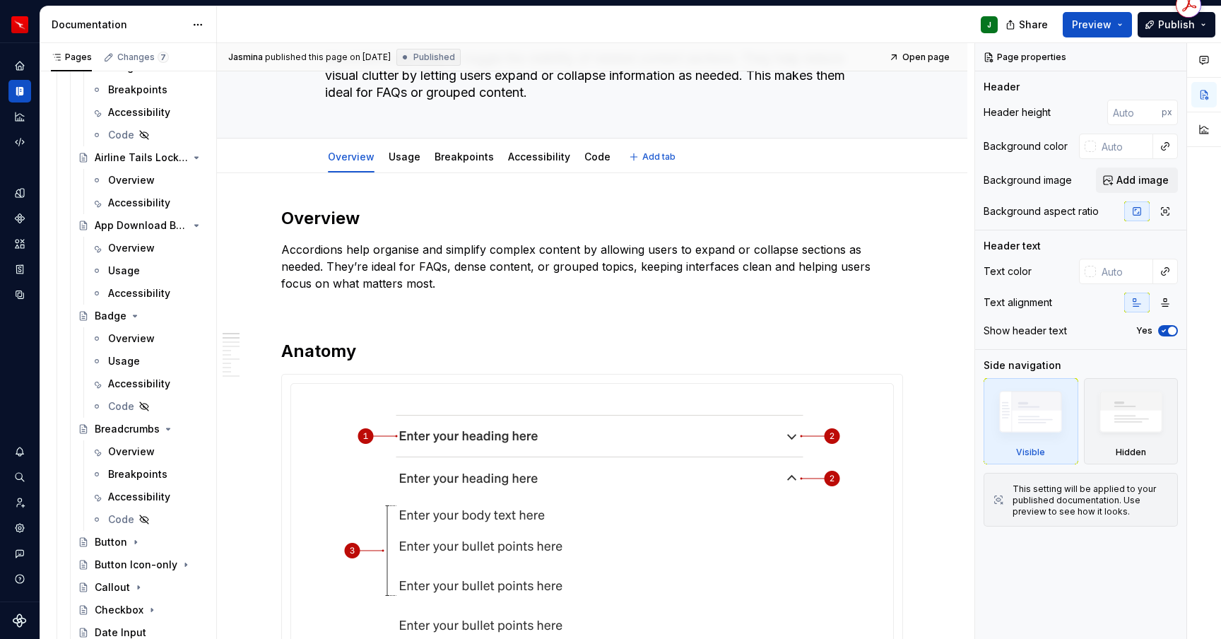
scroll to position [138, 0]
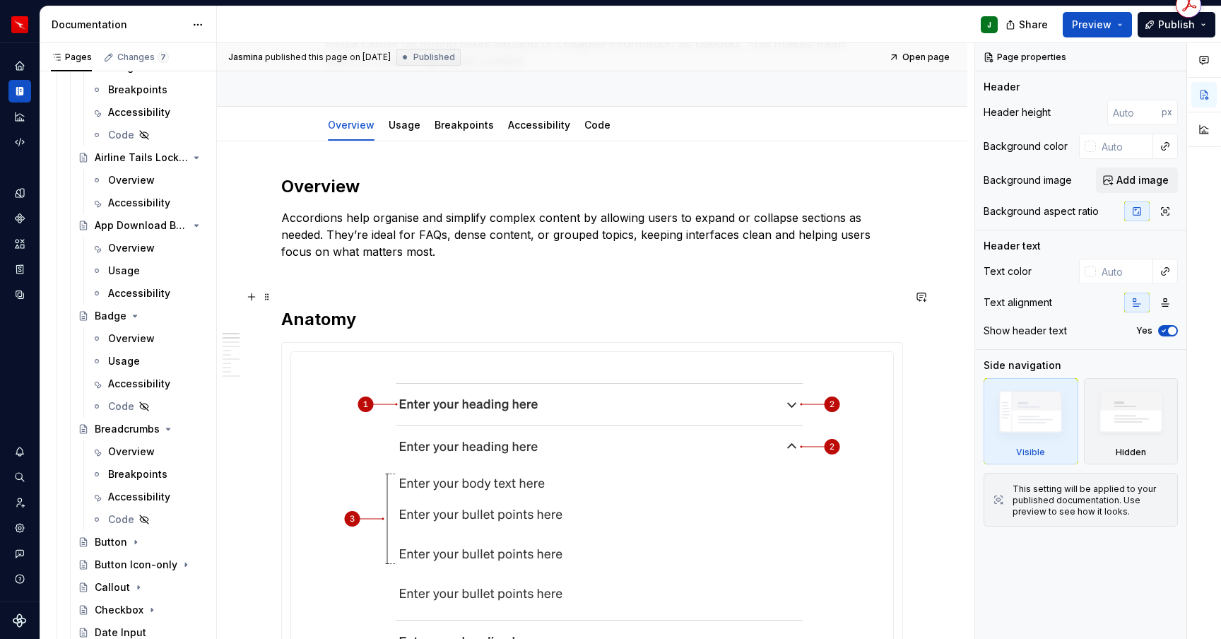
click at [311, 287] on h2 "Anatomy" at bounding box center [592, 308] width 622 height 45
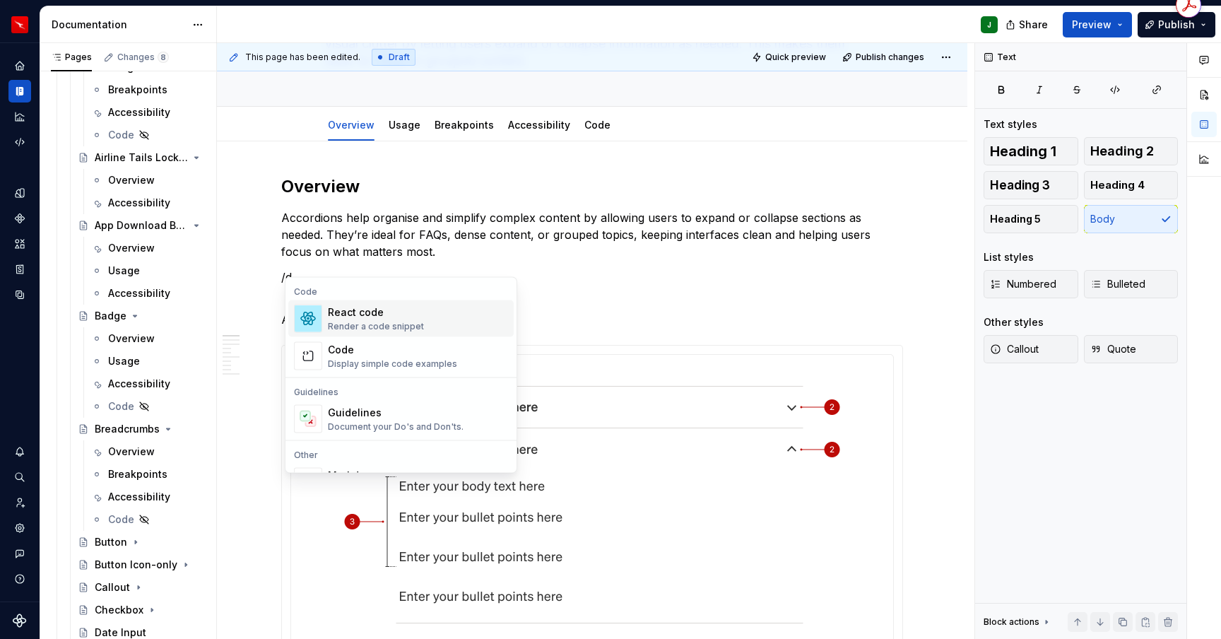
scroll to position [162, 0]
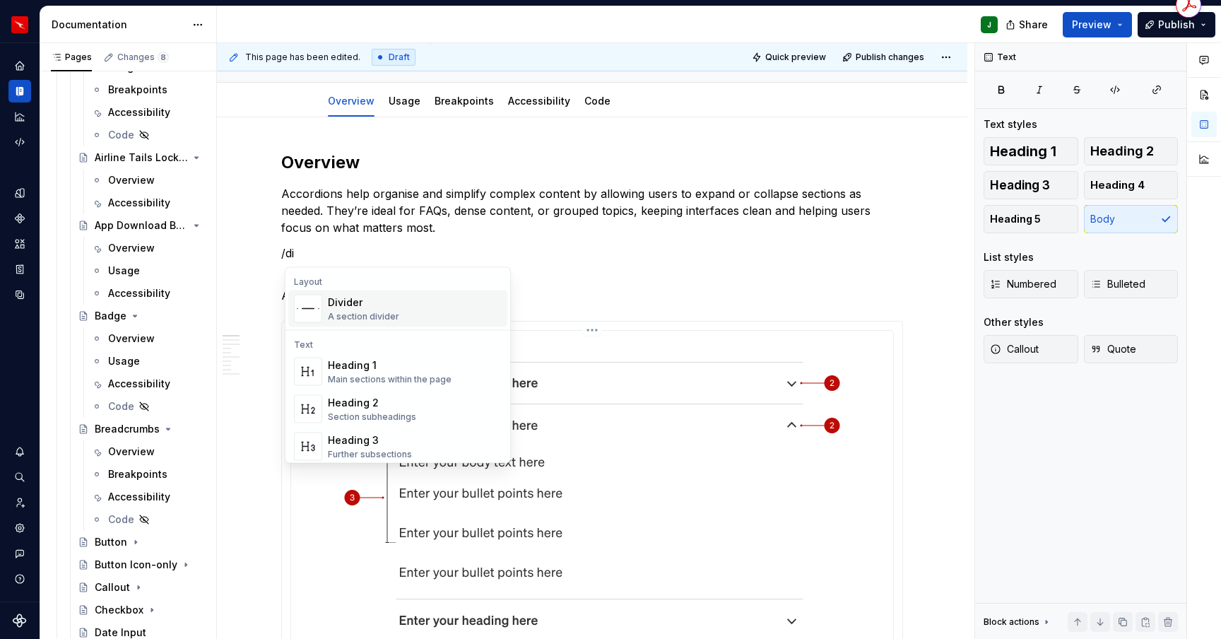
click at [368, 291] on span "Divider A section divider" at bounding box center [397, 309] width 219 height 37
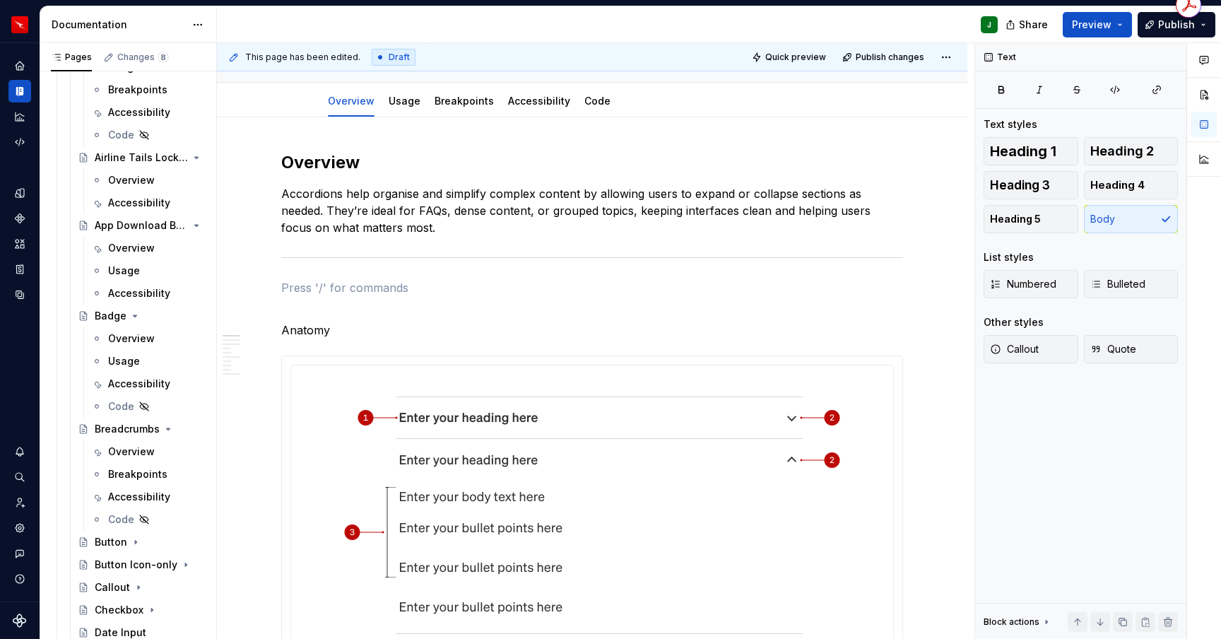
scroll to position [163, 0]
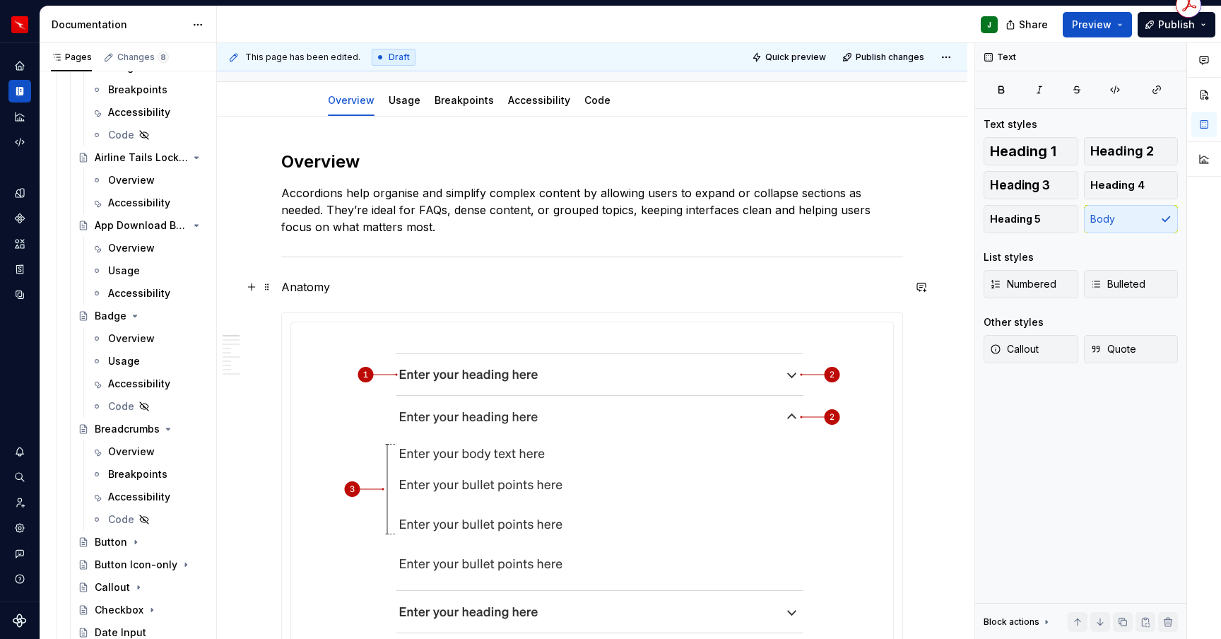
click at [314, 291] on p "Anatomy" at bounding box center [592, 286] width 622 height 17
click at [1137, 147] on span "Heading 2" at bounding box center [1123, 151] width 64 height 14
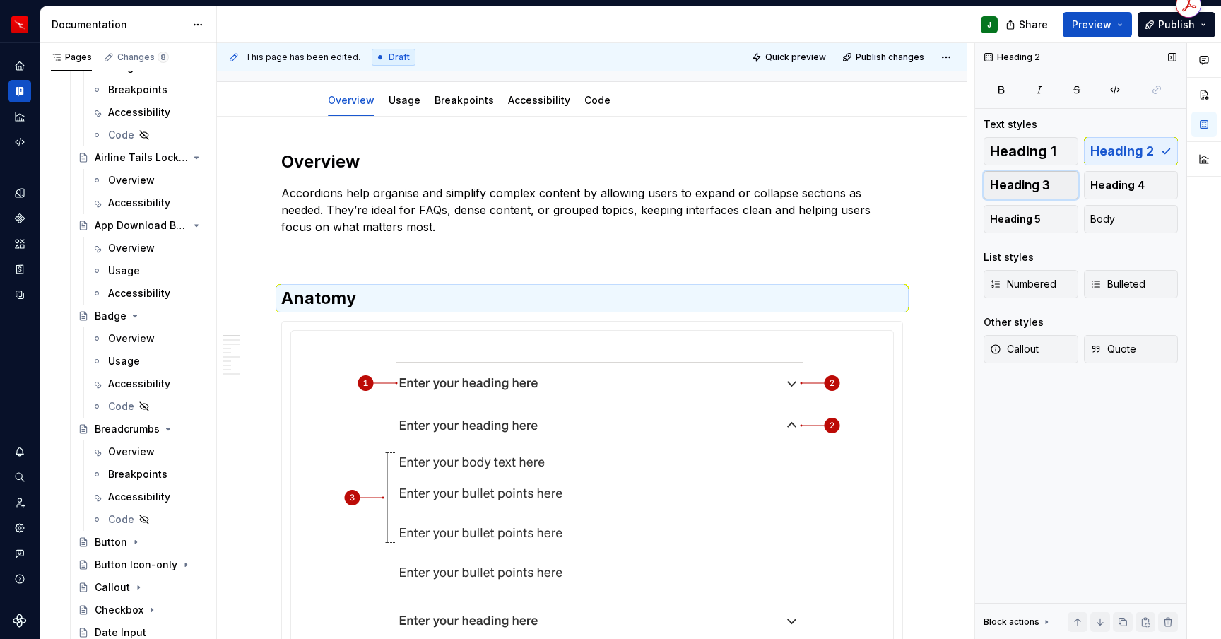
click at [1023, 184] on span "Heading 3" at bounding box center [1020, 185] width 60 height 14
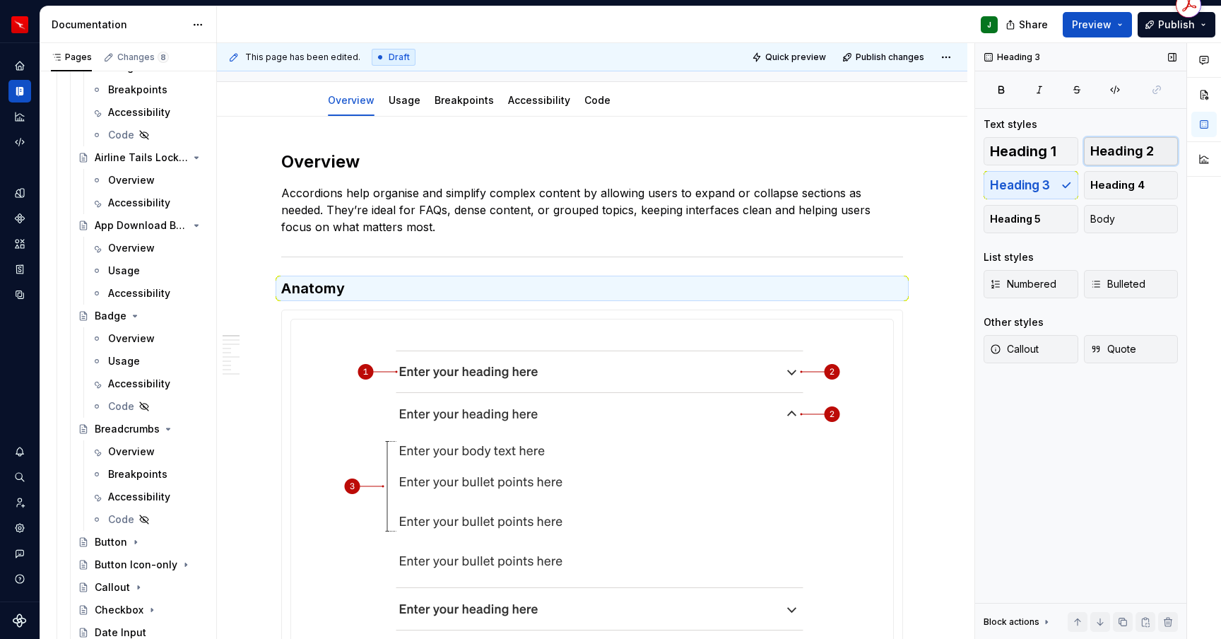
click at [1137, 150] on span "Heading 2" at bounding box center [1123, 151] width 64 height 14
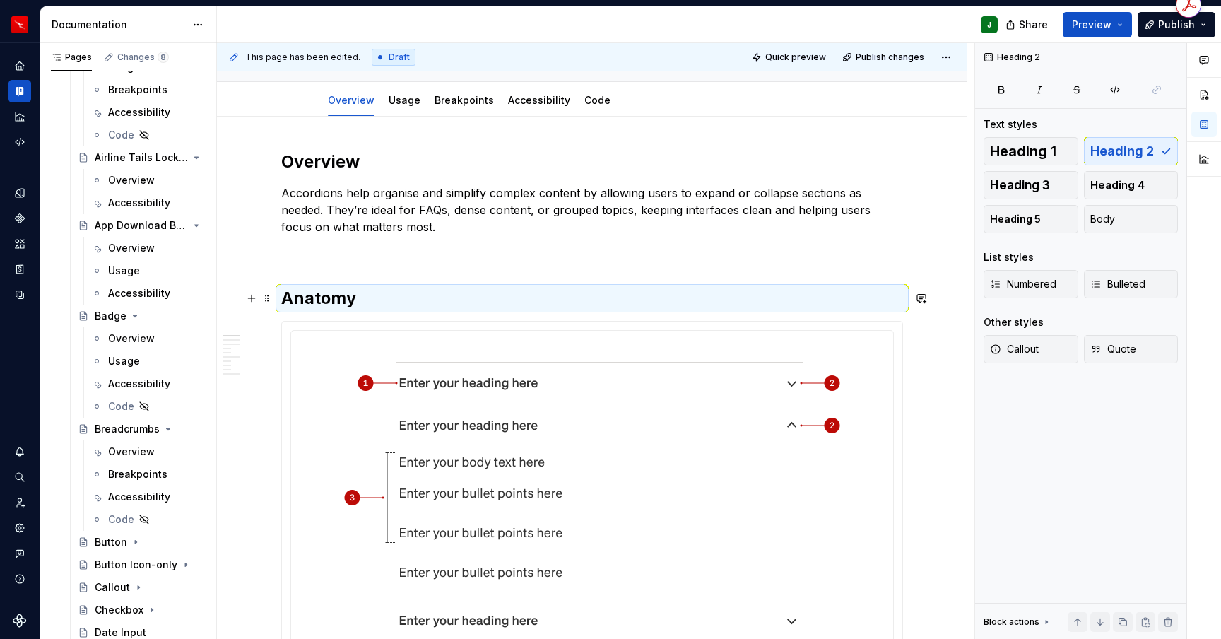
click at [428, 292] on h2 "Anatomy" at bounding box center [592, 298] width 622 height 23
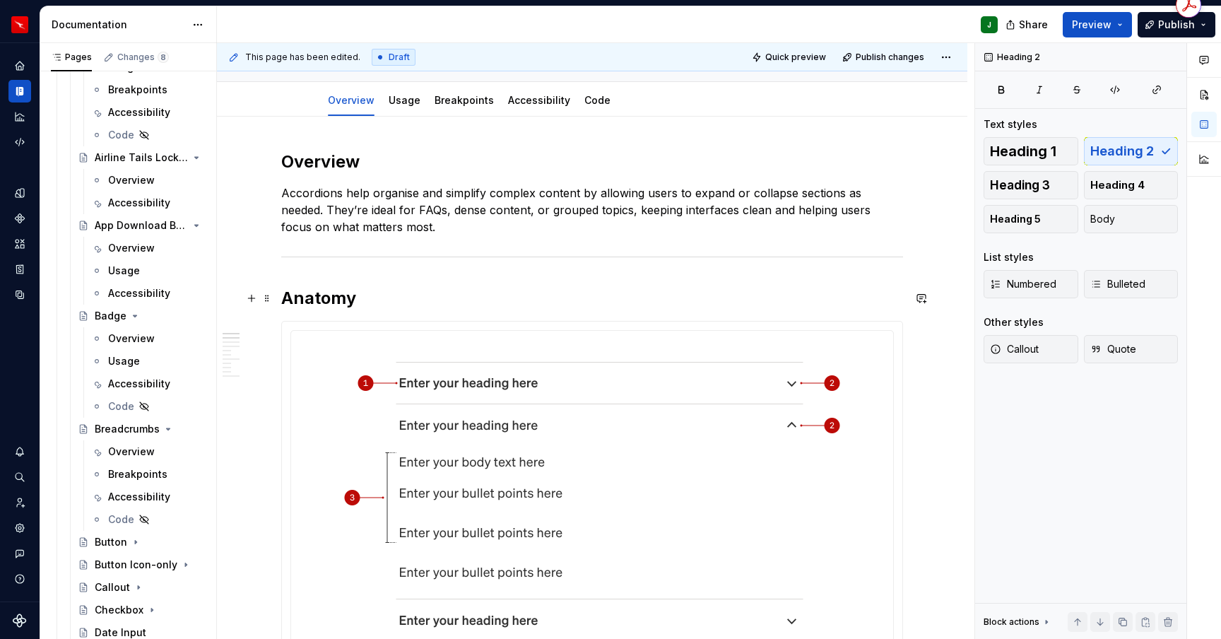
click at [397, 299] on h2 "Anatomy" at bounding box center [592, 298] width 622 height 23
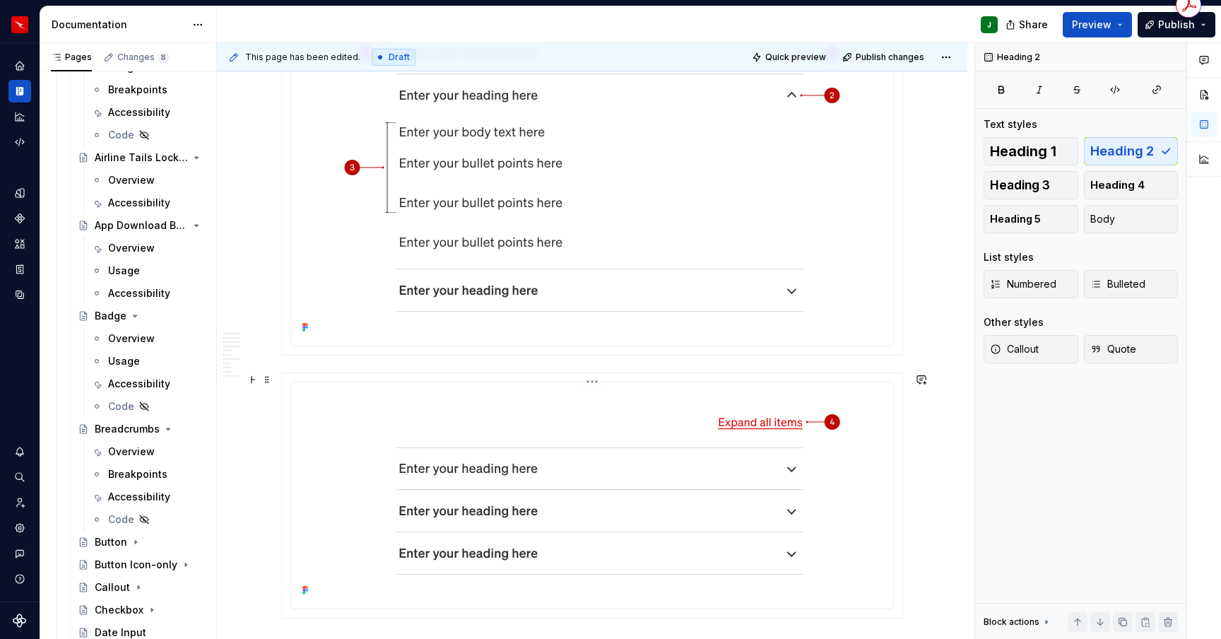
scroll to position [682, 0]
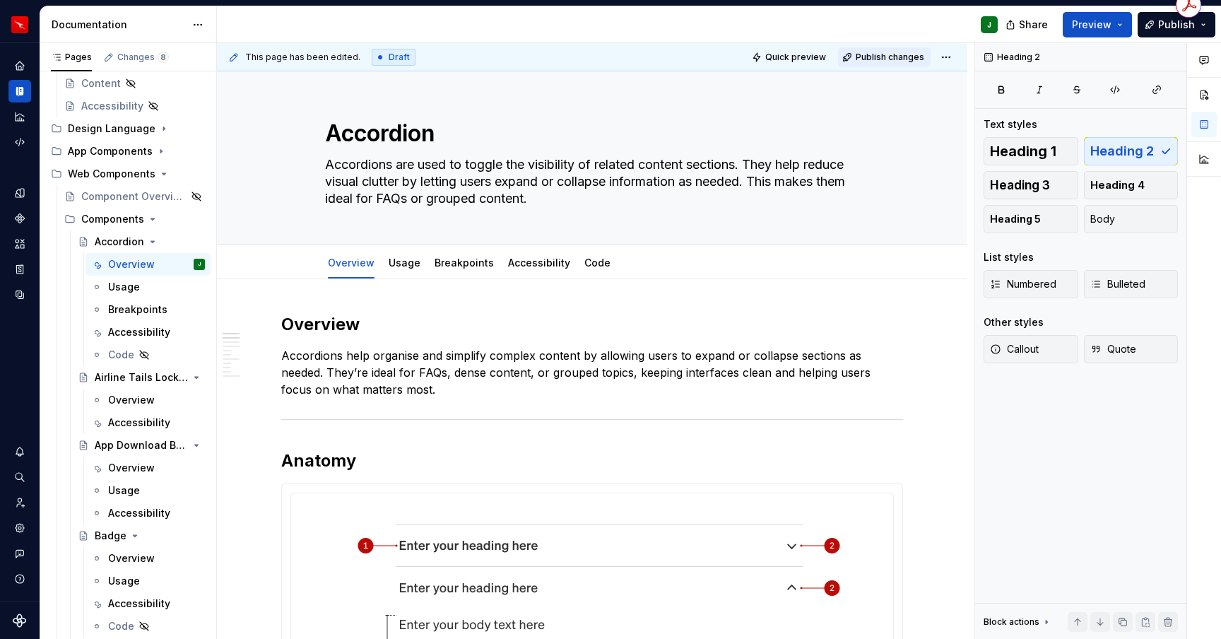
click at [911, 55] on span "Publish changes" at bounding box center [890, 57] width 69 height 11
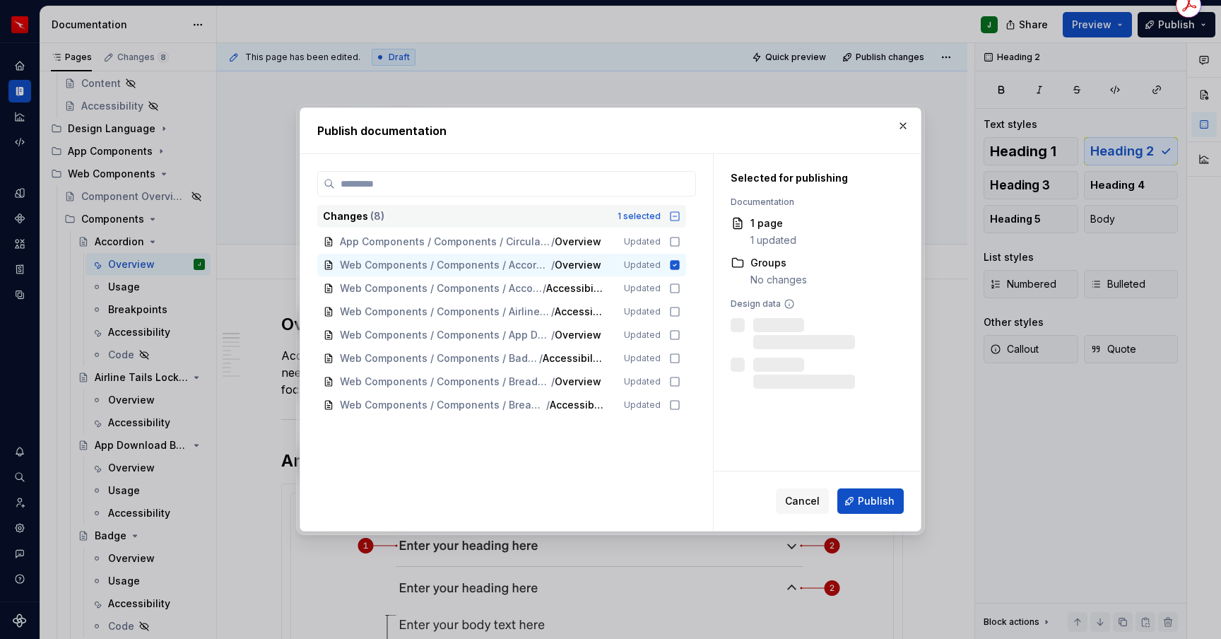
click at [681, 213] on icon at bounding box center [674, 216] width 11 height 11
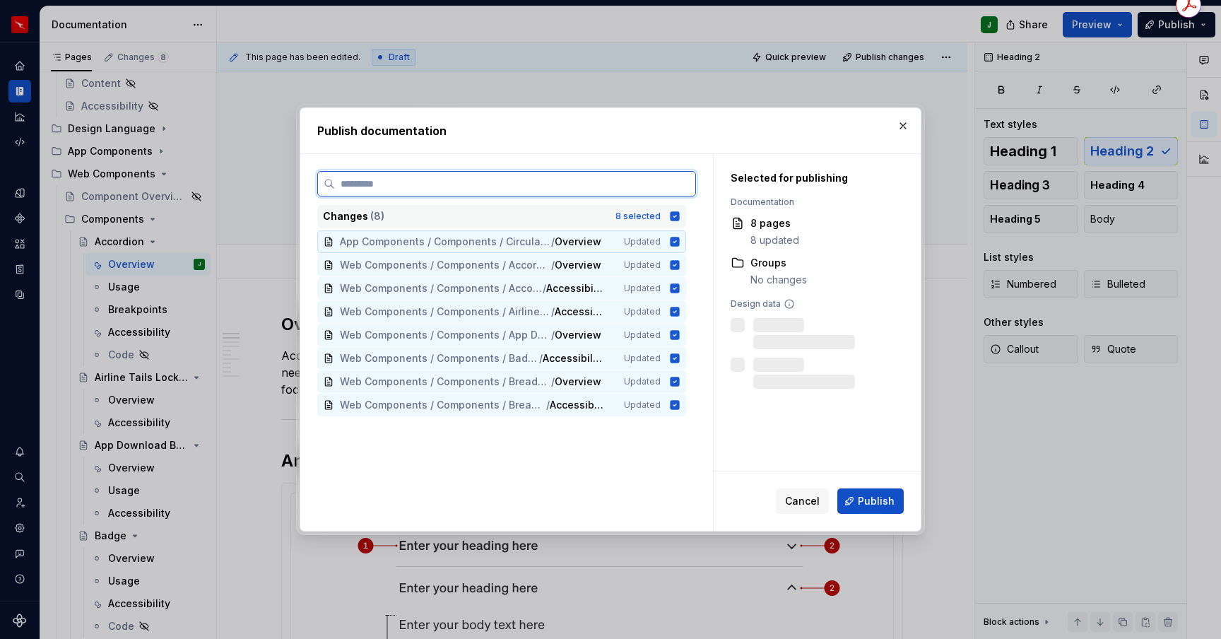
click at [681, 236] on icon at bounding box center [674, 241] width 11 height 11
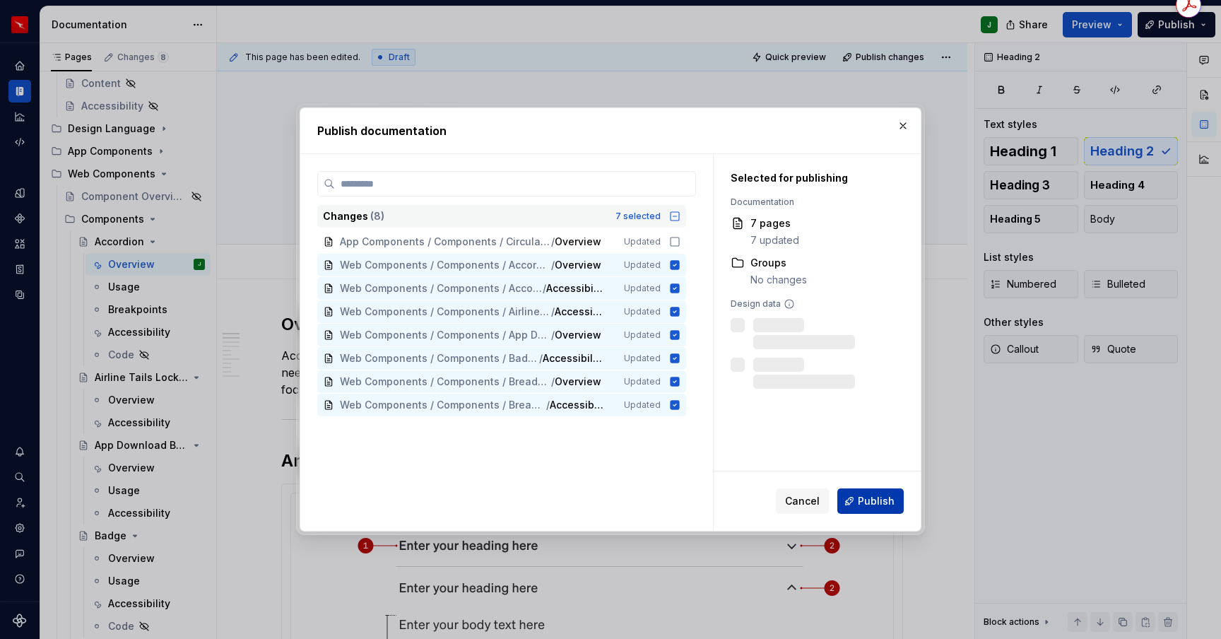
click at [873, 503] on span "Publish" at bounding box center [876, 501] width 37 height 14
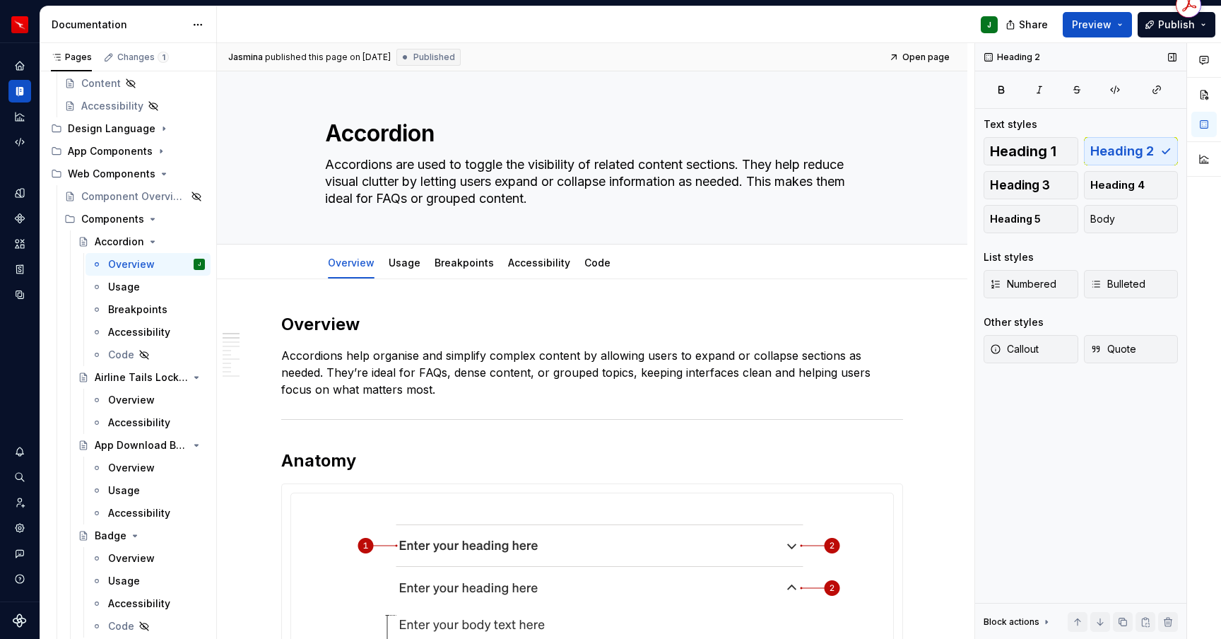
type textarea "*"
